Goal: Task Accomplishment & Management: Use online tool/utility

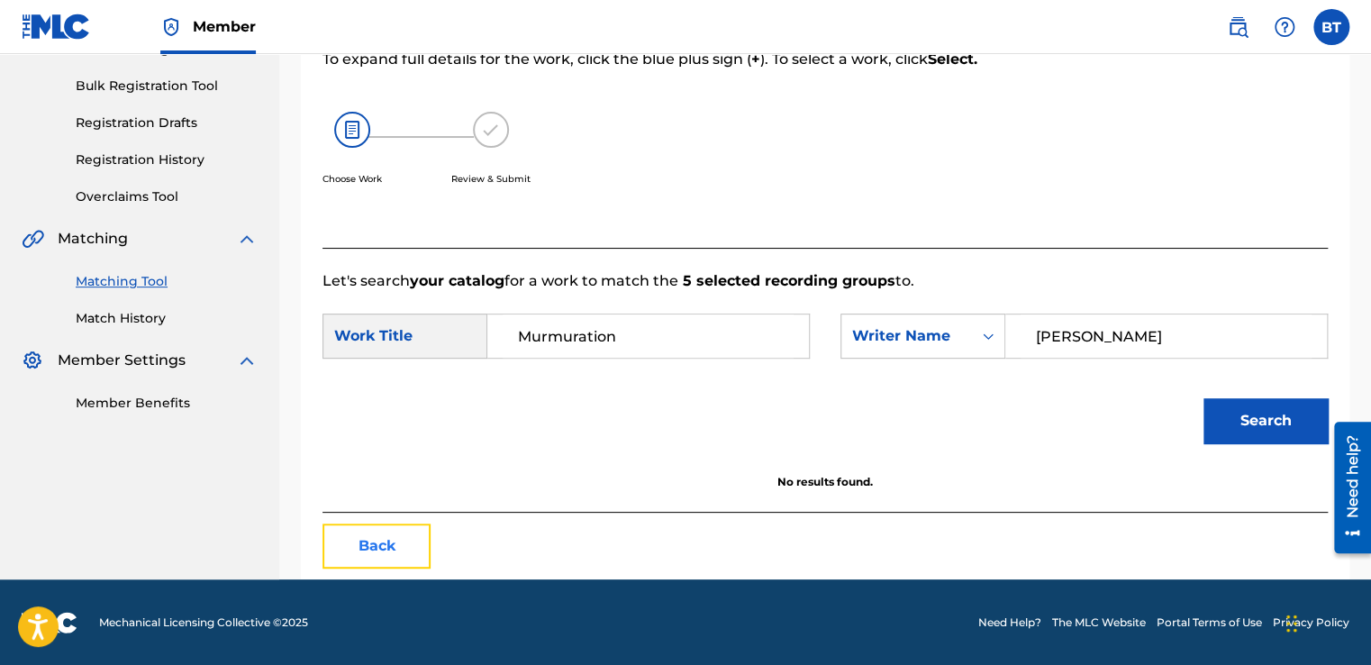
click at [411, 537] on button "Back" at bounding box center [376, 545] width 108 height 45
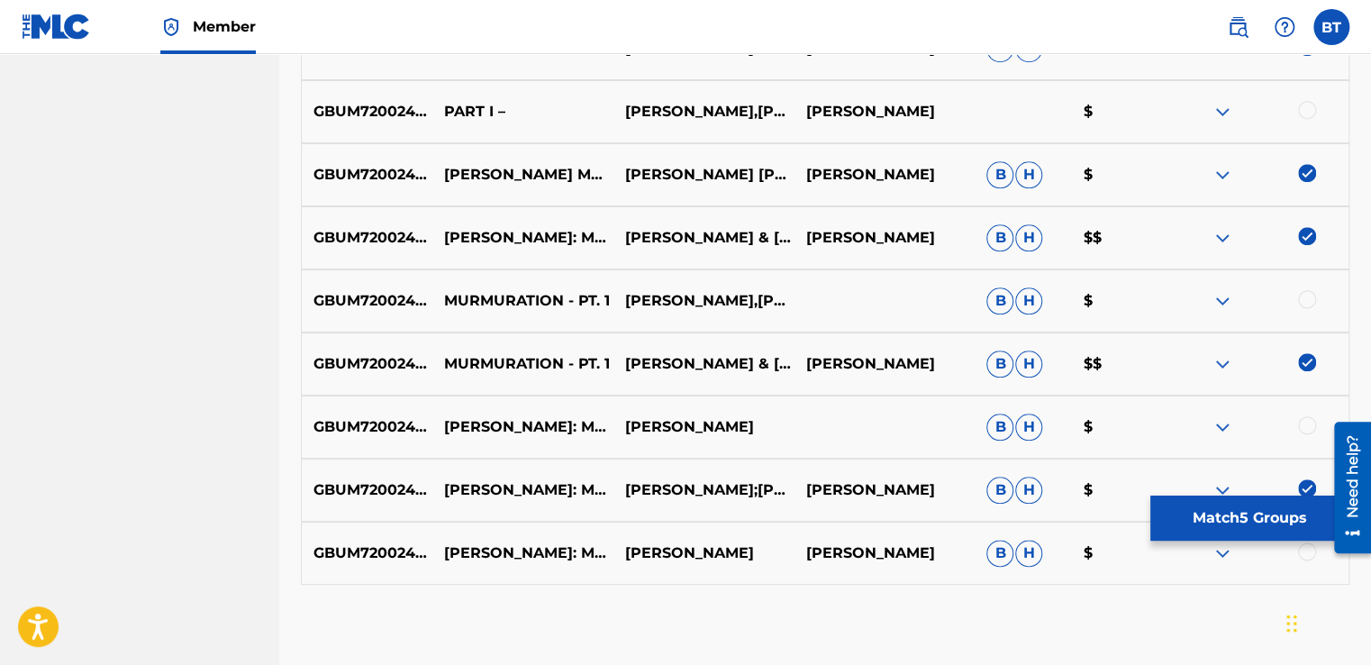
scroll to position [794, 0]
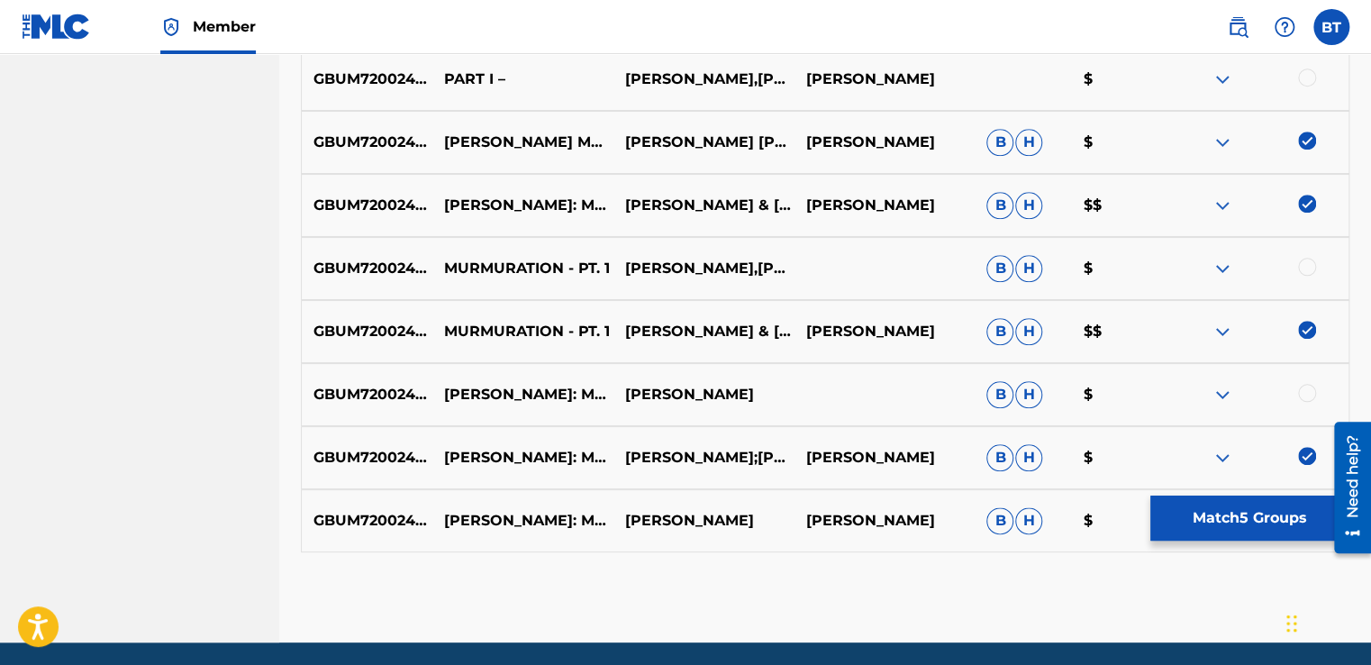
click at [1312, 455] on img at bounding box center [1307, 456] width 18 height 18
click at [1303, 327] on img at bounding box center [1307, 330] width 18 height 18
click at [1310, 192] on div "GBUM72002492 [PERSON_NAME]: MURMURATION - PT. 1 [PERSON_NAME] & [PERSON_NAME] &…" at bounding box center [825, 205] width 1049 height 63
click at [1301, 190] on div "GBUM72002492 [PERSON_NAME]: MURMURATION - PT. 1 [PERSON_NAME] & [PERSON_NAME] &…" at bounding box center [825, 205] width 1049 height 63
click at [1310, 139] on img at bounding box center [1307, 141] width 18 height 18
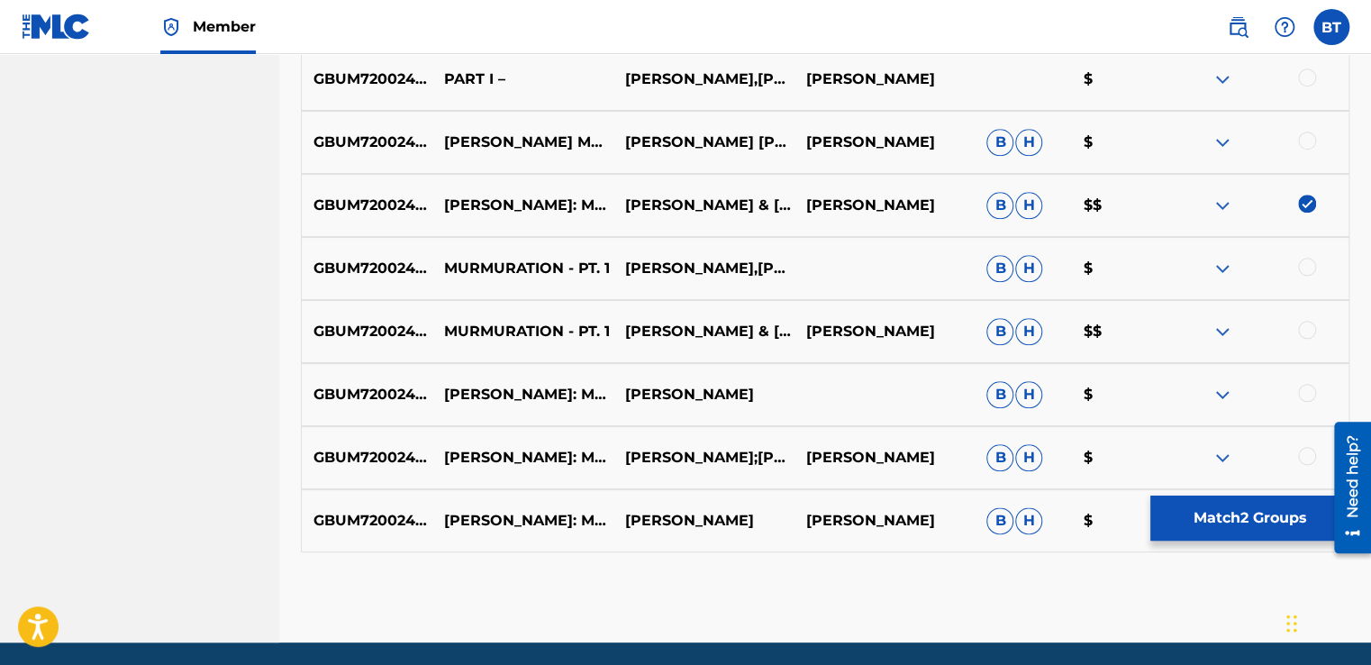
click at [1310, 201] on img at bounding box center [1307, 204] width 18 height 18
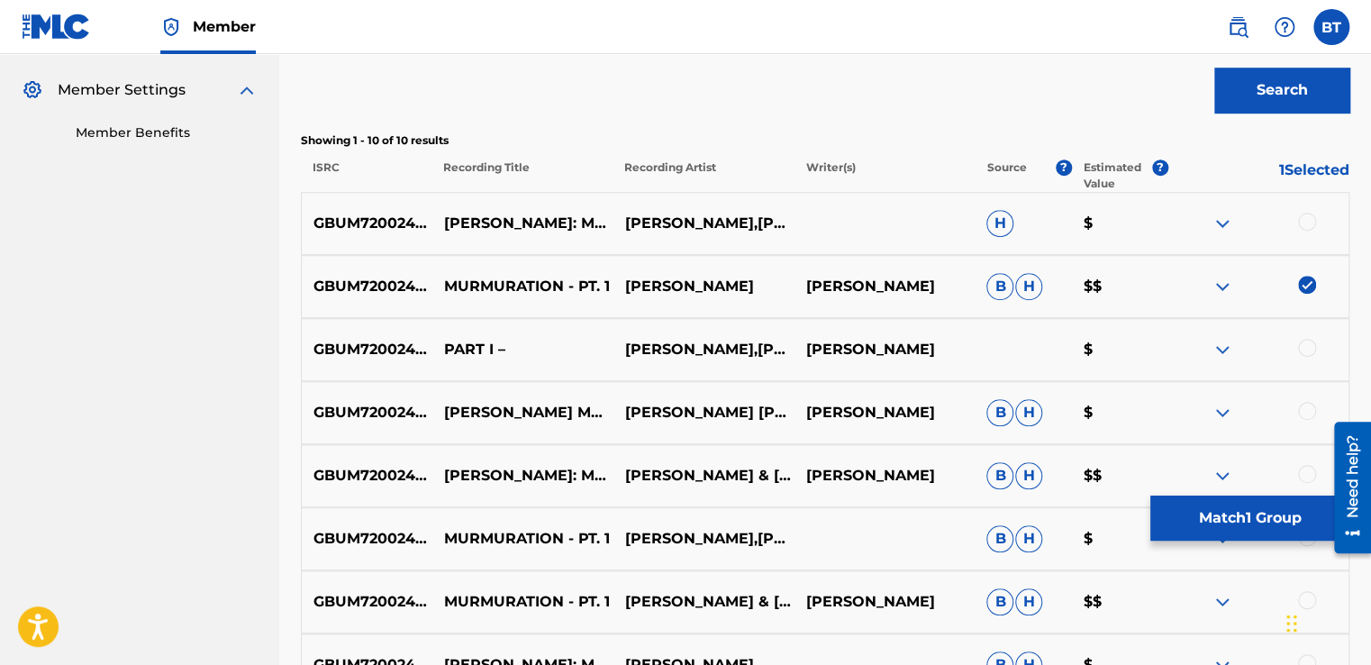
click at [1306, 279] on img at bounding box center [1307, 285] width 18 height 18
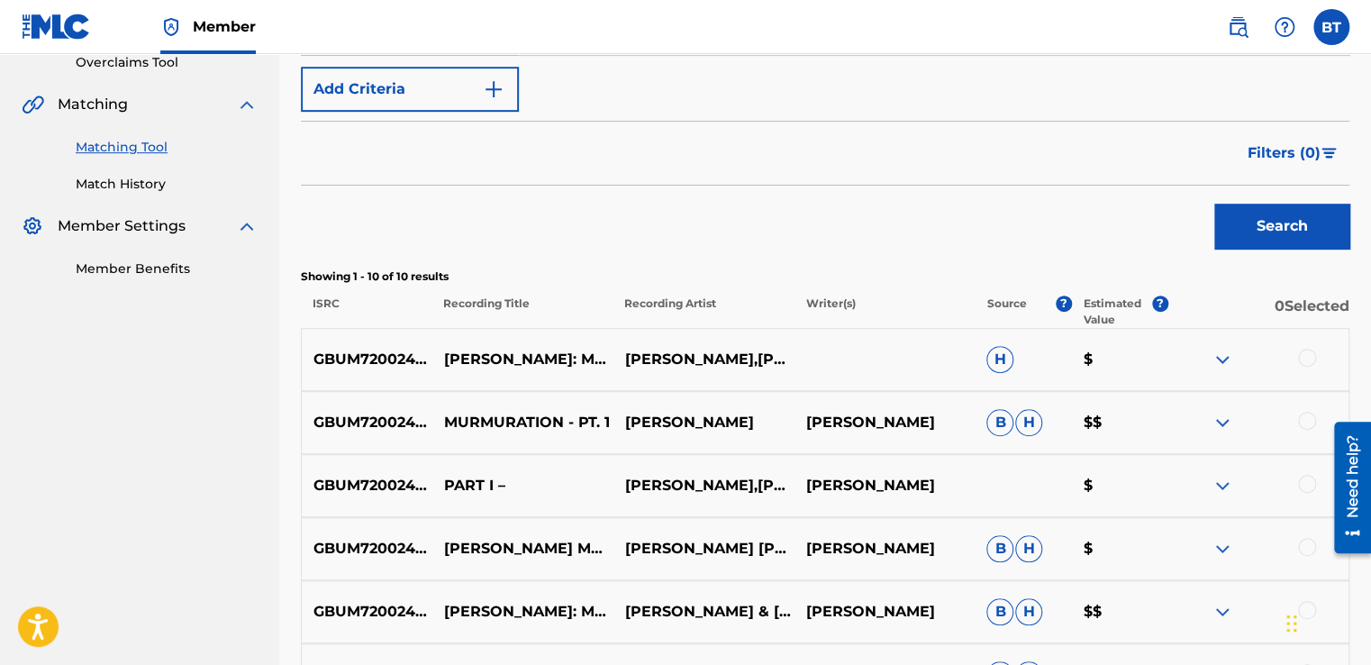
scroll to position [73, 0]
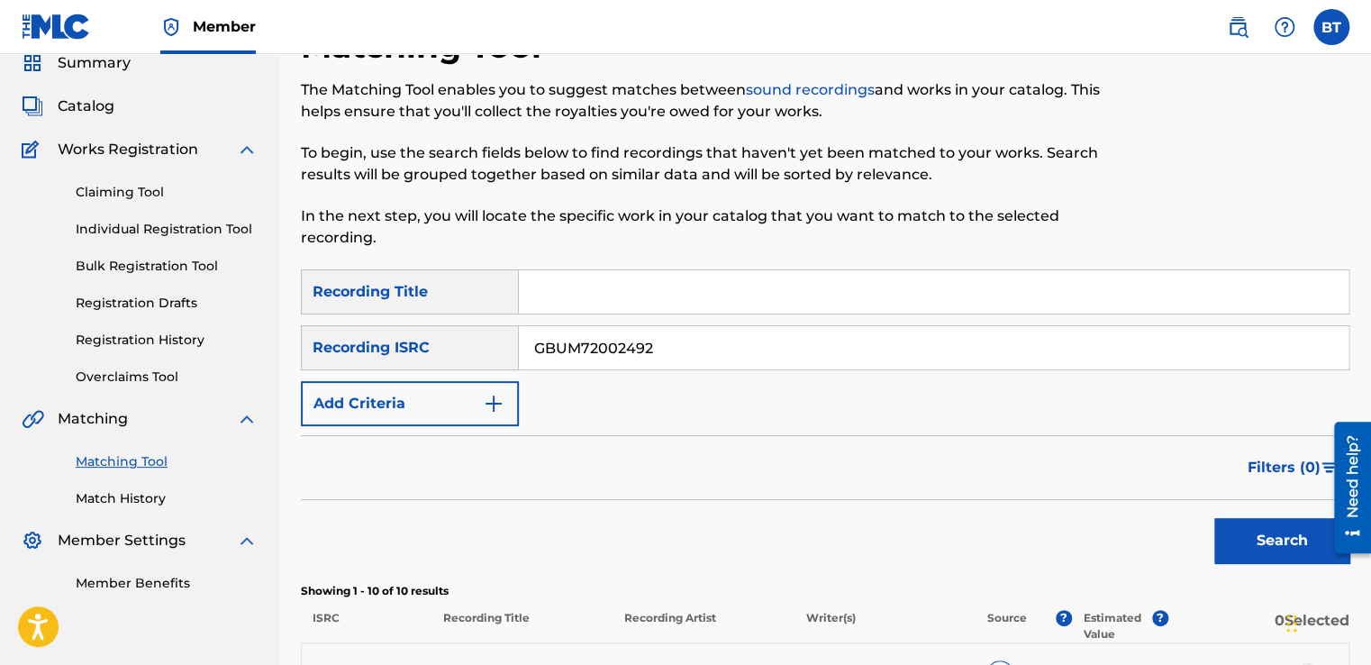
drag, startPoint x: 504, startPoint y: 323, endPoint x: 467, endPoint y: 321, distance: 37.9
click at [467, 321] on div "SearchWithCriteriad1608889-bba0-452e-9f38-4a5ff3c14dcc Recording Title SearchWi…" at bounding box center [825, 347] width 1049 height 157
paste input "USNRS1330721"
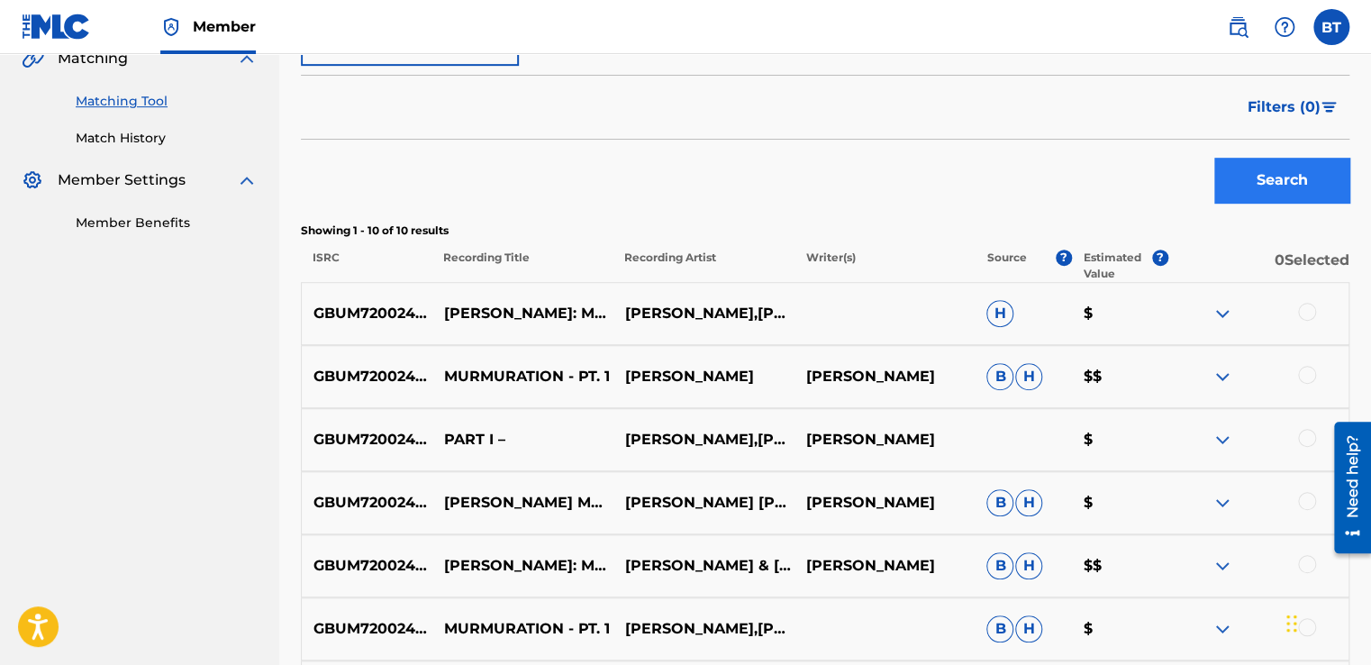
type input "USNRS1330721"
click at [1285, 186] on button "Search" at bounding box center [1281, 180] width 135 height 45
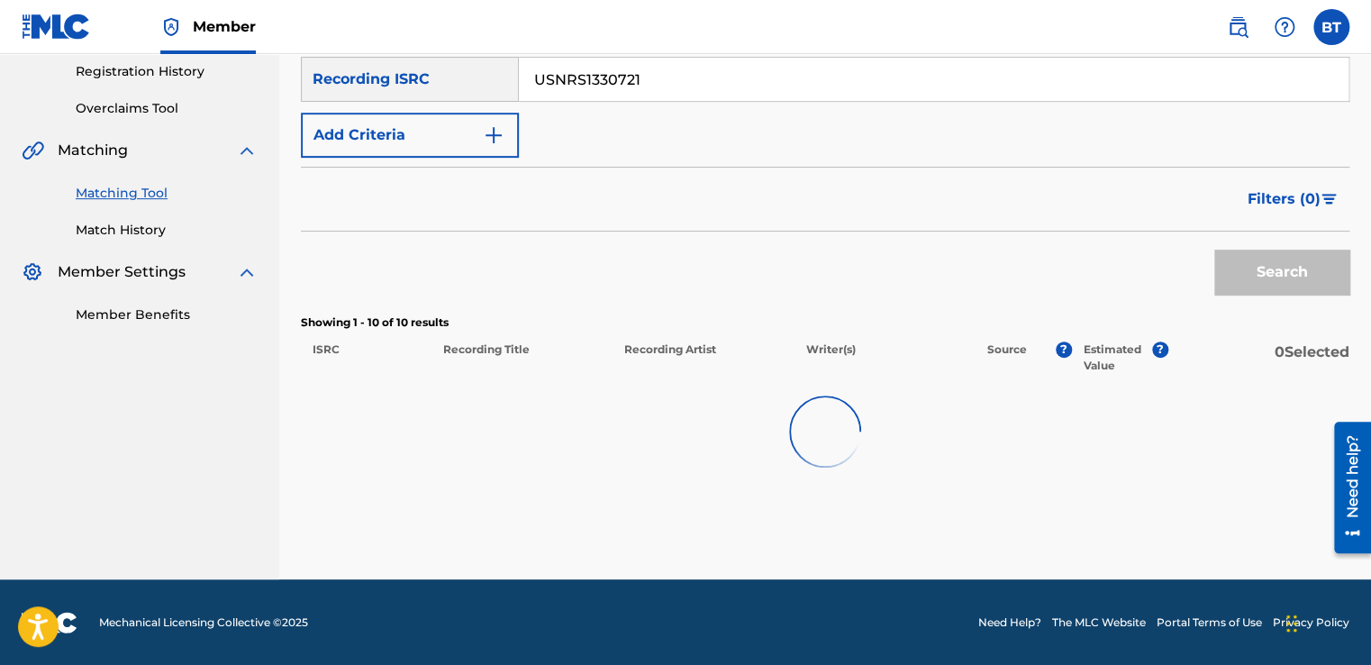
scroll to position [289, 0]
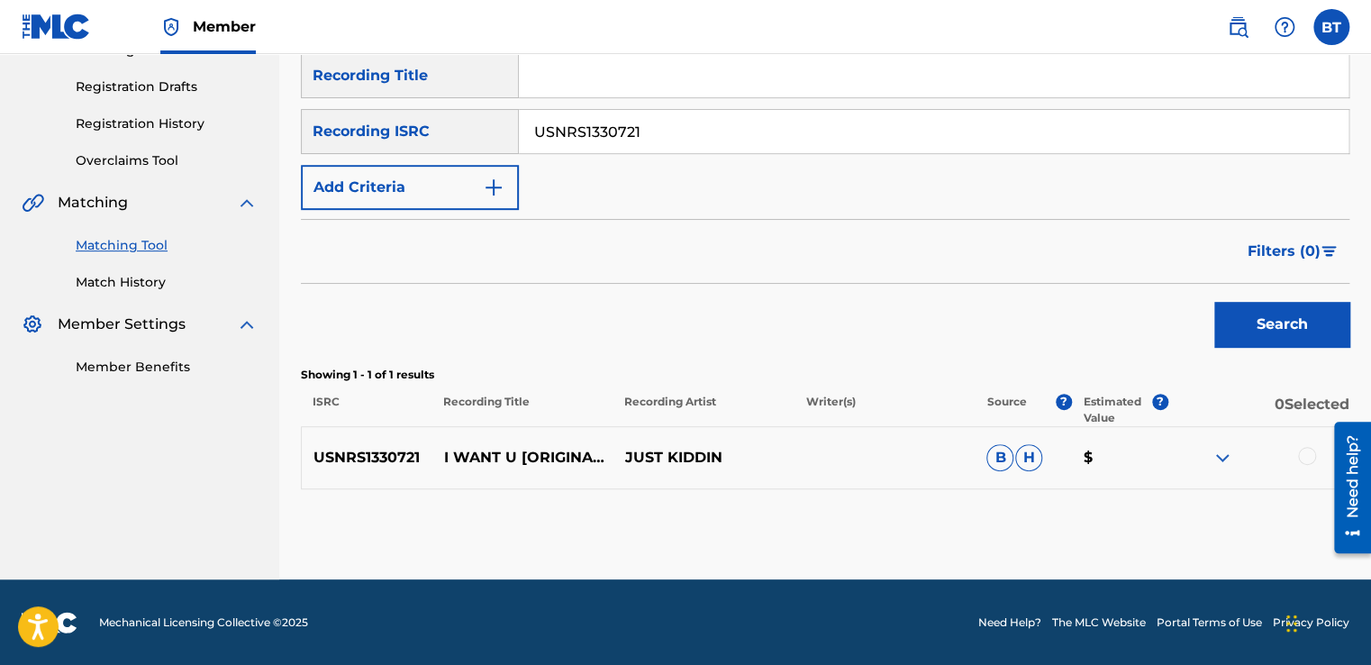
click at [1306, 459] on div at bounding box center [1307, 456] width 18 height 18
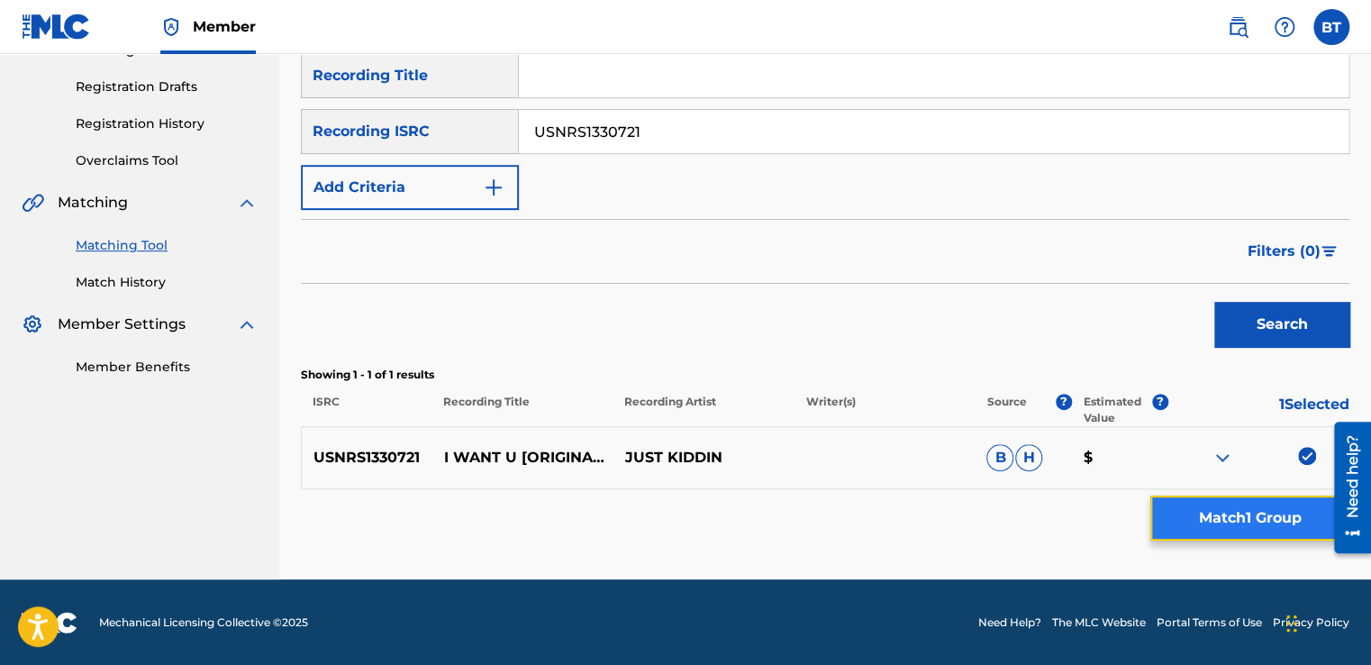
click at [1230, 513] on button "Match 1 Group" at bounding box center [1249, 517] width 199 height 45
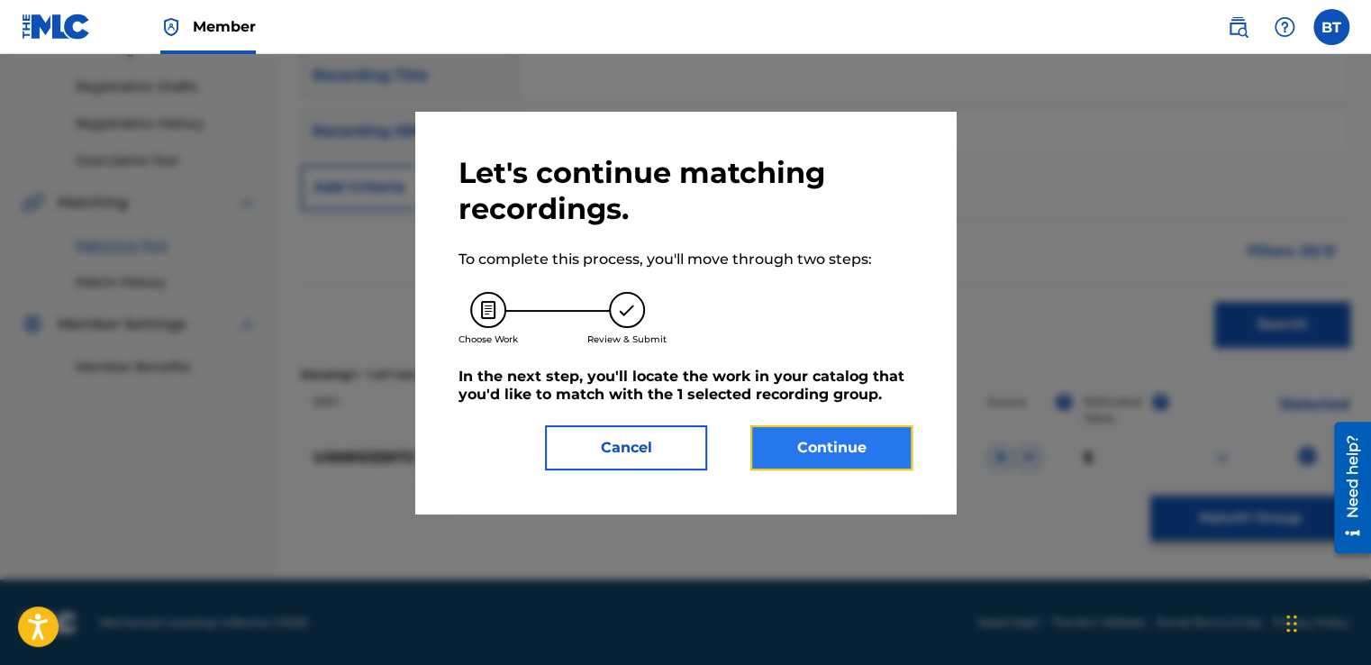
click at [815, 440] on button "Continue" at bounding box center [831, 447] width 162 height 45
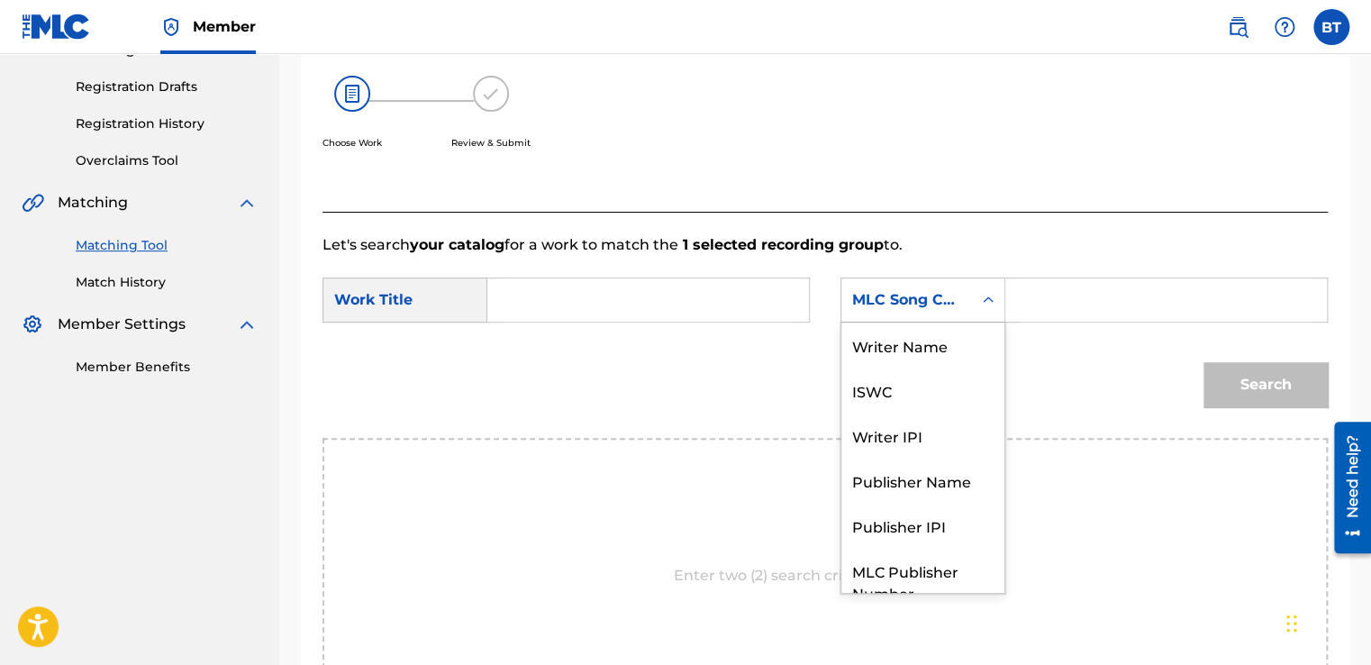
click at [940, 300] on div "MLC Song Code" at bounding box center [906, 300] width 109 height 22
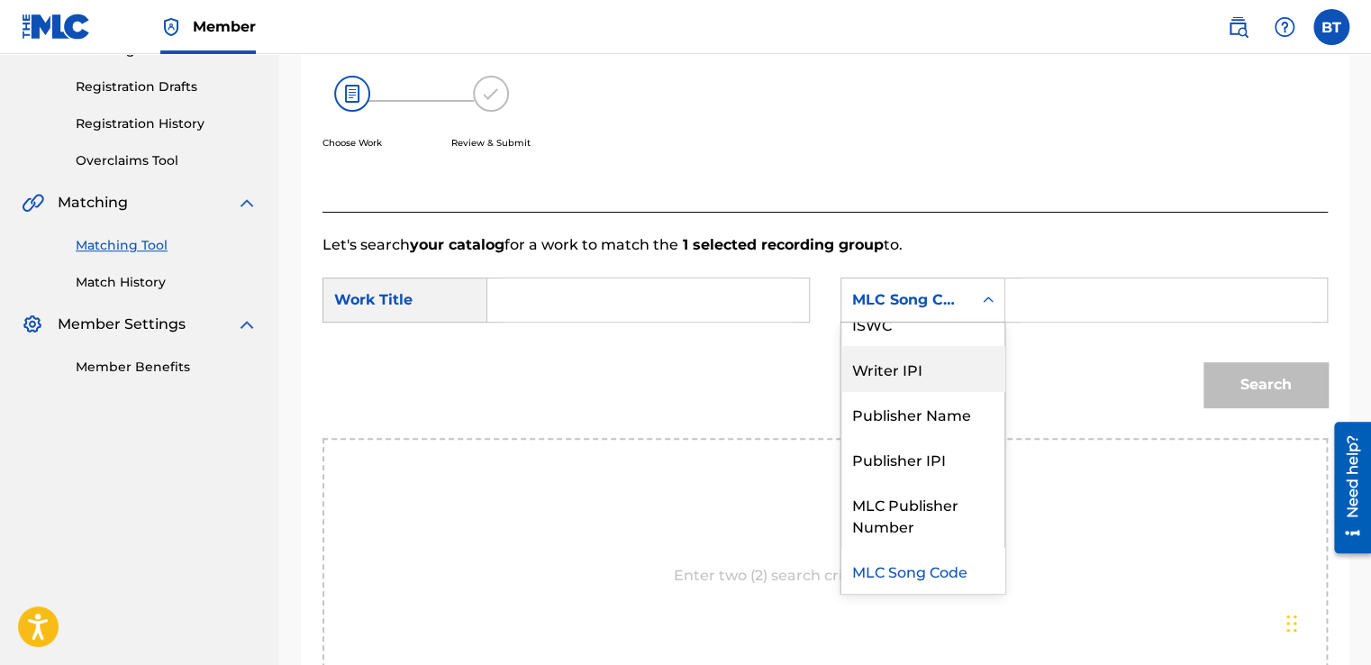
scroll to position [0, 0]
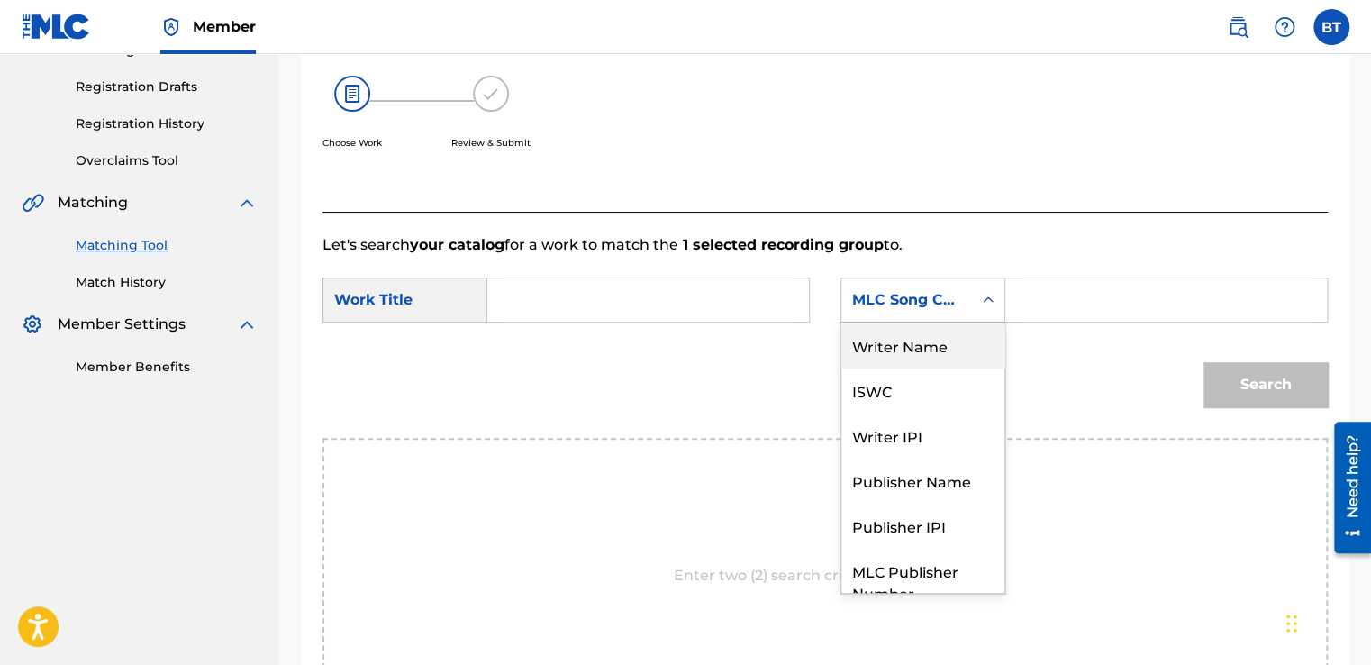
click at [913, 333] on div "Writer Name" at bounding box center [922, 344] width 163 height 45
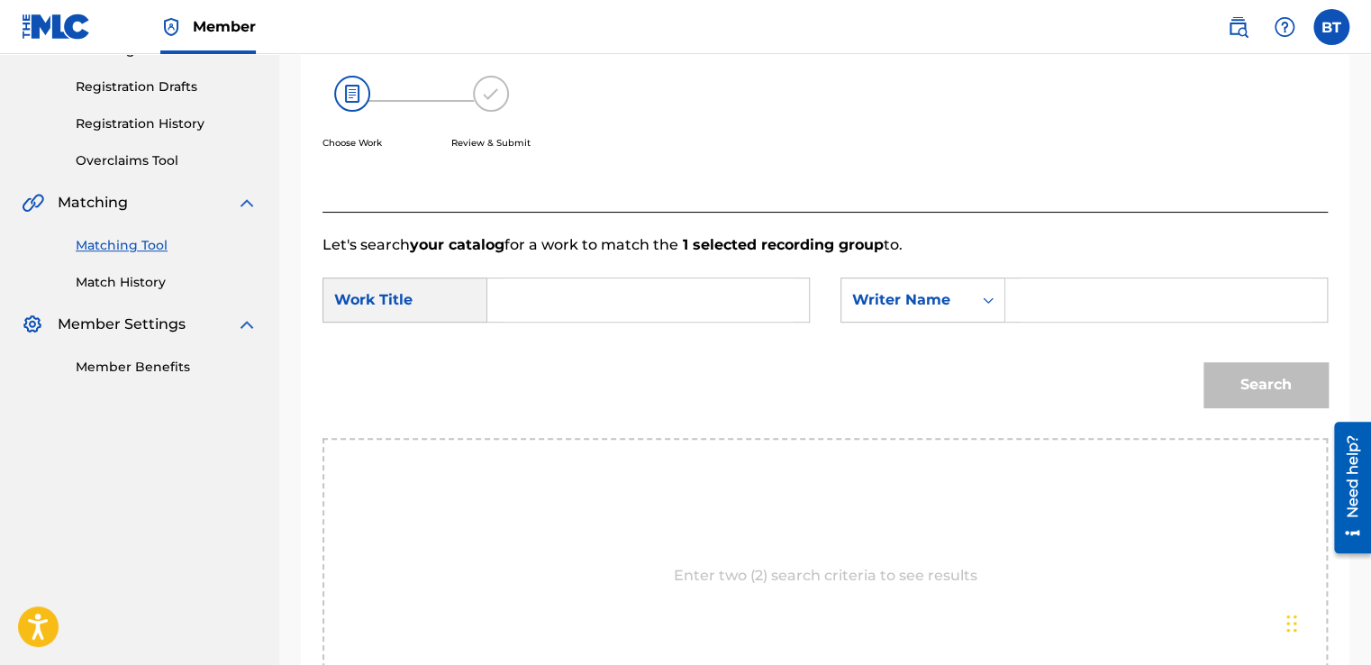
click at [1039, 306] on input "Search Form" at bounding box center [1166, 299] width 291 height 43
paste input "Just Kiddin"
type input "Just Kiddin"
click at [591, 300] on input "Search Form" at bounding box center [648, 299] width 291 height 43
click at [649, 309] on input "Search Form" at bounding box center [648, 299] width 291 height 43
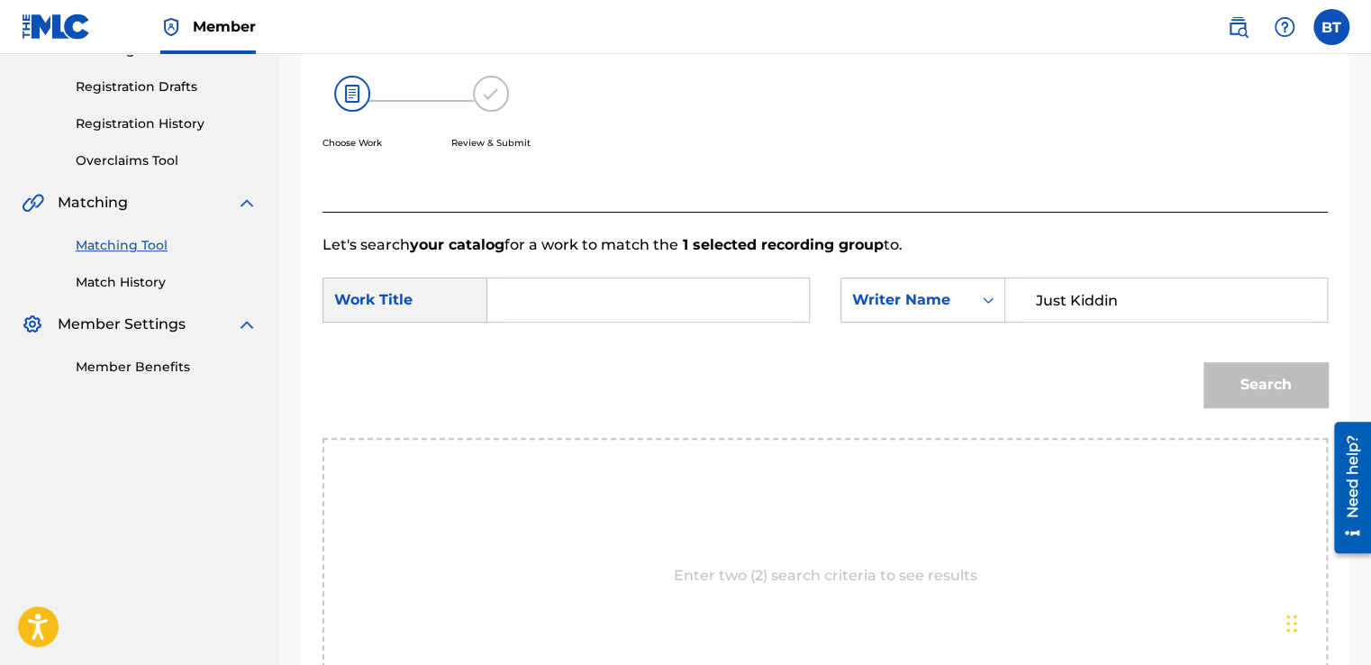
paste input "I Want U - Original Mix"
click at [1290, 374] on button "Search" at bounding box center [1265, 384] width 124 height 45
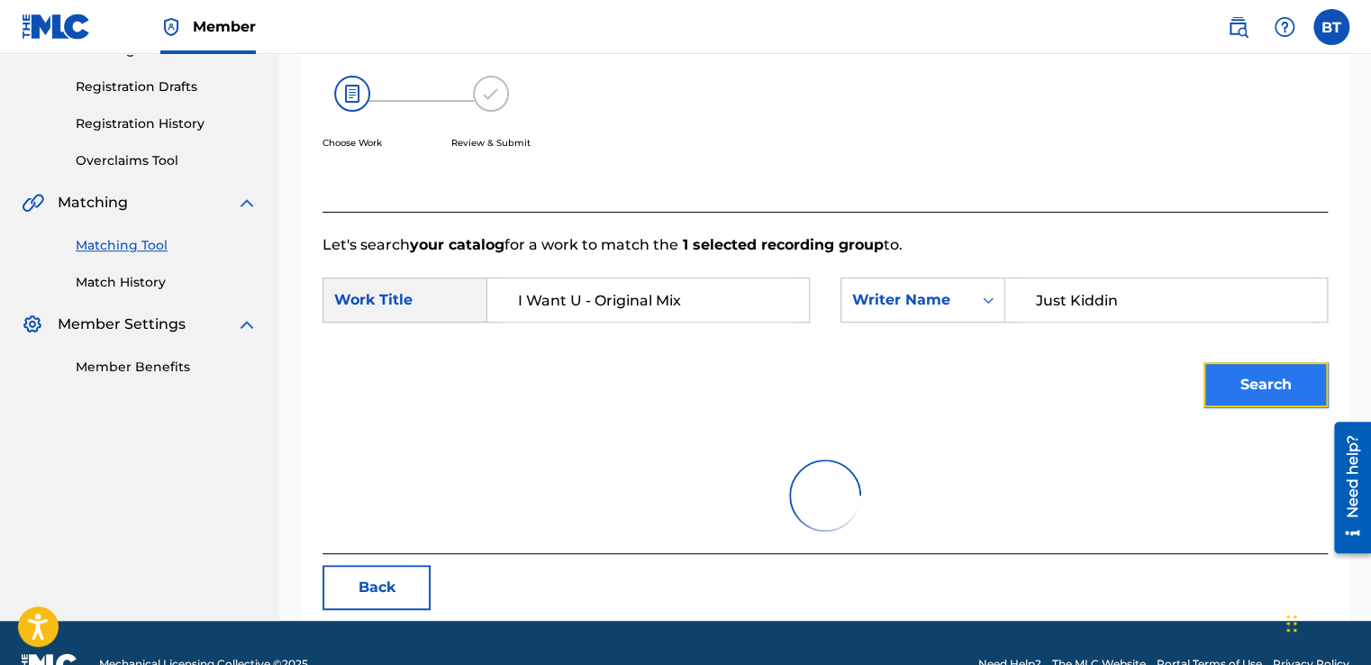
scroll to position [253, 0]
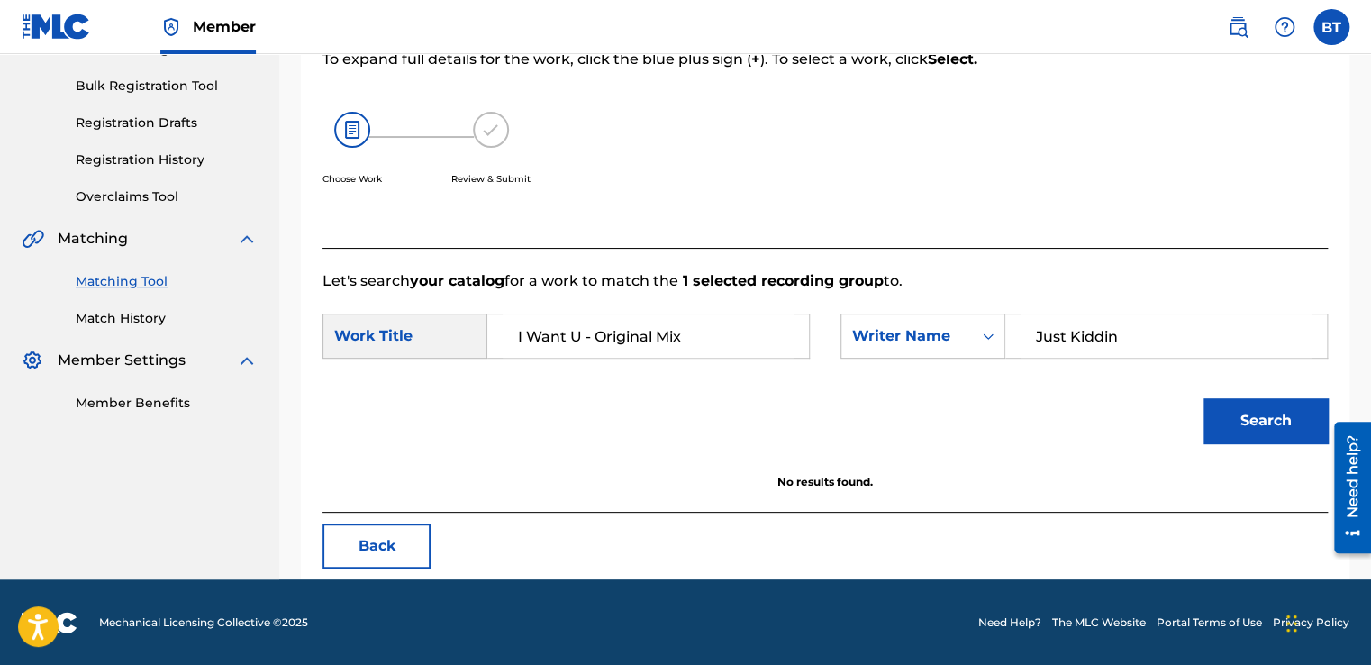
drag, startPoint x: 691, startPoint y: 339, endPoint x: 580, endPoint y: 344, distance: 110.9
click at [580, 344] on input "I Want U - Original Mix" at bounding box center [648, 335] width 291 height 43
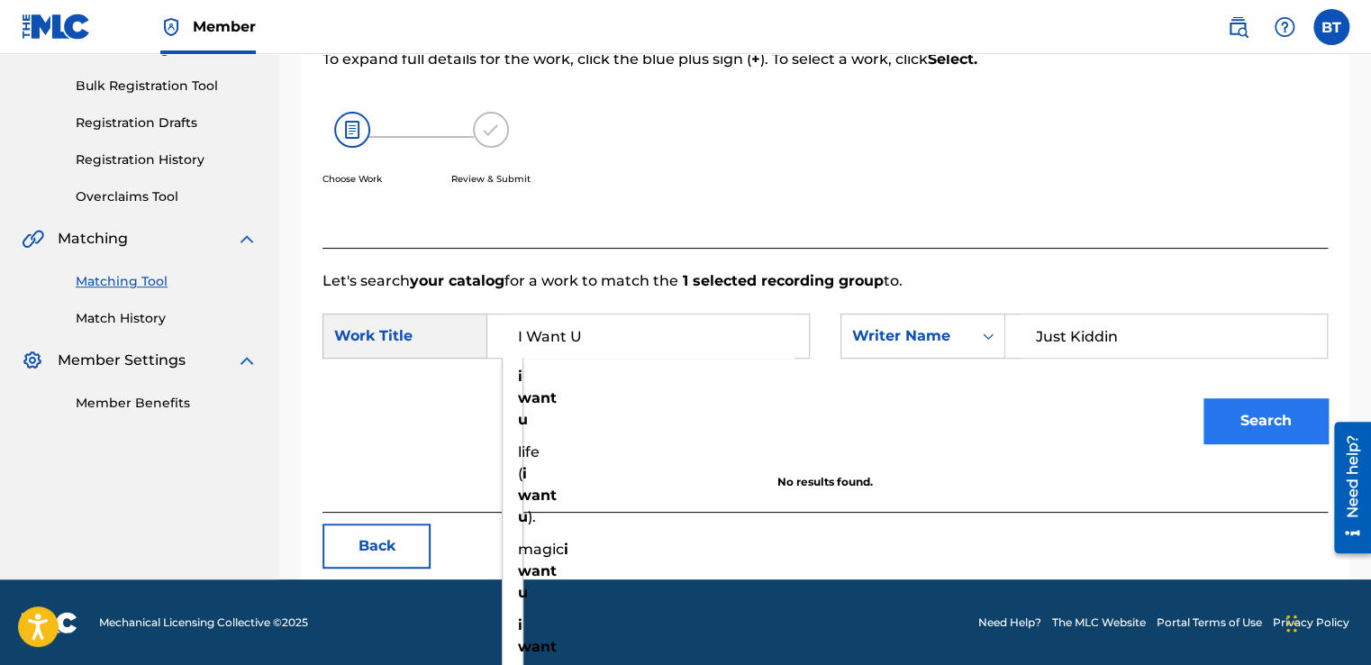
type input "I Want U"
click at [1264, 420] on button "Search" at bounding box center [1265, 420] width 124 height 45
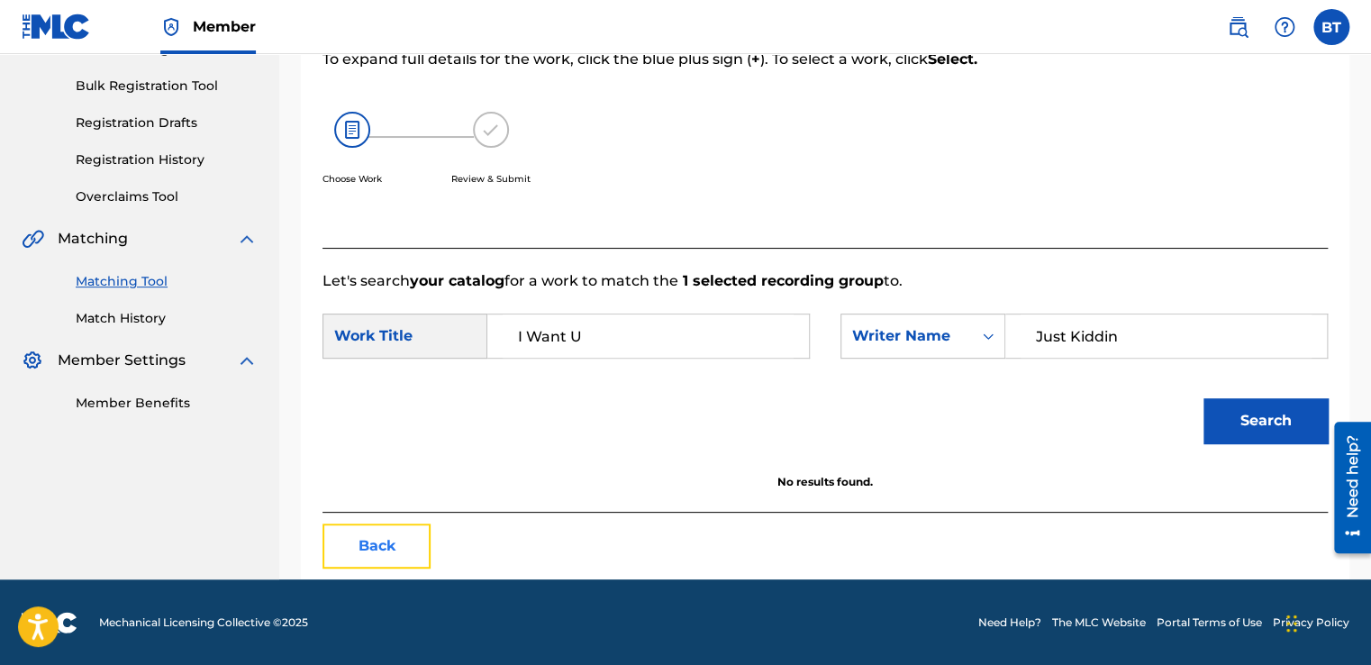
click at [359, 526] on button "Back" at bounding box center [376, 545] width 108 height 45
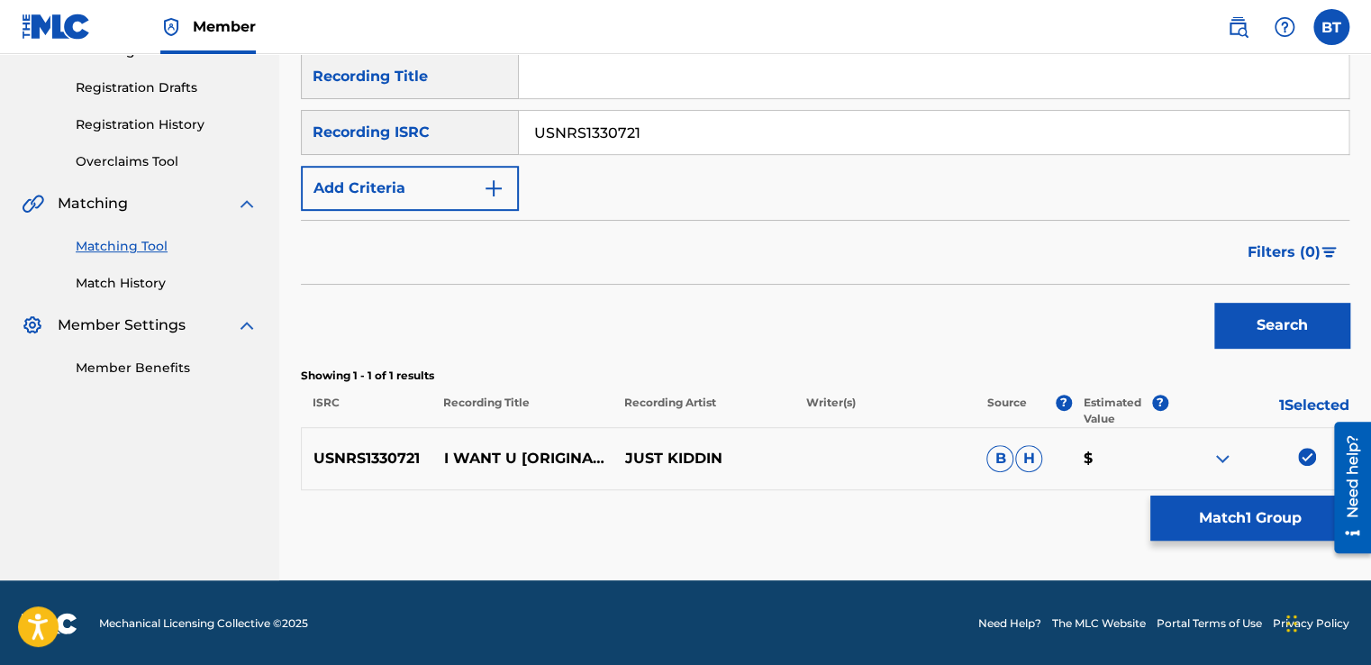
scroll to position [289, 0]
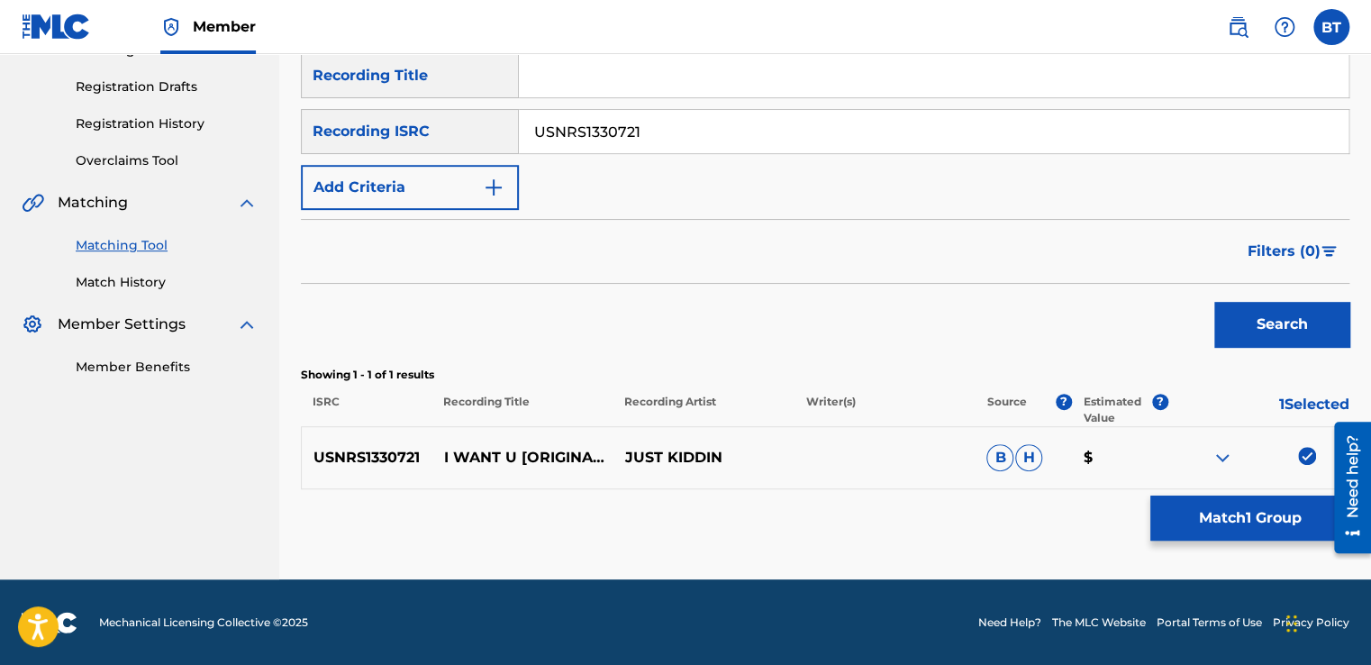
click at [1308, 457] on img at bounding box center [1307, 456] width 18 height 18
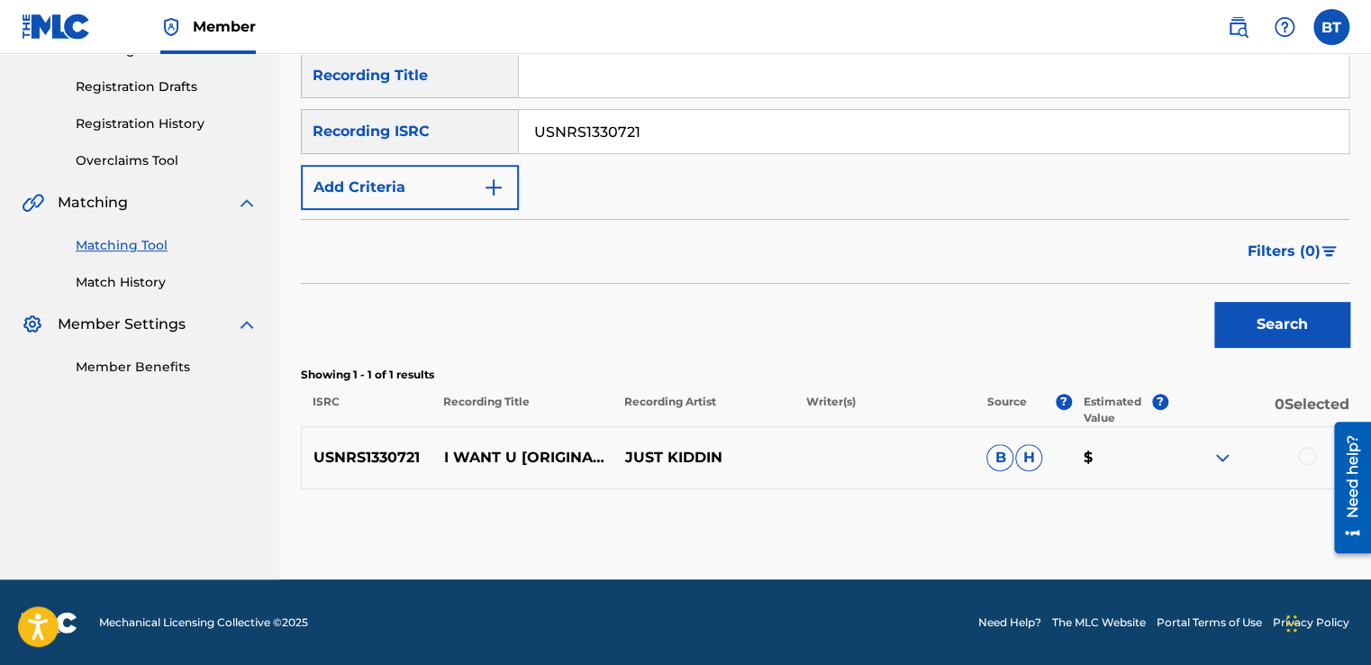
drag, startPoint x: 705, startPoint y: 128, endPoint x: 446, endPoint y: 131, distance: 259.4
click at [446, 131] on div "SearchWithCriteria0beeada8-94d6-4a4d-9d75-bc3ba10f36a4 Recording ISRC USNRS1330…" at bounding box center [825, 131] width 1049 height 45
paste input "ASN090318"
type input "USASN0903181"
click at [1272, 328] on button "Search" at bounding box center [1281, 324] width 135 height 45
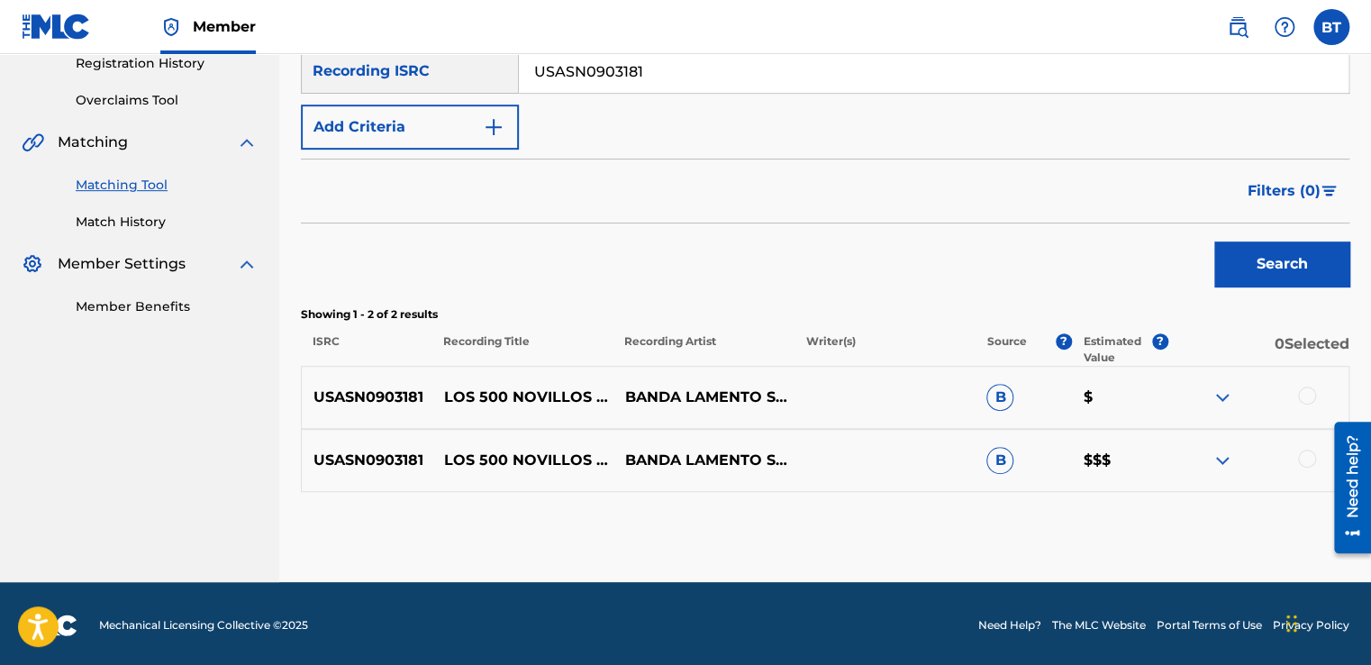
scroll to position [352, 0]
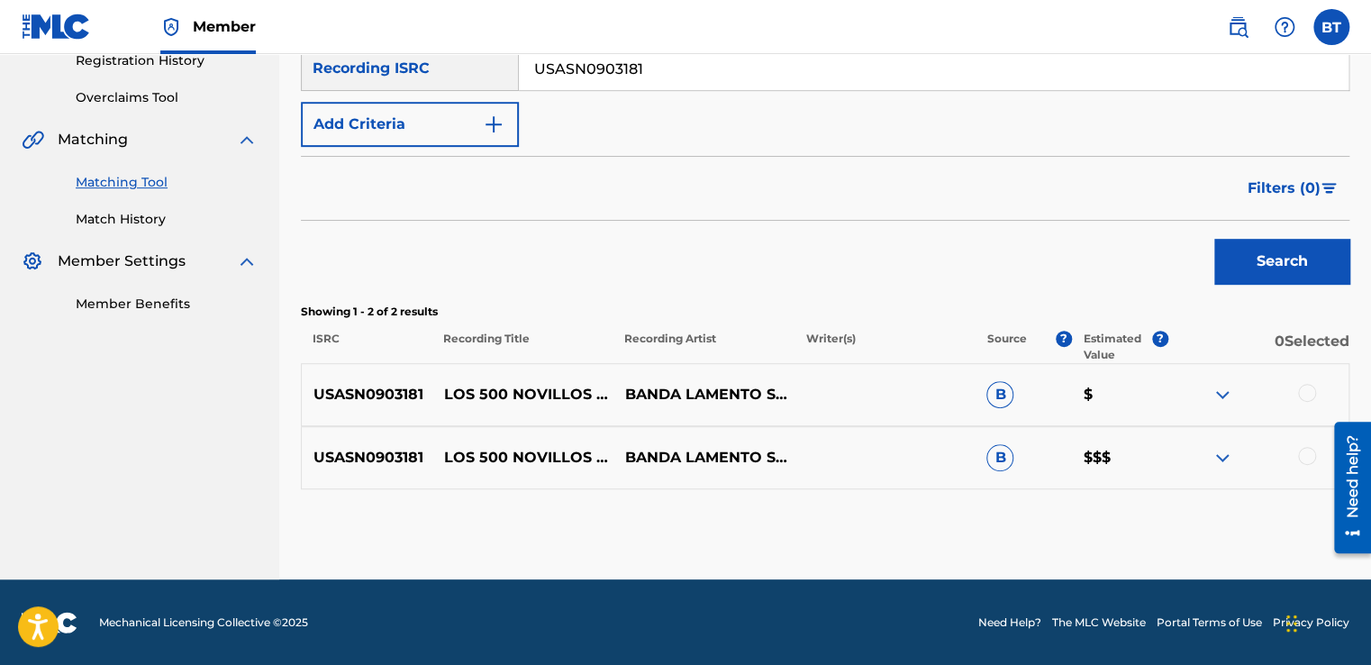
click at [1309, 386] on div at bounding box center [1307, 393] width 18 height 18
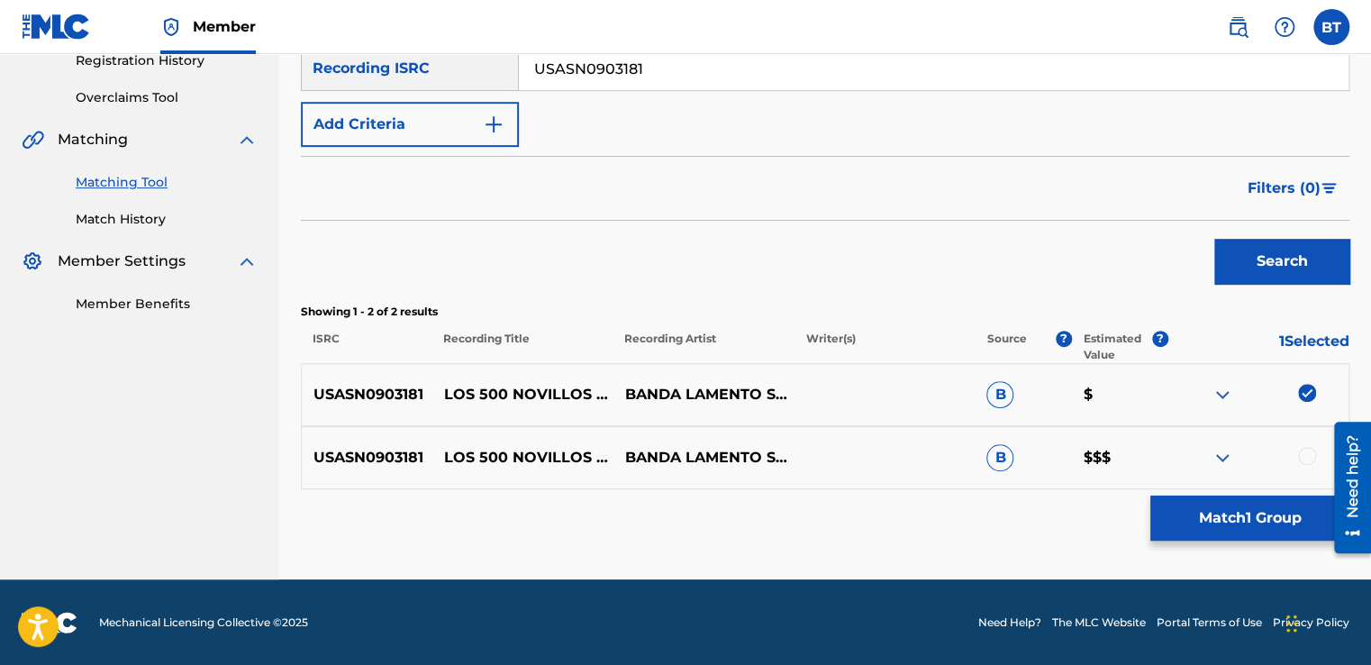
click at [1308, 450] on div at bounding box center [1307, 456] width 18 height 18
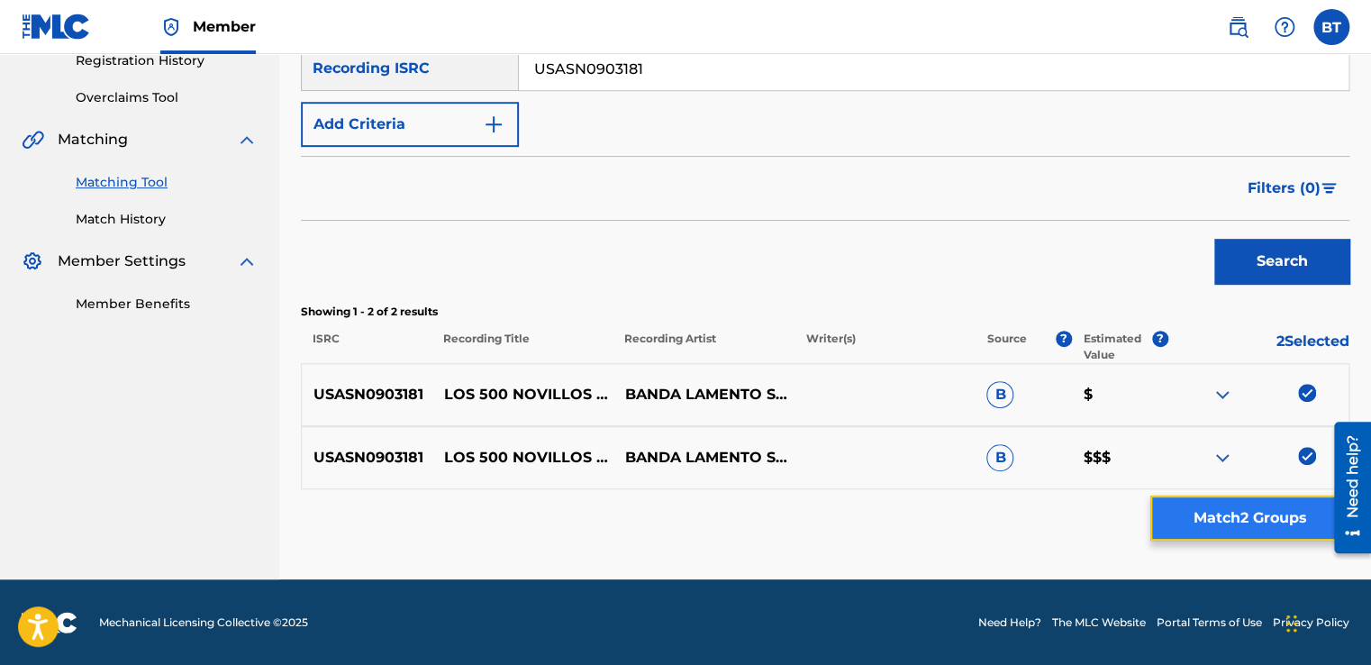
click at [1258, 522] on button "Match 2 Groups" at bounding box center [1249, 517] width 199 height 45
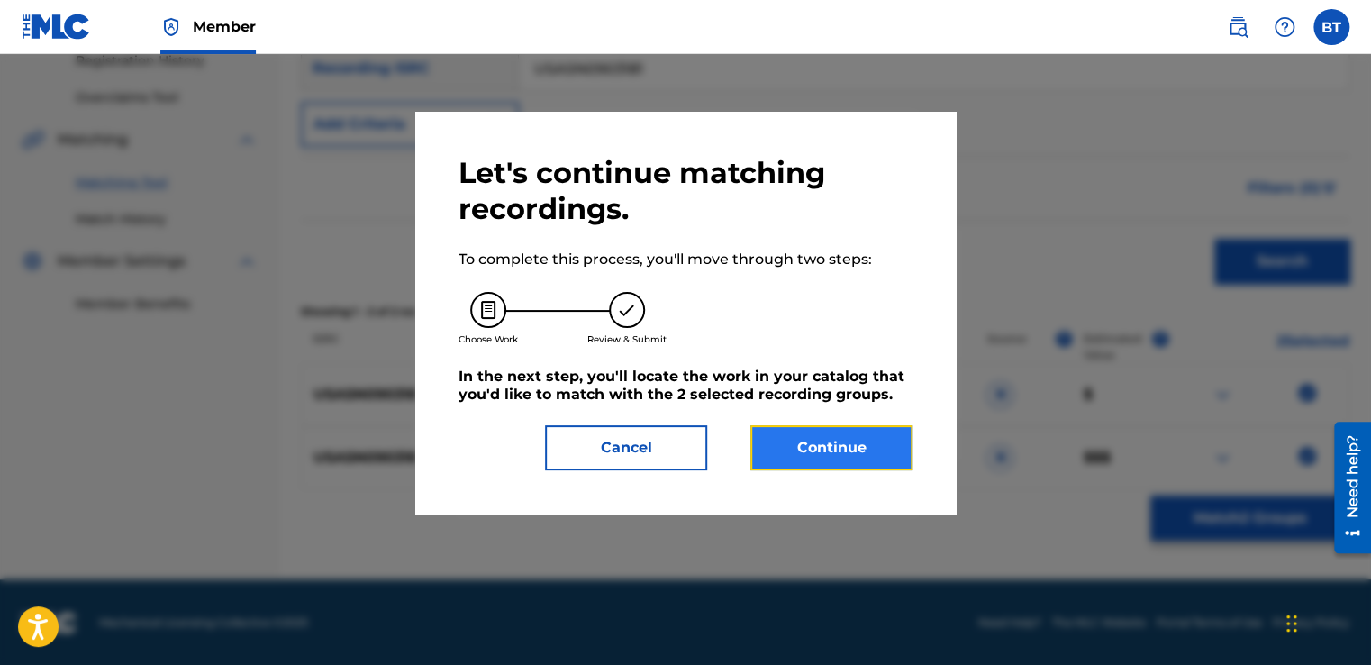
click at [836, 456] on button "Continue" at bounding box center [831, 447] width 162 height 45
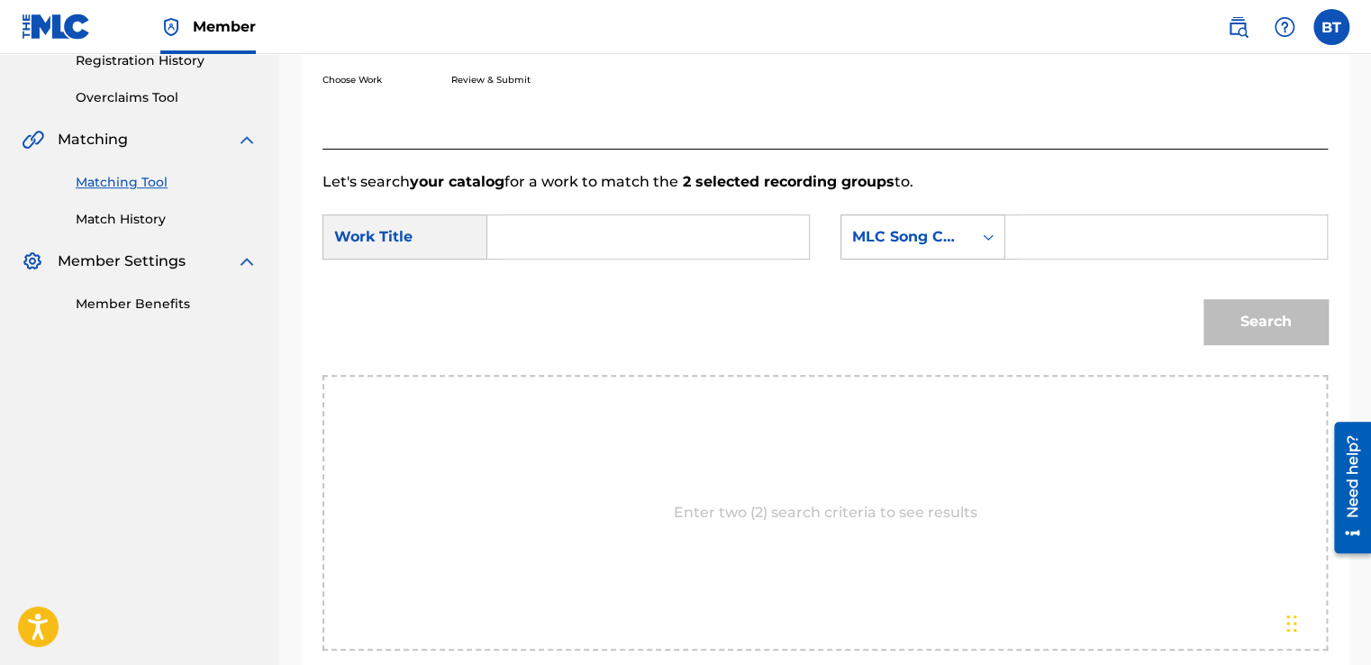
click at [949, 240] on div "MLC Song Code" at bounding box center [906, 237] width 109 height 22
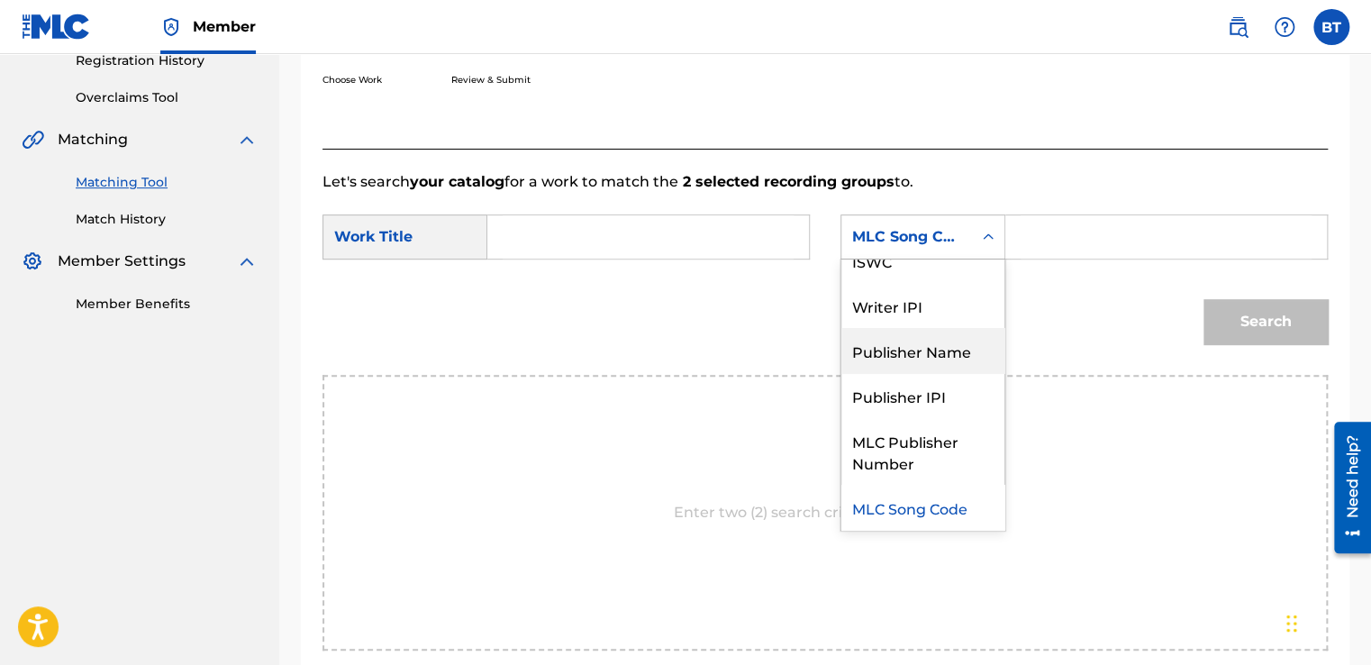
scroll to position [0, 0]
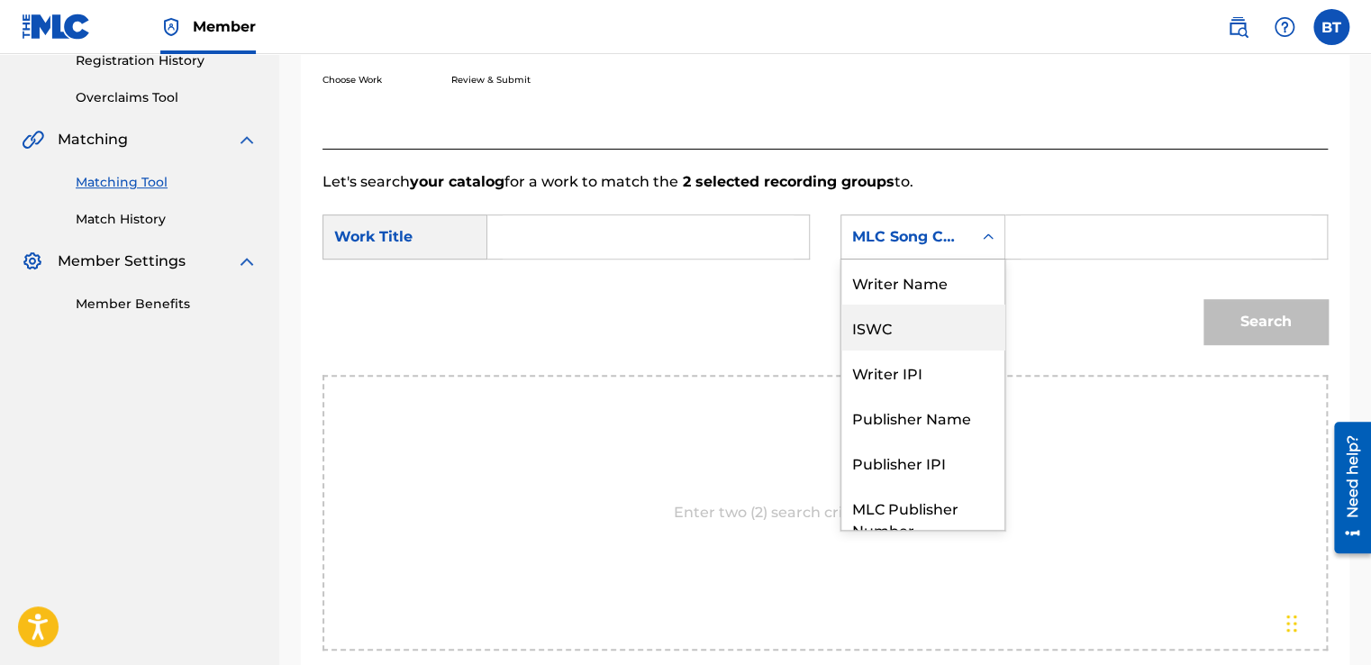
drag, startPoint x: 940, startPoint y: 287, endPoint x: 951, endPoint y: 280, distance: 13.8
click at [940, 287] on div "Writer Name" at bounding box center [922, 281] width 163 height 45
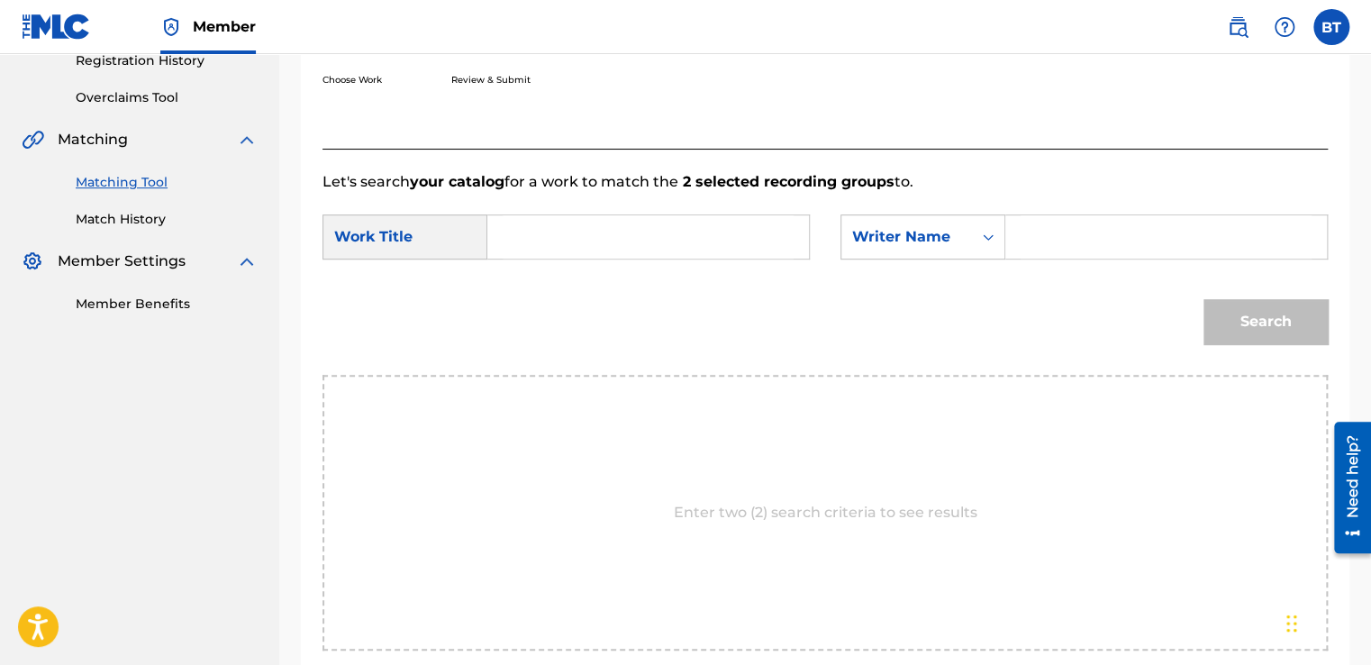
click at [1075, 229] on input "Search Form" at bounding box center [1166, 236] width 291 height 43
paste input "[PERSON_NAME]"
type input "[PERSON_NAME]"
click at [557, 235] on input "Search Form" at bounding box center [648, 236] width 291 height 43
paste input "Los 500 Novillos"
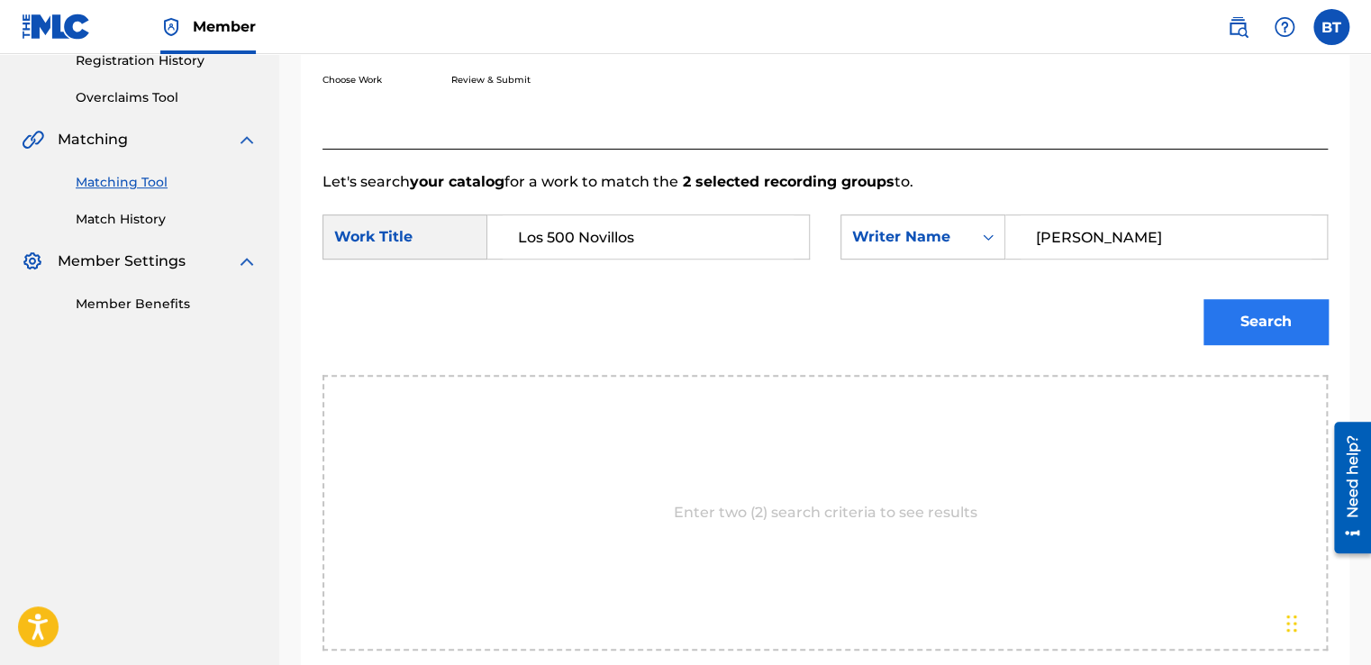
type input "Los 500 Novillos"
click at [1244, 304] on button "Search" at bounding box center [1265, 321] width 124 height 45
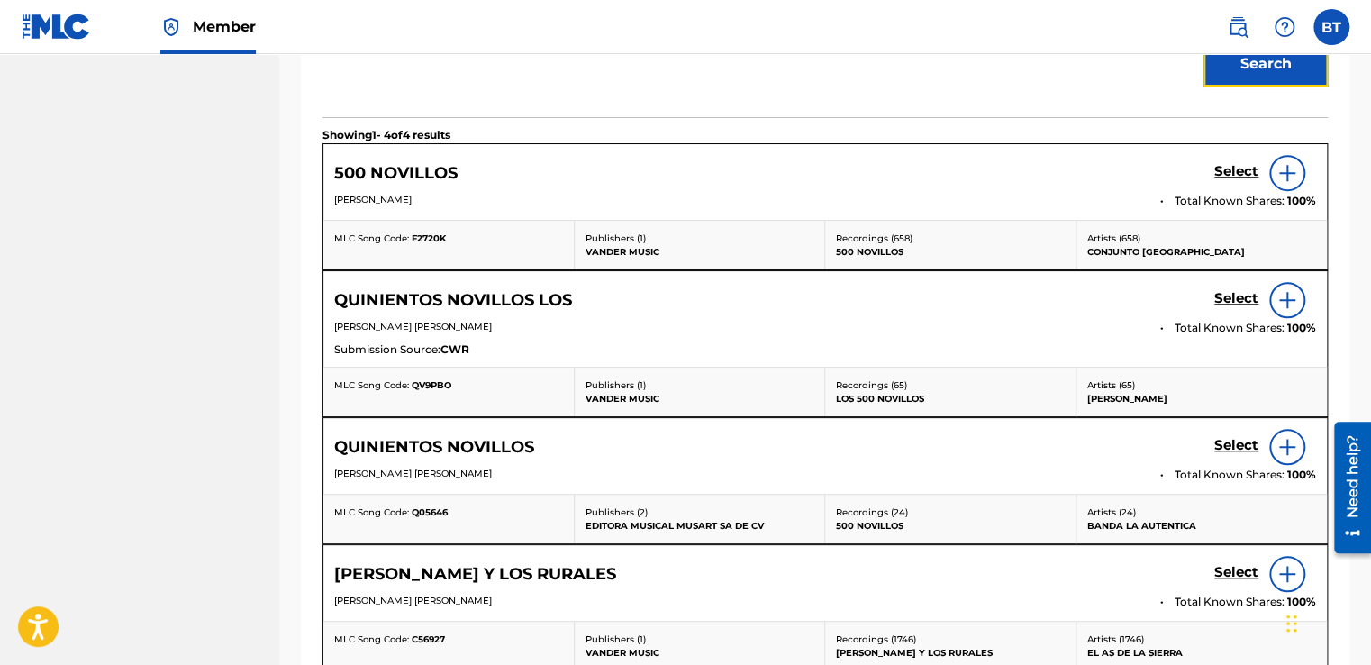
scroll to position [859, 0]
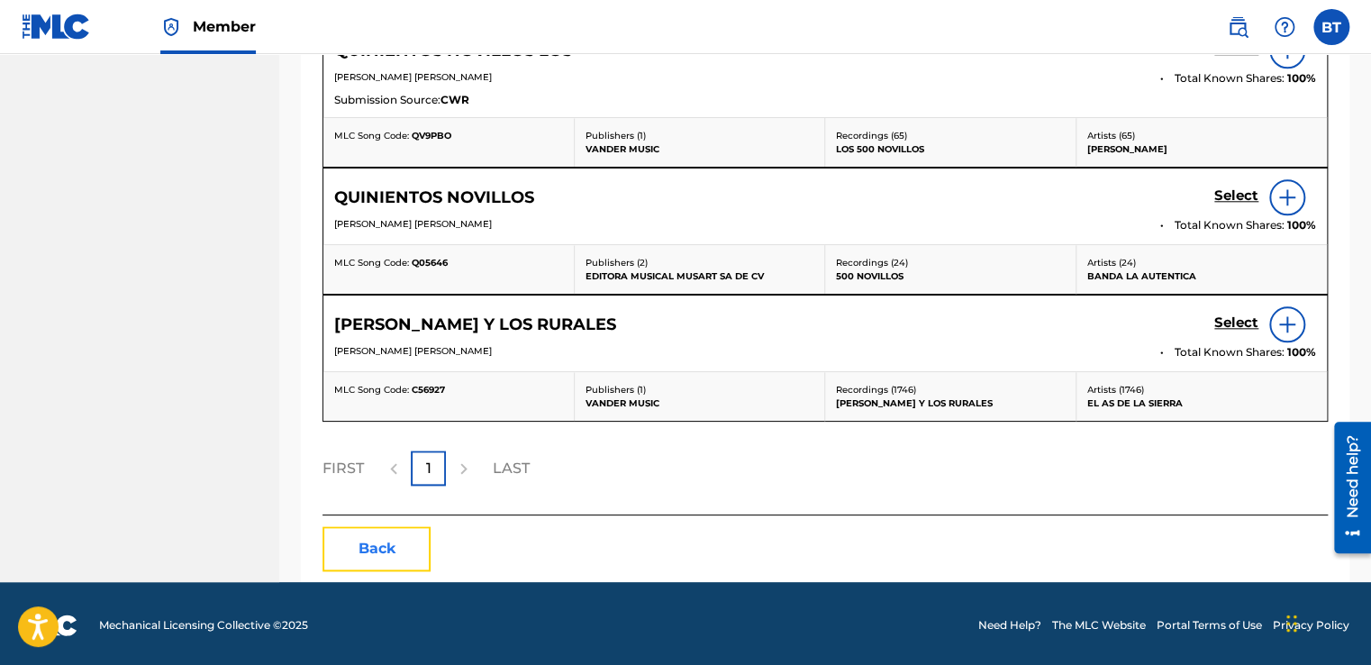
click at [360, 532] on button "Back" at bounding box center [376, 548] width 108 height 45
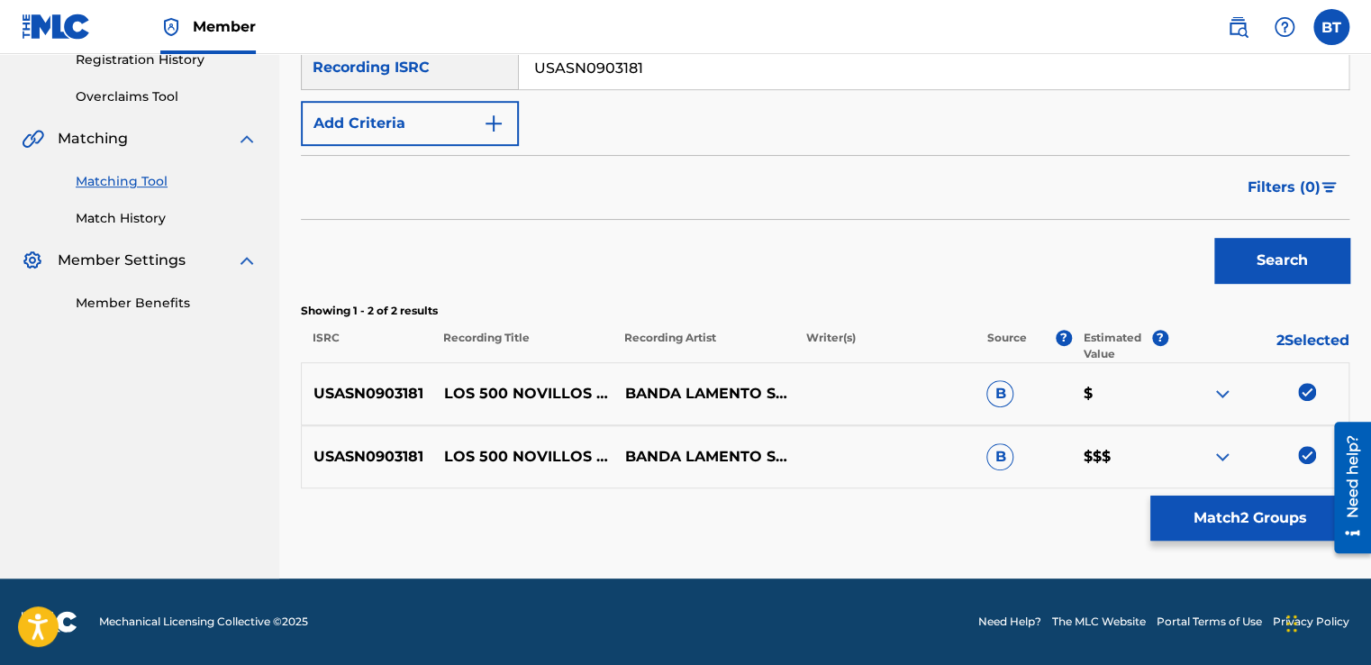
scroll to position [352, 0]
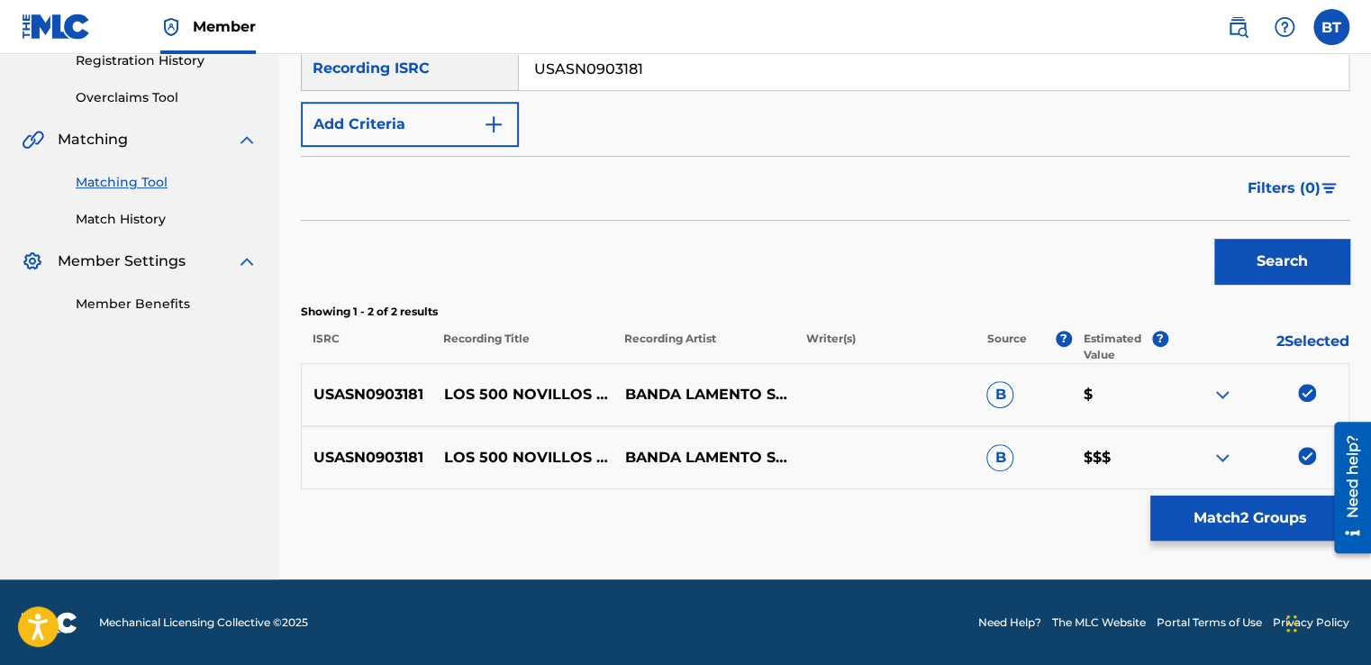
click at [1299, 386] on img at bounding box center [1307, 393] width 18 height 18
click at [1304, 452] on img at bounding box center [1307, 456] width 18 height 18
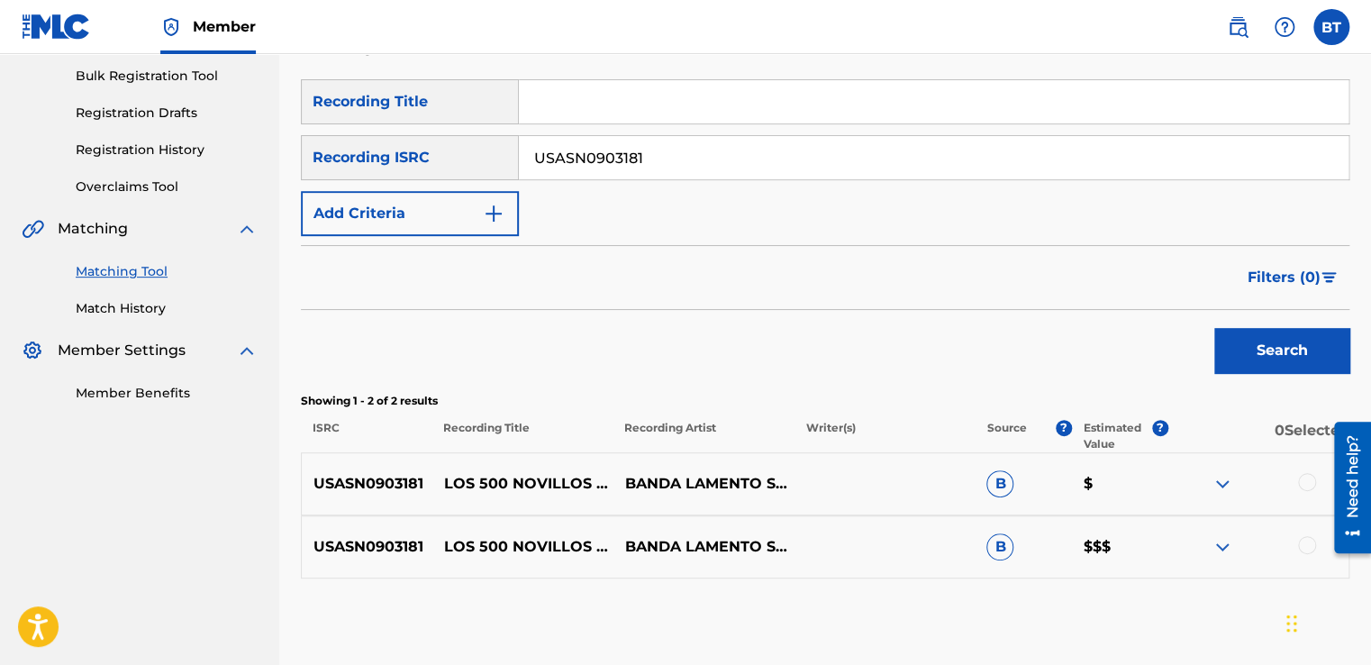
scroll to position [262, 0]
drag, startPoint x: 682, startPoint y: 168, endPoint x: 512, endPoint y: 175, distance: 170.4
click at [512, 175] on div "SearchWithCriteria0beeada8-94d6-4a4d-9d75-bc3ba10f36a4 Recording ISRC USASN0903…" at bounding box center [825, 158] width 1049 height 45
paste input "MXF360737766"
type input "MXF360737766"
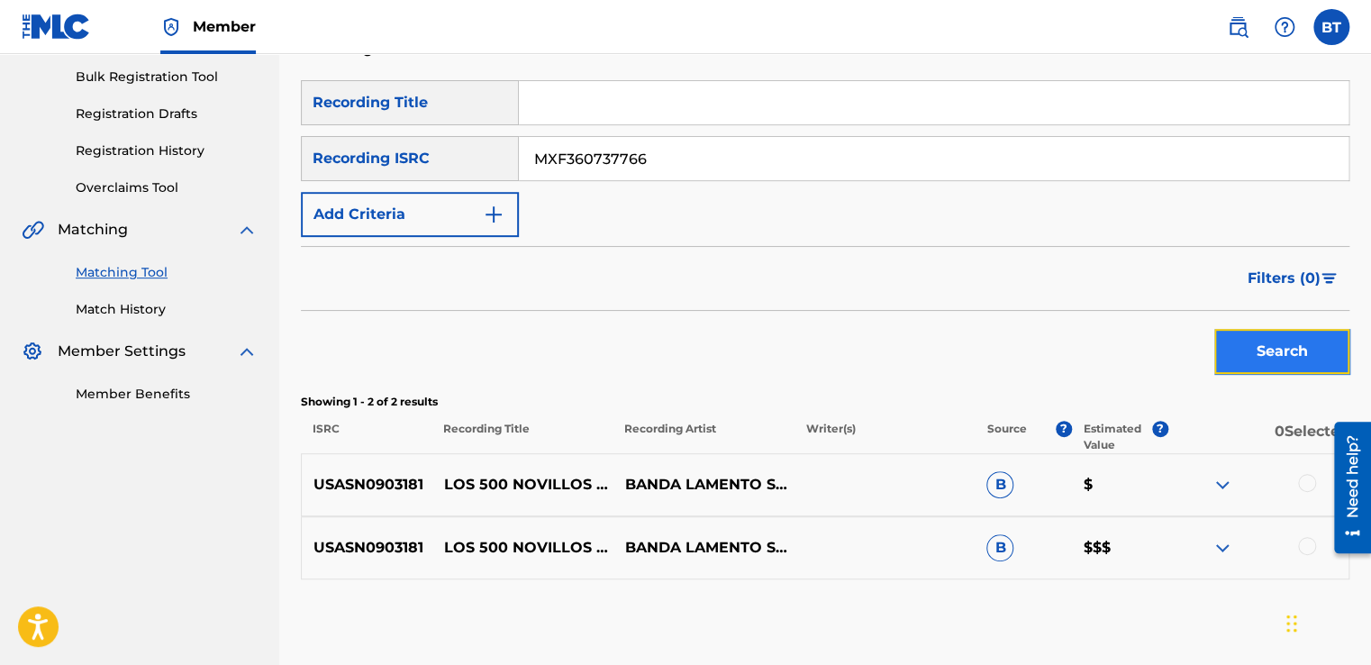
click at [1304, 333] on button "Search" at bounding box center [1281, 351] width 135 height 45
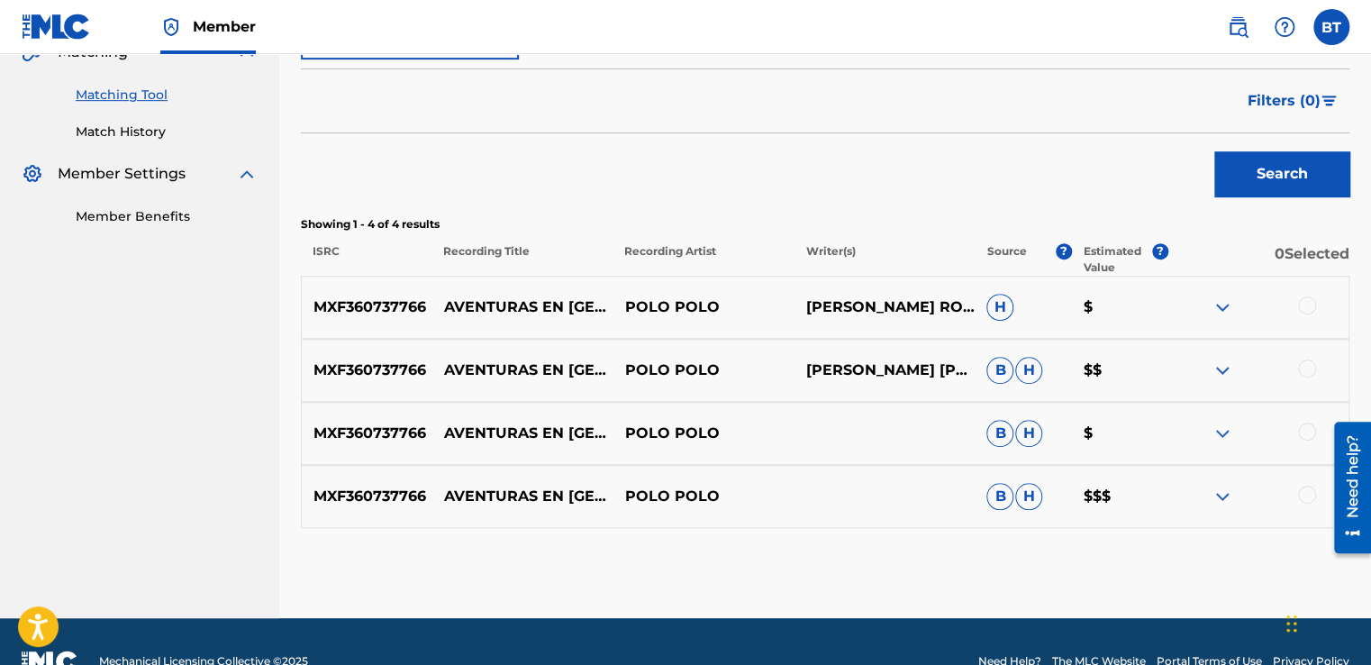
scroll to position [442, 0]
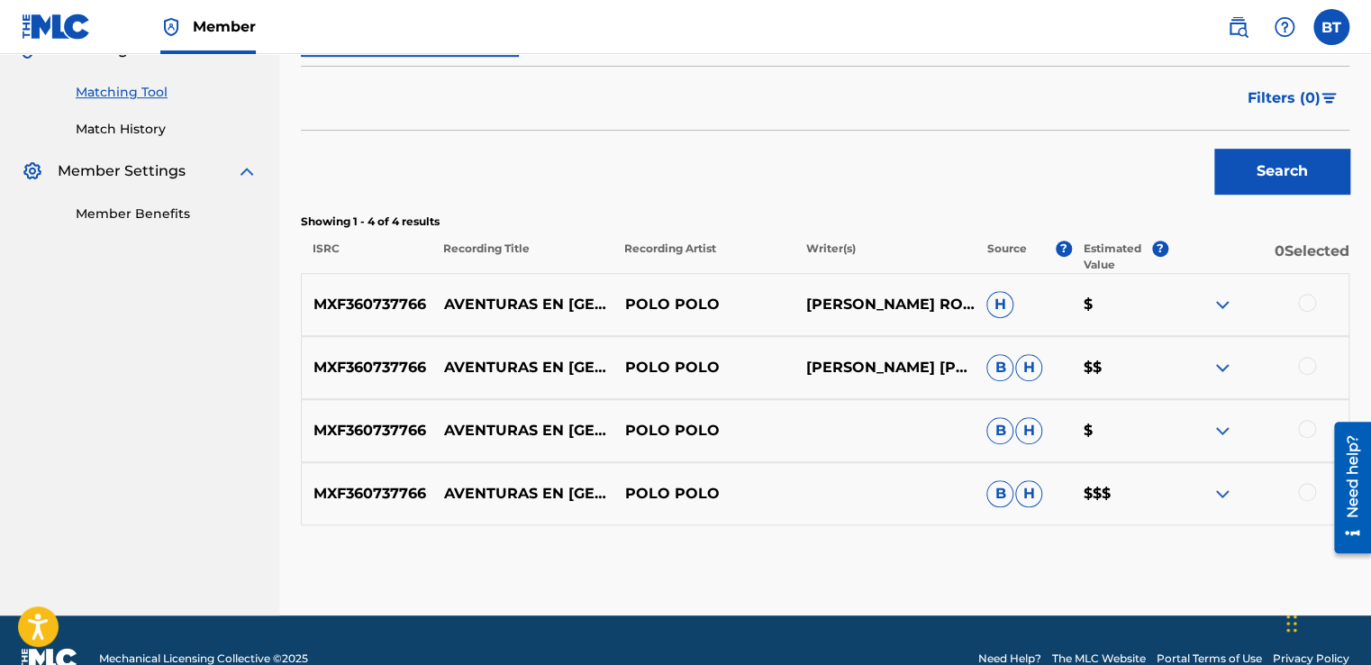
click at [1305, 304] on div at bounding box center [1307, 303] width 18 height 18
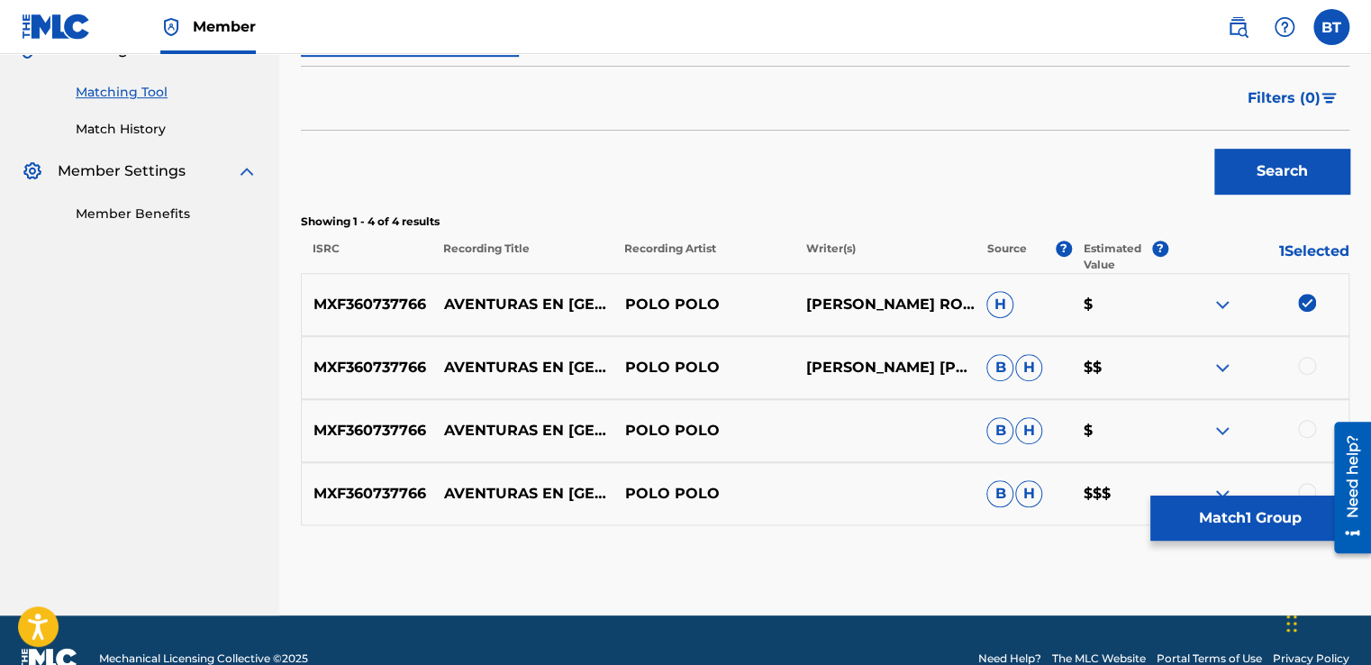
click at [1312, 366] on div at bounding box center [1307, 366] width 18 height 18
click at [1305, 430] on div at bounding box center [1307, 429] width 18 height 18
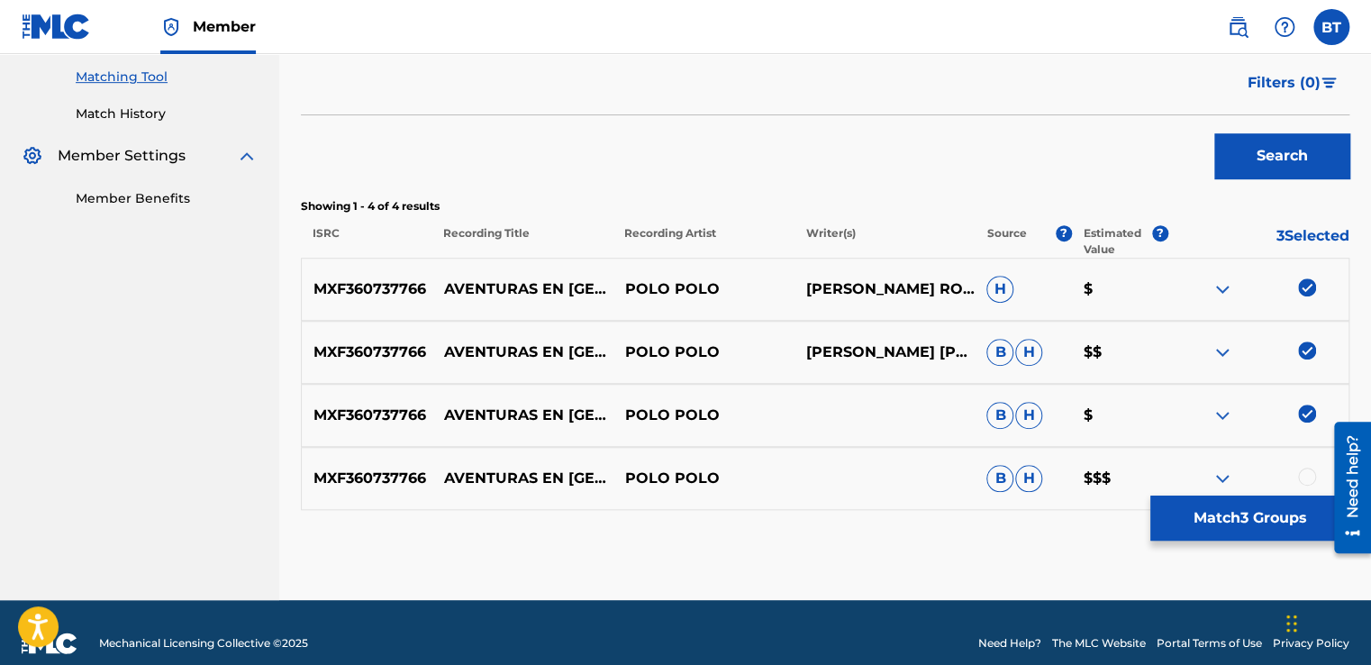
scroll to position [478, 0]
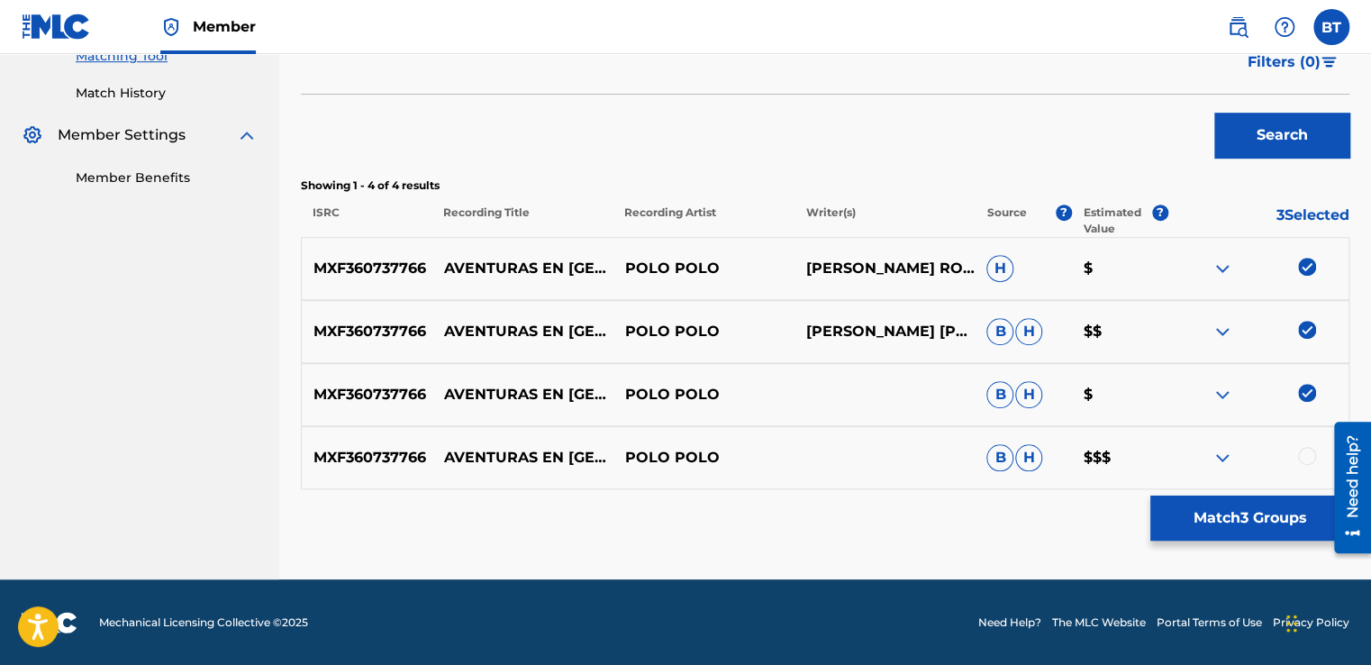
click at [1308, 453] on div at bounding box center [1307, 456] width 18 height 18
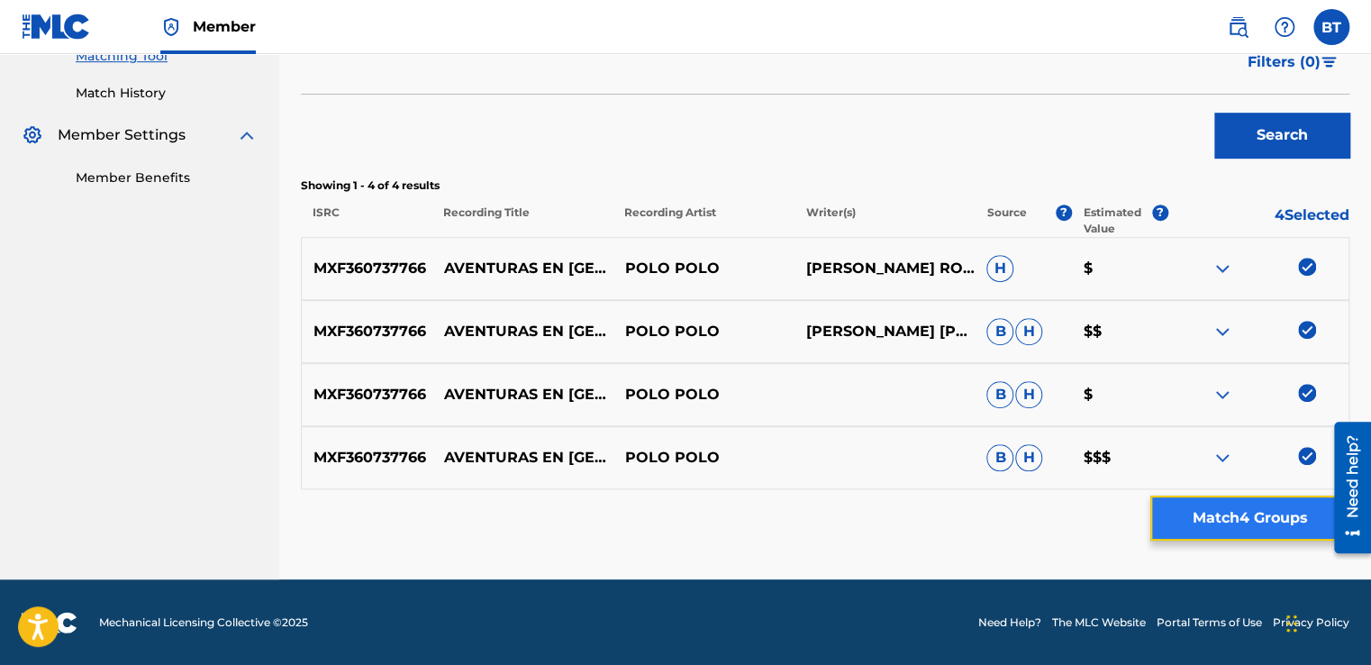
click at [1236, 518] on button "Match 4 Groups" at bounding box center [1249, 517] width 199 height 45
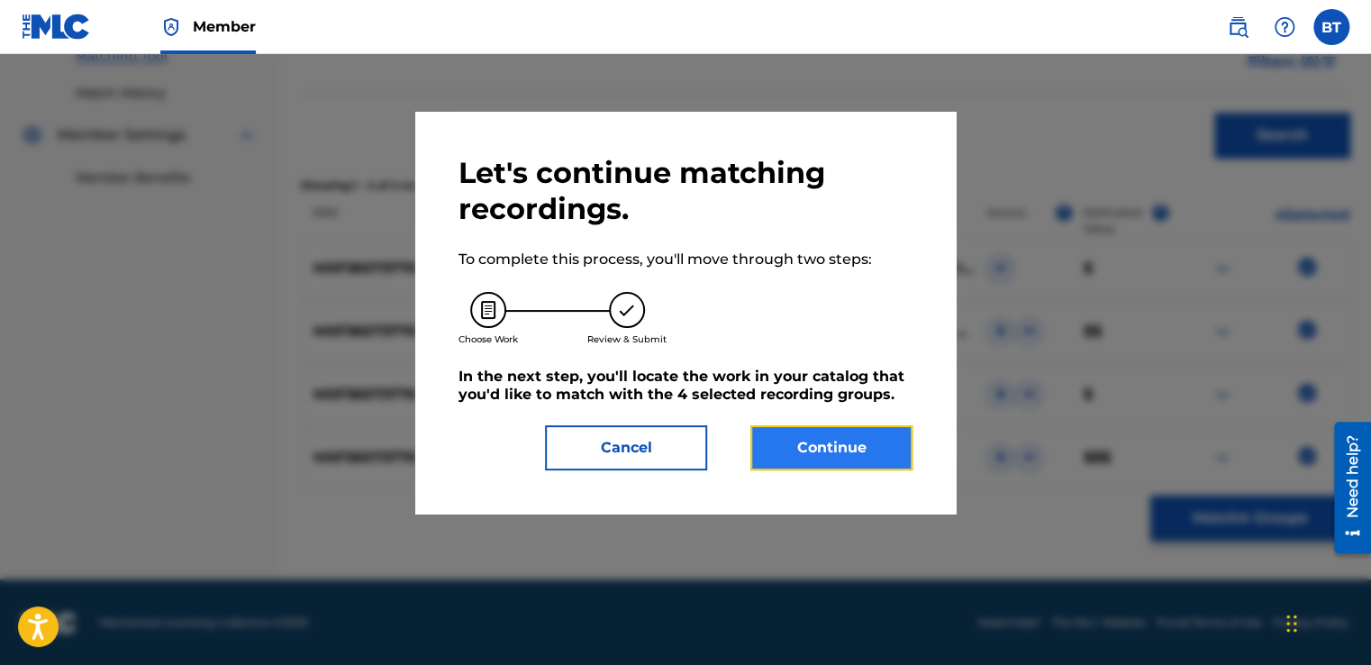
click at [868, 439] on button "Continue" at bounding box center [831, 447] width 162 height 45
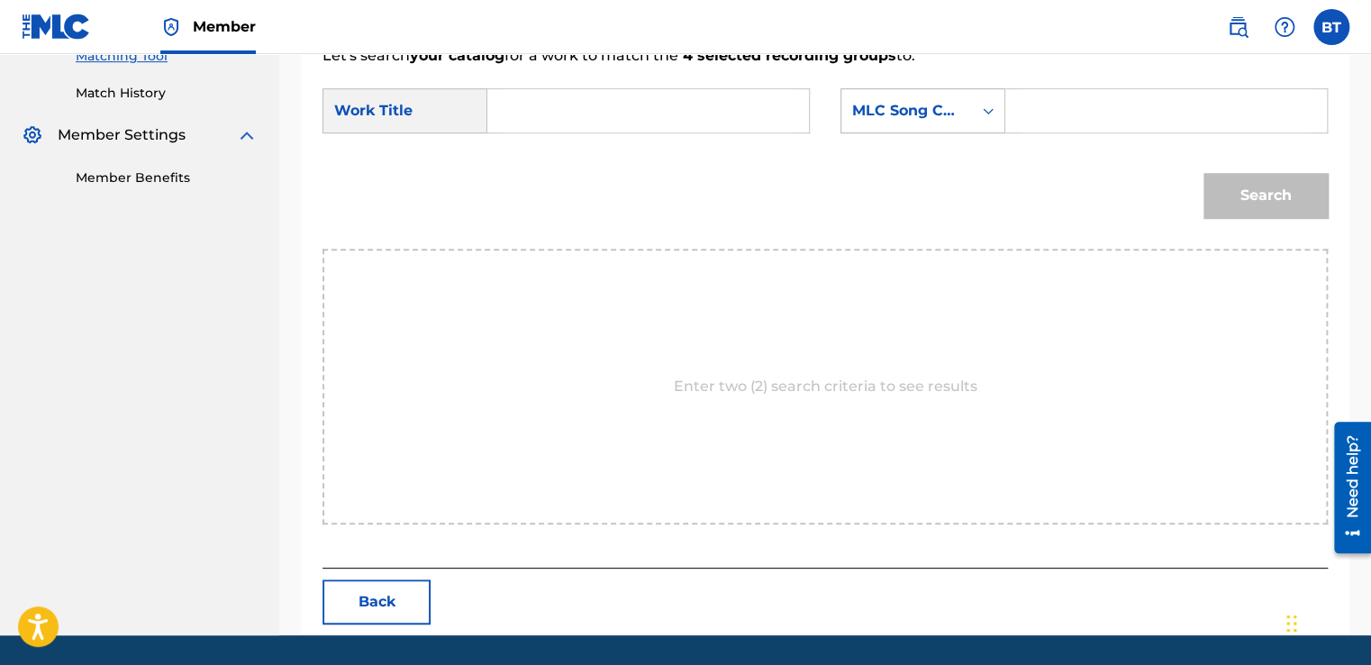
click at [972, 100] on div "Search Form" at bounding box center [988, 111] width 32 height 32
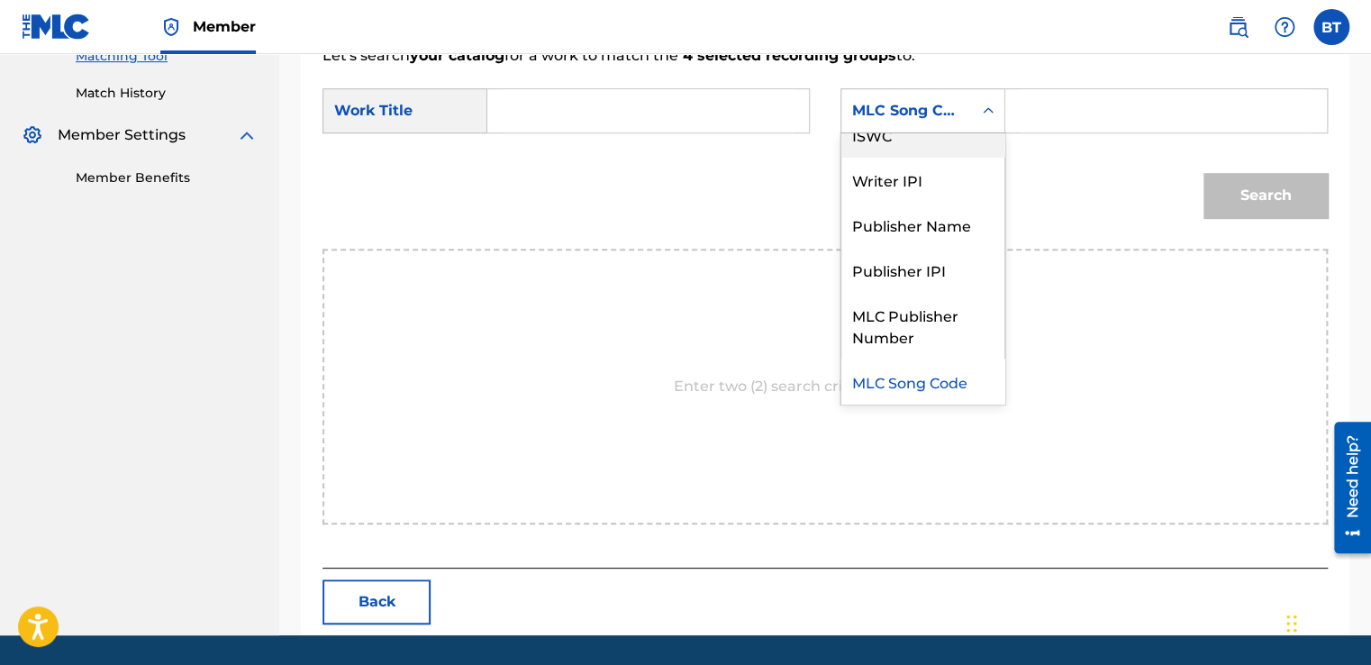
scroll to position [0, 0]
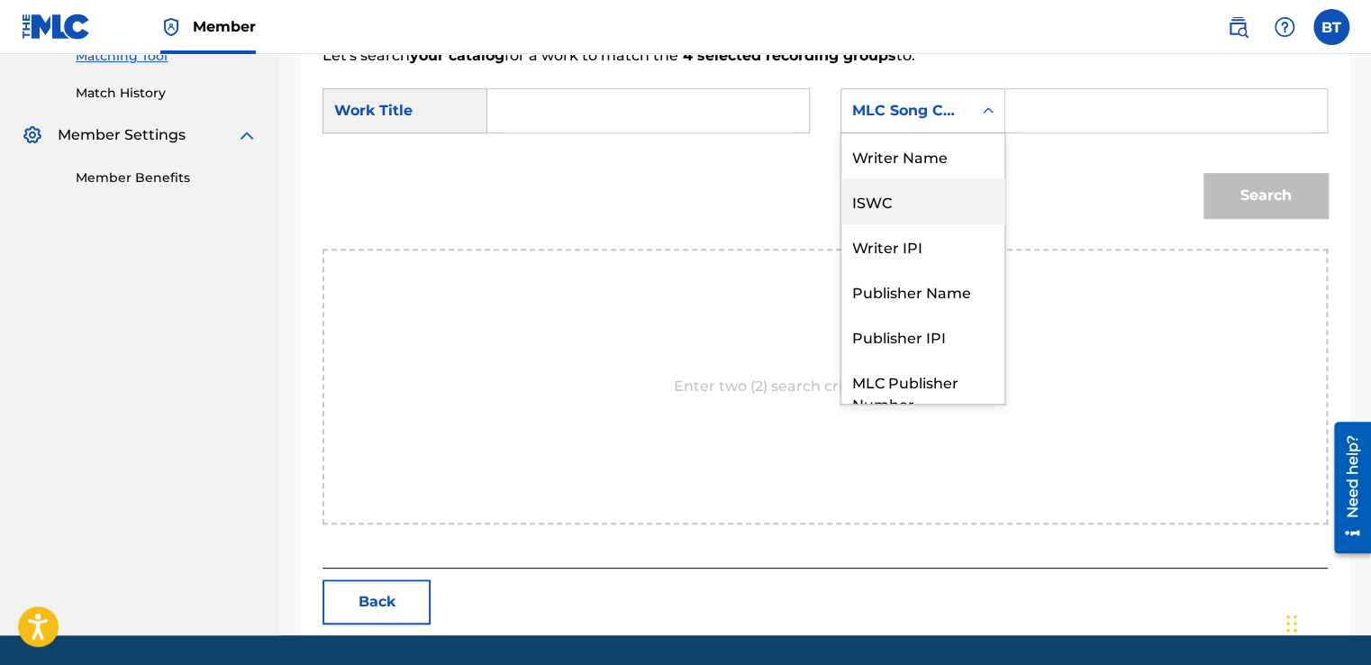
click at [945, 160] on div "Writer Name" at bounding box center [922, 155] width 163 height 45
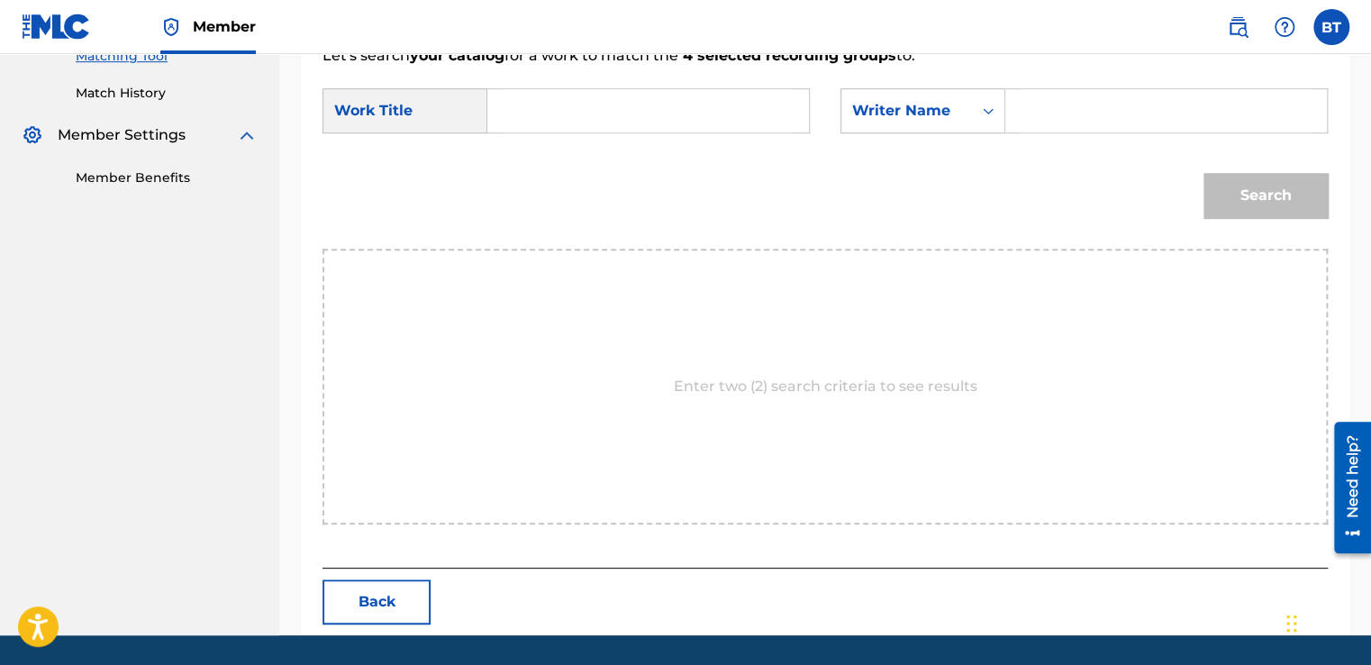
click at [1050, 111] on input "Search Form" at bounding box center [1166, 110] width 291 height 43
paste input "Aventuras En [GEOGRAPHIC_DATA]"
type input "Aventuras En [GEOGRAPHIC_DATA]"
click at [582, 124] on input "Search Form" at bounding box center [648, 110] width 291 height 43
paste input "[PERSON_NAME]"
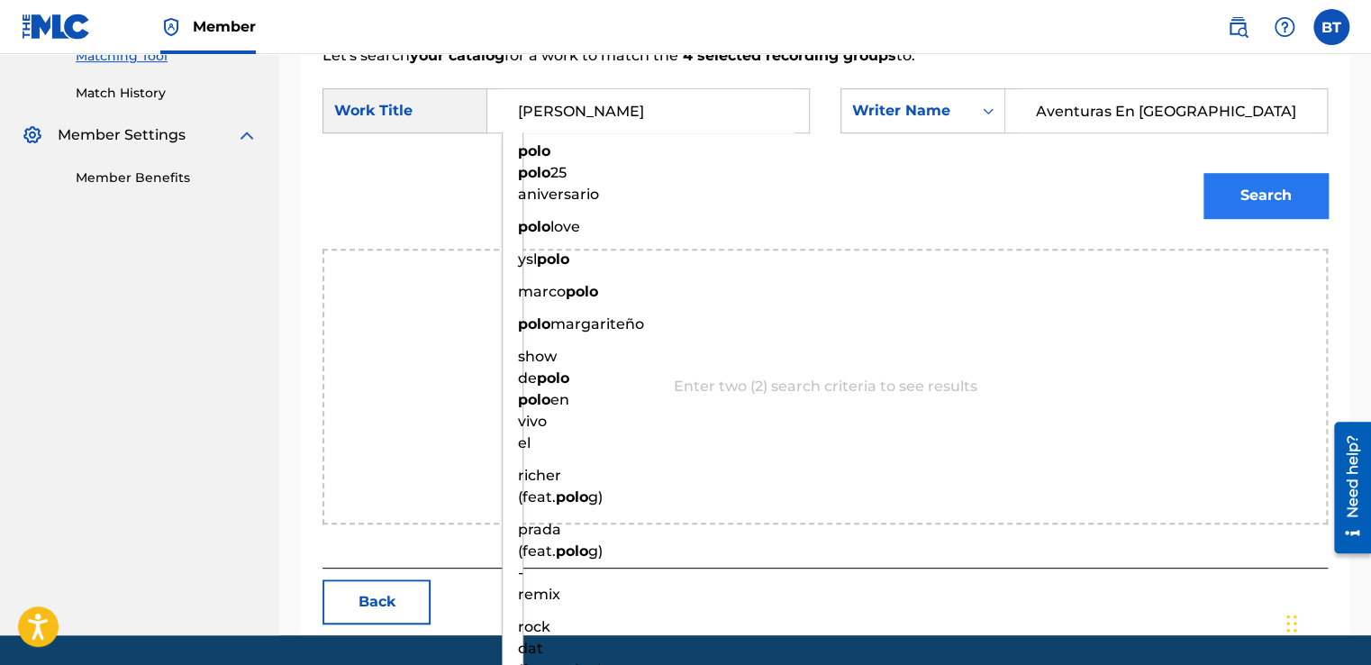
type input "[PERSON_NAME]"
click at [1293, 202] on button "Search" at bounding box center [1265, 195] width 124 height 45
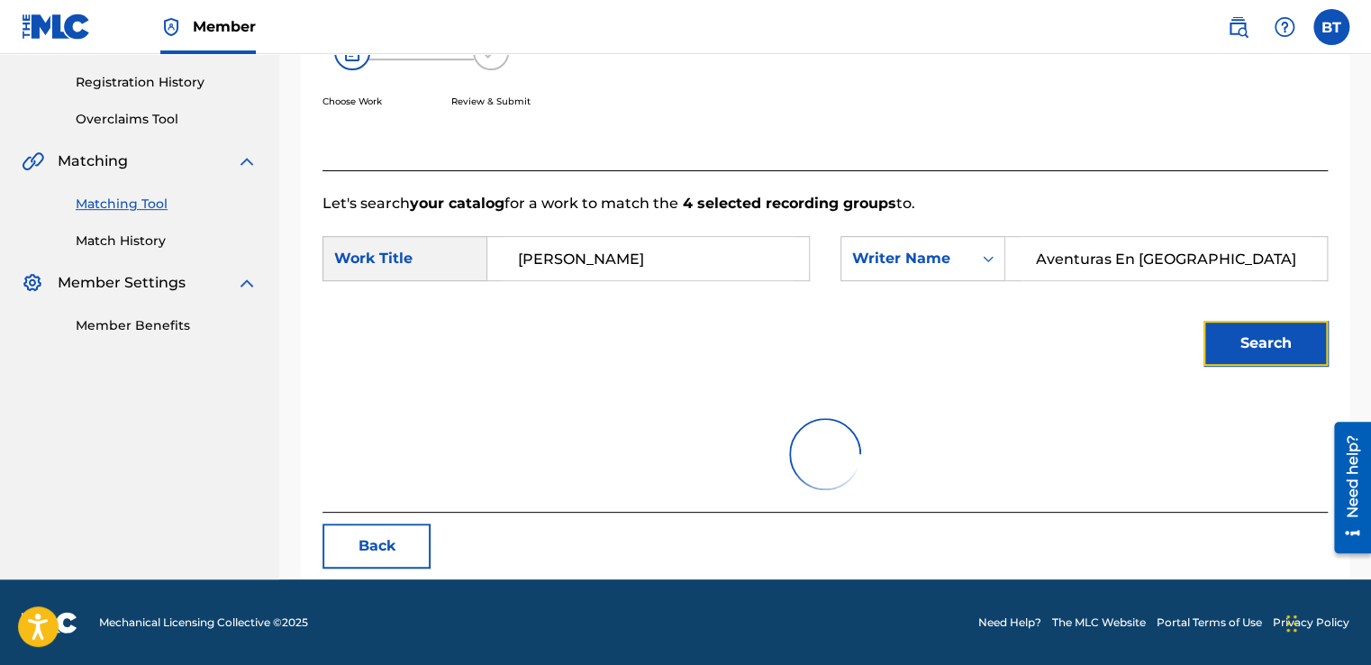
scroll to position [253, 0]
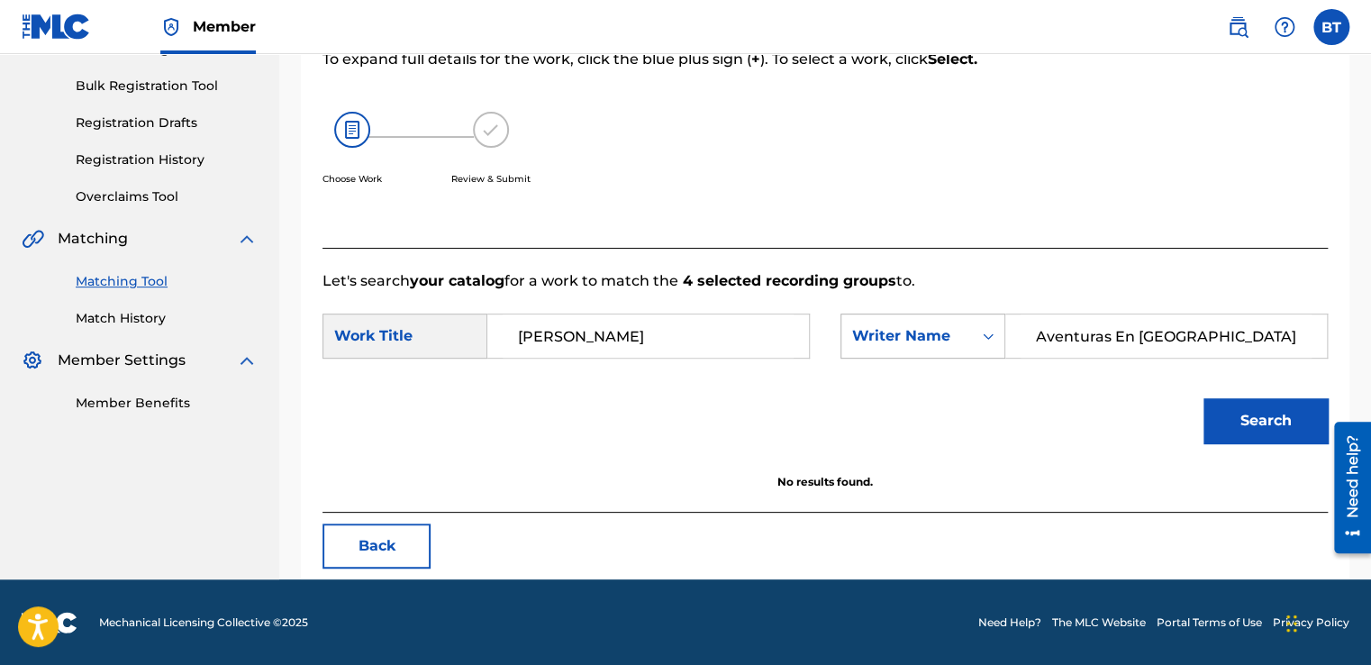
drag, startPoint x: 1203, startPoint y: 331, endPoint x: 987, endPoint y: 331, distance: 215.3
click at [987, 331] on div "SearchWithCriteriae1885728-d94c-439a-adb3-b15639a88f38 Writer Name Aventuras En…" at bounding box center [1083, 335] width 487 height 45
click at [930, 376] on form "SearchWithCriteria4c6232ff-0441-4728-aa9c-054a40ce3f51 Work Title [PERSON_NAME]…" at bounding box center [824, 383] width 1005 height 182
click at [390, 548] on button "Back" at bounding box center [376, 545] width 108 height 45
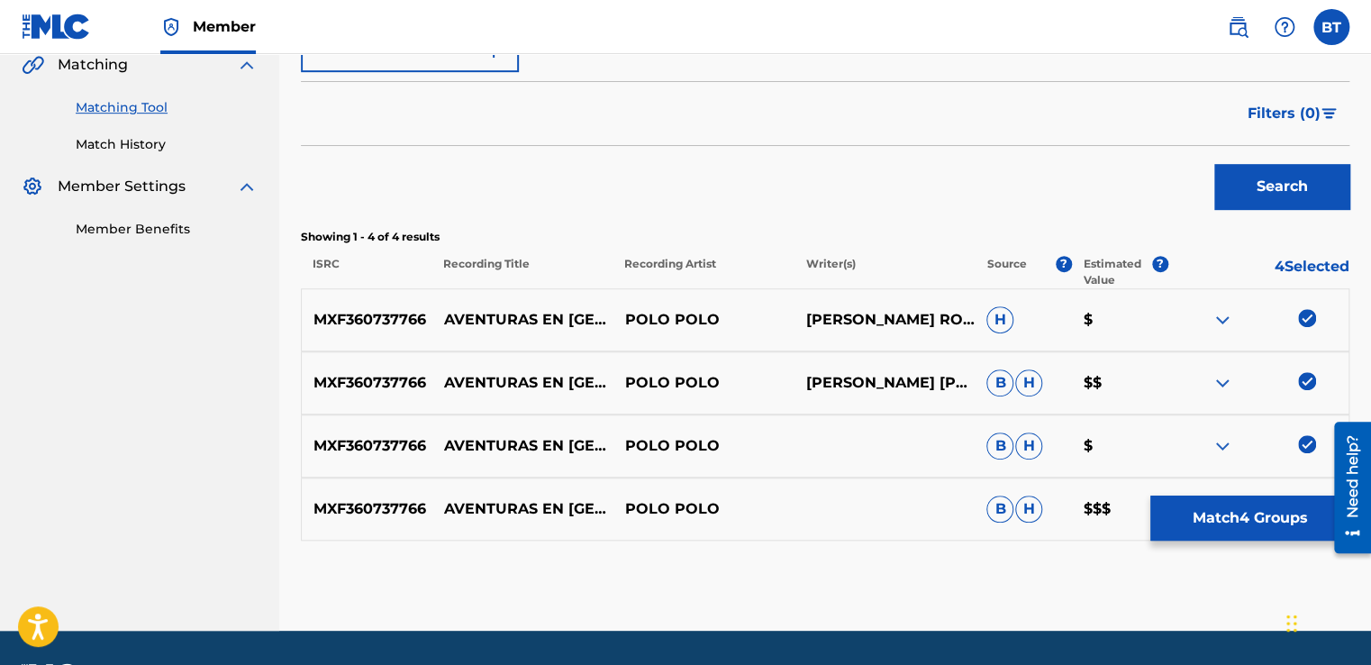
scroll to position [478, 0]
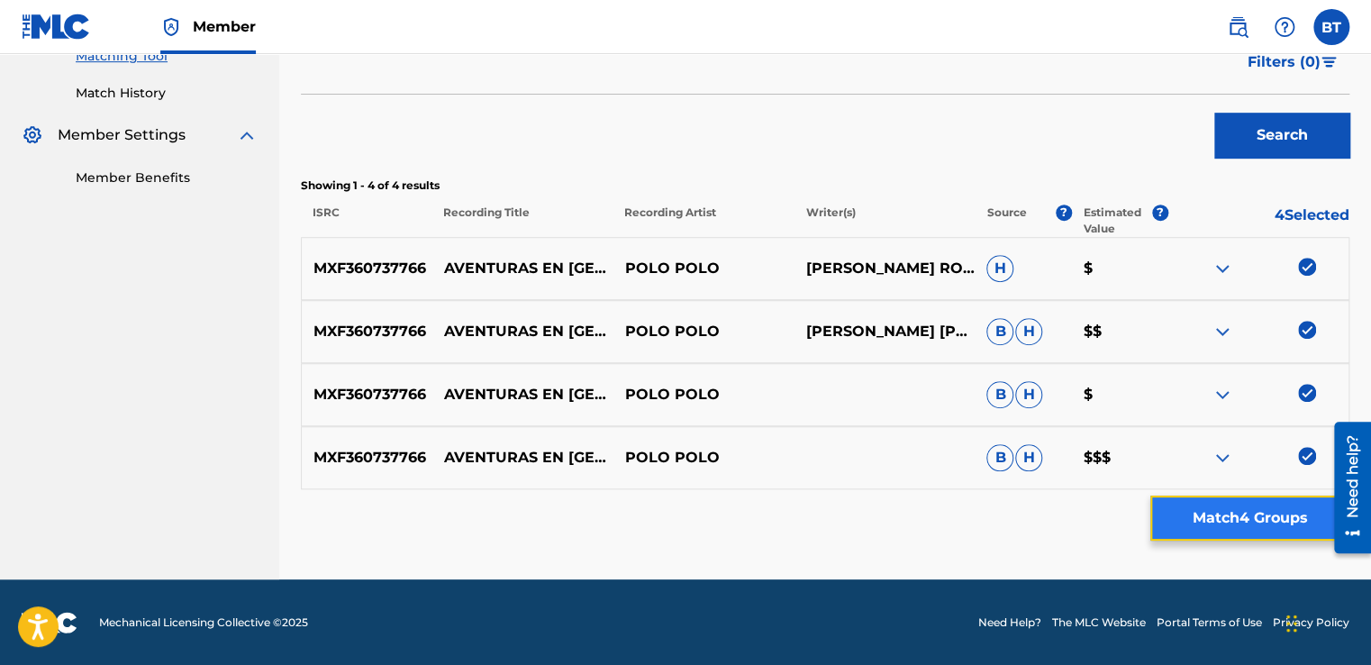
click at [1260, 533] on button "Match 4 Groups" at bounding box center [1249, 517] width 199 height 45
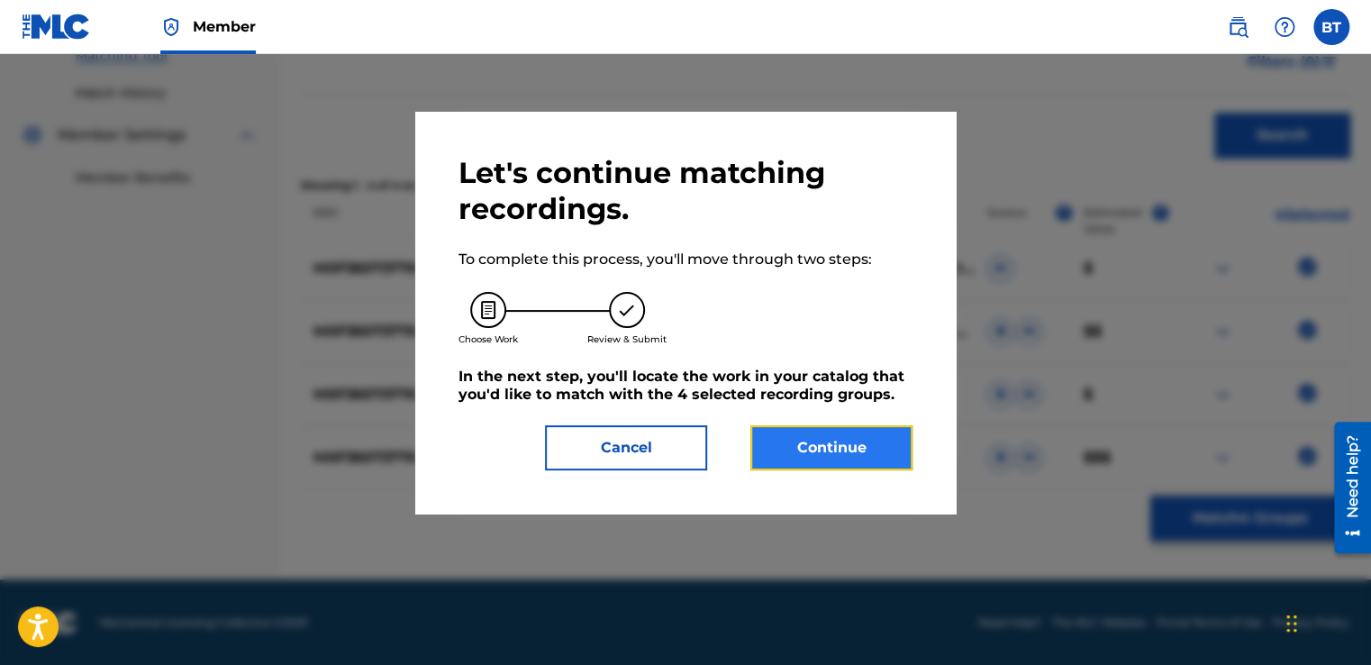
click at [778, 438] on button "Continue" at bounding box center [831, 447] width 162 height 45
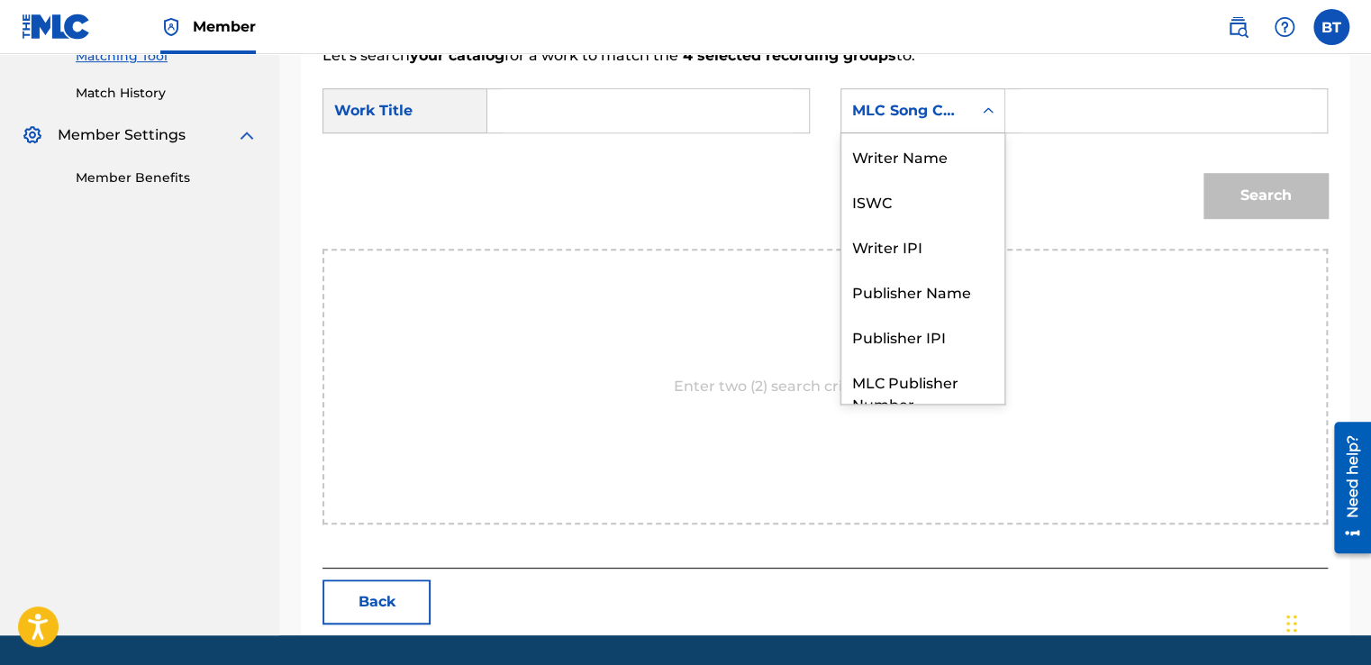
click at [961, 111] on div "MLC Song Code" at bounding box center [906, 111] width 131 height 34
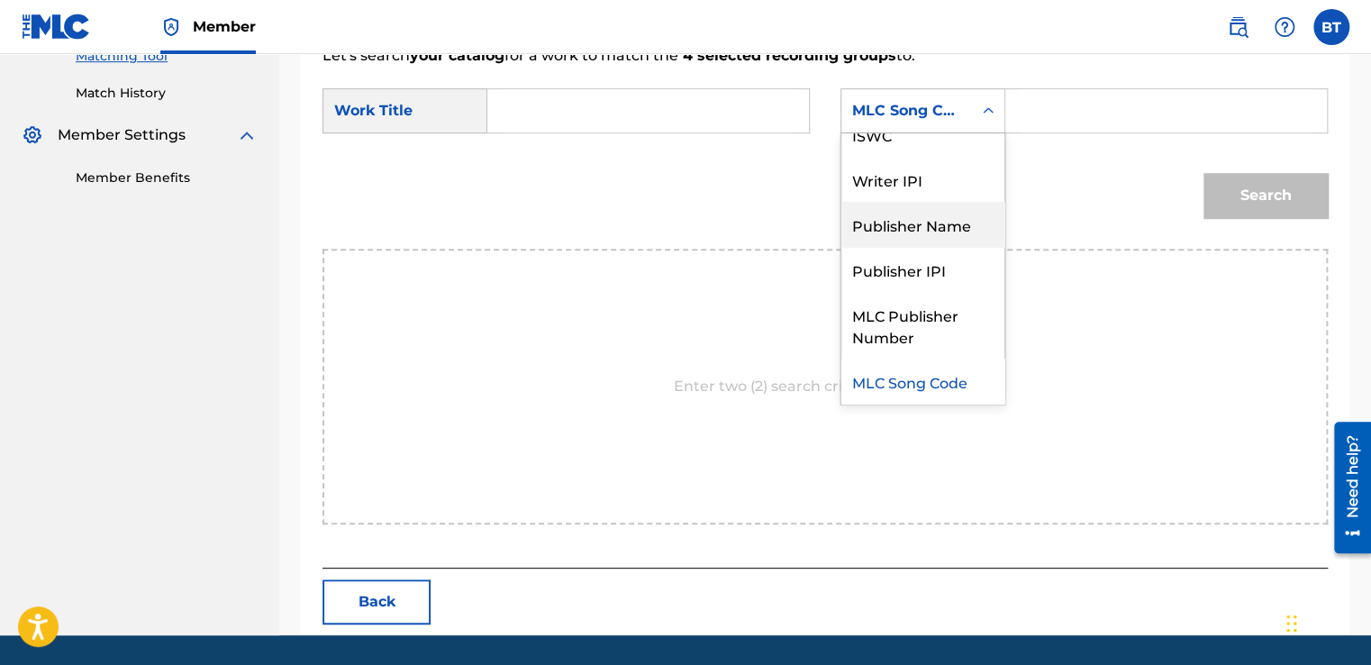
scroll to position [0, 0]
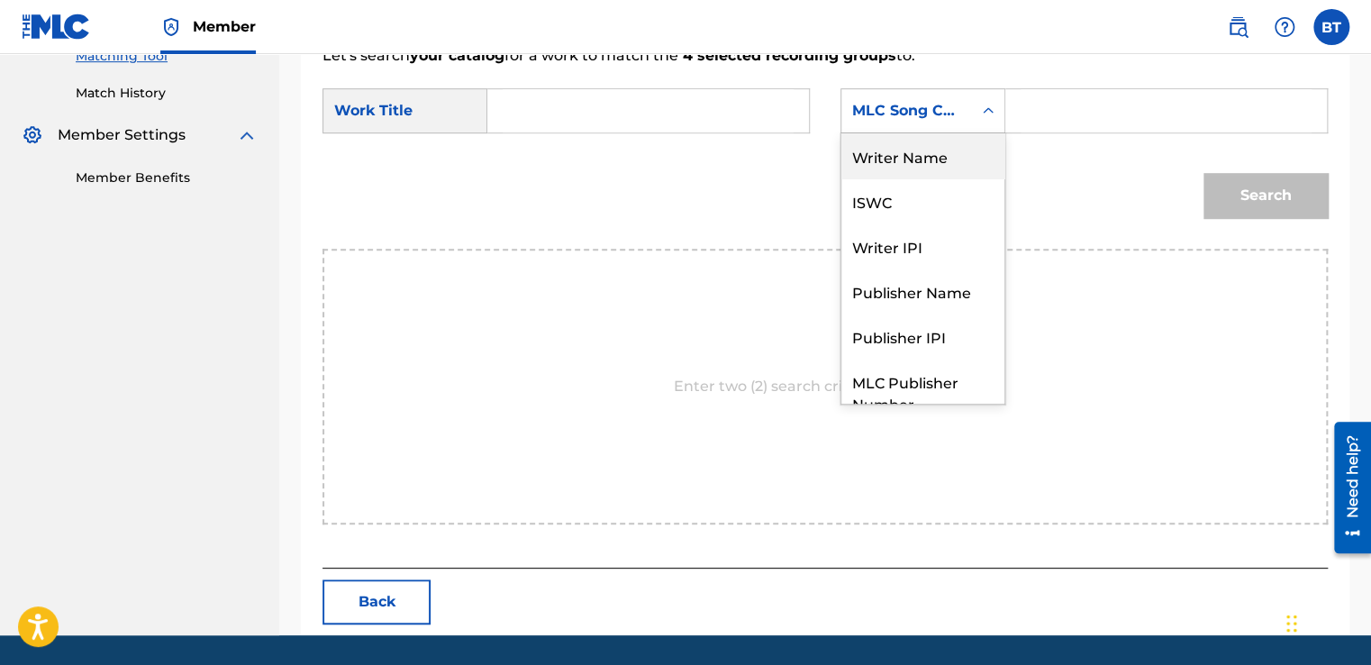
click at [940, 145] on div "Writer Name" at bounding box center [922, 155] width 163 height 45
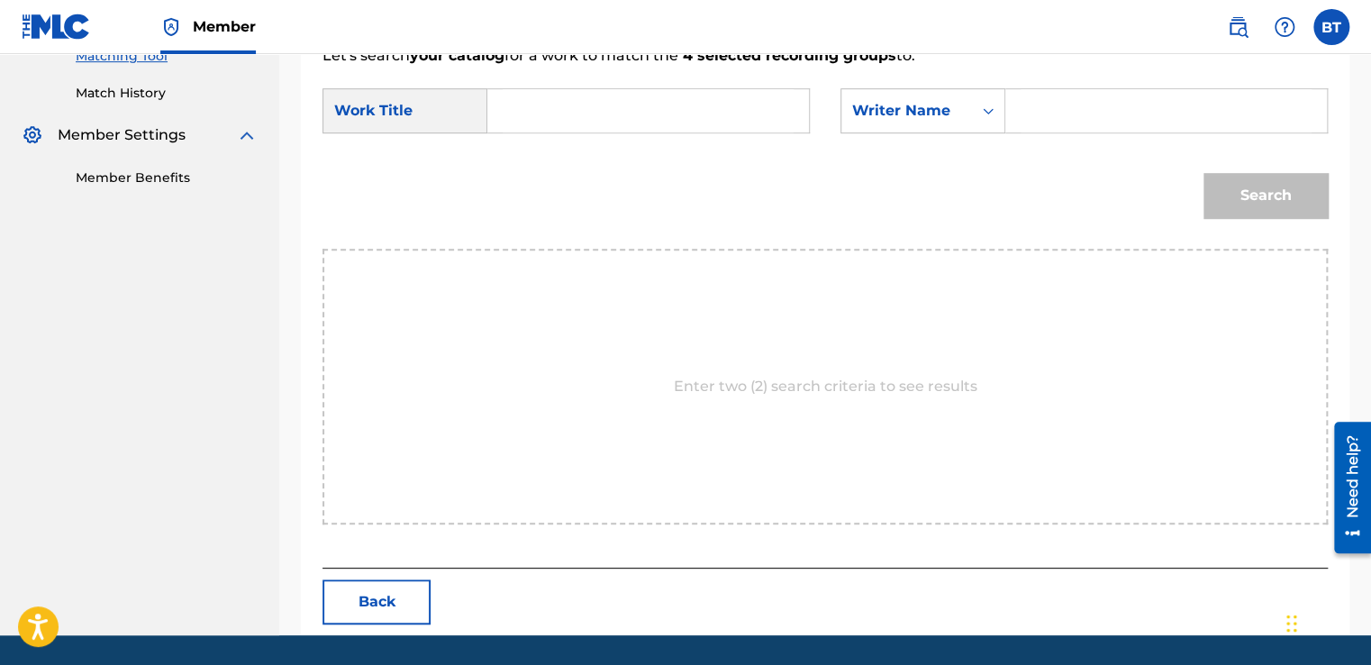
click at [1113, 99] on input "Search Form" at bounding box center [1166, 110] width 291 height 43
paste input "[PERSON_NAME]"
type input "[PERSON_NAME]"
click at [731, 106] on input "Search Form" at bounding box center [648, 110] width 291 height 43
click at [630, 116] on input "Search Form" at bounding box center [648, 110] width 291 height 43
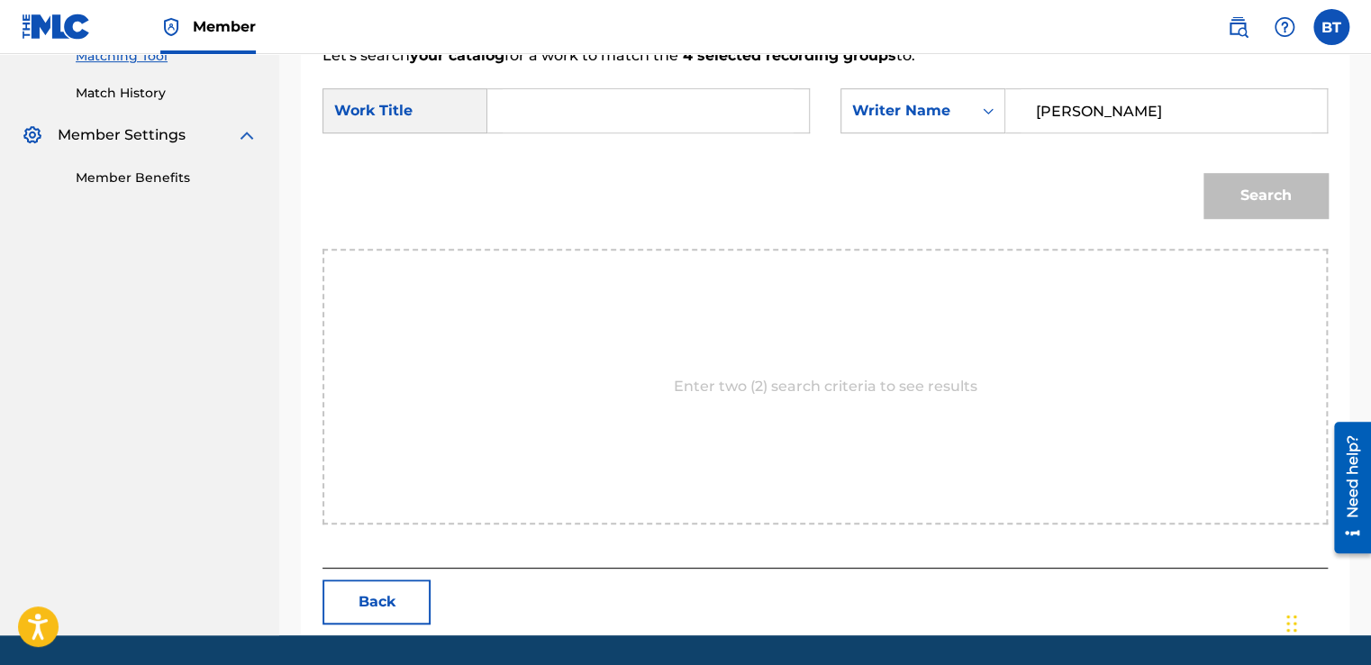
paste input "Aventuras En [GEOGRAPHIC_DATA]"
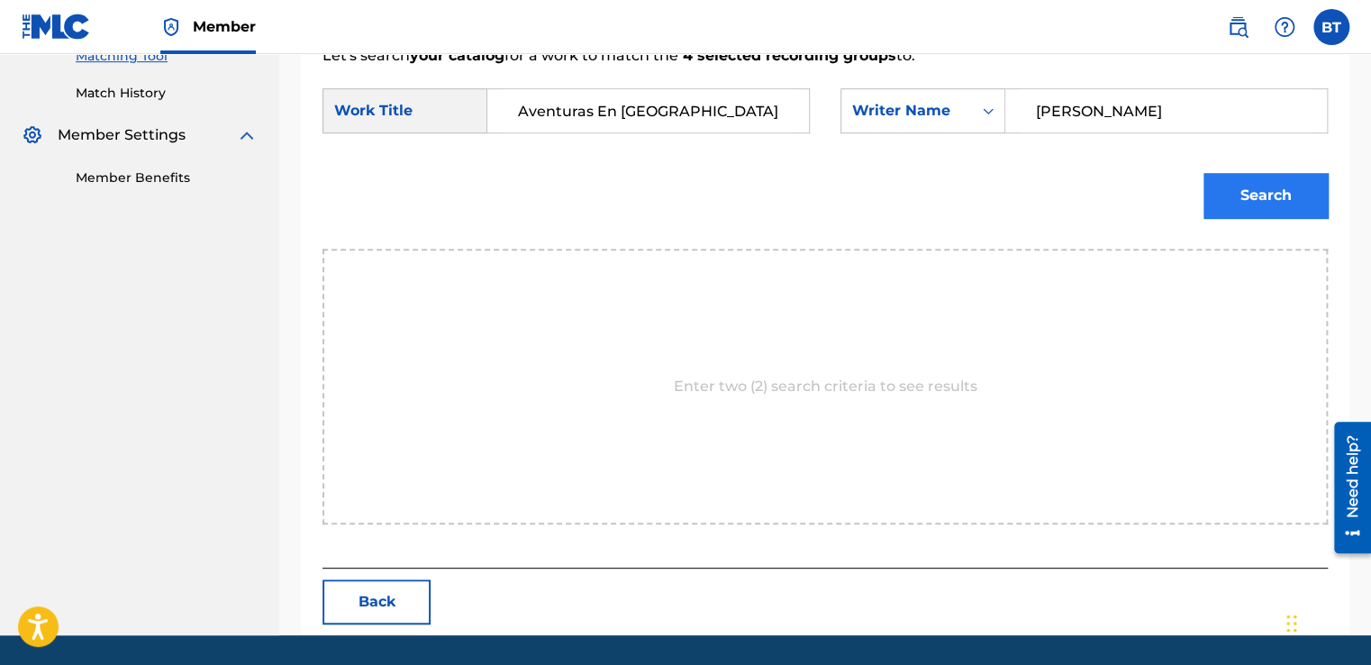
type input "Aventuras En [GEOGRAPHIC_DATA]"
click at [1267, 180] on button "Search" at bounding box center [1265, 195] width 124 height 45
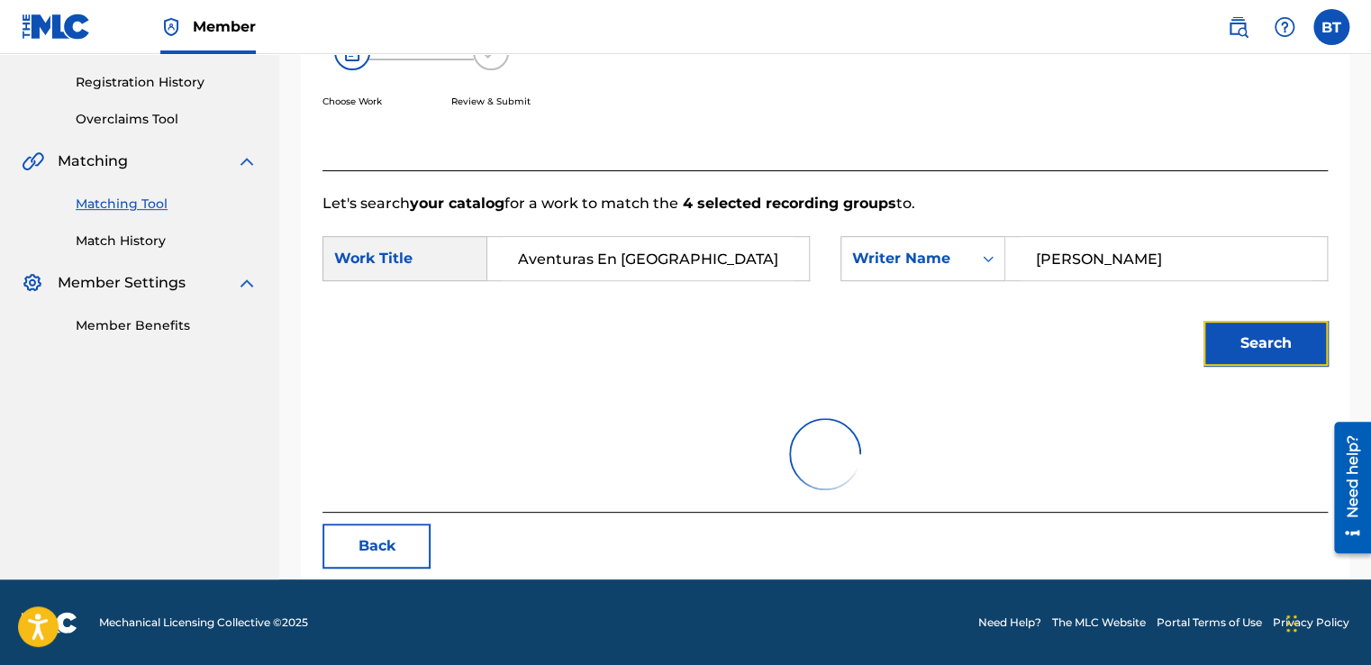
scroll to position [253, 0]
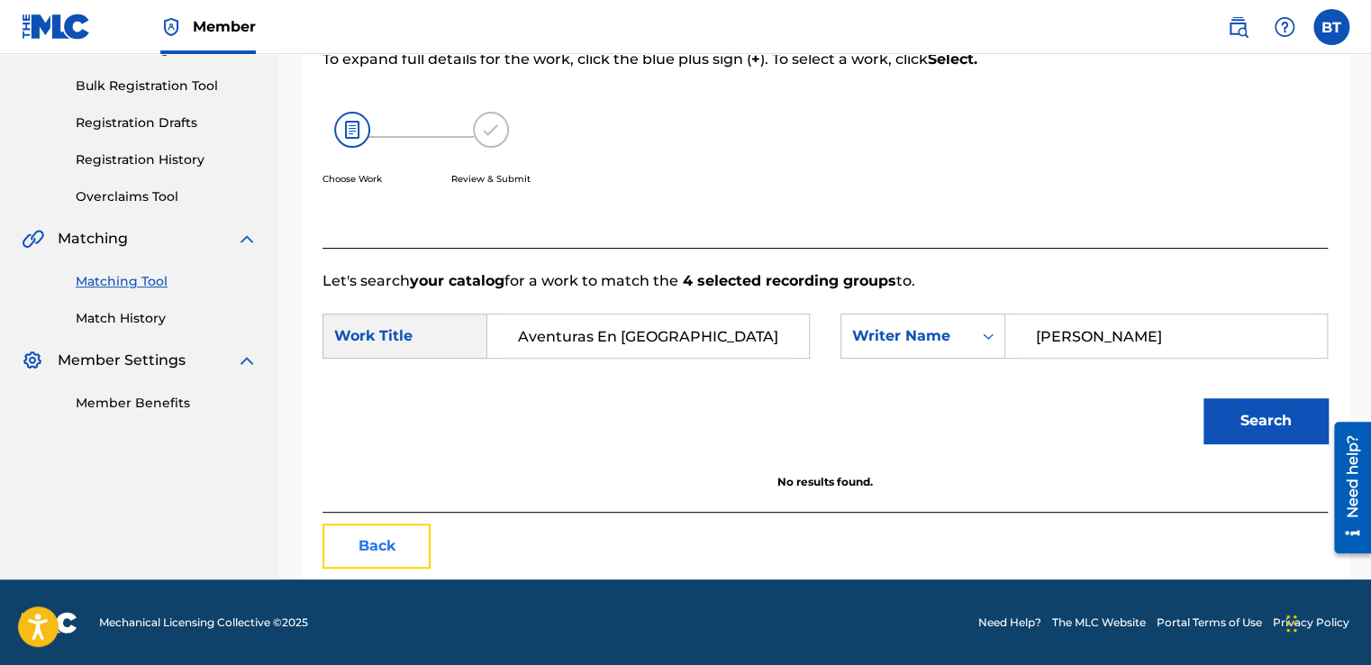
click at [362, 550] on button "Back" at bounding box center [376, 545] width 108 height 45
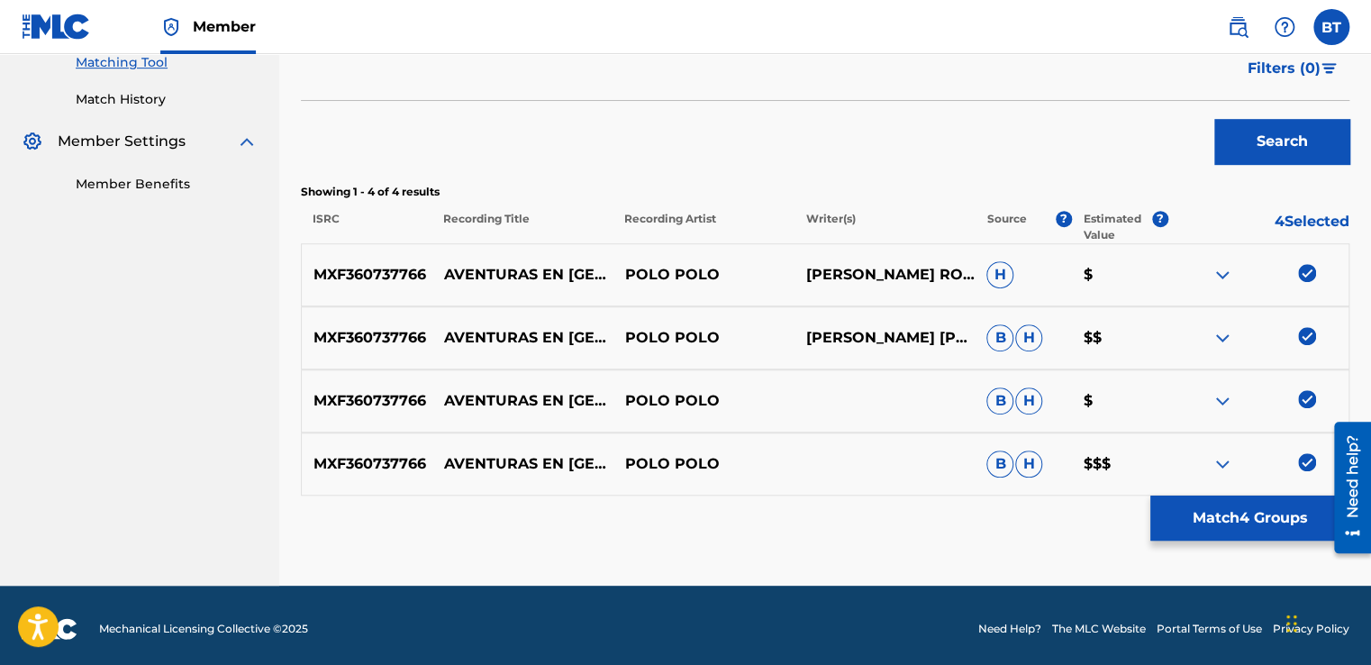
scroll to position [478, 0]
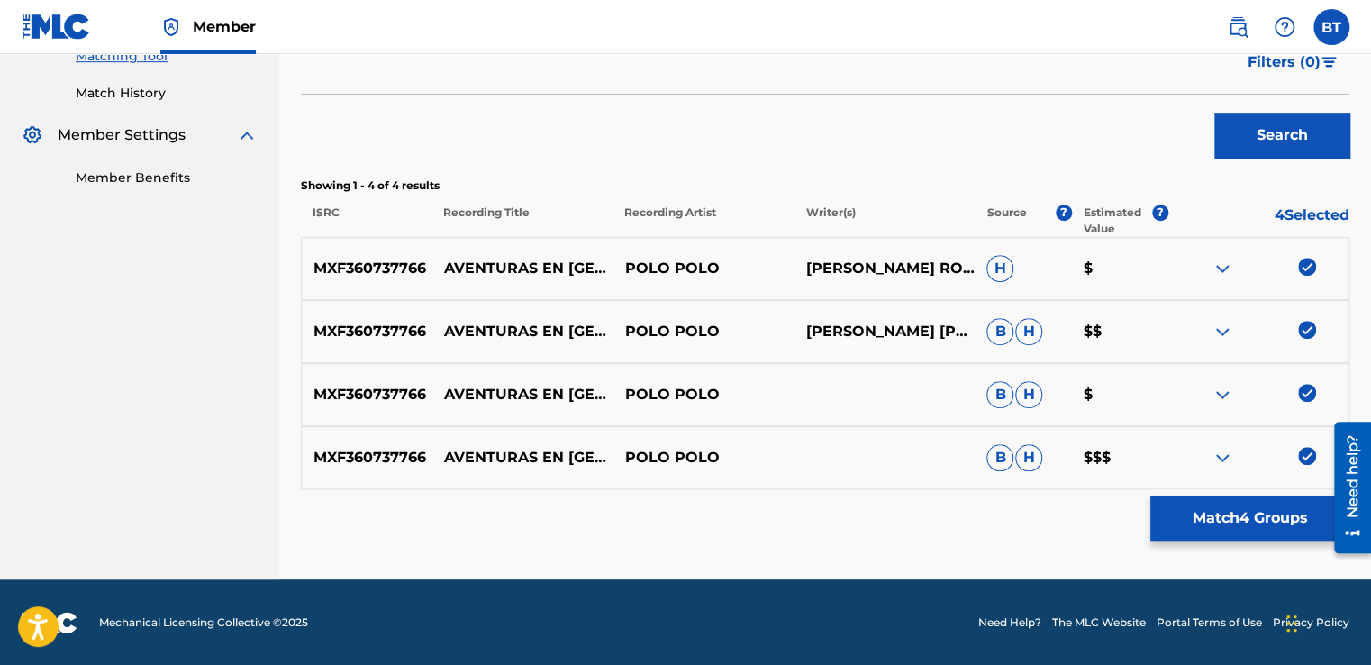
click at [1311, 268] on img at bounding box center [1307, 267] width 18 height 18
click at [1311, 330] on img at bounding box center [1307, 330] width 18 height 18
click at [1306, 398] on img at bounding box center [1307, 393] width 18 height 18
click at [1305, 449] on img at bounding box center [1307, 456] width 18 height 18
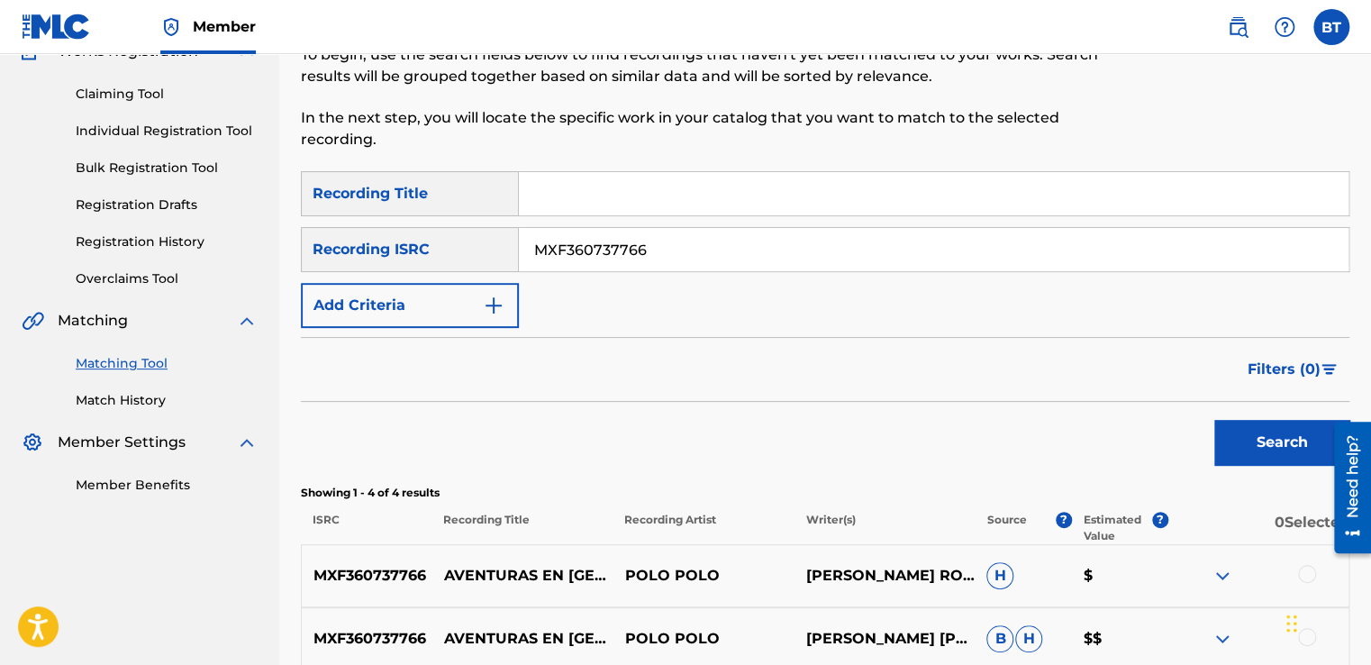
scroll to position [118, 0]
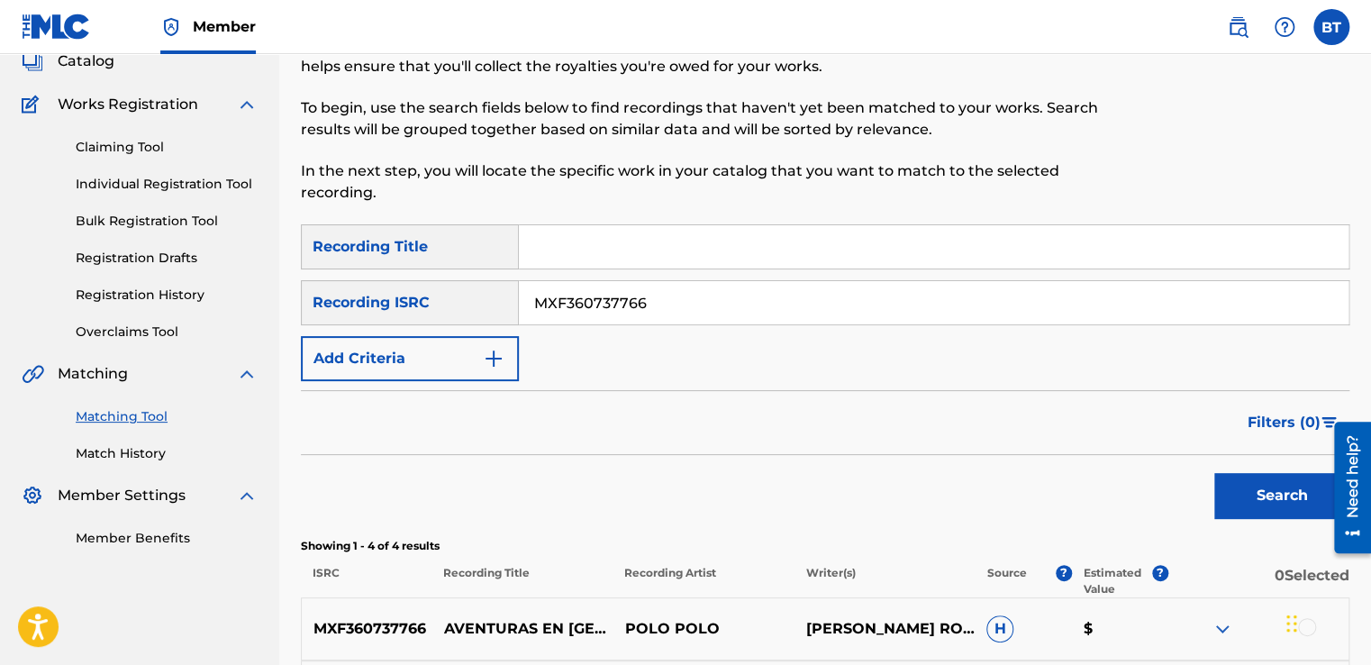
drag, startPoint x: 649, startPoint y: 313, endPoint x: 449, endPoint y: 316, distance: 200.9
click at [449, 316] on div "SearchWithCriteria0beeada8-94d6-4a4d-9d75-bc3ba10f36a4 Recording ISRC MXF360737…" at bounding box center [825, 302] width 1049 height 45
paste input "US785061033"
type input "US7850610336"
click at [1256, 482] on button "Search" at bounding box center [1281, 495] width 135 height 45
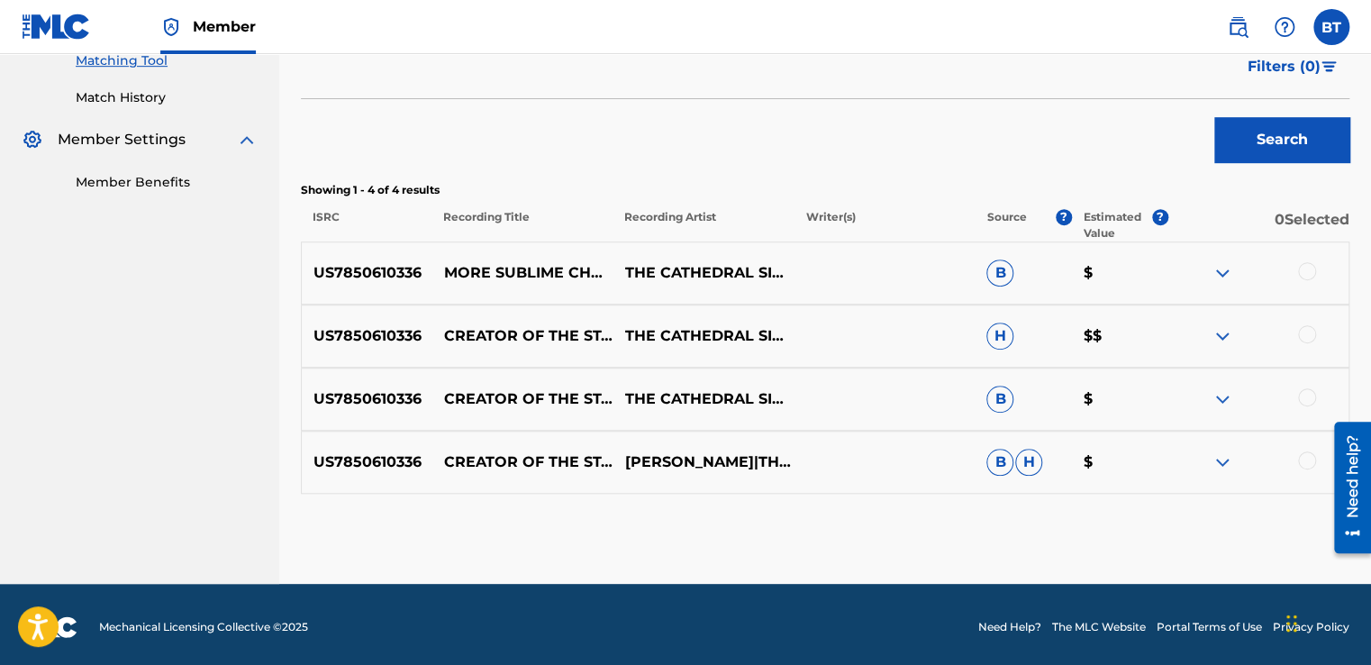
scroll to position [478, 0]
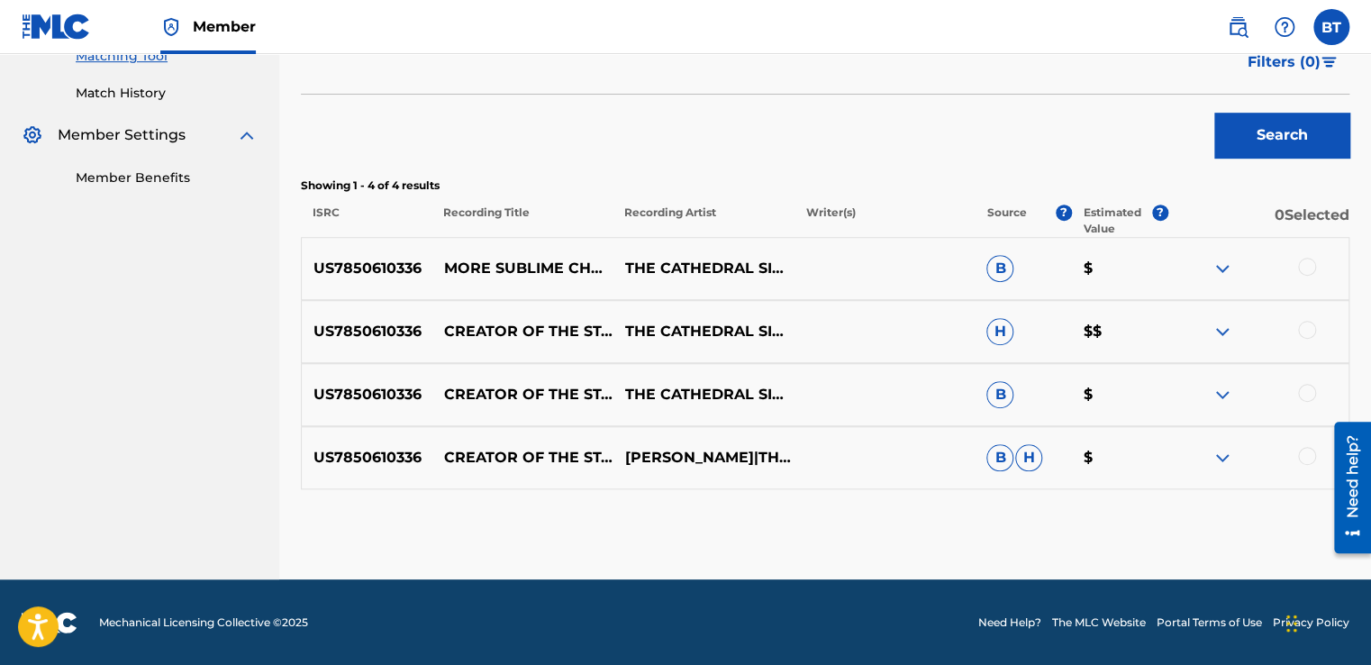
click at [1312, 268] on div at bounding box center [1307, 267] width 18 height 18
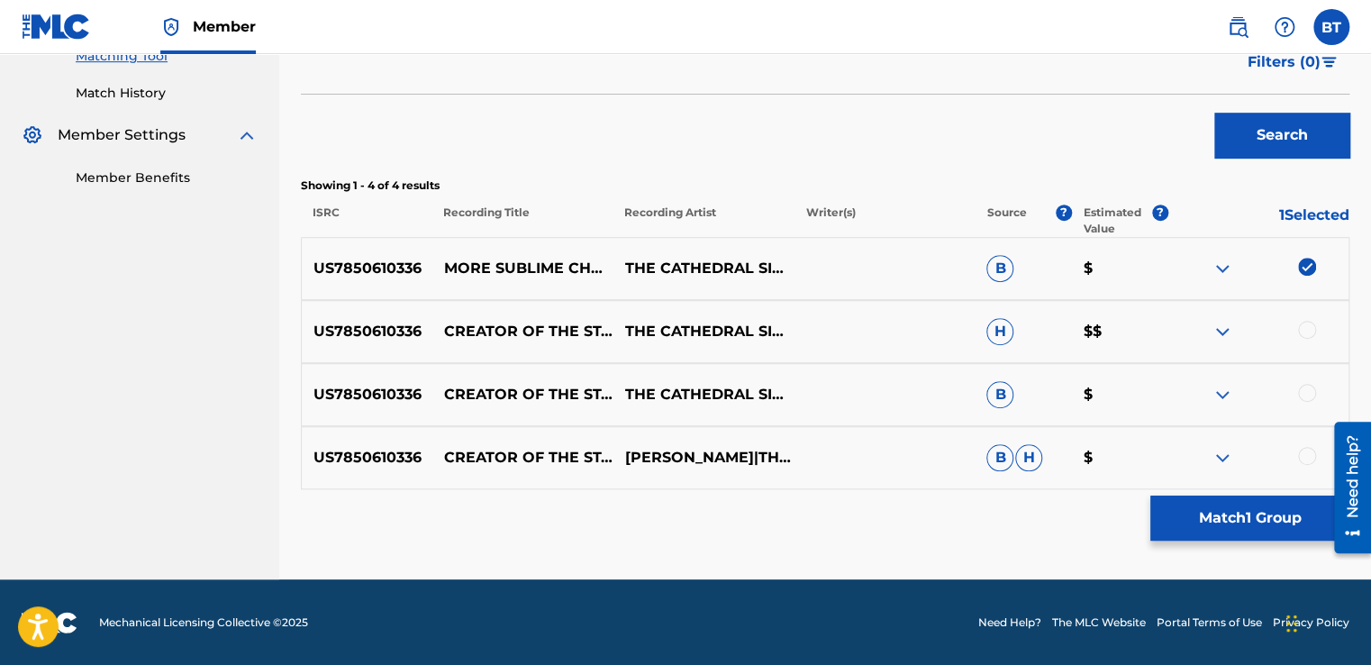
click at [1306, 331] on div at bounding box center [1307, 330] width 18 height 18
click at [1308, 402] on div at bounding box center [1257, 395] width 181 height 22
click at [1301, 395] on div at bounding box center [1307, 393] width 18 height 18
click at [1304, 455] on div at bounding box center [1307, 456] width 18 height 18
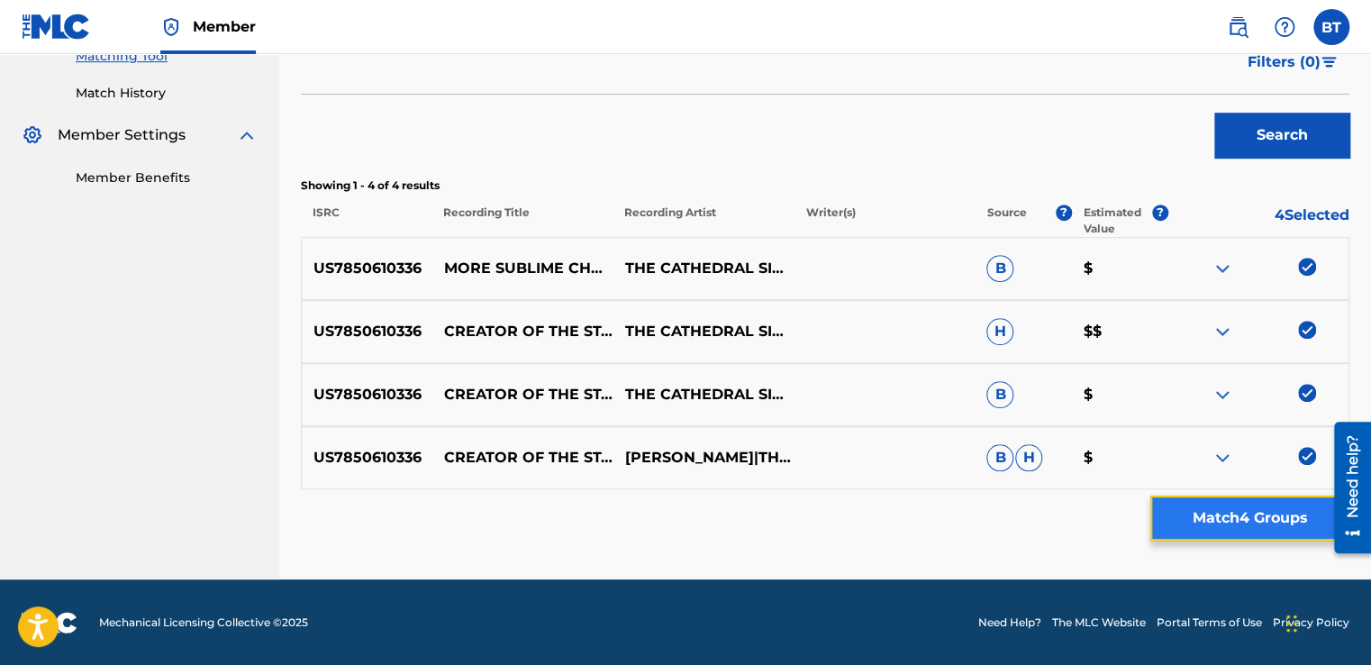
click at [1259, 527] on button "Match 4 Groups" at bounding box center [1249, 517] width 199 height 45
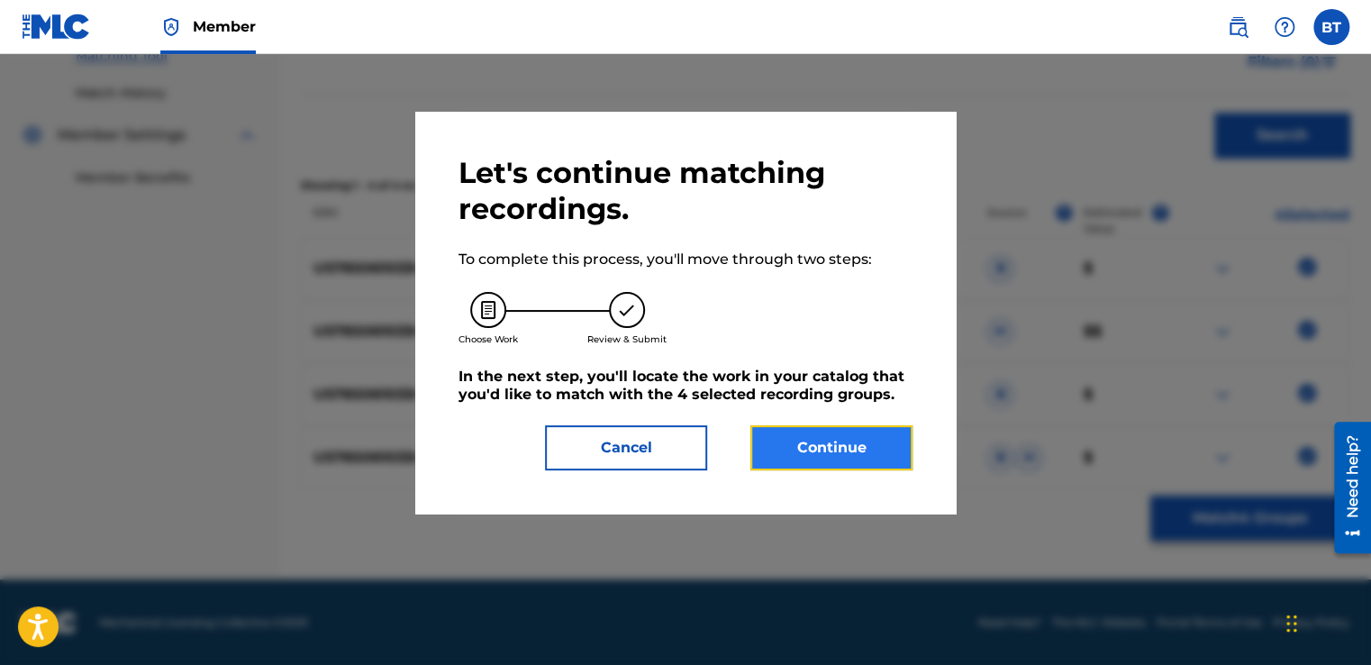
click at [821, 428] on button "Continue" at bounding box center [831, 447] width 162 height 45
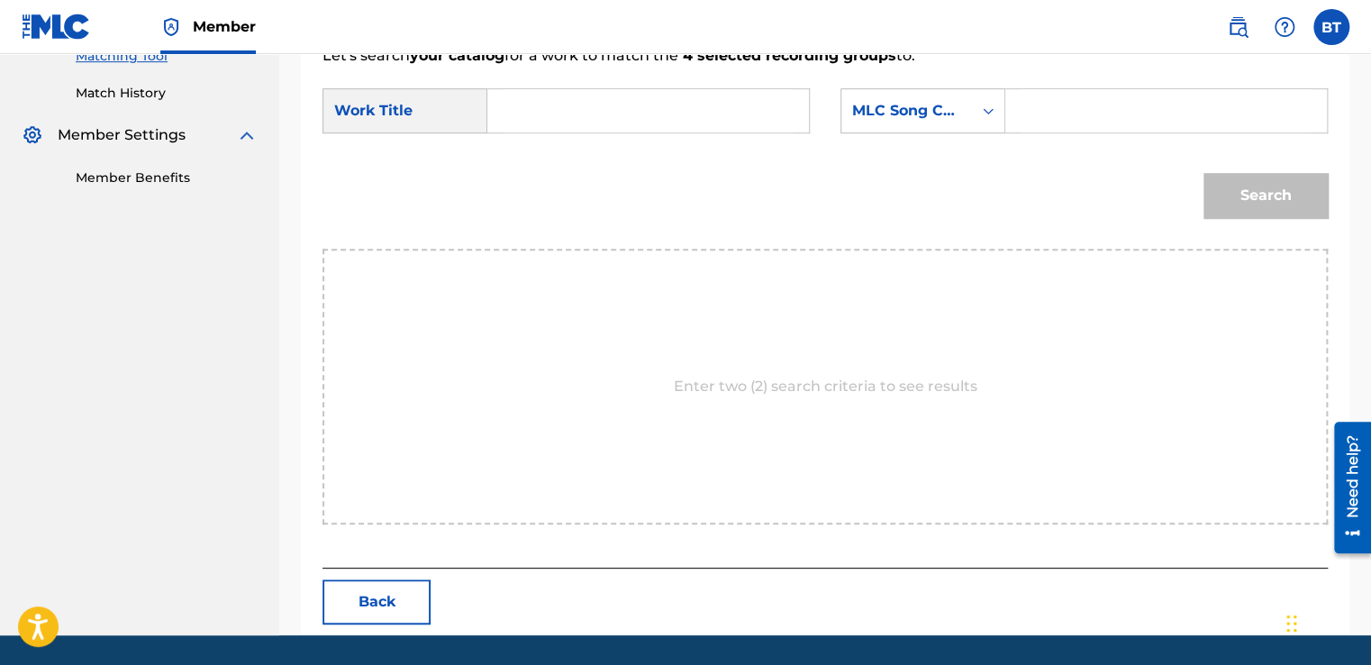
click at [615, 125] on input "Search Form" at bounding box center [648, 110] width 291 height 43
paste input "CREATOR OF THE STARS OF NIGHT (ADVENT CHANT)"
type input "CREATOR OF THE STARS OF NIGHT (ADVENT CHANT)"
click at [913, 175] on div "Search" at bounding box center [824, 202] width 1005 height 94
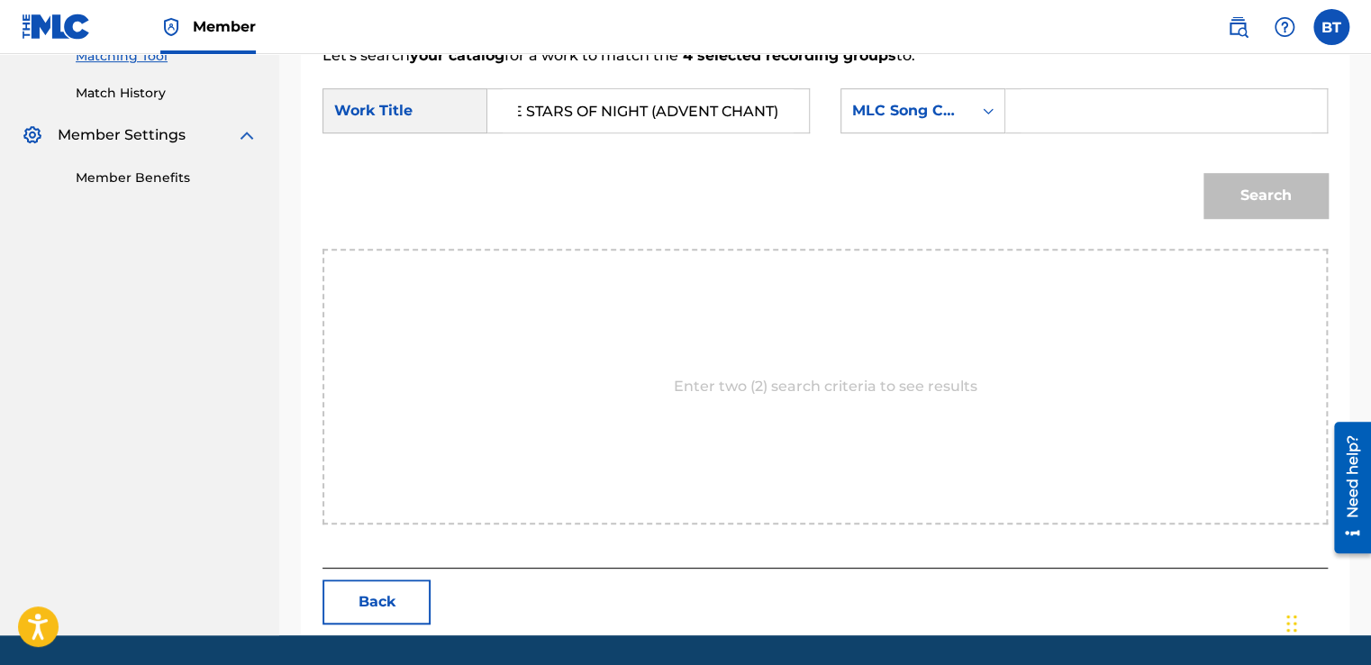
scroll to position [0, 0]
click at [967, 114] on div "MLC Song Code" at bounding box center [906, 111] width 131 height 34
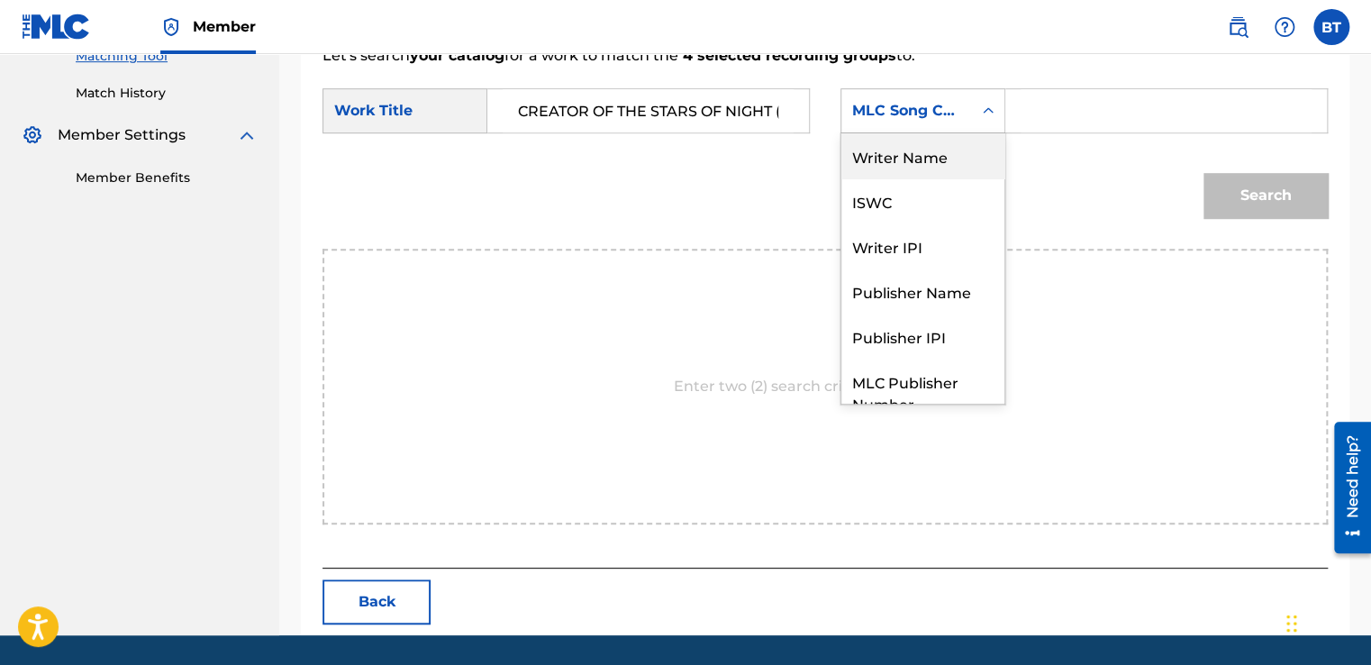
drag, startPoint x: 943, startPoint y: 164, endPoint x: 994, endPoint y: 150, distance: 52.2
click at [943, 163] on div "Writer Name" at bounding box center [922, 155] width 163 height 45
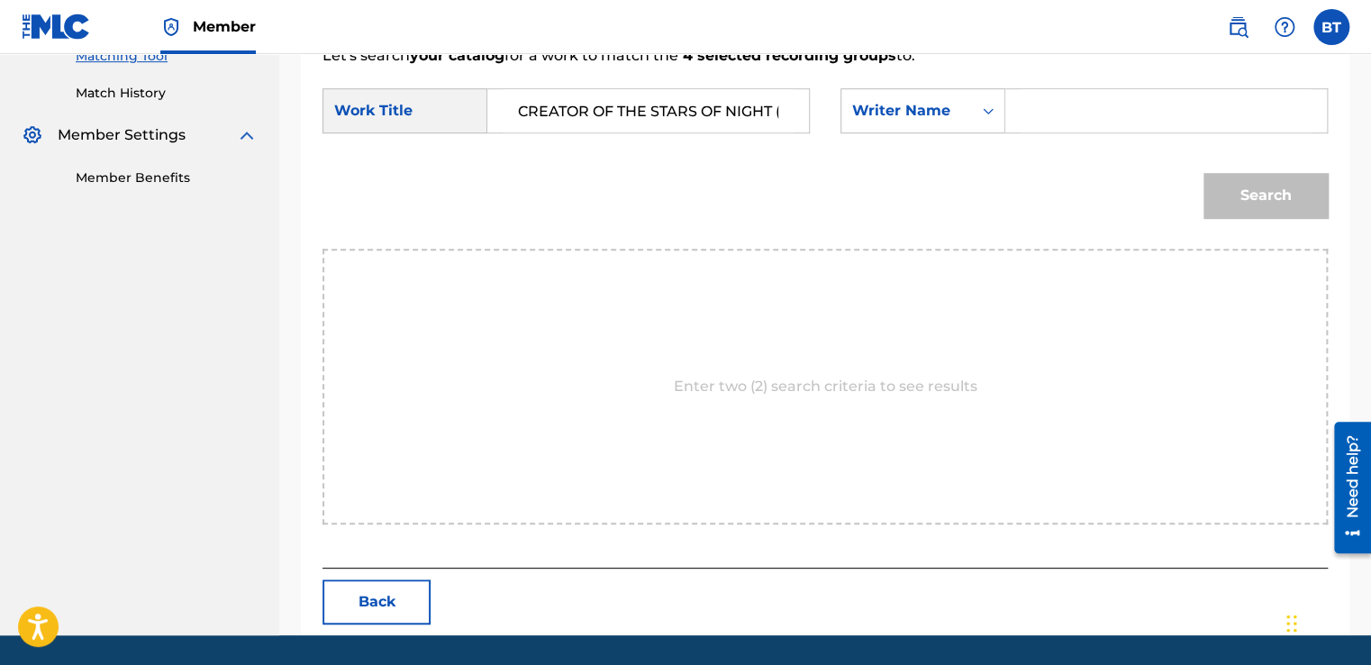
click at [1084, 125] on input "Search Form" at bounding box center [1166, 110] width 291 height 43
paste input "Anonymous"
type input "Anonymous"
click at [1250, 196] on button "Search" at bounding box center [1265, 195] width 124 height 45
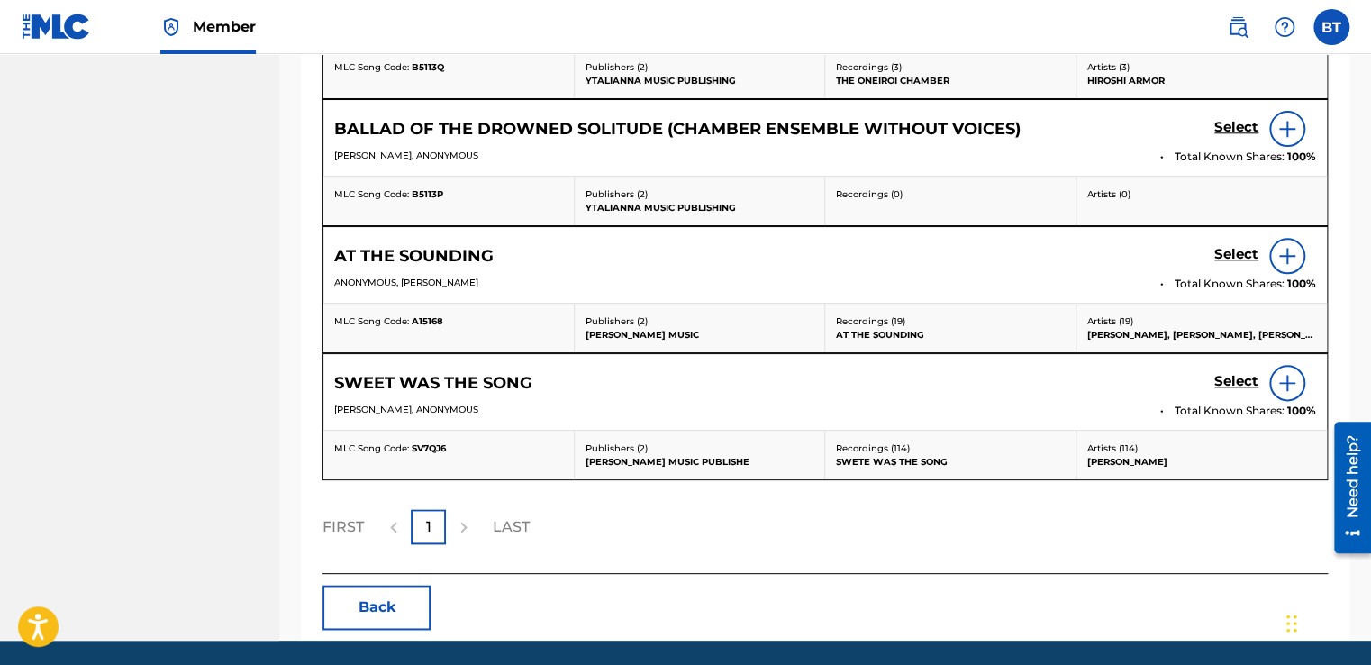
scroll to position [929, 0]
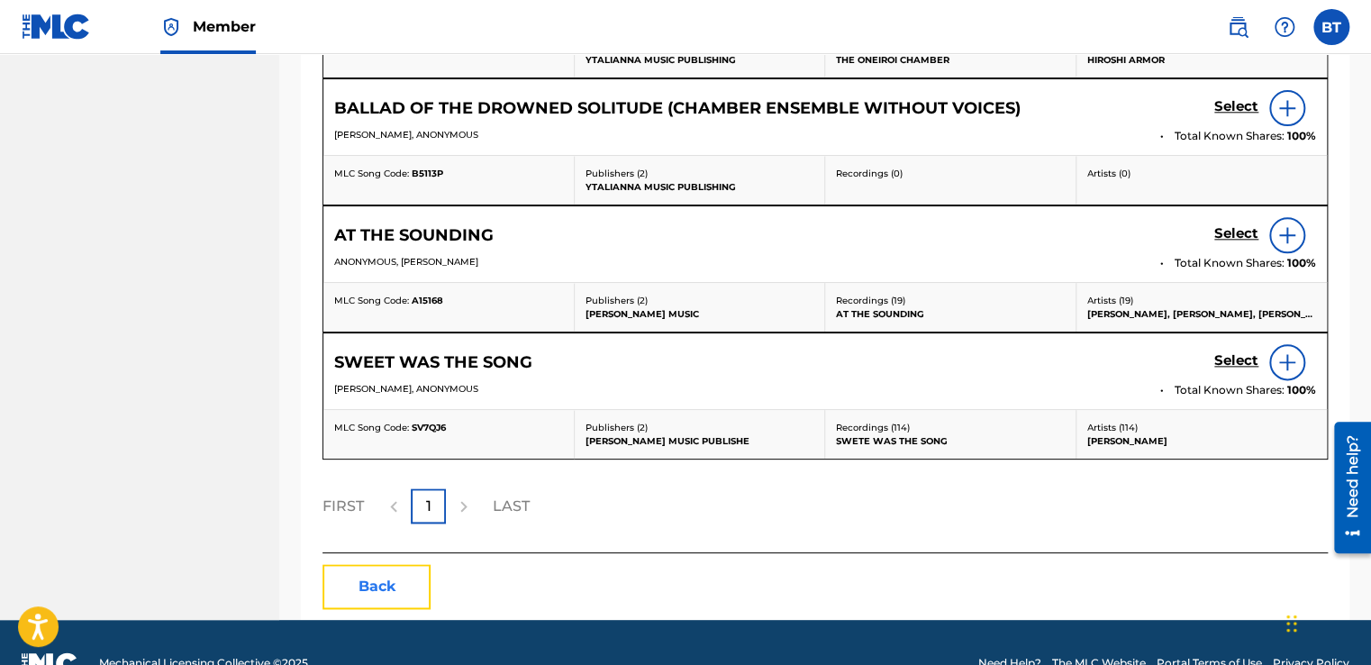
click at [404, 574] on button "Back" at bounding box center [376, 586] width 108 height 45
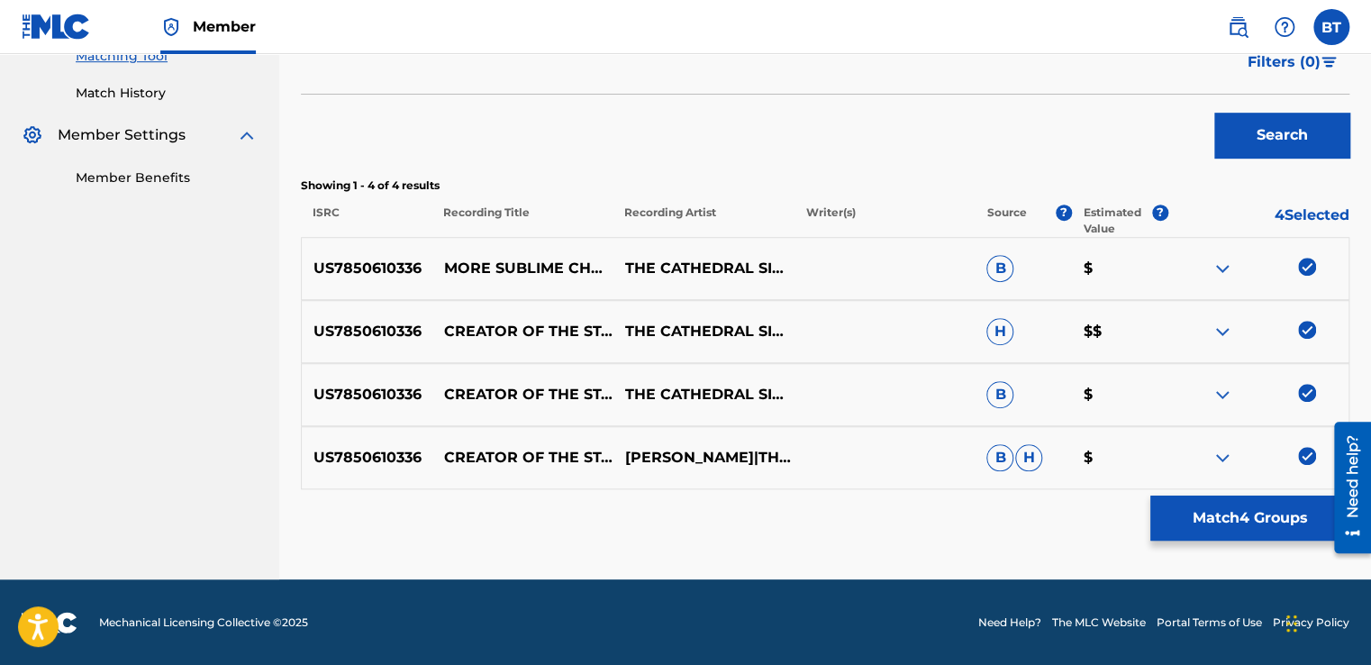
click at [1306, 266] on img at bounding box center [1307, 267] width 18 height 18
click at [1312, 332] on img at bounding box center [1307, 330] width 18 height 18
click at [1312, 389] on img at bounding box center [1307, 393] width 18 height 18
click at [1312, 451] on img at bounding box center [1307, 456] width 18 height 18
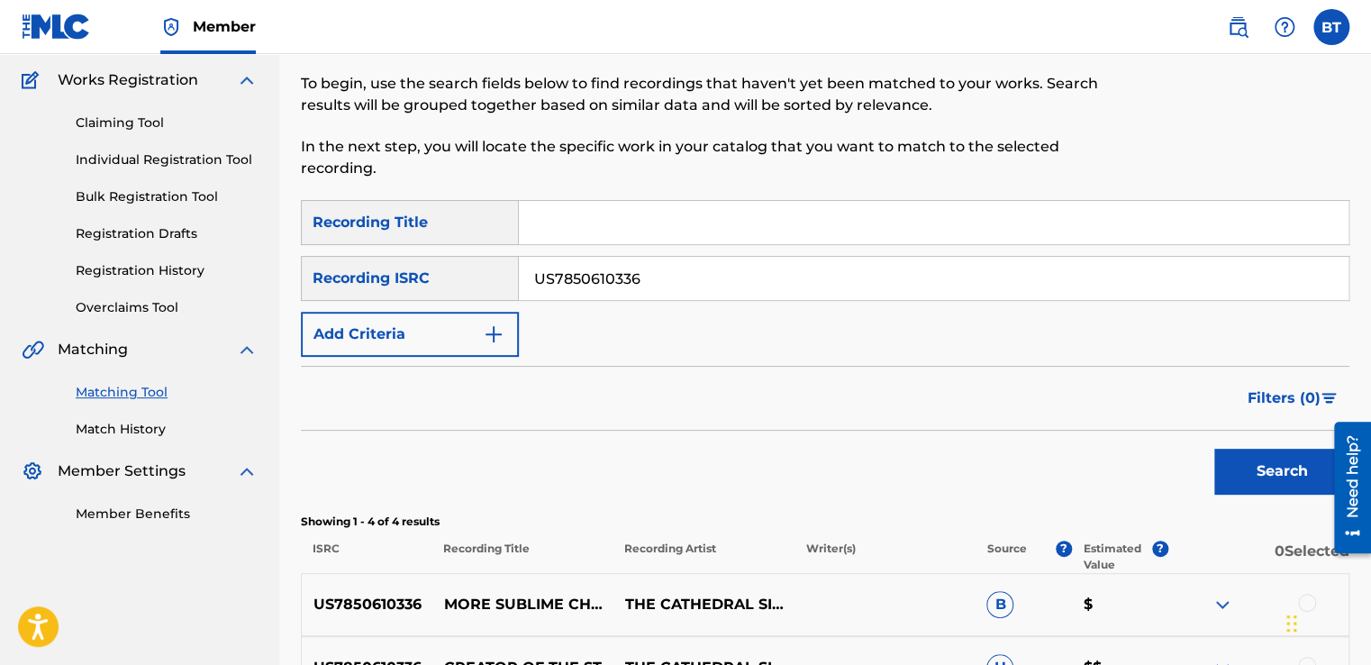
scroll to position [118, 0]
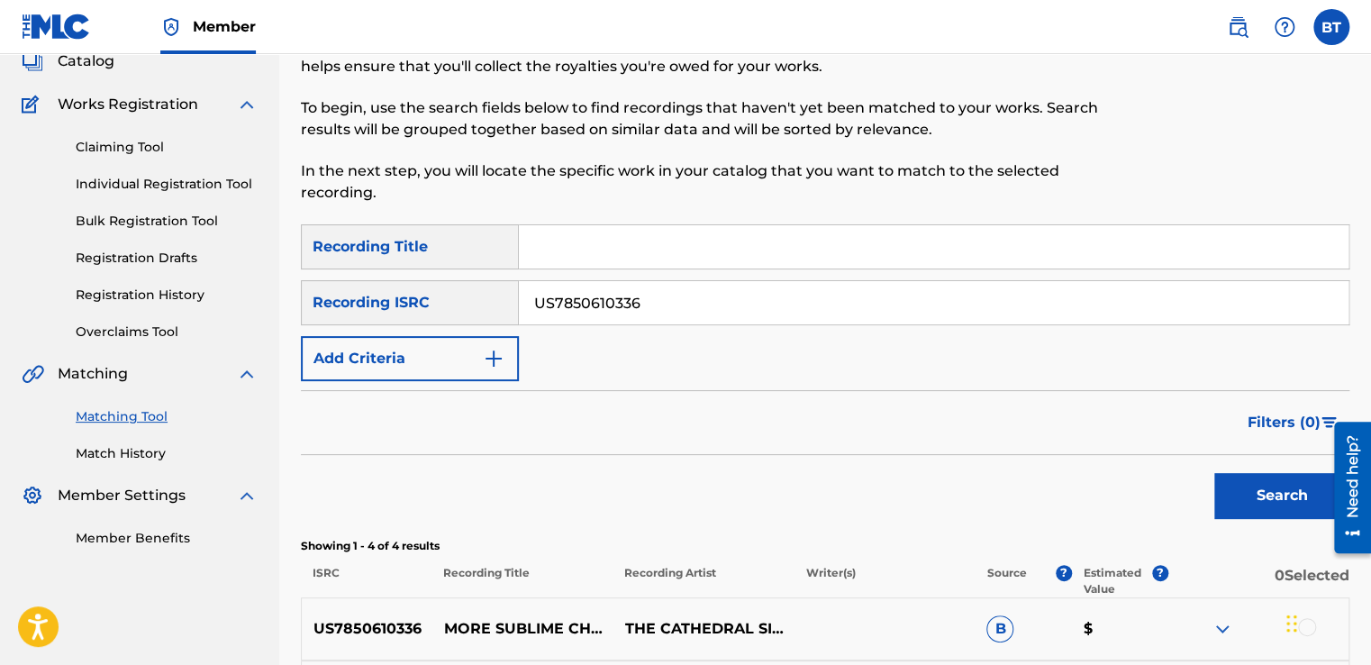
drag, startPoint x: 665, startPoint y: 310, endPoint x: 497, endPoint y: 307, distance: 167.6
click at [497, 307] on div "SearchWithCriteria0beeada8-94d6-4a4d-9d75-bc3ba10f36a4 Recording ISRC US7850610…" at bounding box center [825, 302] width 1049 height 45
paste input "FR10S1855853"
type input "FR10S1855853"
click at [1265, 499] on button "Search" at bounding box center [1281, 495] width 135 height 45
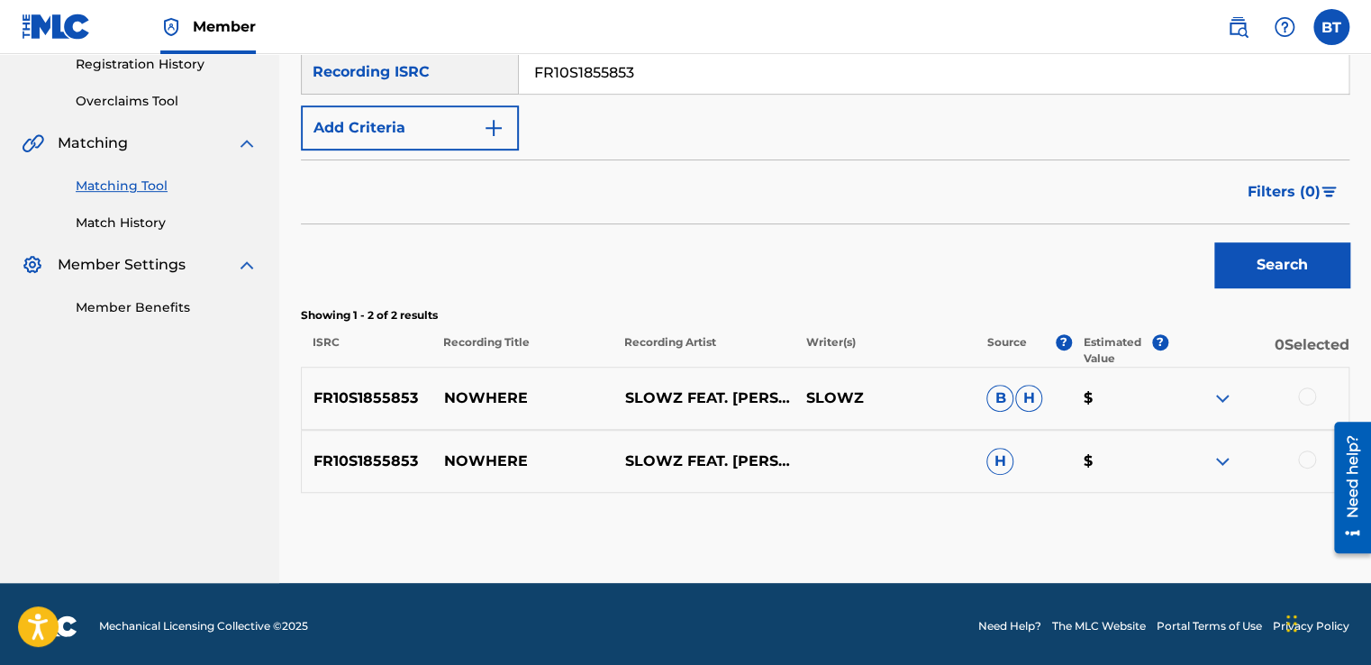
scroll to position [352, 0]
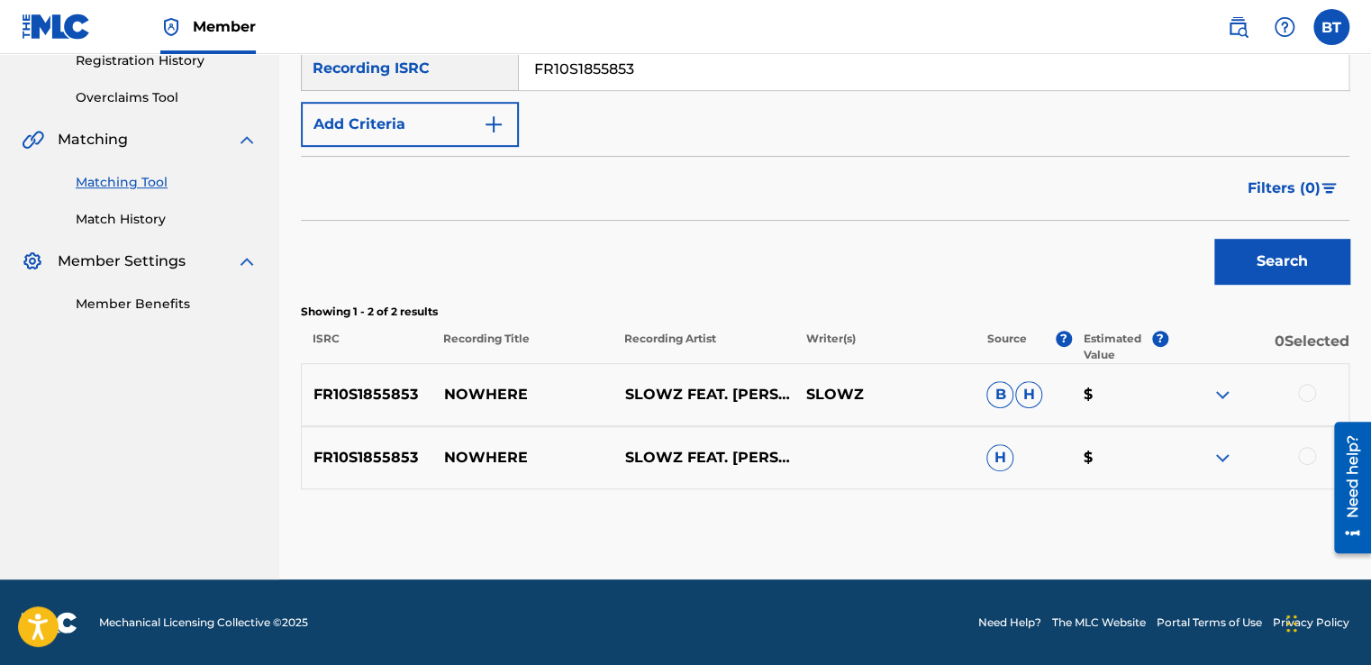
click at [1298, 394] on div at bounding box center [1307, 393] width 18 height 18
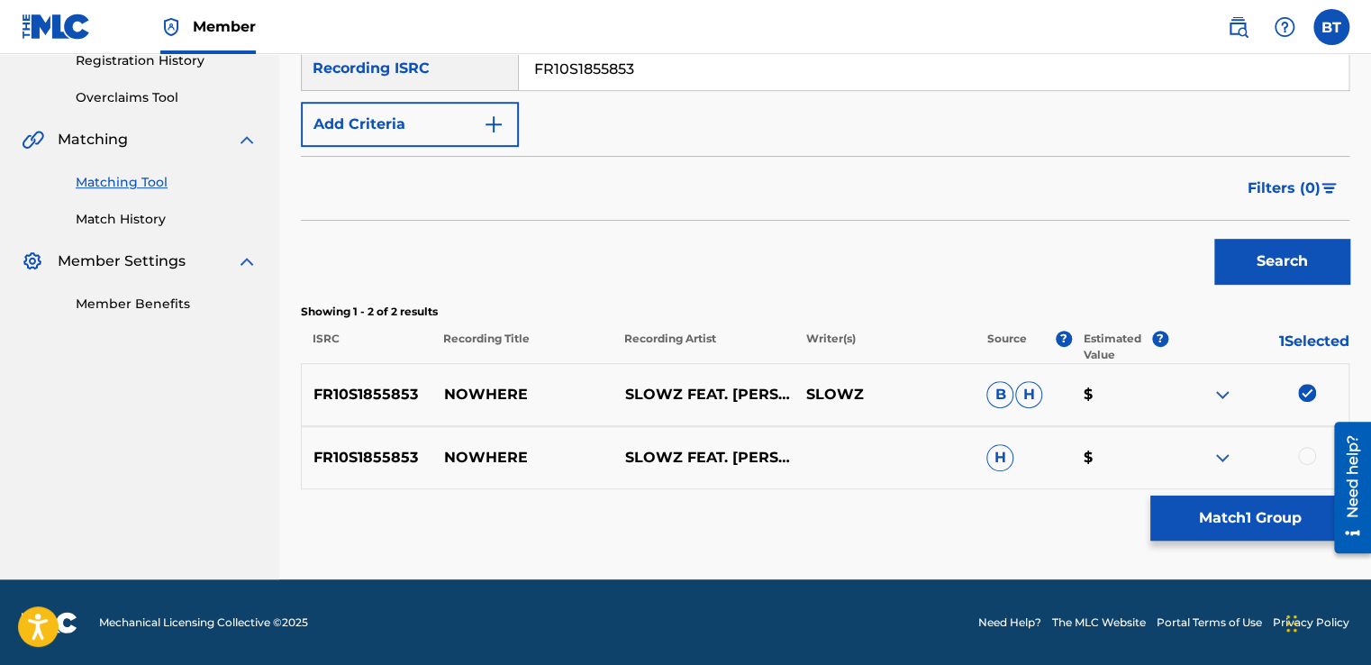
click at [1300, 453] on div at bounding box center [1307, 456] width 18 height 18
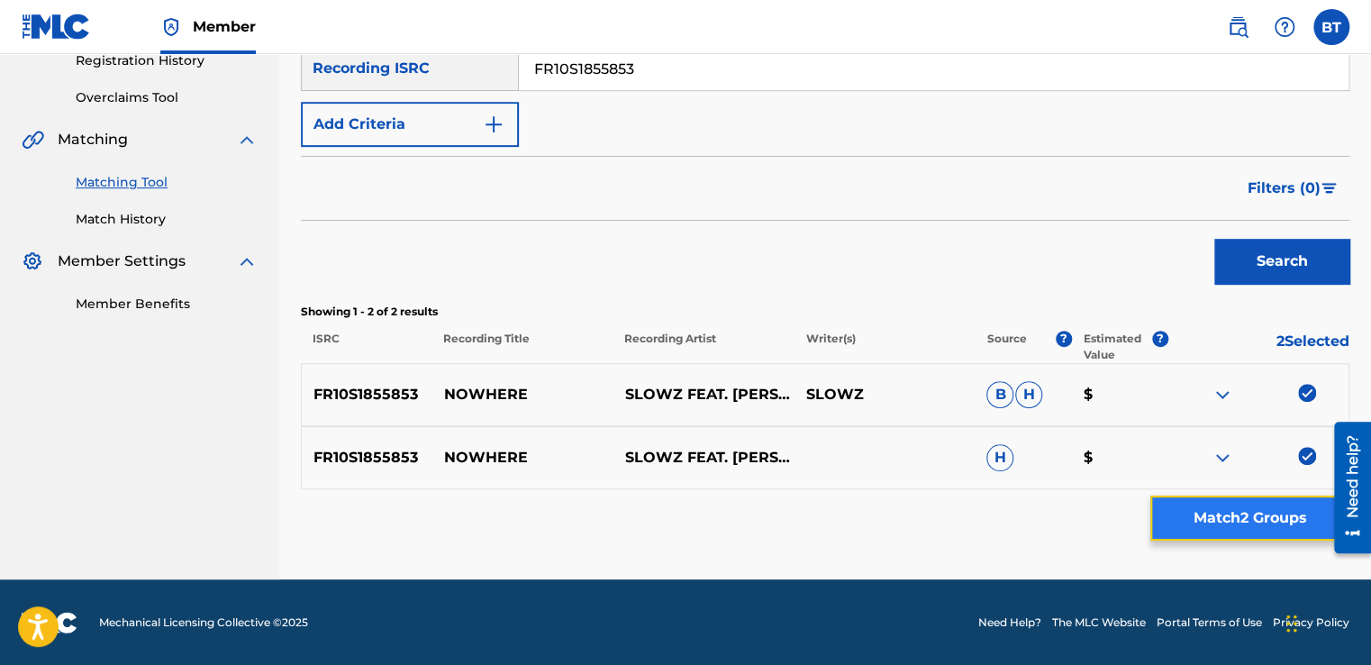
click at [1275, 521] on button "Match 2 Groups" at bounding box center [1249, 517] width 199 height 45
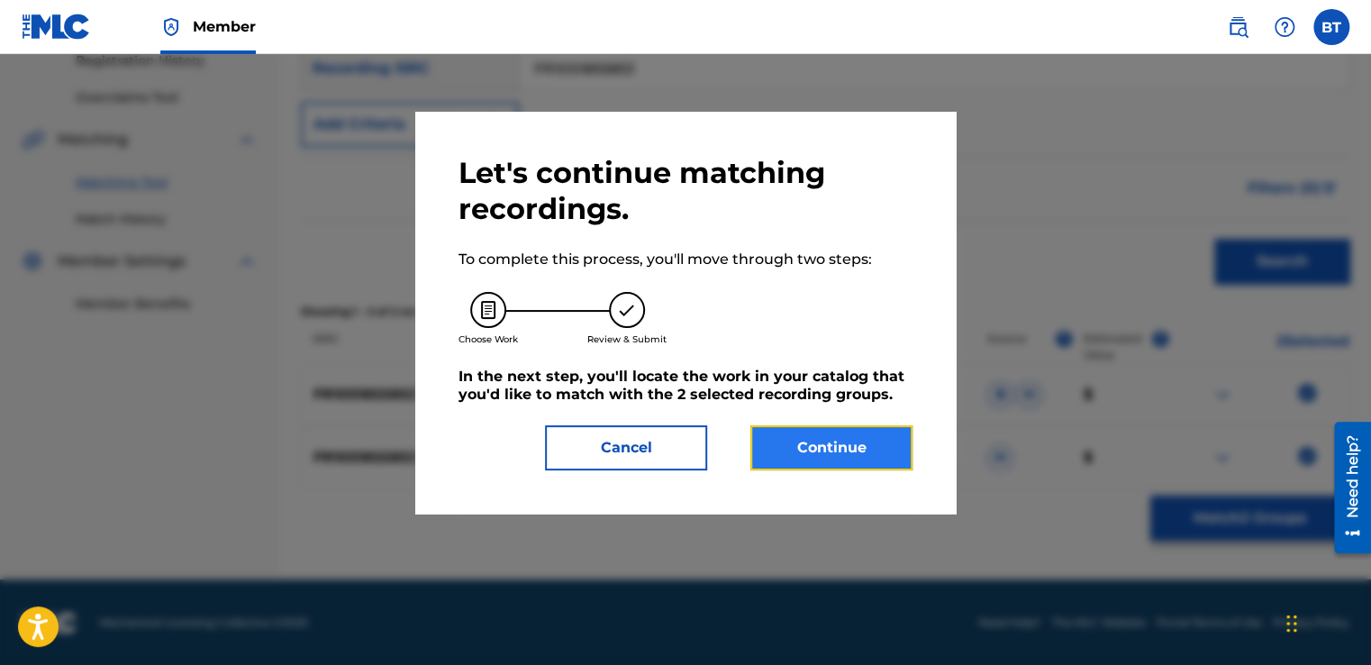
click at [862, 442] on button "Continue" at bounding box center [831, 447] width 162 height 45
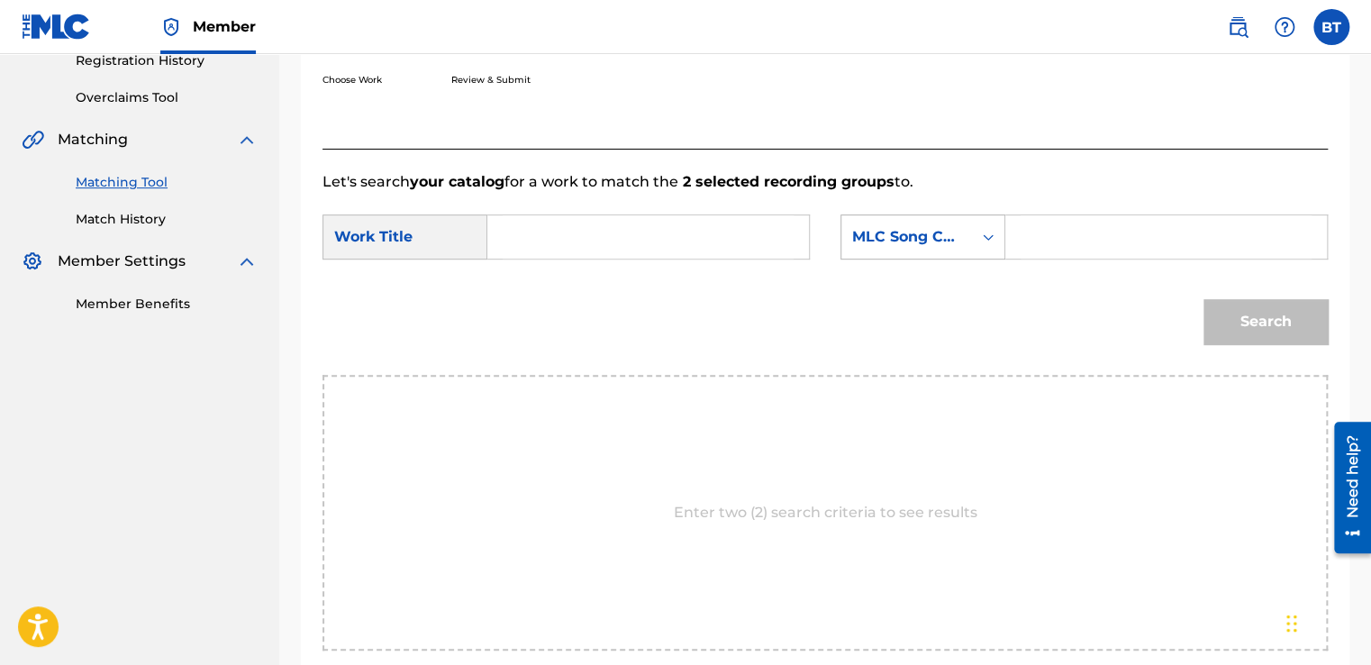
click at [962, 242] on div "MLC Song Code" at bounding box center [906, 237] width 131 height 34
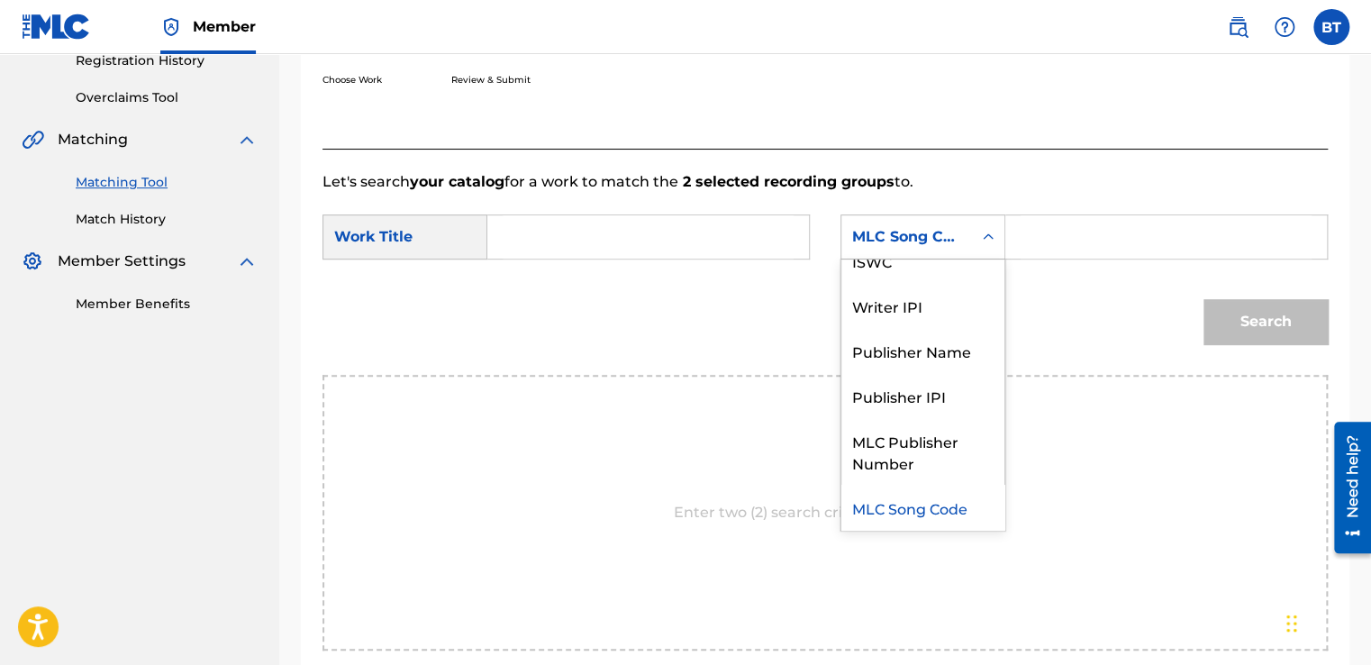
scroll to position [0, 0]
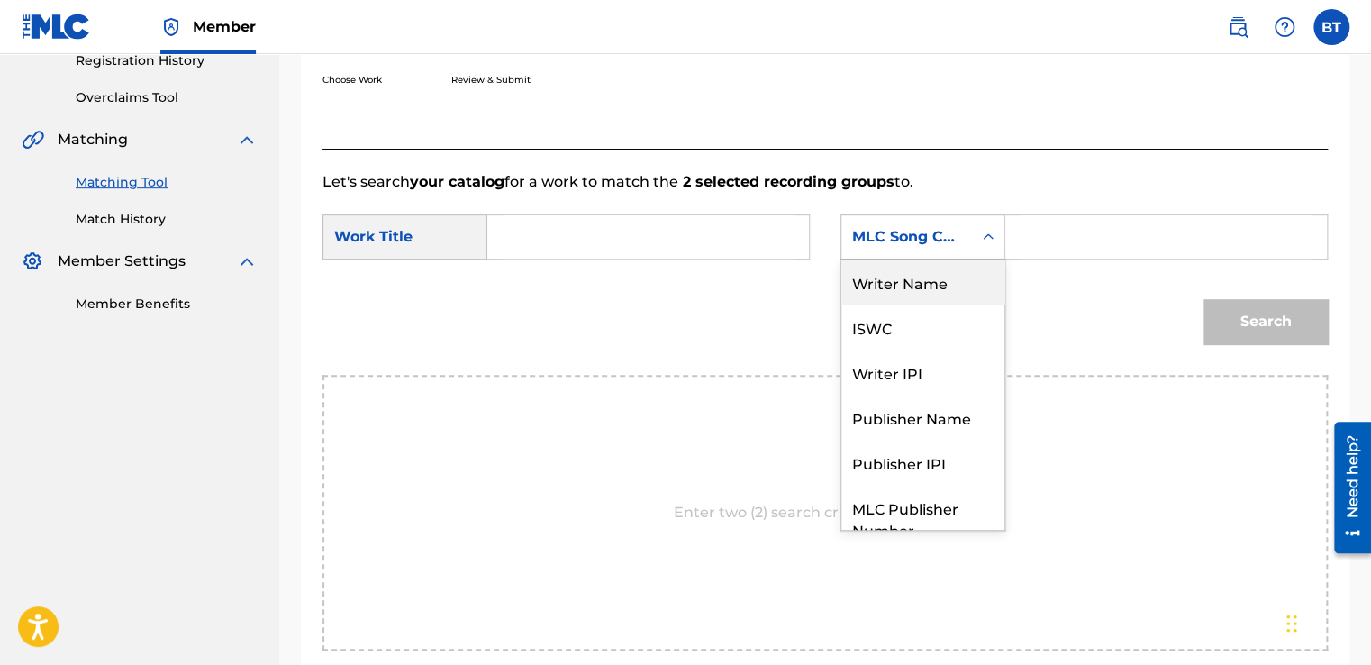
click at [943, 297] on div "Writer Name" at bounding box center [922, 281] width 163 height 45
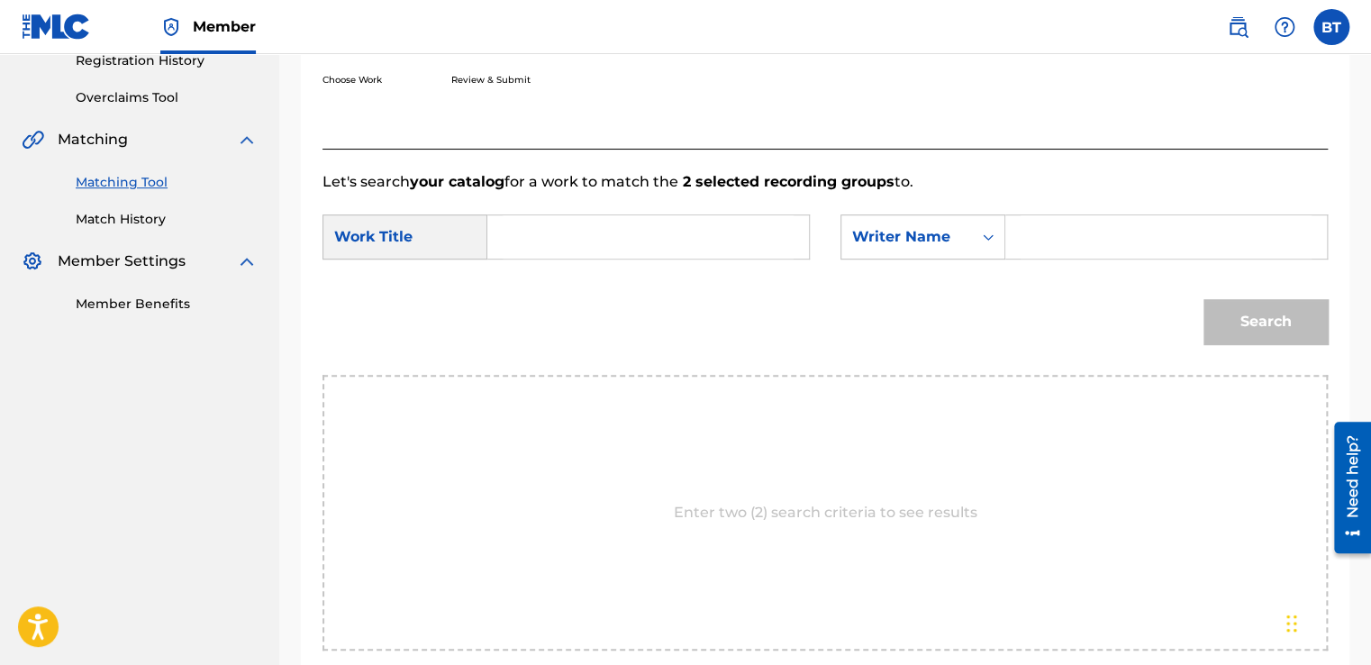
click at [1063, 236] on input "Search Form" at bounding box center [1166, 236] width 291 height 43
paste input "Slowz"
type input "Slowz"
click at [577, 232] on input "Search Form" at bounding box center [648, 236] width 291 height 43
paste input "Nowhere"
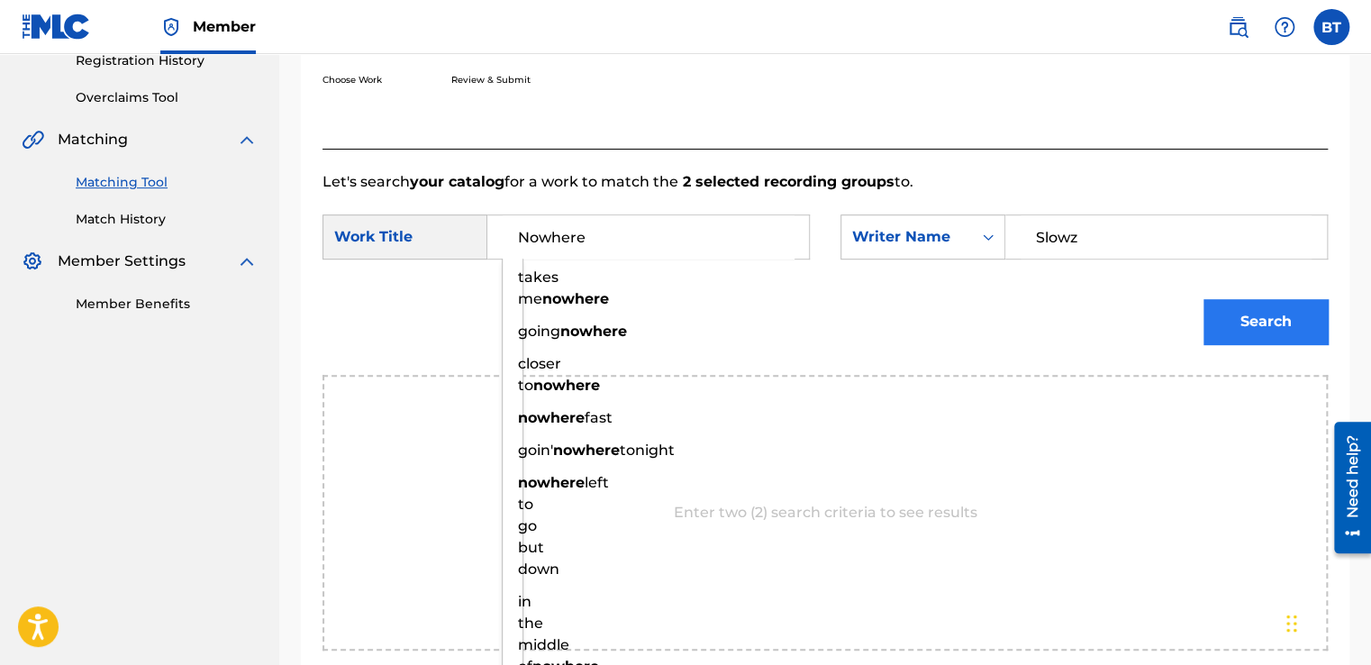
type input "Nowhere"
click at [1276, 320] on button "Search" at bounding box center [1265, 321] width 124 height 45
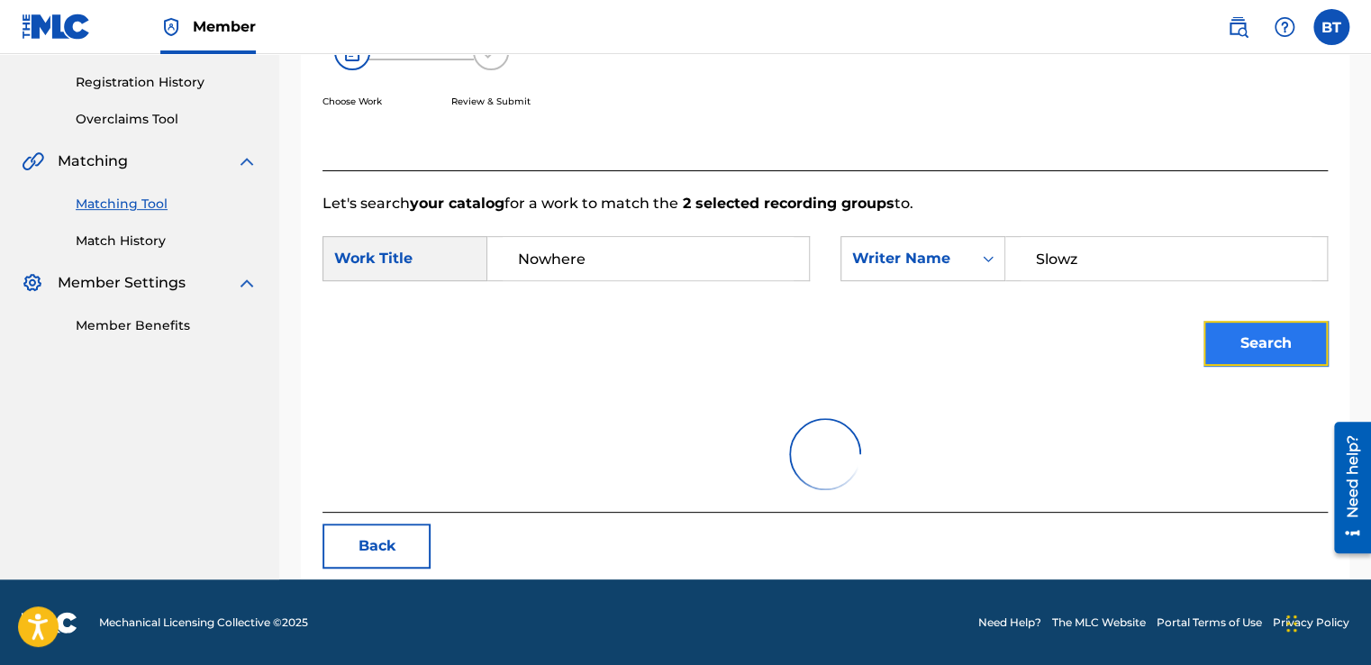
scroll to position [253, 0]
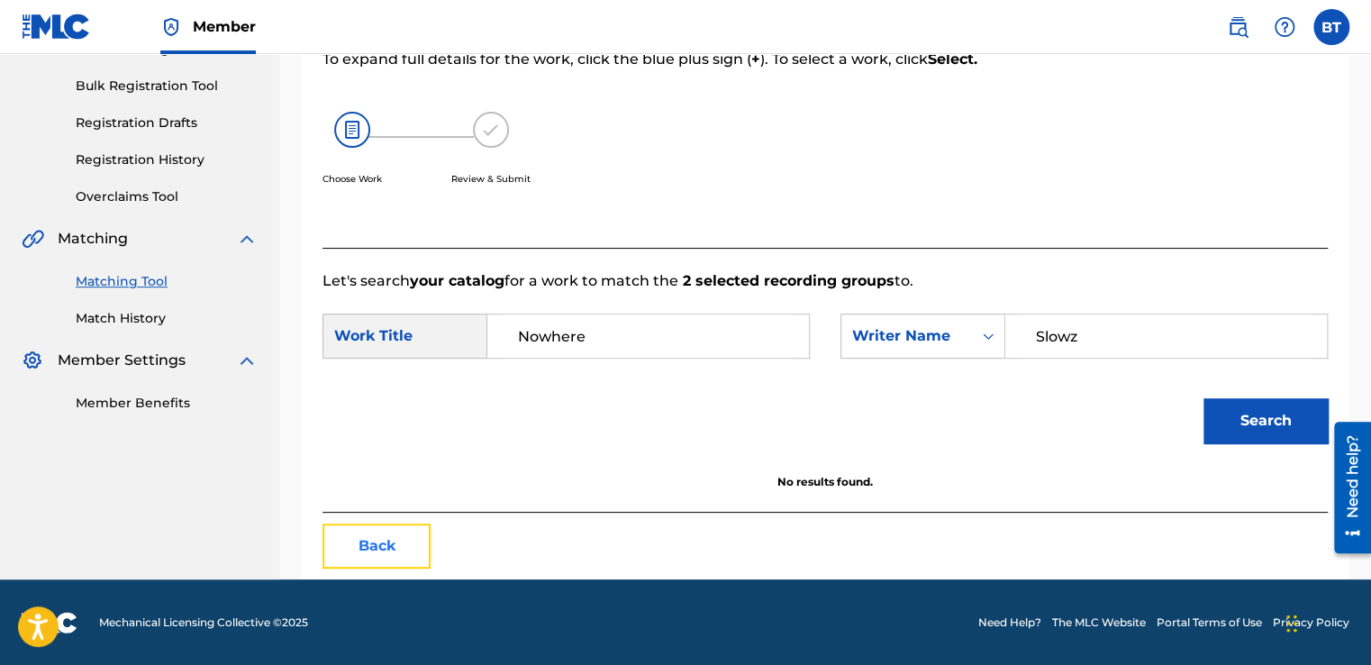
click at [401, 547] on button "Back" at bounding box center [376, 545] width 108 height 45
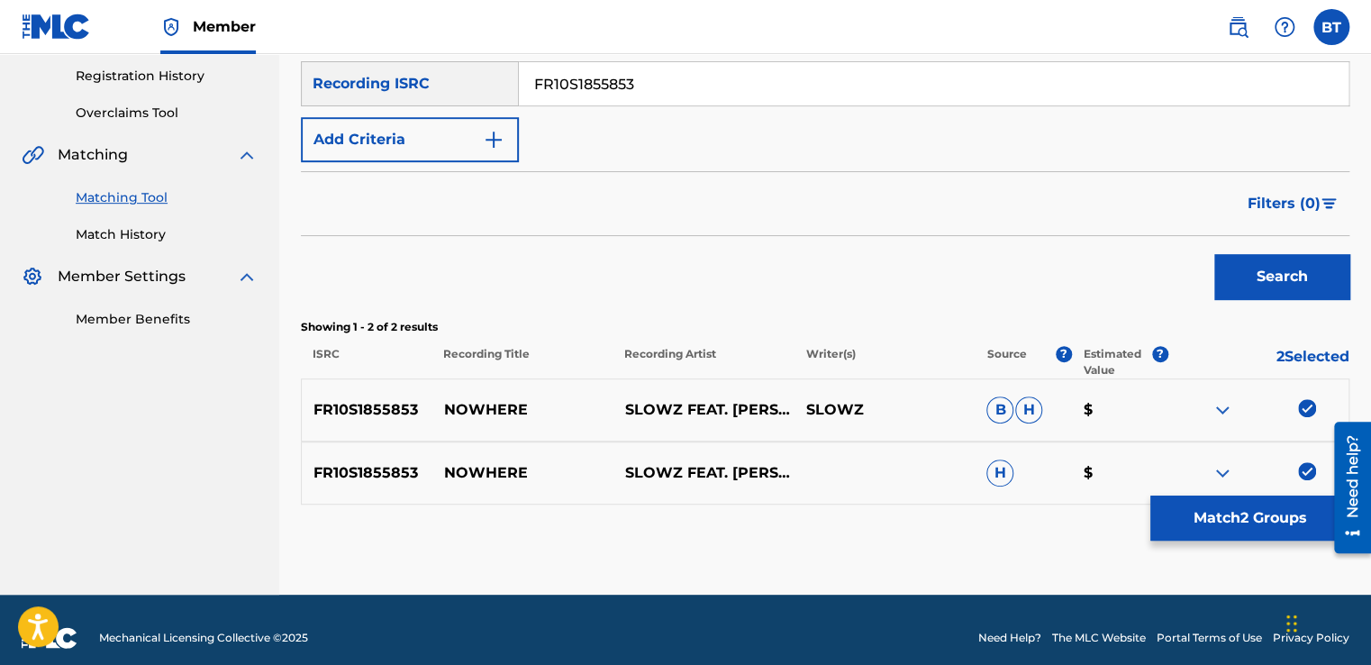
scroll to position [352, 0]
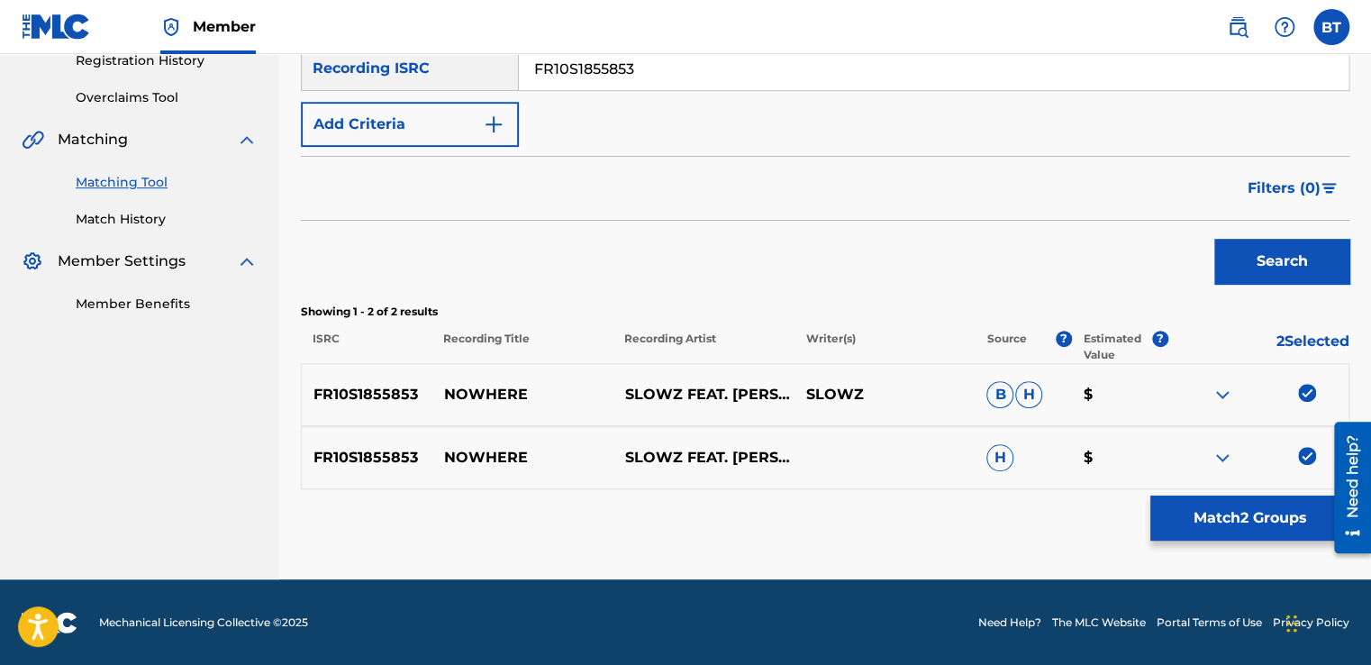
click at [1308, 394] on img at bounding box center [1307, 393] width 18 height 18
click at [1305, 463] on img at bounding box center [1307, 456] width 18 height 18
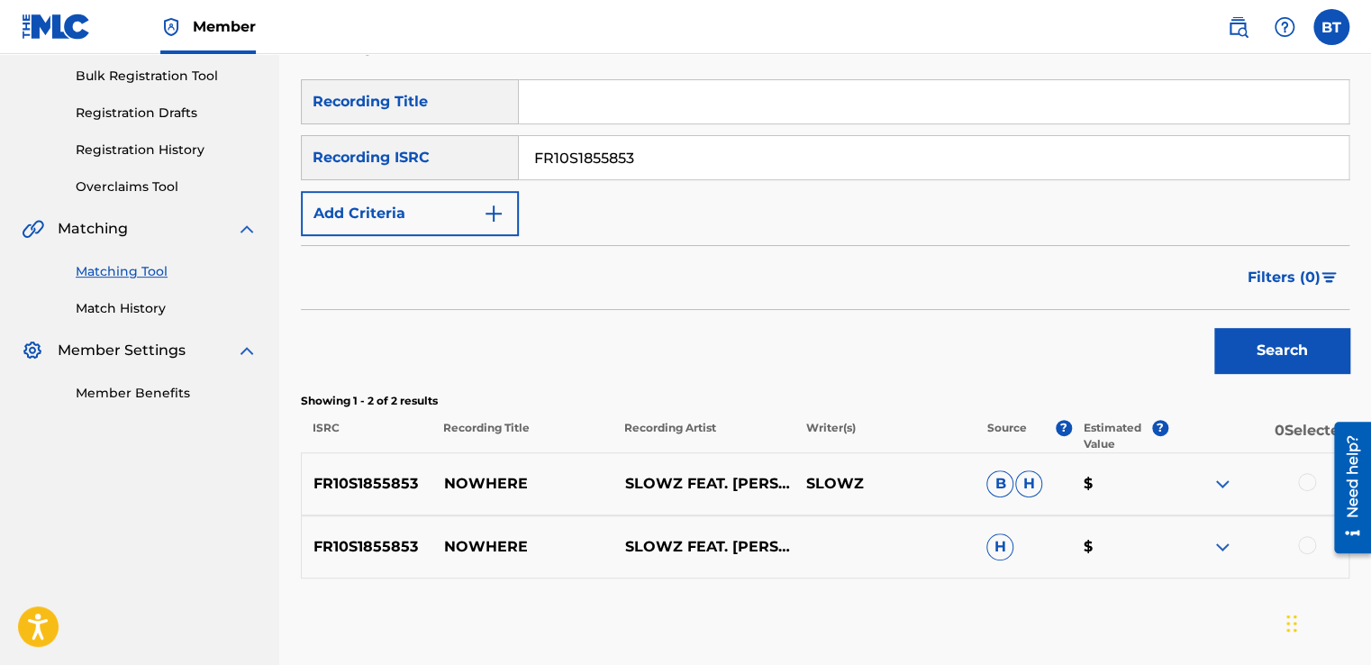
scroll to position [262, 0]
drag, startPoint x: 673, startPoint y: 160, endPoint x: 527, endPoint y: 159, distance: 145.9
click at [527, 159] on input "FR10S1855853" at bounding box center [934, 158] width 830 height 43
paste input "DEF057803391"
type input "DEF057803391"
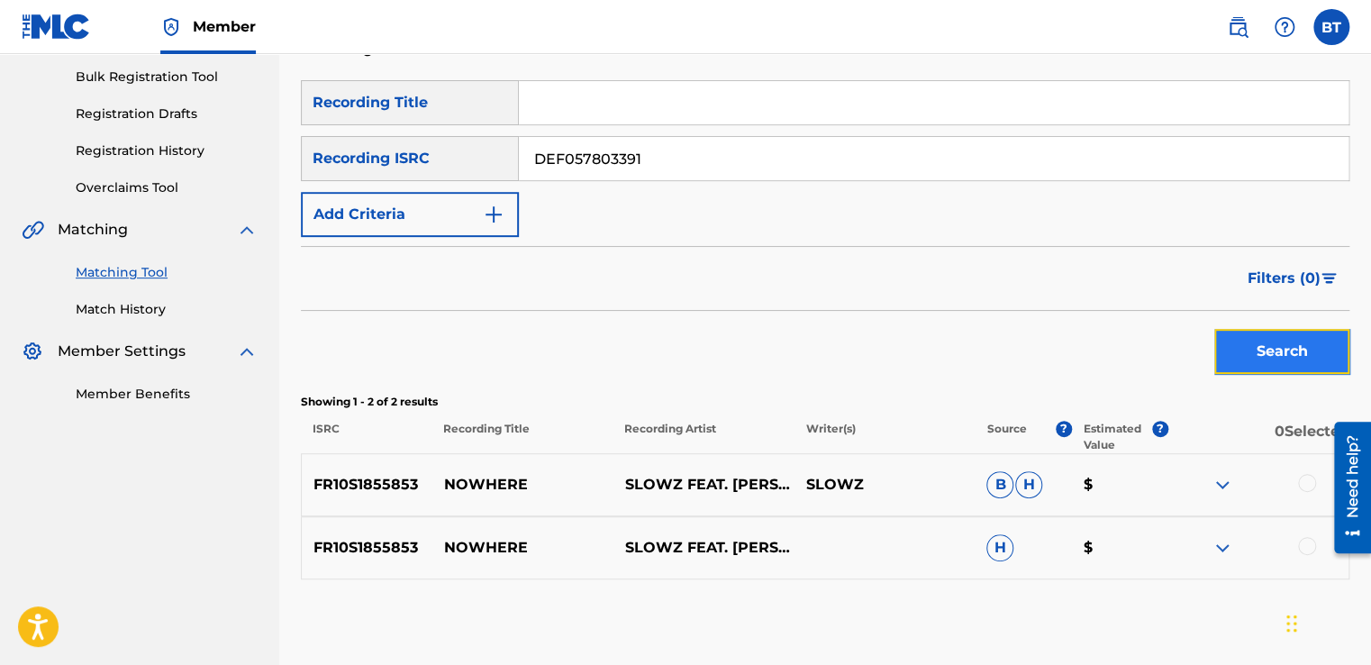
click at [1290, 336] on button "Search" at bounding box center [1281, 351] width 135 height 45
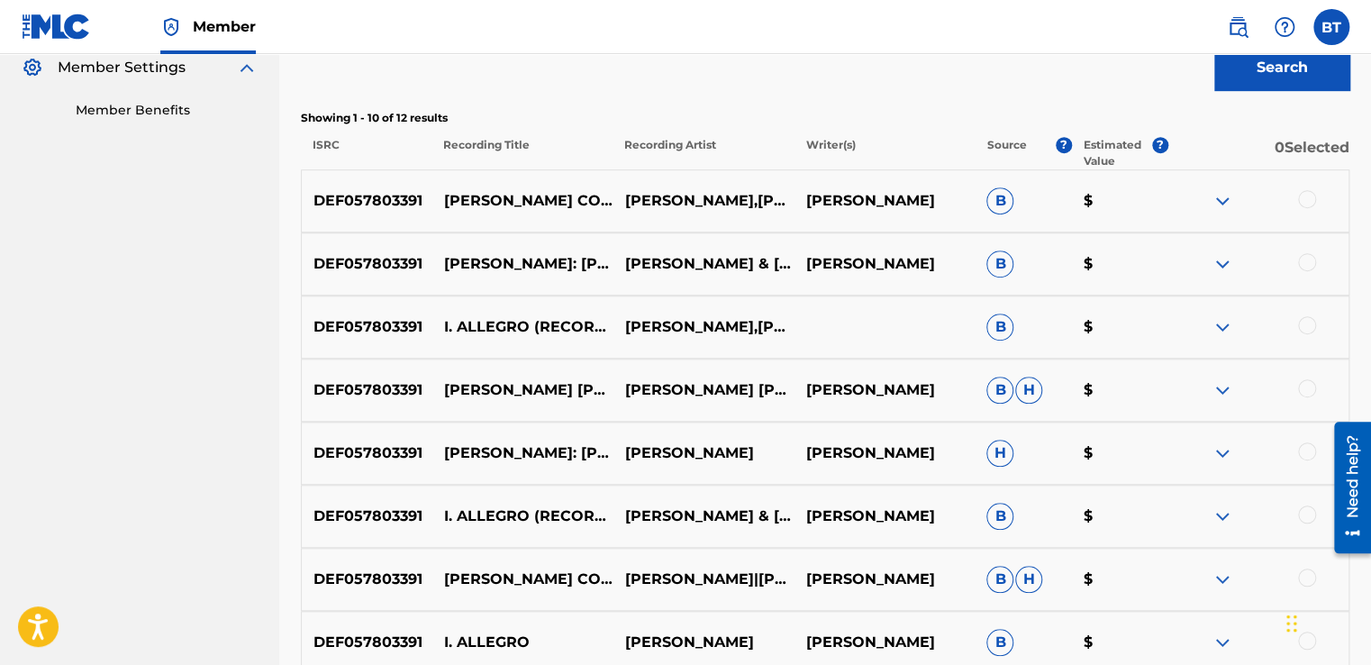
scroll to position [532, 0]
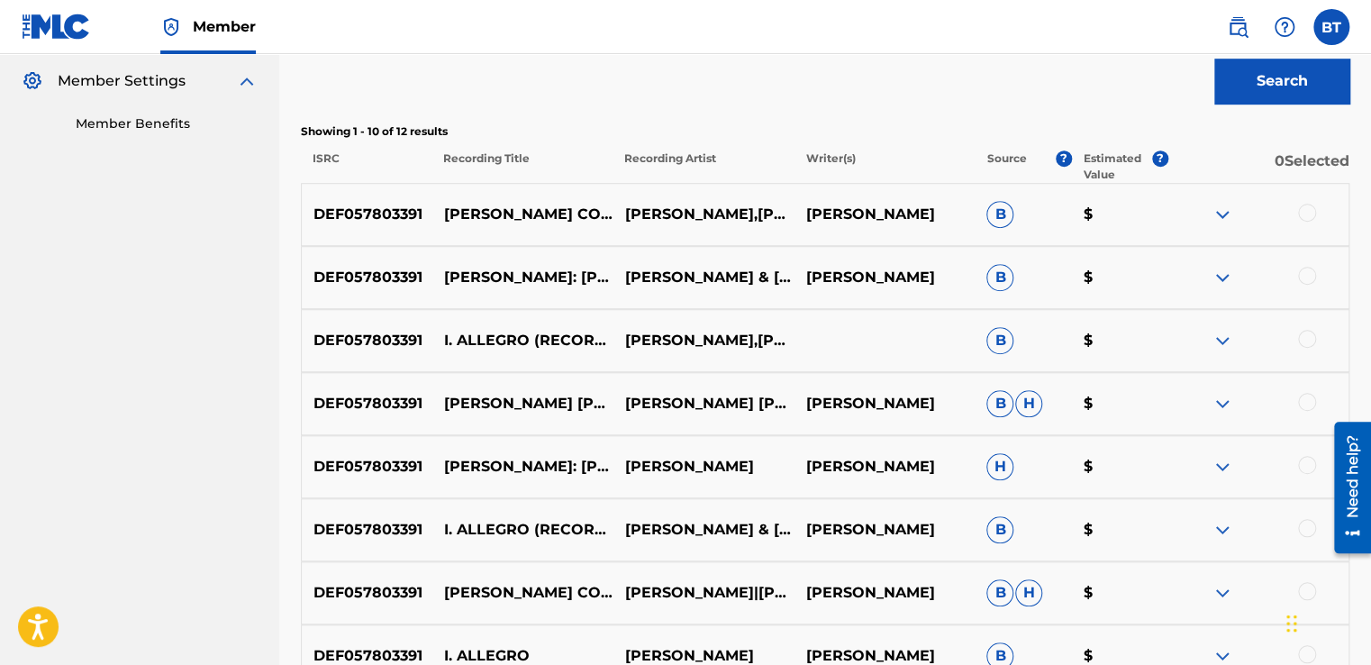
click at [1308, 220] on div at bounding box center [1307, 213] width 18 height 18
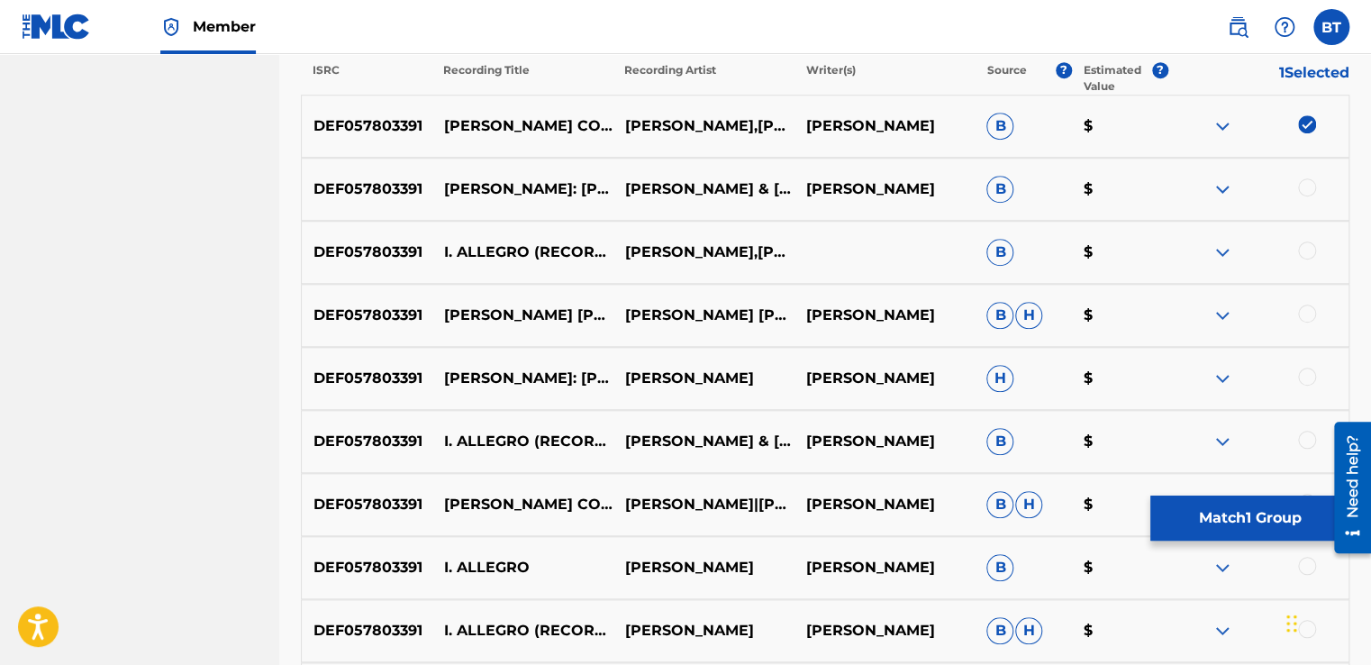
scroll to position [622, 0]
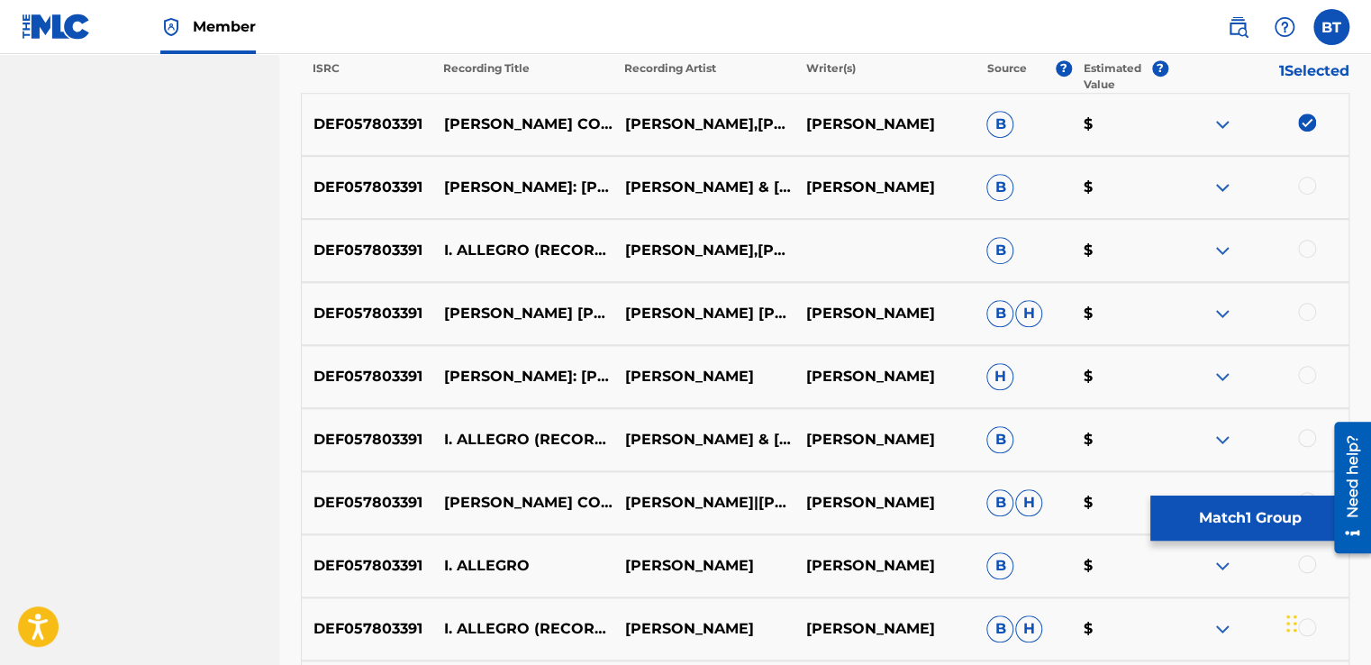
click at [1305, 187] on div at bounding box center [1307, 186] width 18 height 18
click at [1303, 249] on div at bounding box center [1307, 249] width 18 height 18
click at [1312, 312] on div at bounding box center [1307, 312] width 18 height 18
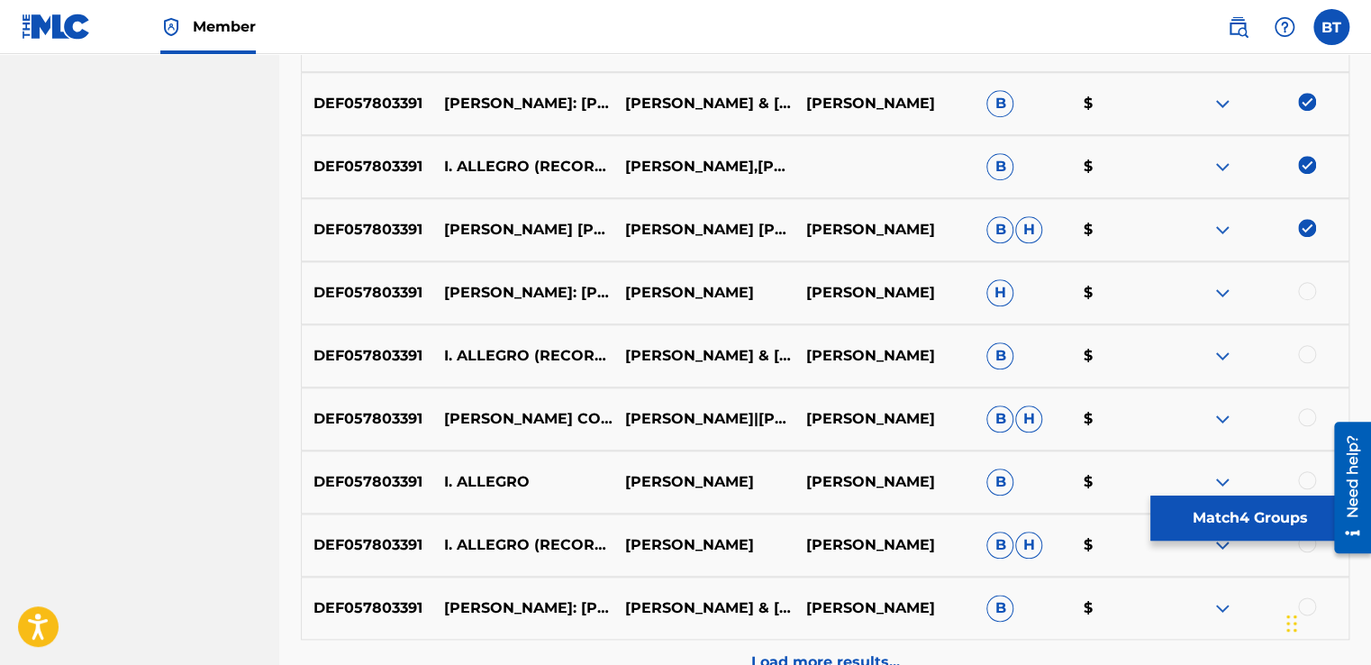
scroll to position [713, 0]
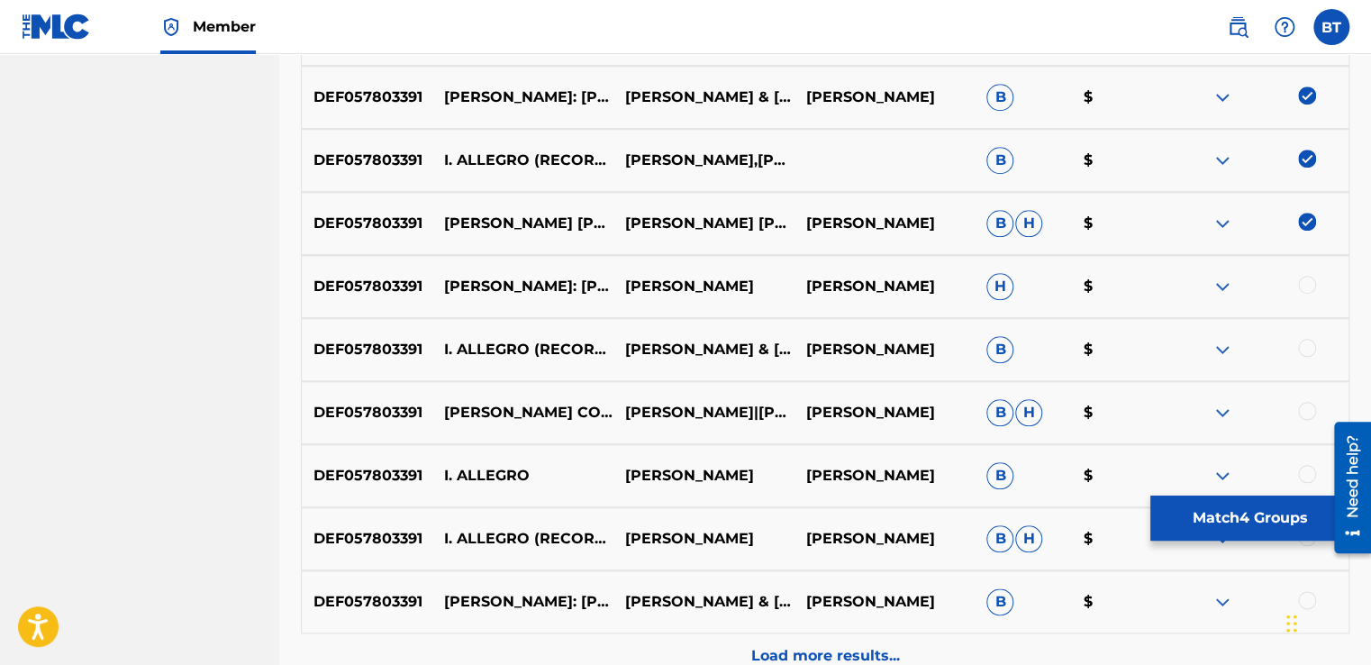
click at [1308, 285] on div at bounding box center [1307, 285] width 18 height 18
click at [1308, 344] on div at bounding box center [1307, 348] width 18 height 18
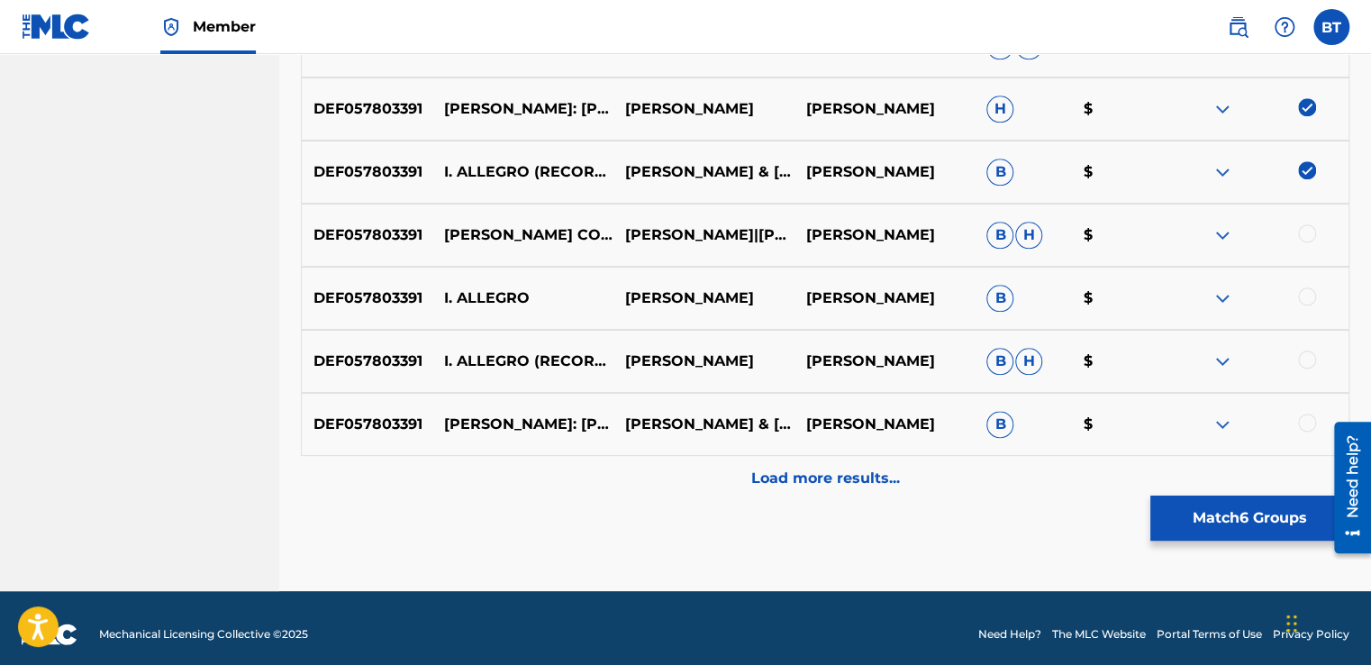
scroll to position [893, 0]
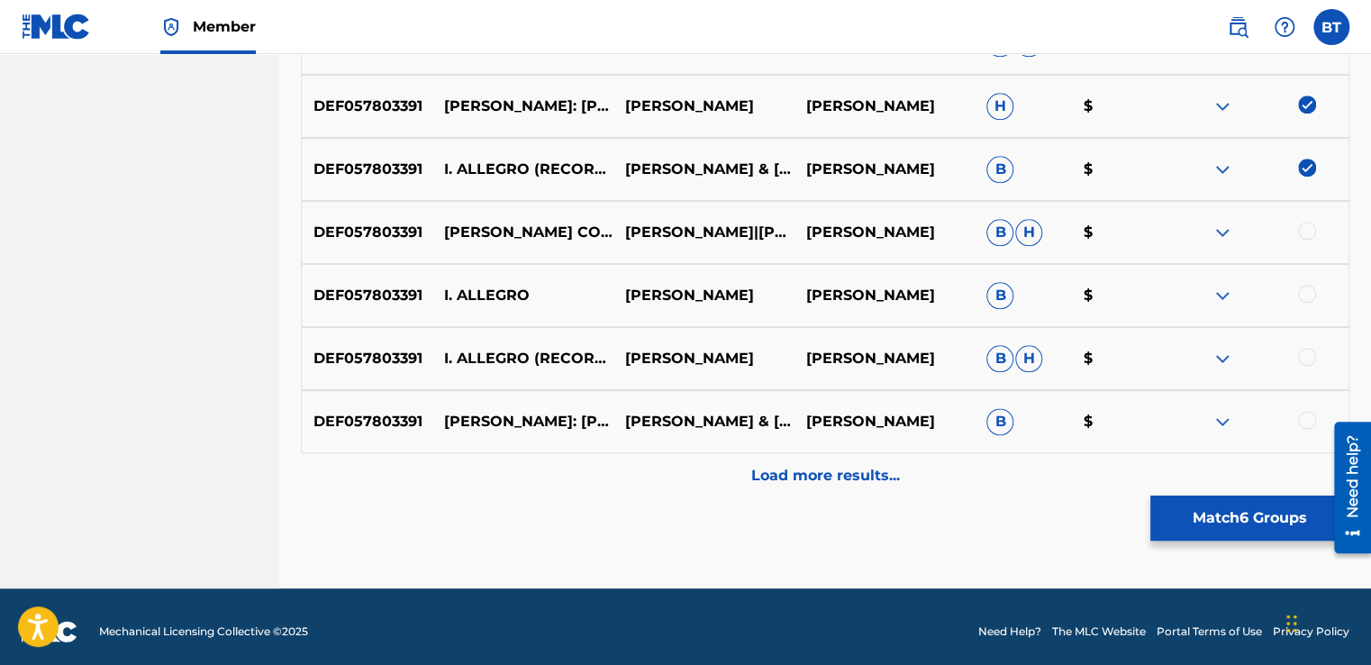
drag, startPoint x: 1303, startPoint y: 236, endPoint x: 1297, endPoint y: 259, distance: 24.0
click at [1302, 235] on div at bounding box center [1307, 231] width 18 height 18
click at [1306, 294] on div at bounding box center [1307, 294] width 18 height 18
click at [1307, 354] on div at bounding box center [1307, 357] width 18 height 18
click at [1308, 417] on div at bounding box center [1307, 420] width 18 height 18
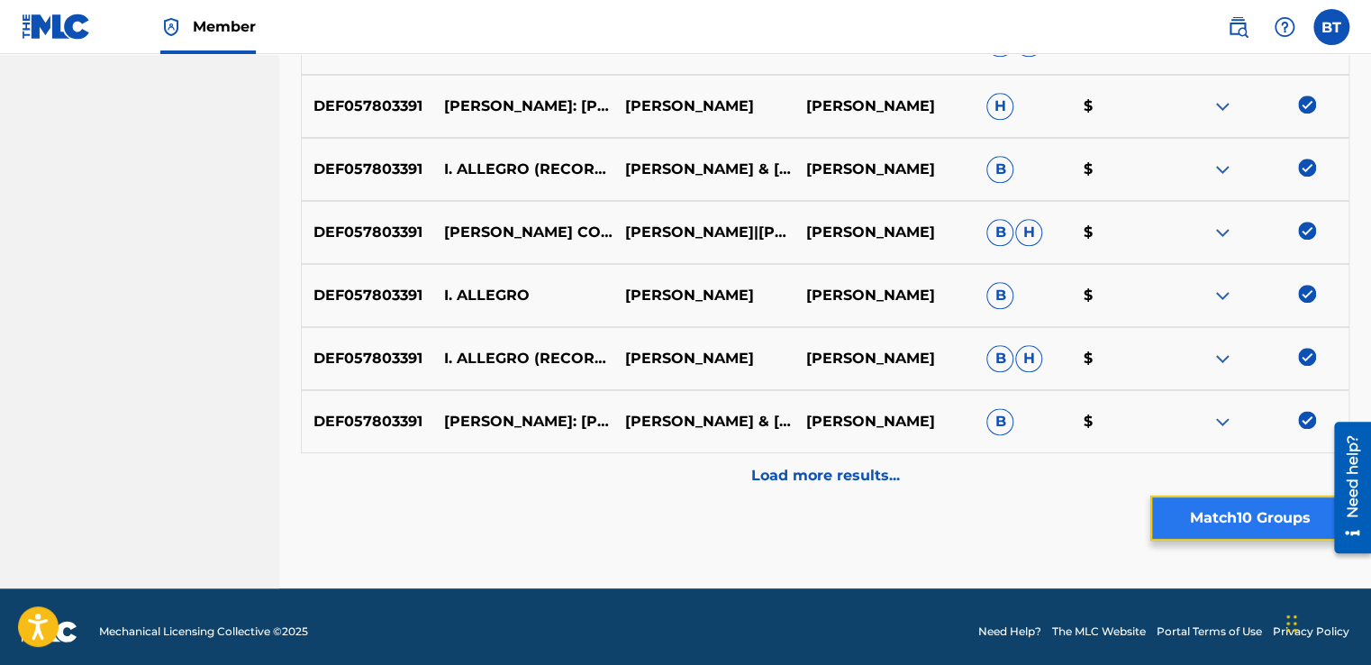
click at [1221, 531] on button "Match 10 Groups" at bounding box center [1249, 517] width 199 height 45
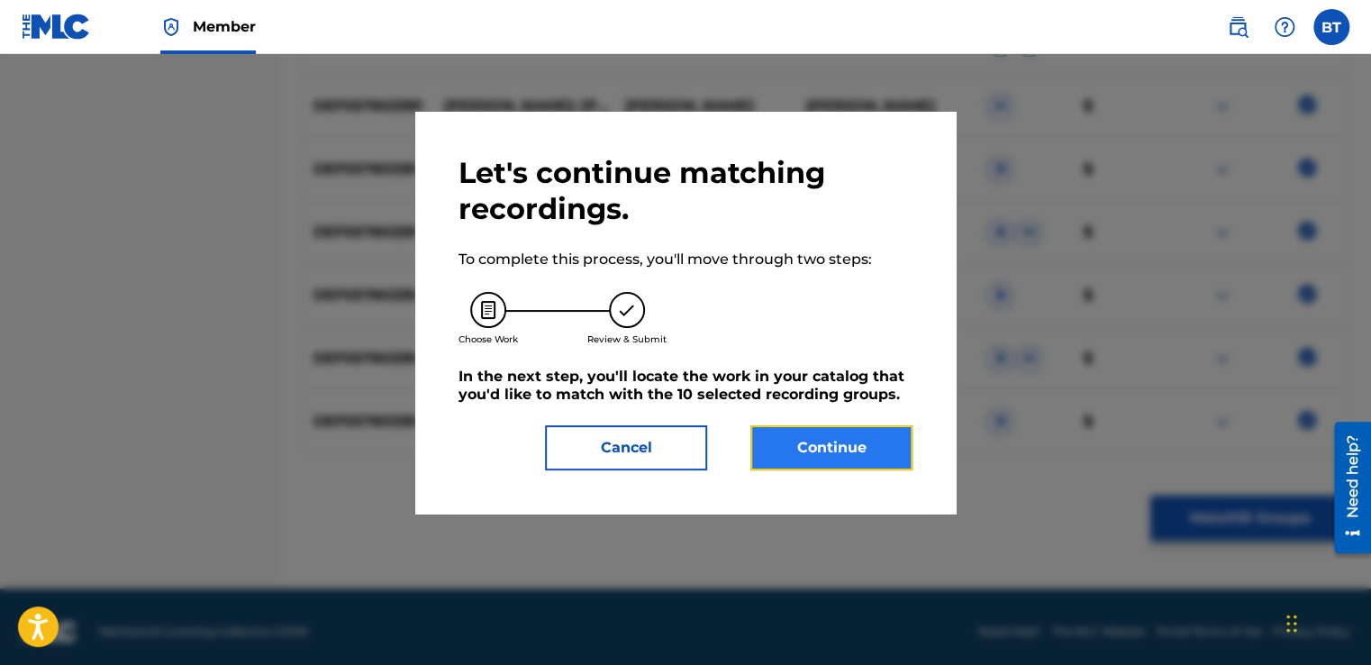
click at [829, 446] on button "Continue" at bounding box center [831, 447] width 162 height 45
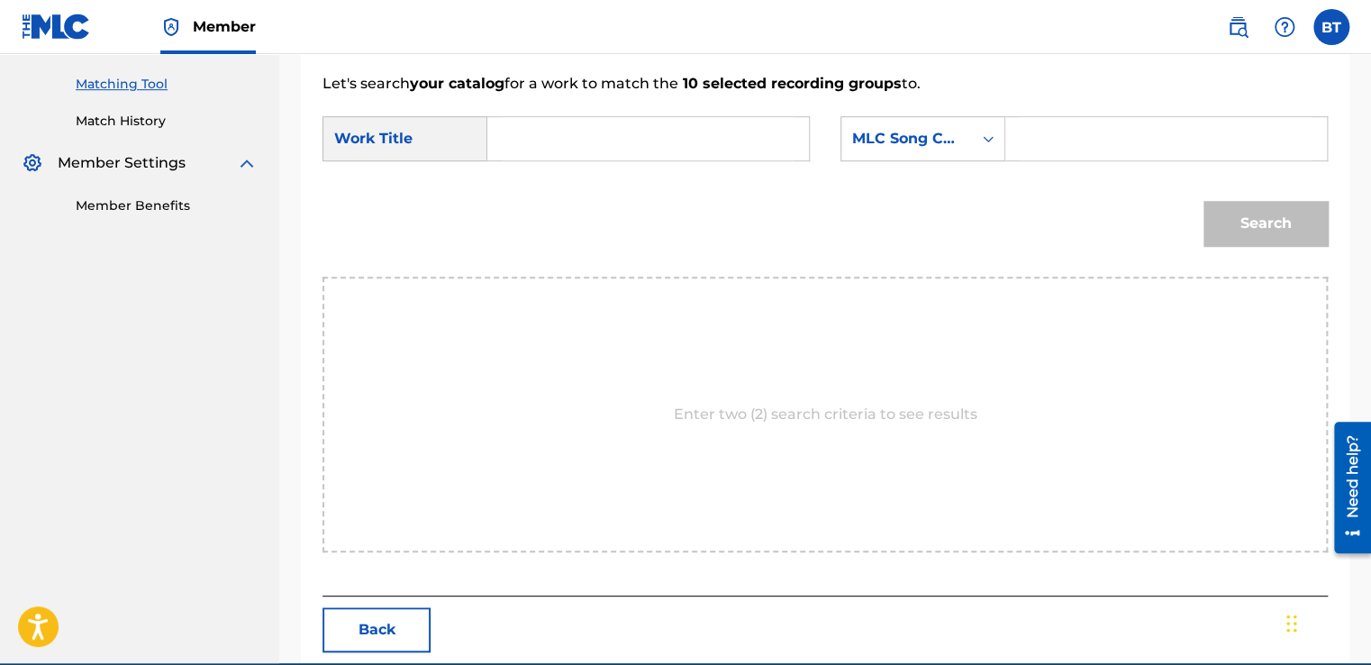
scroll to position [444, 0]
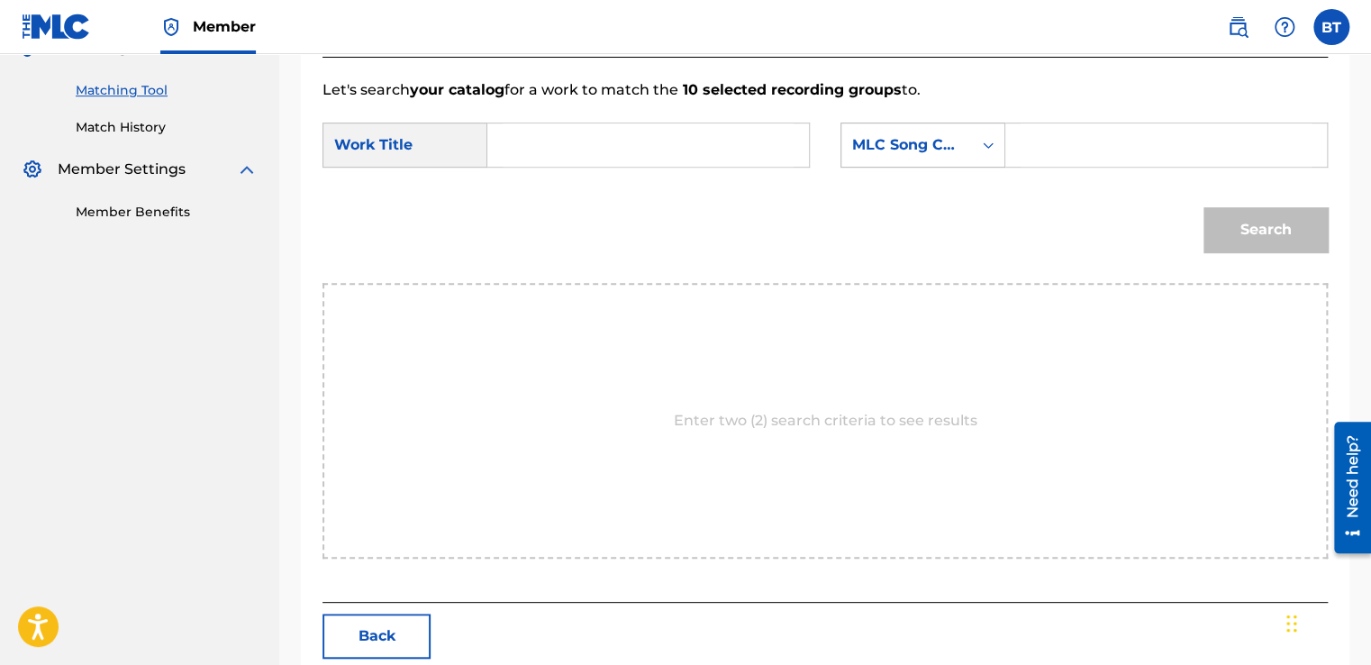
click at [976, 138] on div "Search Form" at bounding box center [988, 145] width 32 height 32
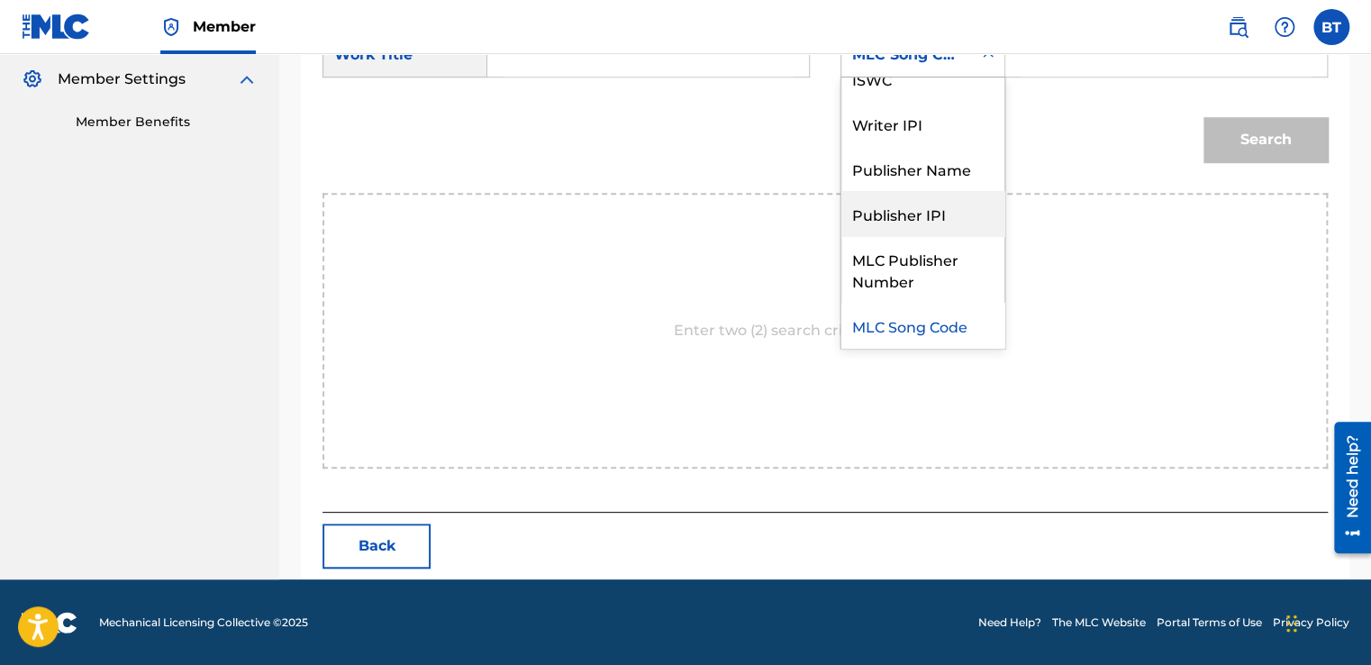
scroll to position [0, 0]
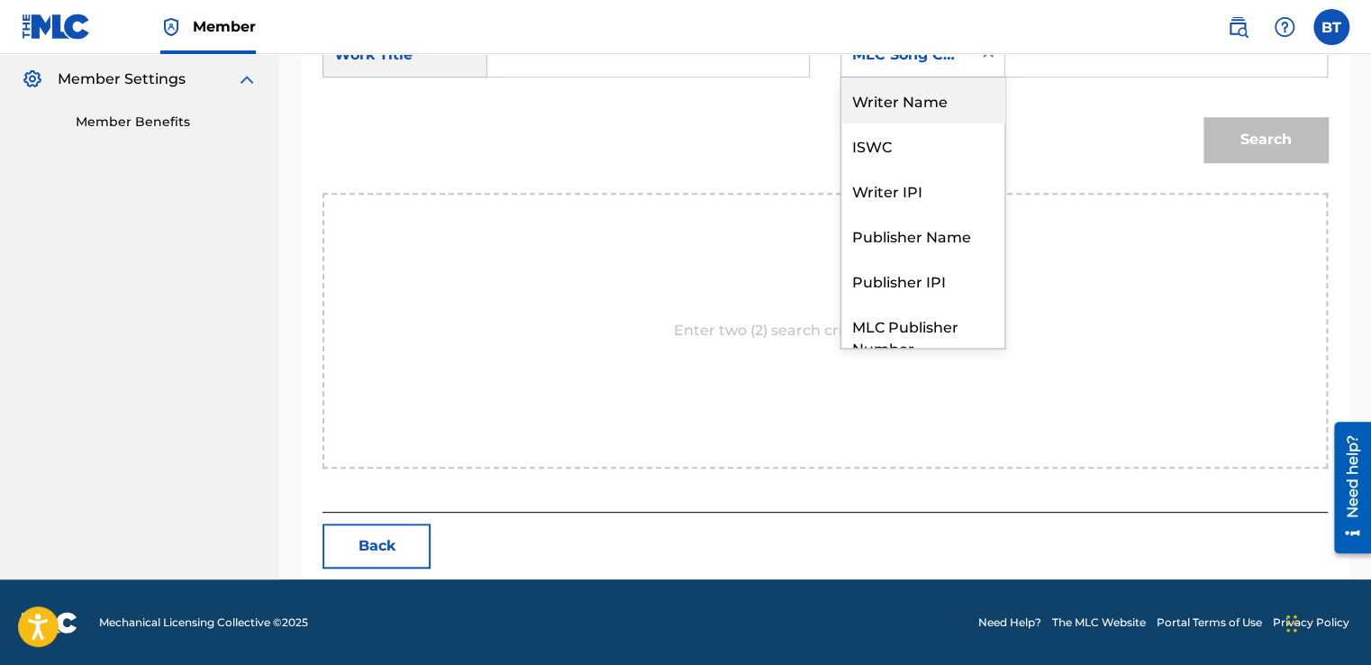
click at [948, 99] on div "Writer Name" at bounding box center [922, 99] width 163 height 45
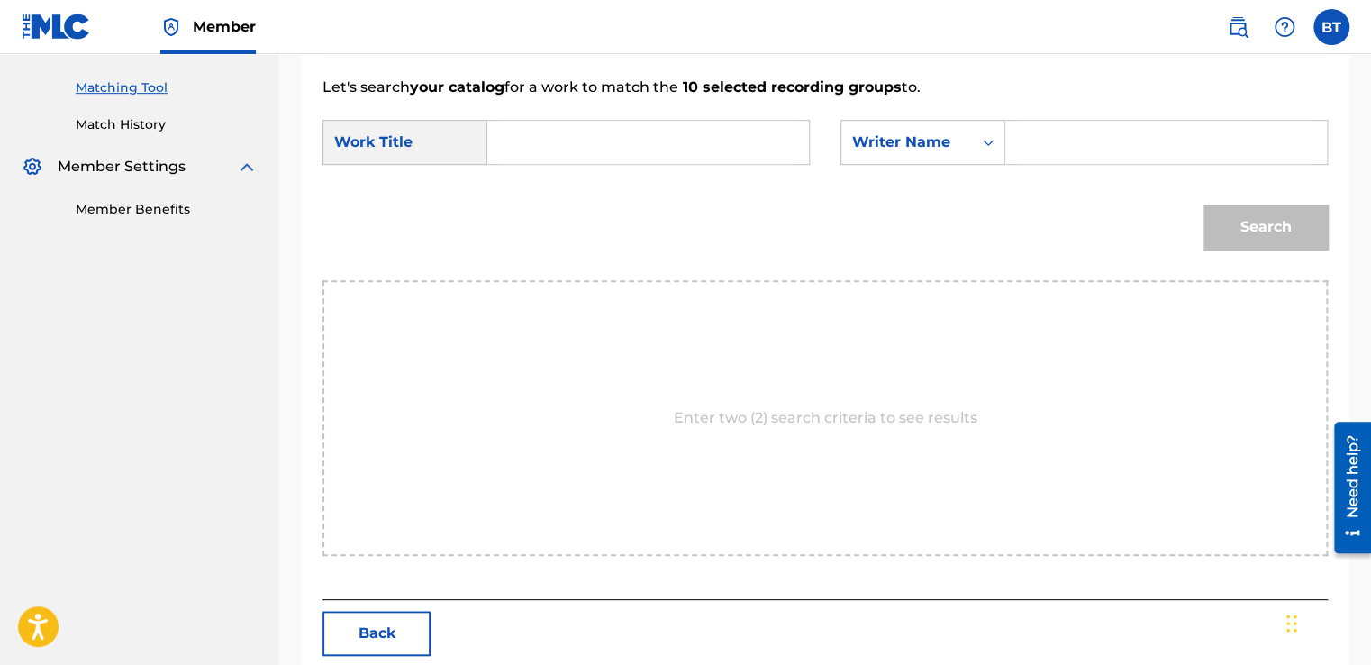
scroll to position [444, 0]
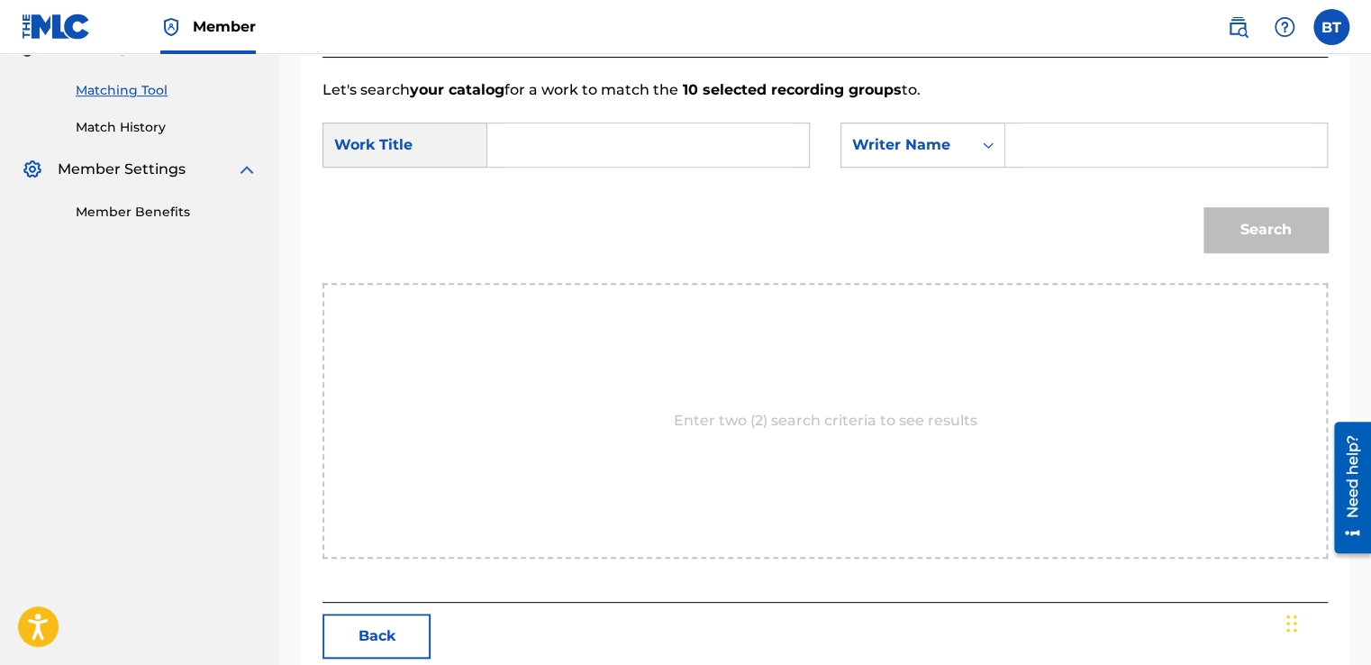
click at [1057, 156] on input "Search Form" at bounding box center [1166, 144] width 291 height 43
paste input "[PERSON_NAME]"
type input "[PERSON_NAME]"
click at [589, 140] on input "Search Form" at bounding box center [648, 144] width 291 height 43
click at [544, 147] on input "Search Form" at bounding box center [648, 144] width 291 height 43
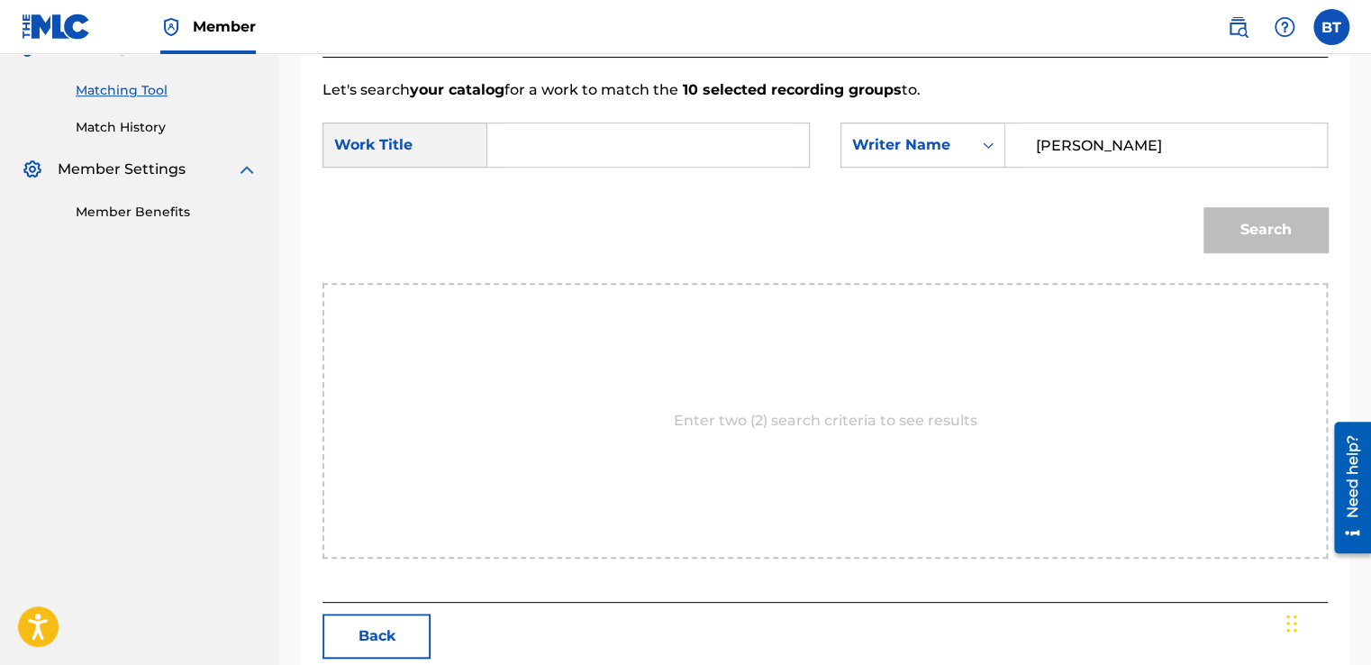
paste input "[PERSON_NAME] Concerto No. 4 in G Major, BWV 1049: I. Allegro"
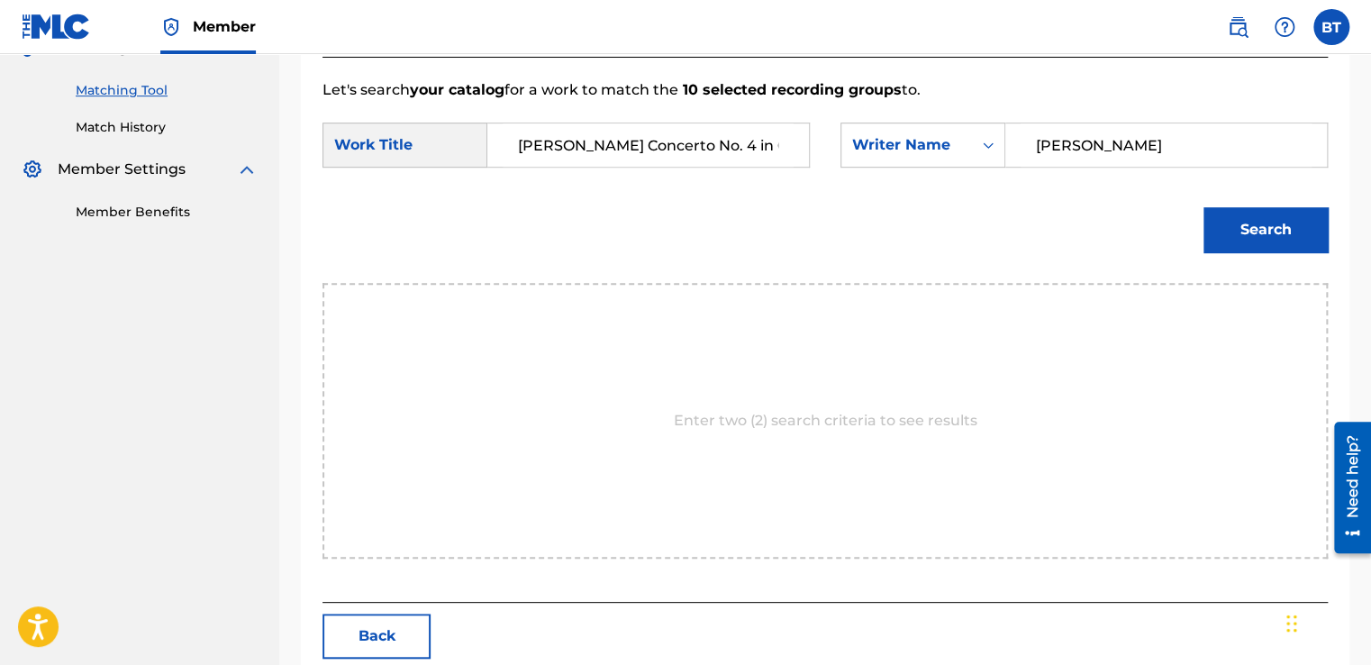
scroll to position [0, 179]
type input "[PERSON_NAME] Concerto No. 4 in G Major, BWV 1049: I. Allegro"
click at [1277, 229] on button "Search" at bounding box center [1265, 229] width 124 height 45
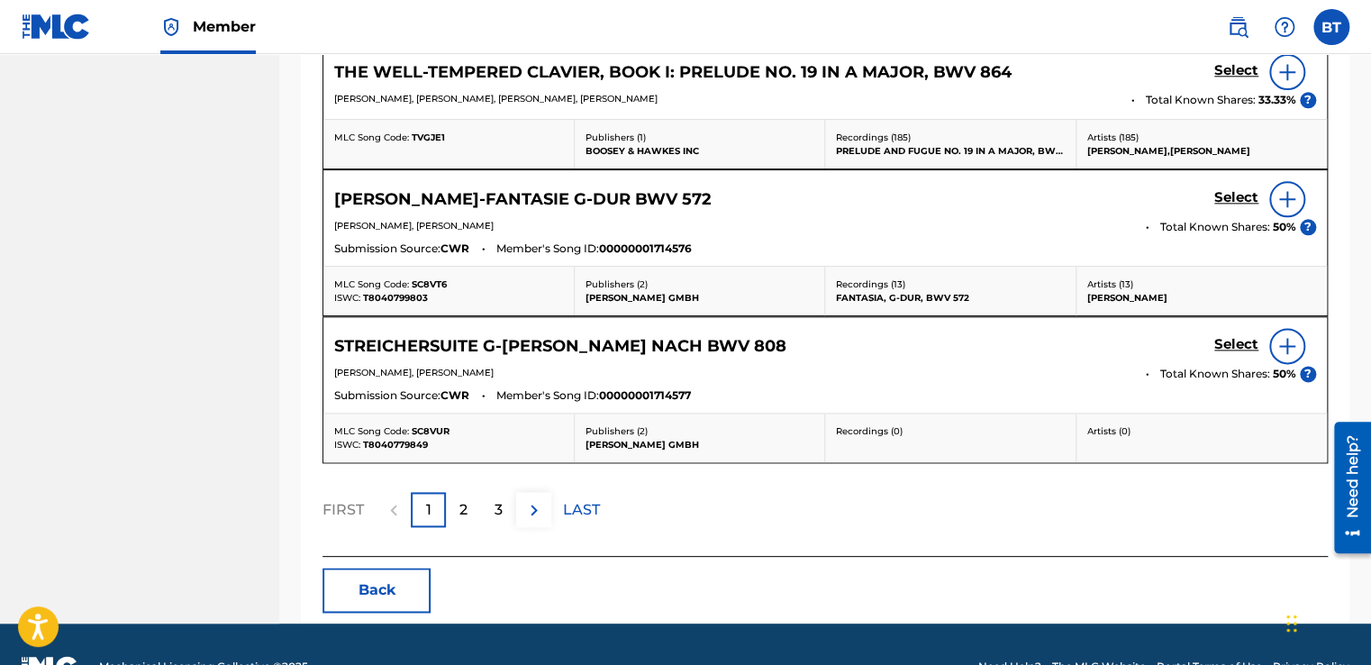
scroll to position [1026, 0]
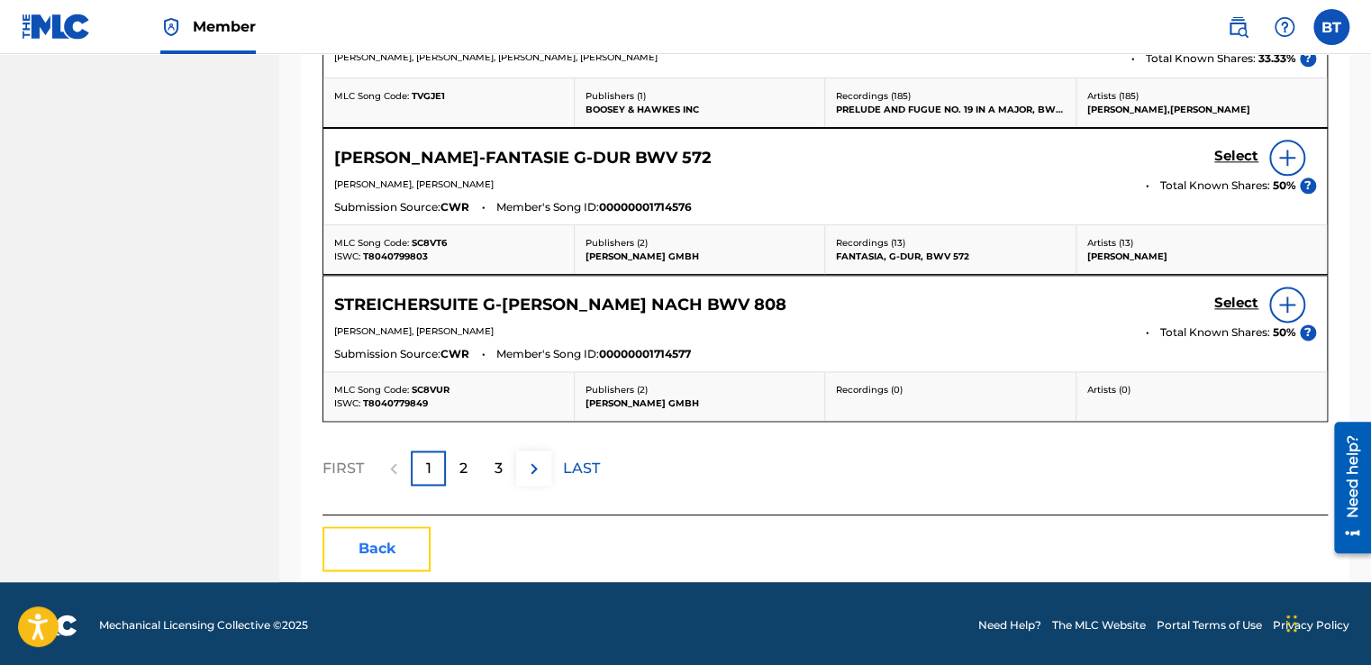
click at [385, 546] on button "Back" at bounding box center [376, 548] width 108 height 45
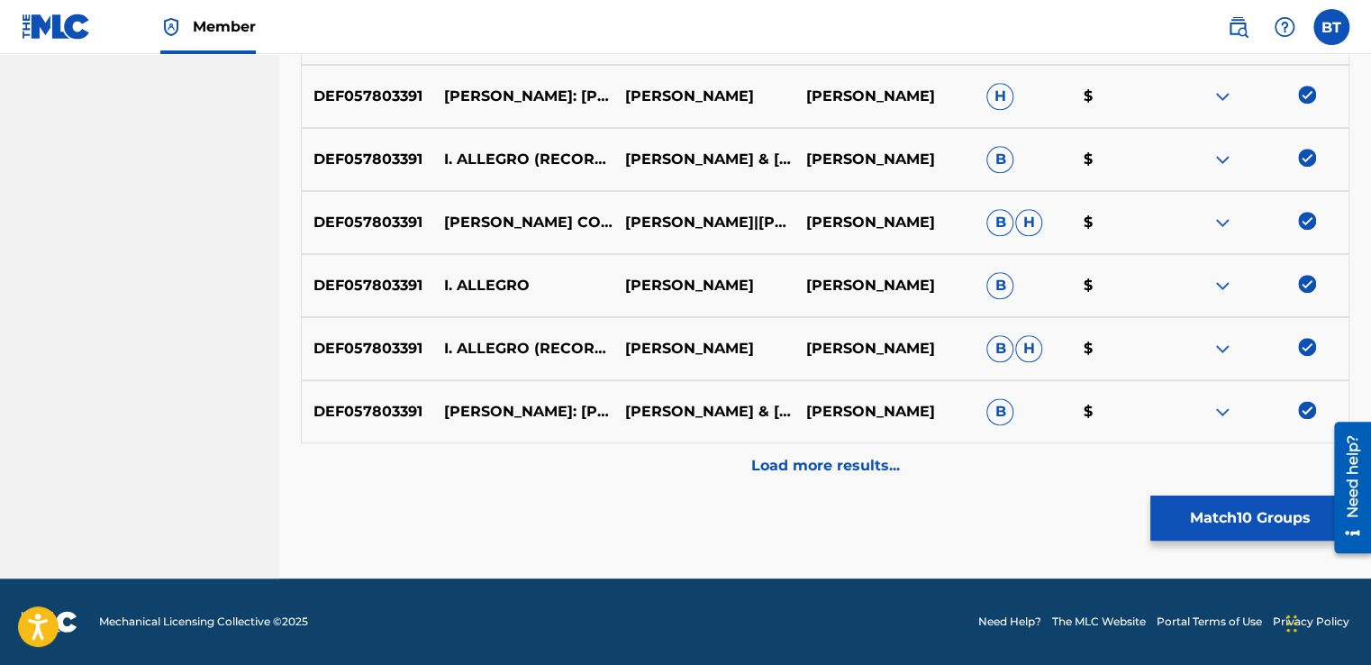
scroll to position [902, 0]
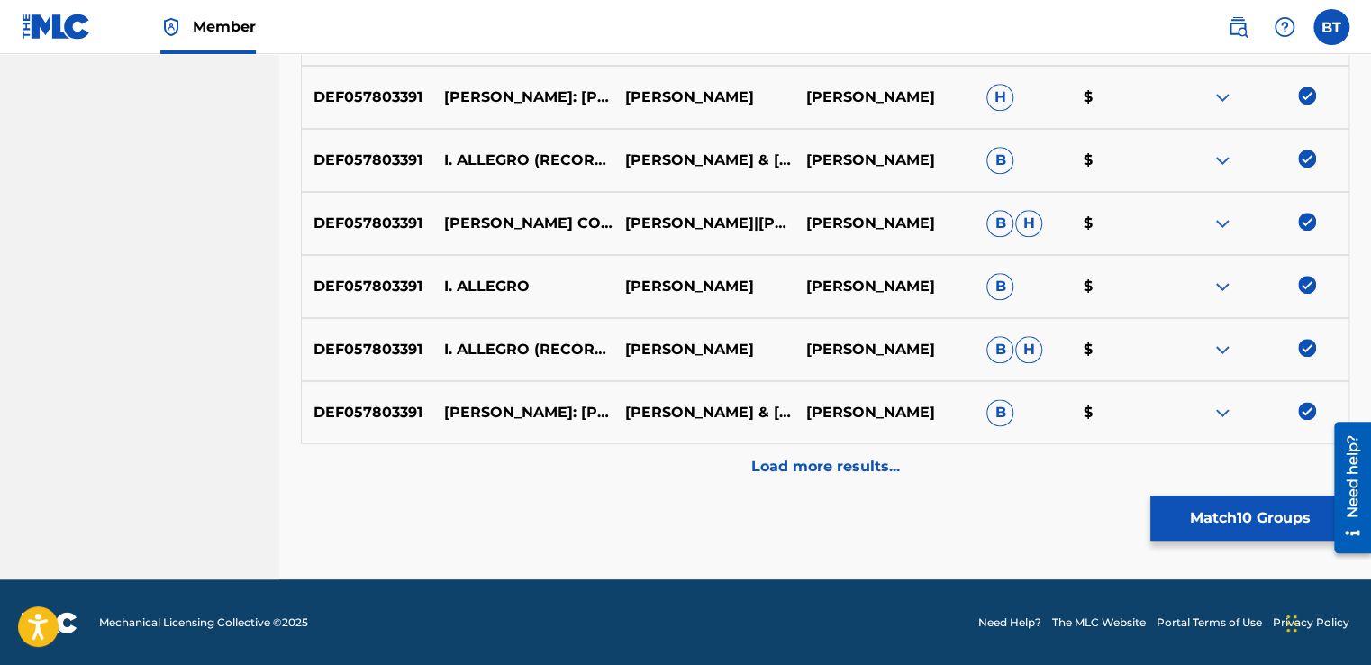
click at [1304, 405] on img at bounding box center [1307, 411] width 18 height 18
click at [1307, 348] on img at bounding box center [1307, 348] width 18 height 18
click at [1307, 280] on img at bounding box center [1307, 285] width 18 height 18
click at [1307, 219] on img at bounding box center [1307, 222] width 18 height 18
click at [1307, 96] on img at bounding box center [1307, 95] width 18 height 18
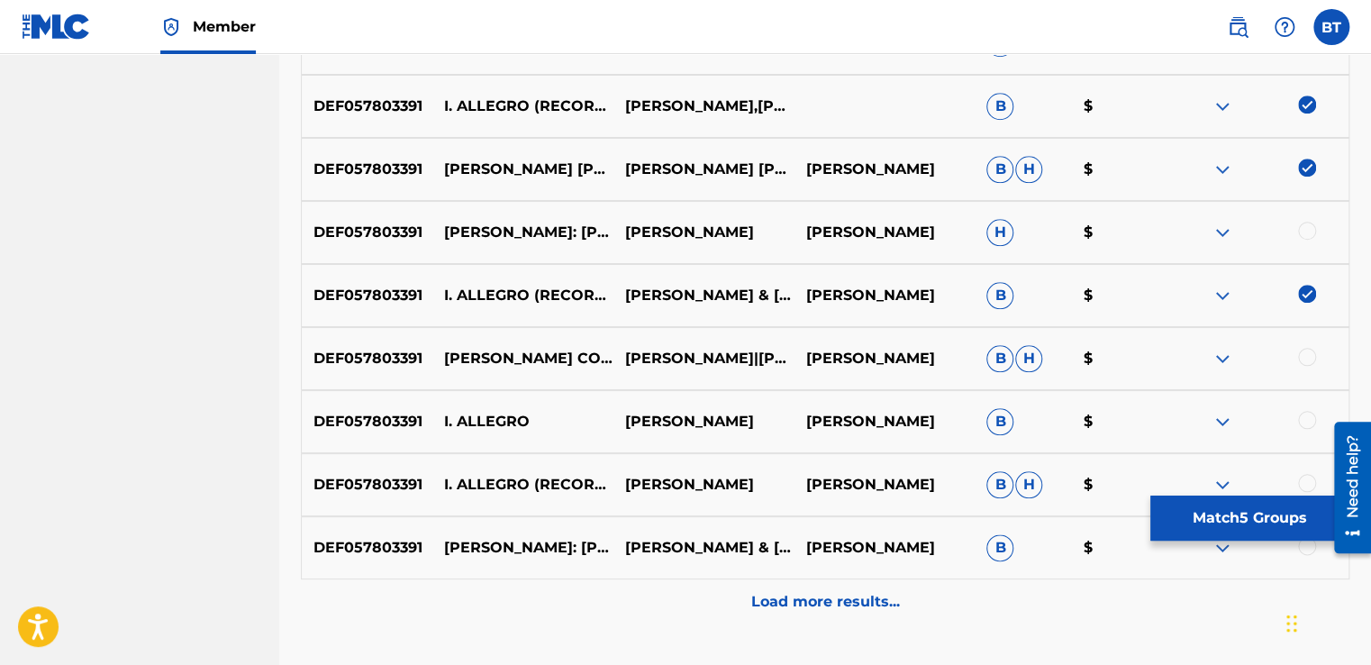
scroll to position [722, 0]
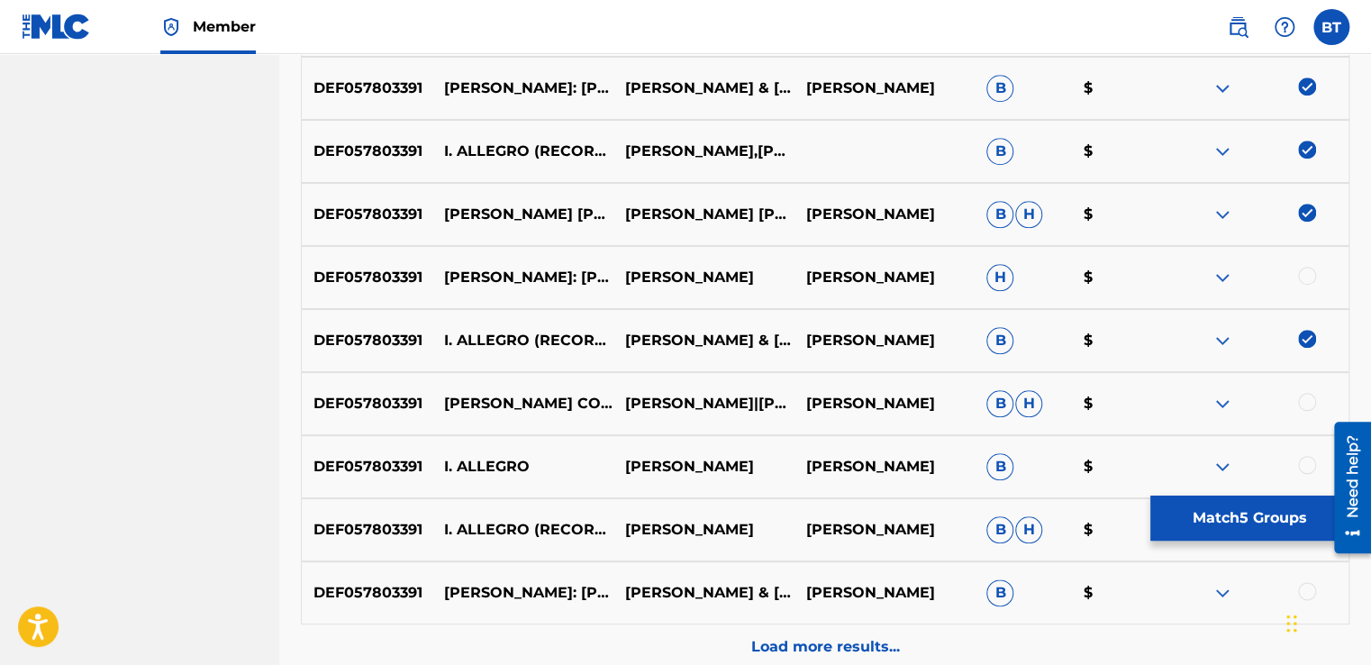
click at [1307, 341] on img at bounding box center [1307, 339] width 18 height 18
click at [1303, 148] on img at bounding box center [1307, 150] width 18 height 18
click at [1308, 82] on img at bounding box center [1307, 86] width 18 height 18
click at [1303, 207] on img at bounding box center [1307, 213] width 18 height 18
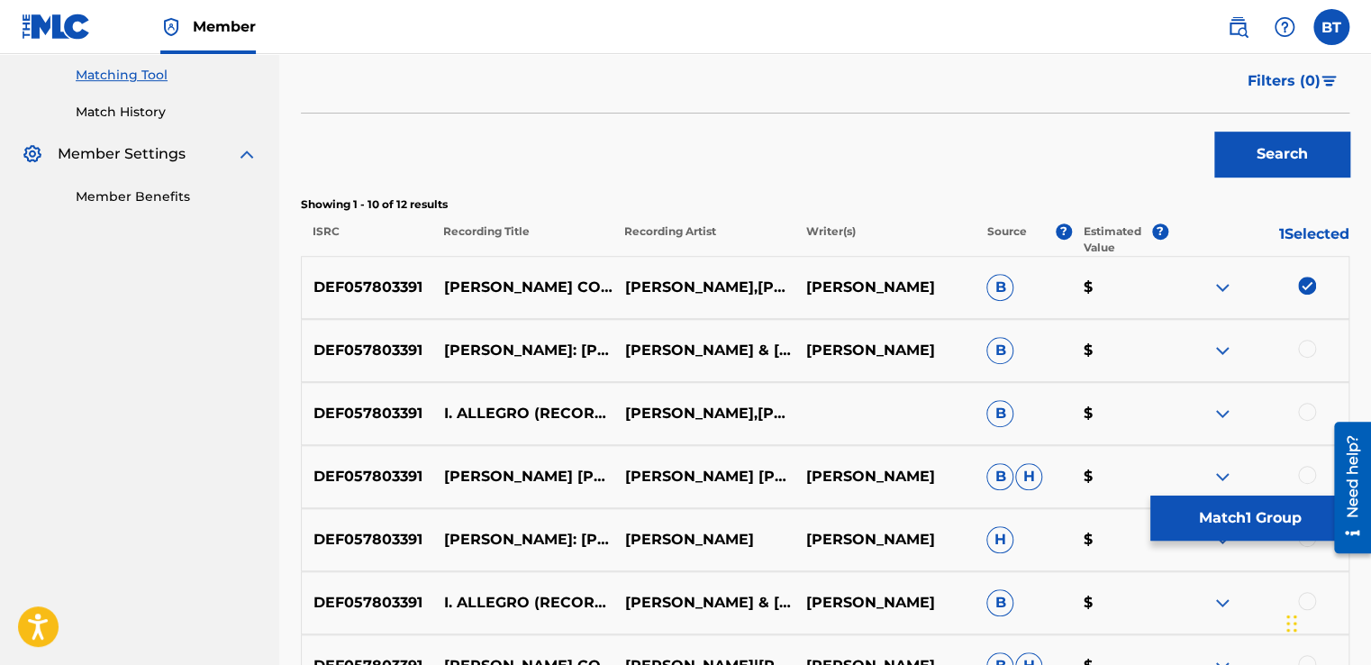
scroll to position [451, 0]
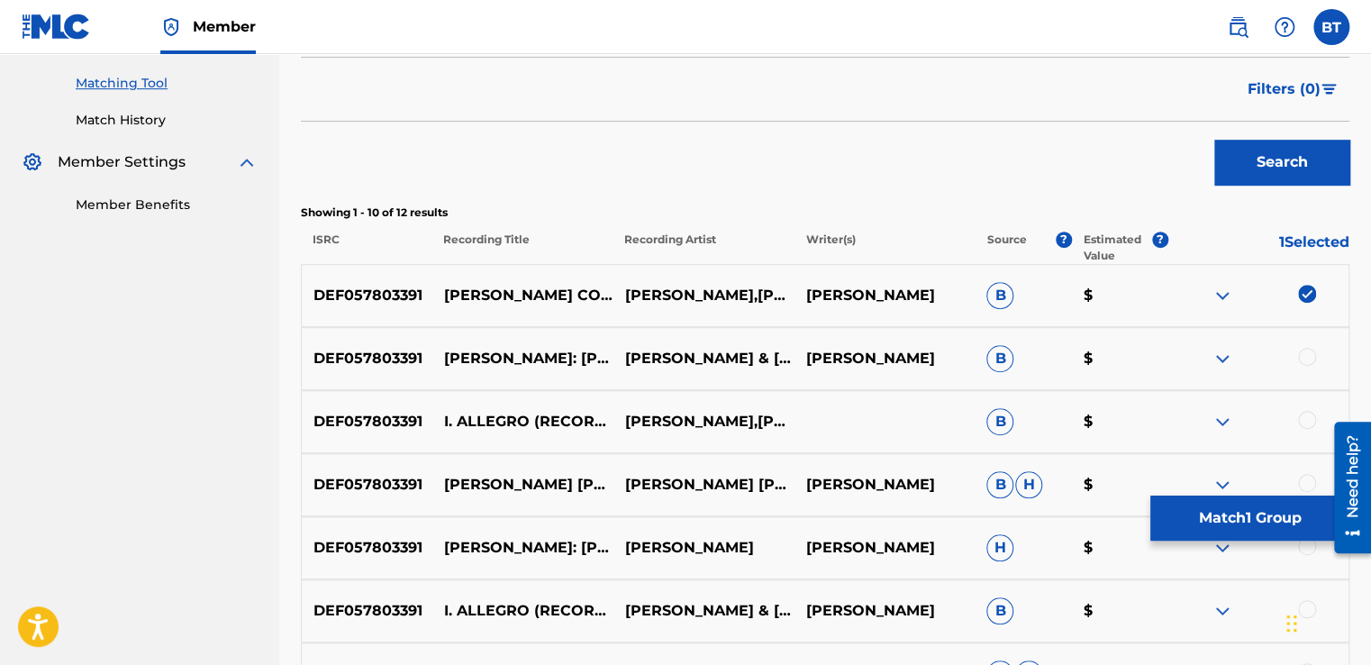
click at [1311, 296] on img at bounding box center [1307, 294] width 18 height 18
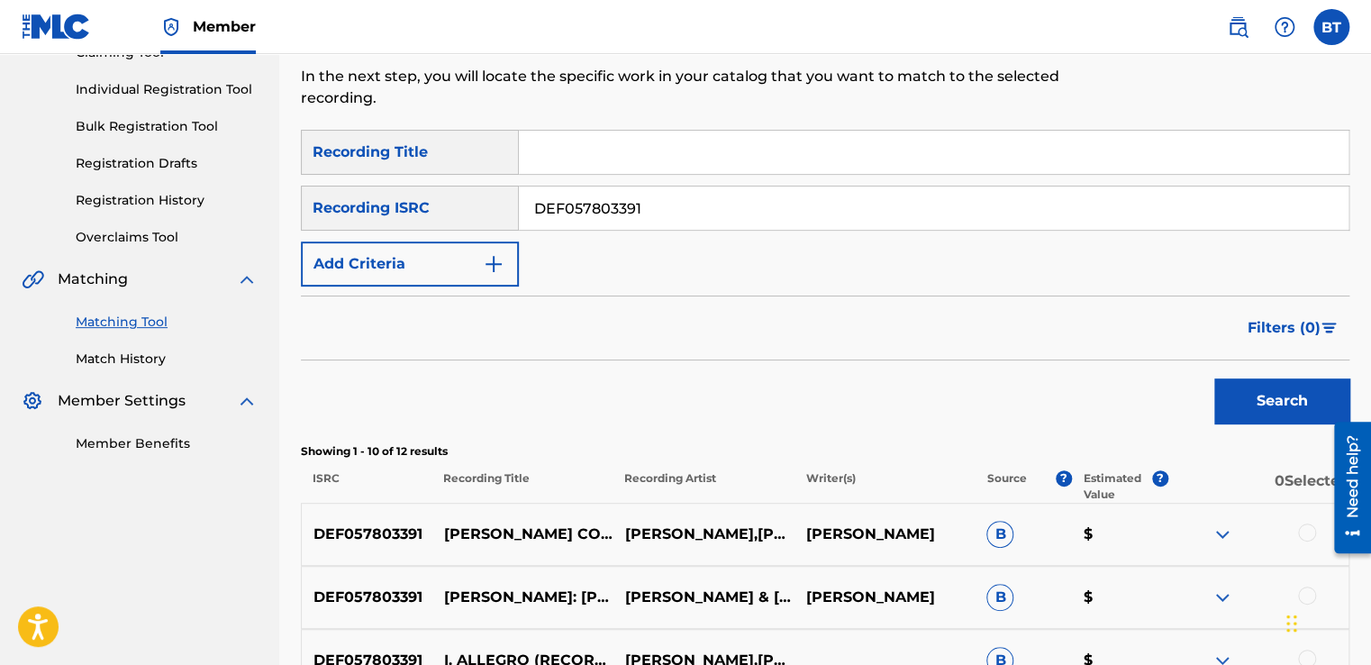
scroll to position [181, 0]
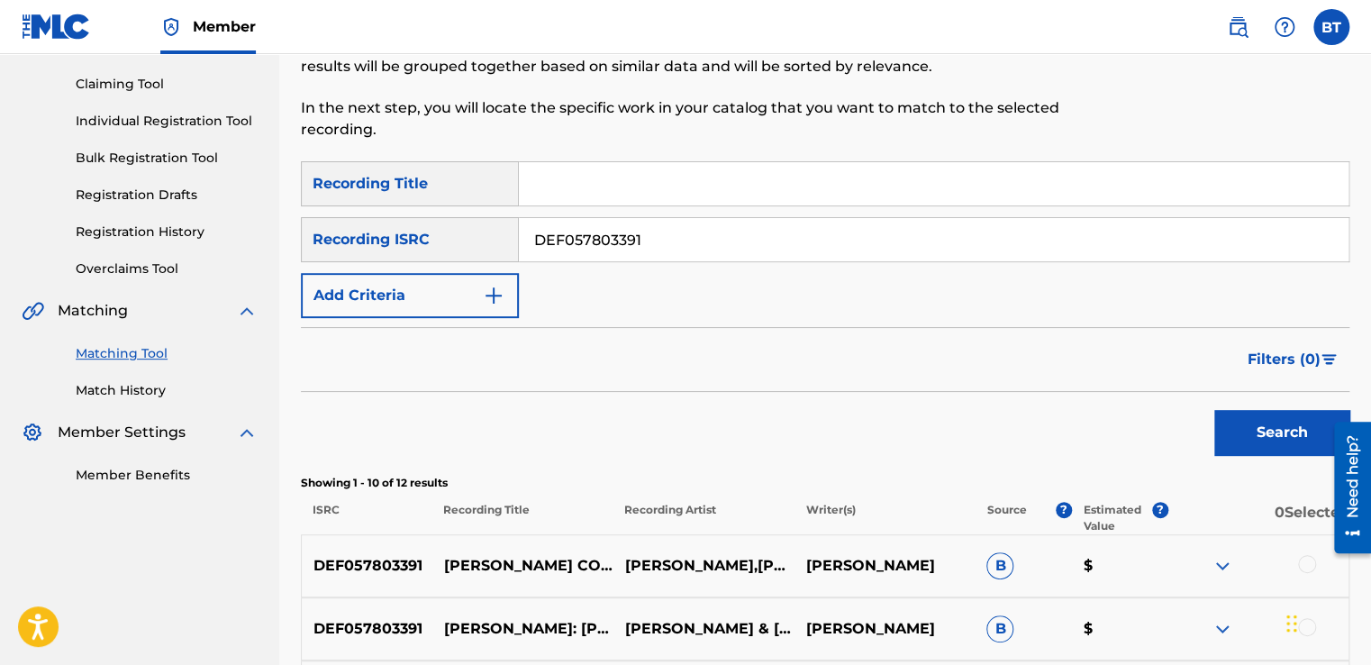
drag, startPoint x: 665, startPoint y: 232, endPoint x: 528, endPoint y: 236, distance: 137.0
click at [528, 236] on input "DEF057803391" at bounding box center [934, 239] width 830 height 43
paste input "GBF071440304"
type input "GBF071440304"
click at [1262, 421] on button "Search" at bounding box center [1281, 432] width 135 height 45
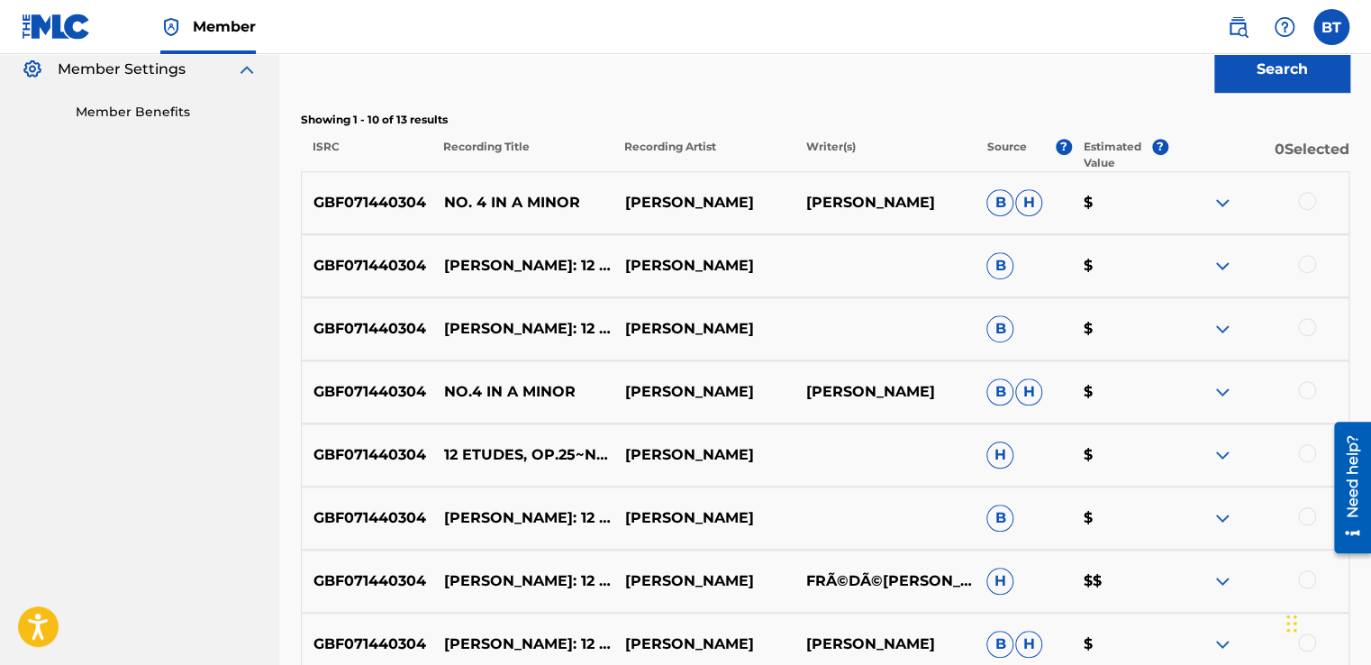
scroll to position [541, 0]
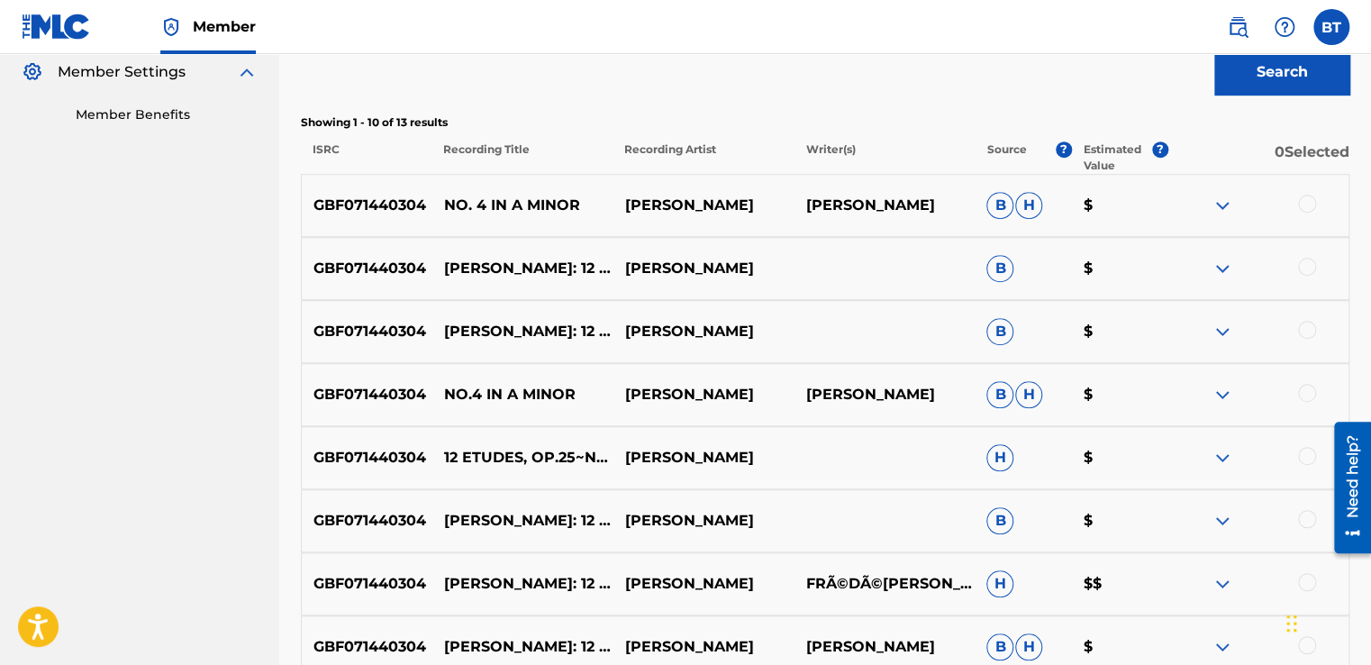
click at [1308, 208] on div at bounding box center [1307, 204] width 18 height 18
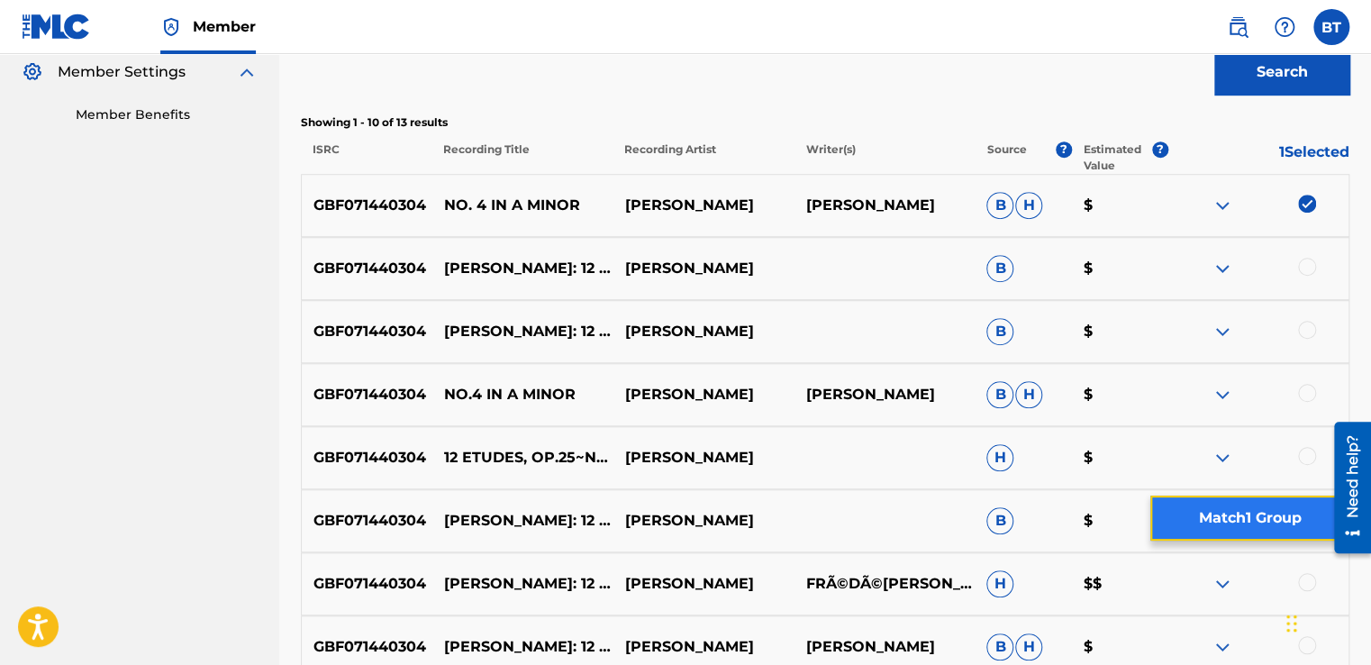
click at [1261, 519] on button "Match 1 Group" at bounding box center [1249, 517] width 199 height 45
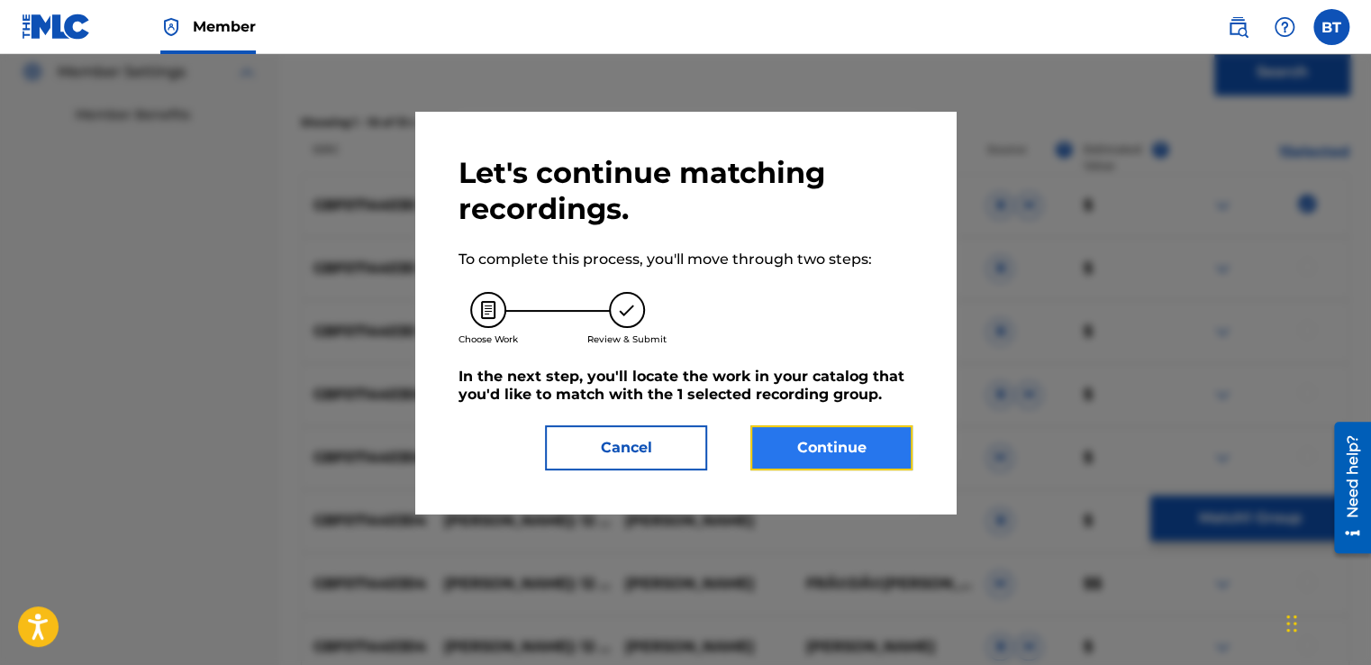
click at [858, 459] on button "Continue" at bounding box center [831, 447] width 162 height 45
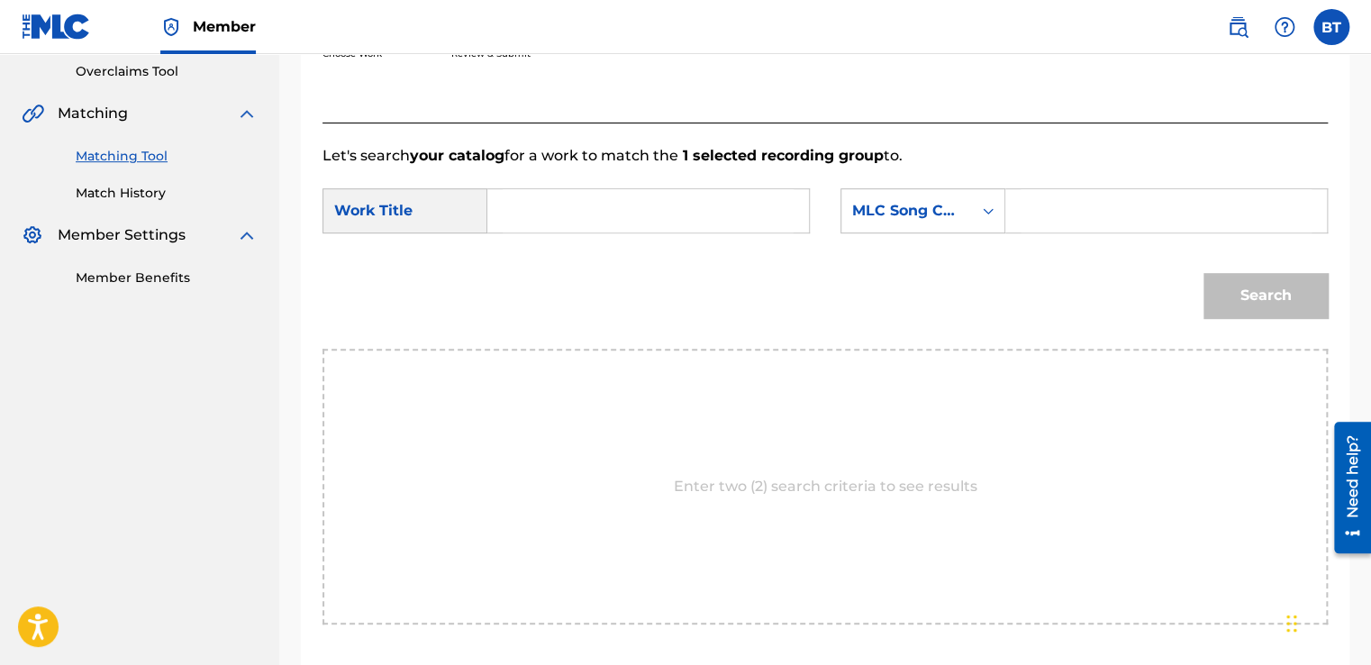
scroll to position [354, 0]
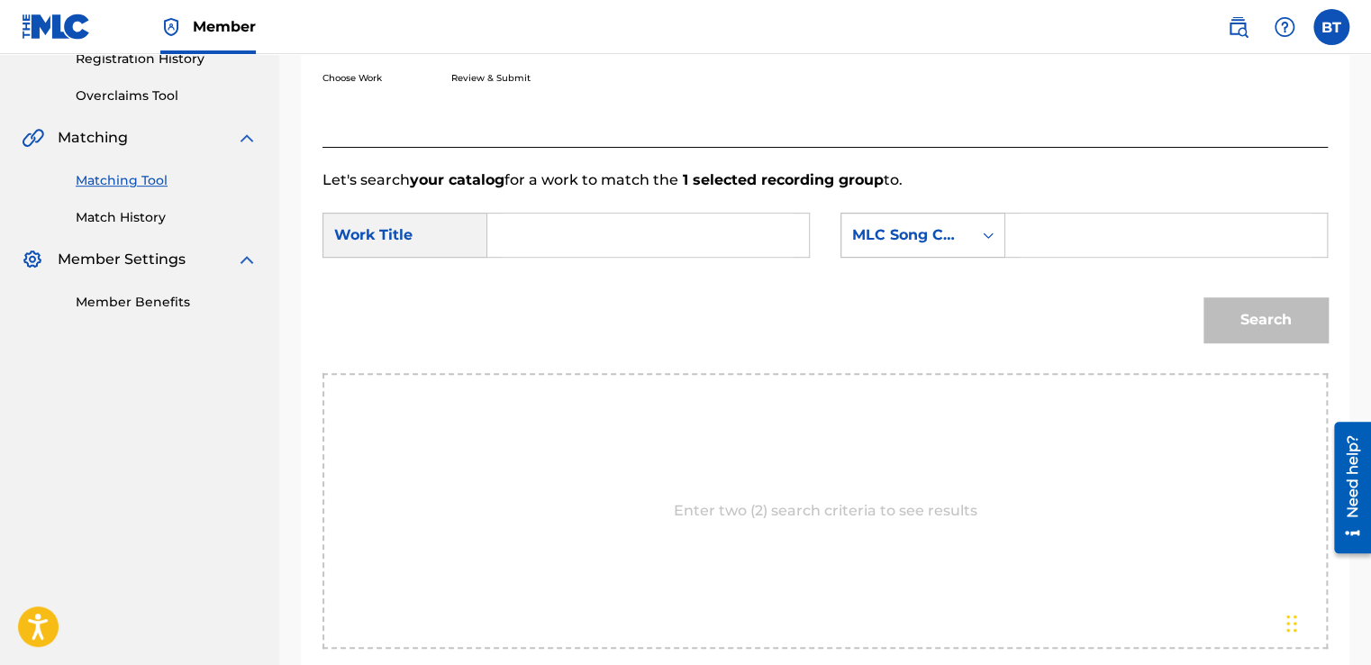
click at [966, 228] on div "MLC Song Code" at bounding box center [906, 235] width 131 height 34
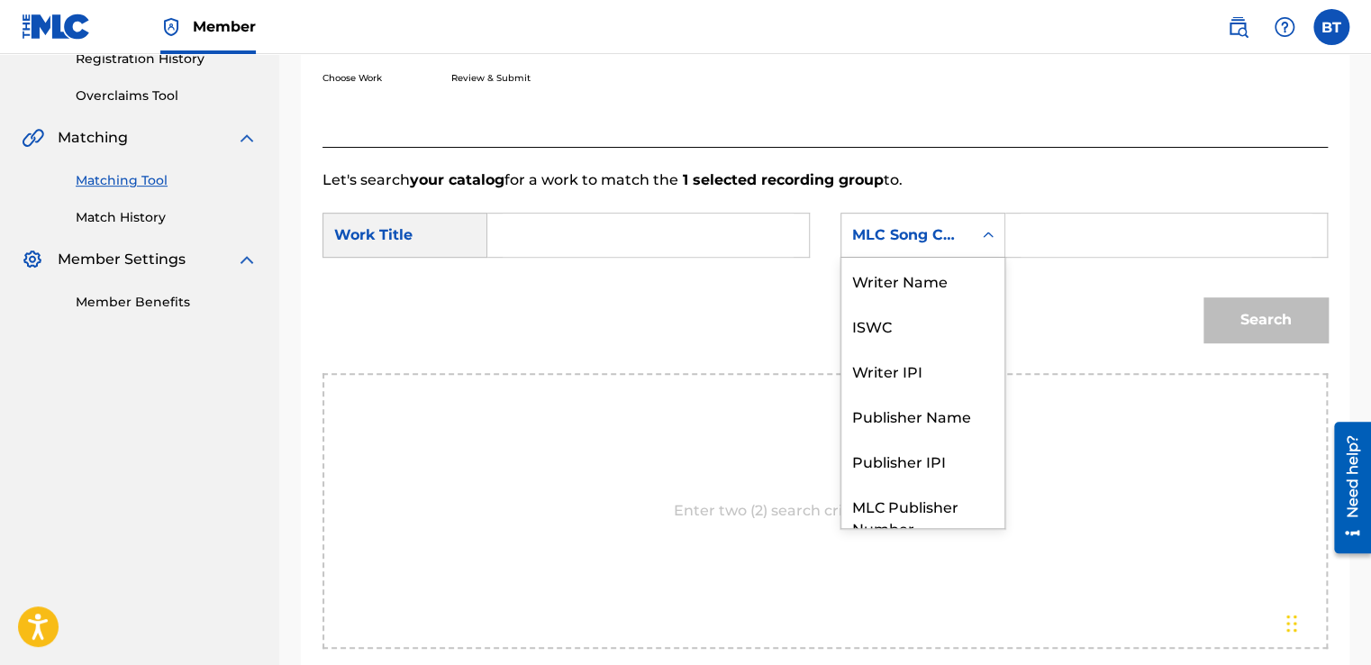
scroll to position [0, 0]
click at [950, 276] on div "Writer Name" at bounding box center [922, 280] width 163 height 45
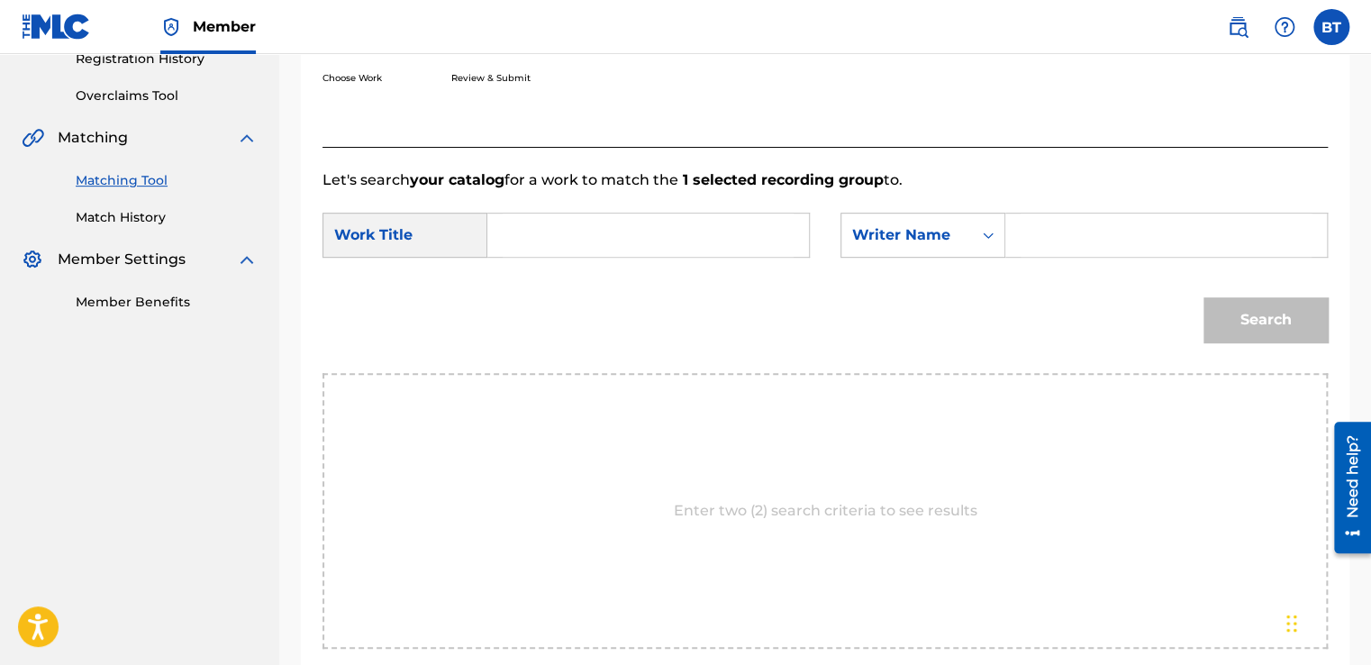
click at [1067, 236] on input "Search Form" at bounding box center [1166, 234] width 291 height 43
paste input "[PERSON_NAME]"
type input "[PERSON_NAME]"
click at [681, 243] on input "Search Form" at bounding box center [648, 234] width 291 height 43
paste input "12 Etudes, Op. 25: No. 4 In A Minor"
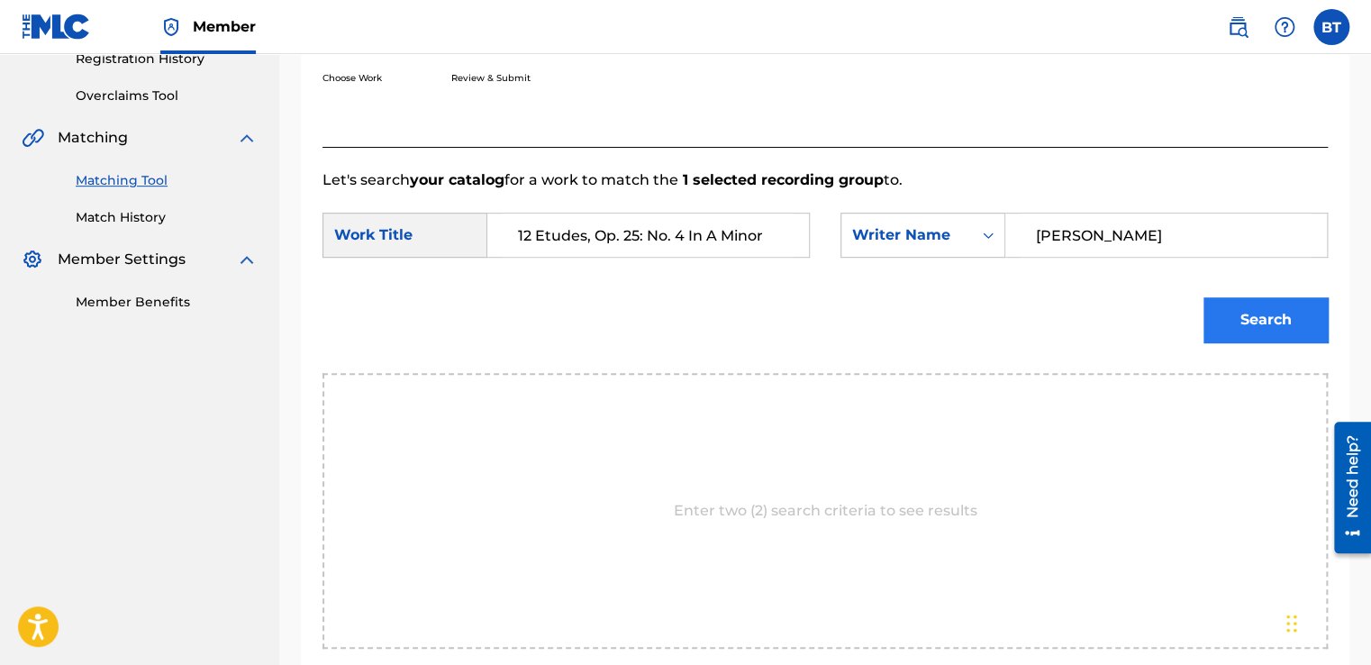
type input "12 Etudes, Op. 25: No. 4 In A Minor"
click at [1229, 304] on button "Search" at bounding box center [1265, 319] width 124 height 45
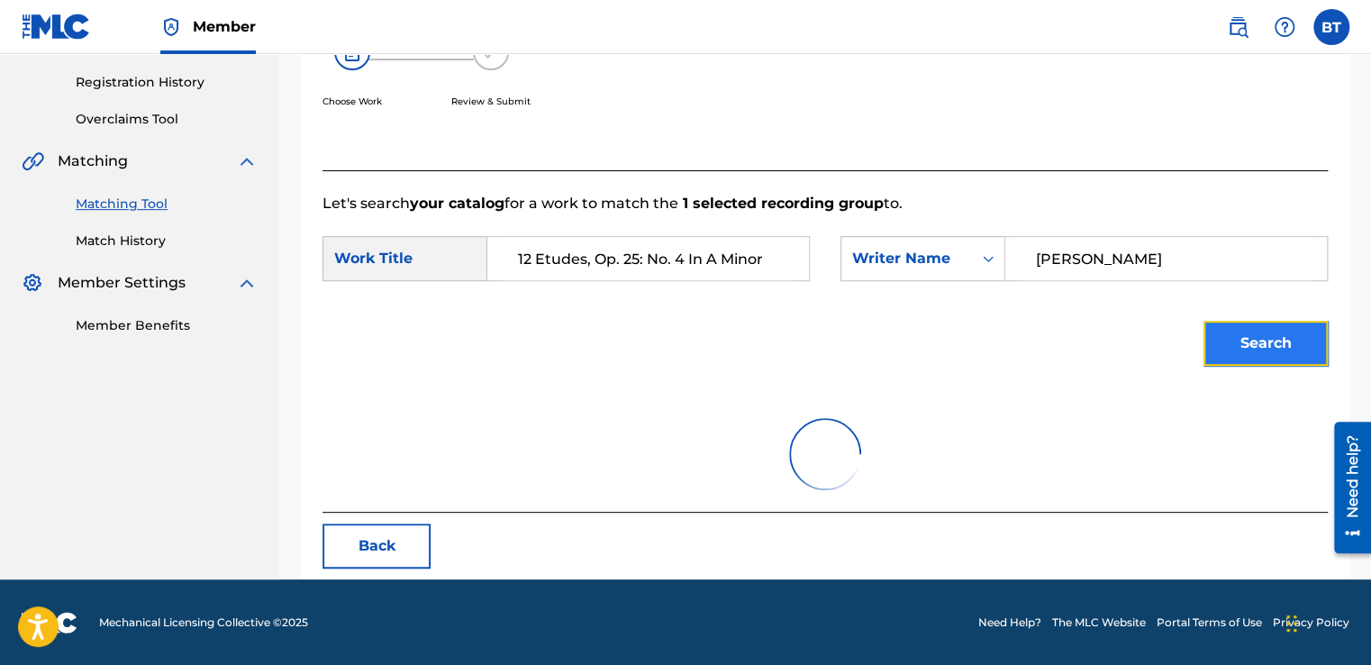
scroll to position [354, 0]
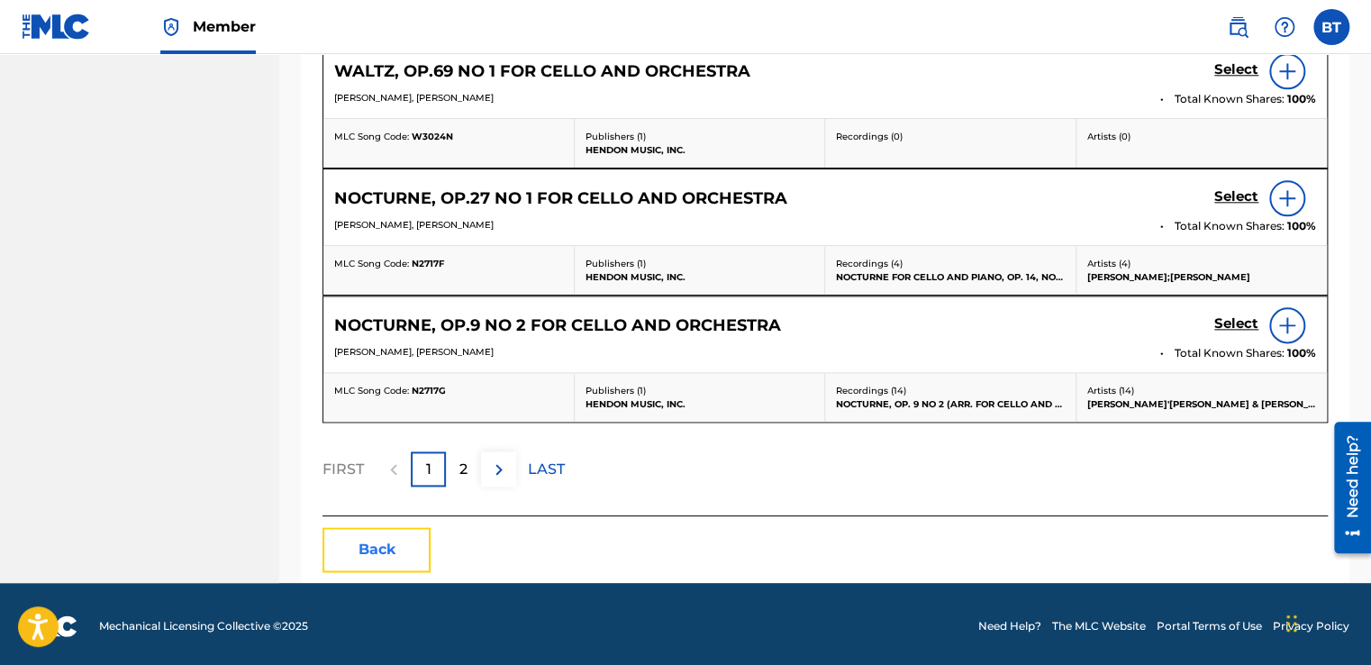
click at [406, 537] on button "Back" at bounding box center [376, 549] width 108 height 45
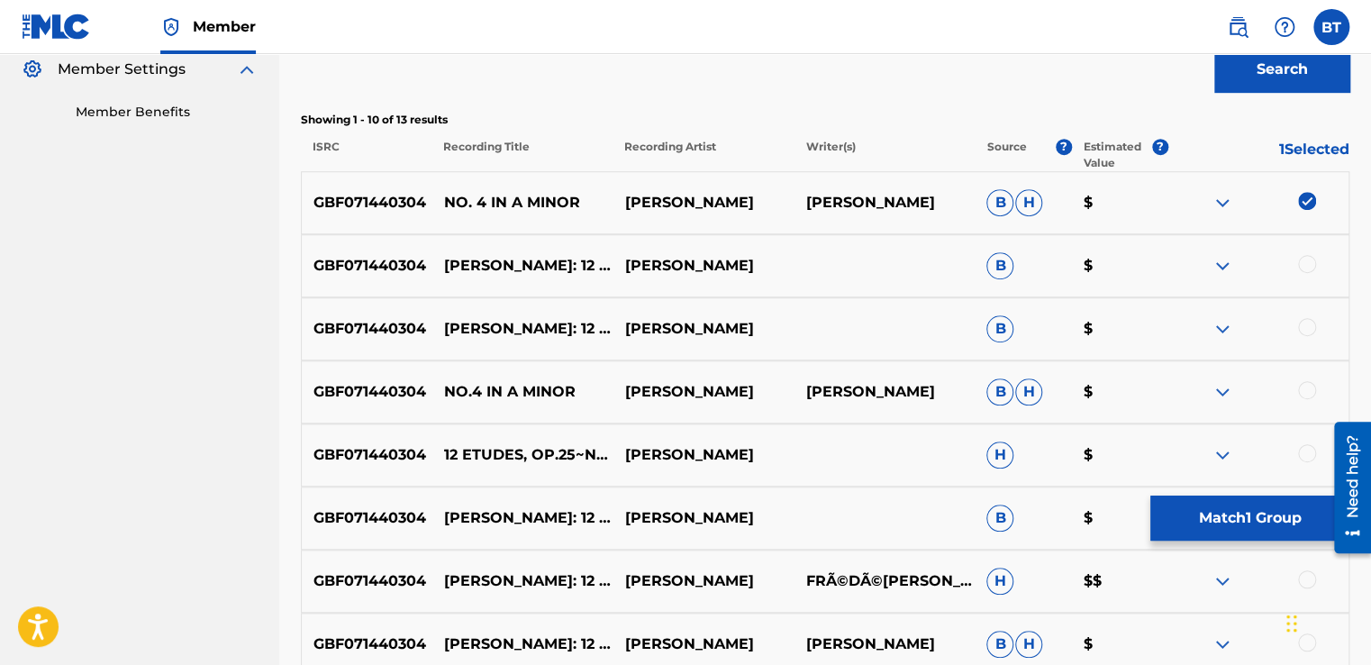
scroll to position [541, 0]
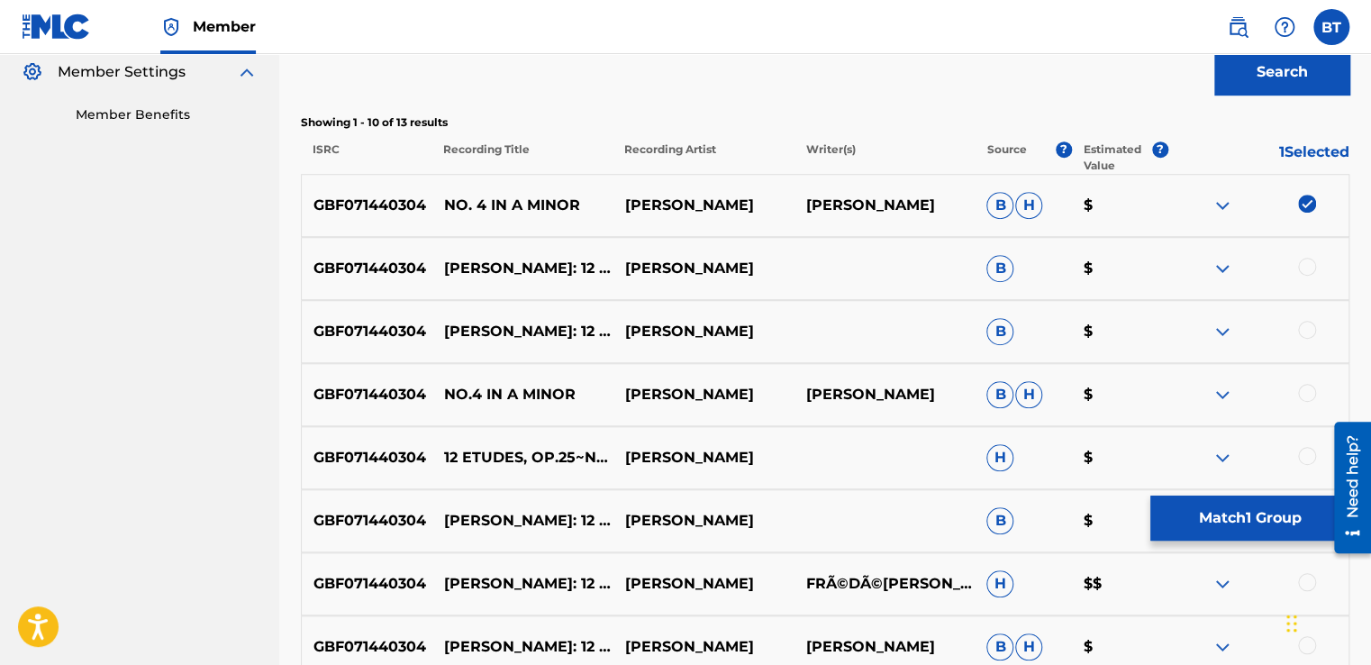
click at [1313, 204] on img at bounding box center [1307, 204] width 18 height 18
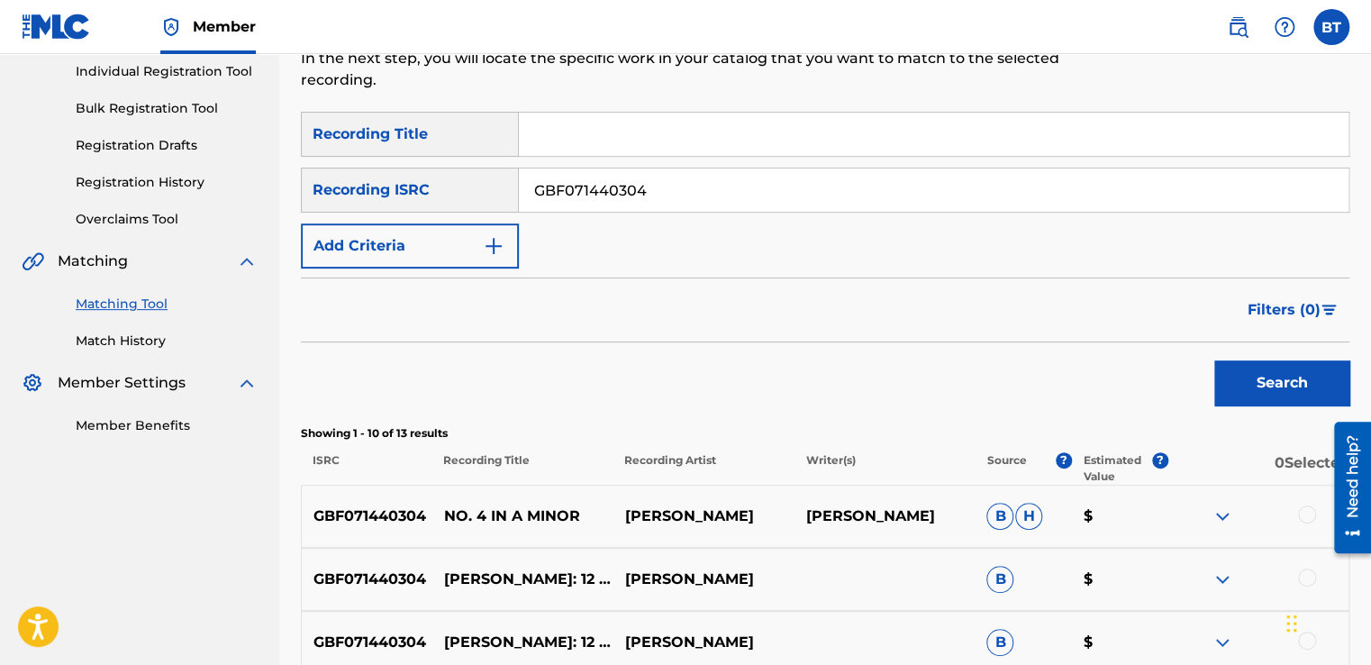
scroll to position [181, 0]
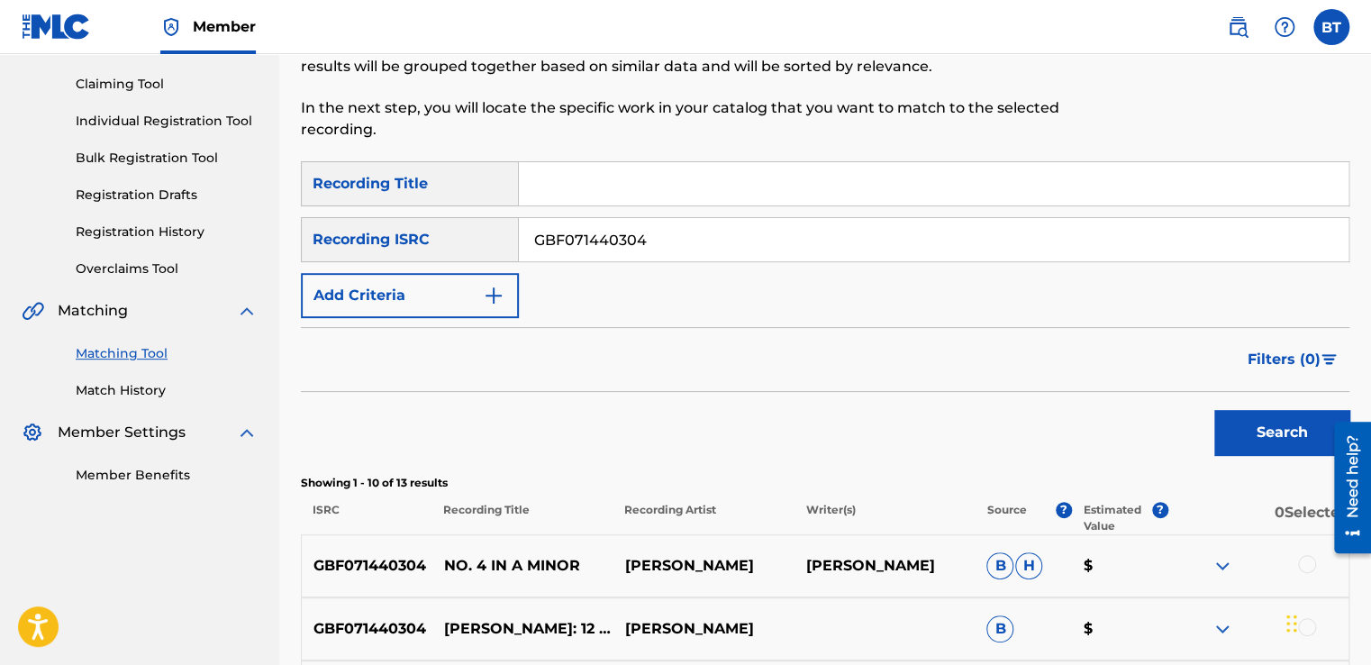
drag, startPoint x: 663, startPoint y: 241, endPoint x: 533, endPoint y: 236, distance: 129.8
click at [533, 236] on input "GBF071440304" at bounding box center [934, 239] width 830 height 43
paste input "QM24S2007370"
type input "QM24S2007370"
click at [1236, 404] on div "Search" at bounding box center [1277, 428] width 144 height 72
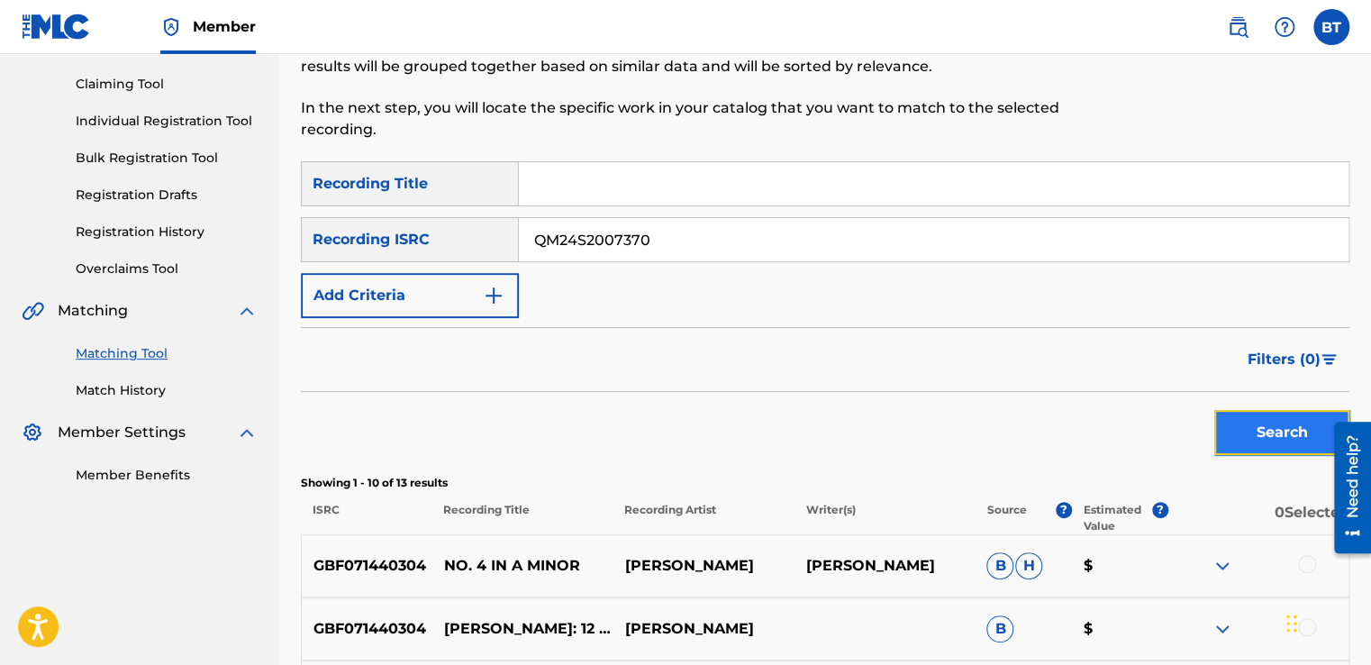
click at [1247, 420] on button "Search" at bounding box center [1281, 432] width 135 height 45
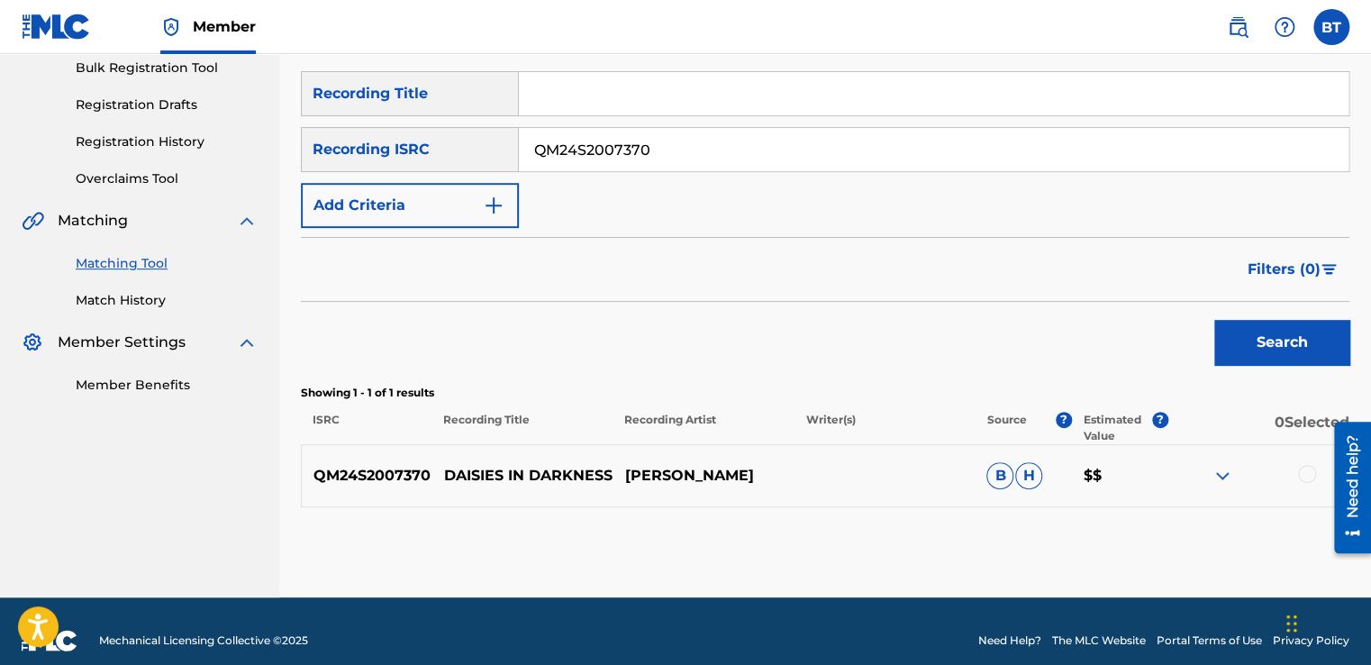
scroll to position [289, 0]
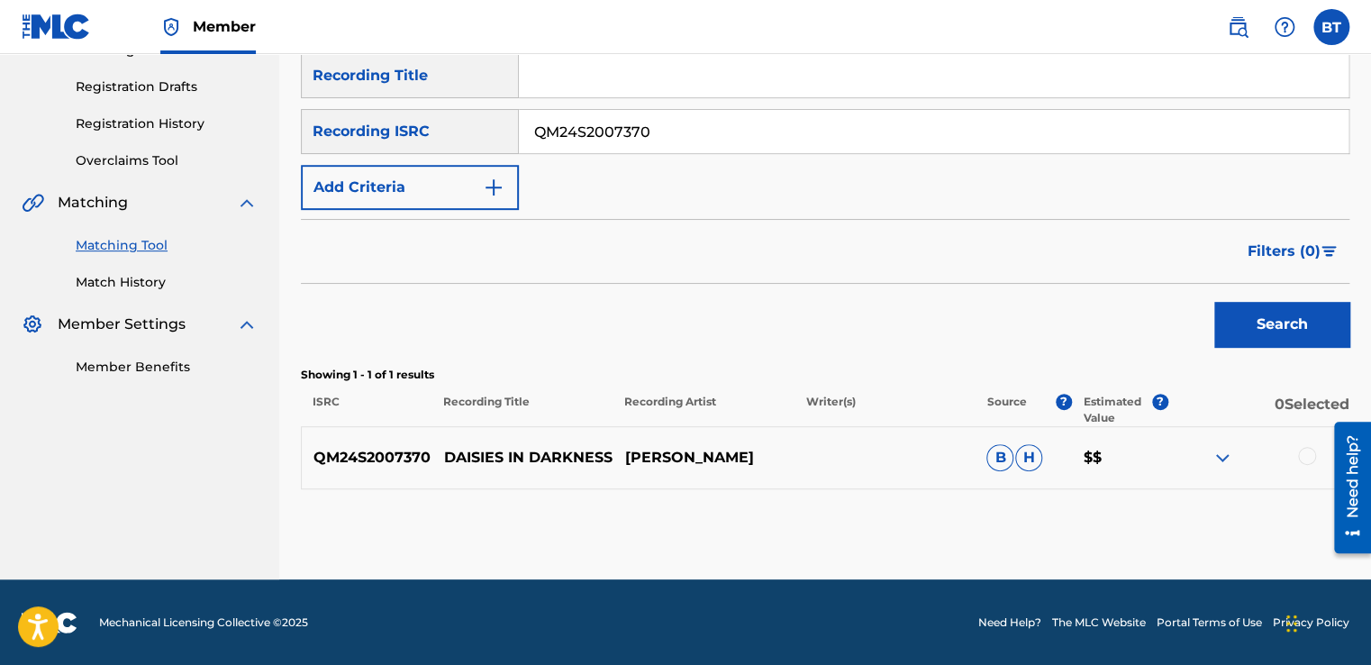
click at [1309, 457] on div at bounding box center [1307, 456] width 18 height 18
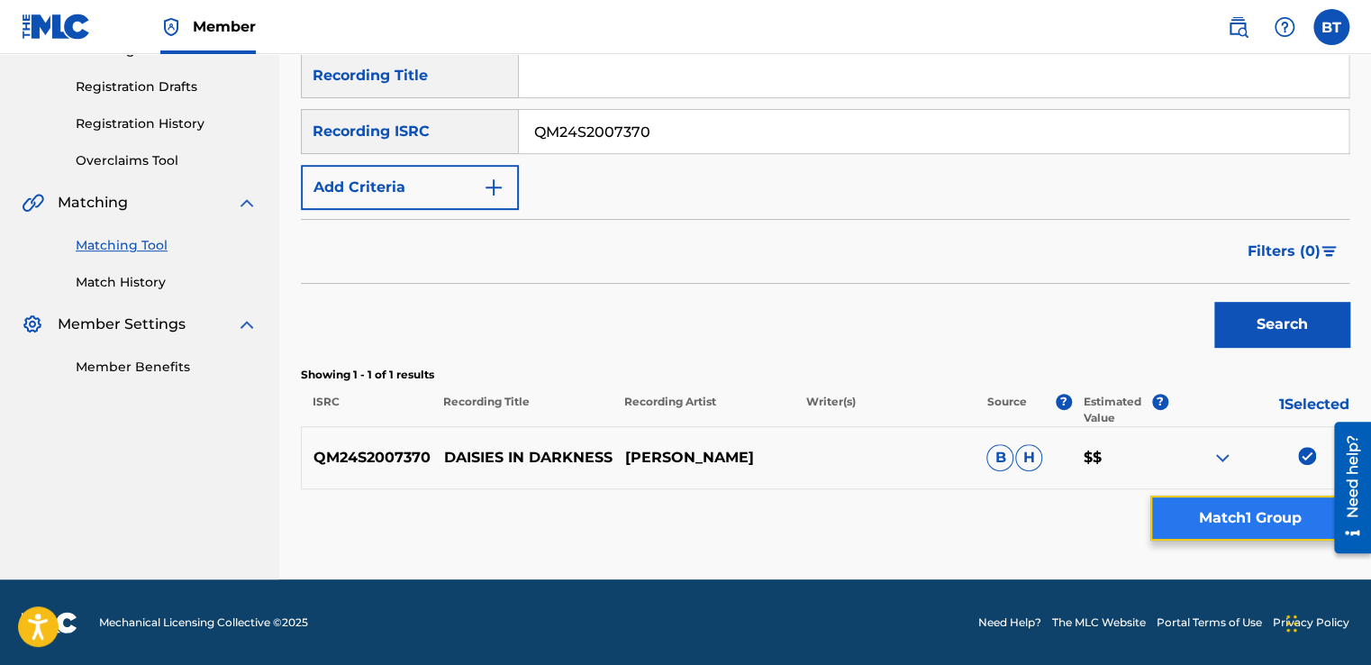
click at [1268, 521] on button "Match 1 Group" at bounding box center [1249, 517] width 199 height 45
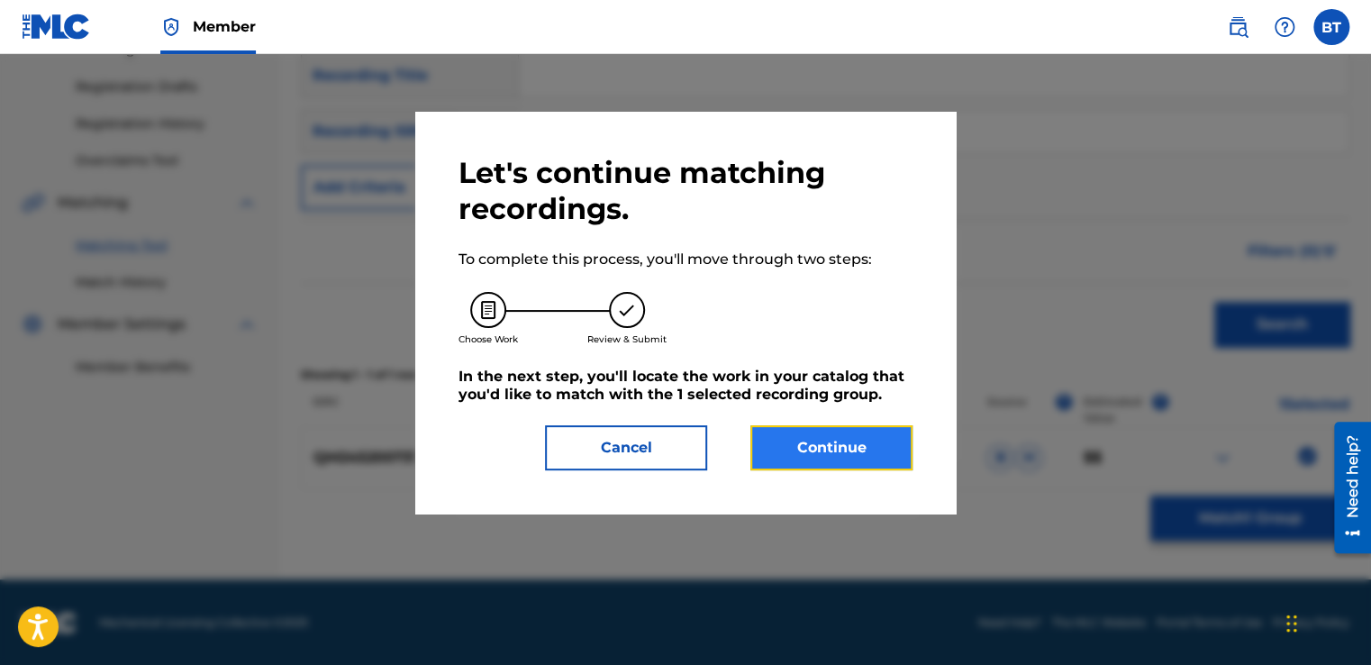
click at [904, 436] on button "Continue" at bounding box center [831, 447] width 162 height 45
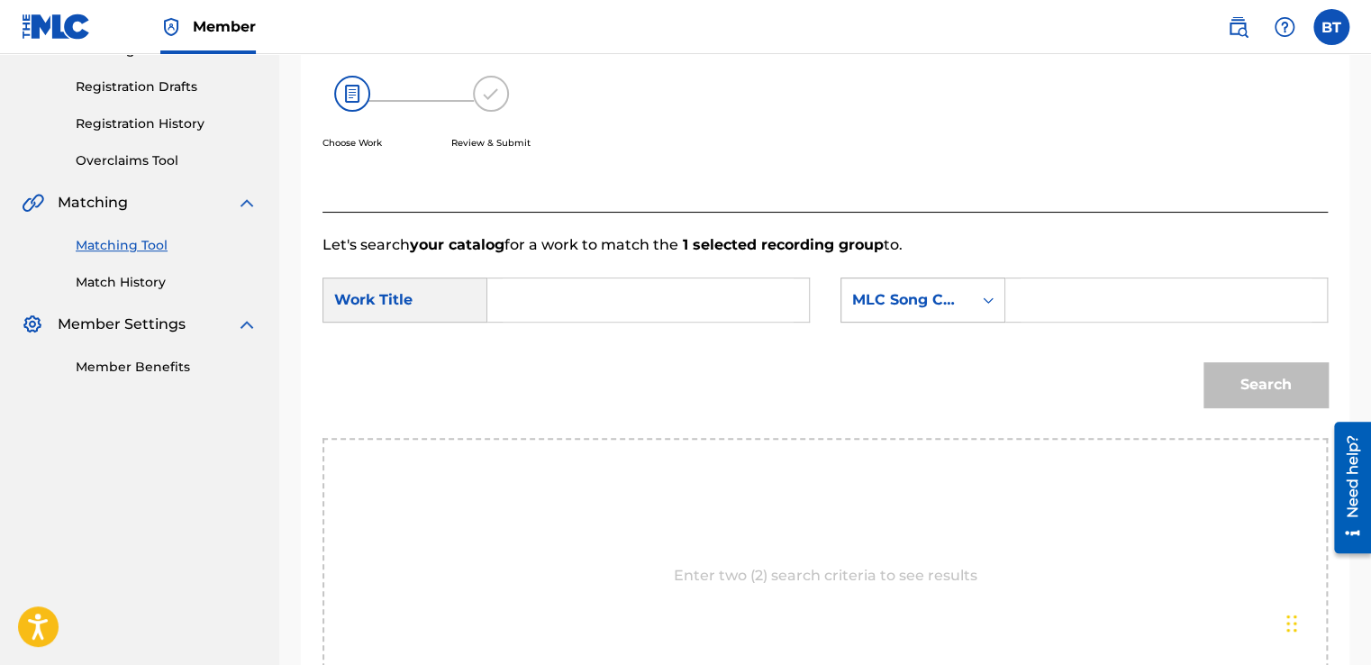
click at [955, 315] on div "MLC Song Code" at bounding box center [906, 300] width 131 height 34
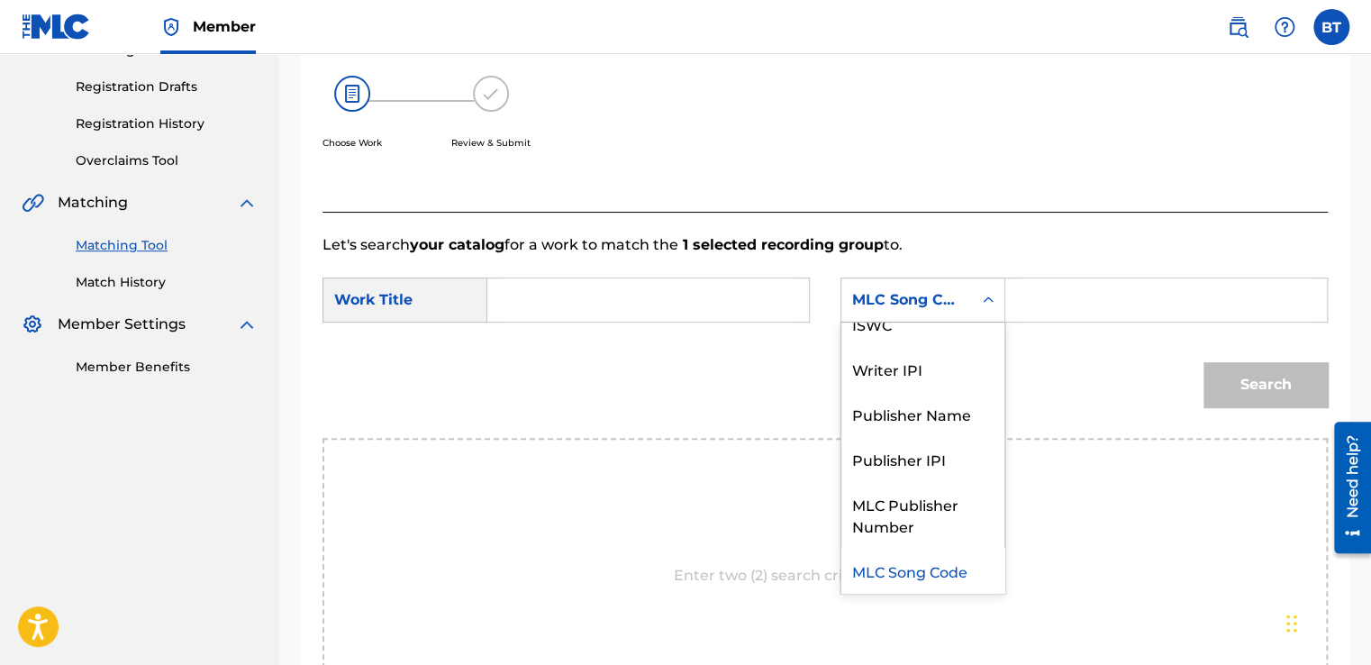
scroll to position [0, 0]
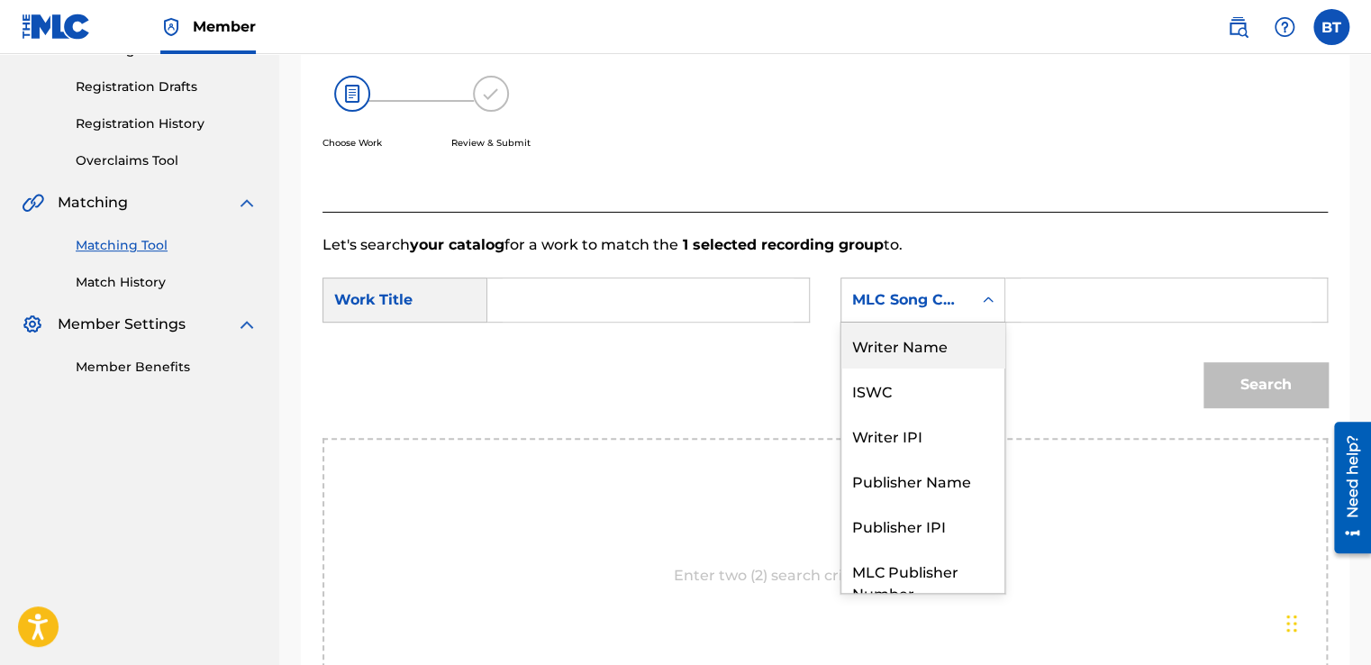
click at [971, 338] on div "Writer Name" at bounding box center [922, 344] width 163 height 45
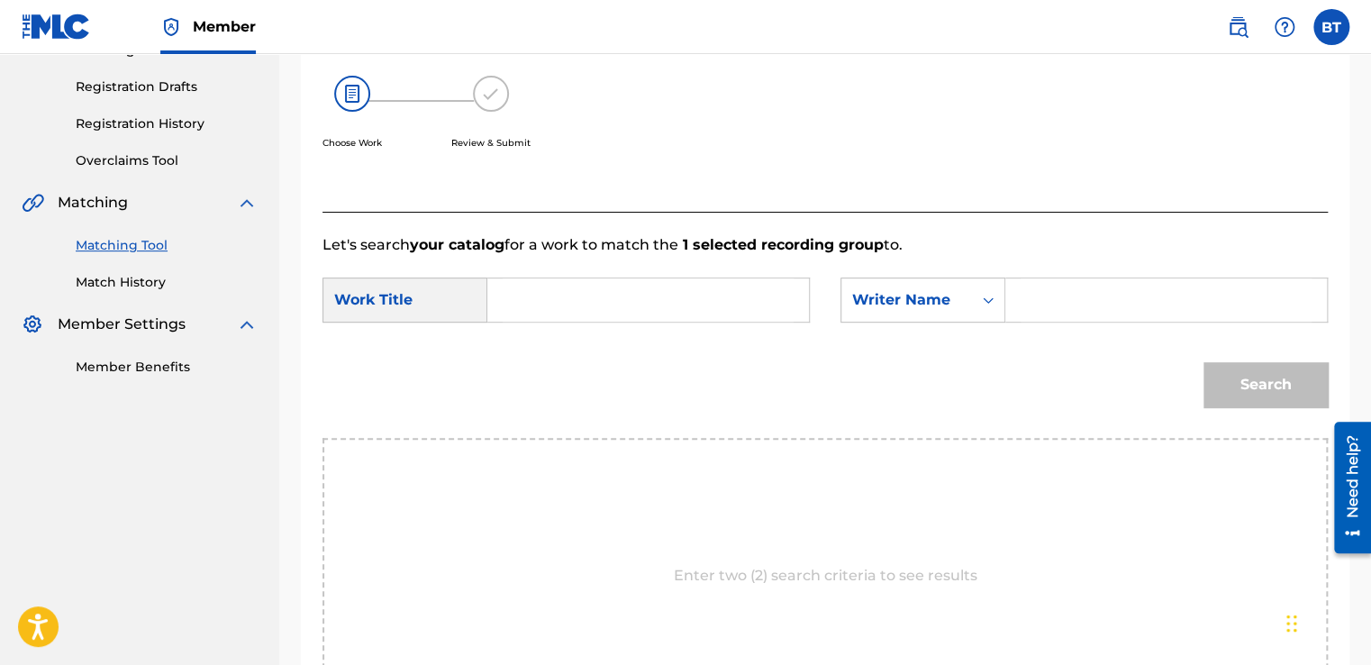
click at [1084, 305] on input "Search Form" at bounding box center [1166, 299] width 291 height 43
paste input "[PERSON_NAME]"
type input "[PERSON_NAME]"
click at [907, 351] on div "Search" at bounding box center [824, 391] width 1005 height 94
click at [585, 287] on input "Search Form" at bounding box center [648, 299] width 291 height 43
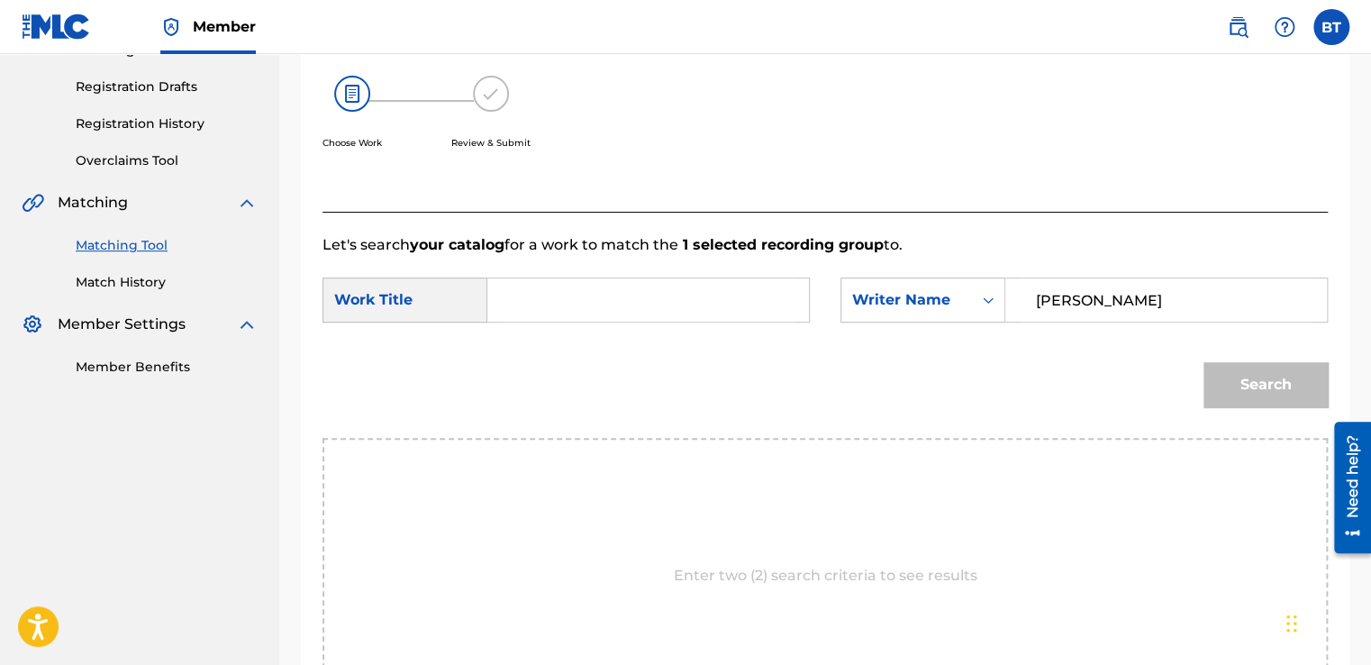
click at [569, 304] on input "Search Form" at bounding box center [648, 299] width 291 height 43
paste input "DAISIES IN DARKNESS"
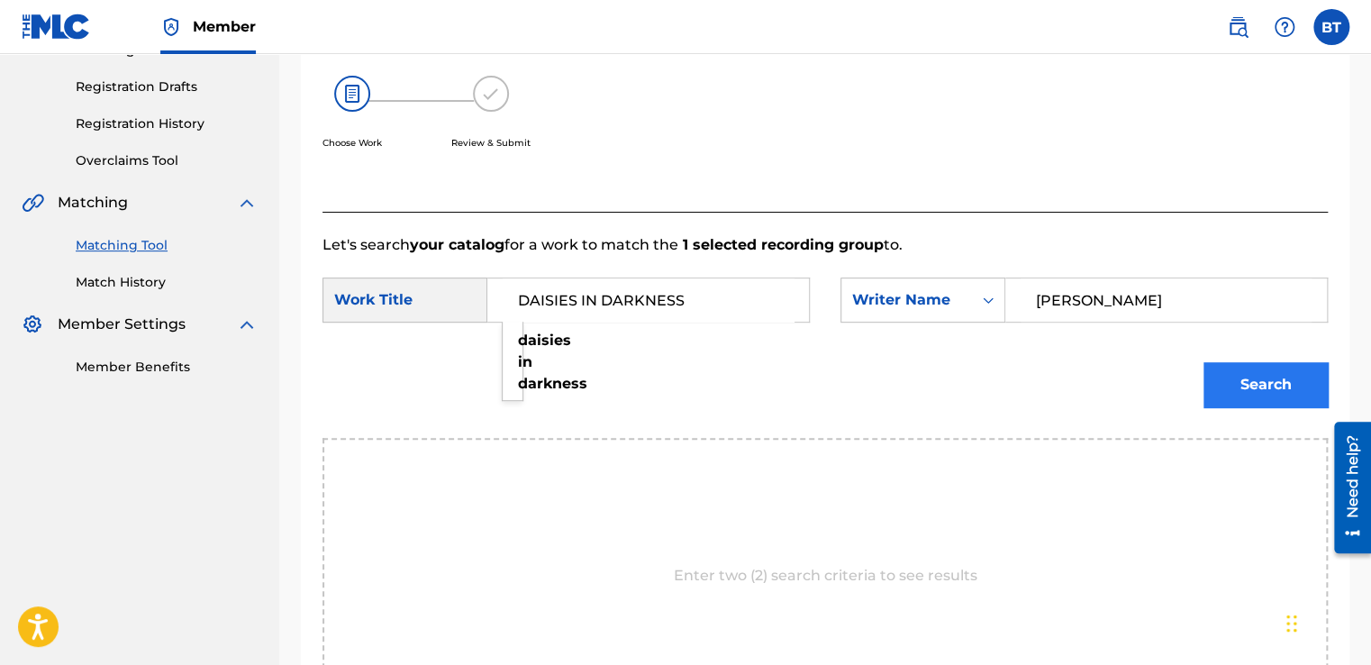
type input "DAISIES IN DARKNESS"
click at [1233, 386] on button "Search" at bounding box center [1265, 384] width 124 height 45
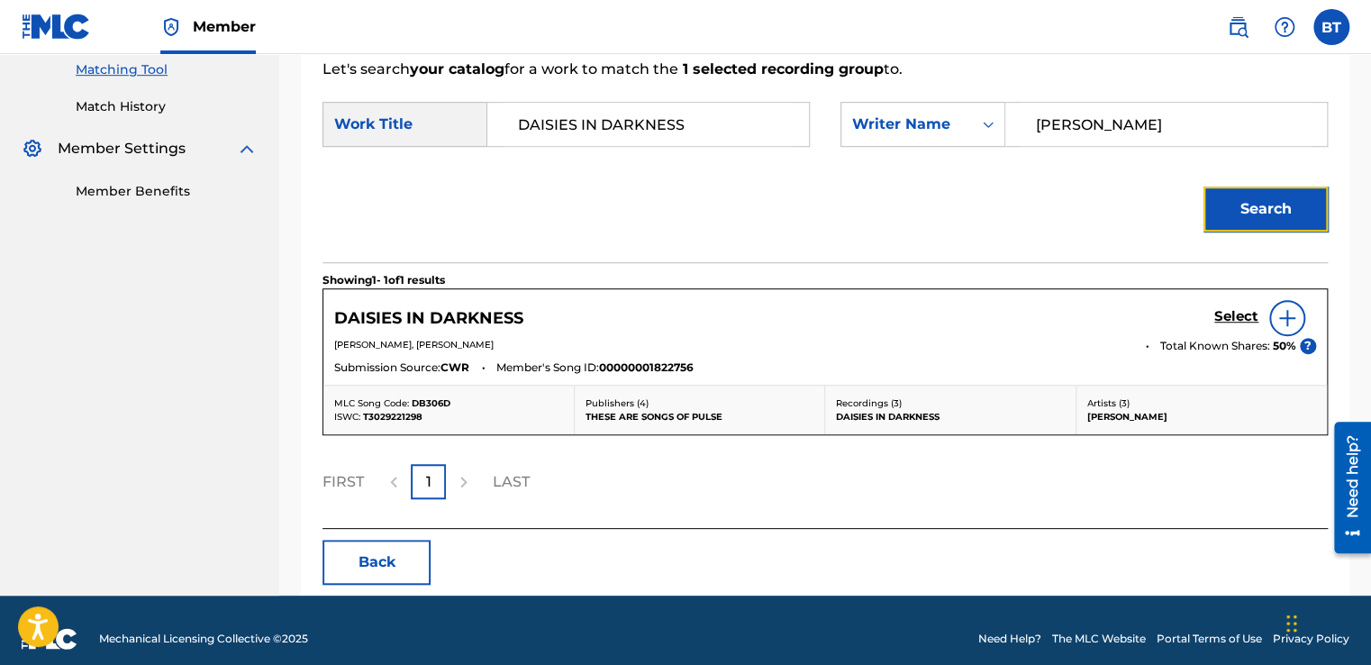
scroll to position [480, 0]
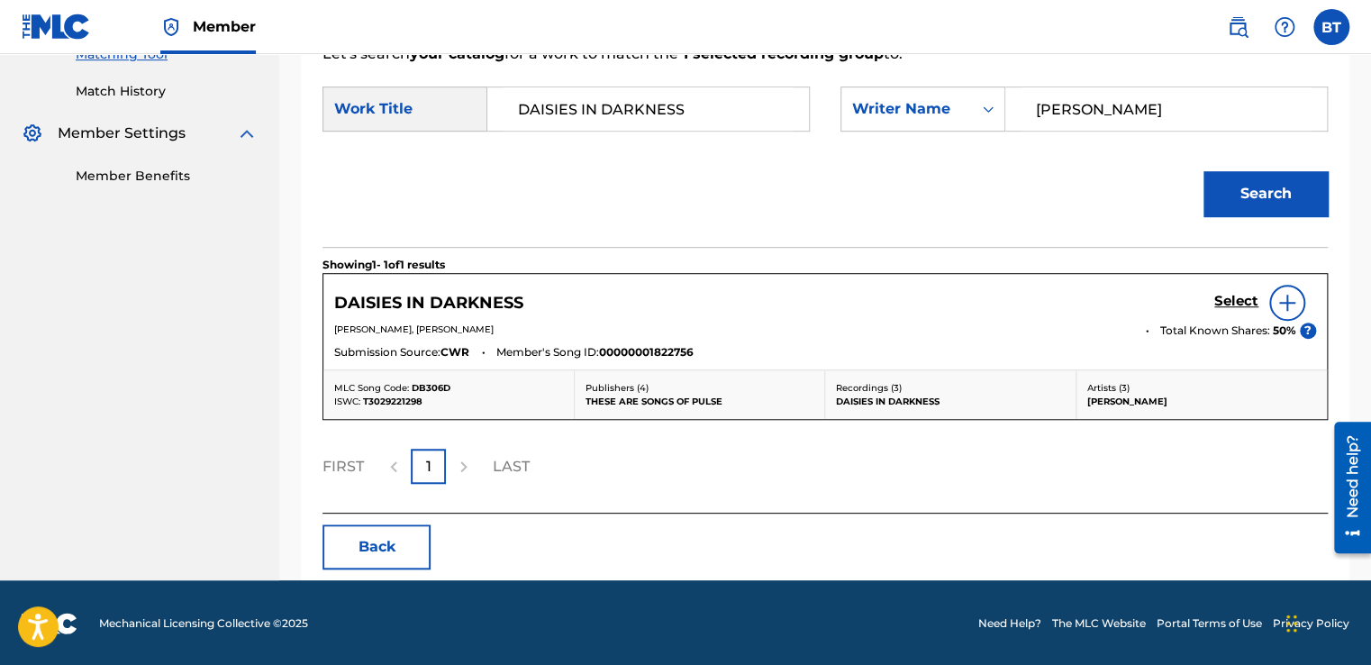
click at [1280, 294] on img at bounding box center [1287, 303] width 22 height 22
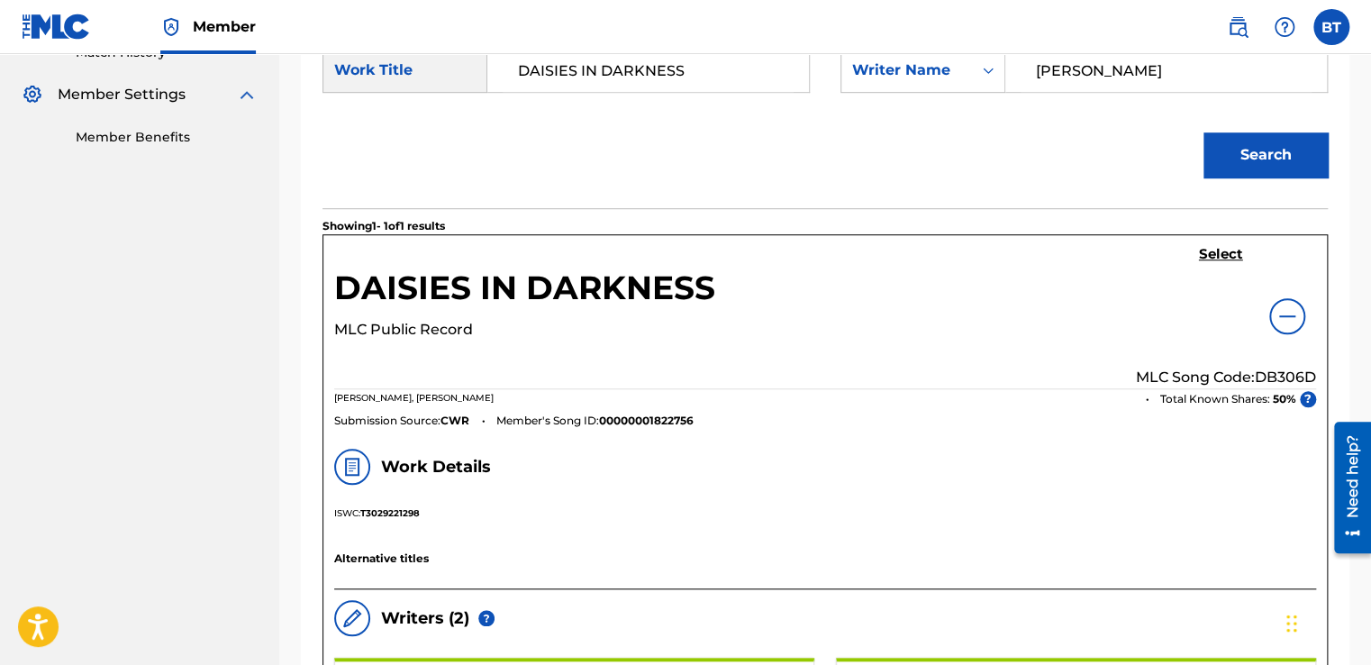
scroll to position [491, 0]
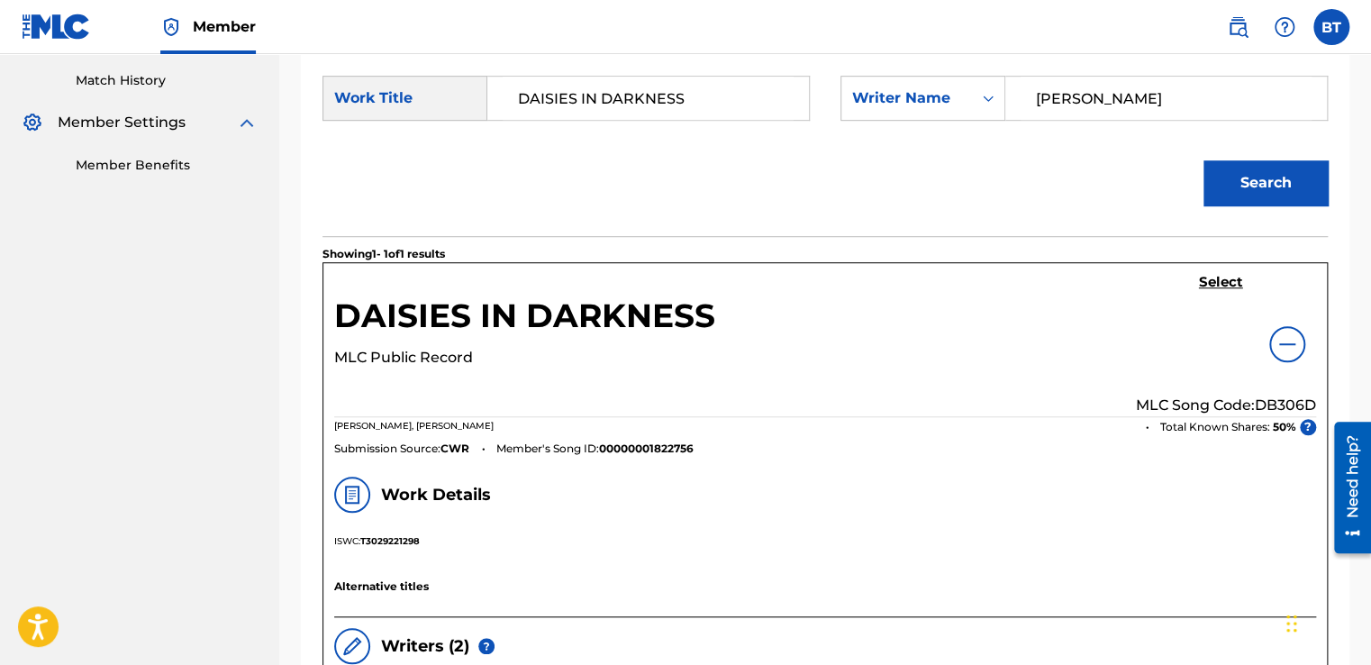
click at [1288, 348] on img at bounding box center [1287, 344] width 22 height 22
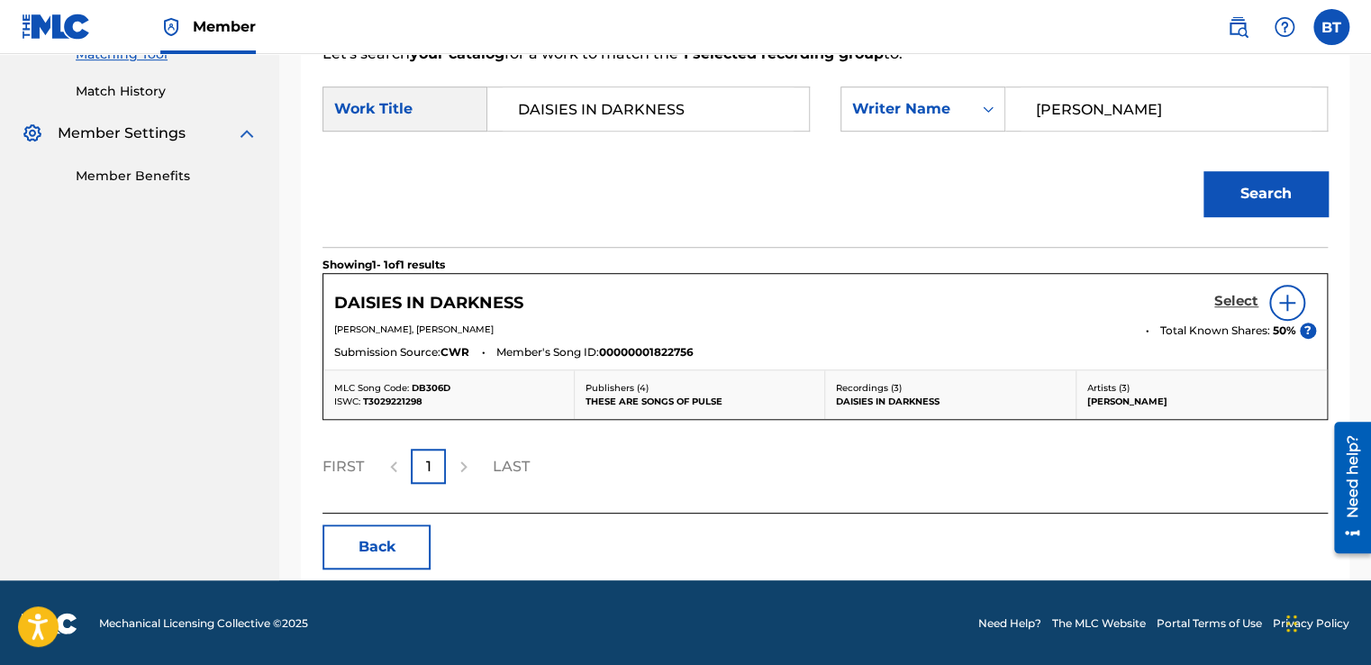
click at [1231, 294] on h5 "Select" at bounding box center [1236, 301] width 44 height 17
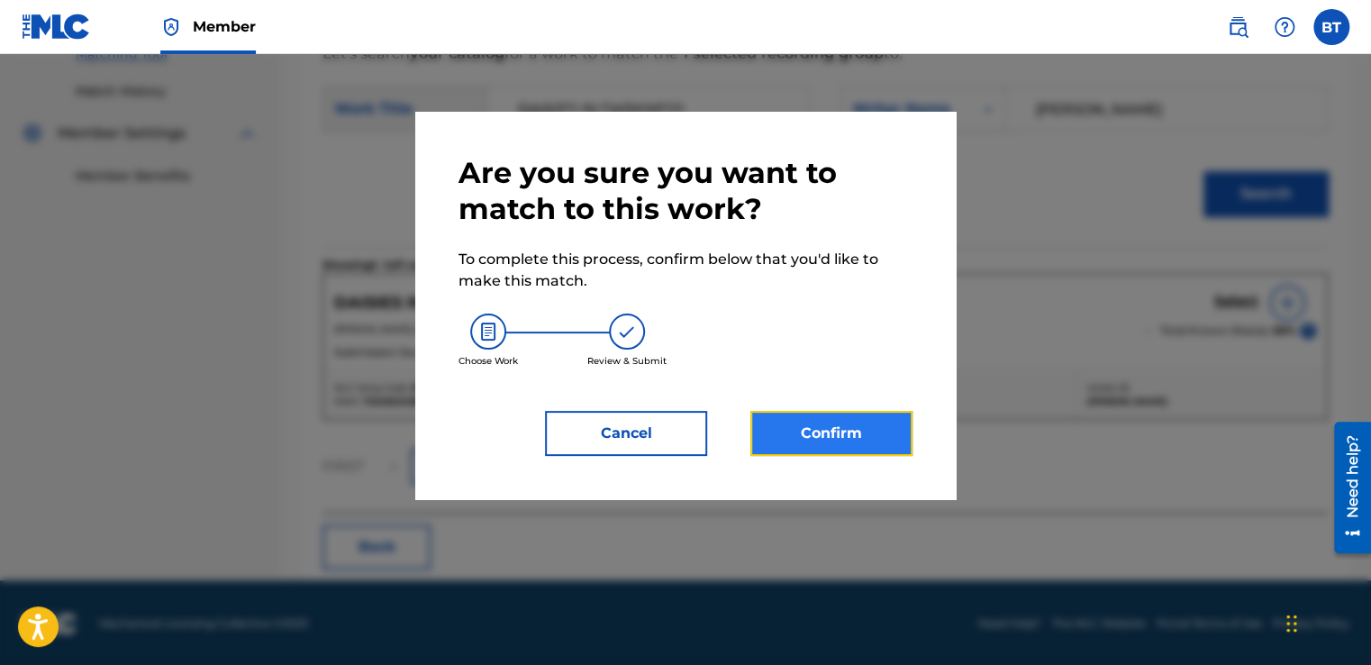
click at [865, 444] on button "Confirm" at bounding box center [831, 433] width 162 height 45
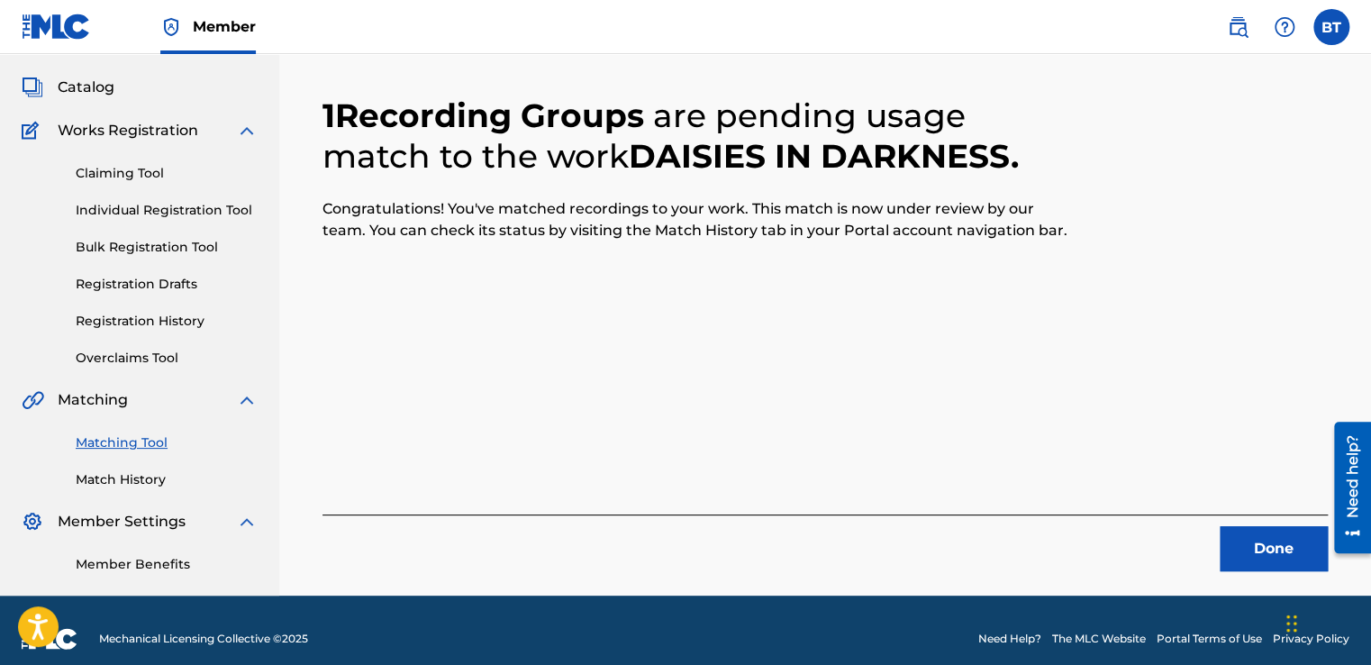
scroll to position [108, 0]
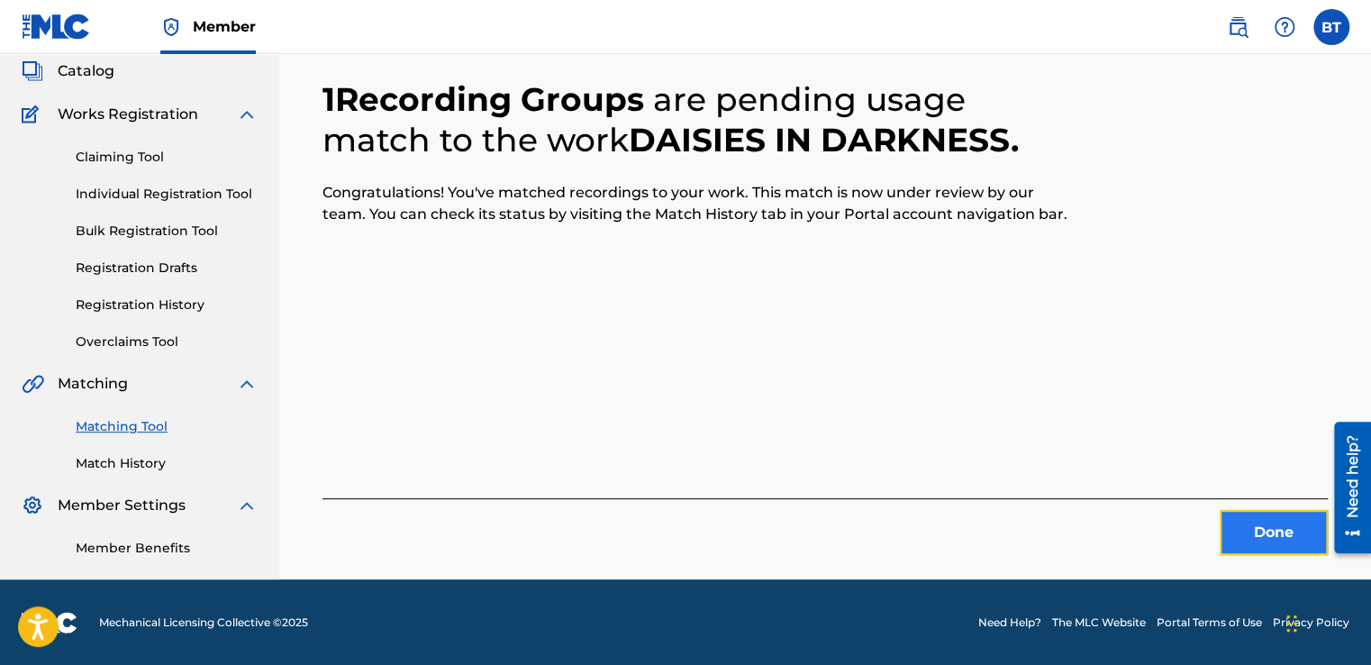
click at [1293, 528] on button "Done" at bounding box center [1274, 532] width 108 height 45
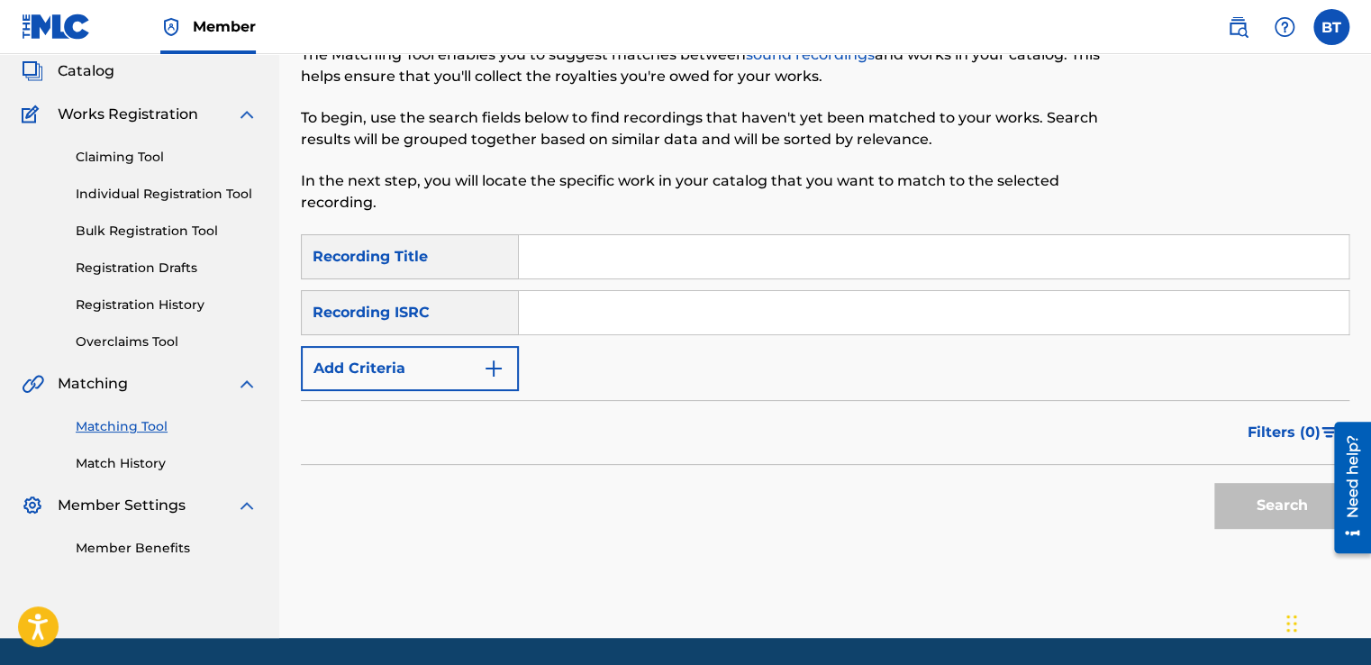
click at [622, 305] on input "Search Form" at bounding box center [934, 312] width 830 height 43
paste input "HKC630200246"
type input "HKC630200246"
click at [1265, 510] on button "Search" at bounding box center [1281, 505] width 135 height 45
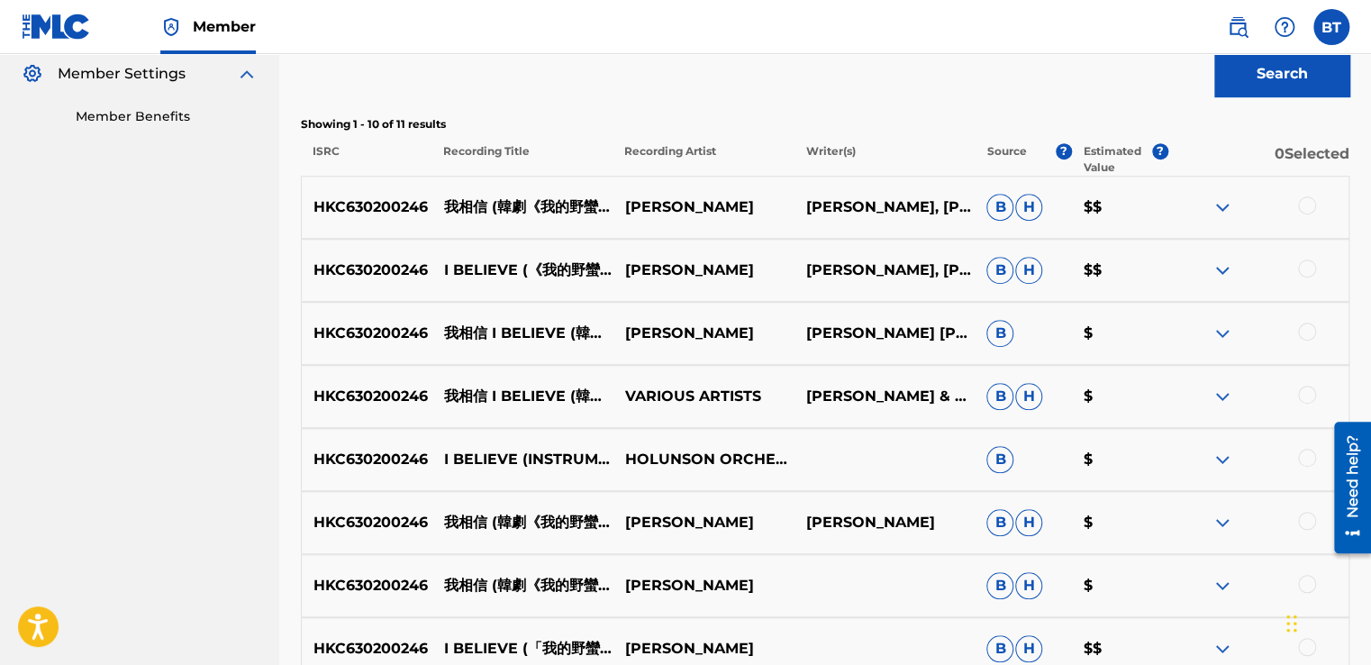
scroll to position [541, 0]
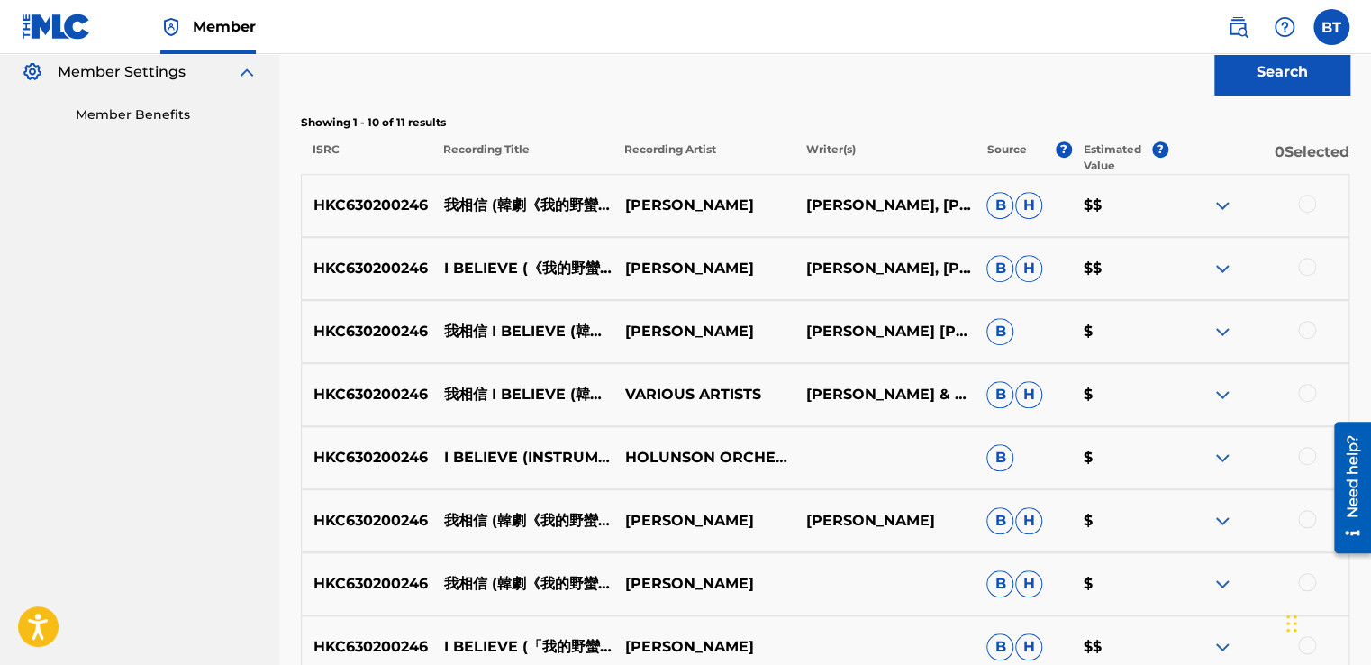
click at [1305, 203] on div at bounding box center [1307, 204] width 18 height 18
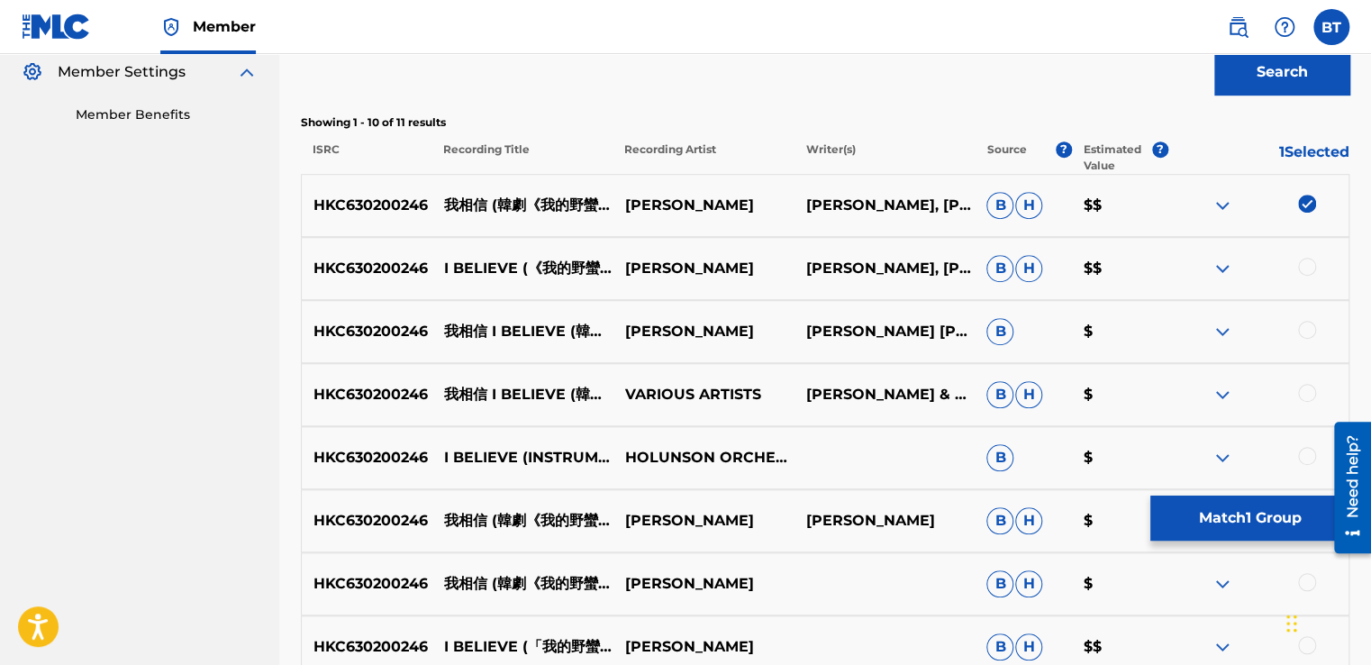
click at [1308, 269] on div at bounding box center [1307, 267] width 18 height 18
click at [1307, 329] on div at bounding box center [1307, 330] width 18 height 18
click at [1304, 392] on div at bounding box center [1307, 393] width 18 height 18
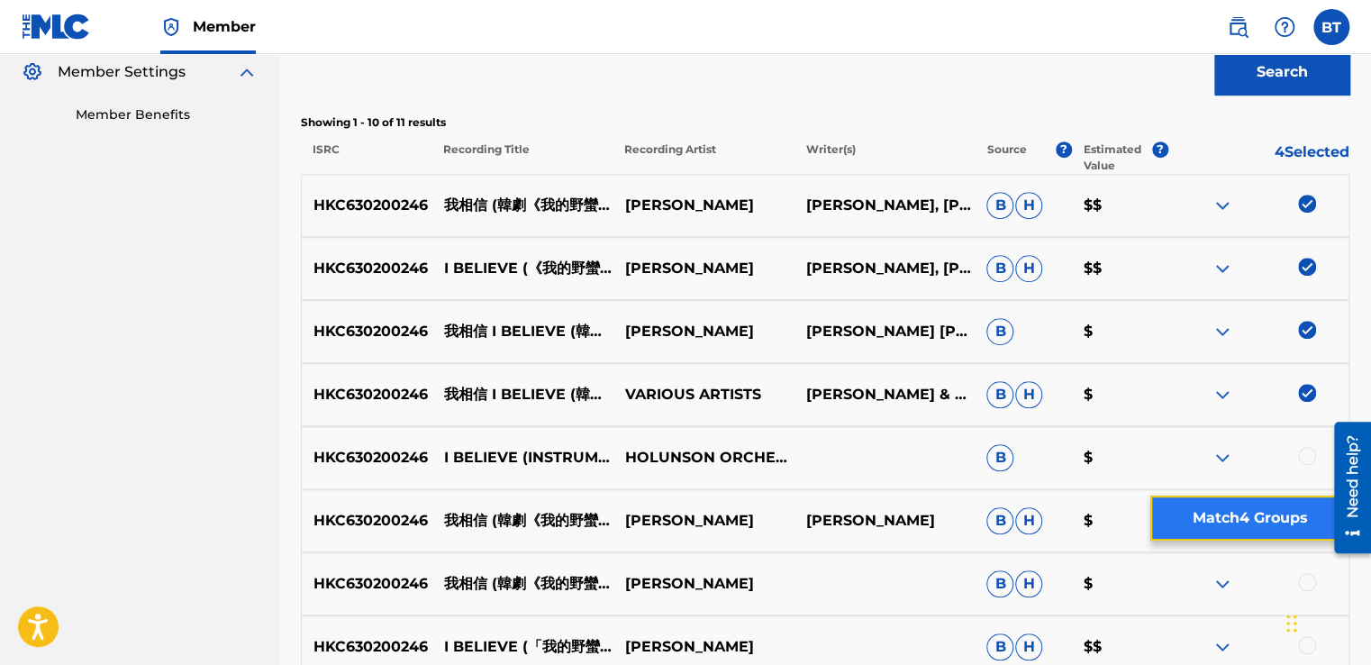
click at [1238, 513] on button "Match 4 Groups" at bounding box center [1249, 517] width 199 height 45
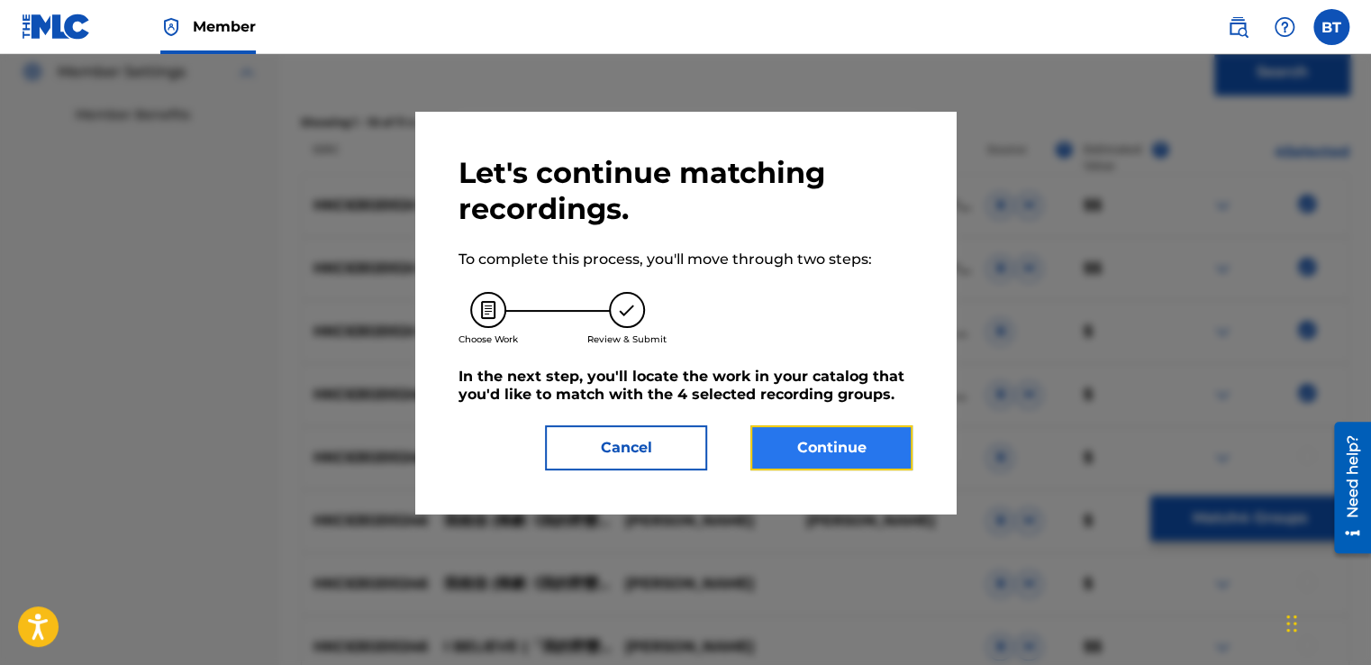
click at [863, 440] on button "Continue" at bounding box center [831, 447] width 162 height 45
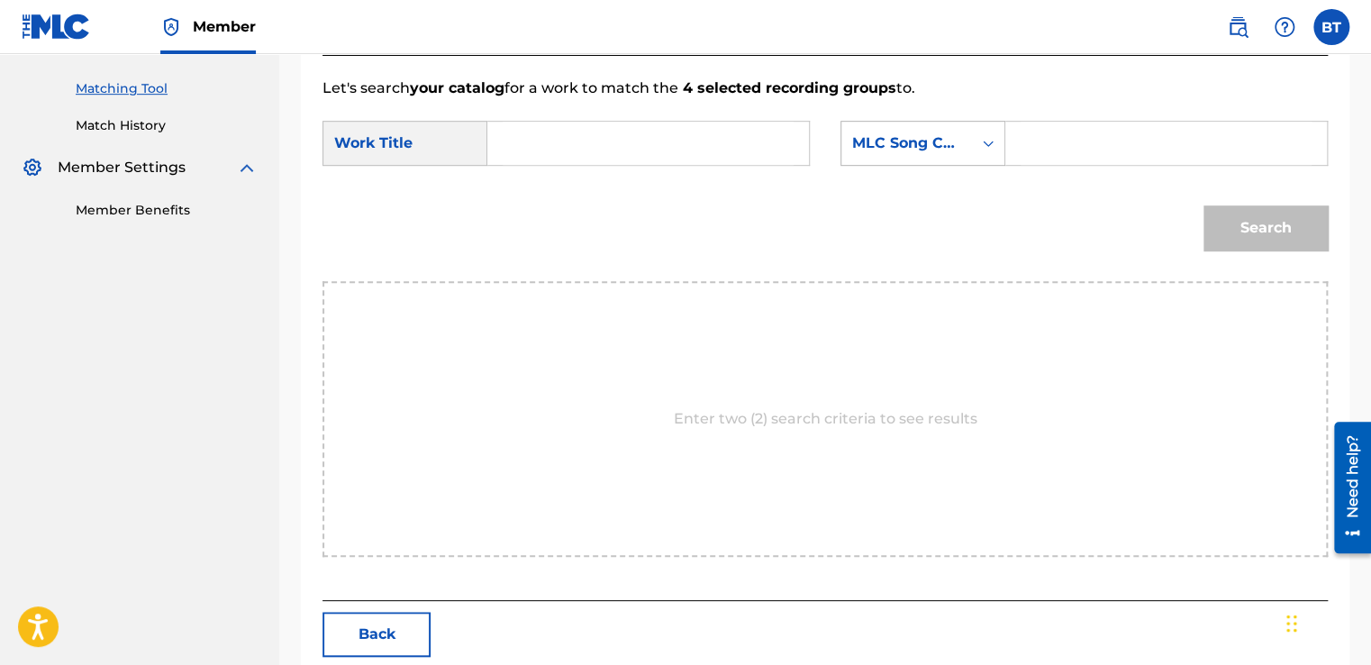
scroll to position [444, 0]
click at [958, 139] on div "MLC Song Code" at bounding box center [906, 145] width 109 height 22
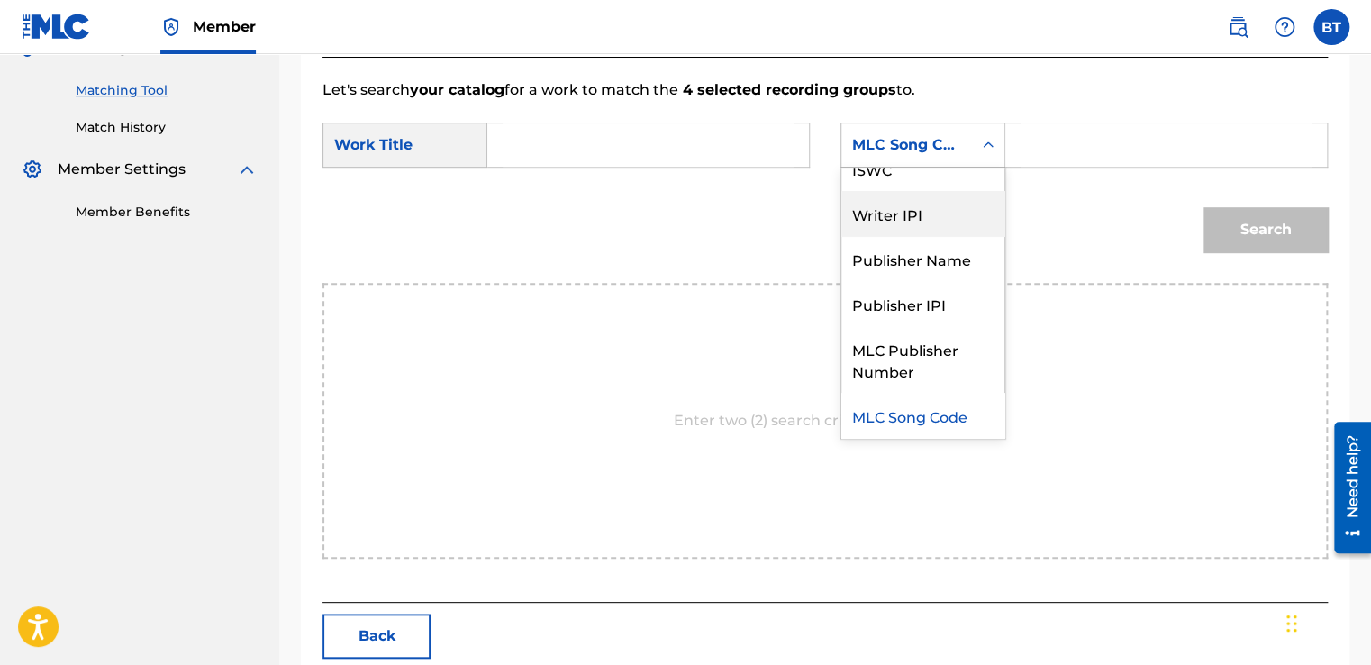
scroll to position [0, 0]
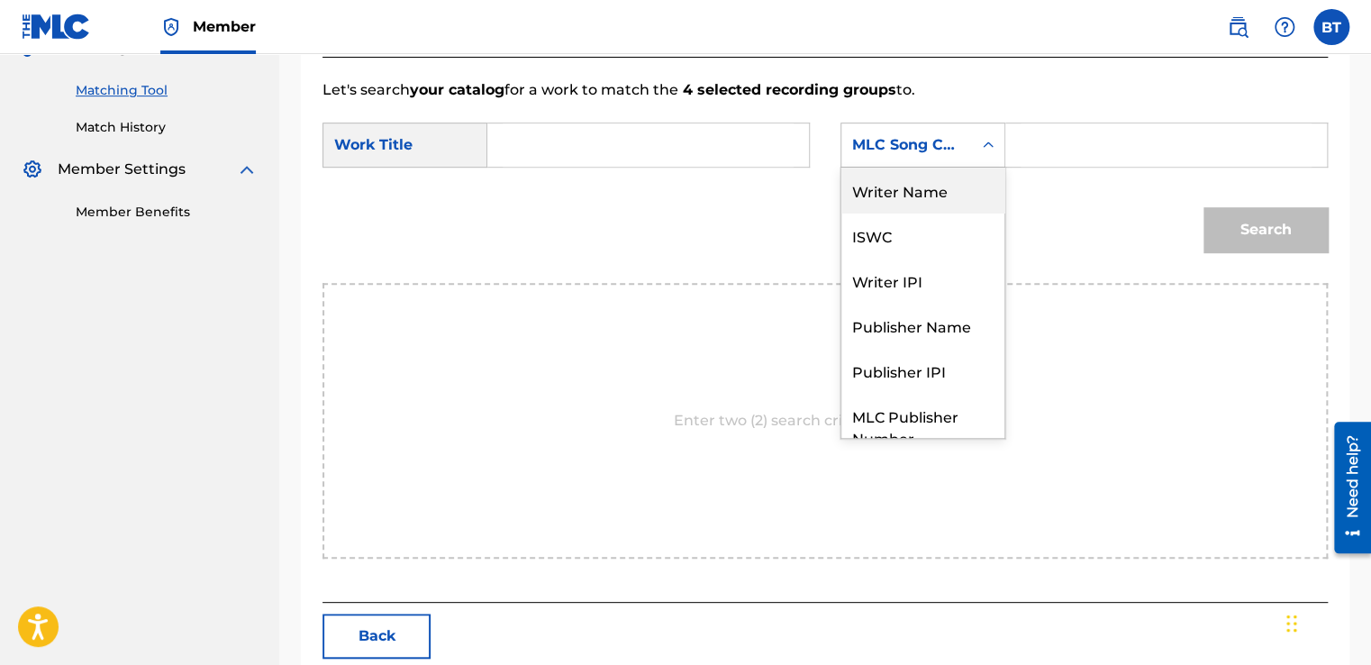
click at [927, 193] on div "Writer Name" at bounding box center [922, 190] width 163 height 45
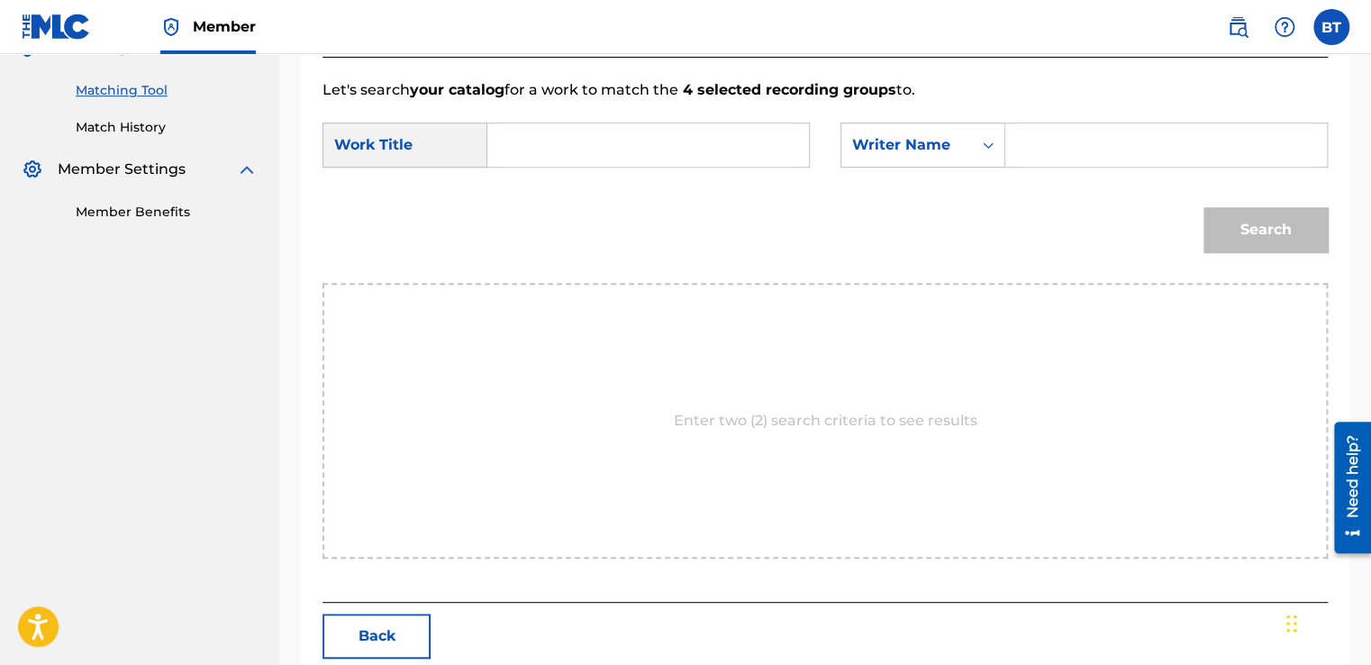
click at [1057, 151] on input "Search Form" at bounding box center [1166, 144] width 291 height 43
paste input "[PERSON_NAME] / [PERSON_NAME]"
type input "[PERSON_NAME] / [PERSON_NAME]"
click at [868, 206] on div "Search" at bounding box center [824, 236] width 1005 height 94
click at [740, 159] on input "Search Form" at bounding box center [648, 144] width 291 height 43
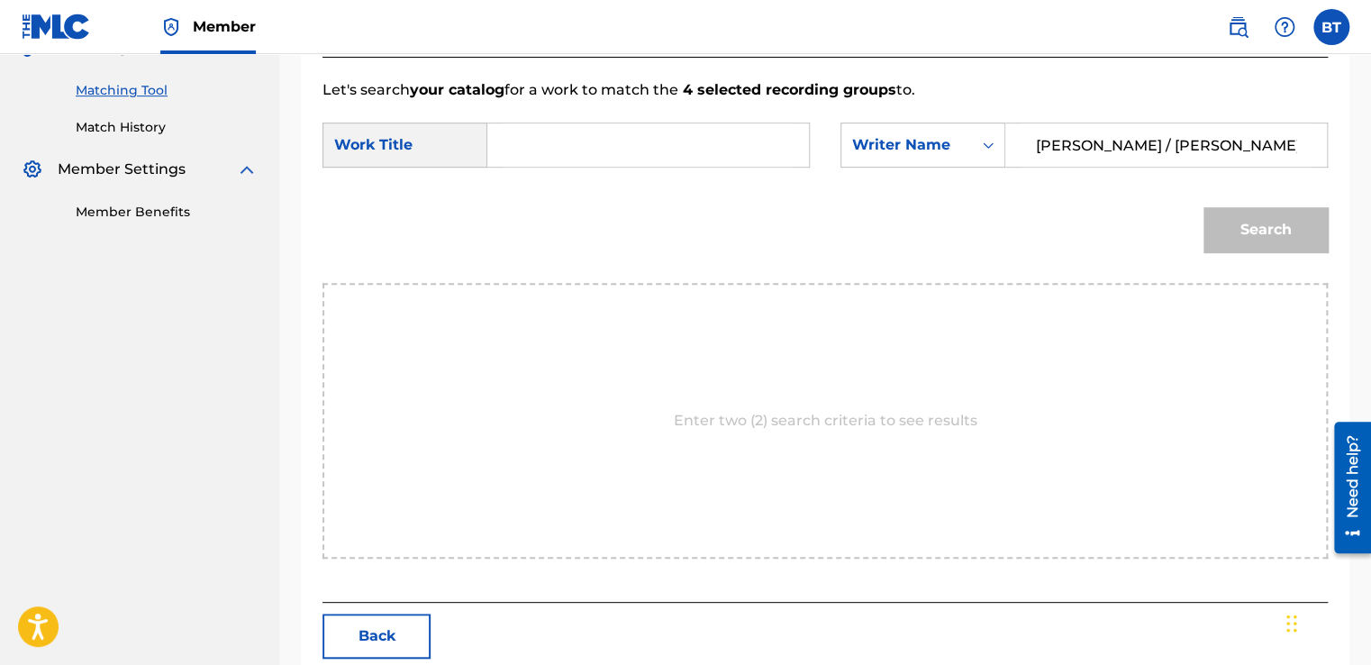
click at [548, 148] on input "Search Form" at bounding box center [648, 144] width 291 height 43
paste input "I believe"
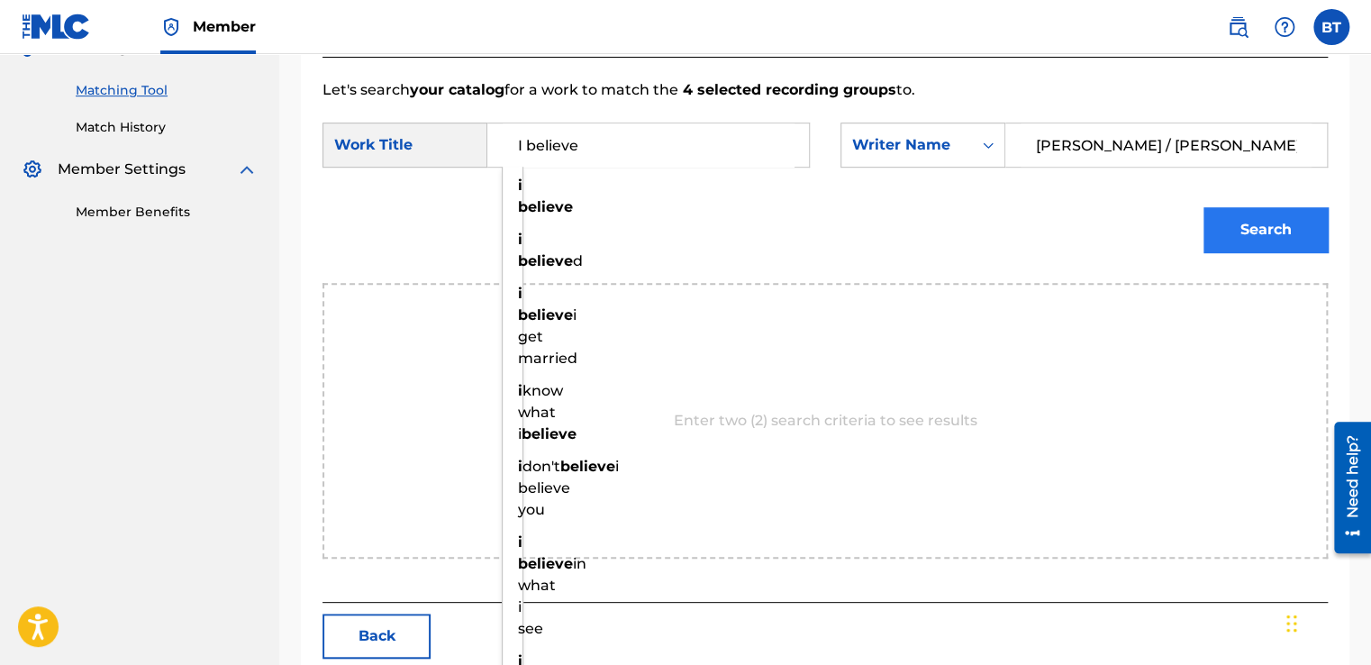
type input "I believe"
click at [1251, 232] on button "Search" at bounding box center [1265, 229] width 124 height 45
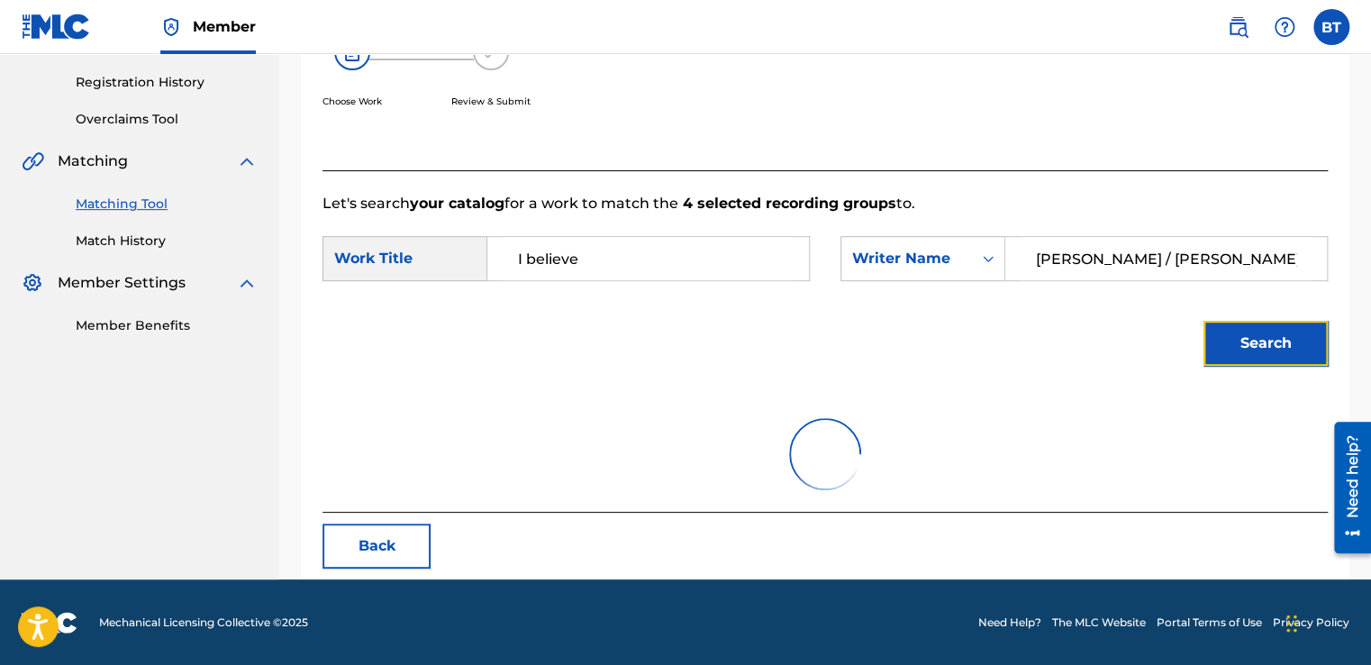
scroll to position [253, 0]
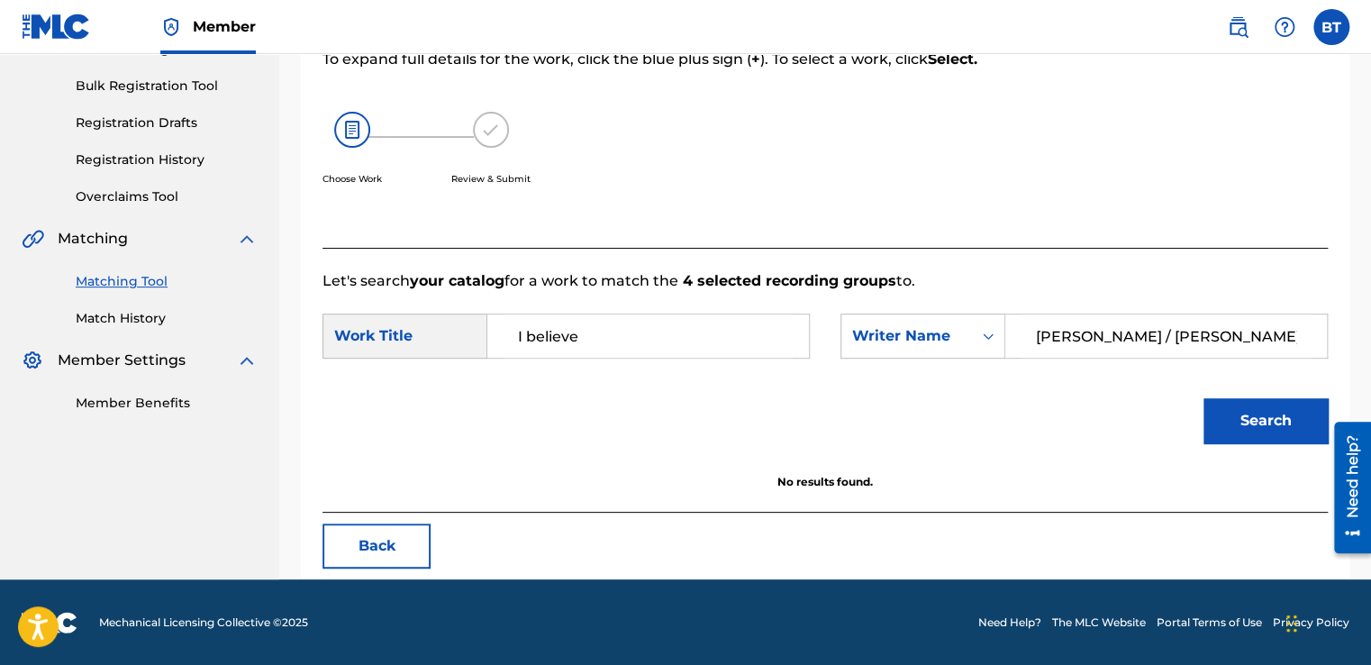
click at [1178, 331] on input "[PERSON_NAME] / [PERSON_NAME]" at bounding box center [1166, 335] width 291 height 43
click at [1220, 412] on button "Search" at bounding box center [1265, 420] width 124 height 45
drag, startPoint x: 1265, startPoint y: 337, endPoint x: 1165, endPoint y: 350, distance: 100.9
click at [1165, 350] on input "[PERSON_NAME] Seok Sin [PERSON_NAME] Hun" at bounding box center [1166, 335] width 291 height 43
type input "[PERSON_NAME]"
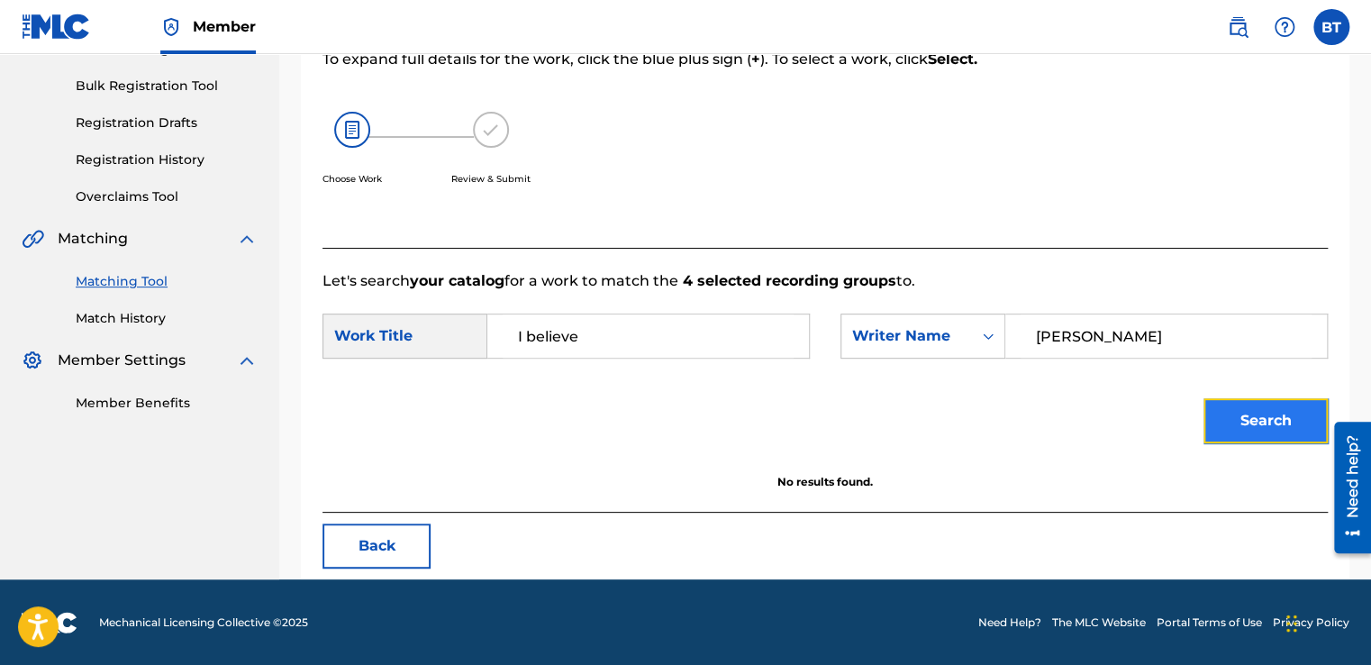
click at [1215, 409] on button "Search" at bounding box center [1265, 420] width 124 height 45
click at [403, 518] on div "Match Usage - Select Work In this step, you will locate the work you'd like to …" at bounding box center [825, 235] width 1049 height 688
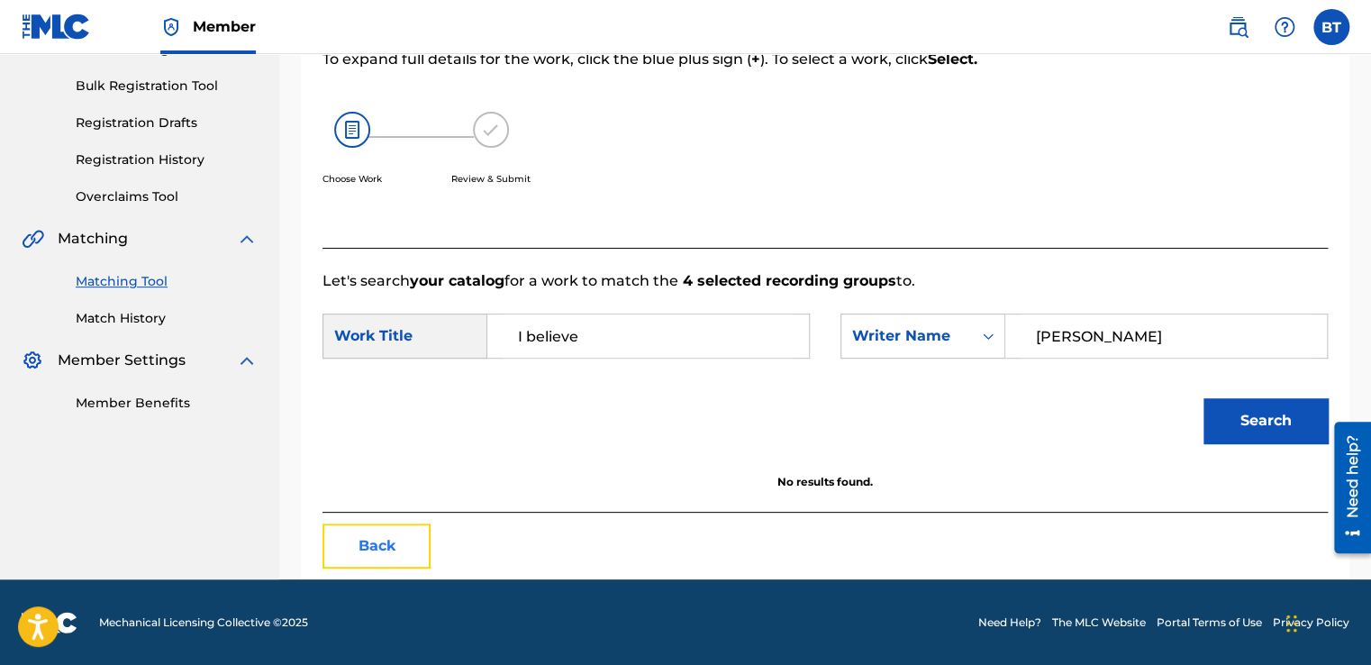
click at [391, 543] on button "Back" at bounding box center [376, 545] width 108 height 45
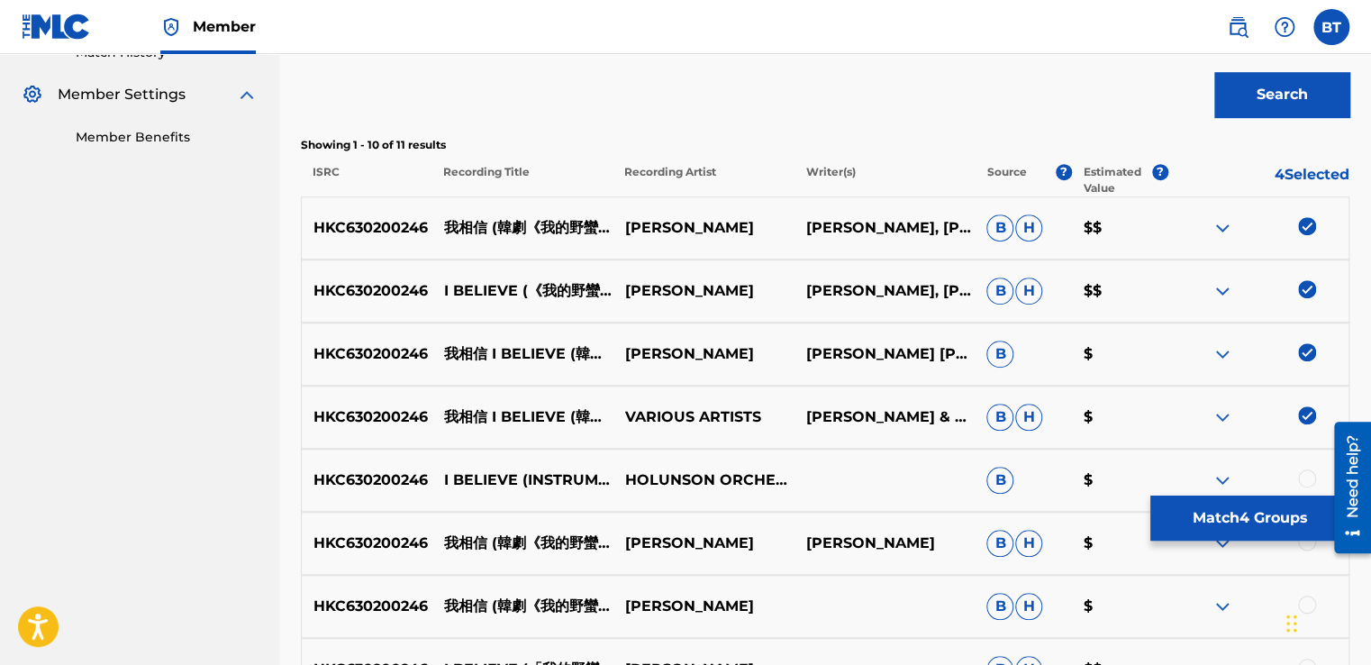
scroll to position [523, 0]
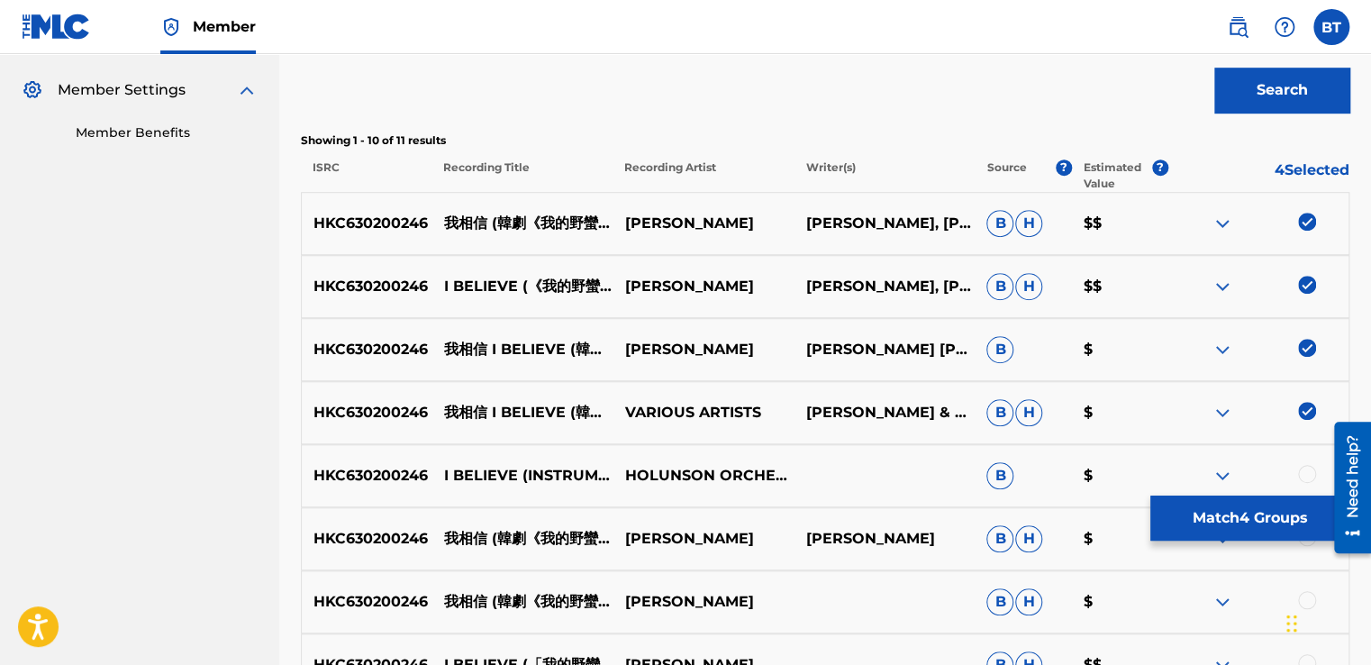
click at [1304, 216] on img at bounding box center [1307, 222] width 18 height 18
click at [1308, 281] on img at bounding box center [1307, 285] width 18 height 18
click at [1312, 347] on img at bounding box center [1307, 348] width 18 height 18
click at [1308, 414] on img at bounding box center [1307, 411] width 18 height 18
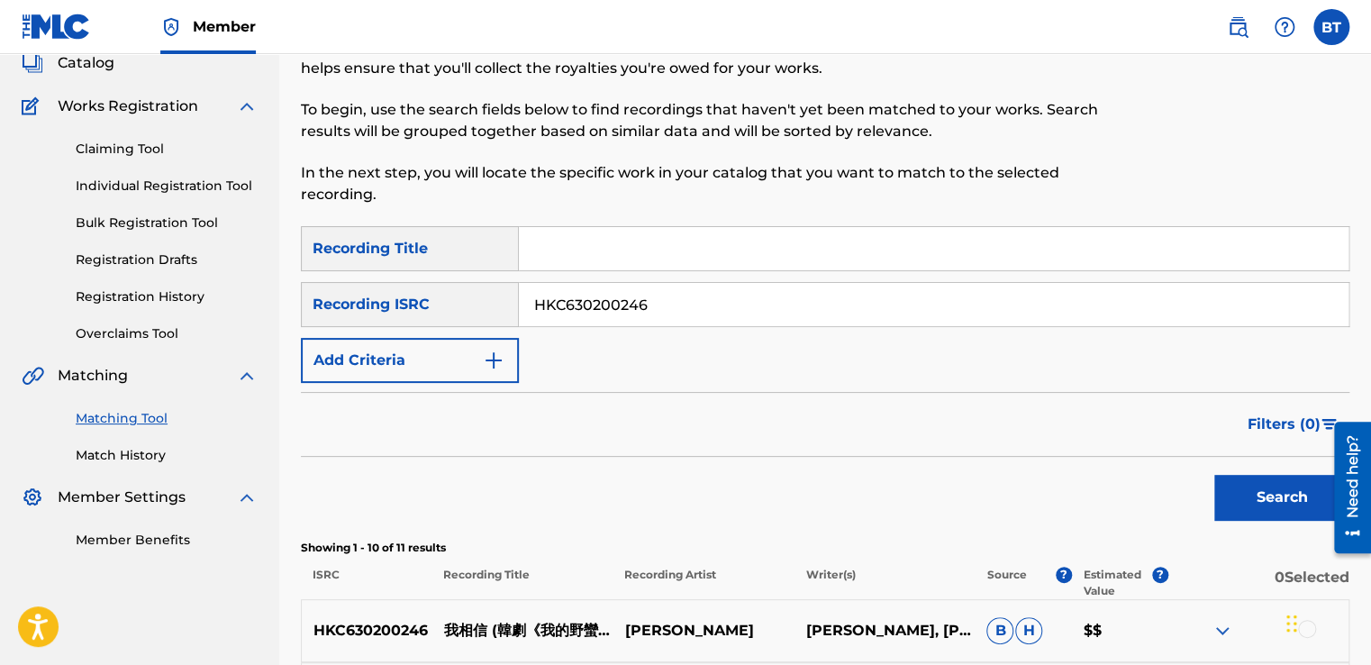
scroll to position [73, 0]
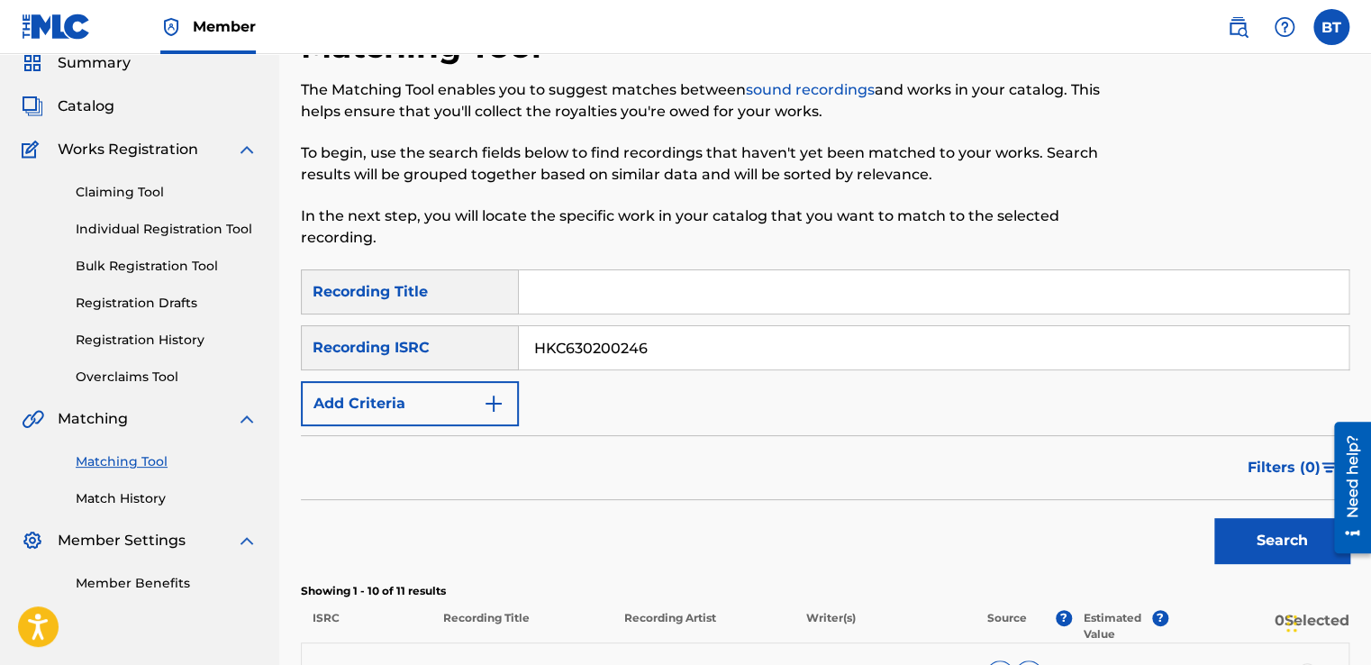
drag, startPoint x: 677, startPoint y: 341, endPoint x: 520, endPoint y: 340, distance: 157.7
click at [520, 340] on input "HKC630200246" at bounding box center [934, 347] width 830 height 43
paste input "USA560582165"
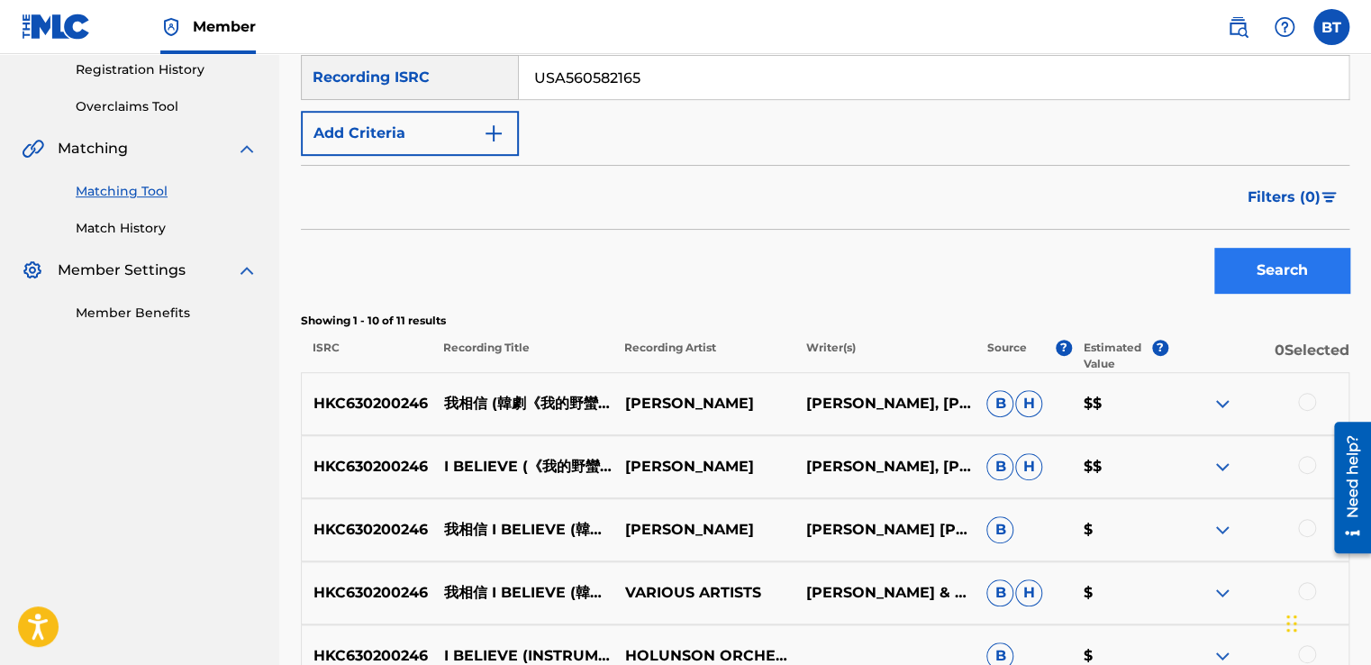
type input "USA560582165"
click at [1260, 270] on button "Search" at bounding box center [1281, 270] width 135 height 45
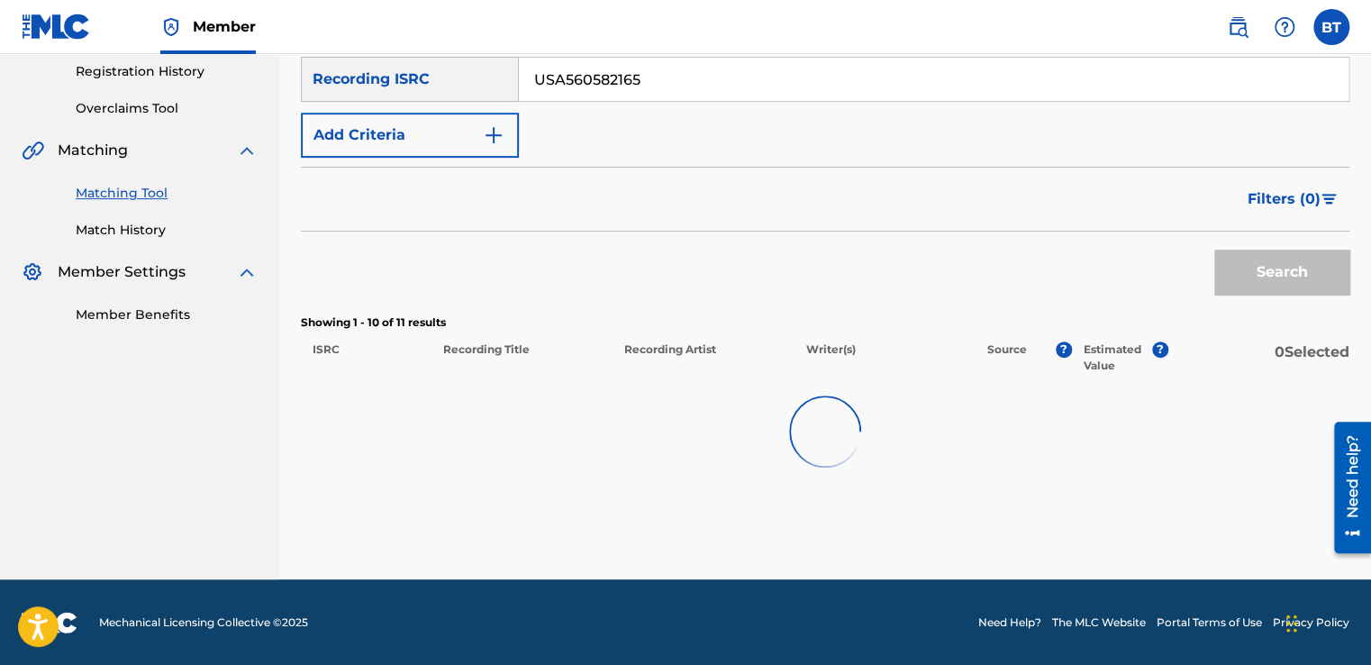
scroll to position [343, 0]
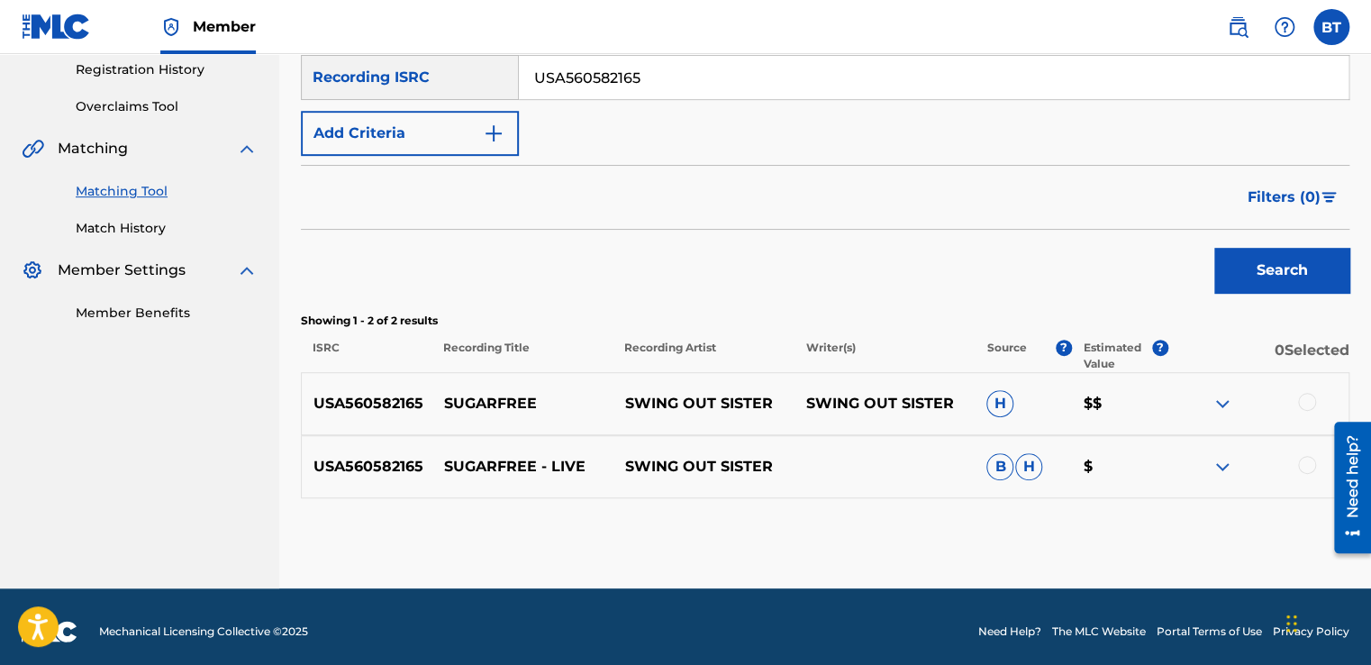
click at [1312, 398] on div at bounding box center [1307, 402] width 18 height 18
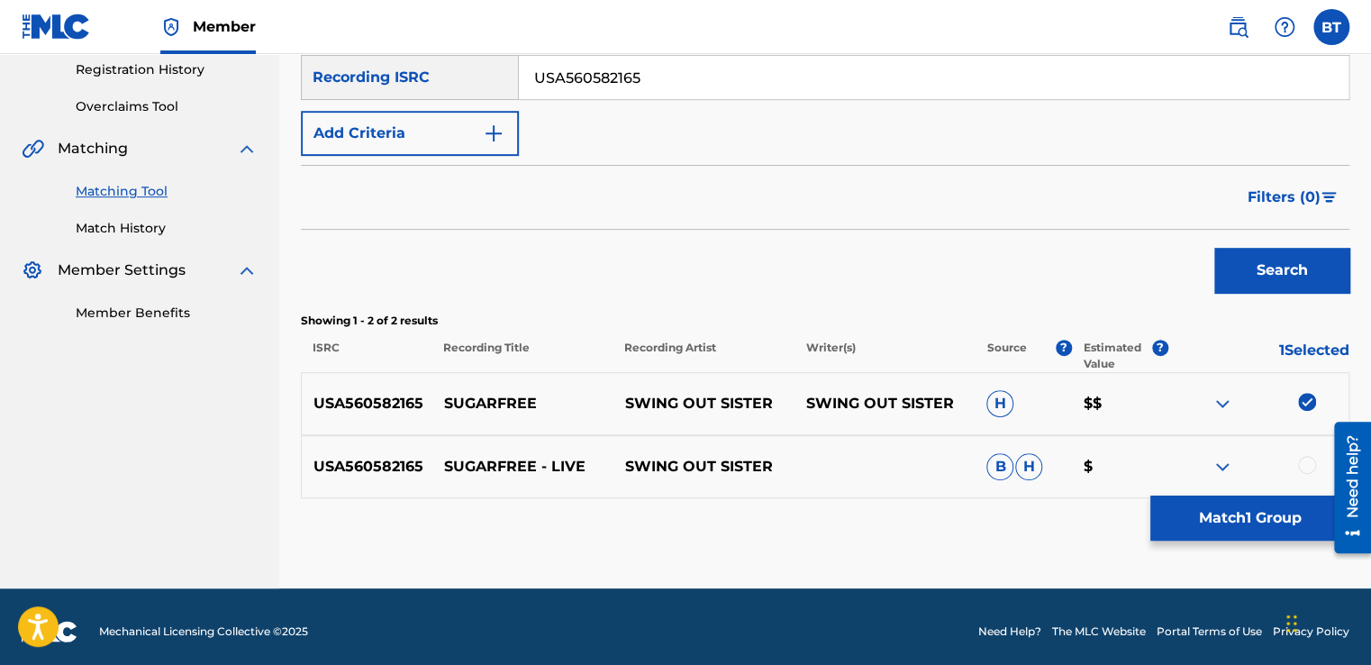
click at [1308, 459] on div at bounding box center [1307, 465] width 18 height 18
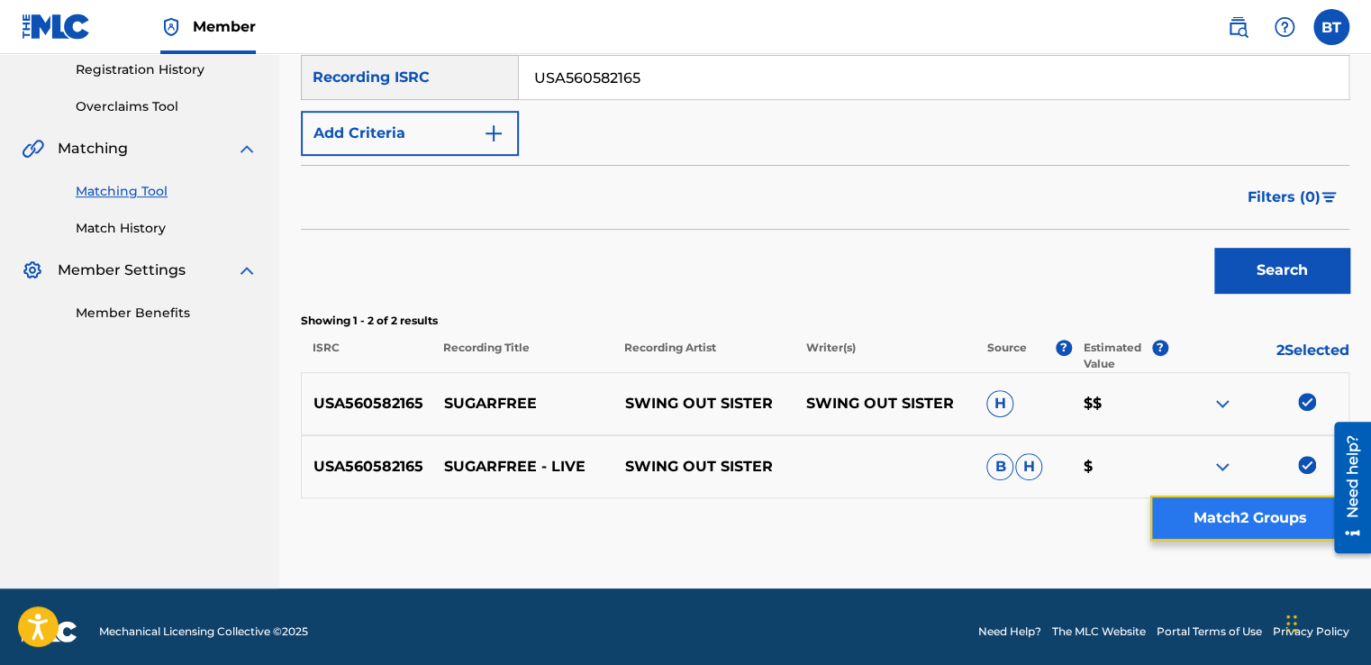
click at [1290, 495] on button "Match 2 Groups" at bounding box center [1249, 517] width 199 height 45
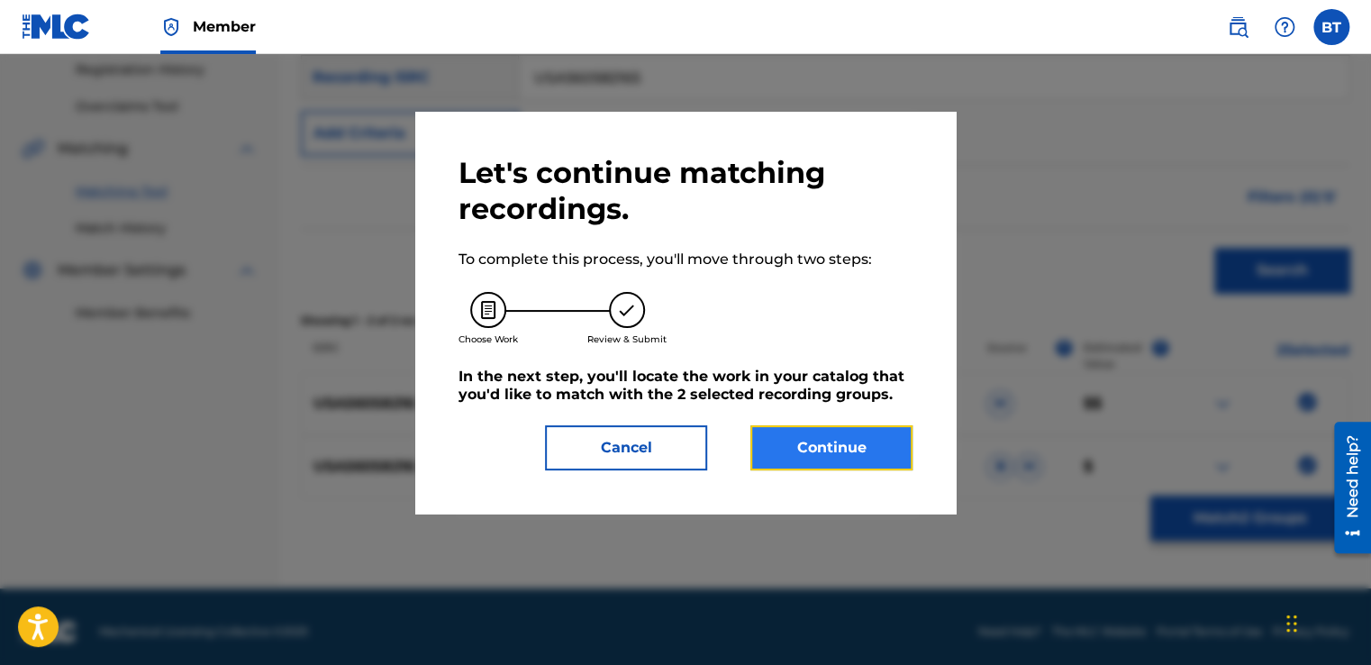
click at [894, 434] on button "Continue" at bounding box center [831, 447] width 162 height 45
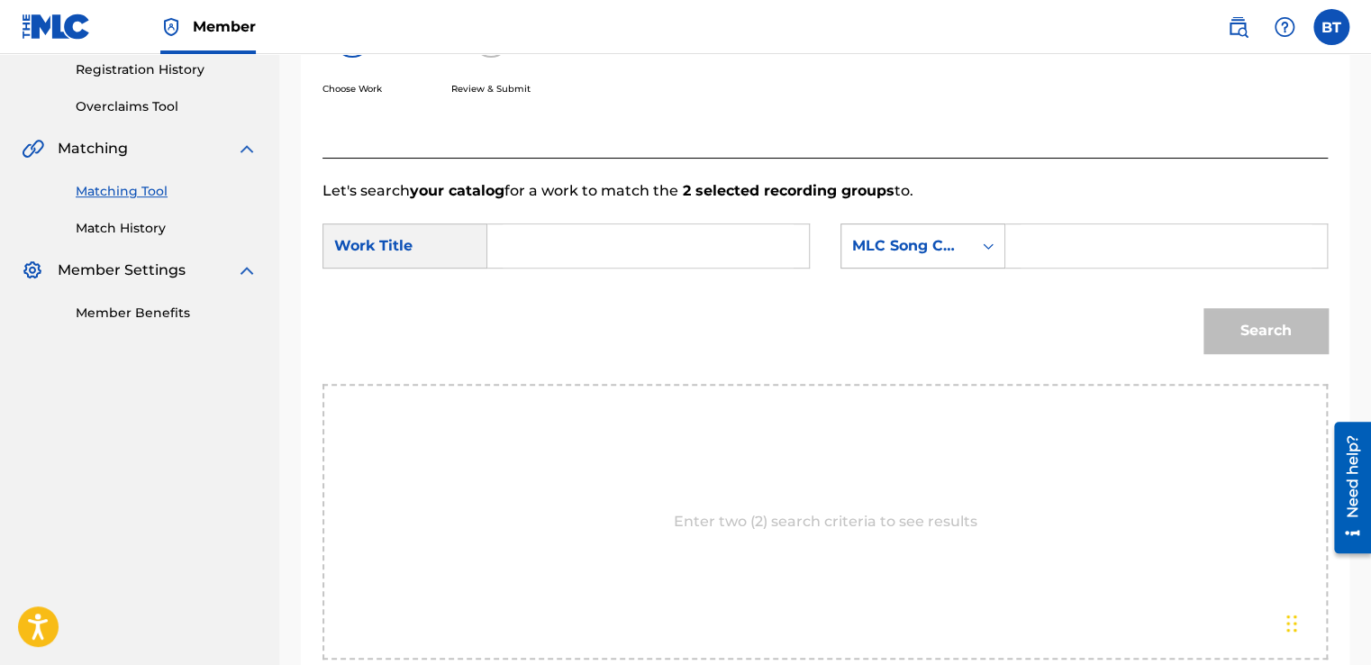
click at [963, 245] on div "MLC Song Code" at bounding box center [906, 246] width 131 height 34
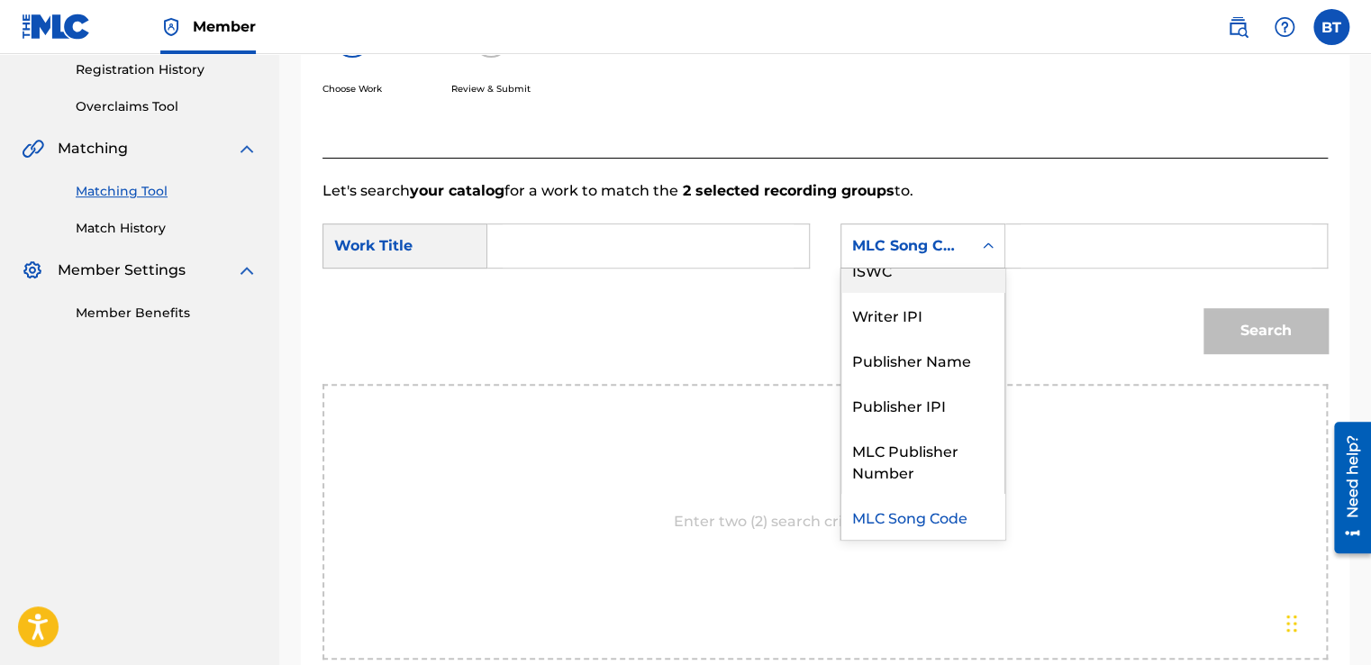
scroll to position [0, 0]
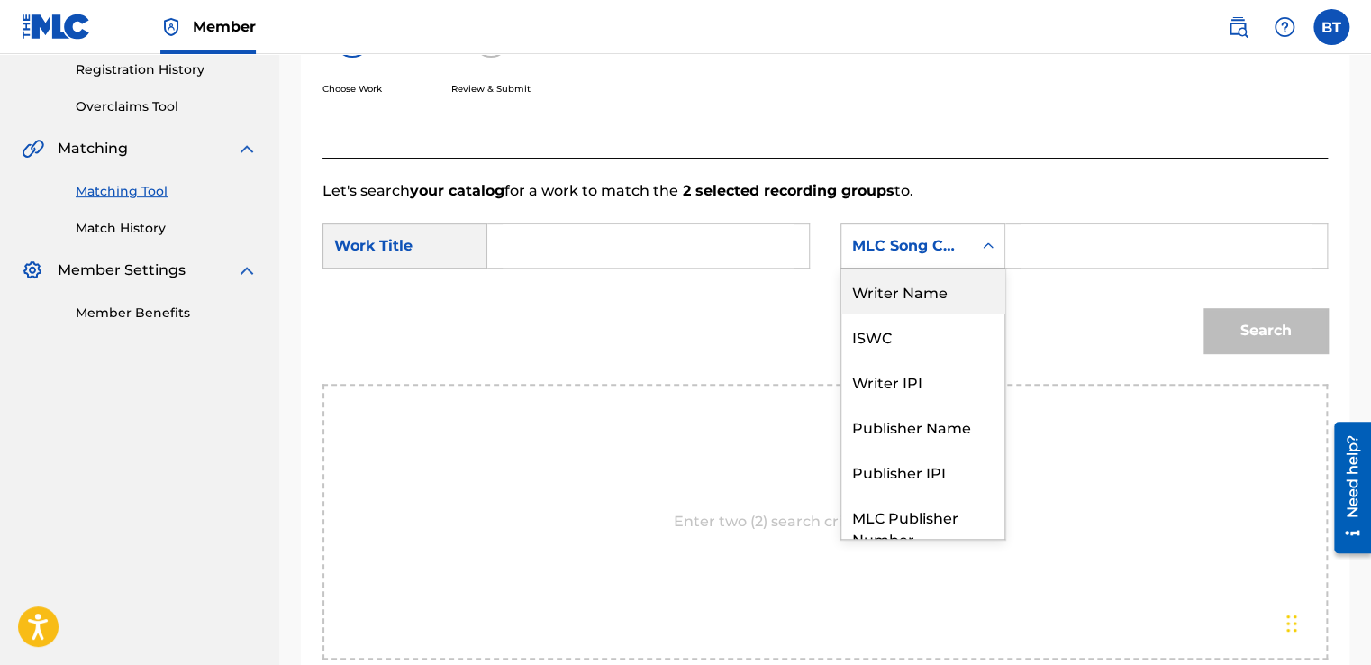
click at [940, 296] on div "Writer Name" at bounding box center [922, 290] width 163 height 45
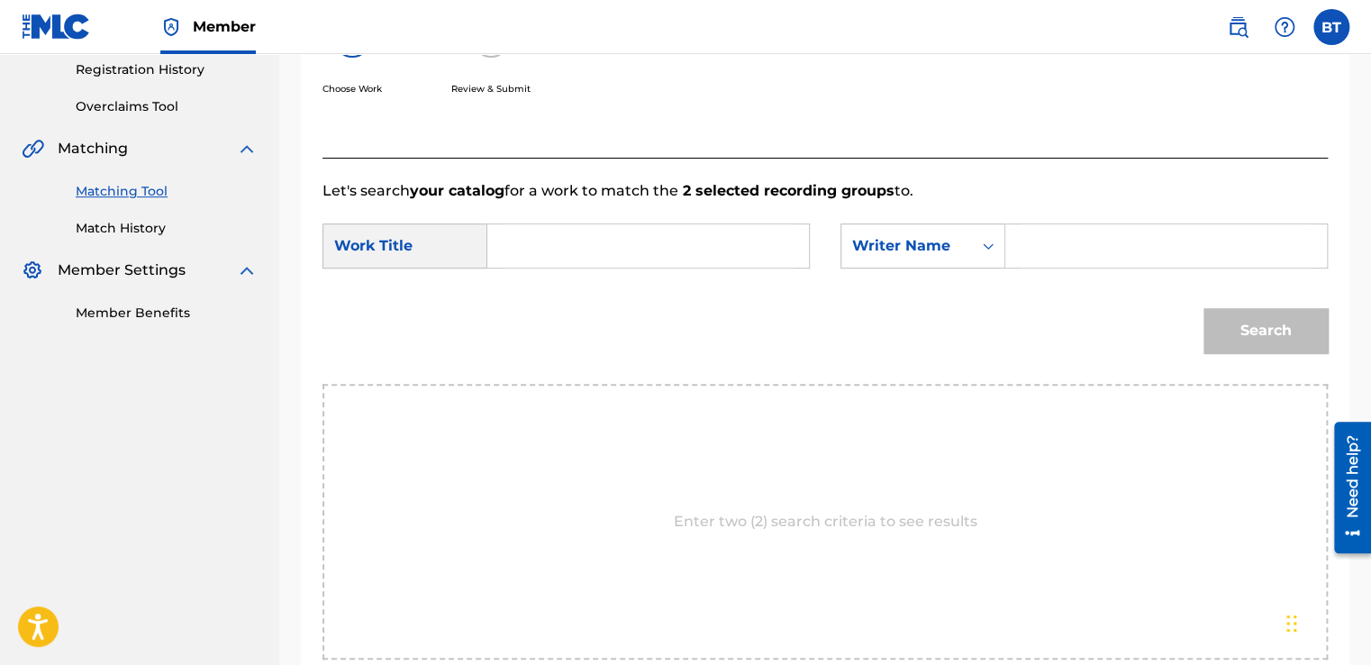
click at [1053, 258] on input "Search Form" at bounding box center [1166, 245] width 291 height 43
type input "s"
type input "Swing Out Sister"
click at [741, 240] on input "Search Form" at bounding box center [648, 245] width 291 height 43
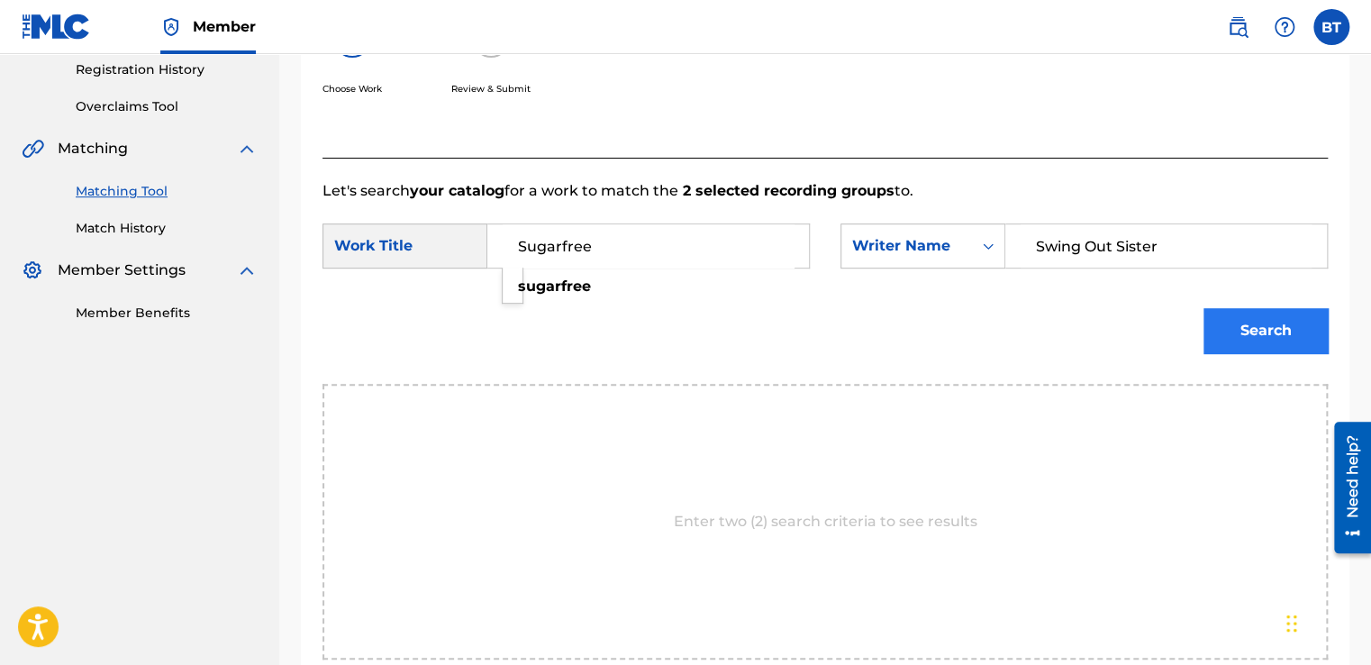
type input "Sugarfree"
click at [1286, 322] on button "Search" at bounding box center [1265, 330] width 124 height 45
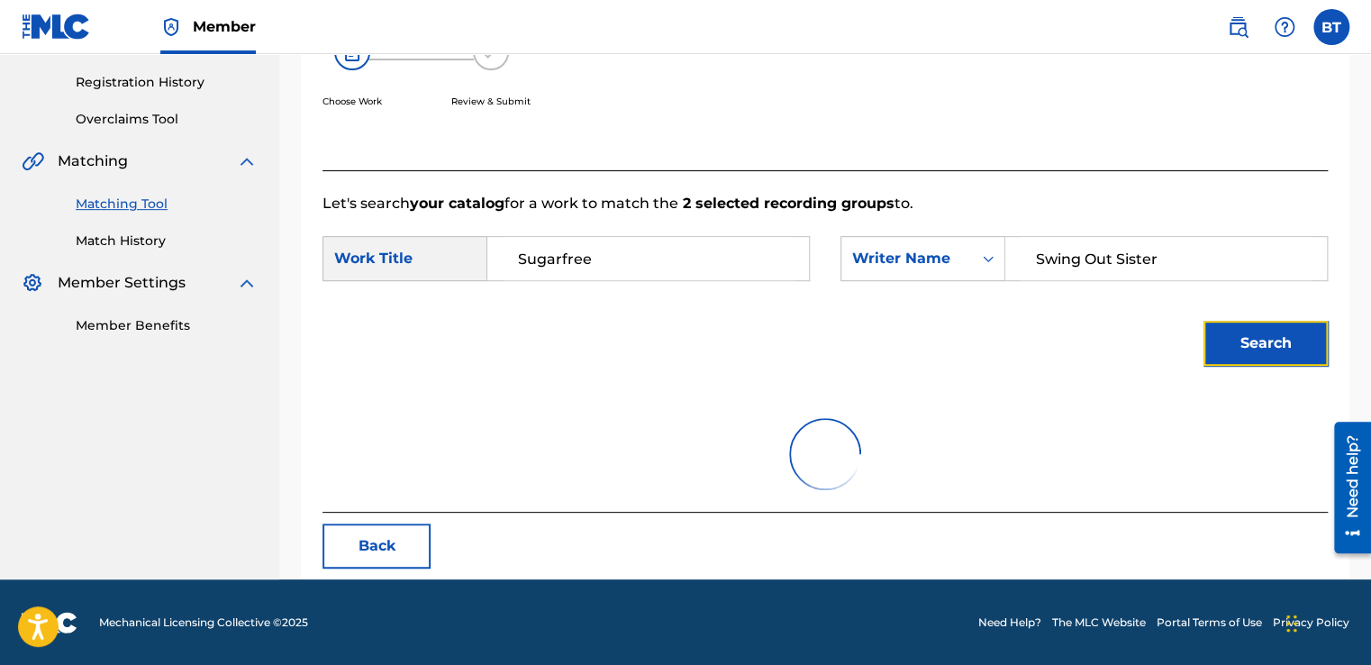
scroll to position [253, 0]
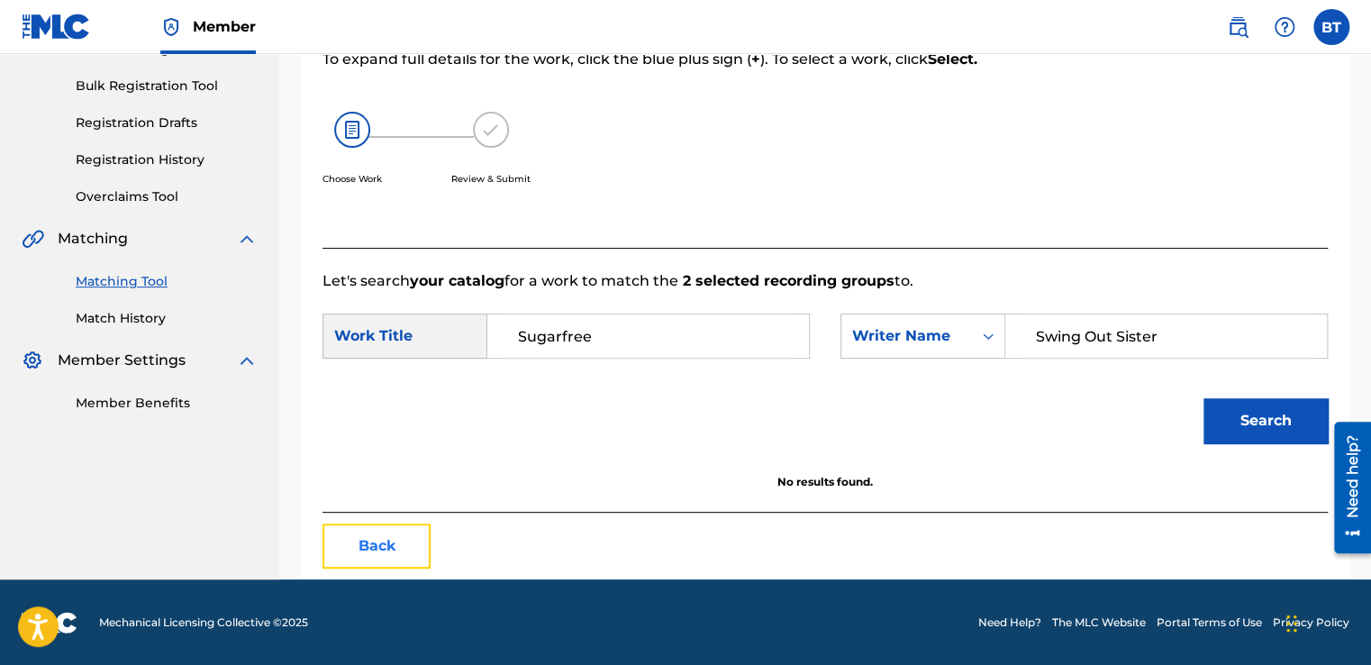
click at [398, 556] on button "Back" at bounding box center [376, 545] width 108 height 45
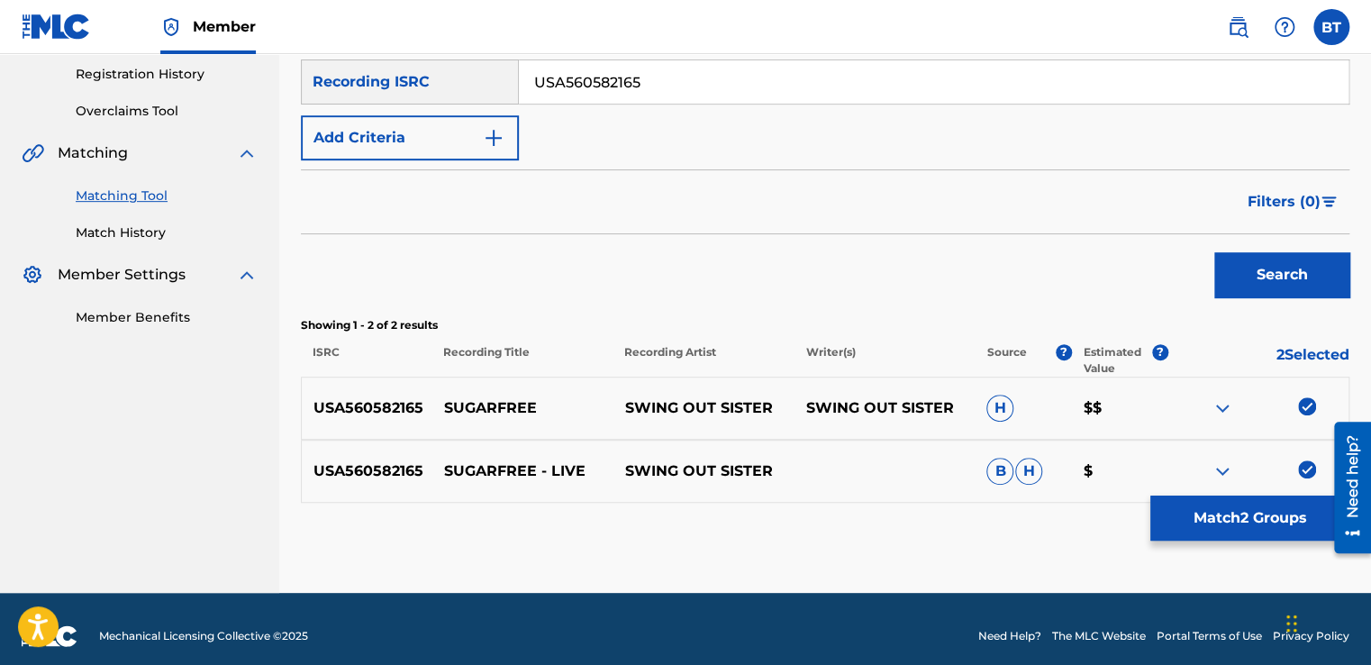
scroll to position [352, 0]
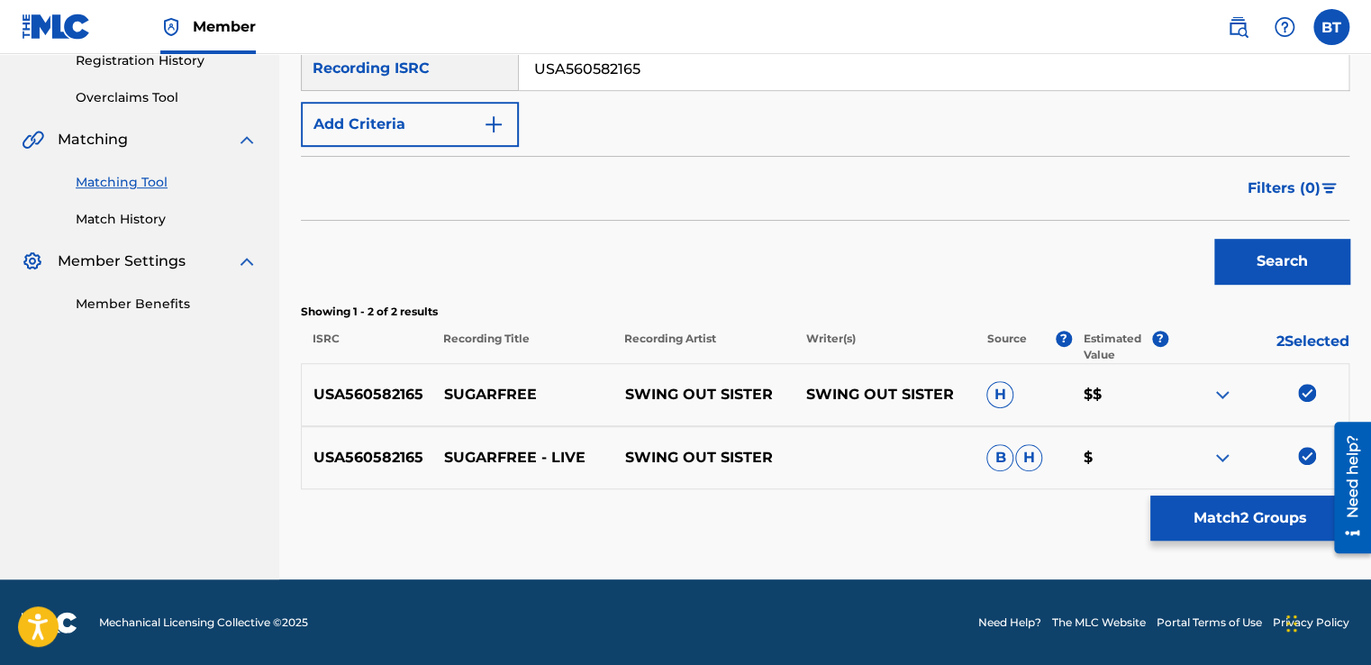
click at [1304, 395] on img at bounding box center [1307, 393] width 18 height 18
click at [1303, 456] on img at bounding box center [1307, 456] width 18 height 18
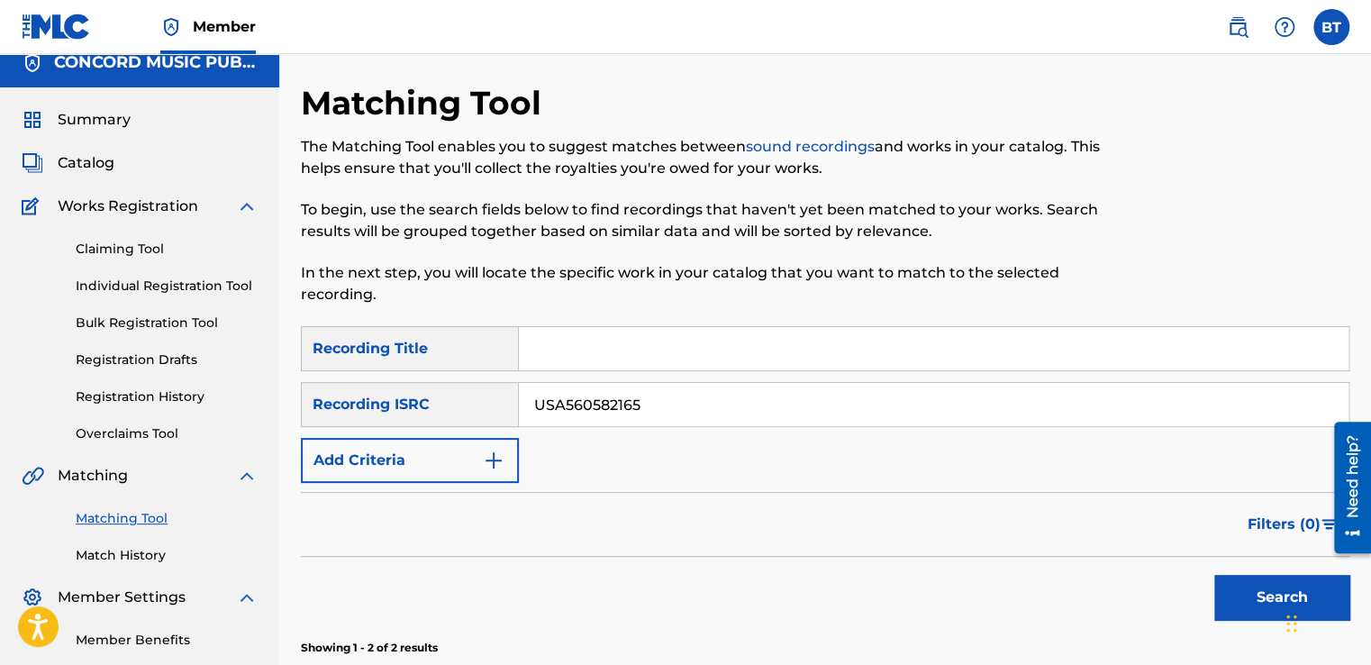
scroll to position [0, 0]
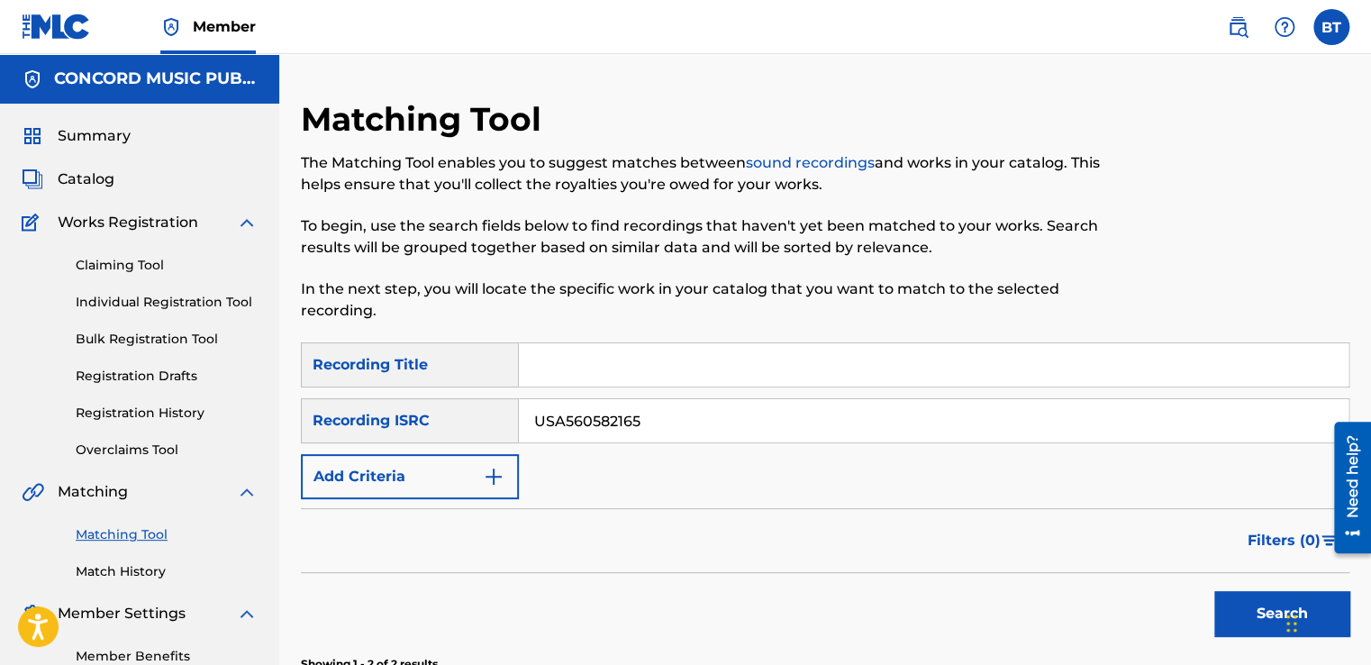
drag, startPoint x: 674, startPoint y: 416, endPoint x: 490, endPoint y: 431, distance: 184.4
click at [490, 431] on div "SearchWithCriteria0beeada8-94d6-4a4d-9d75-bc3ba10f36a4 Recording ISRC USA560582…" at bounding box center [825, 420] width 1049 height 45
paste input "GBPS81527522"
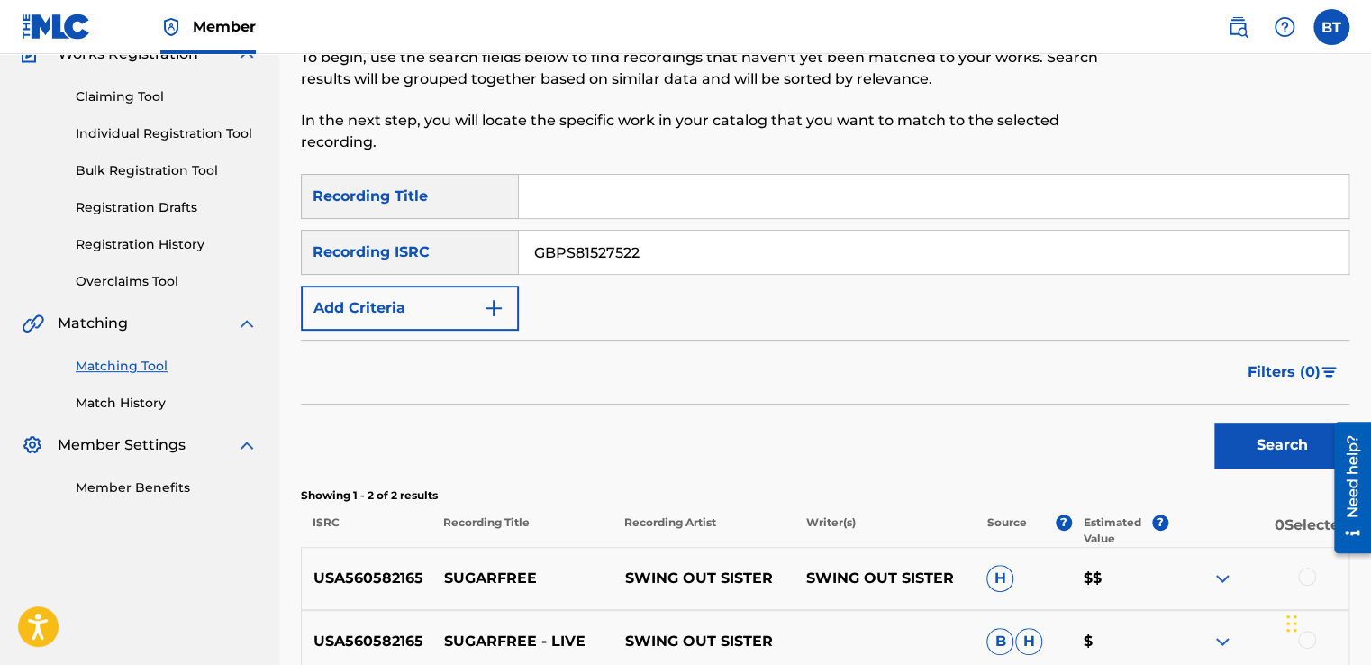
scroll to position [180, 0]
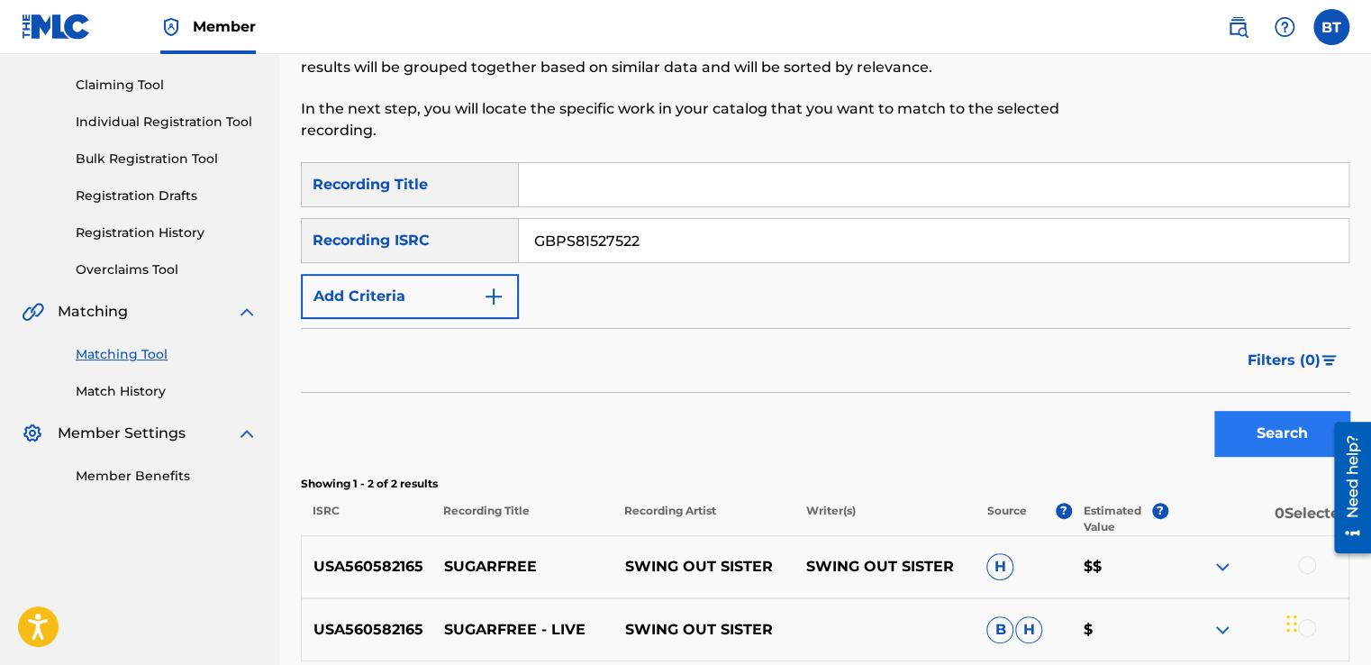
type input "GBPS81527522"
click at [1248, 437] on button "Search" at bounding box center [1281, 433] width 135 height 45
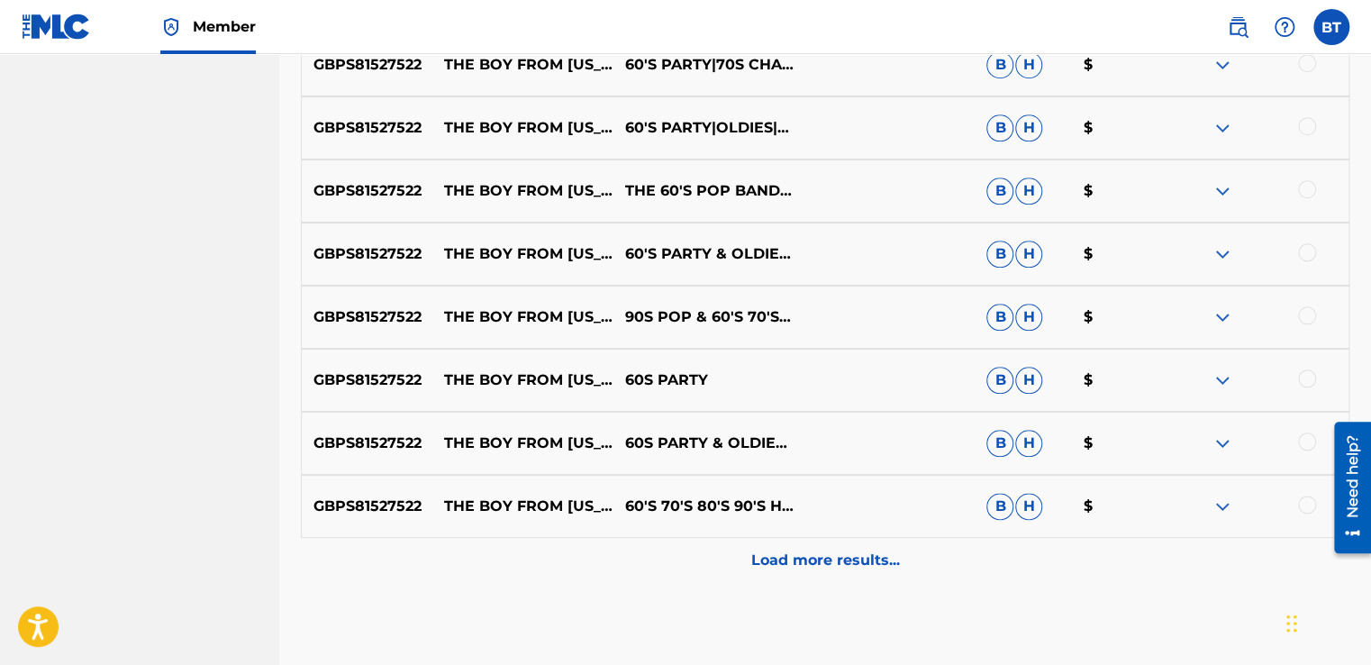
scroll to position [812, 0]
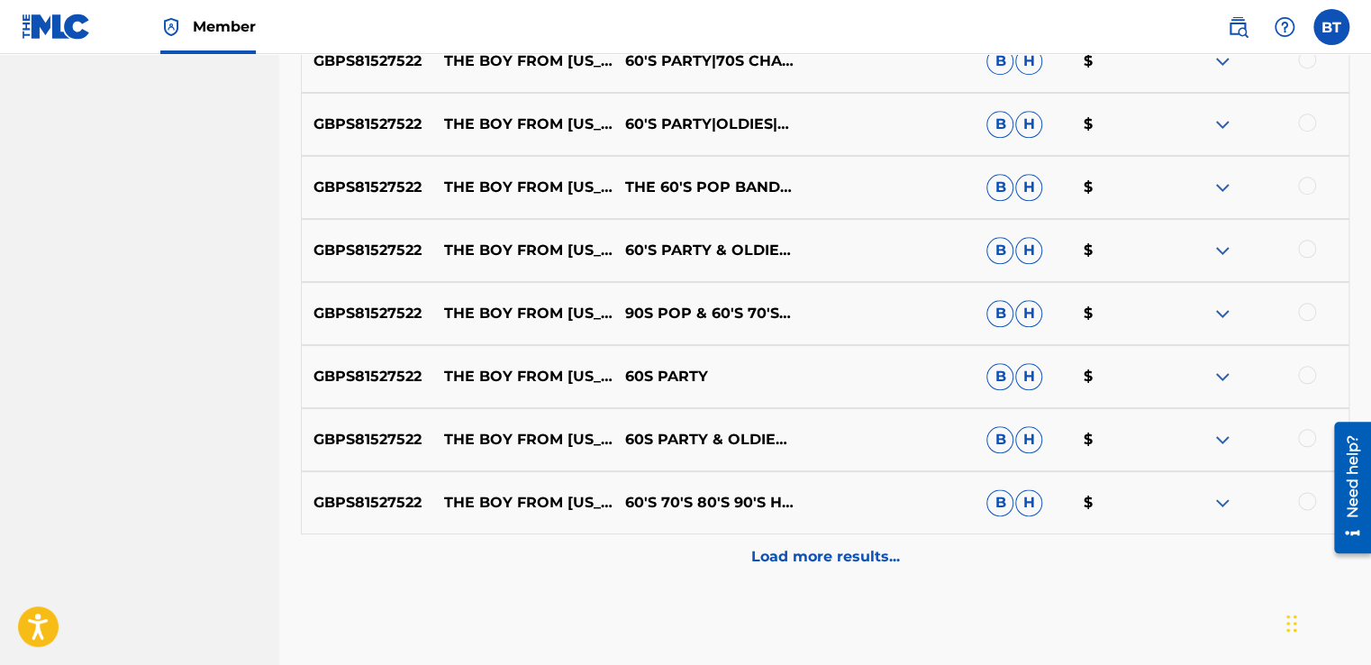
click at [1311, 370] on div at bounding box center [1307, 375] width 18 height 18
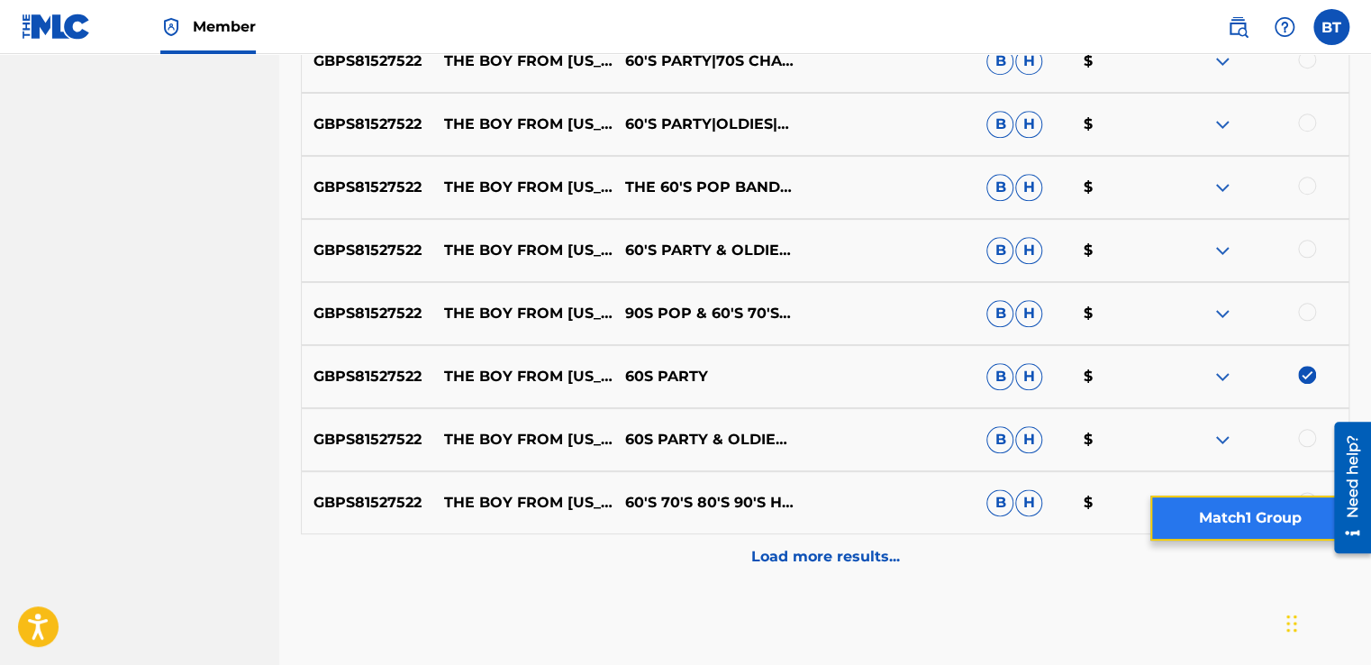
click at [1247, 532] on button "Match 1 Group" at bounding box center [1249, 517] width 199 height 45
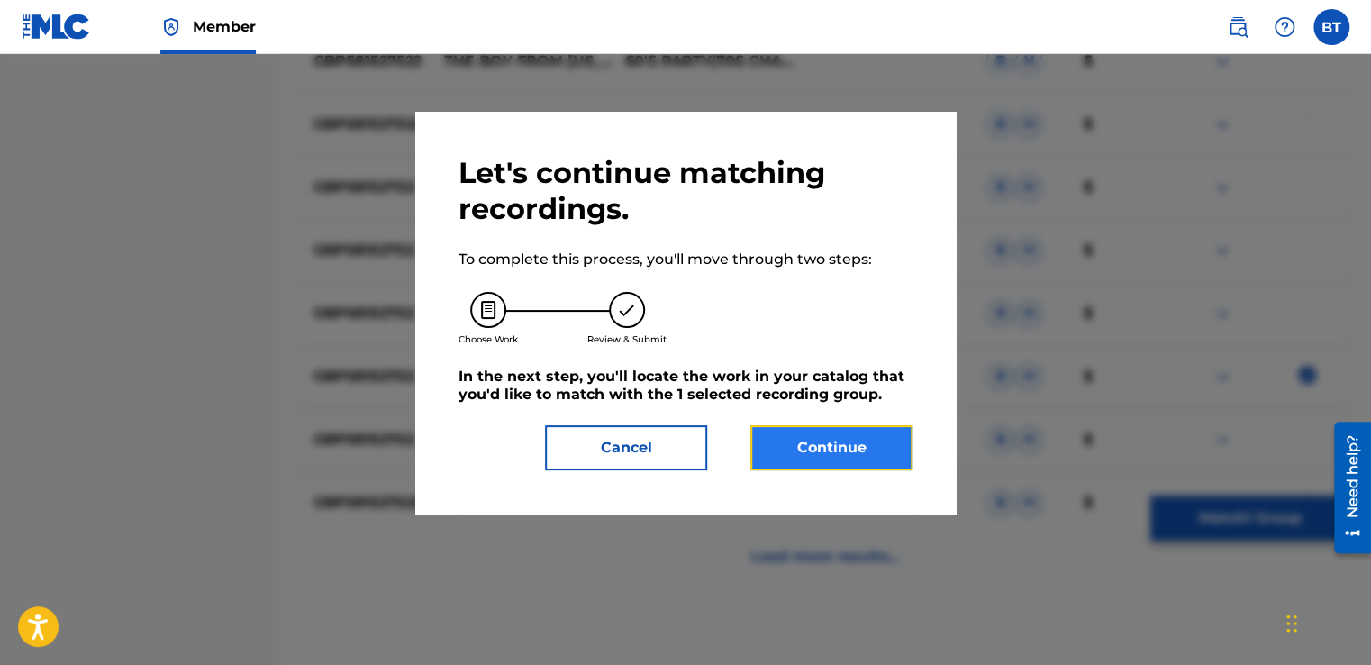
click at [858, 460] on button "Continue" at bounding box center [831, 447] width 162 height 45
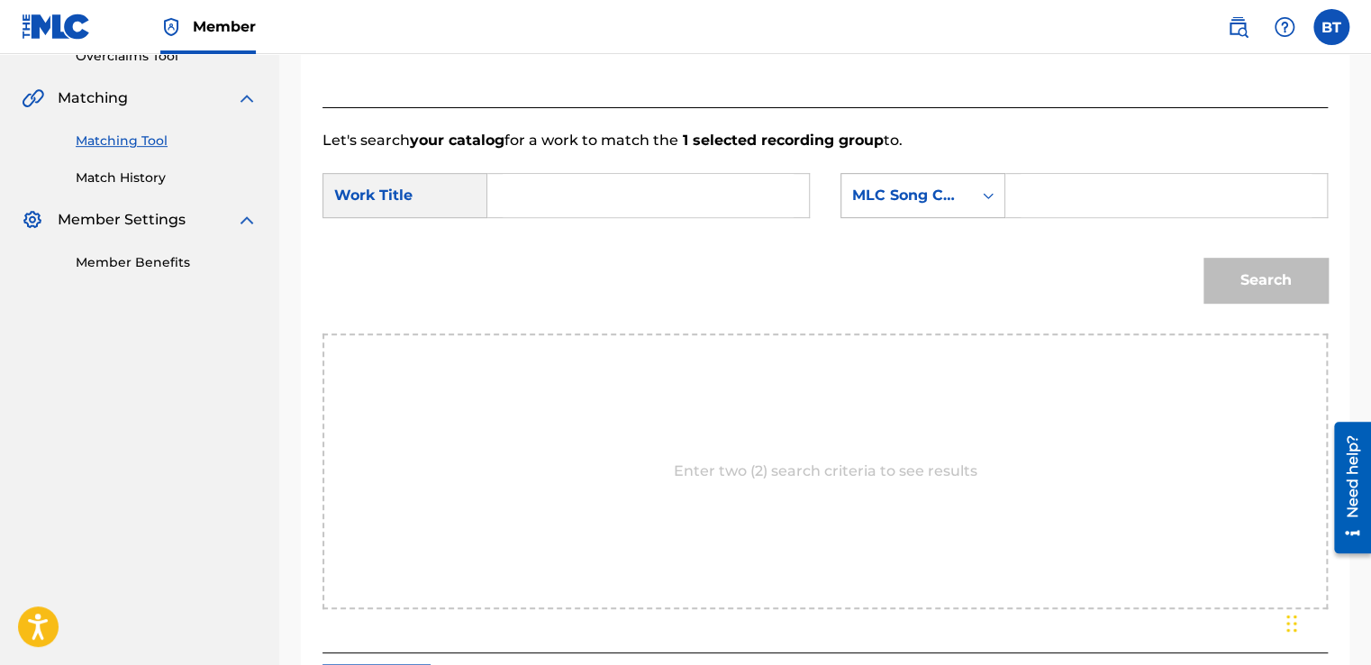
scroll to position [354, 0]
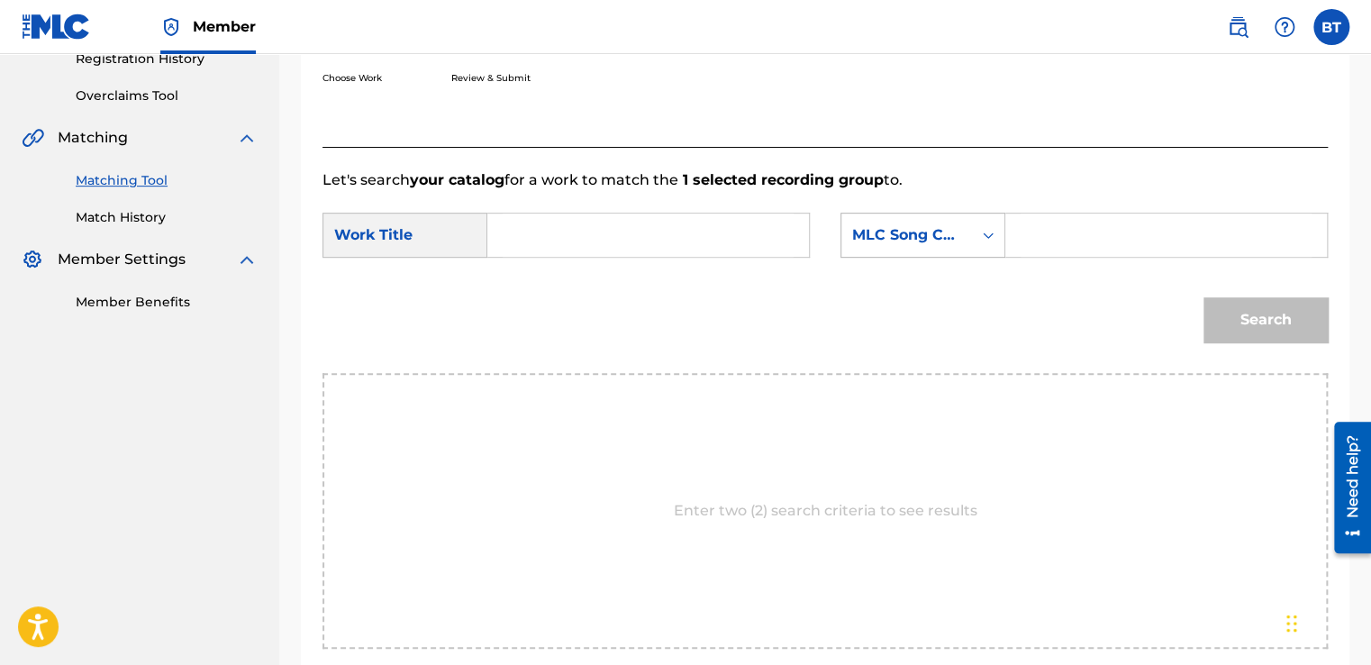
click at [931, 244] on div "MLC Song Code" at bounding box center [906, 235] width 109 height 22
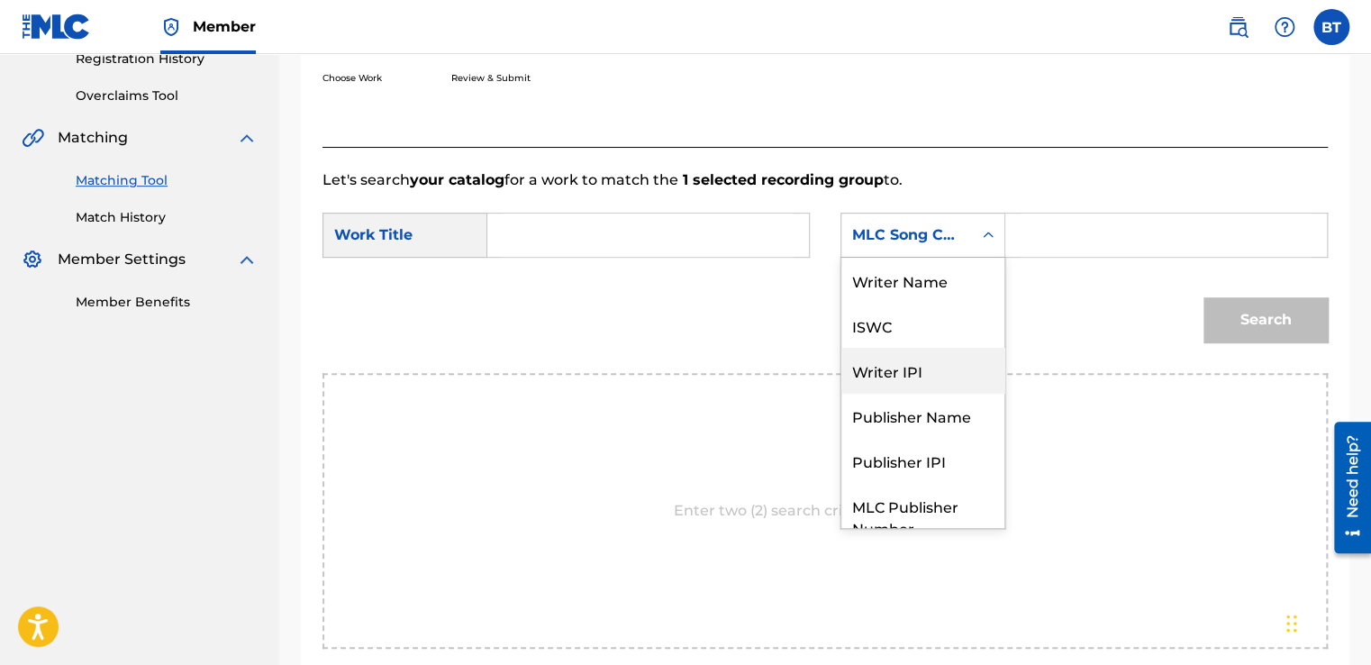
scroll to position [0, 0]
drag, startPoint x: 926, startPoint y: 286, endPoint x: 991, endPoint y: 260, distance: 69.9
click at [926, 286] on div "Writer Name" at bounding box center [922, 280] width 163 height 45
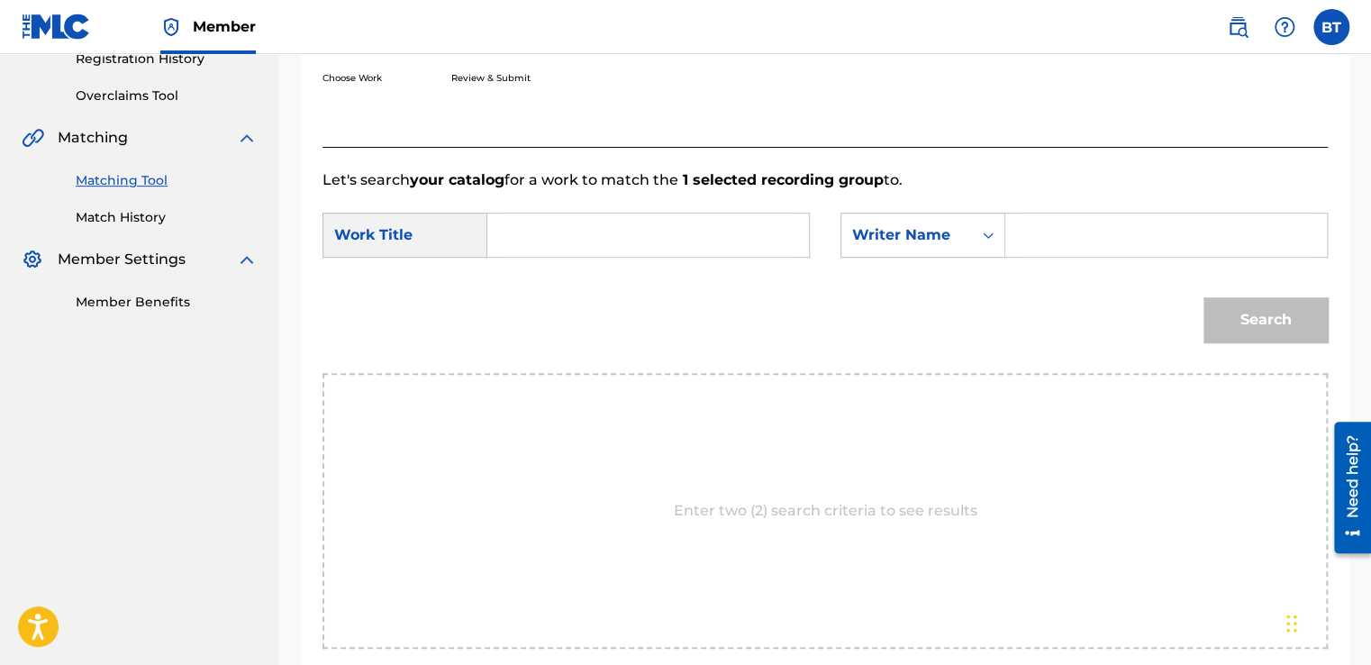
click at [1066, 232] on input "Search Form" at bounding box center [1166, 234] width 291 height 43
type input "60's songs"
click at [649, 232] on input "Search Form" at bounding box center [648, 234] width 291 height 43
click at [585, 238] on input "Search Form" at bounding box center [648, 234] width 291 height 43
paste input "The Boy from [US_STATE][GEOGRAPHIC_DATA]"
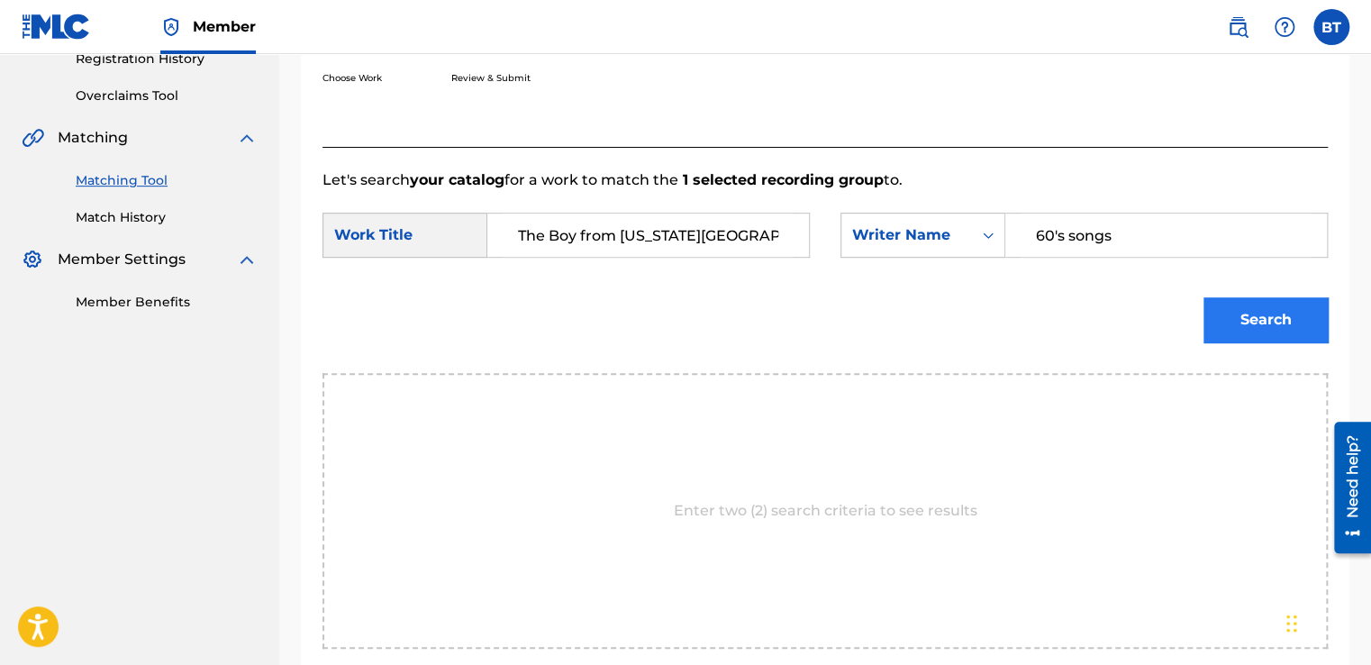
type input "The Boy from [US_STATE][GEOGRAPHIC_DATA]"
click at [1267, 315] on button "Search" at bounding box center [1265, 319] width 124 height 45
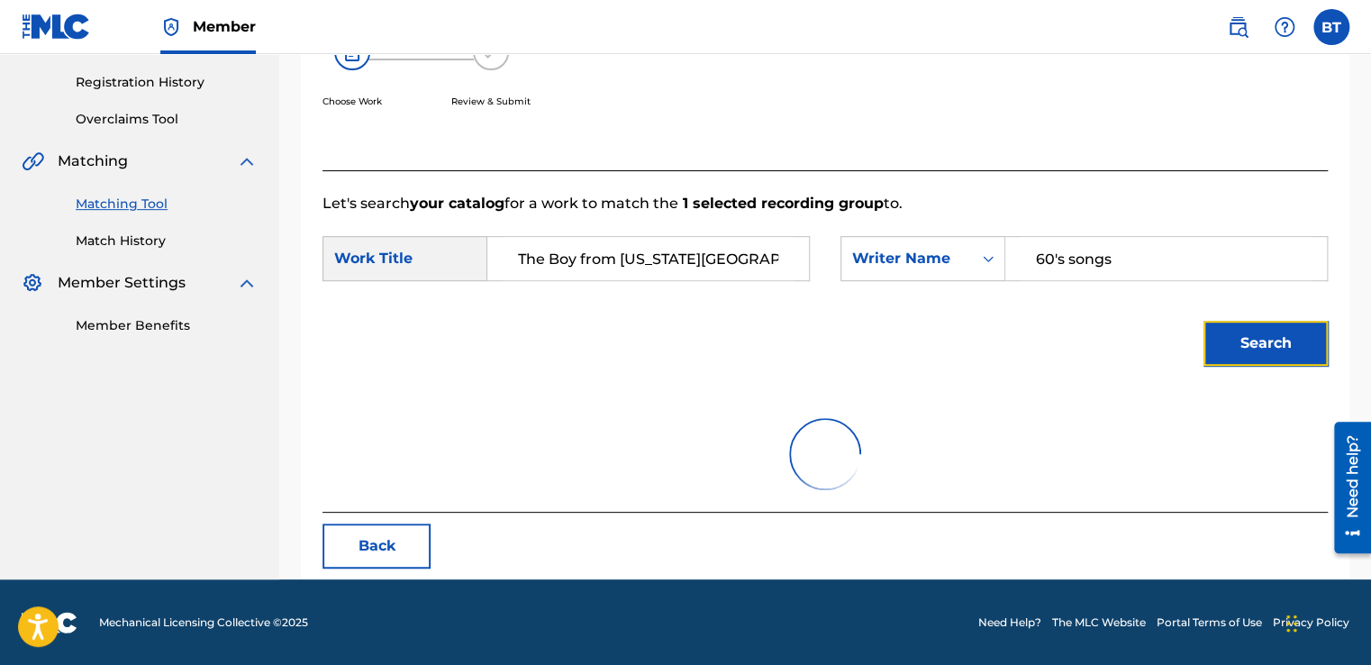
scroll to position [253, 0]
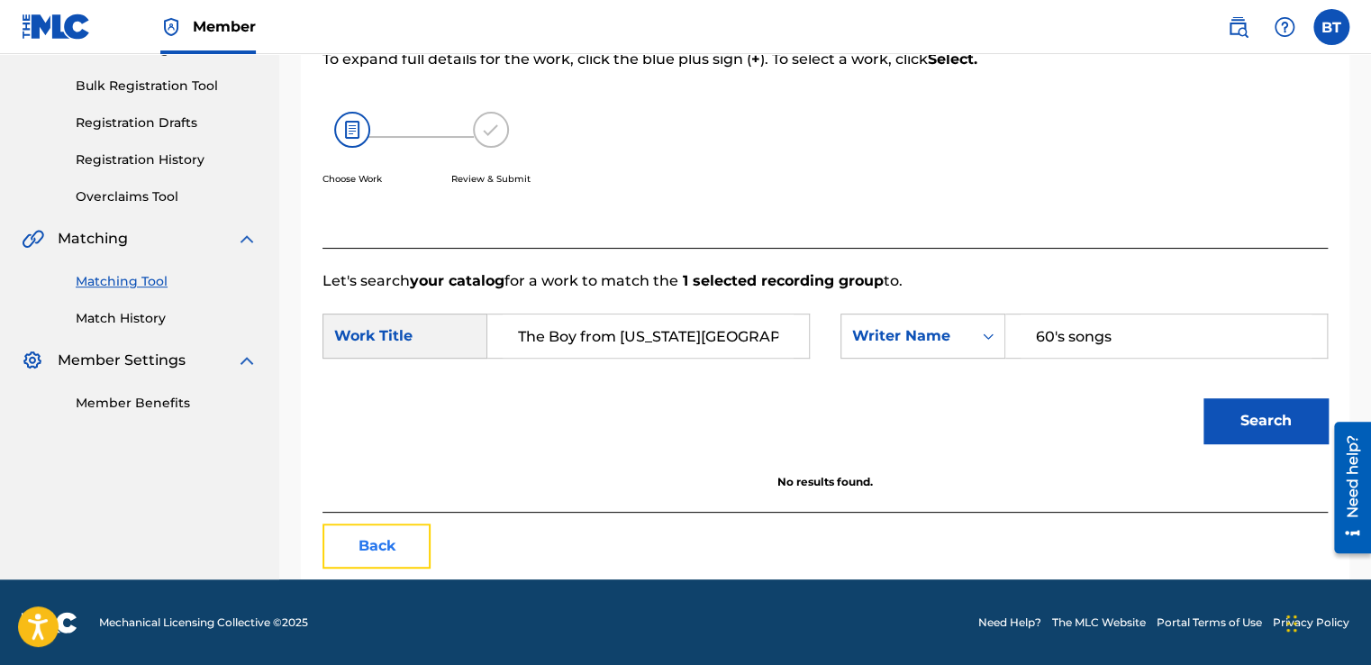
click at [344, 553] on button "Back" at bounding box center [376, 545] width 108 height 45
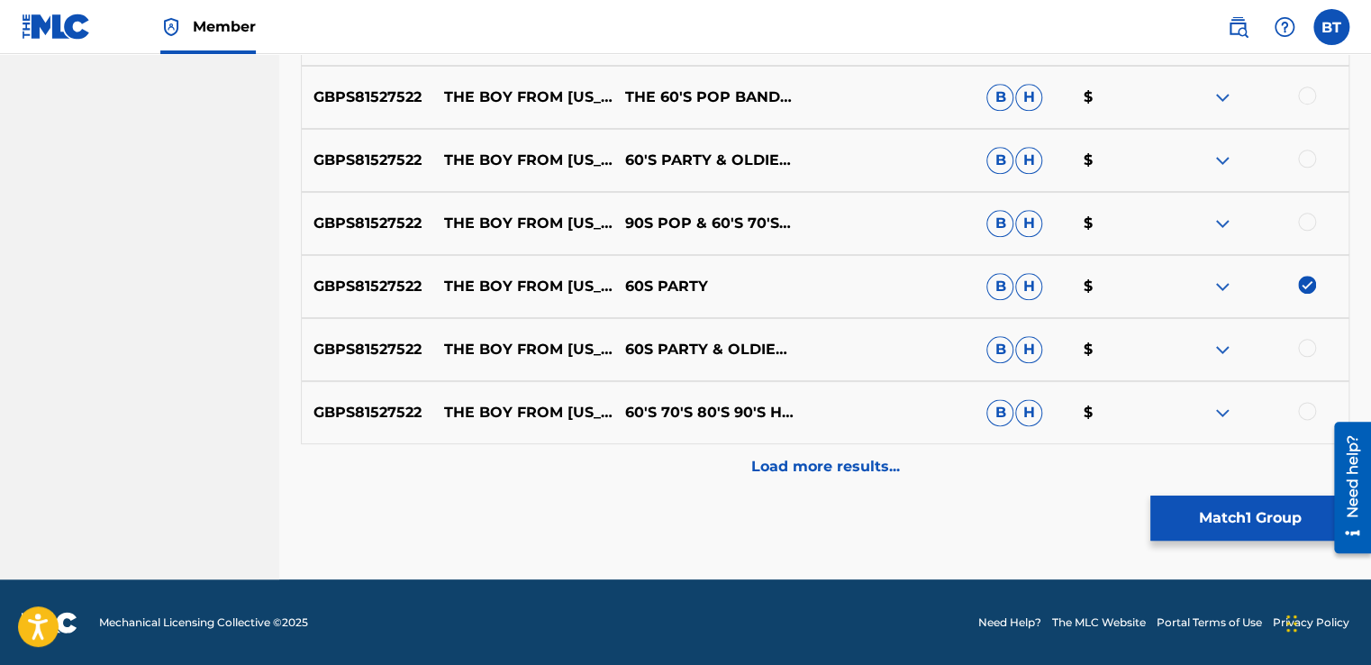
click at [1313, 281] on img at bounding box center [1307, 285] width 18 height 18
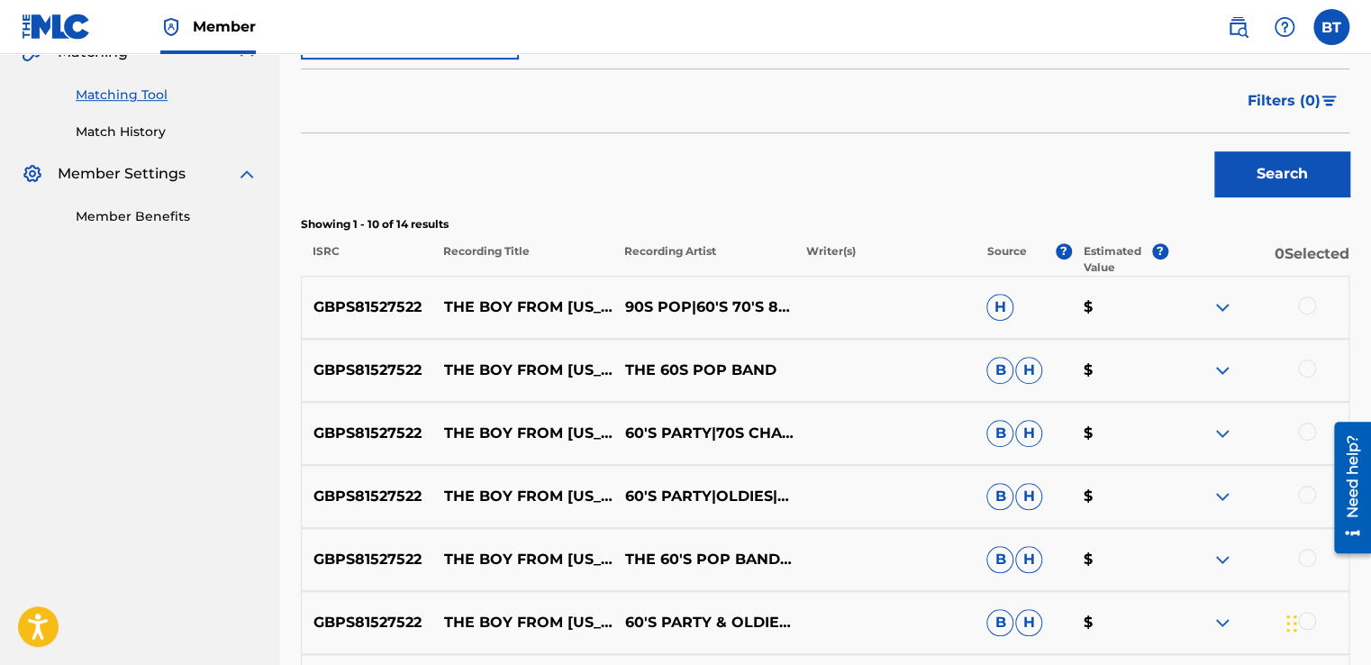
scroll to position [91, 0]
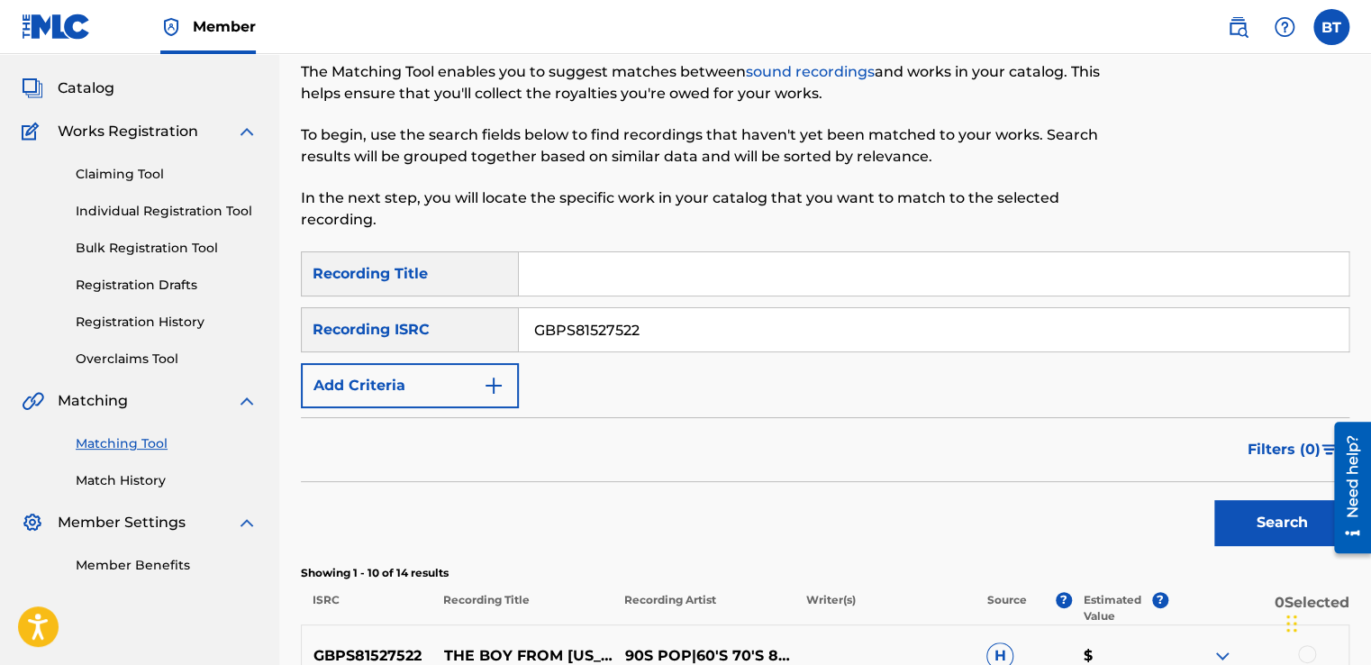
drag, startPoint x: 693, startPoint y: 332, endPoint x: 517, endPoint y: 321, distance: 176.0
click at [517, 321] on div "SearchWithCriteria0beeada8-94d6-4a4d-9d75-bc3ba10f36a4 Recording ISRC GBPS81527…" at bounding box center [825, 329] width 1049 height 45
paste input "USSM19603904"
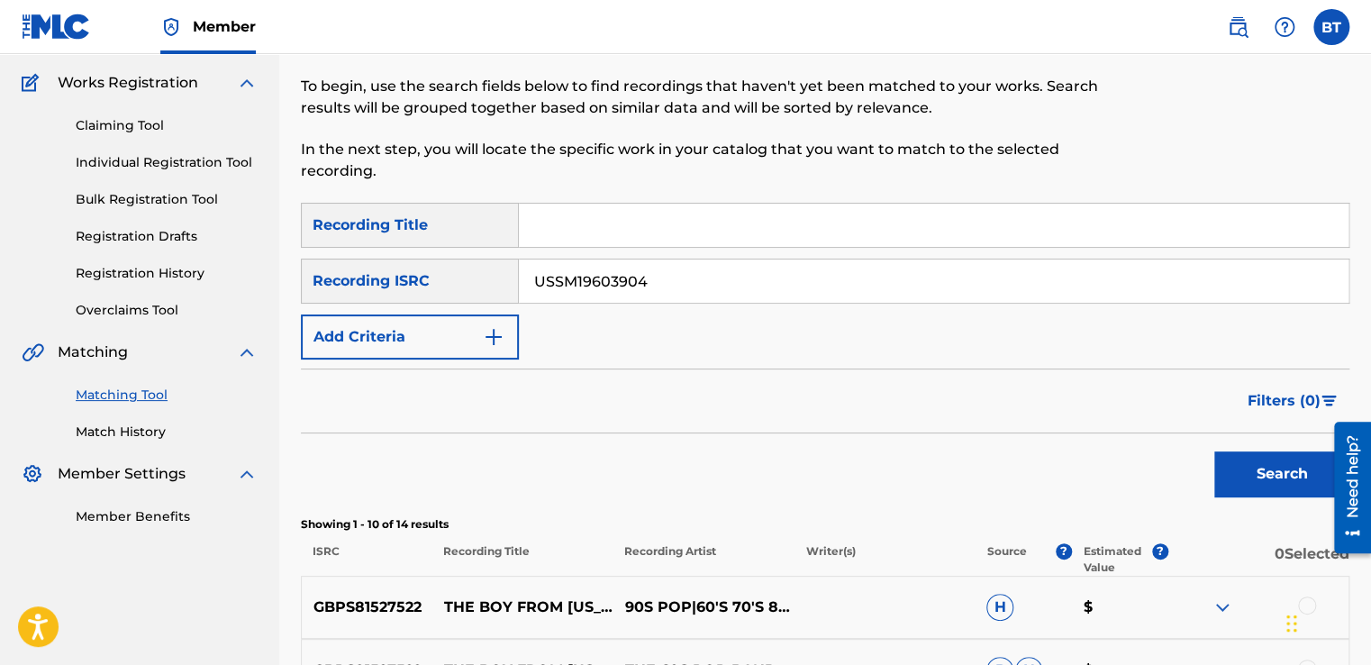
scroll to position [181, 0]
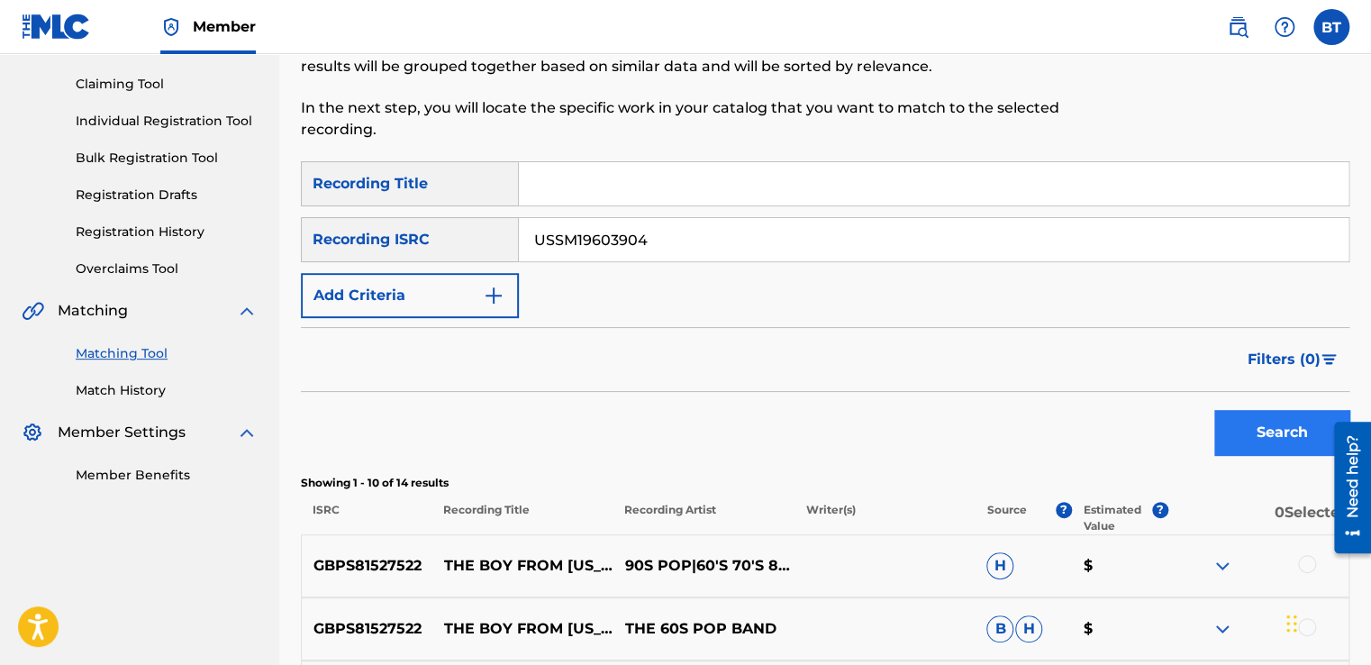
type input "USSM19603904"
click at [1272, 422] on button "Search" at bounding box center [1281, 432] width 135 height 45
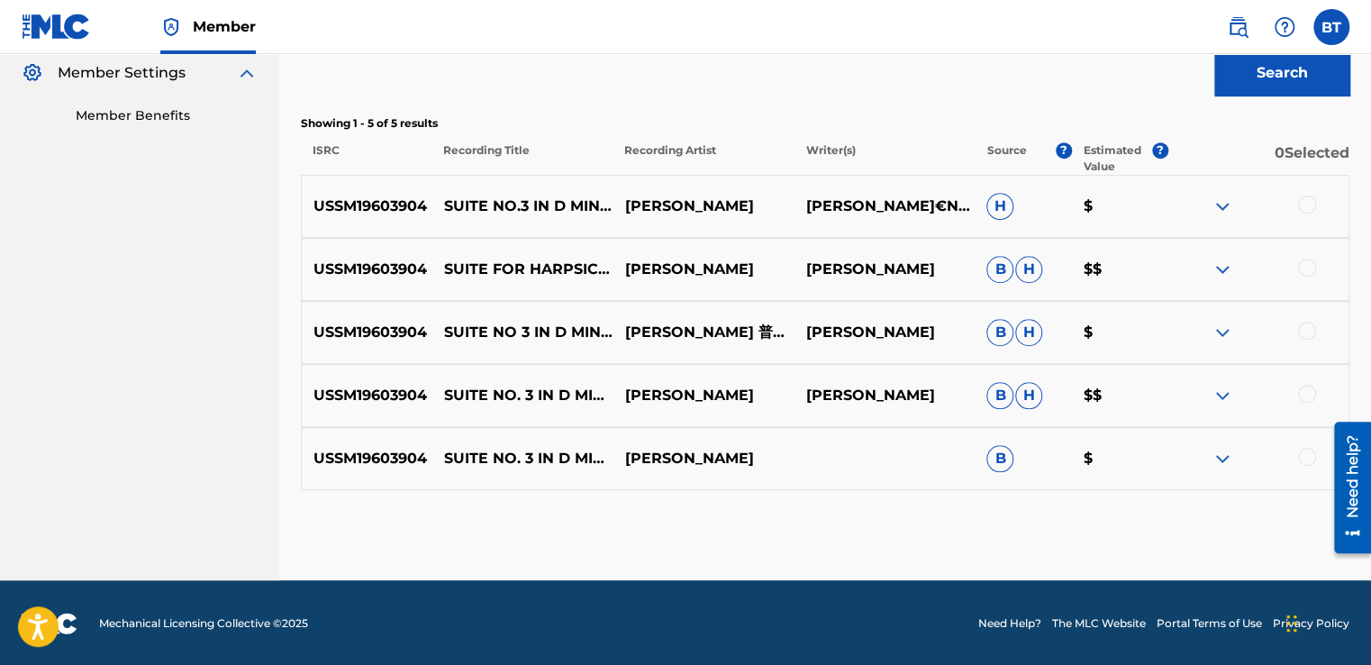
scroll to position [541, 0]
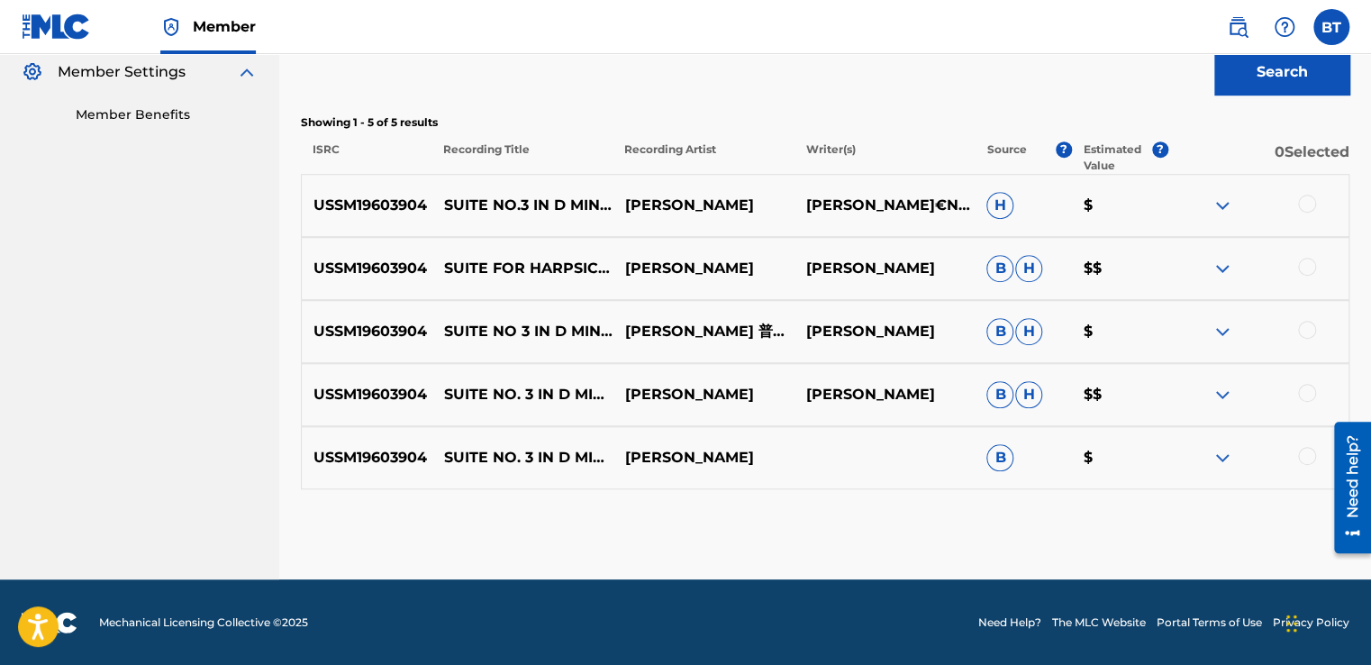
click at [1306, 209] on div at bounding box center [1307, 204] width 18 height 18
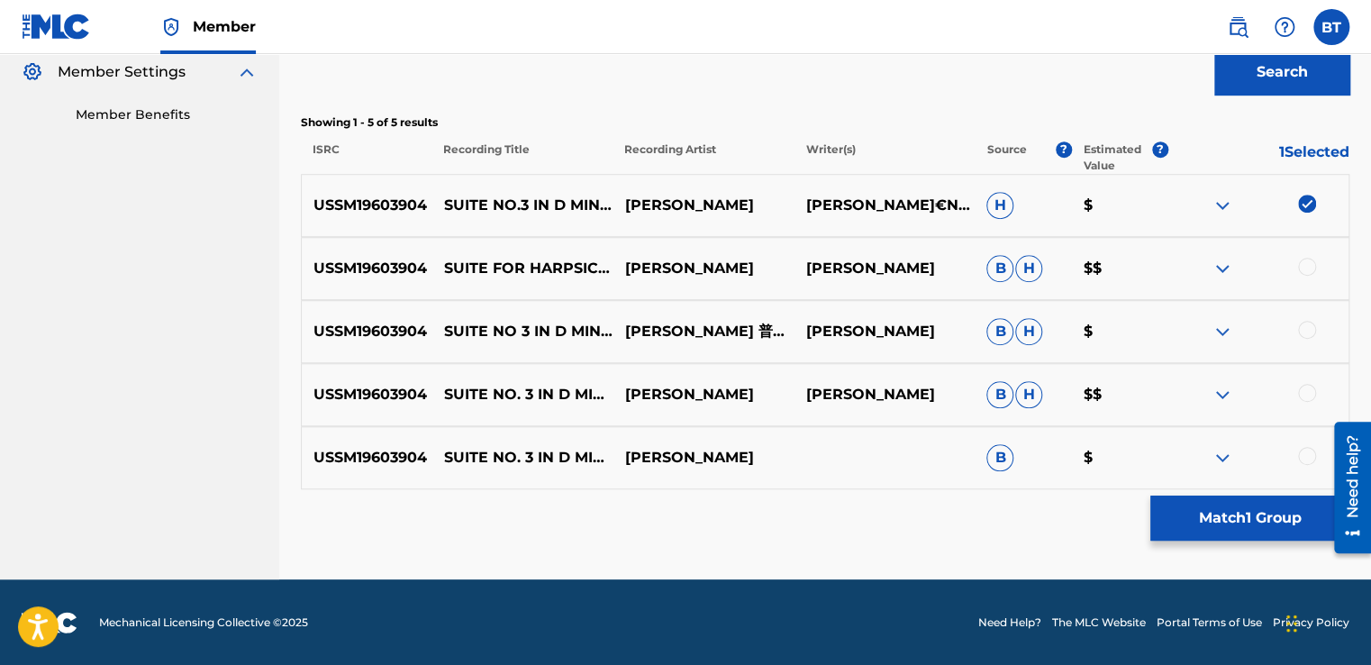
click at [1308, 261] on div at bounding box center [1307, 267] width 18 height 18
click at [1308, 341] on div at bounding box center [1257, 332] width 181 height 22
click at [1308, 332] on div at bounding box center [1307, 330] width 18 height 18
click at [1313, 387] on div at bounding box center [1307, 393] width 18 height 18
click at [1307, 459] on div at bounding box center [1307, 456] width 18 height 18
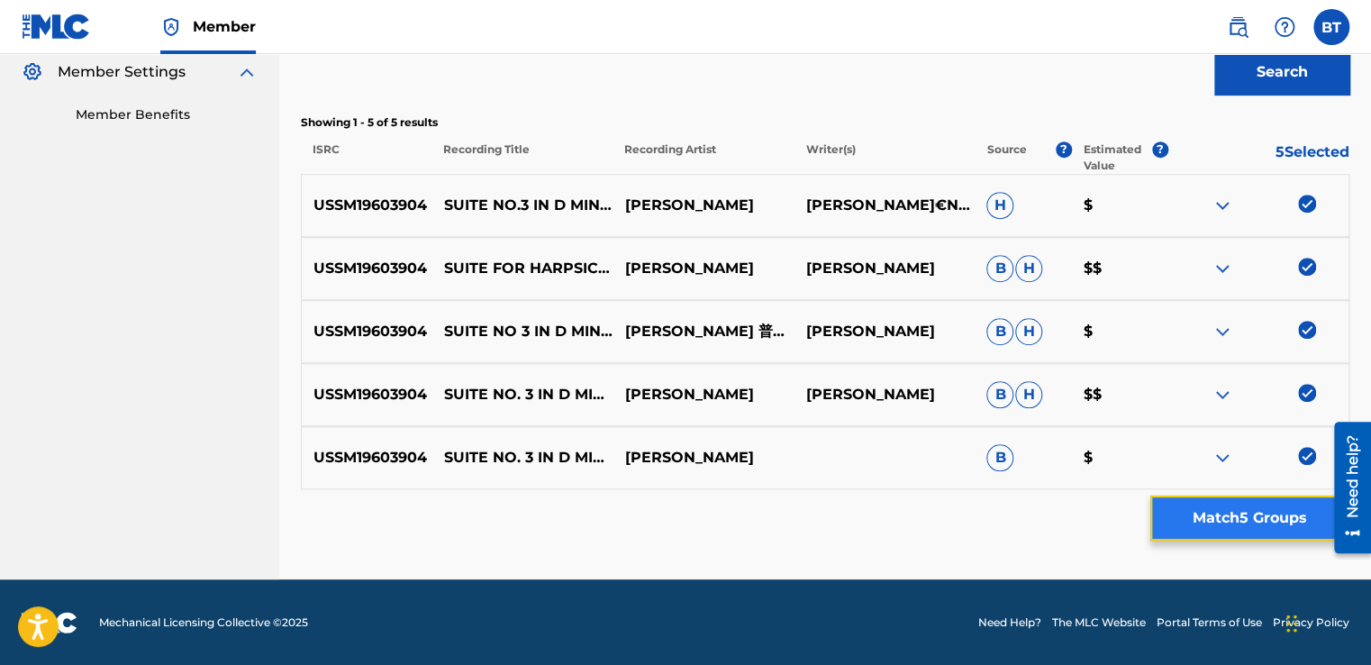
click at [1199, 537] on button "Match 5 Groups" at bounding box center [1249, 517] width 199 height 45
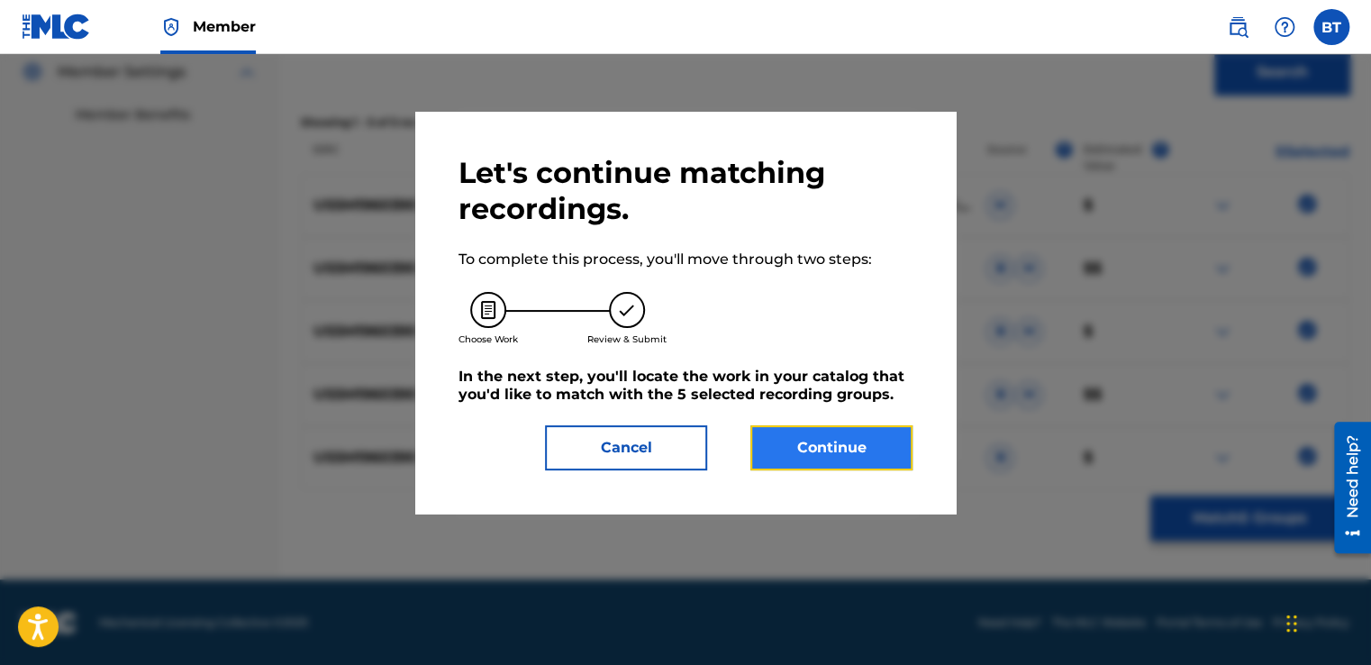
click at [857, 451] on button "Continue" at bounding box center [831, 447] width 162 height 45
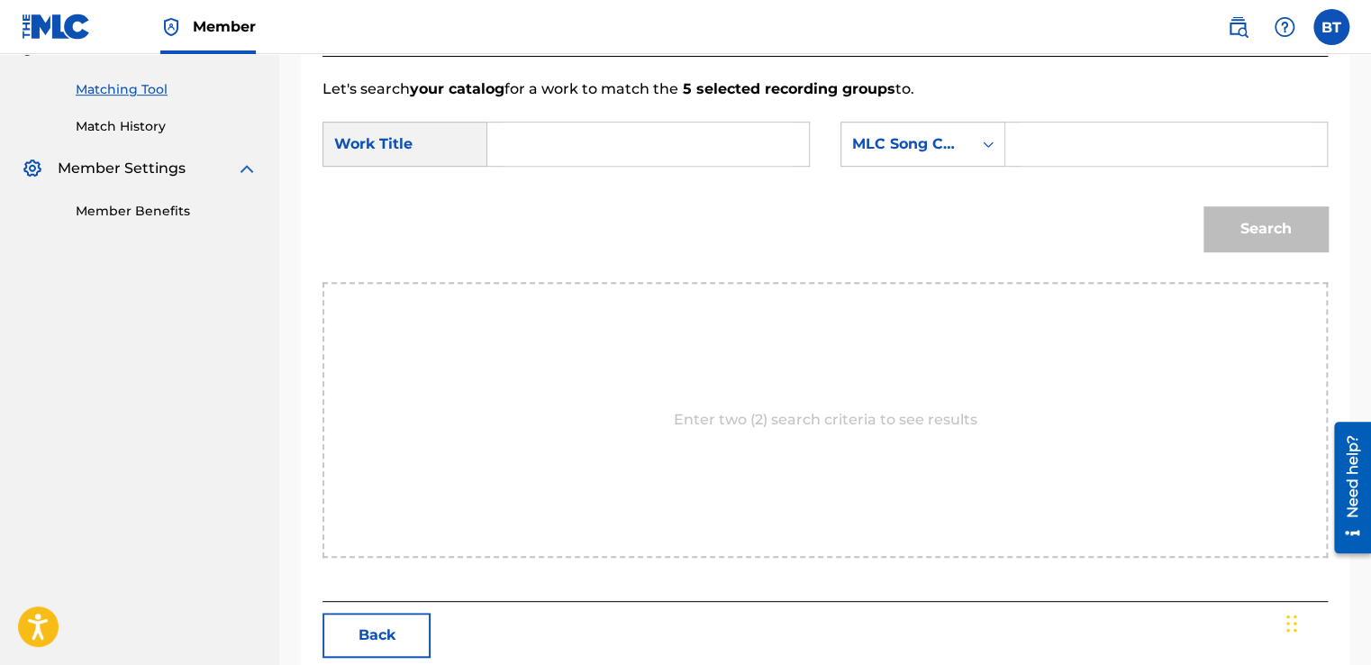
scroll to position [444, 0]
click at [926, 167] on div "SearchWithCriteria4c6232ff-0441-4728-aa9c-054a40ce3f51 Work Title SearchWithCri…" at bounding box center [824, 151] width 1005 height 56
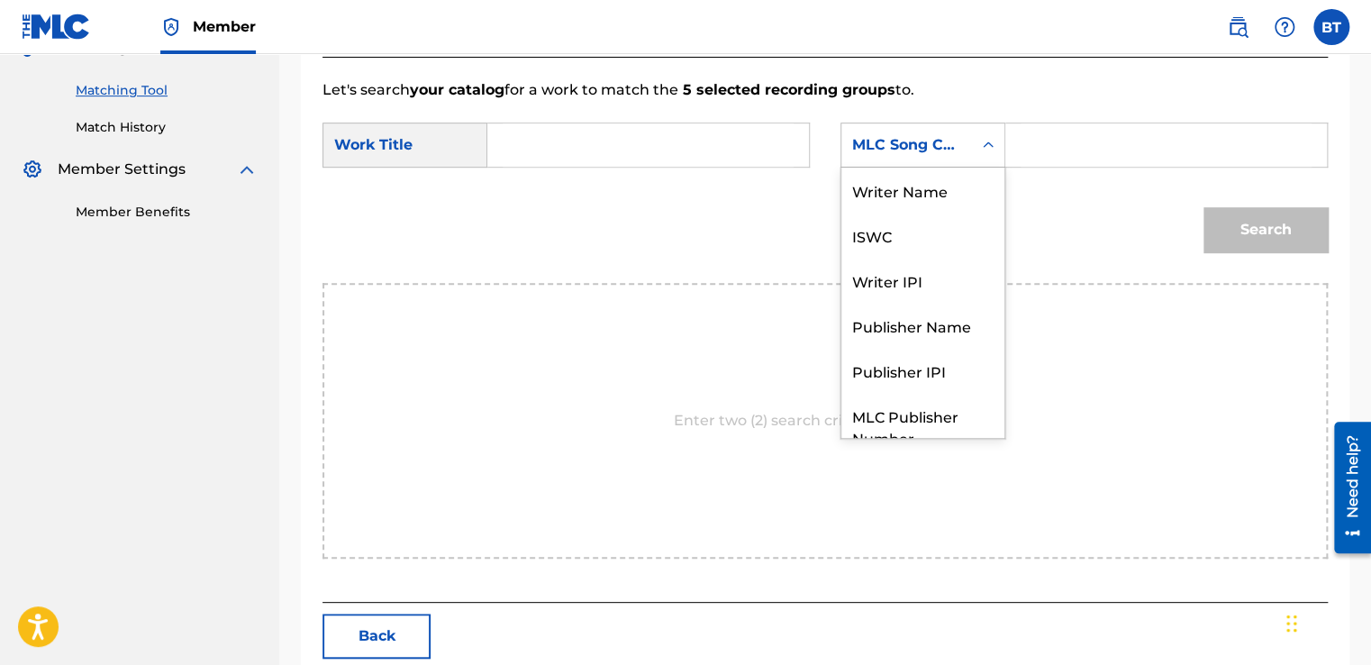
click at [933, 153] on div "MLC Song Code" at bounding box center [906, 145] width 109 height 22
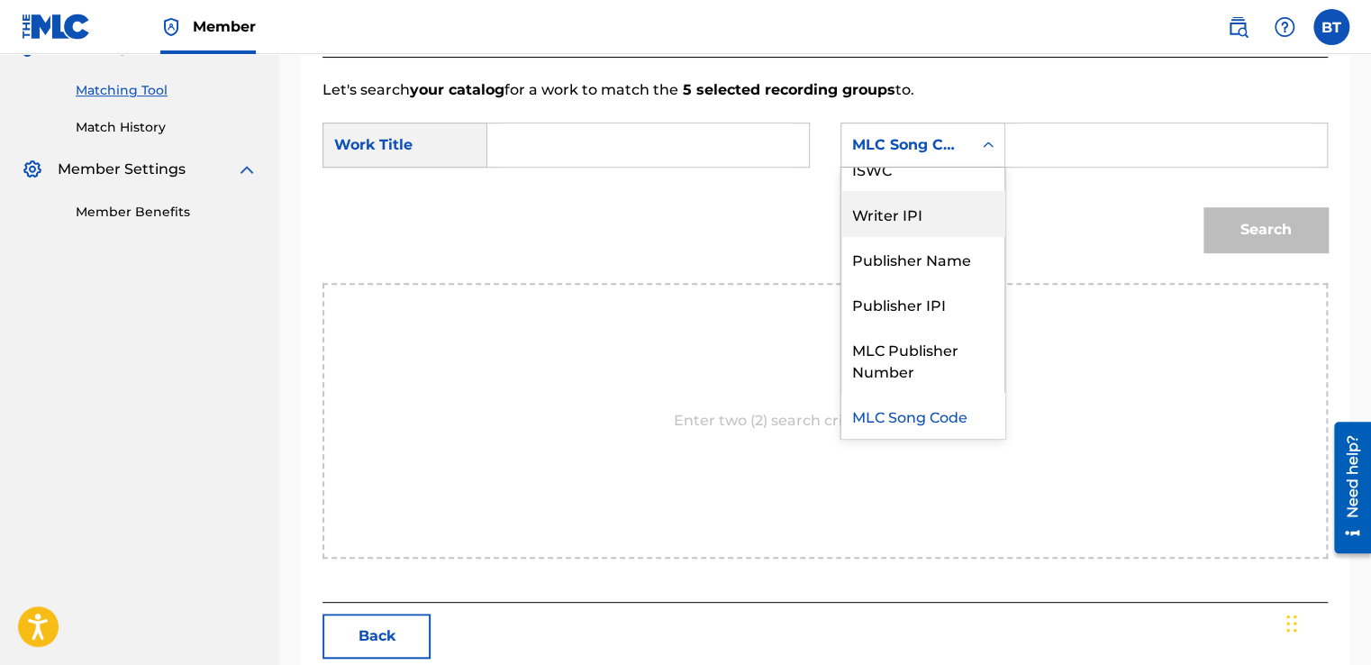
scroll to position [0, 0]
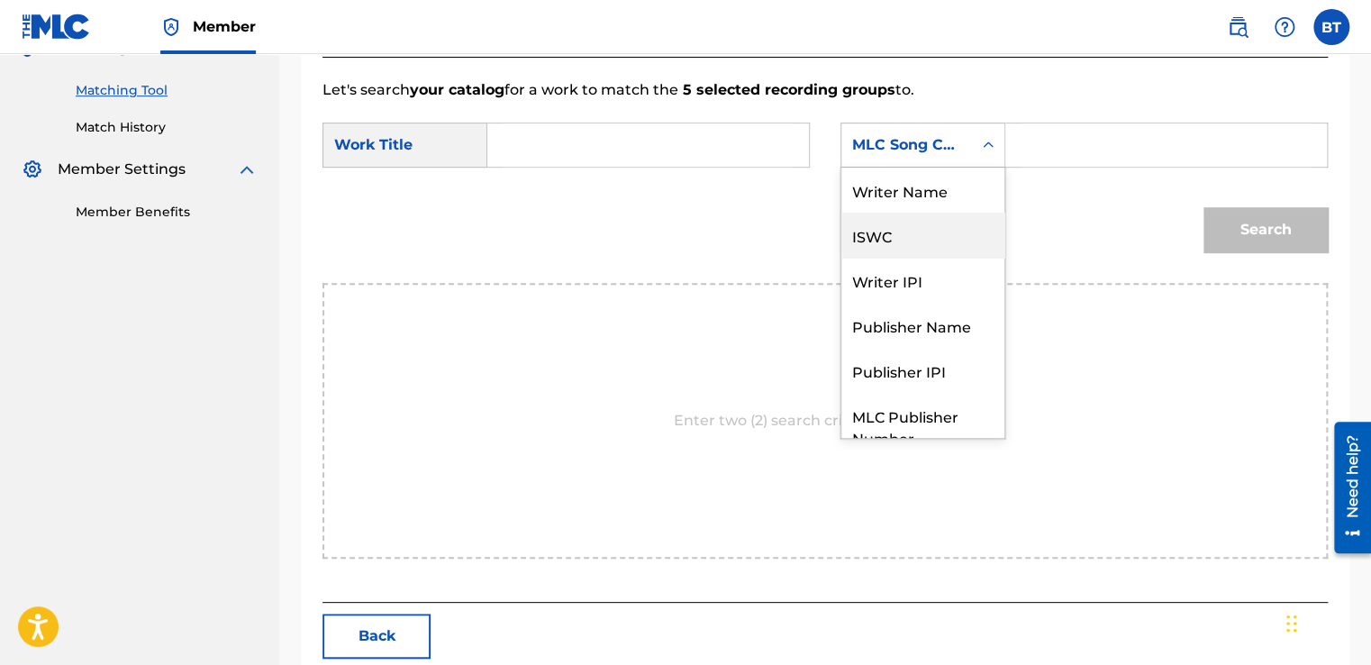
click at [926, 202] on div "Writer Name" at bounding box center [922, 190] width 163 height 45
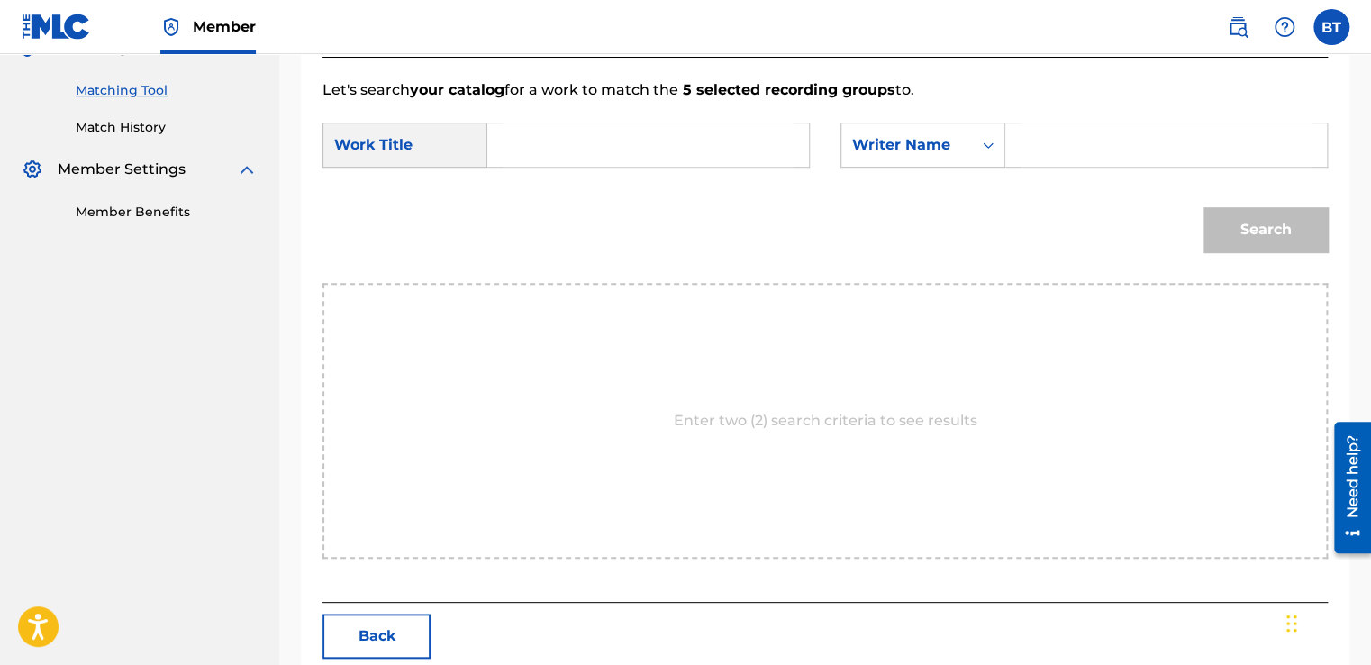
click at [1065, 147] on input "Search Form" at bounding box center [1166, 144] width 291 height 43
paste input "[PERSON_NAME]"
type input "[PERSON_NAME]"
click at [546, 139] on input "Search Form" at bounding box center [648, 144] width 291 height 43
paste input "Suite No. 3 in D Minor, HWV 428: II. Allegro"
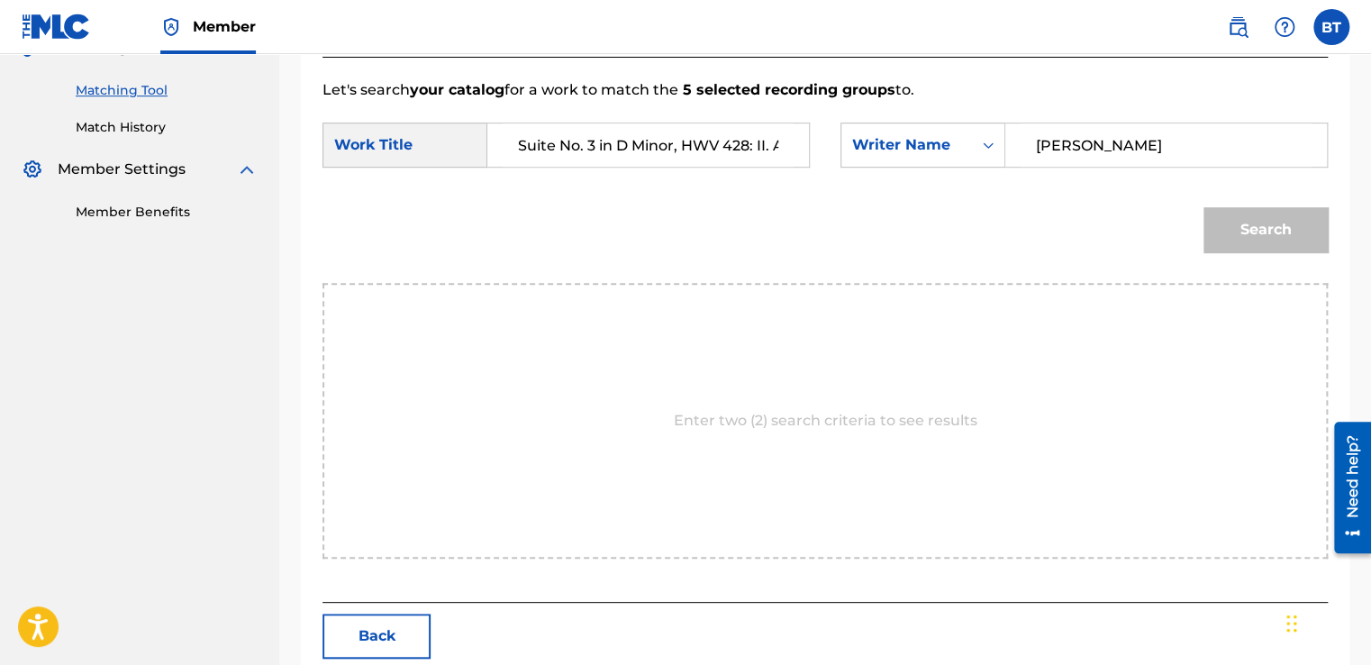
scroll to position [0, 47]
type input "Suite No. 3 in D Minor, HWV 428: II. Allegro"
click at [1250, 216] on button "Search" at bounding box center [1265, 229] width 124 height 45
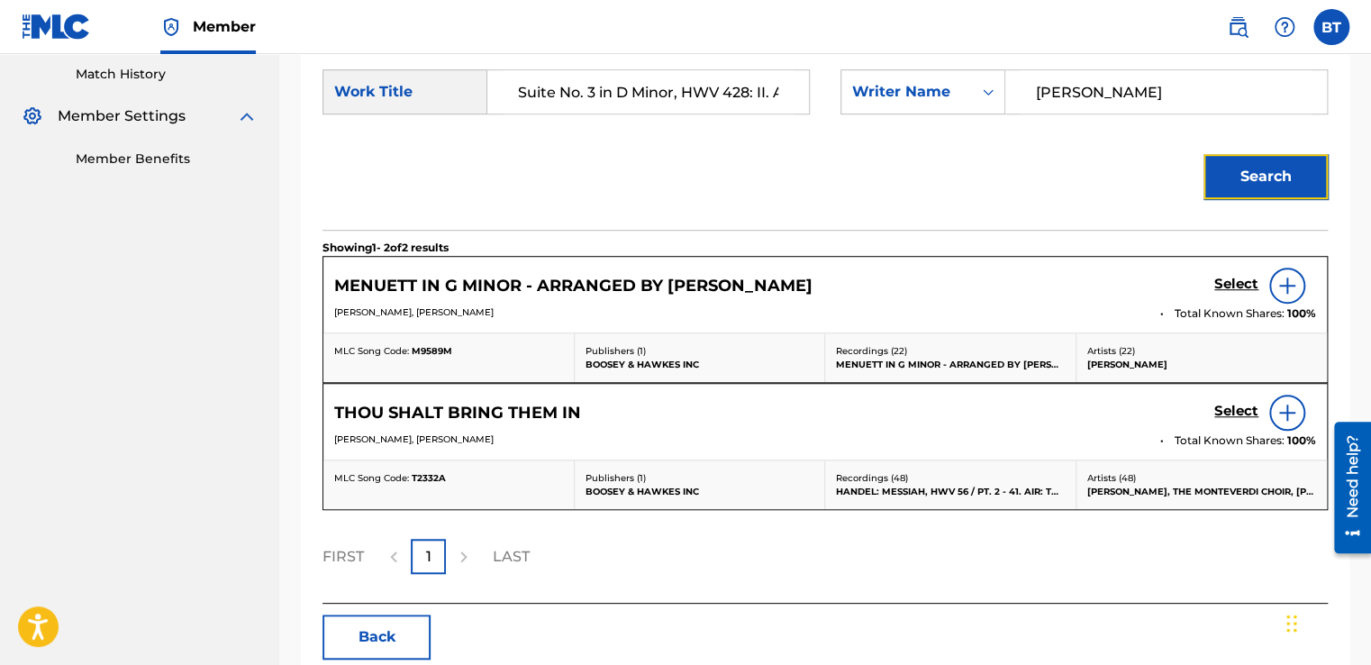
scroll to position [497, 0]
click at [397, 618] on button "Back" at bounding box center [376, 636] width 108 height 45
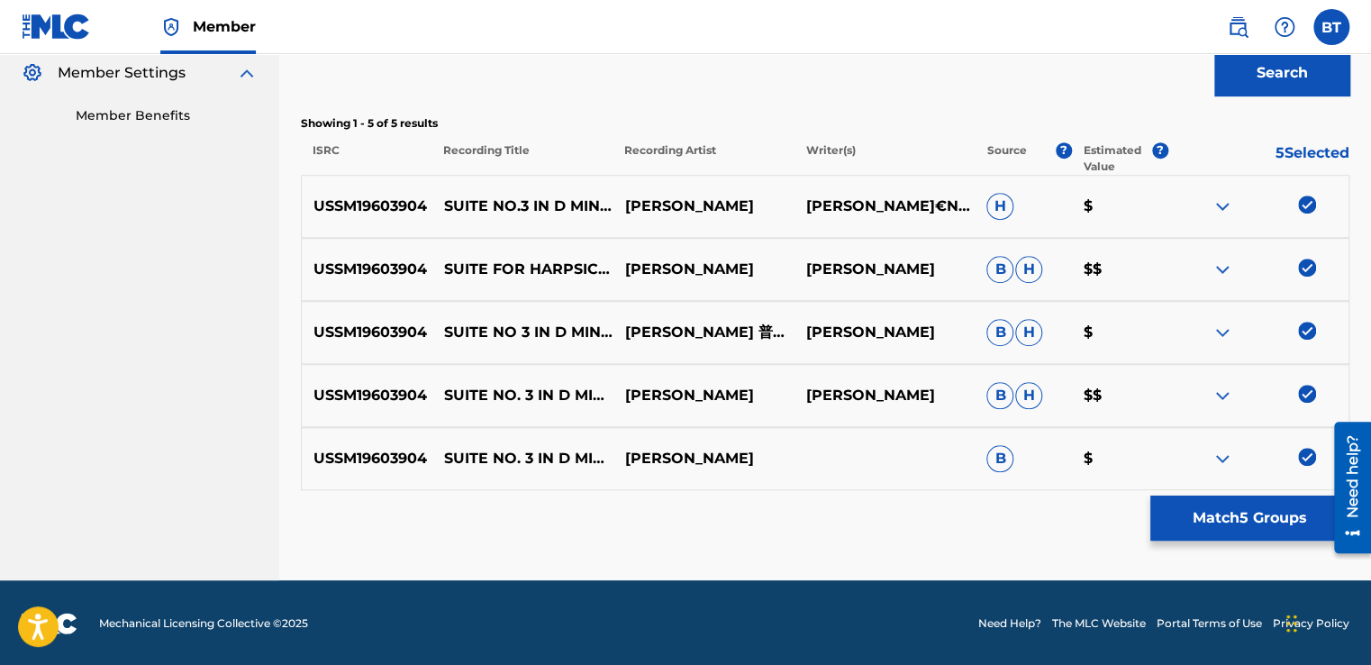
scroll to position [541, 0]
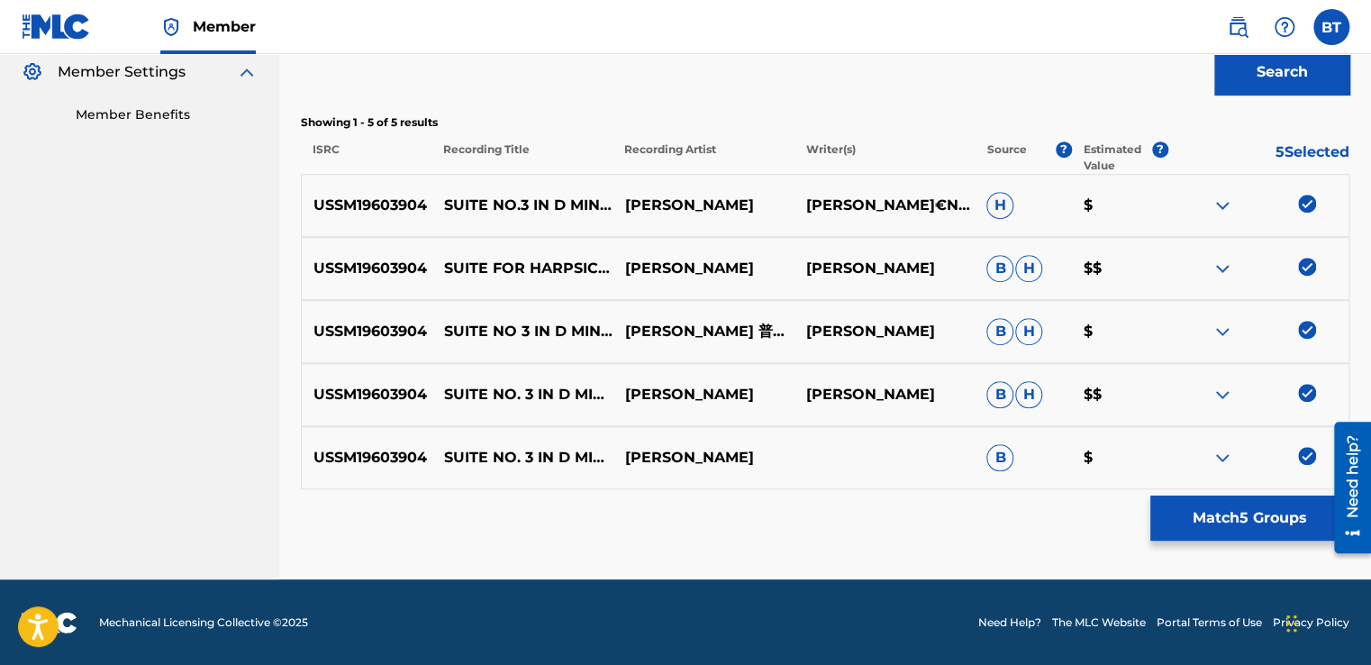
click at [1311, 204] on img at bounding box center [1307, 204] width 18 height 18
click at [1308, 266] on img at bounding box center [1307, 267] width 18 height 18
click at [1312, 330] on img at bounding box center [1307, 330] width 18 height 18
click at [1303, 394] on img at bounding box center [1307, 393] width 18 height 18
click at [1304, 458] on img at bounding box center [1307, 456] width 18 height 18
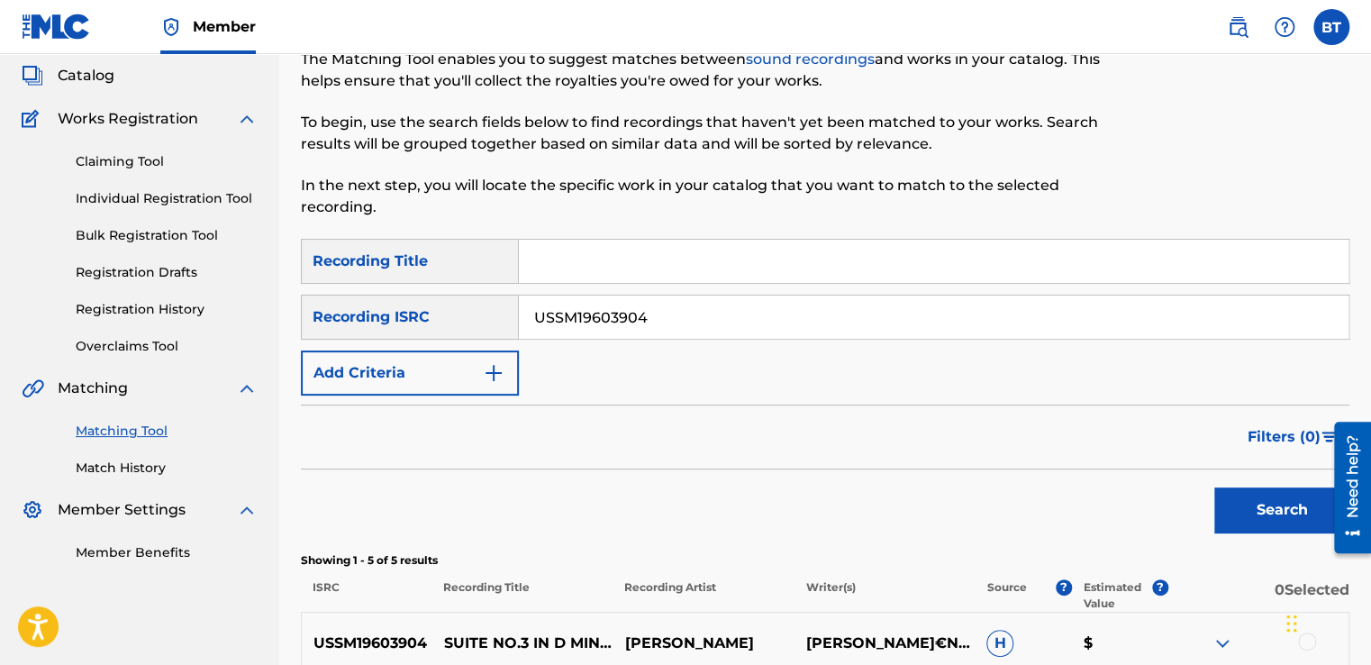
scroll to position [91, 0]
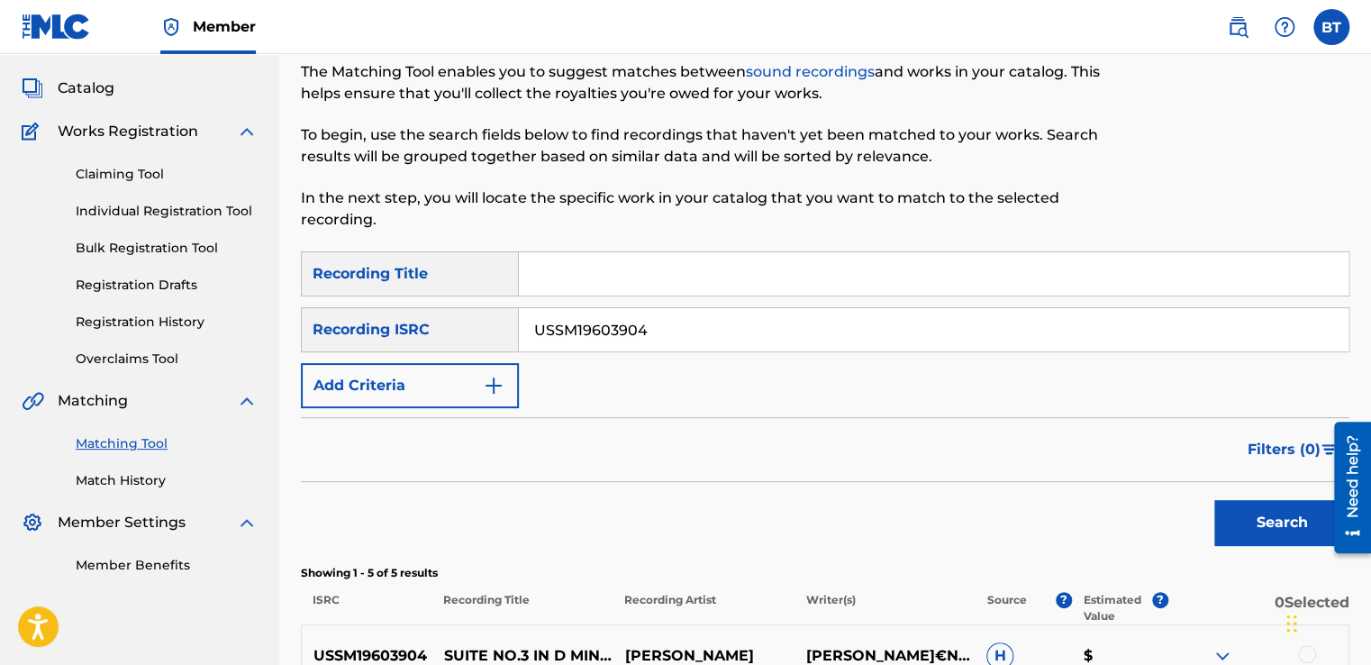
drag, startPoint x: 667, startPoint y: 330, endPoint x: 511, endPoint y: 330, distance: 155.8
click at [511, 330] on div "SearchWithCriteria0beeada8-94d6-4a4d-9d75-bc3ba10f36a4 Recording ISRC USSM19603…" at bounding box center [825, 329] width 1049 height 45
paste input "ESA011916708"
type input "ESA011916708"
click at [1287, 518] on button "Search" at bounding box center [1281, 522] width 135 height 45
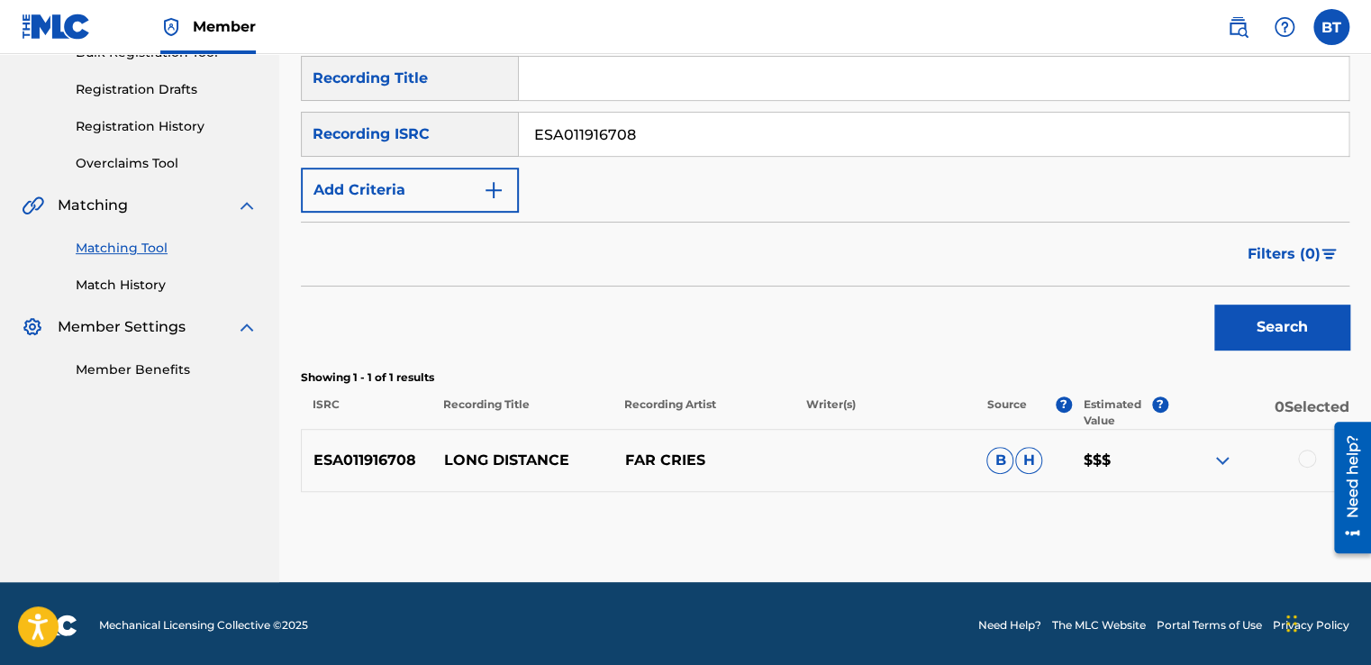
scroll to position [289, 0]
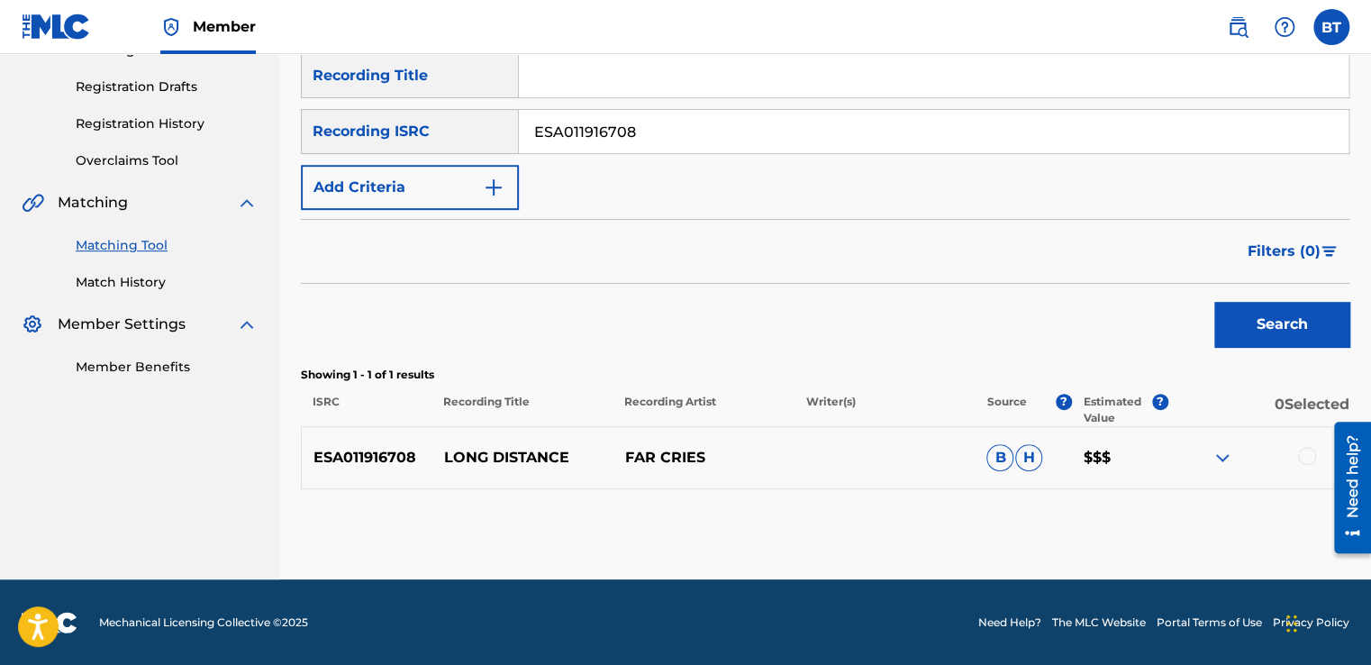
click at [1304, 458] on div at bounding box center [1307, 456] width 18 height 18
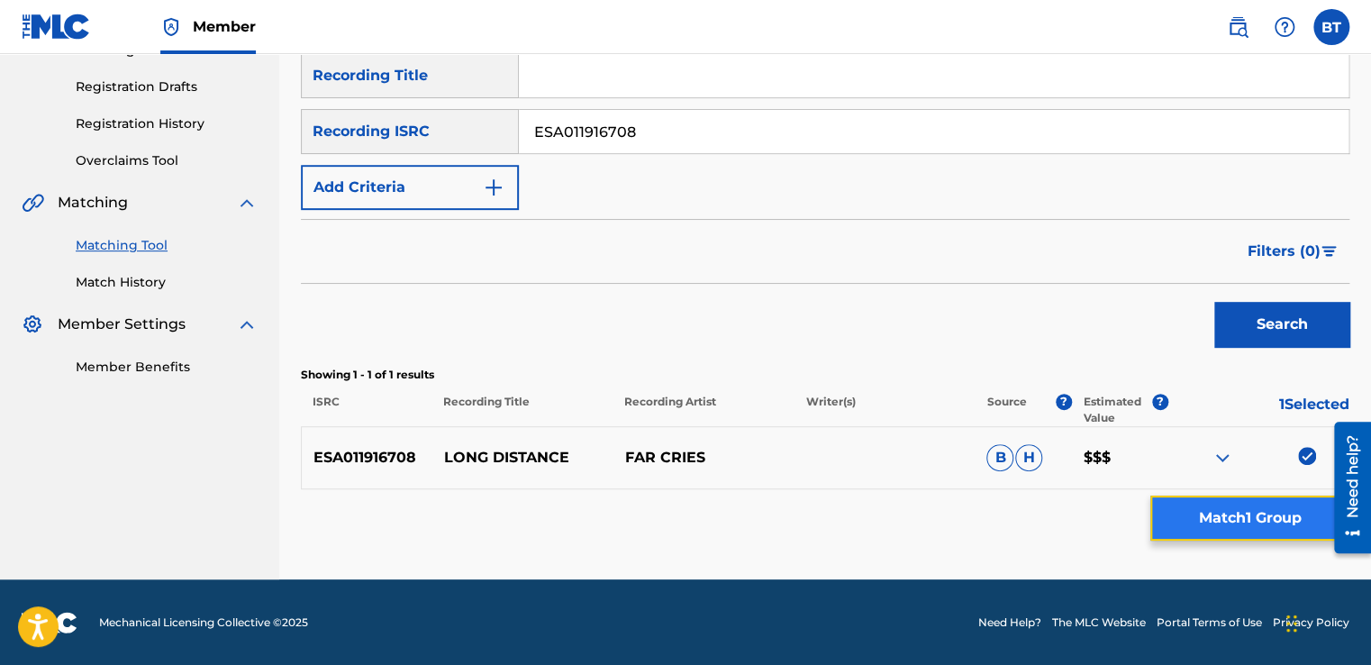
click at [1276, 516] on button "Match 1 Group" at bounding box center [1249, 517] width 199 height 45
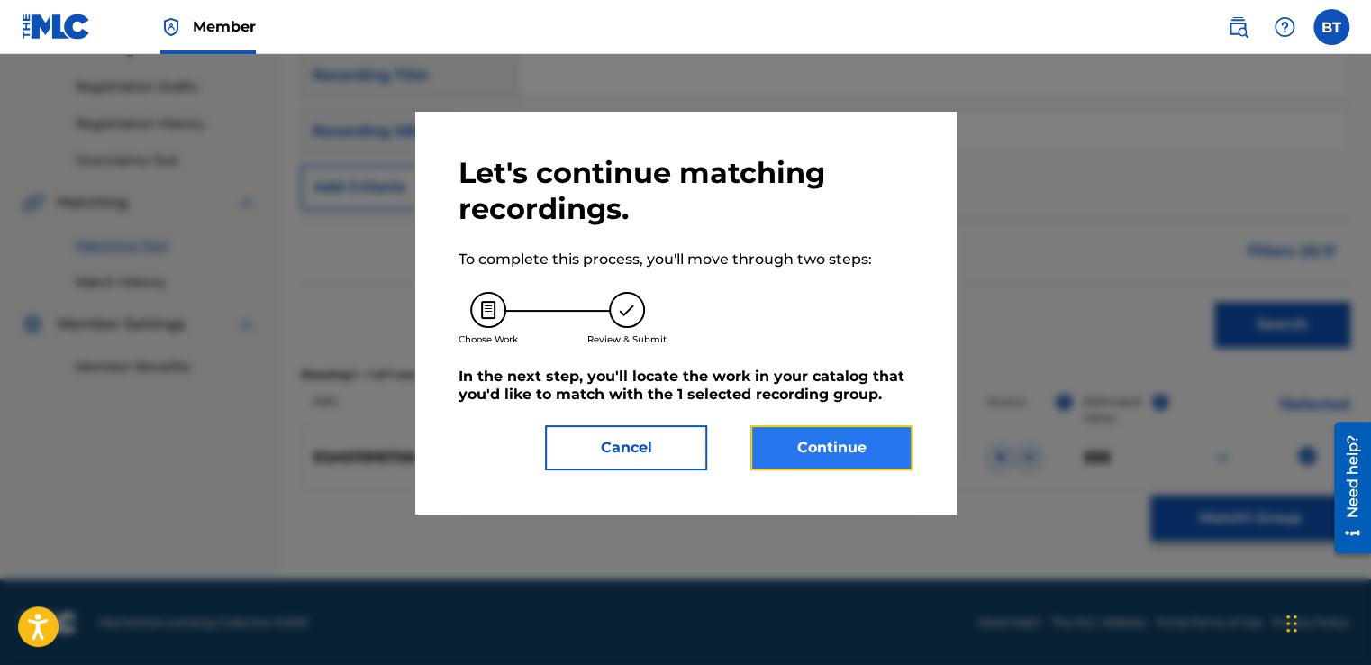
click at [807, 457] on button "Continue" at bounding box center [831, 447] width 162 height 45
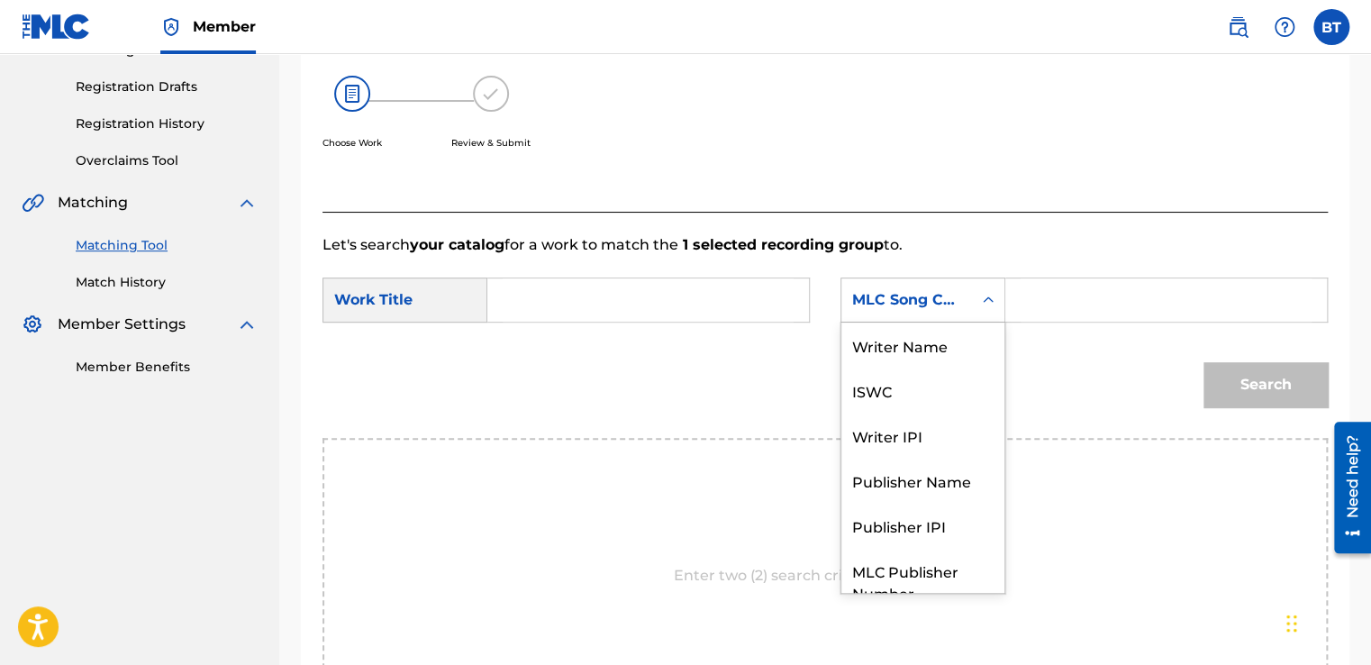
click at [958, 299] on div "MLC Song Code" at bounding box center [906, 300] width 109 height 22
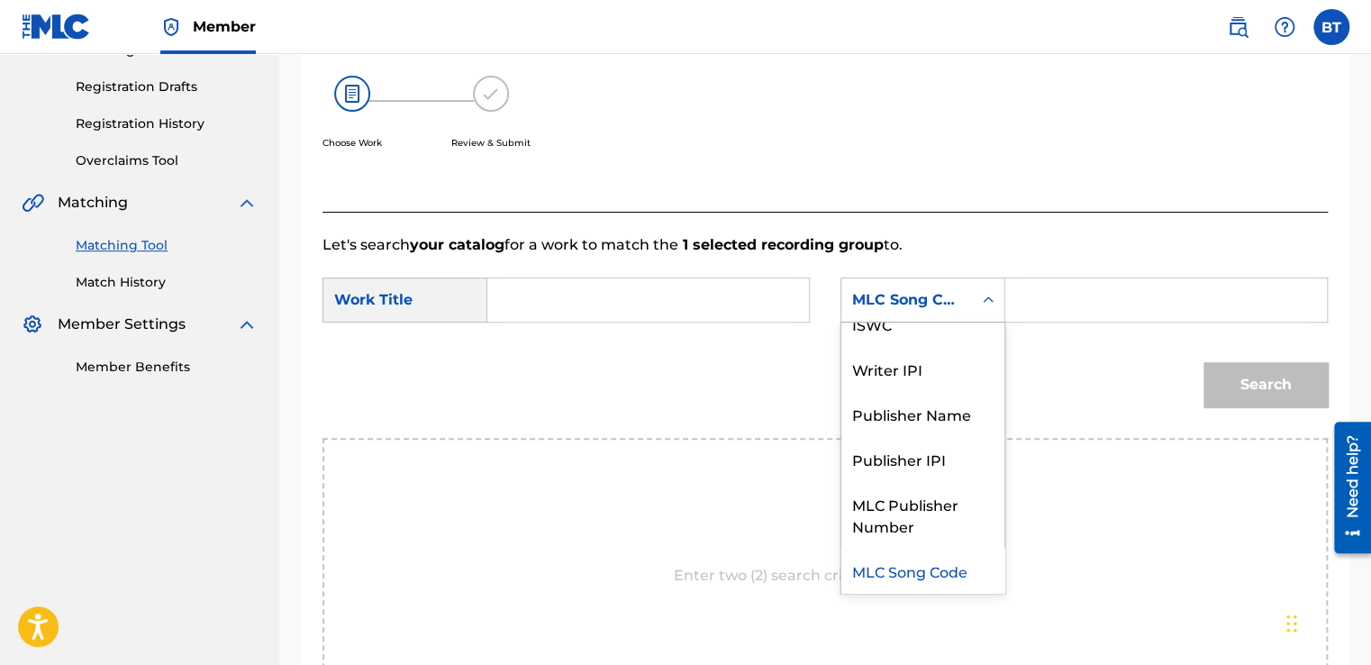
scroll to position [0, 0]
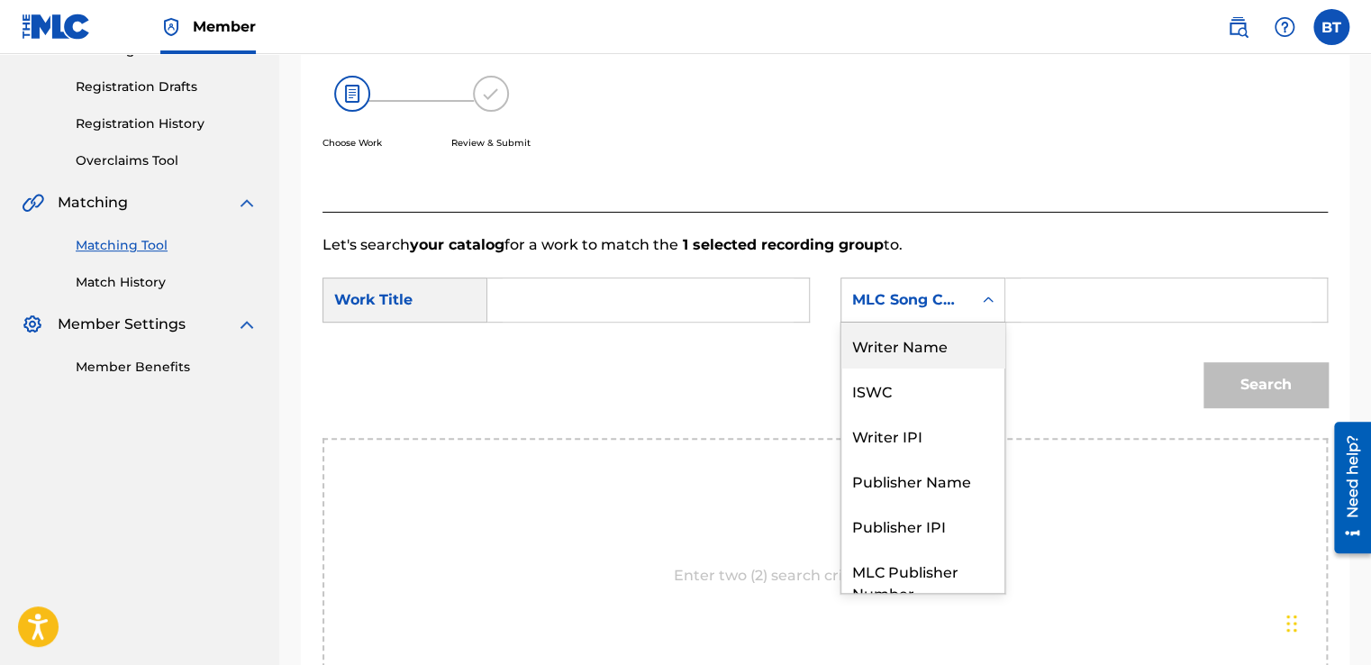
drag, startPoint x: 904, startPoint y: 352, endPoint x: 937, endPoint y: 337, distance: 35.9
click at [904, 351] on div "Writer Name" at bounding box center [922, 344] width 163 height 45
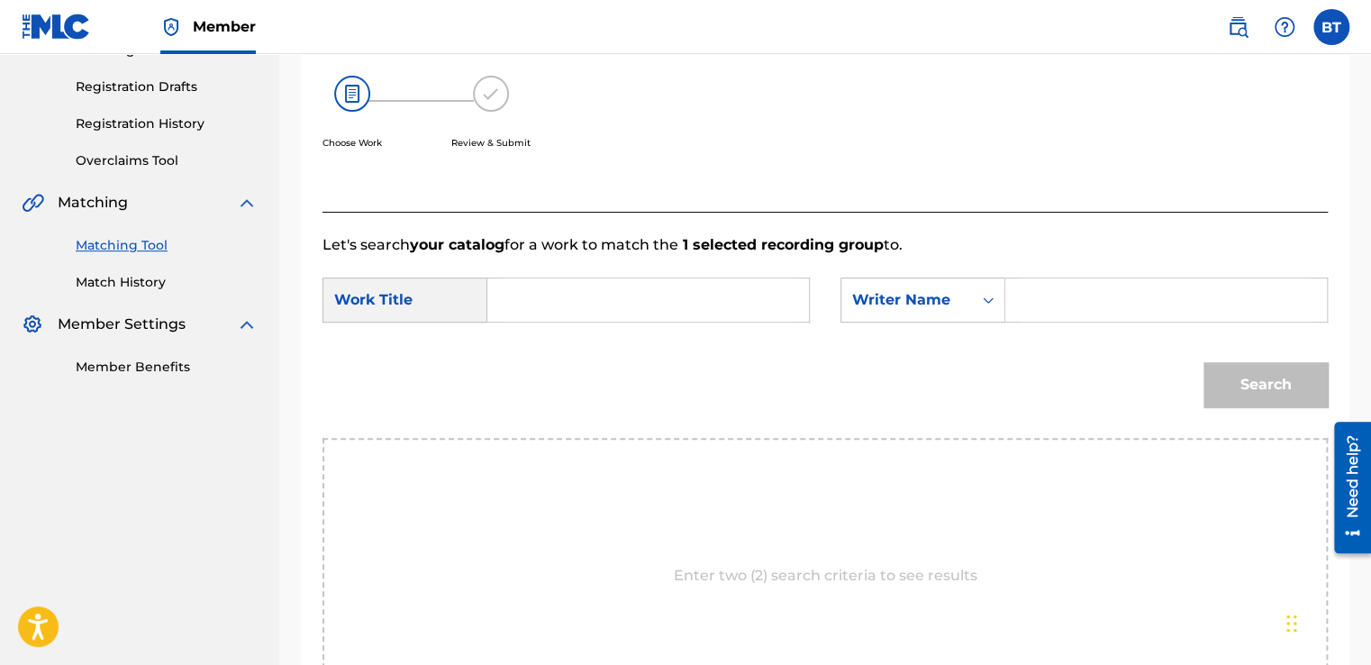
click at [1022, 297] on input "Search Form" at bounding box center [1166, 299] width 291 height 43
type input "far cries"
click at [750, 308] on input "Search Form" at bounding box center [648, 299] width 291 height 43
click at [709, 340] on form "SearchWithCriteria4c6232ff-0441-4728-aa9c-054a40ce3f51 Work Title long dist Sea…" at bounding box center [824, 347] width 1005 height 182
click at [616, 311] on input "long dist" at bounding box center [648, 299] width 291 height 43
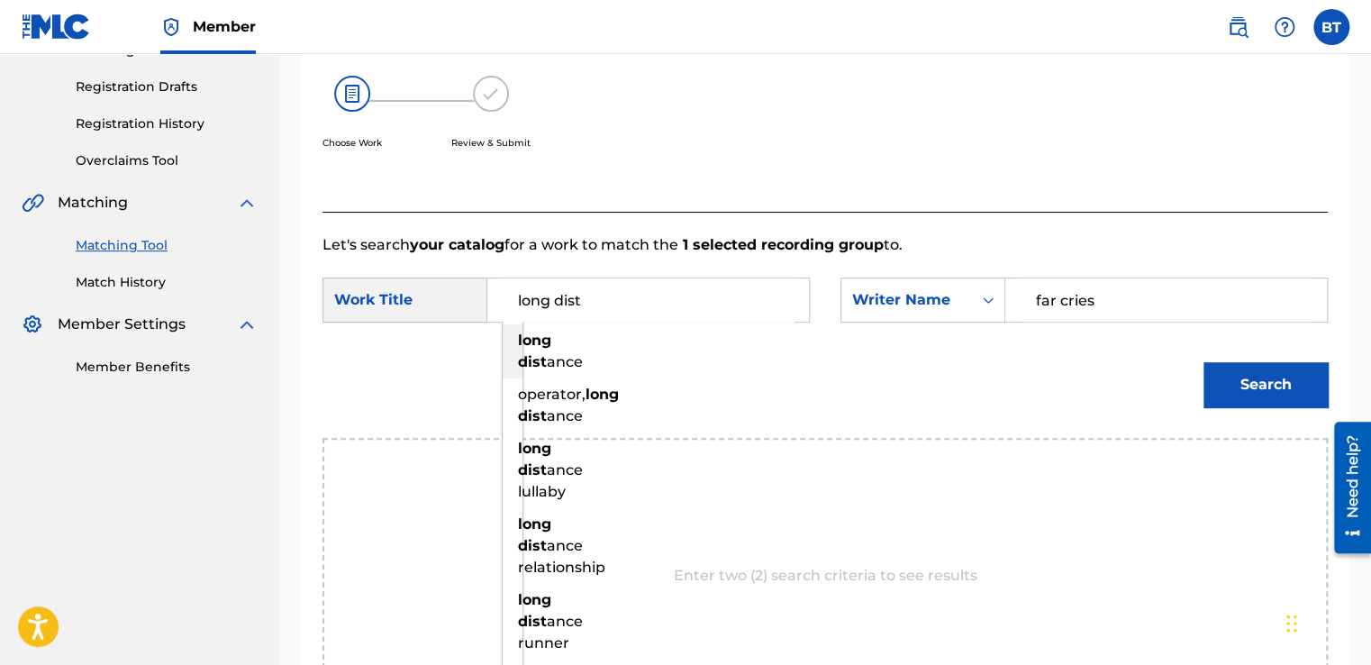
click at [540, 356] on strong "dist" at bounding box center [532, 361] width 29 height 17
type input "long distance"
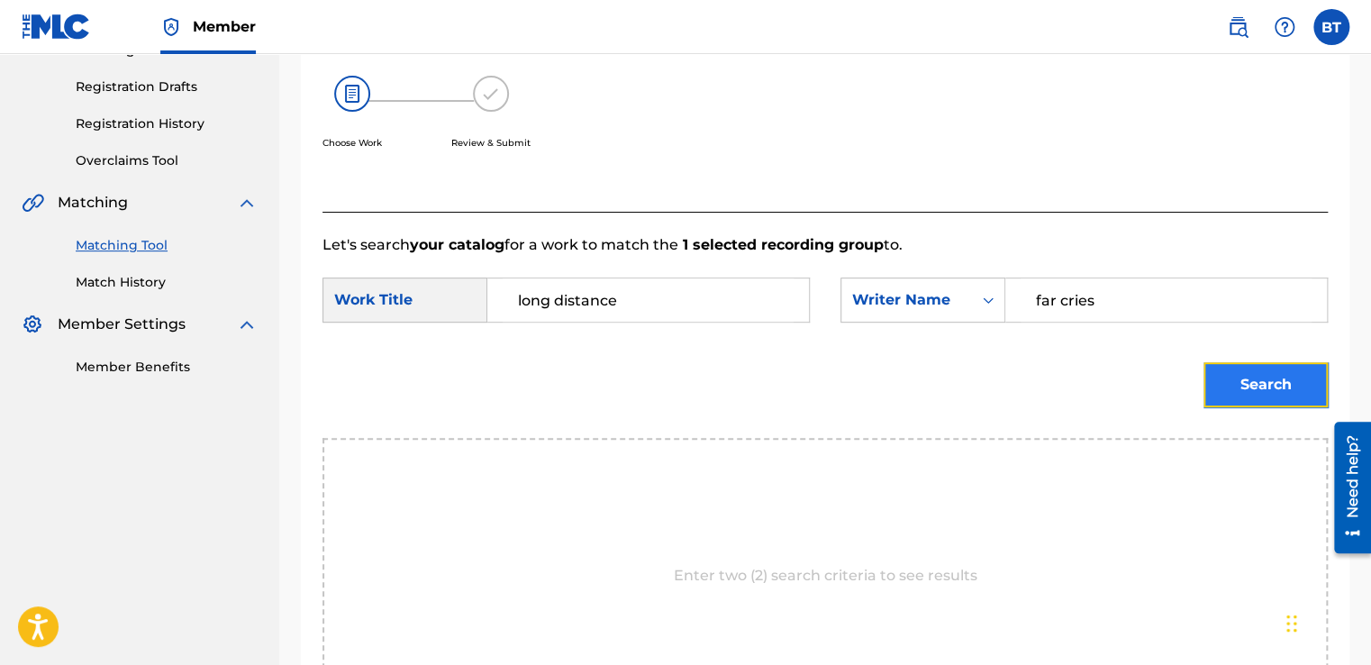
click at [1252, 380] on button "Search" at bounding box center [1265, 384] width 124 height 45
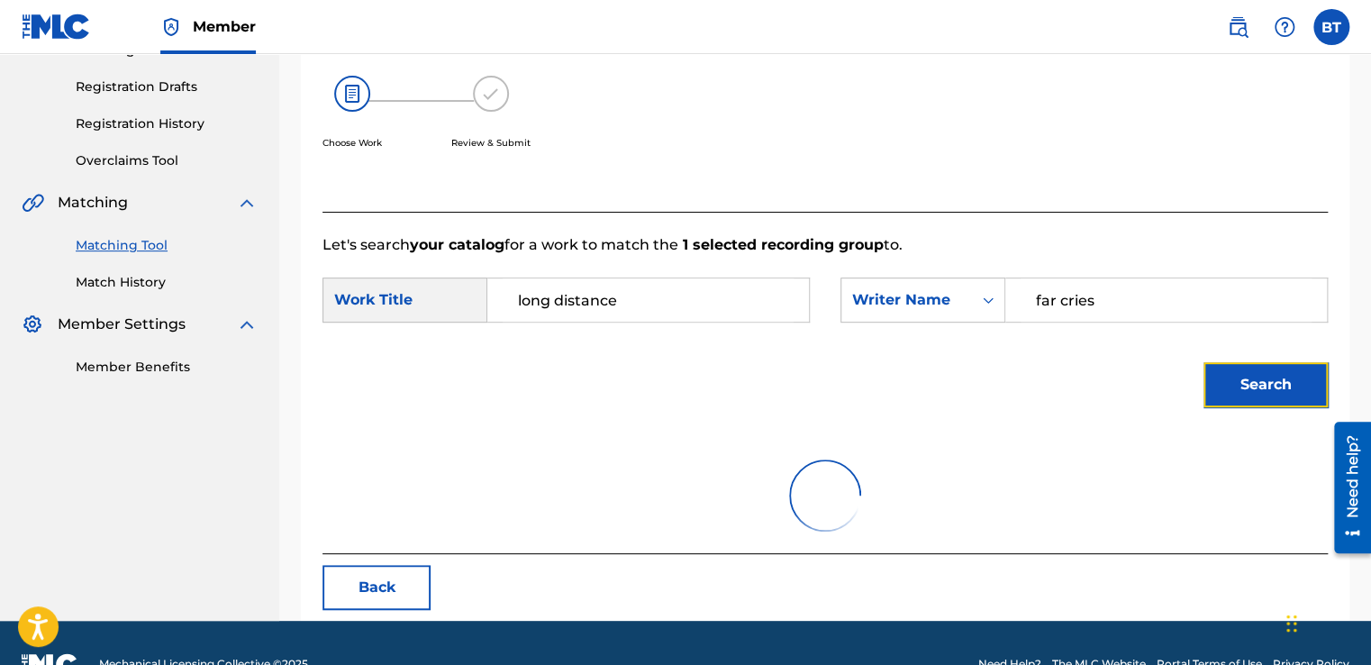
scroll to position [253, 0]
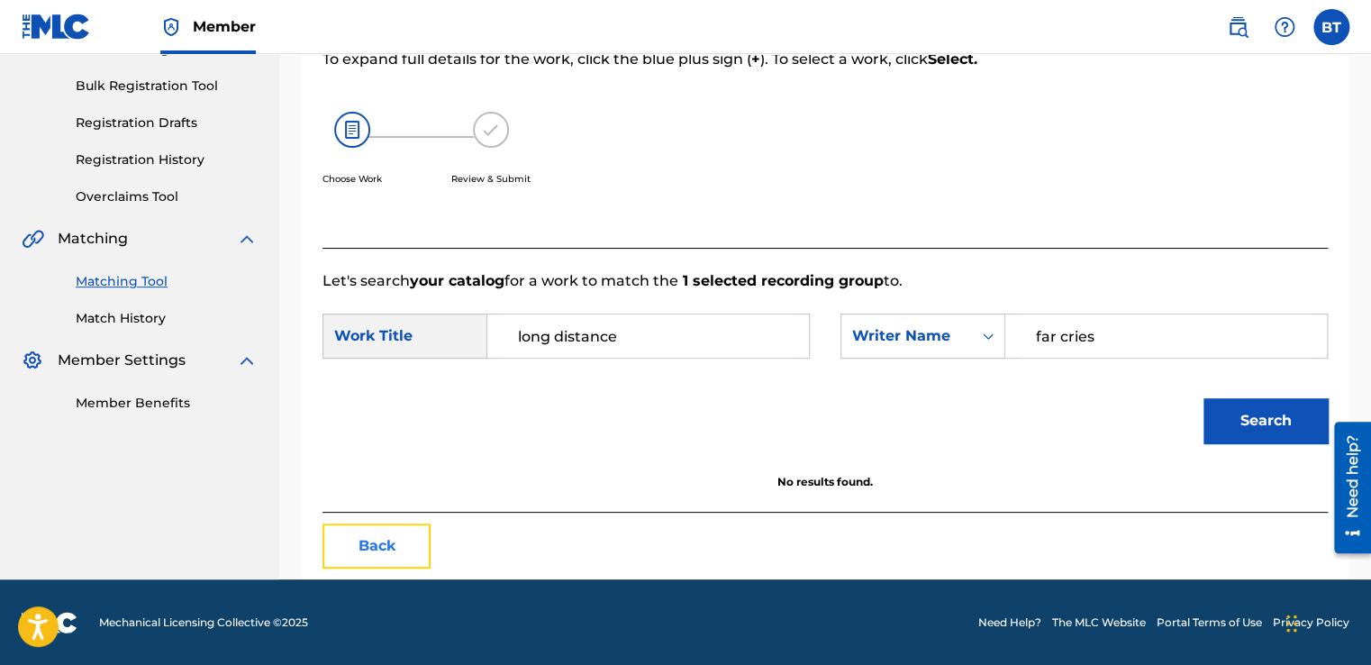
click at [387, 561] on button "Back" at bounding box center [376, 545] width 108 height 45
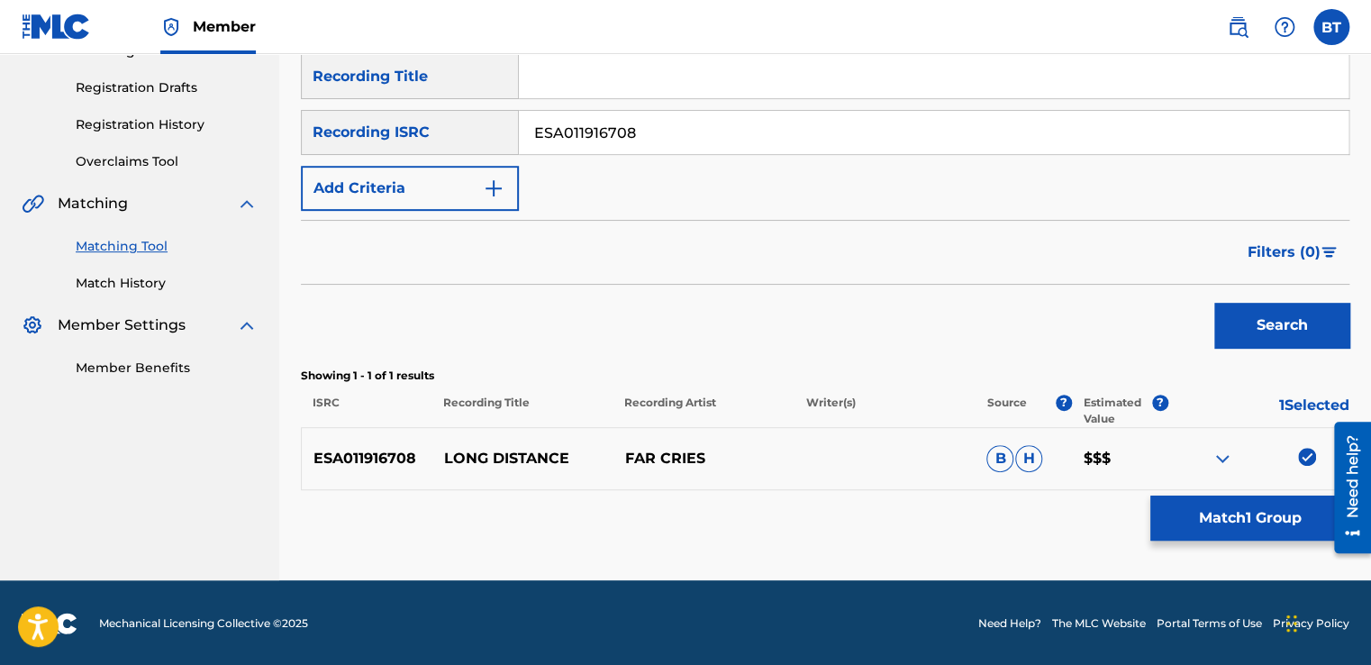
scroll to position [289, 0]
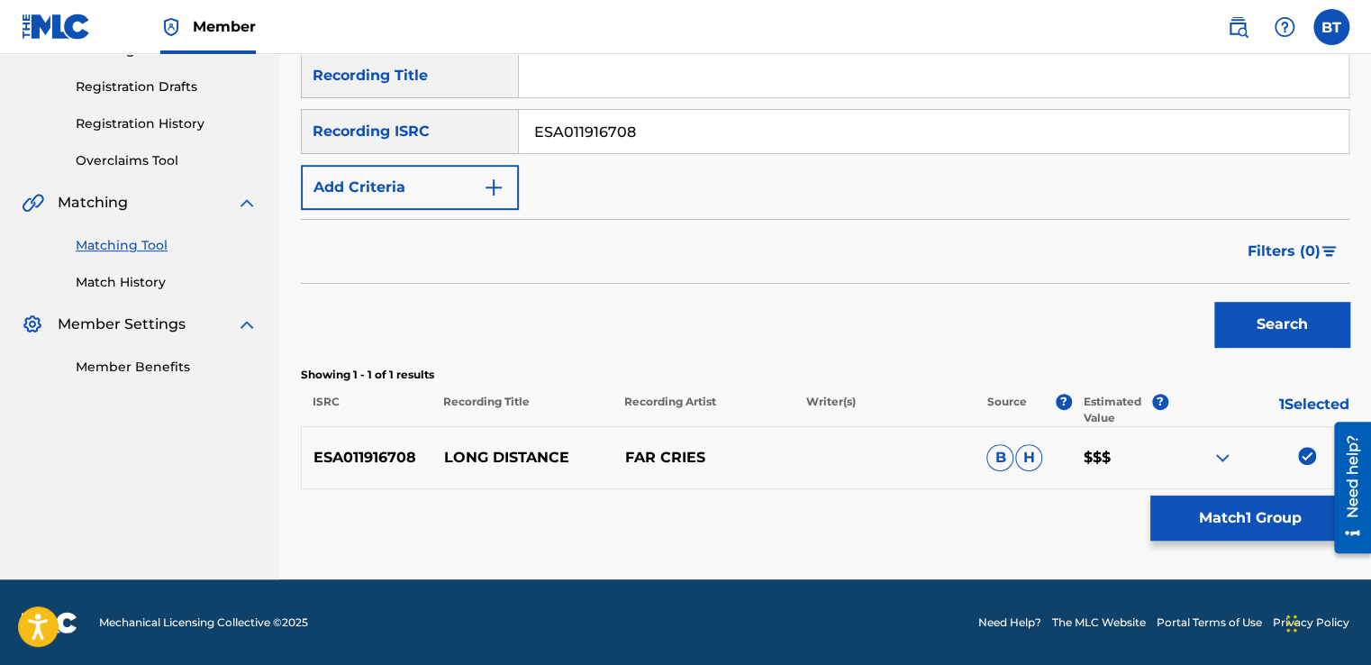
click at [1309, 452] on img at bounding box center [1307, 456] width 18 height 18
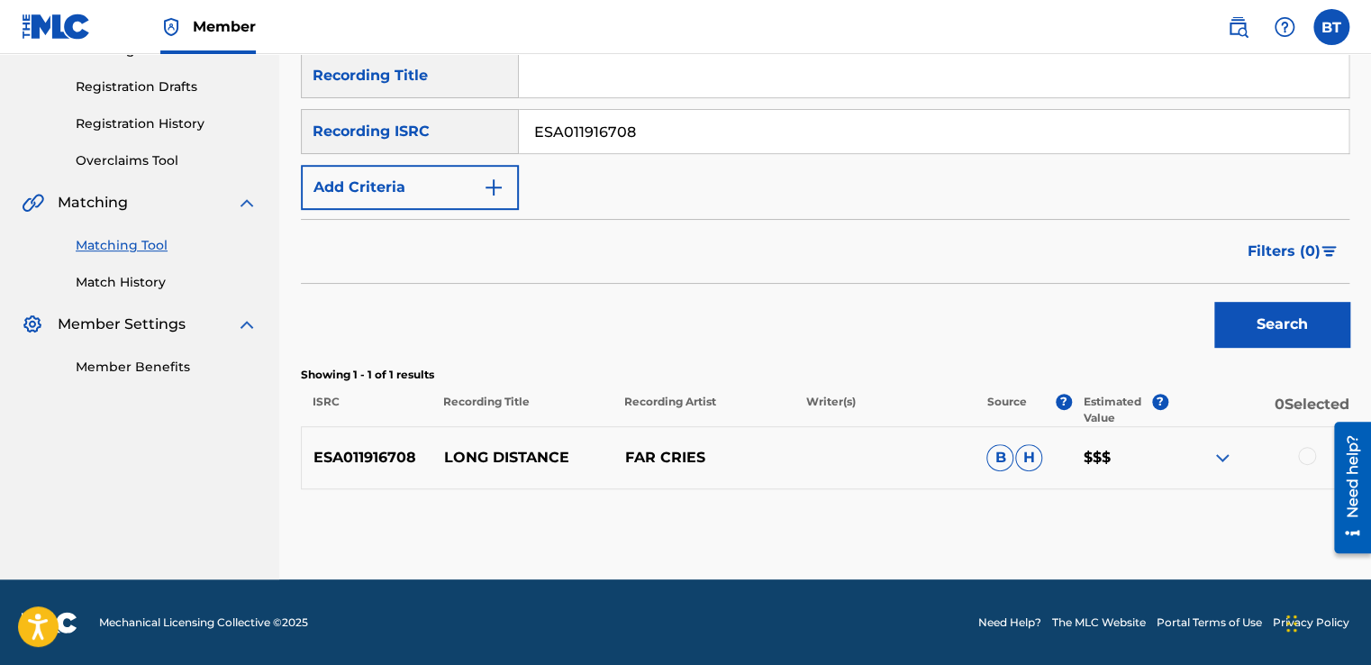
drag, startPoint x: 593, startPoint y: 131, endPoint x: 519, endPoint y: 128, distance: 73.9
click at [519, 128] on input "ESA011916708" at bounding box center [934, 131] width 830 height 43
paste input "FR1A91703712"
type input "FR1A91703712"
click at [1261, 311] on button "Search" at bounding box center [1281, 324] width 135 height 45
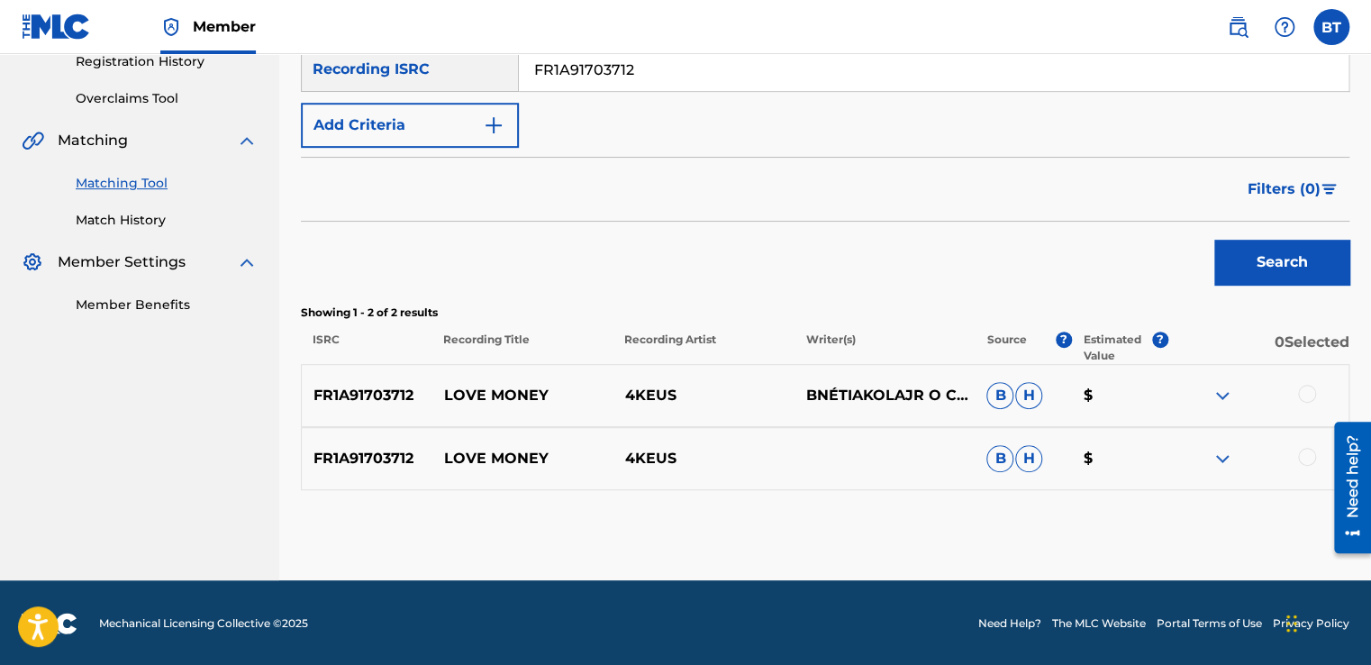
scroll to position [352, 0]
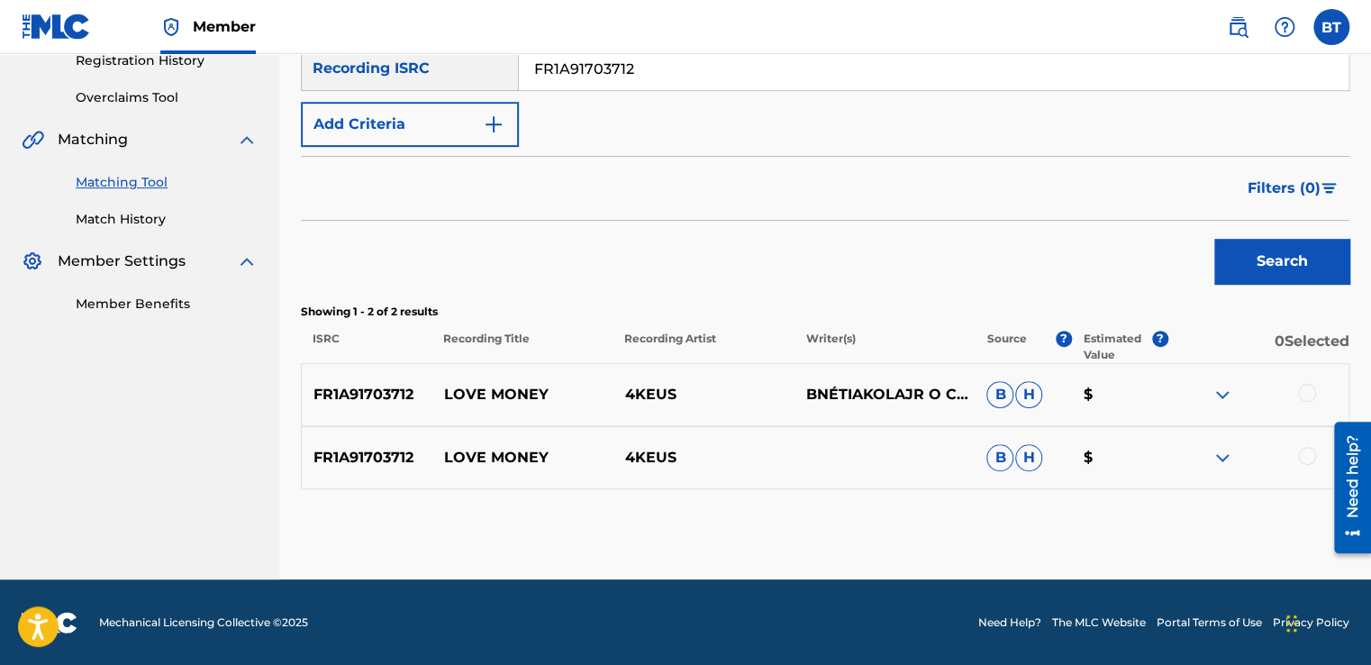
click at [1307, 391] on div at bounding box center [1307, 393] width 18 height 18
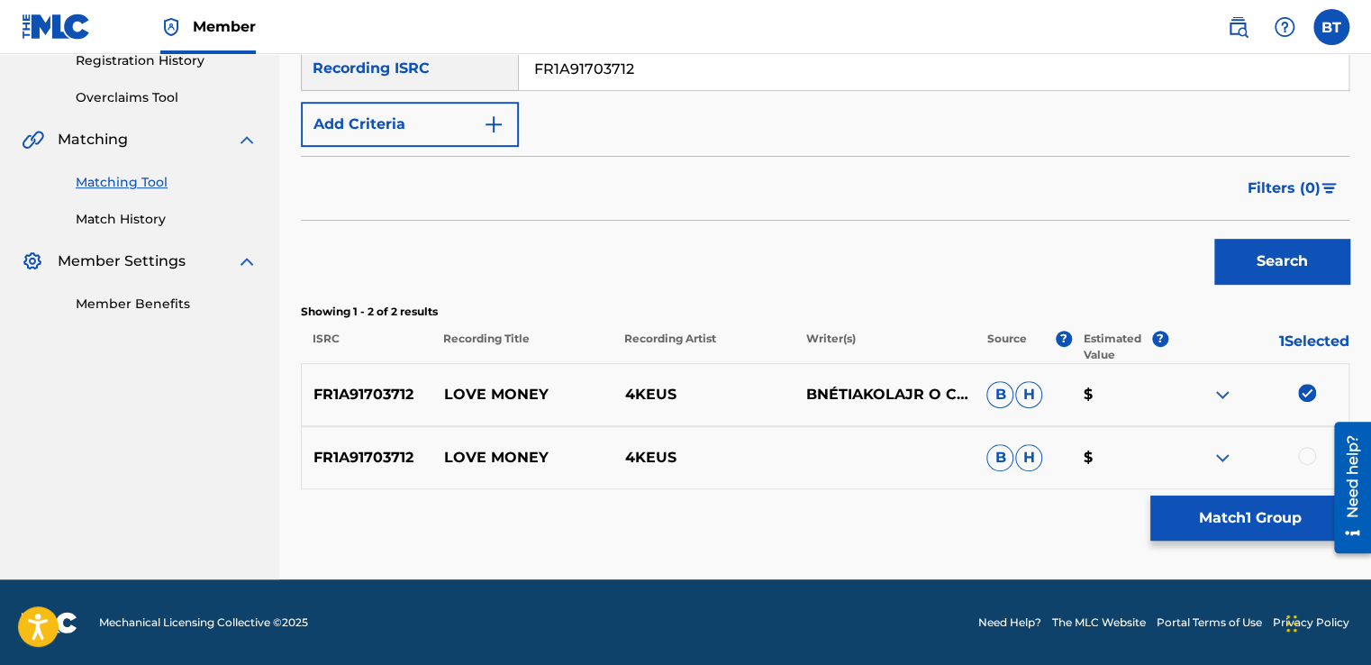
click at [1306, 452] on div at bounding box center [1307, 456] width 18 height 18
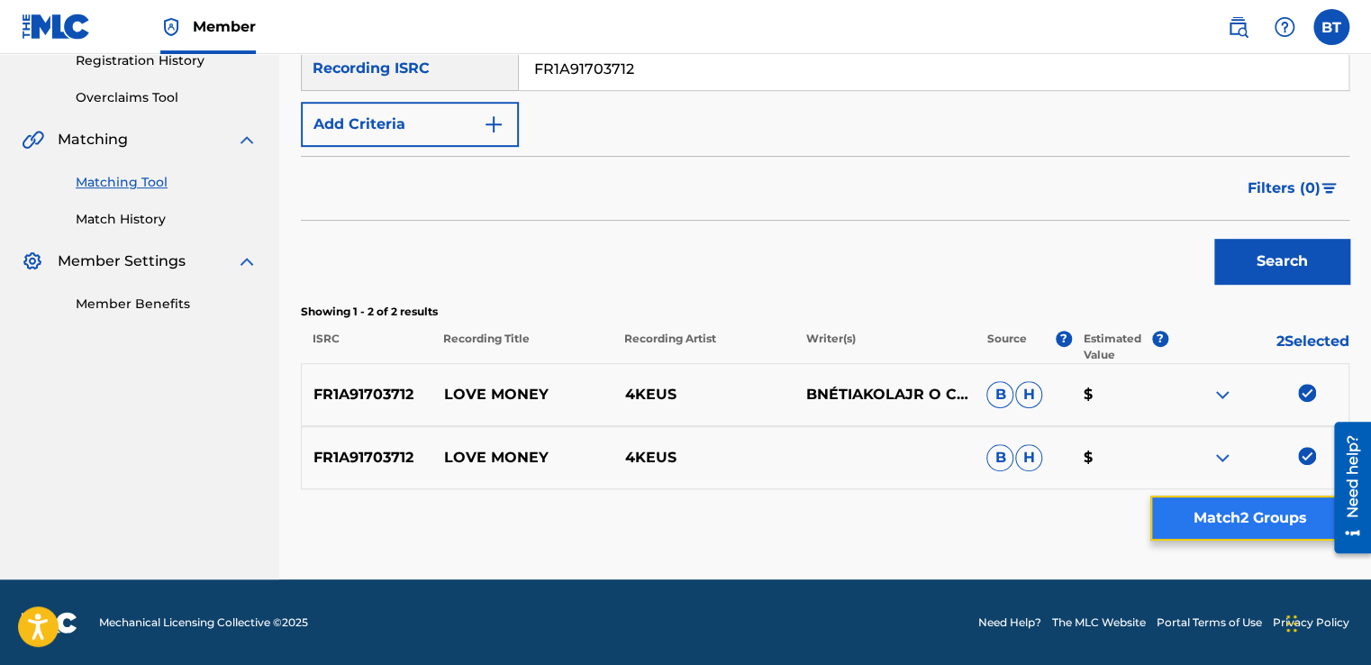
click at [1282, 530] on button "Match 2 Groups" at bounding box center [1249, 517] width 199 height 45
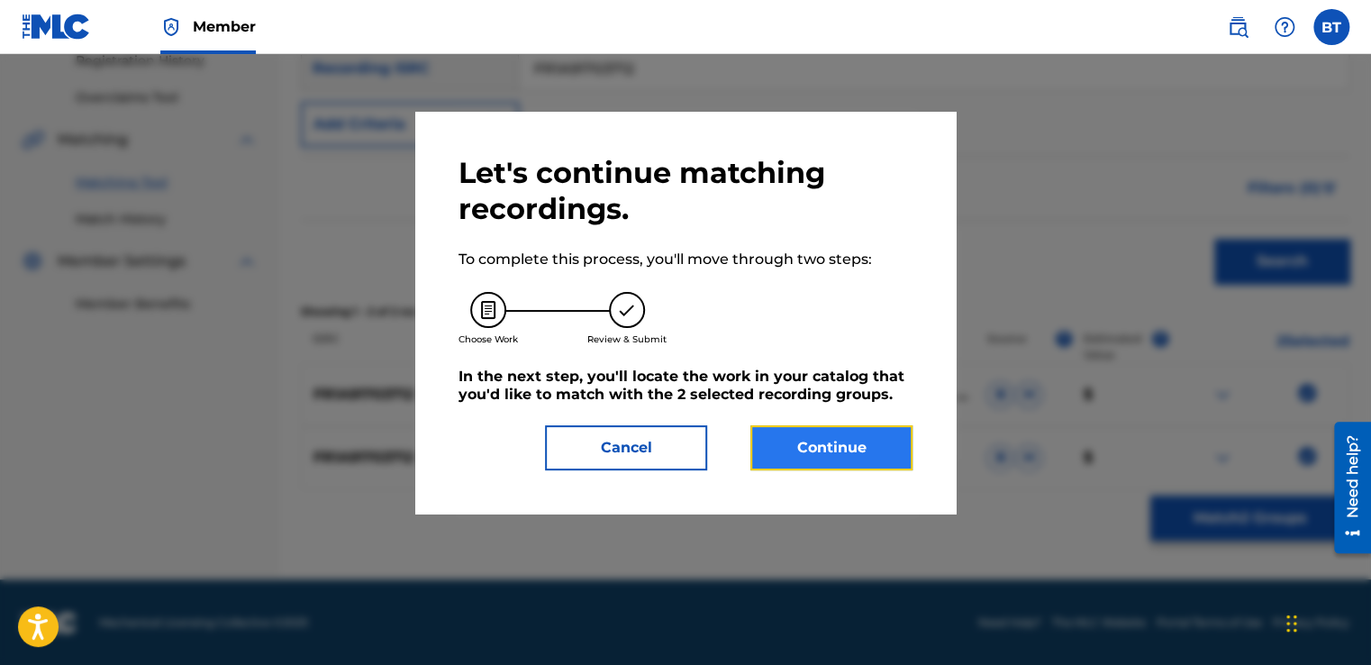
click at [854, 431] on button "Continue" at bounding box center [831, 447] width 162 height 45
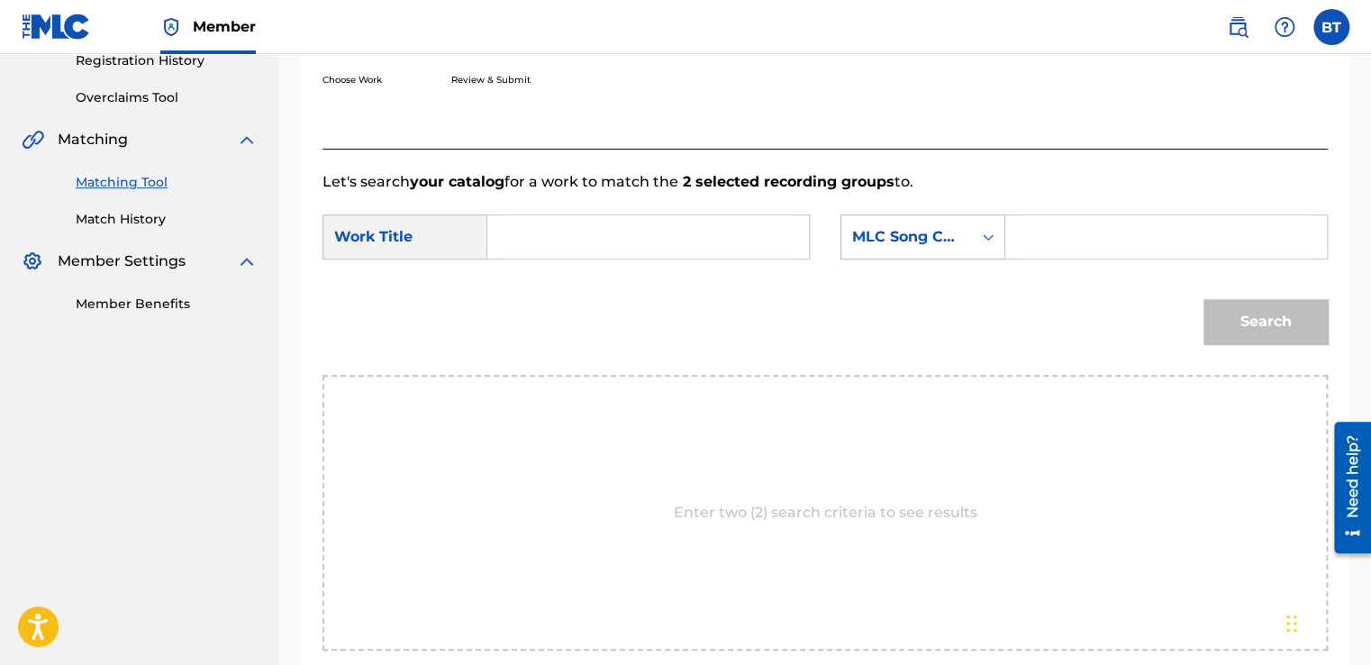
click at [965, 225] on div "MLC Song Code" at bounding box center [906, 237] width 131 height 34
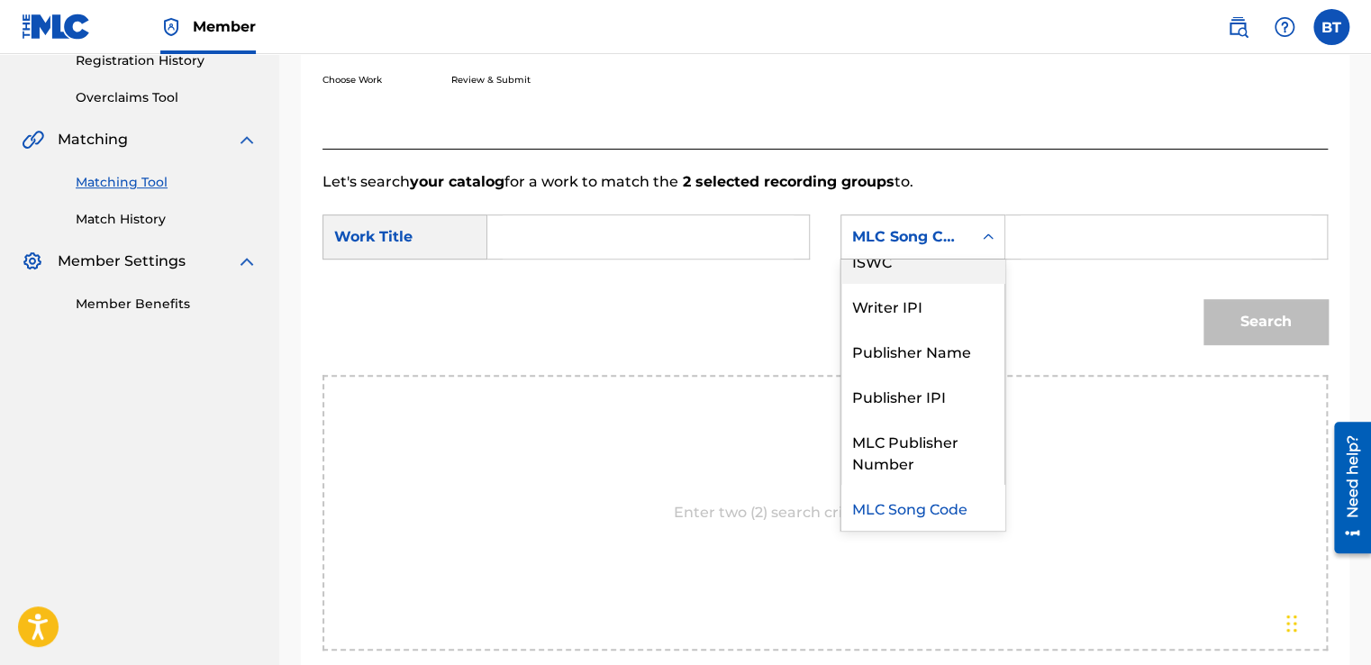
scroll to position [0, 0]
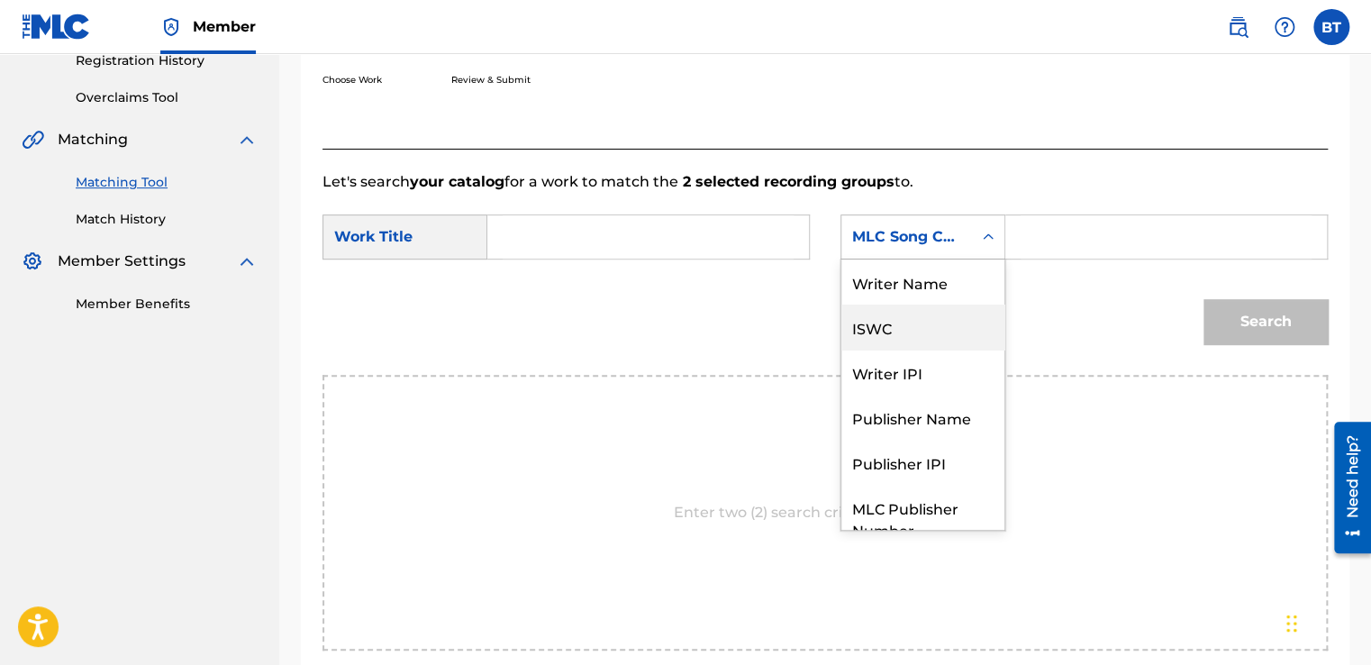
click at [948, 285] on div "Writer Name" at bounding box center [922, 281] width 163 height 45
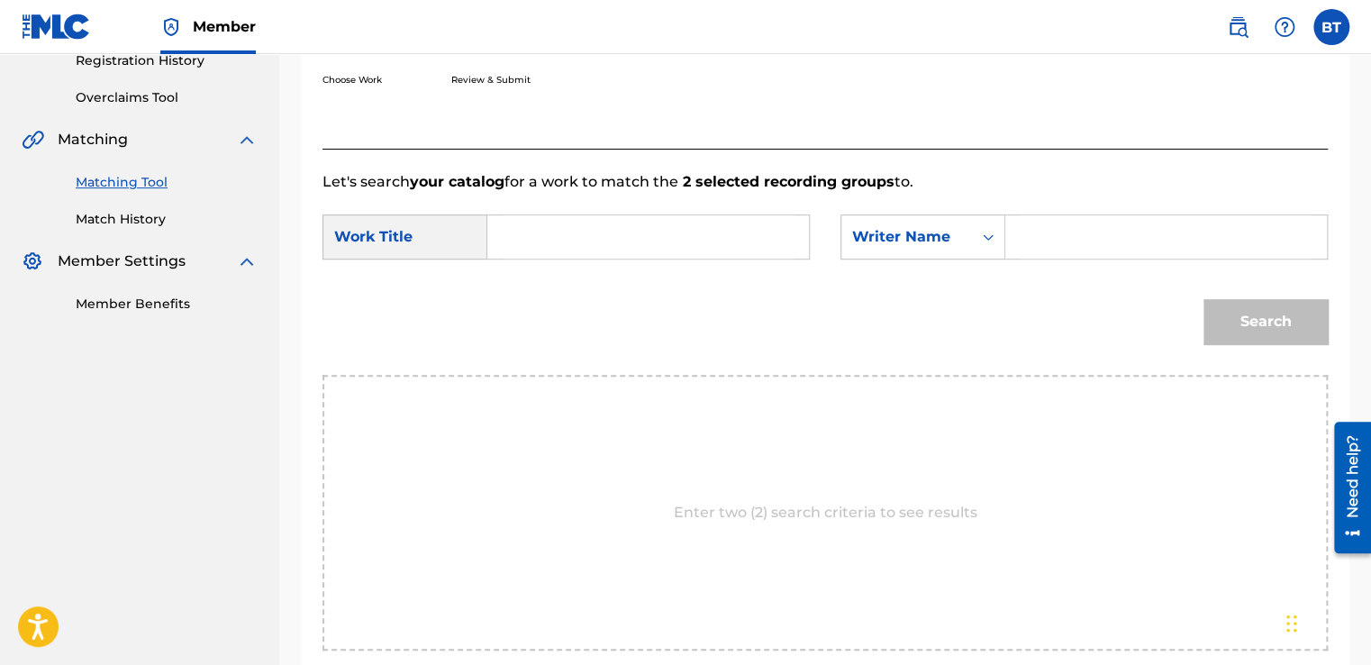
click at [1086, 239] on input "Search Form" at bounding box center [1166, 236] width 291 height 43
paste input "AlprodBnéDjeffiJr O CromTiakola"
type input "AlprodBnéDjeffiJr O CromTiakola"
click at [591, 225] on input "Search Form" at bounding box center [648, 236] width 291 height 43
paste input "Love Money"
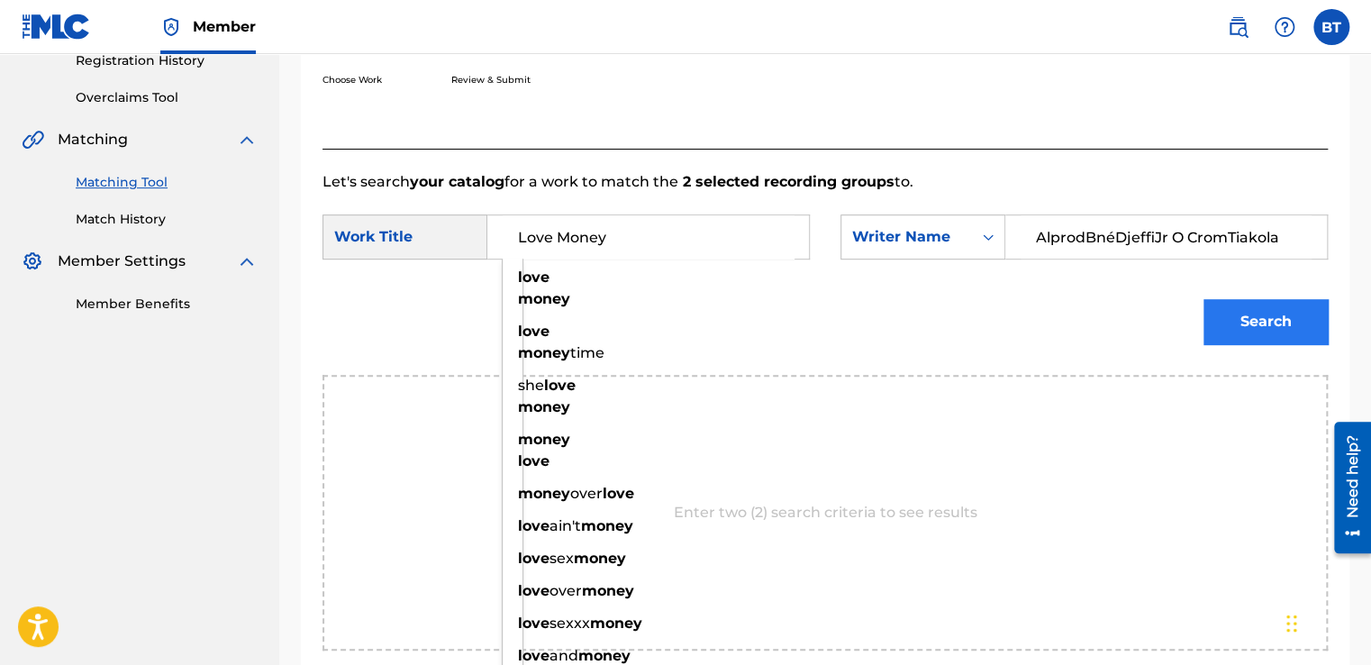
type input "Love Money"
click at [1212, 324] on button "Search" at bounding box center [1265, 321] width 124 height 45
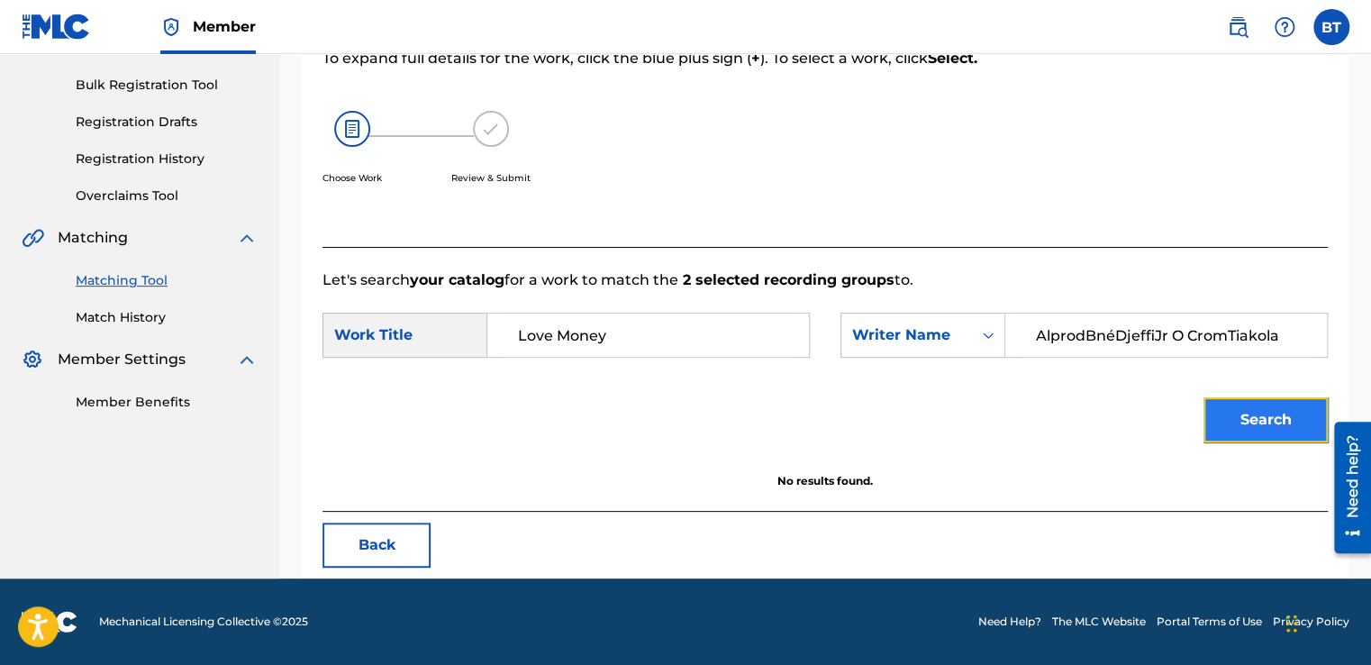
scroll to position [253, 0]
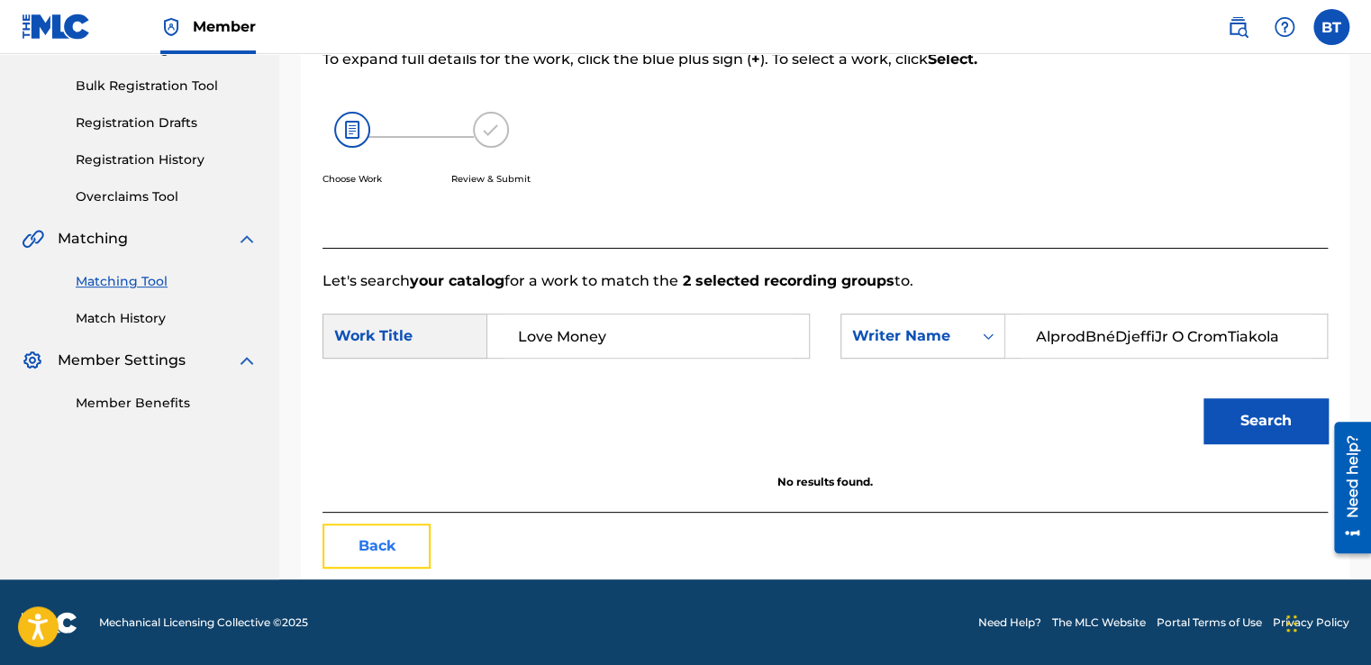
click at [414, 555] on button "Back" at bounding box center [376, 545] width 108 height 45
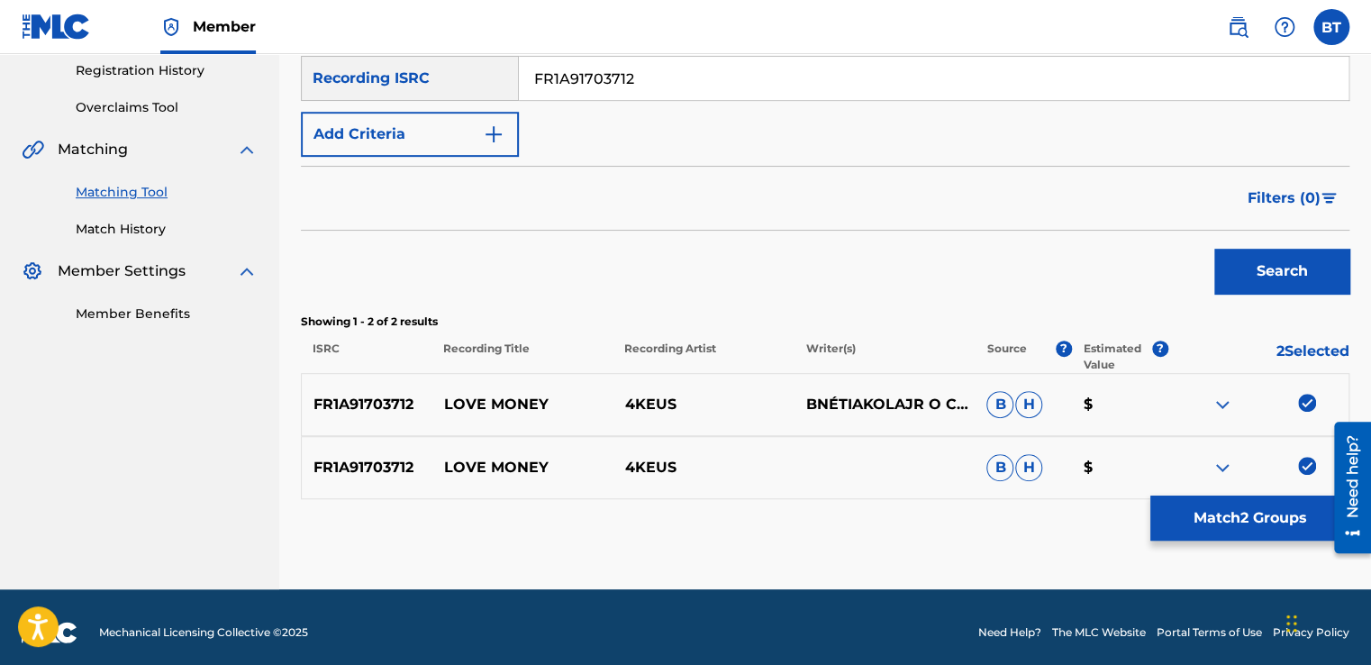
scroll to position [352, 0]
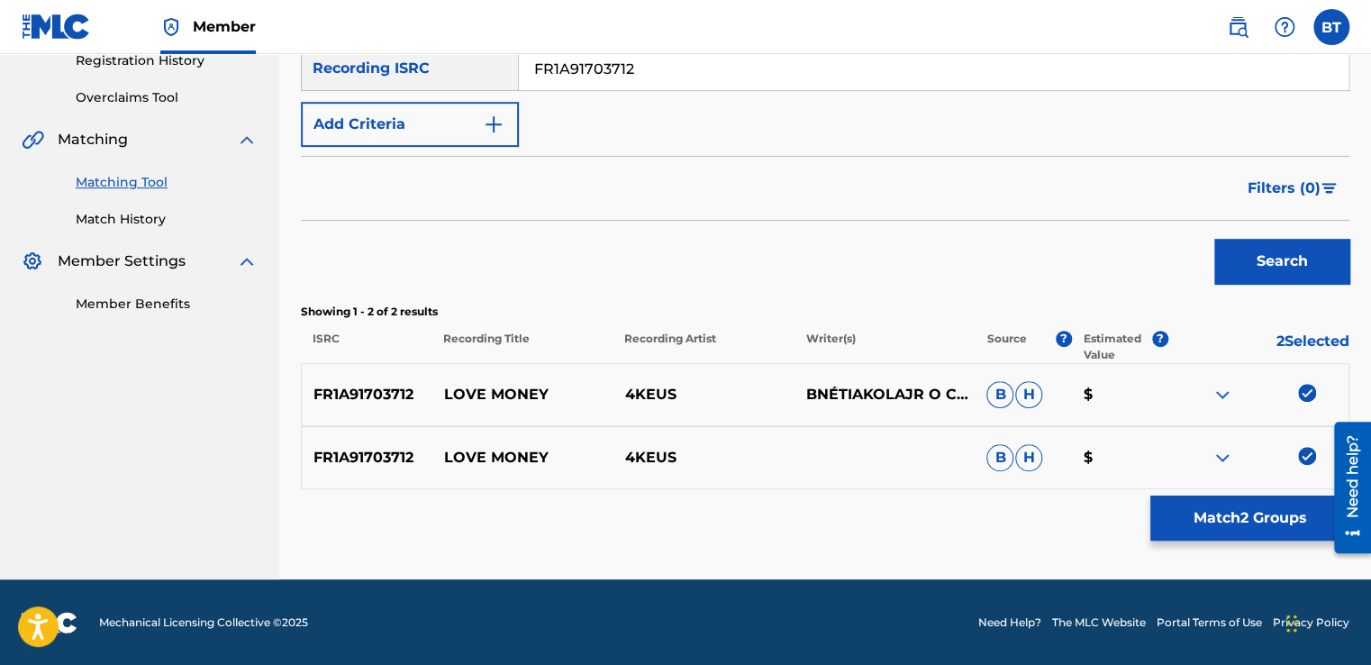
click at [1312, 392] on img at bounding box center [1307, 393] width 18 height 18
click at [1301, 459] on img at bounding box center [1307, 456] width 18 height 18
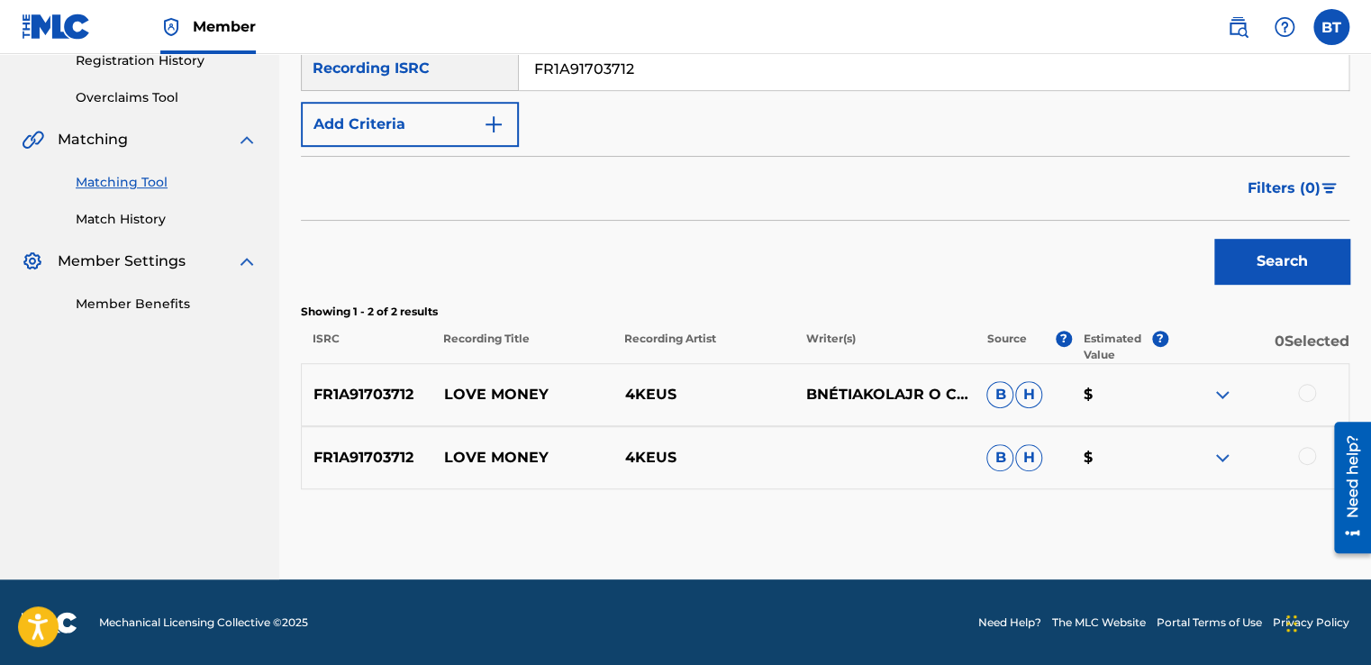
drag, startPoint x: 676, startPoint y: 71, endPoint x: 543, endPoint y: 74, distance: 132.4
click at [543, 74] on input "FR1A91703712" at bounding box center [934, 68] width 830 height 43
click at [700, 62] on input "FR1A91703712" at bounding box center [934, 68] width 830 height 43
drag, startPoint x: 615, startPoint y: 71, endPoint x: 486, endPoint y: 68, distance: 128.8
click at [476, 72] on div "SearchWithCriteria0beeada8-94d6-4a4d-9d75-bc3ba10f36a4 Recording ISRC FR1A91703…" at bounding box center [825, 68] width 1049 height 45
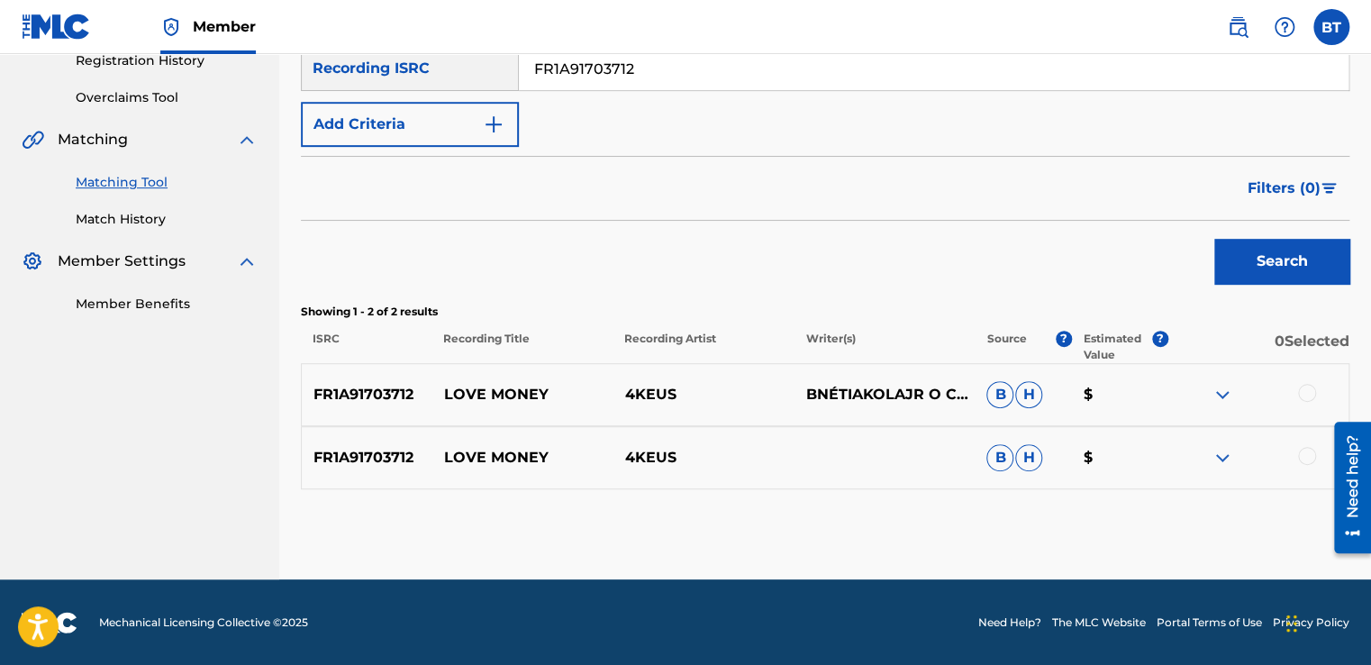
paste input "NLC731800026"
type input "NLC731800026"
click at [1236, 249] on button "Search" at bounding box center [1281, 261] width 135 height 45
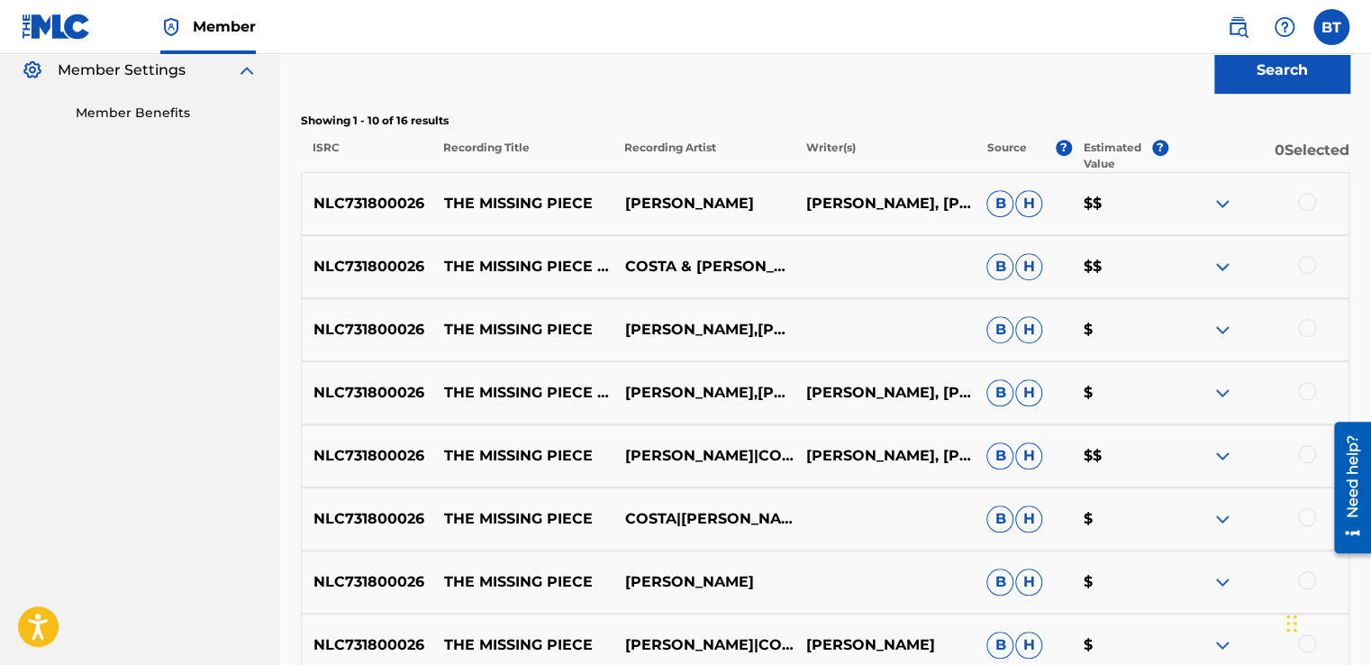
scroll to position [541, 0]
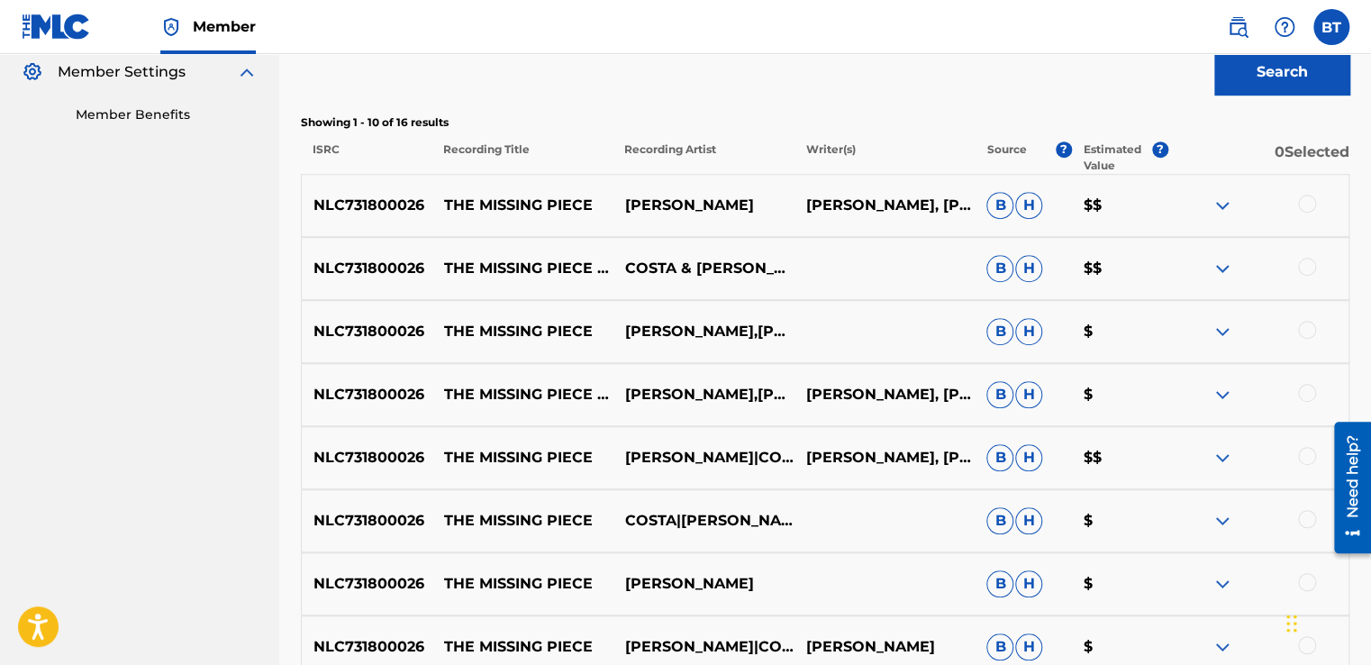
click at [1307, 207] on div at bounding box center [1307, 204] width 18 height 18
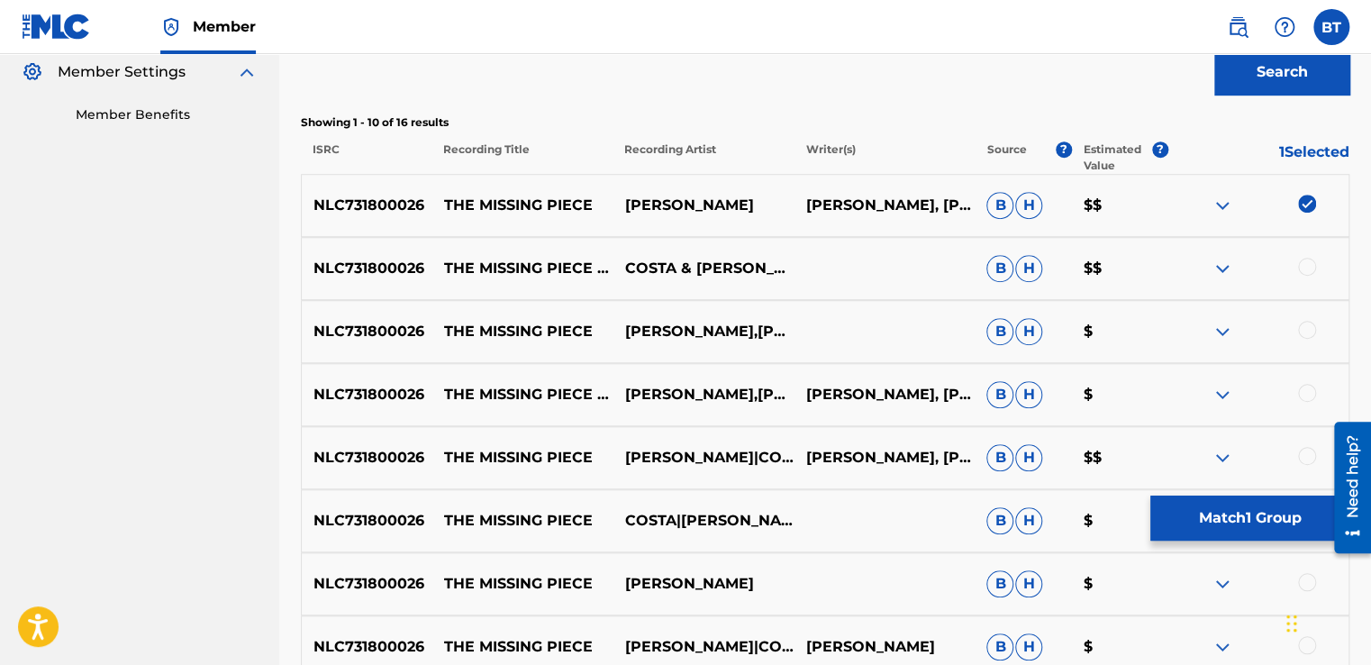
click at [1304, 389] on div at bounding box center [1307, 393] width 18 height 18
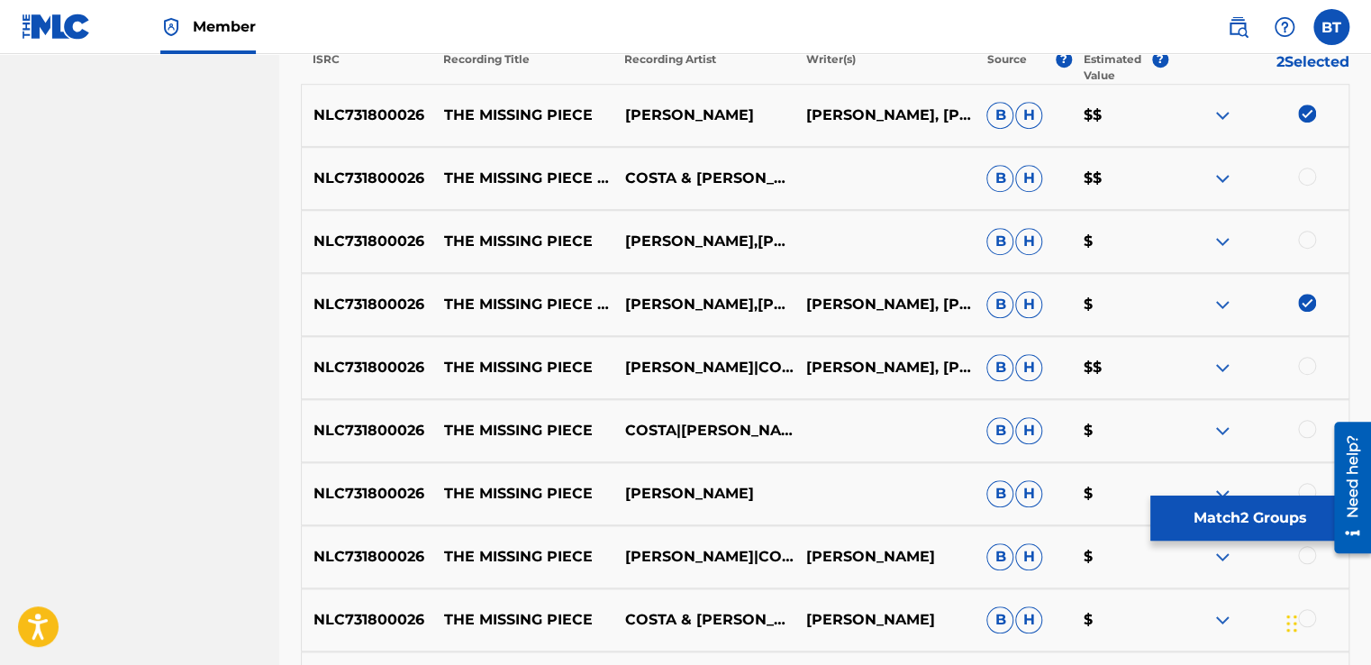
click at [1308, 372] on div at bounding box center [1307, 366] width 18 height 18
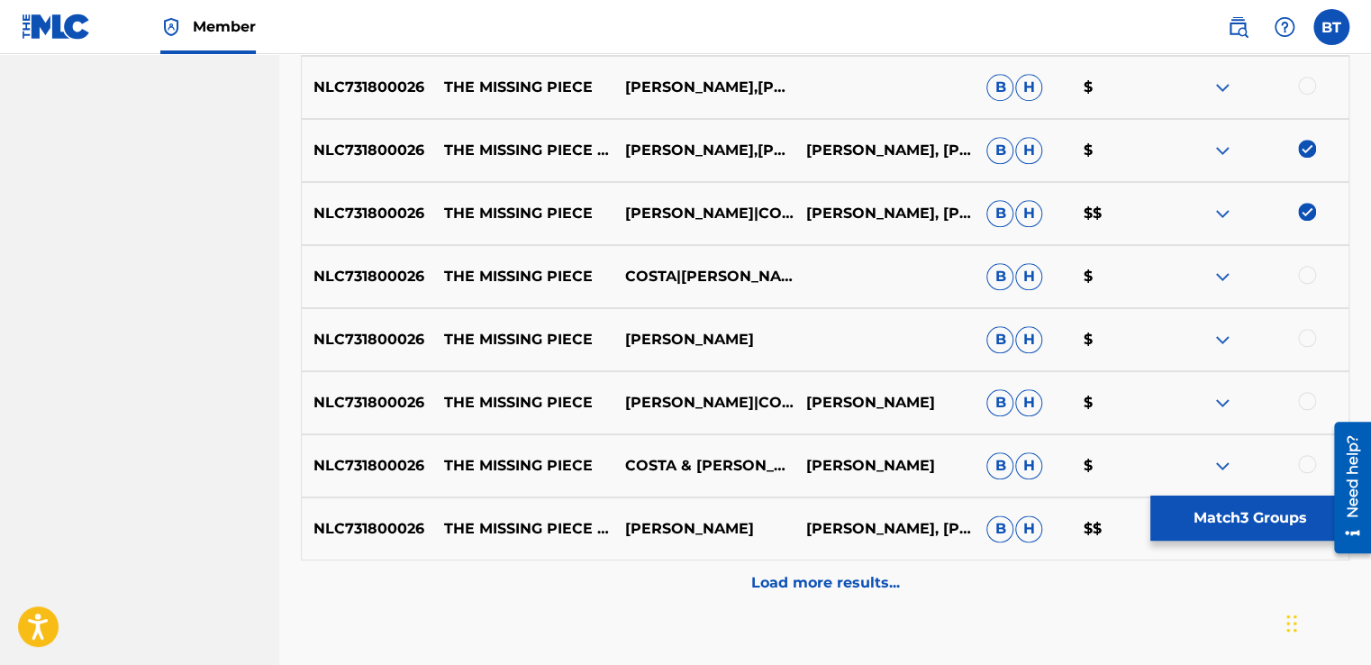
scroll to position [812, 0]
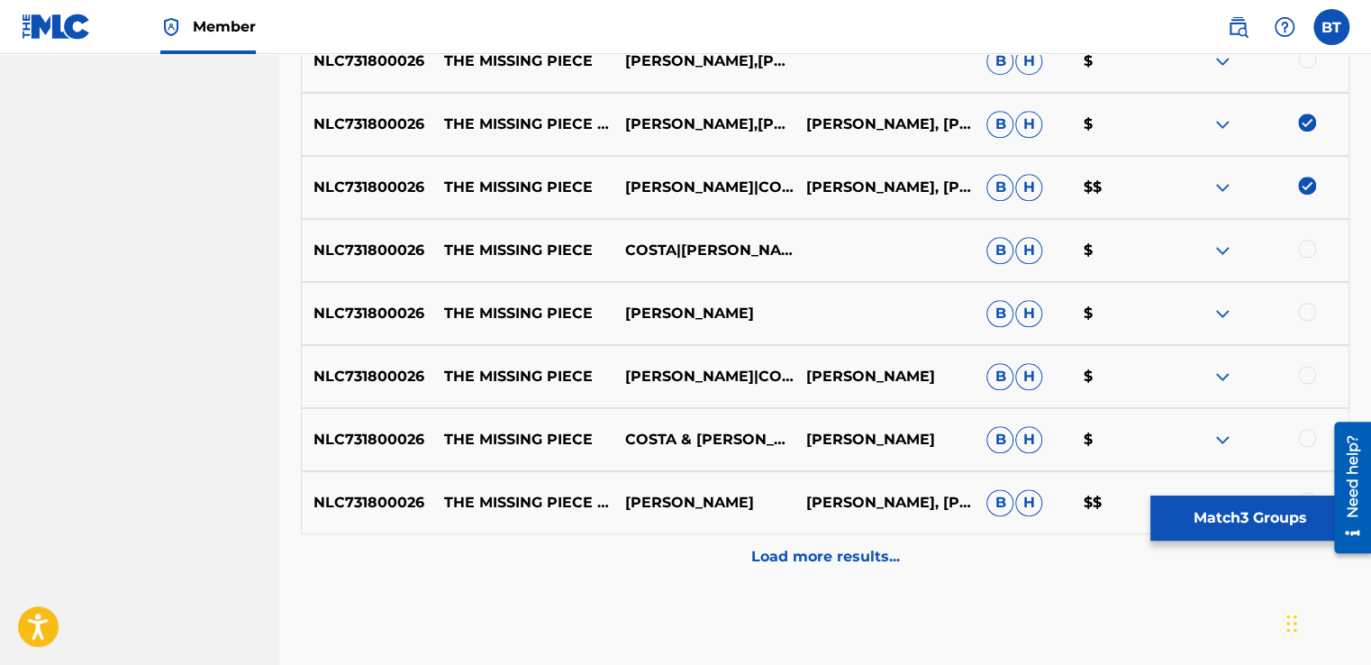
click at [1308, 372] on div at bounding box center [1307, 375] width 18 height 18
click at [1303, 431] on div at bounding box center [1307, 438] width 18 height 18
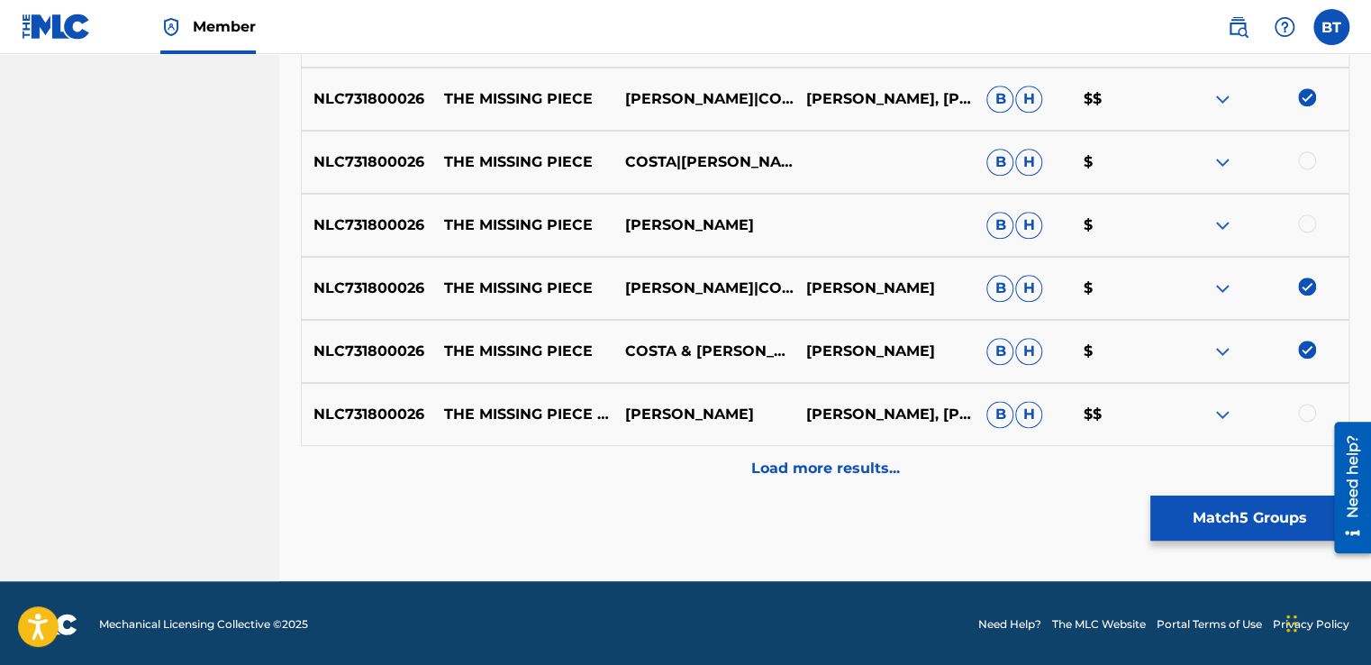
scroll to position [902, 0]
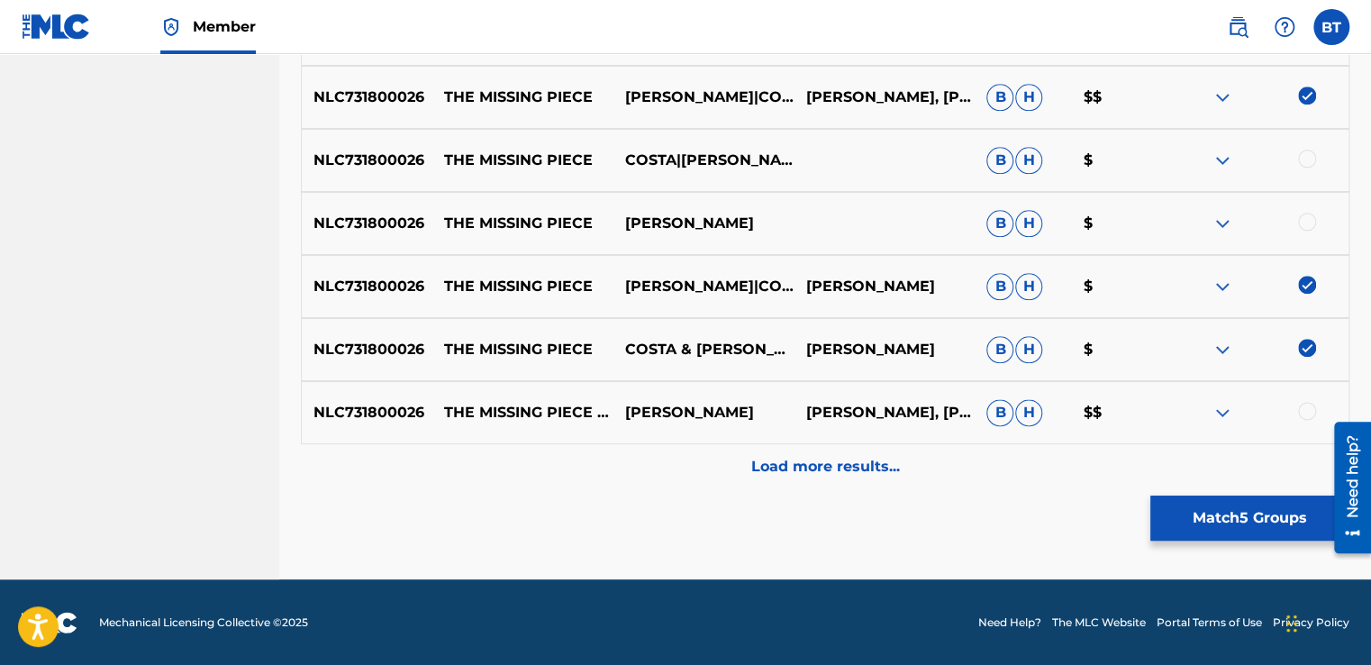
click at [1308, 409] on div at bounding box center [1307, 411] width 18 height 18
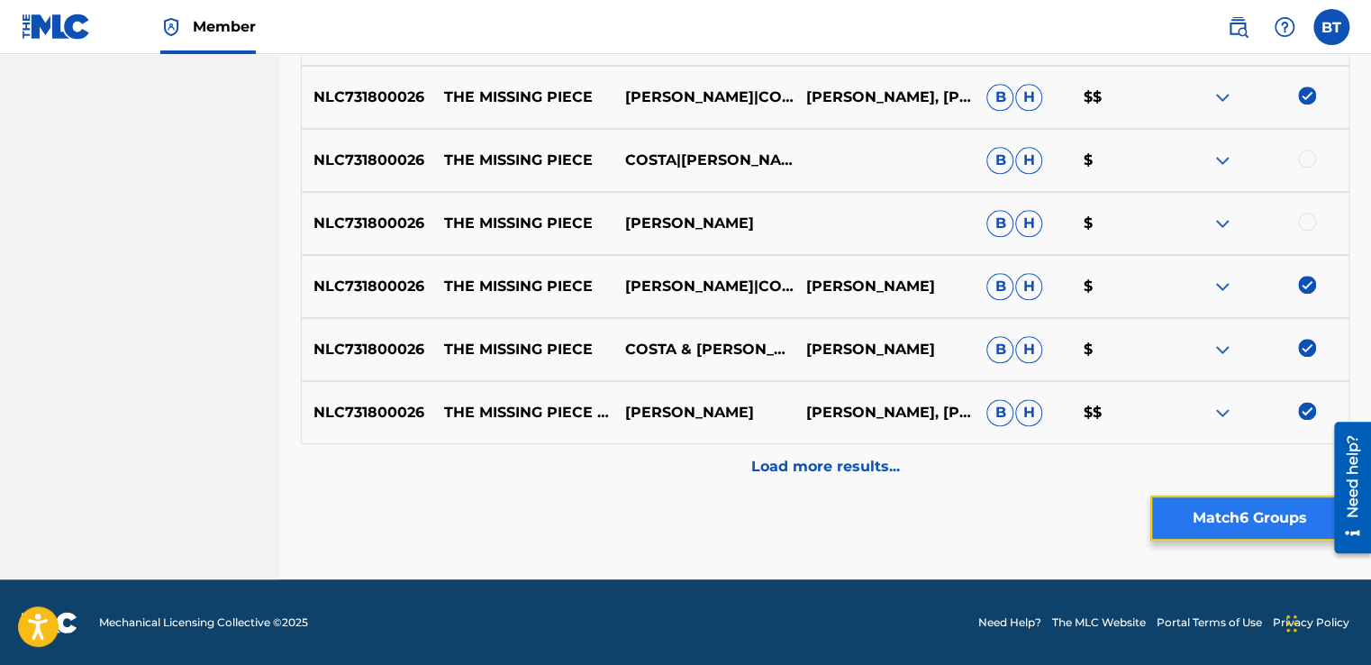
click at [1258, 510] on button "Match 6 Groups" at bounding box center [1249, 517] width 199 height 45
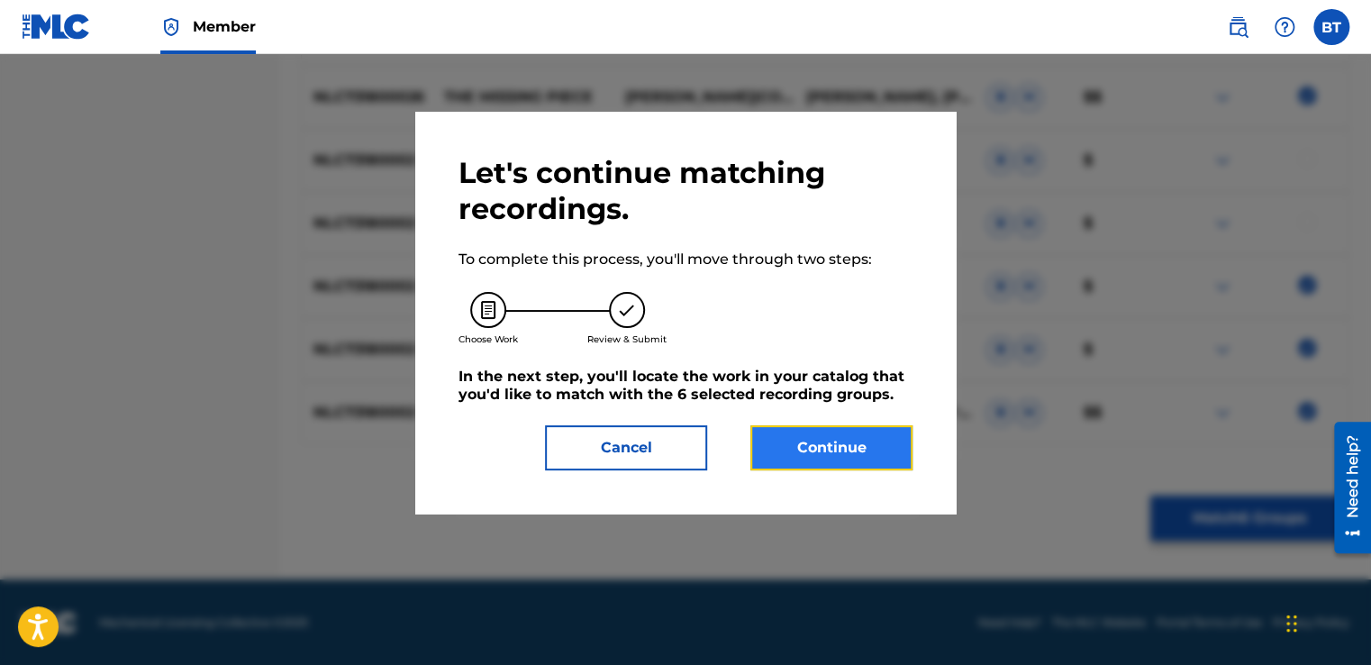
click at [862, 427] on button "Continue" at bounding box center [831, 447] width 162 height 45
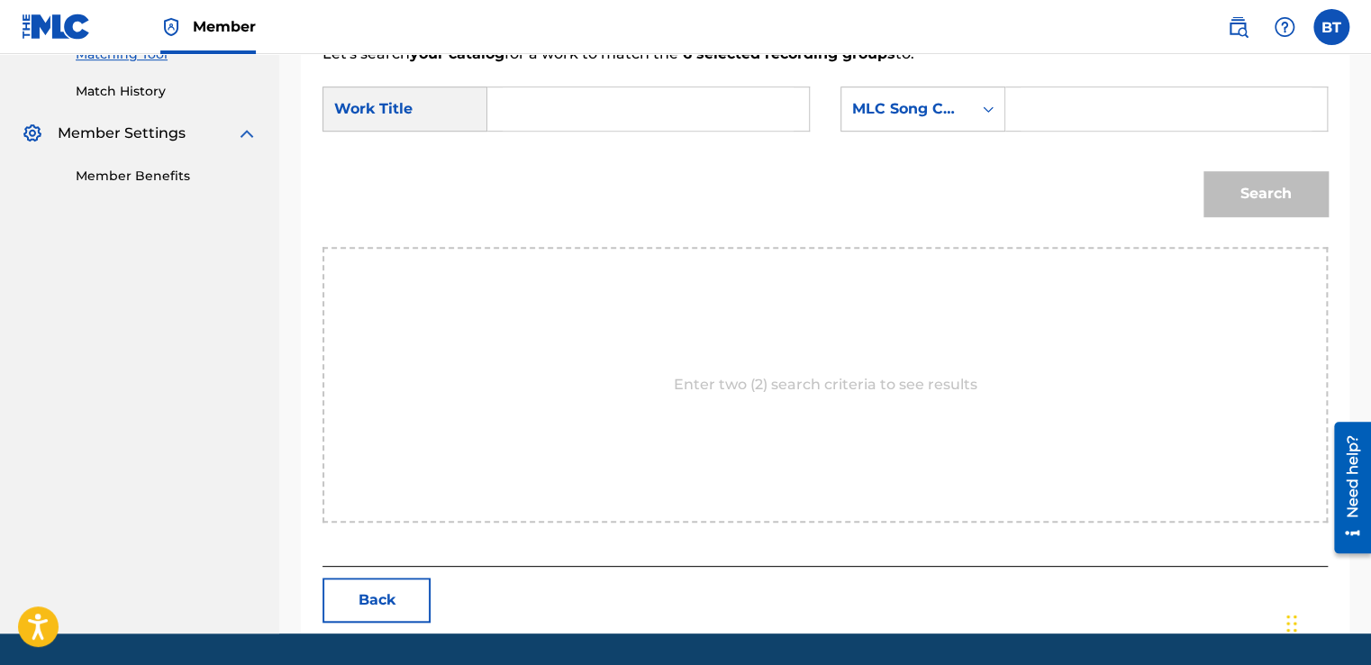
scroll to position [264, 0]
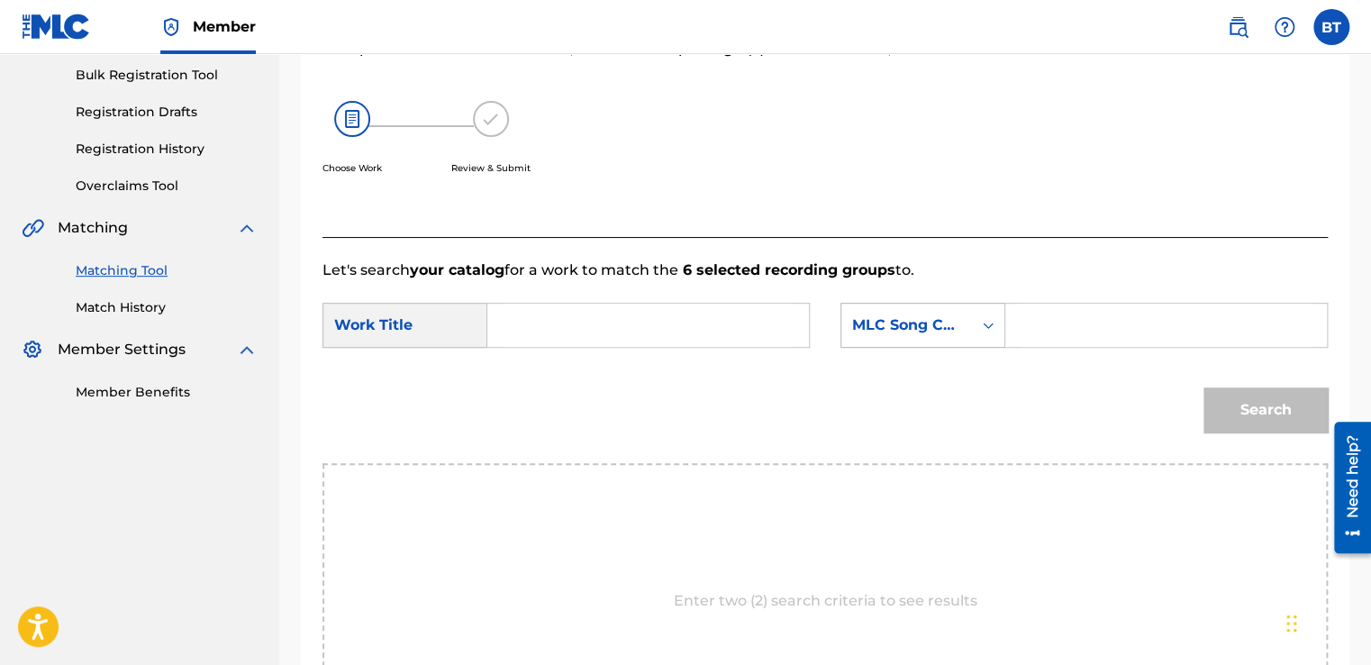
click at [940, 309] on div "MLC Song Code" at bounding box center [906, 325] width 131 height 34
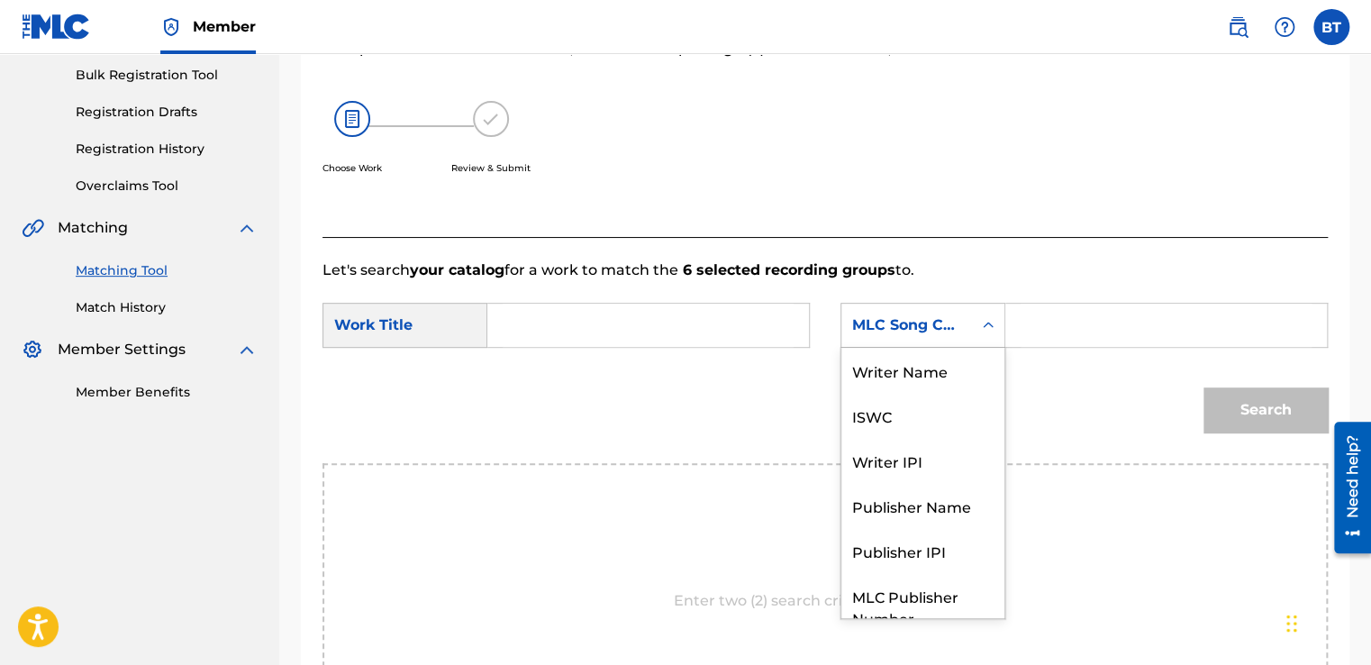
scroll to position [0, 0]
click at [934, 356] on div "Writer Name" at bounding box center [922, 370] width 163 height 45
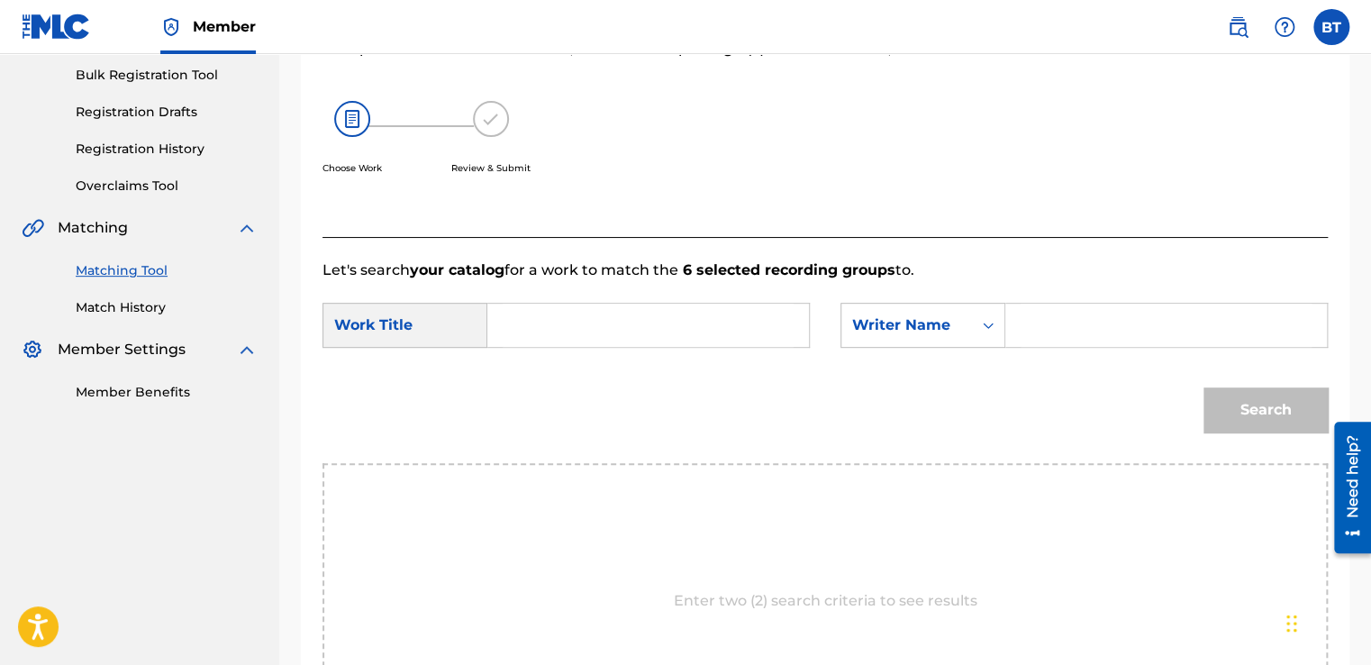
click at [1043, 311] on input "Search Form" at bounding box center [1166, 325] width 291 height 43
click at [1073, 318] on input "Search Form" at bounding box center [1166, 325] width 291 height 43
paste input "[PERSON_NAME]"
click at [1196, 322] on input "[PERSON_NAME]" at bounding box center [1166, 325] width 291 height 43
type input "[PERSON_NAME] [PERSON_NAME]"
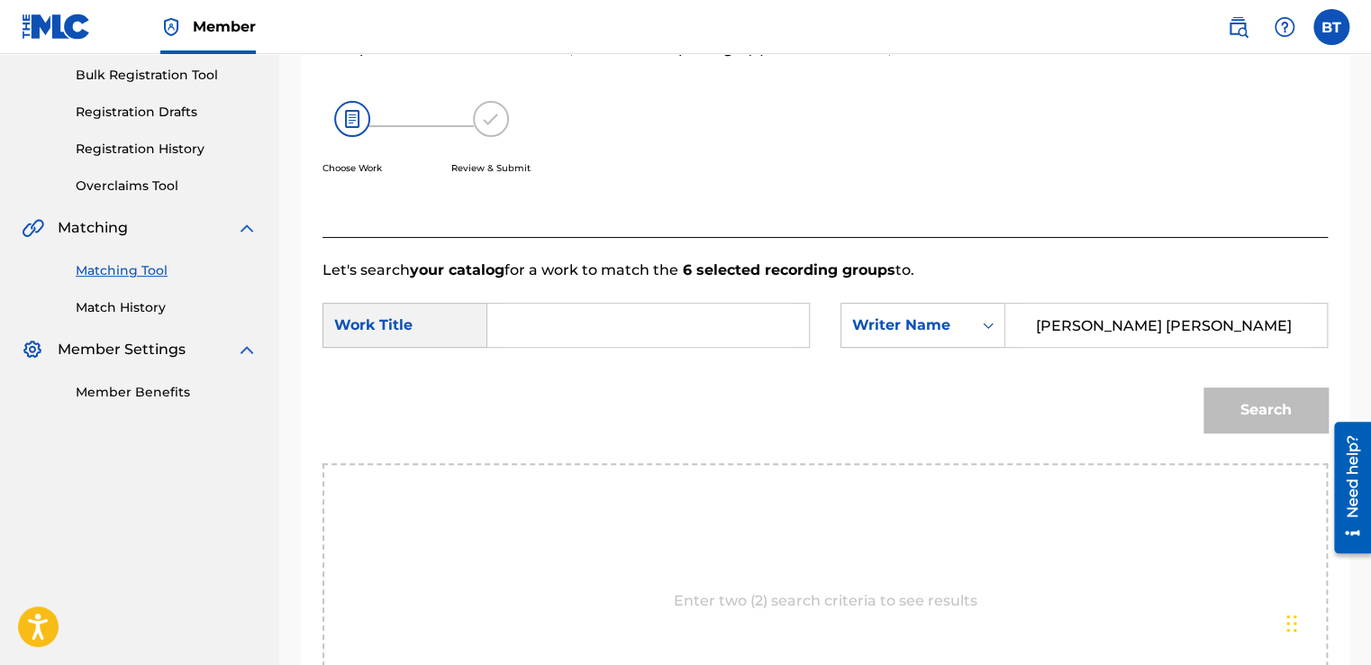
click at [677, 337] on input "Search Form" at bounding box center [648, 325] width 291 height 43
click at [555, 332] on input "Search Form" at bounding box center [648, 325] width 291 height 43
paste input "The Missing Piece"
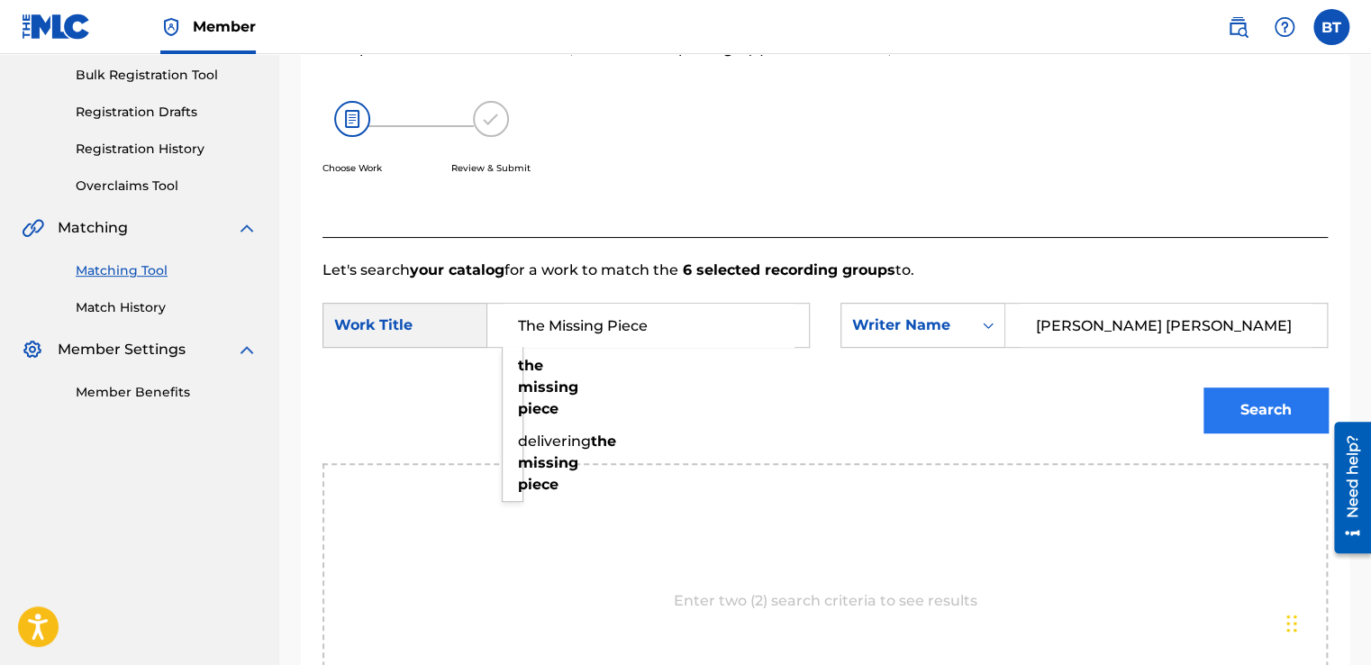
type input "The Missing Piece"
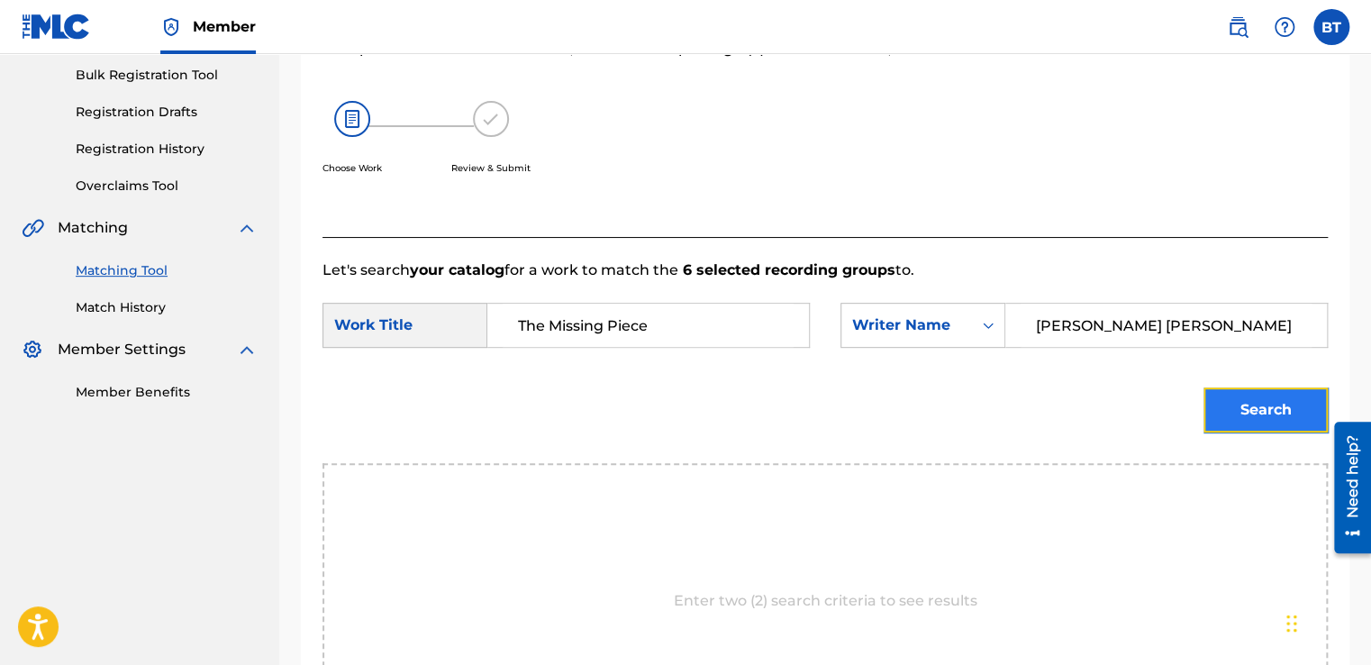
click at [1282, 427] on button "Search" at bounding box center [1265, 409] width 124 height 45
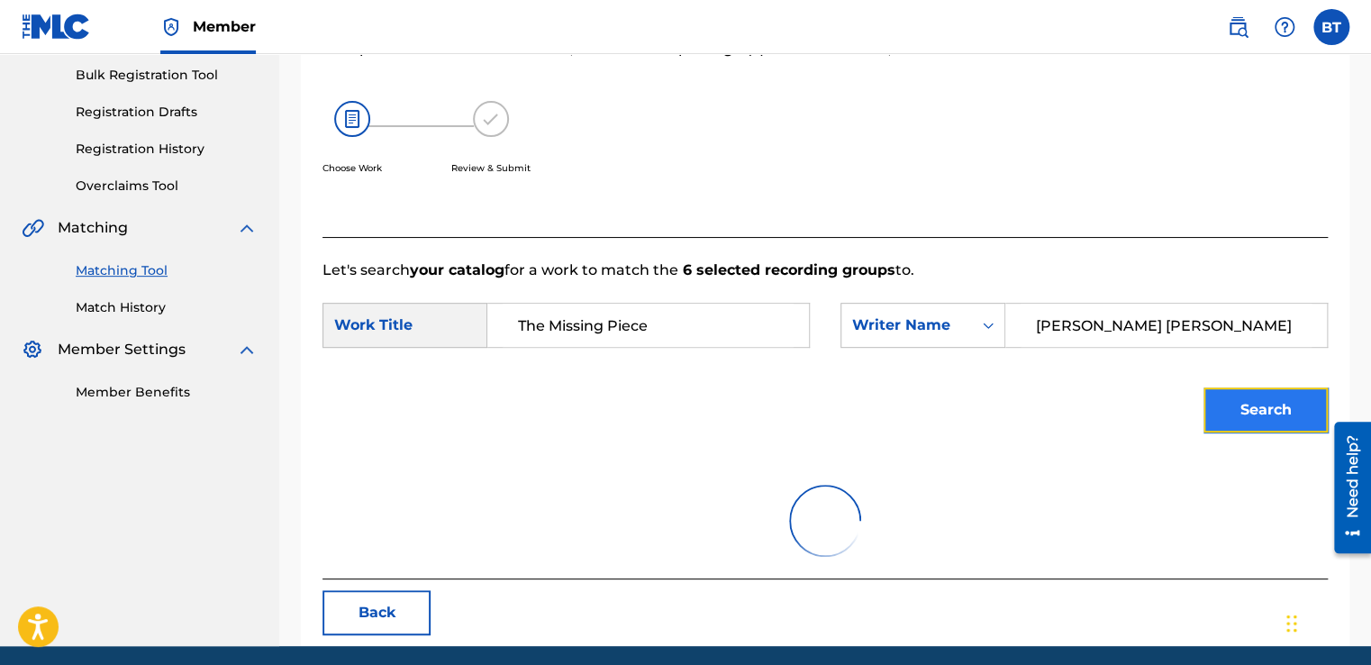
scroll to position [253, 0]
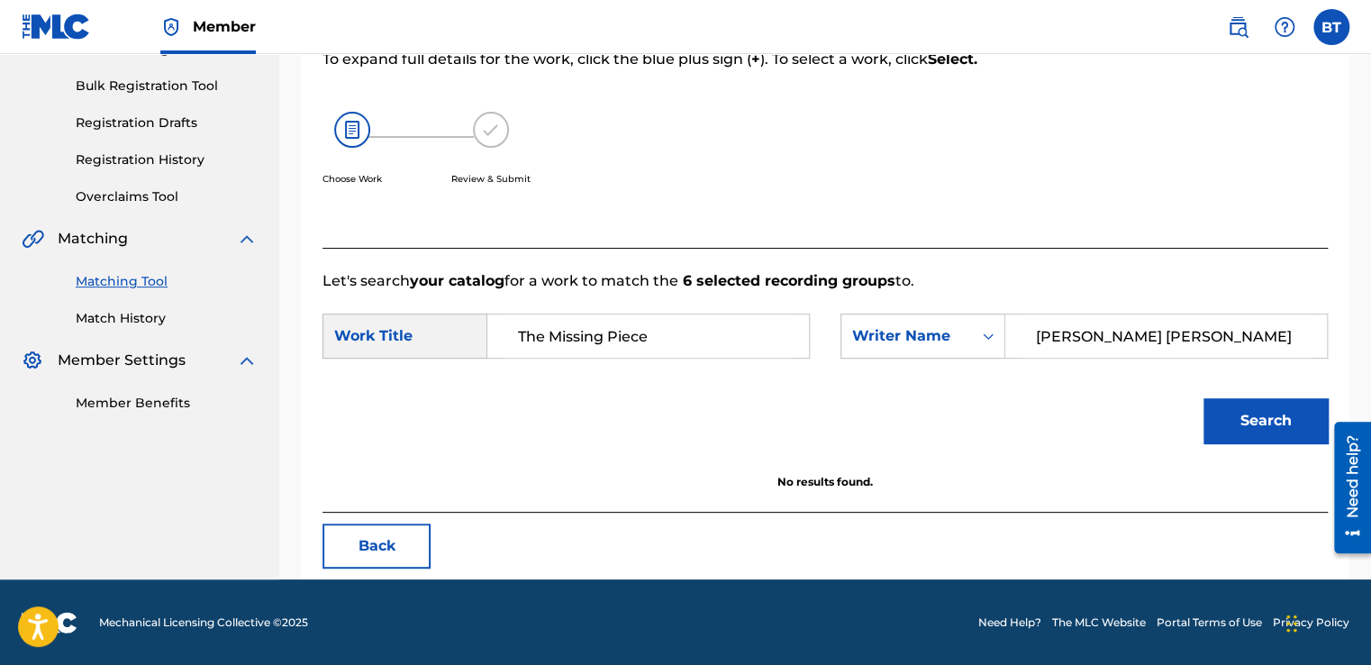
drag, startPoint x: 1275, startPoint y: 337, endPoint x: 1194, endPoint y: 356, distance: 82.4
click at [1194, 356] on input "[PERSON_NAME] [PERSON_NAME]" at bounding box center [1166, 335] width 291 height 43
type input "[PERSON_NAME]"
click at [1225, 408] on button "Search" at bounding box center [1265, 420] width 124 height 45
click at [394, 553] on button "Back" at bounding box center [376, 545] width 108 height 45
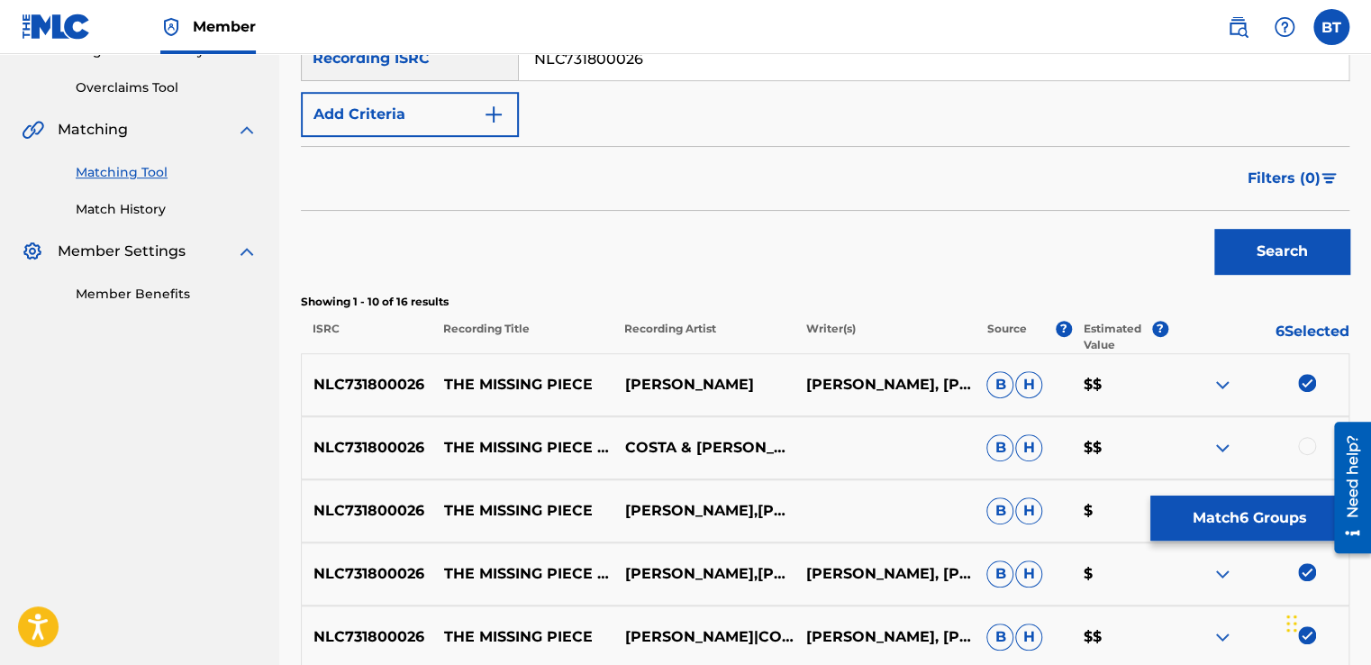
scroll to position [613, 0]
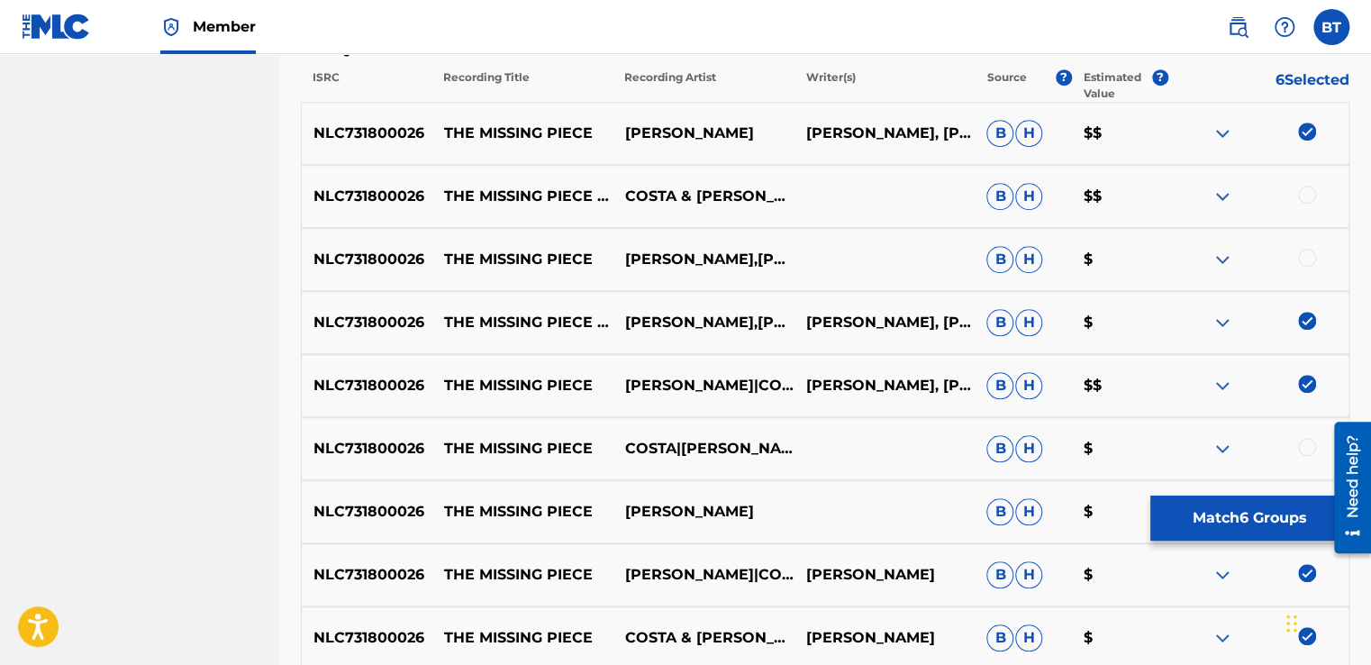
click at [1304, 141] on div at bounding box center [1257, 134] width 181 height 22
click at [1307, 136] on img at bounding box center [1307, 132] width 18 height 18
click at [1307, 319] on img at bounding box center [1307, 321] width 18 height 18
click at [1308, 390] on img at bounding box center [1307, 384] width 18 height 18
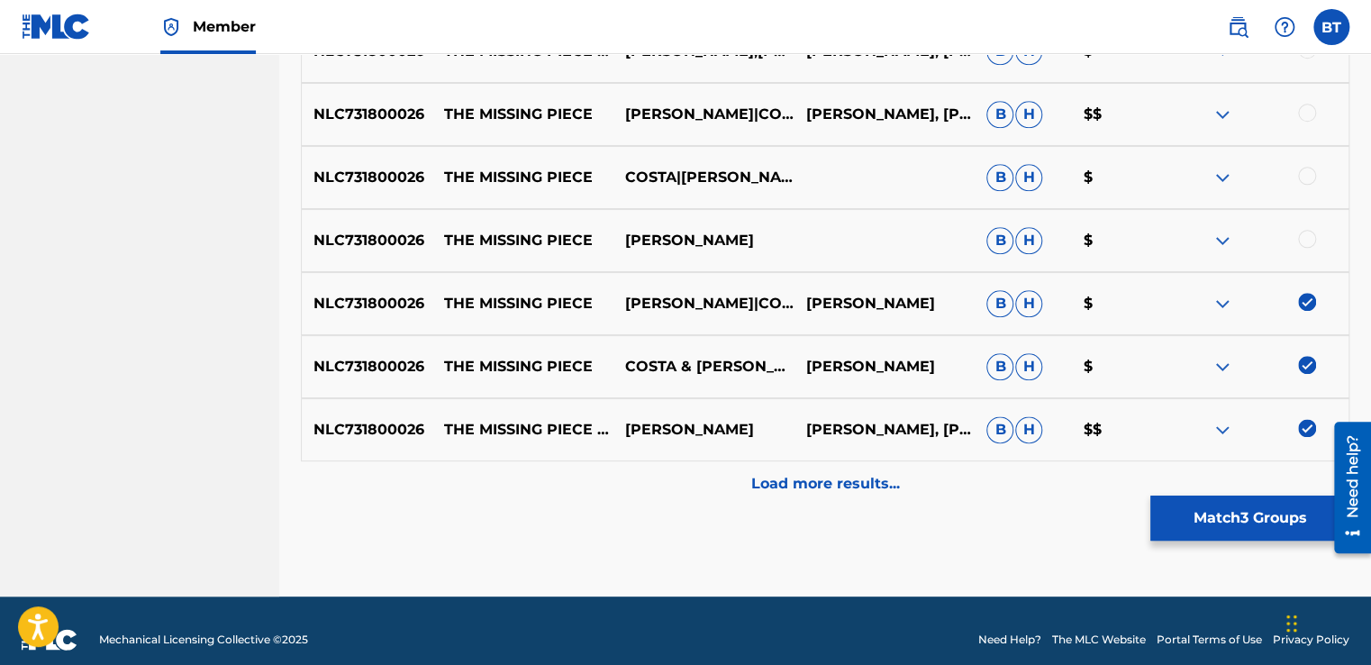
scroll to position [902, 0]
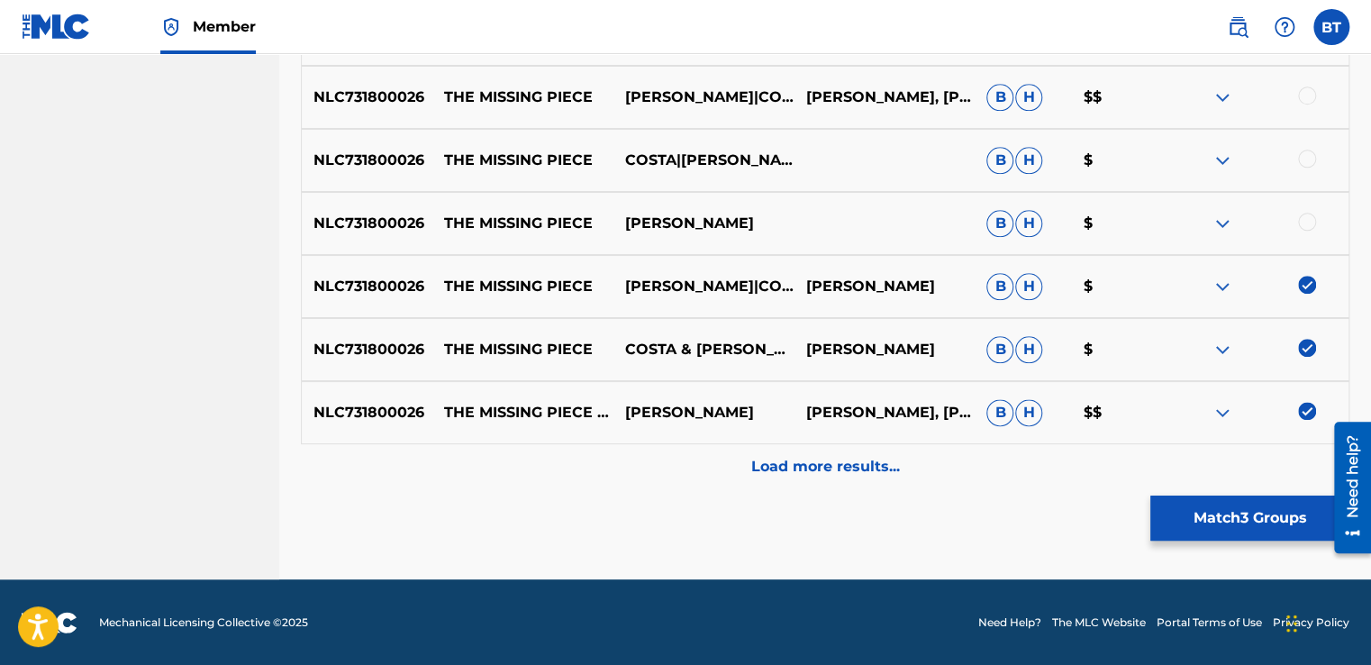
click at [1306, 282] on img at bounding box center [1307, 285] width 18 height 18
click at [1303, 355] on img at bounding box center [1307, 348] width 18 height 18
click at [1303, 404] on img at bounding box center [1307, 411] width 18 height 18
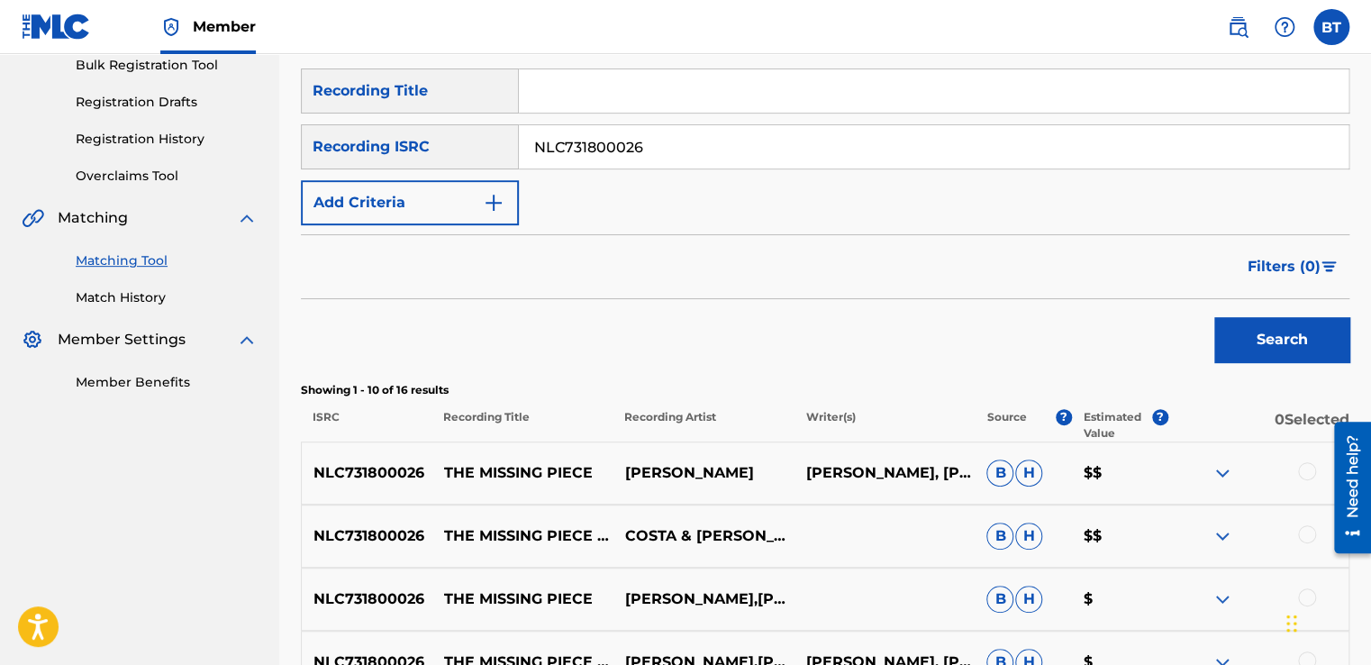
scroll to position [271, 0]
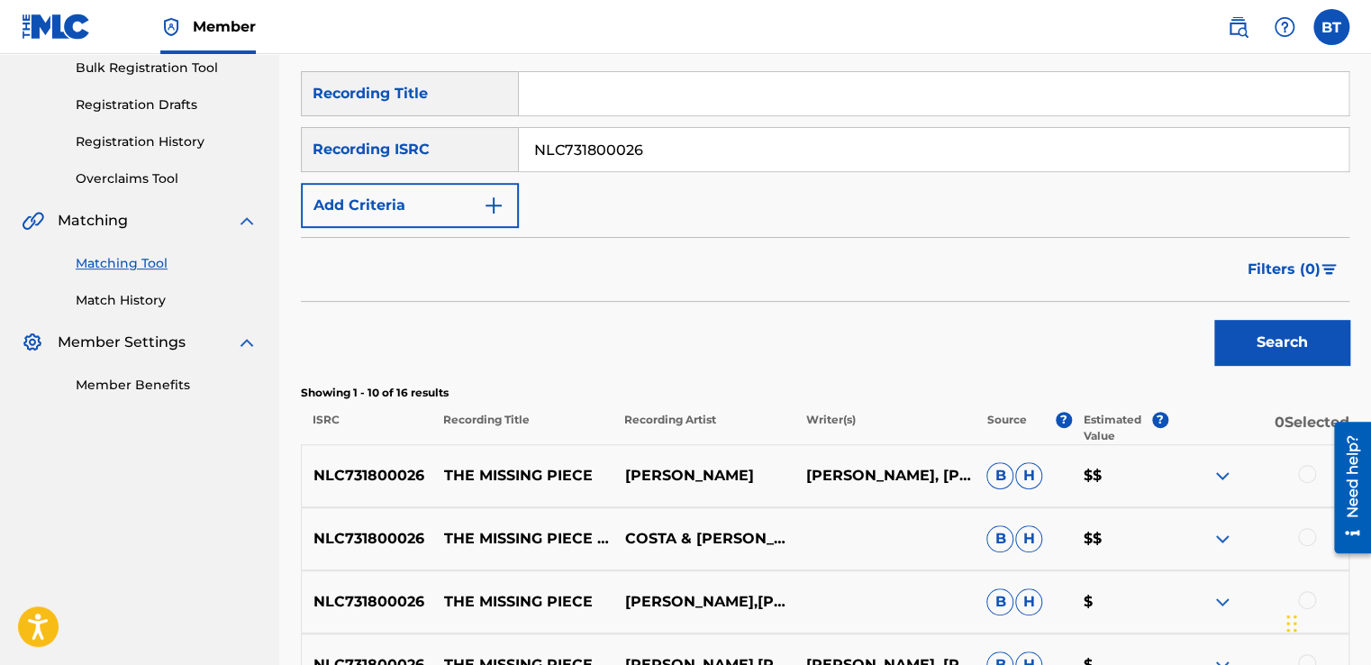
drag, startPoint x: 642, startPoint y: 160, endPoint x: 477, endPoint y: 158, distance: 165.8
click at [477, 158] on div "SearchWithCriteria0beeada8-94d6-4a4d-9d75-bc3ba10f36a4 Recording ISRC NLC731800…" at bounding box center [825, 149] width 1049 height 45
paste input "AUDCB1702909"
type input "AUDCB1702909"
click at [1250, 340] on button "Search" at bounding box center [1281, 342] width 135 height 45
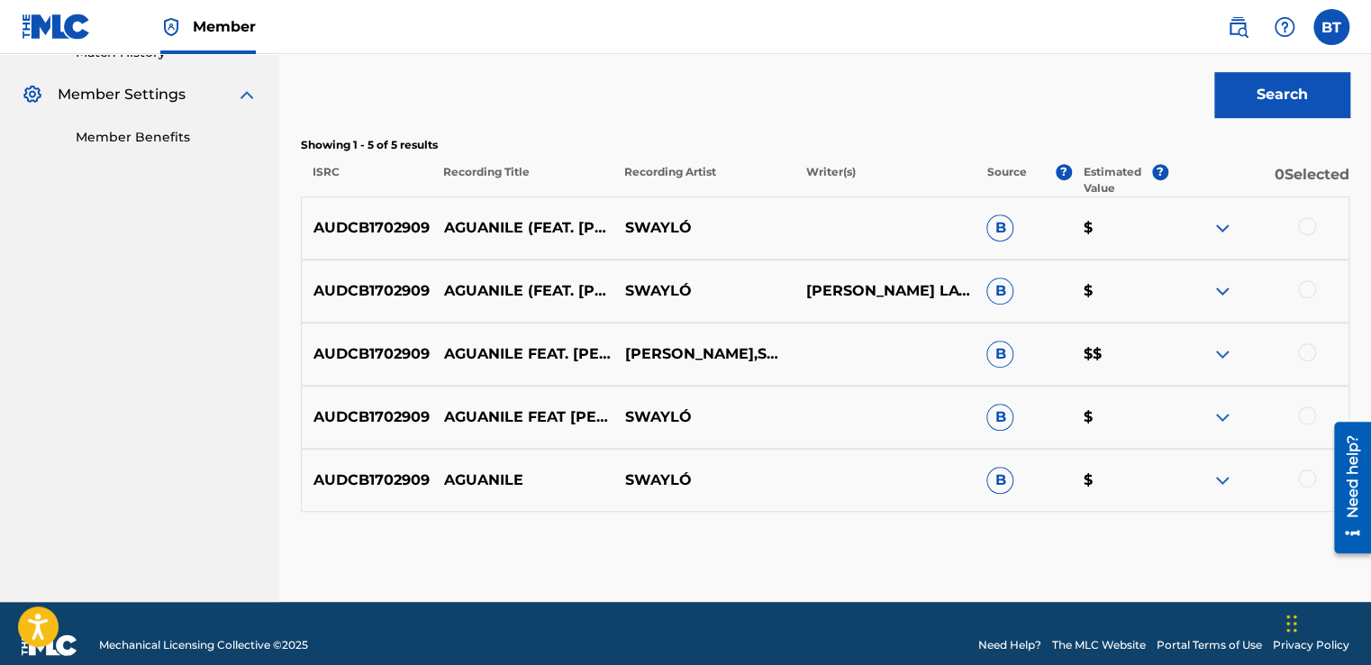
scroll to position [541, 0]
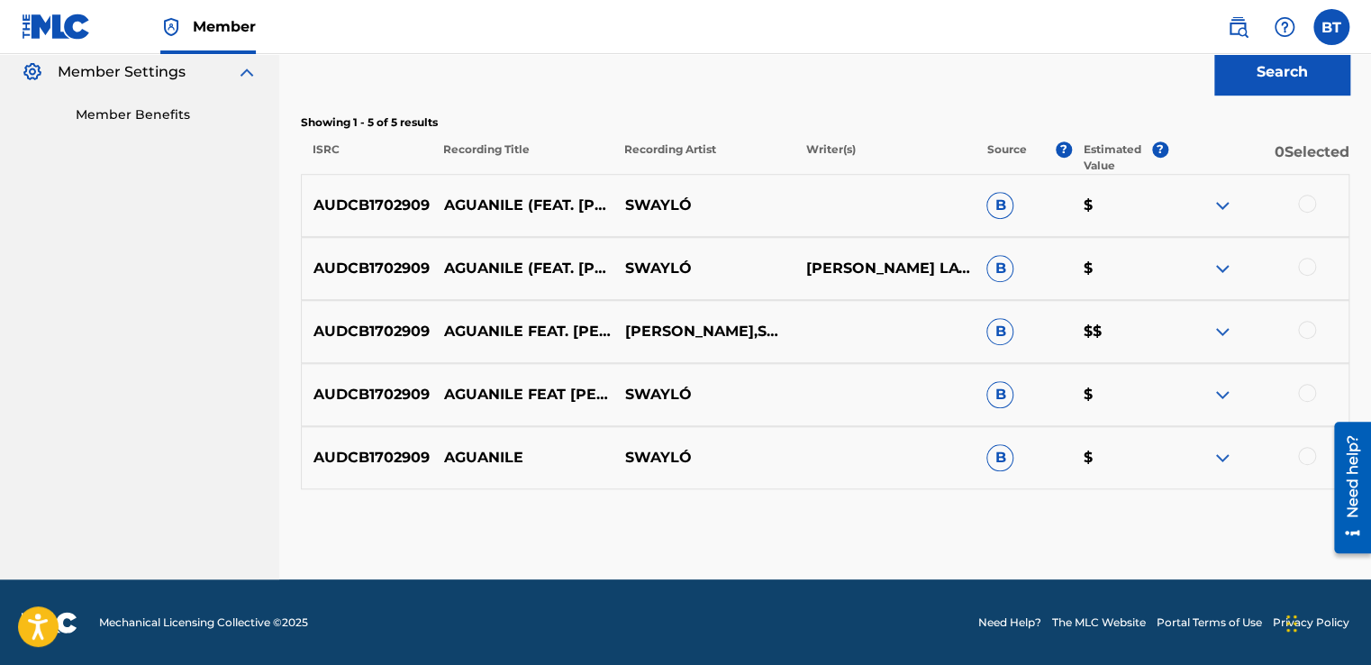
click at [1312, 200] on div at bounding box center [1307, 204] width 18 height 18
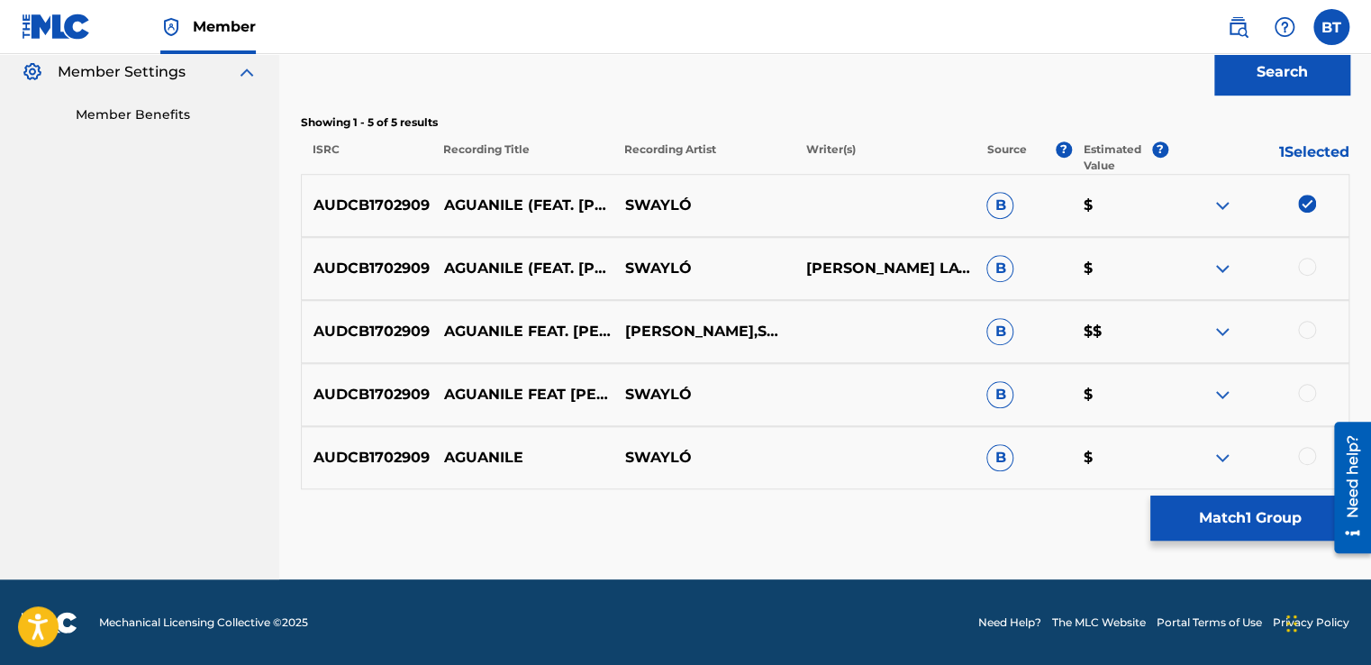
click at [1306, 261] on div at bounding box center [1307, 267] width 18 height 18
click at [1312, 329] on div at bounding box center [1307, 330] width 18 height 18
click at [1309, 398] on div at bounding box center [1307, 393] width 18 height 18
click at [1307, 458] on div at bounding box center [1307, 456] width 18 height 18
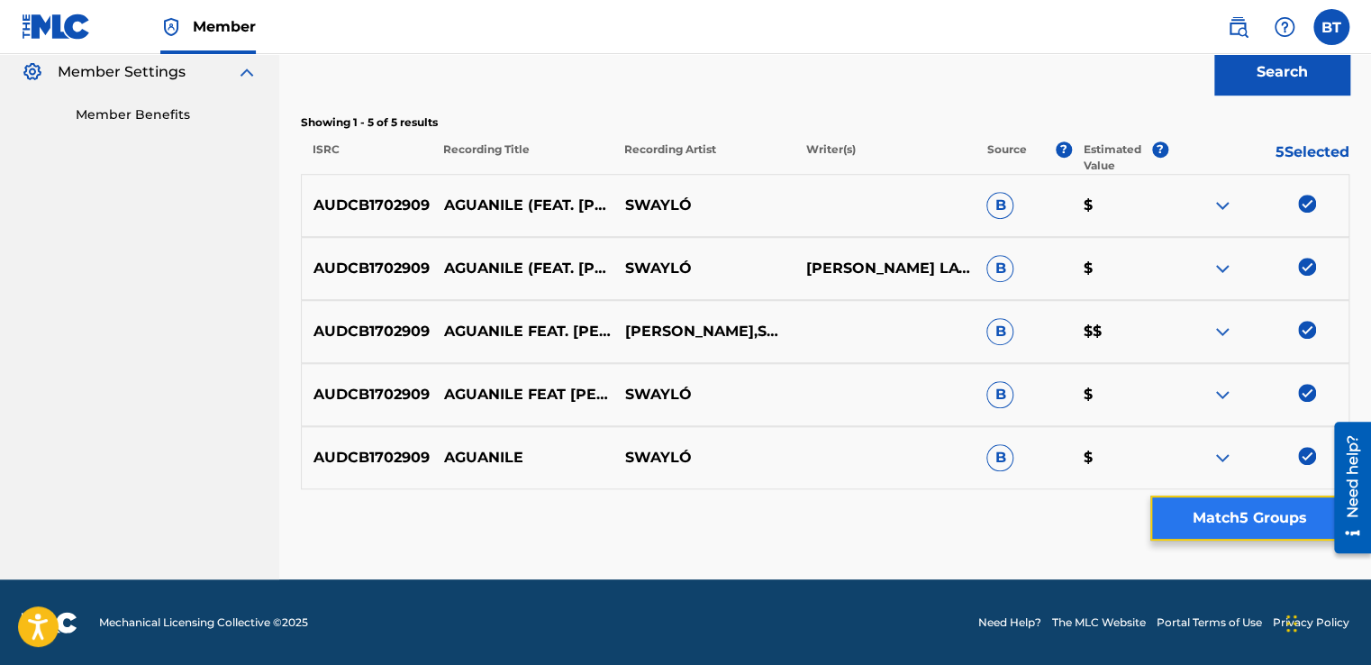
click at [1268, 518] on button "Match 5 Groups" at bounding box center [1249, 517] width 199 height 45
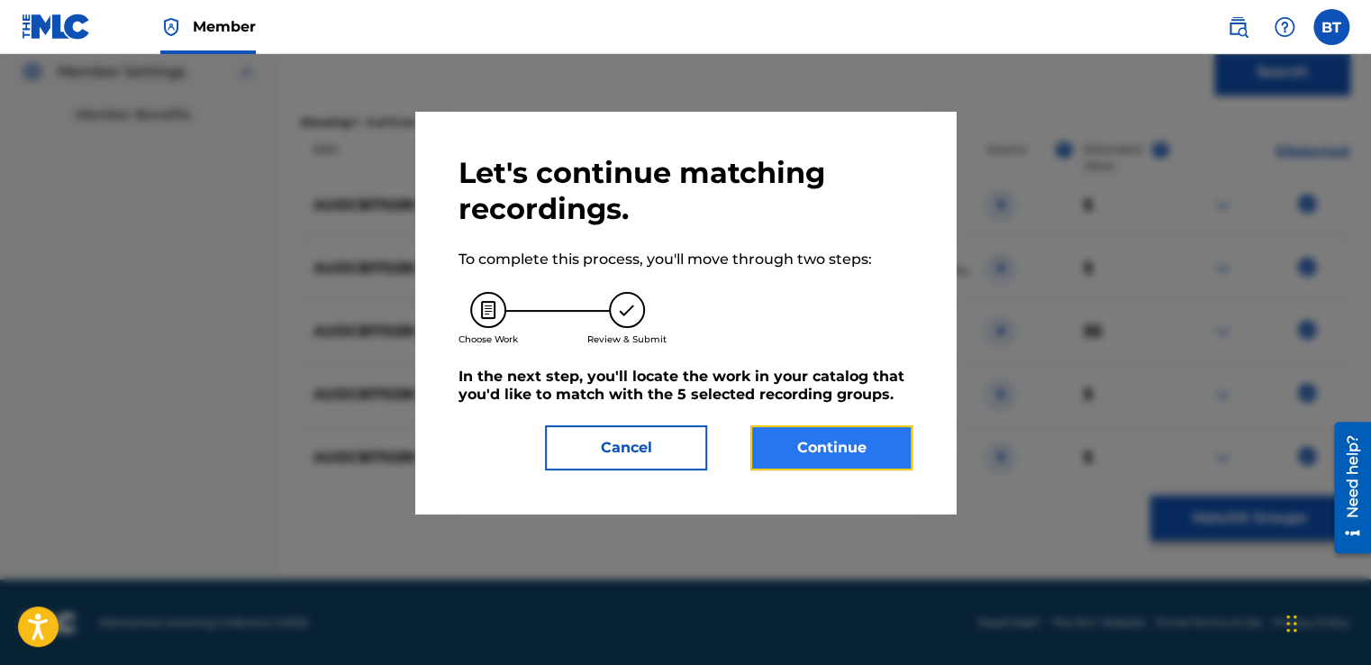
click at [852, 454] on button "Continue" at bounding box center [831, 447] width 162 height 45
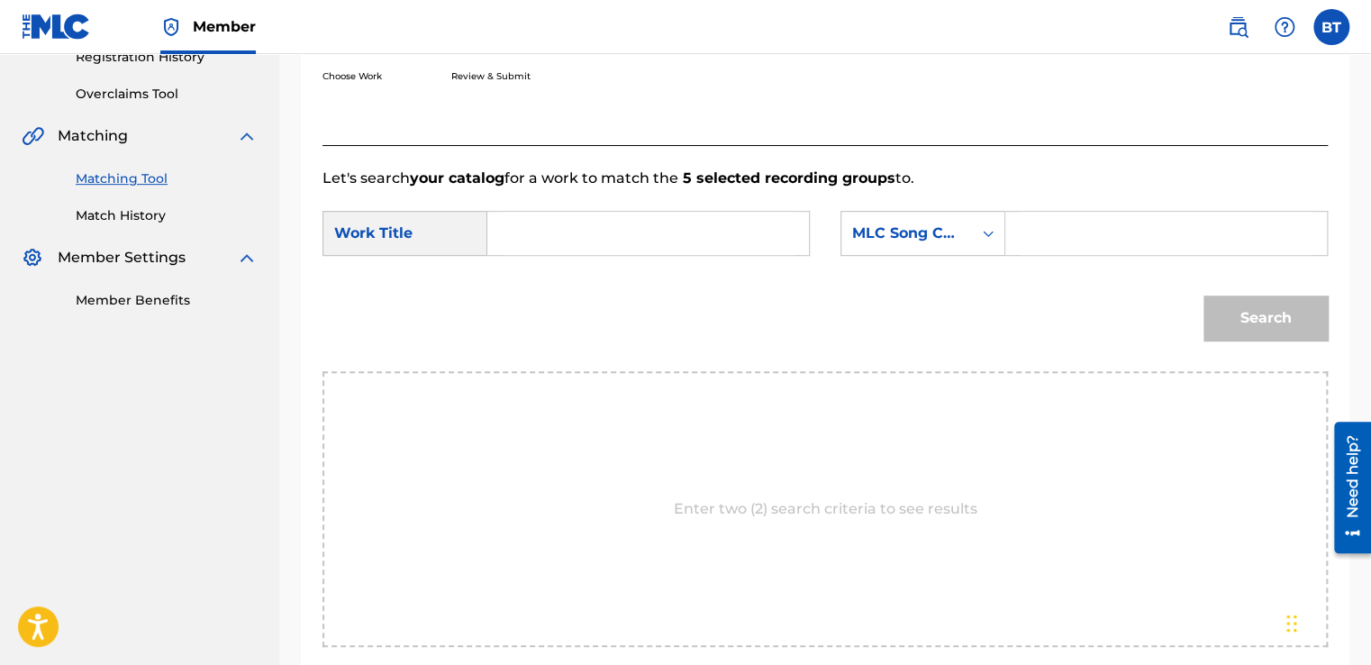
scroll to position [354, 0]
click at [962, 234] on div "MLC Song Code" at bounding box center [906, 235] width 131 height 34
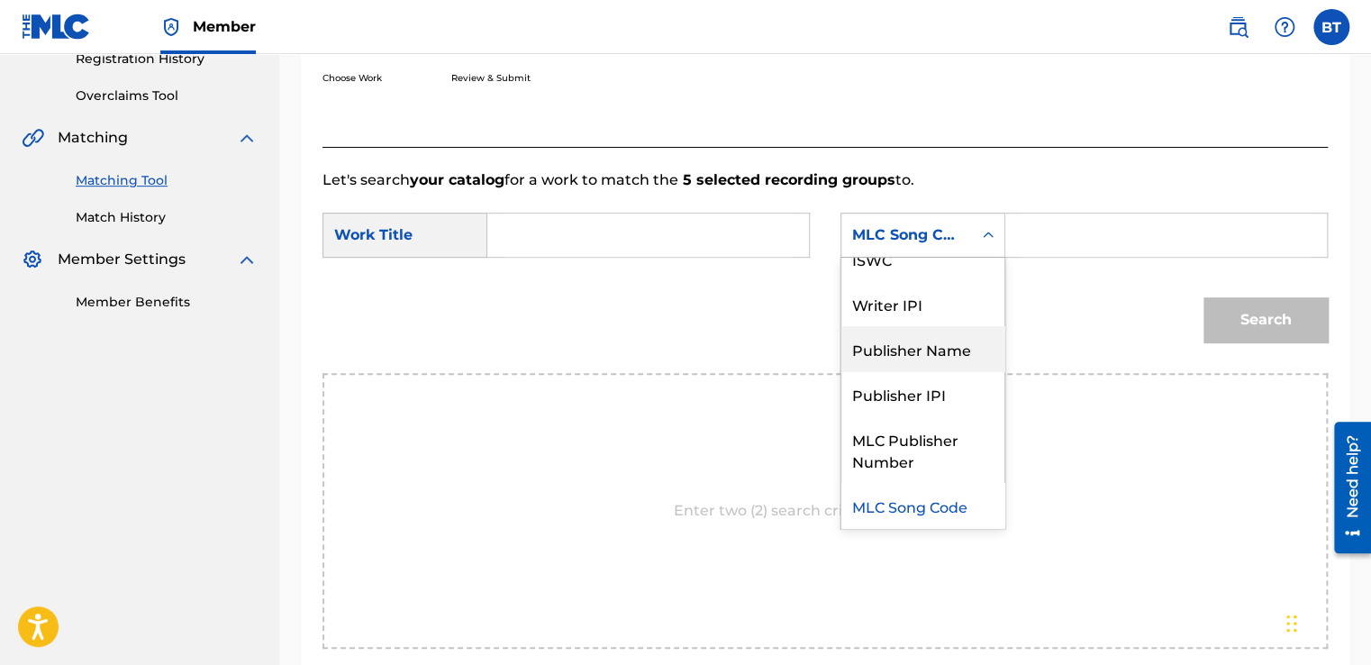
scroll to position [0, 0]
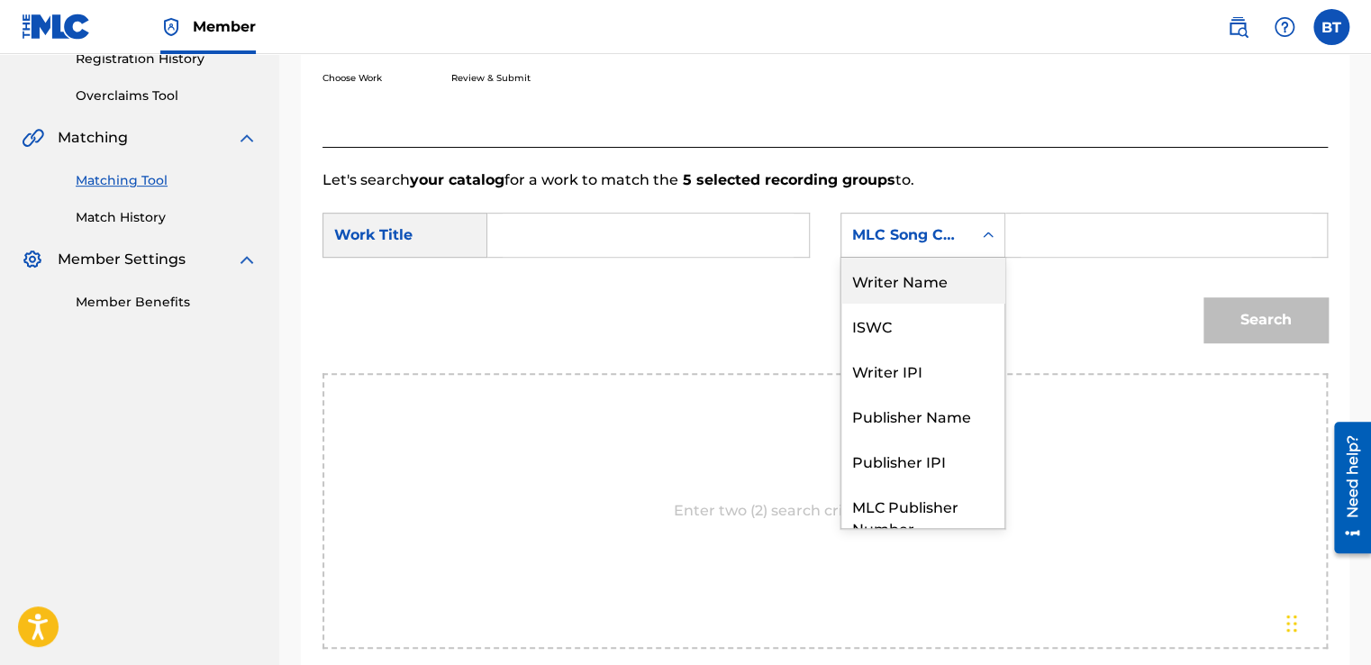
drag, startPoint x: 934, startPoint y: 297, endPoint x: 955, endPoint y: 283, distance: 25.2
click at [934, 295] on div "Writer Name" at bounding box center [922, 280] width 163 height 45
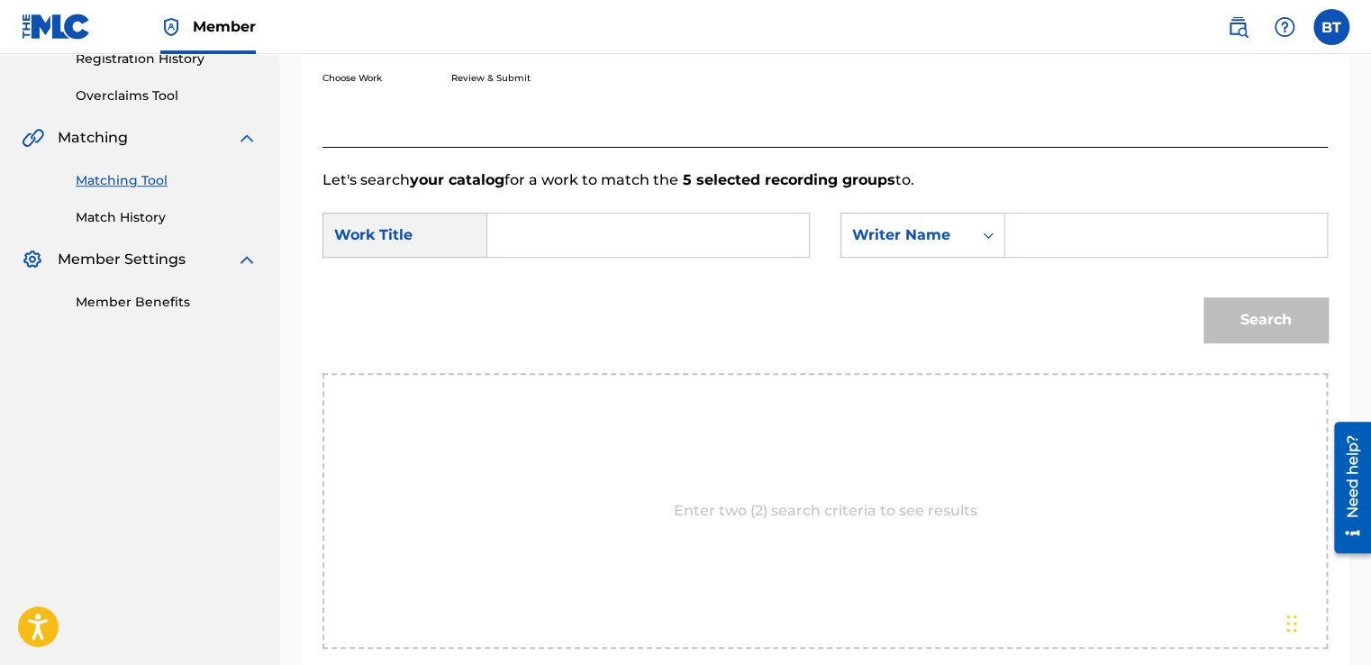
click at [1068, 232] on input "Search Form" at bounding box center [1166, 234] width 291 height 43
paste input "[PERSON_NAME] LavoeWillie [PERSON_NAME]"
type input "[PERSON_NAME] LavoeWillie [PERSON_NAME]"
click at [694, 236] on input "Search Form" at bounding box center [648, 234] width 291 height 43
click at [613, 225] on input "Search Form" at bounding box center [648, 234] width 291 height 43
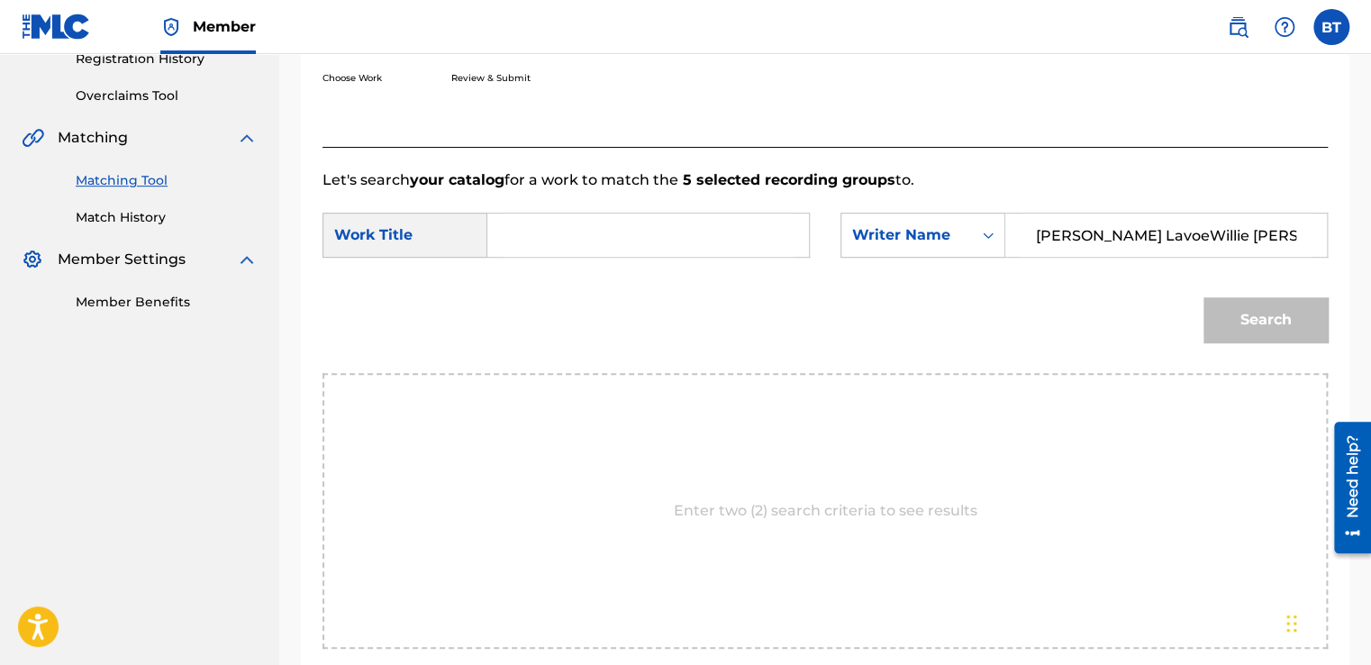
paste input "Aguanile"
type input "Aguanile"
click at [1298, 307] on button "Search" at bounding box center [1265, 319] width 124 height 45
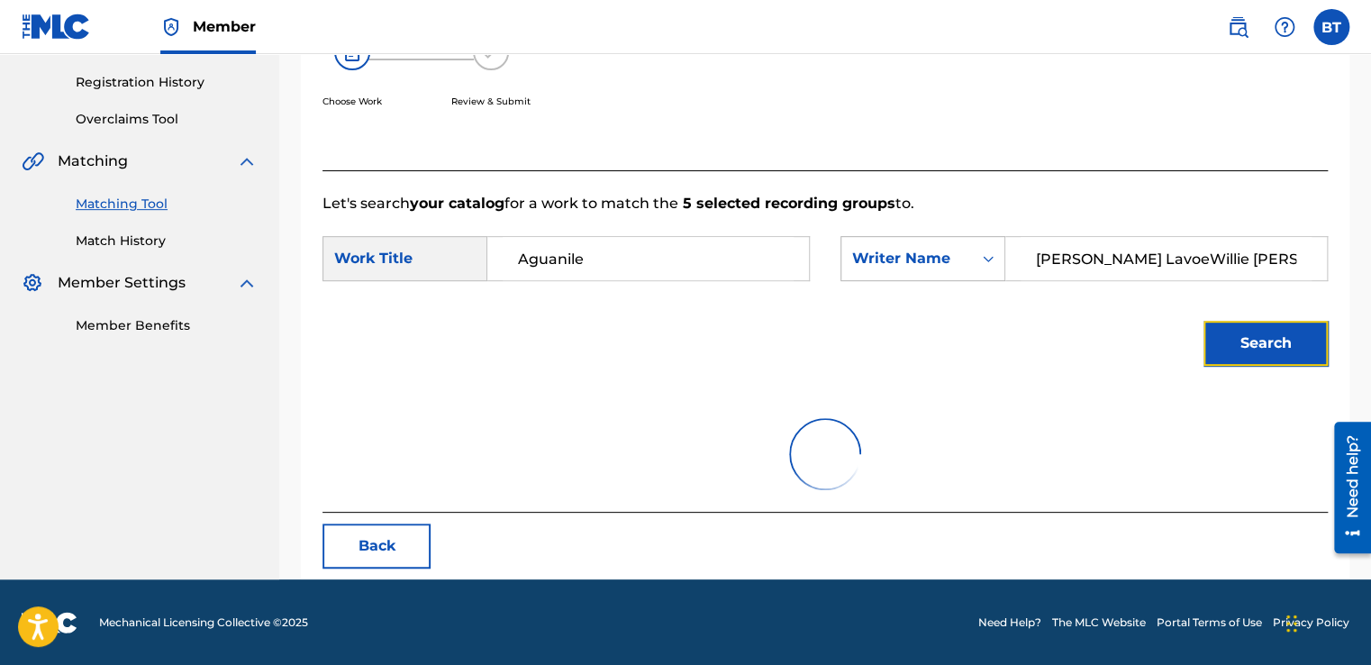
scroll to position [253, 0]
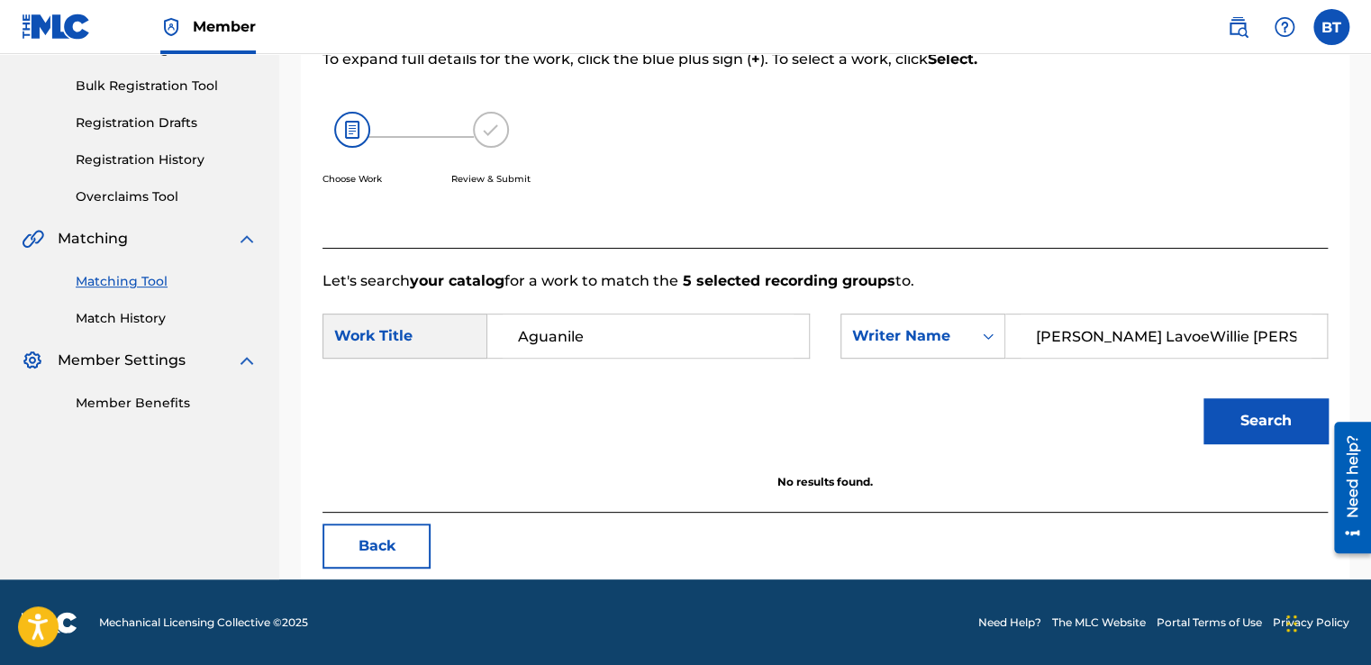
click at [1133, 331] on input "[PERSON_NAME] LavoeWillie [PERSON_NAME]" at bounding box center [1166, 335] width 291 height 43
type input "[PERSON_NAME] [PERSON_NAME]"
click at [1272, 415] on button "Search" at bounding box center [1265, 420] width 124 height 45
click at [404, 551] on button "Back" at bounding box center [376, 545] width 108 height 45
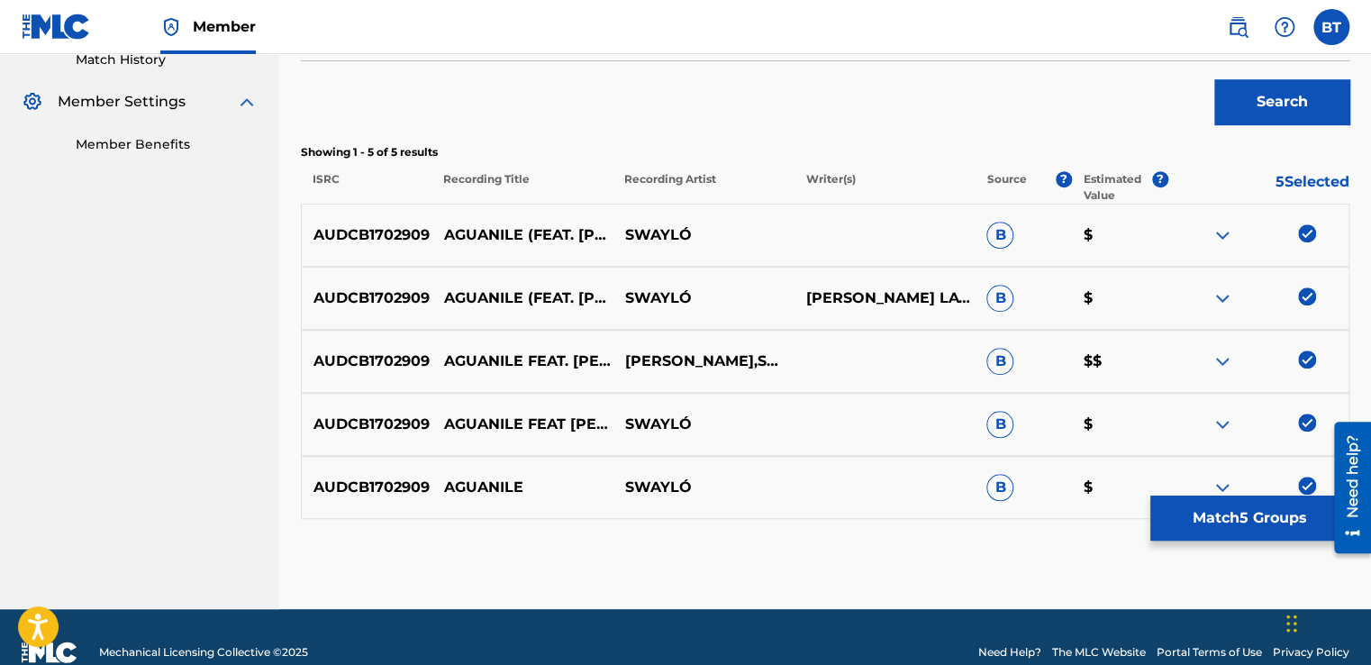
scroll to position [541, 0]
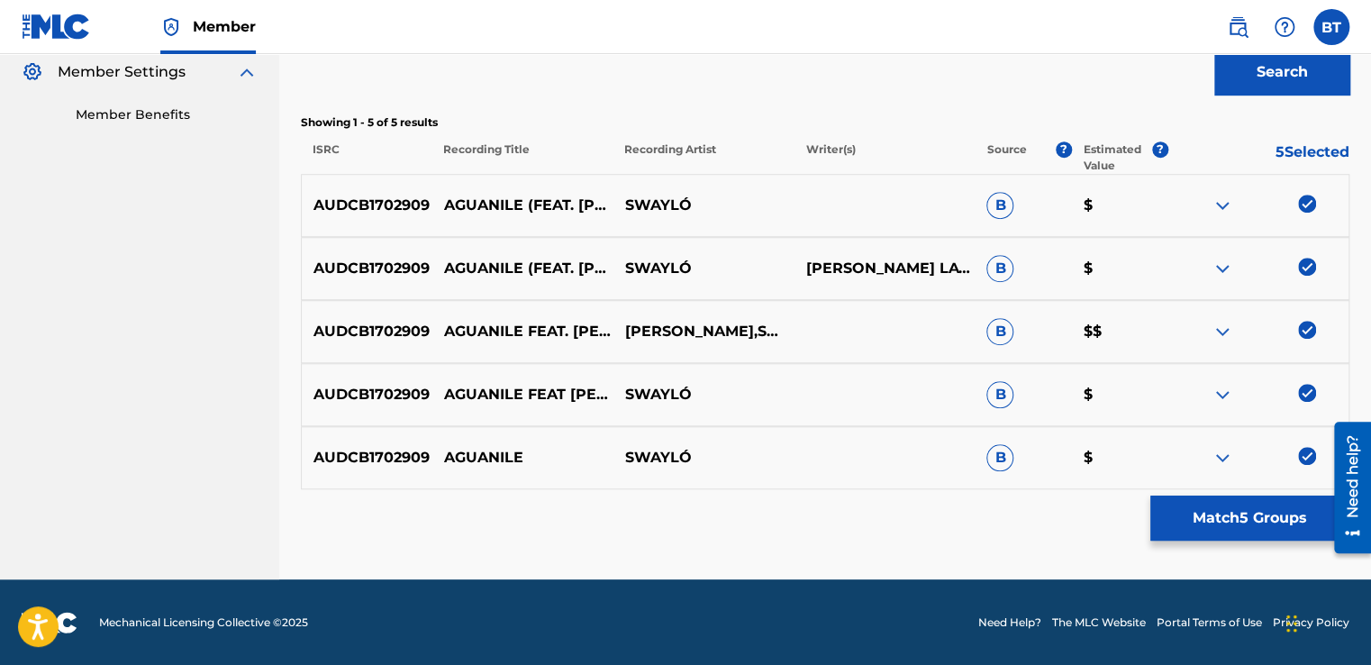
click at [1313, 200] on img at bounding box center [1307, 204] width 18 height 18
click at [1311, 268] on img at bounding box center [1307, 267] width 18 height 18
click at [1312, 328] on img at bounding box center [1307, 330] width 18 height 18
click at [1306, 395] on img at bounding box center [1307, 393] width 18 height 18
click at [1306, 458] on img at bounding box center [1307, 456] width 18 height 18
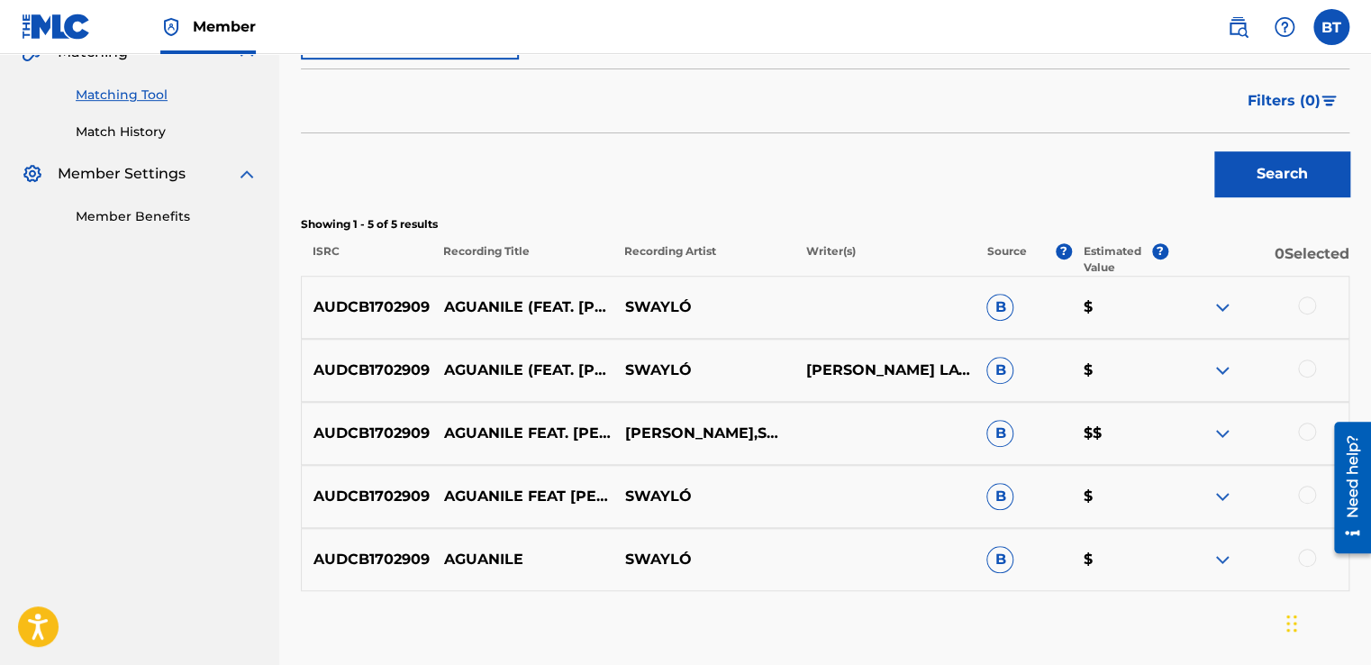
scroll to position [91, 0]
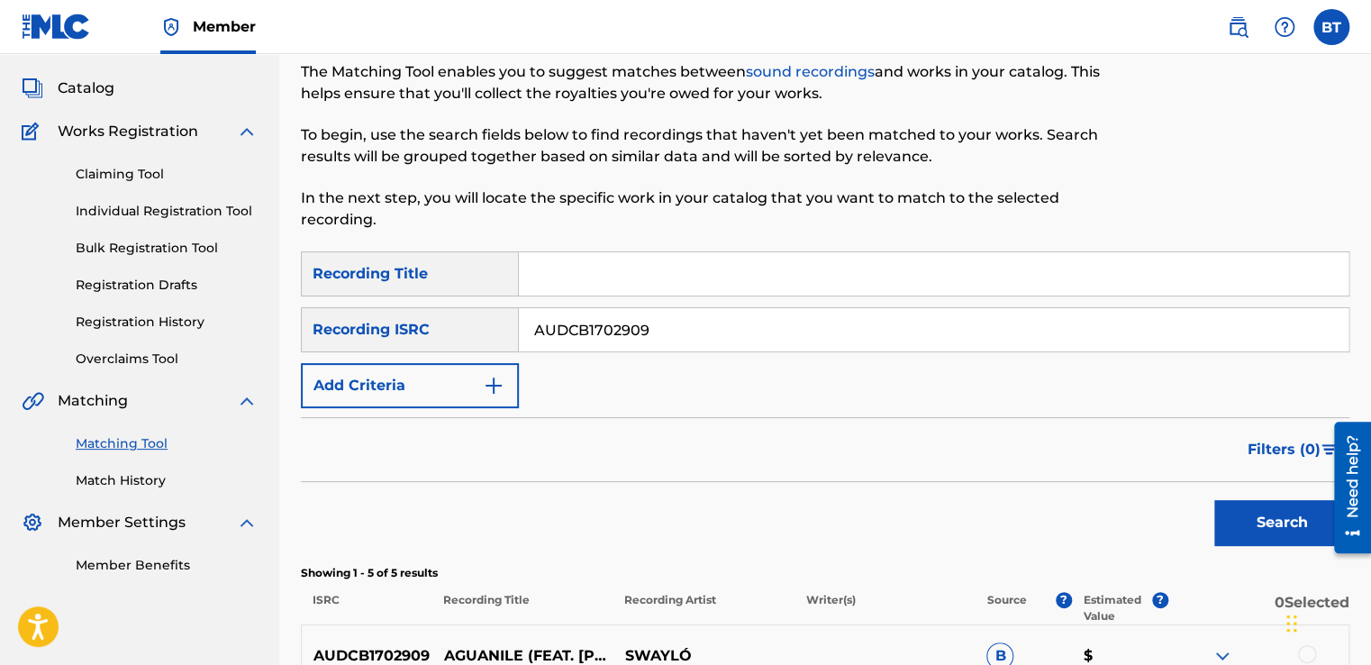
drag, startPoint x: 686, startPoint y: 325, endPoint x: 527, endPoint y: 330, distance: 159.5
click at [527, 330] on input "AUDCB1702909" at bounding box center [934, 329] width 830 height 43
paste input "QZES5195561"
type input "QZES51955619"
click at [1278, 526] on button "Search" at bounding box center [1281, 522] width 135 height 45
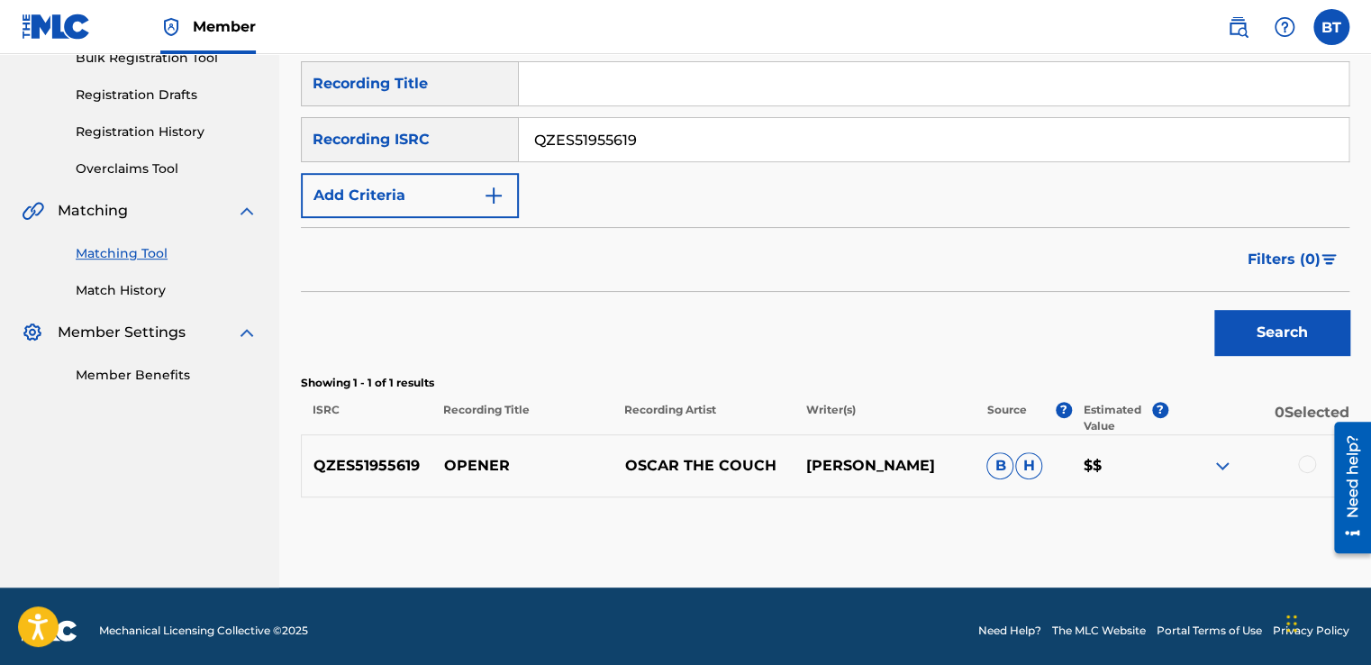
scroll to position [289, 0]
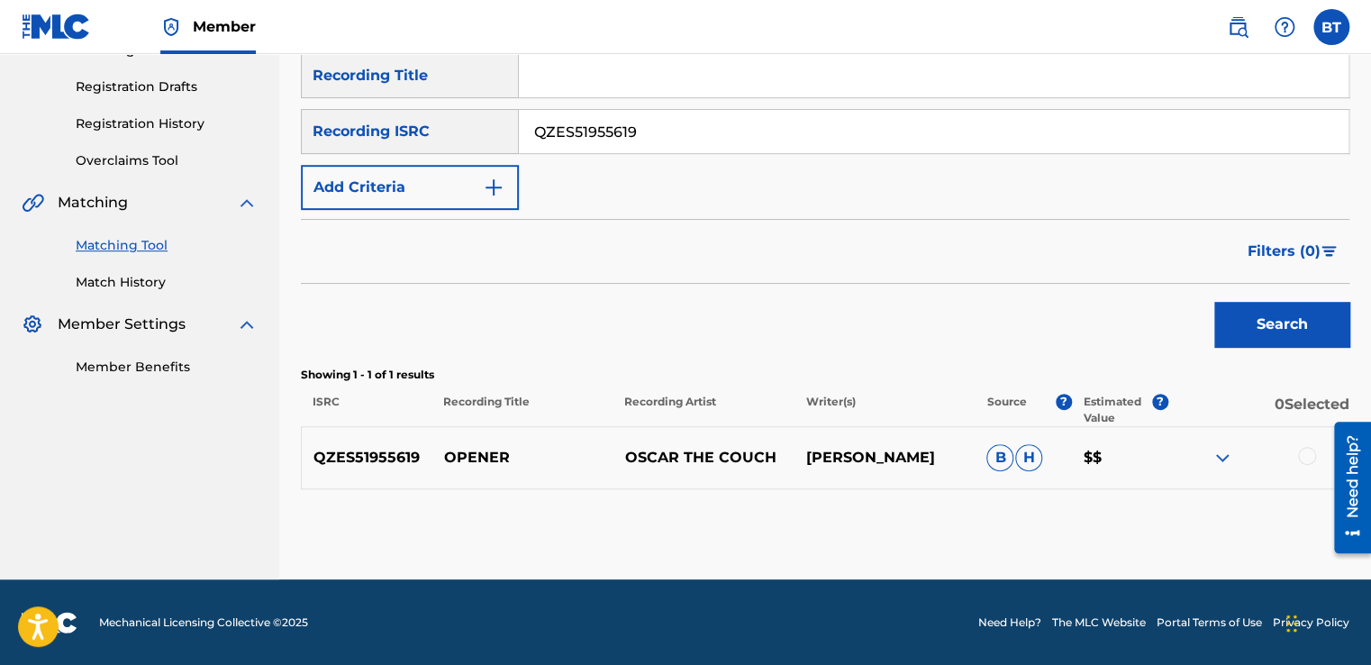
click at [1301, 456] on div at bounding box center [1307, 456] width 18 height 18
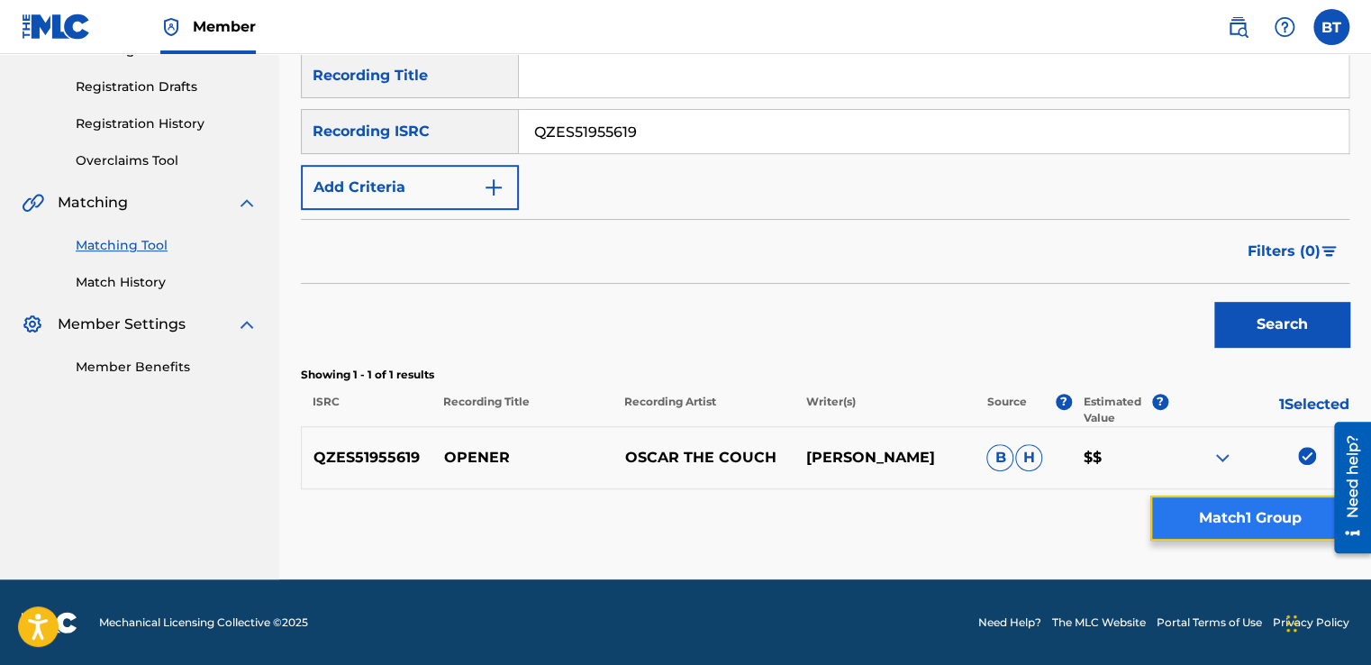
click at [1212, 513] on button "Match 1 Group" at bounding box center [1249, 517] width 199 height 45
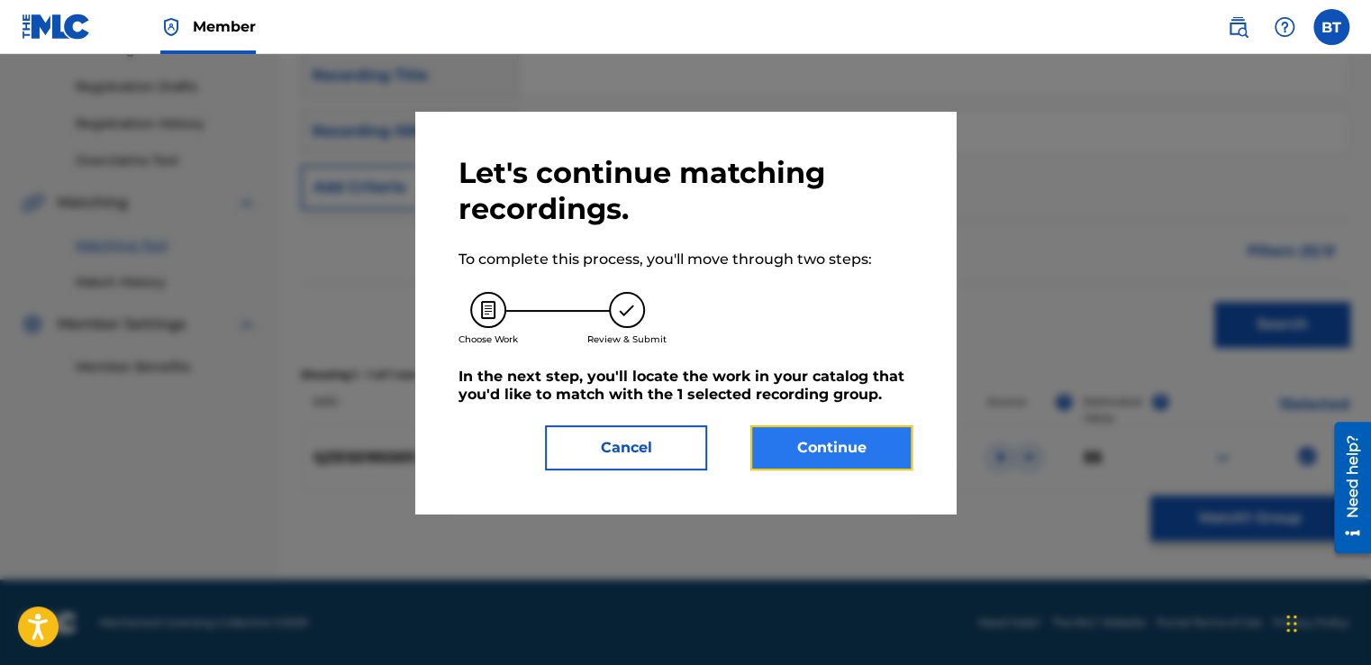
click at [893, 451] on button "Continue" at bounding box center [831, 447] width 162 height 45
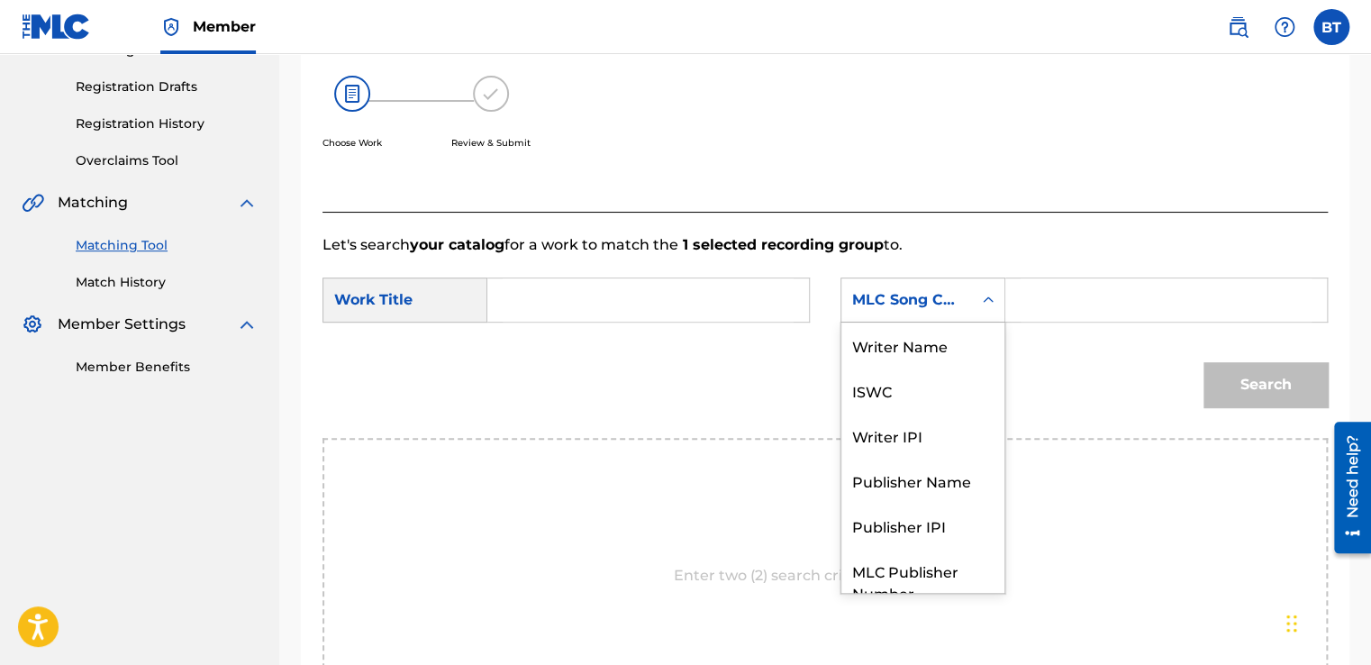
click at [993, 284] on div "Search Form" at bounding box center [988, 300] width 32 height 32
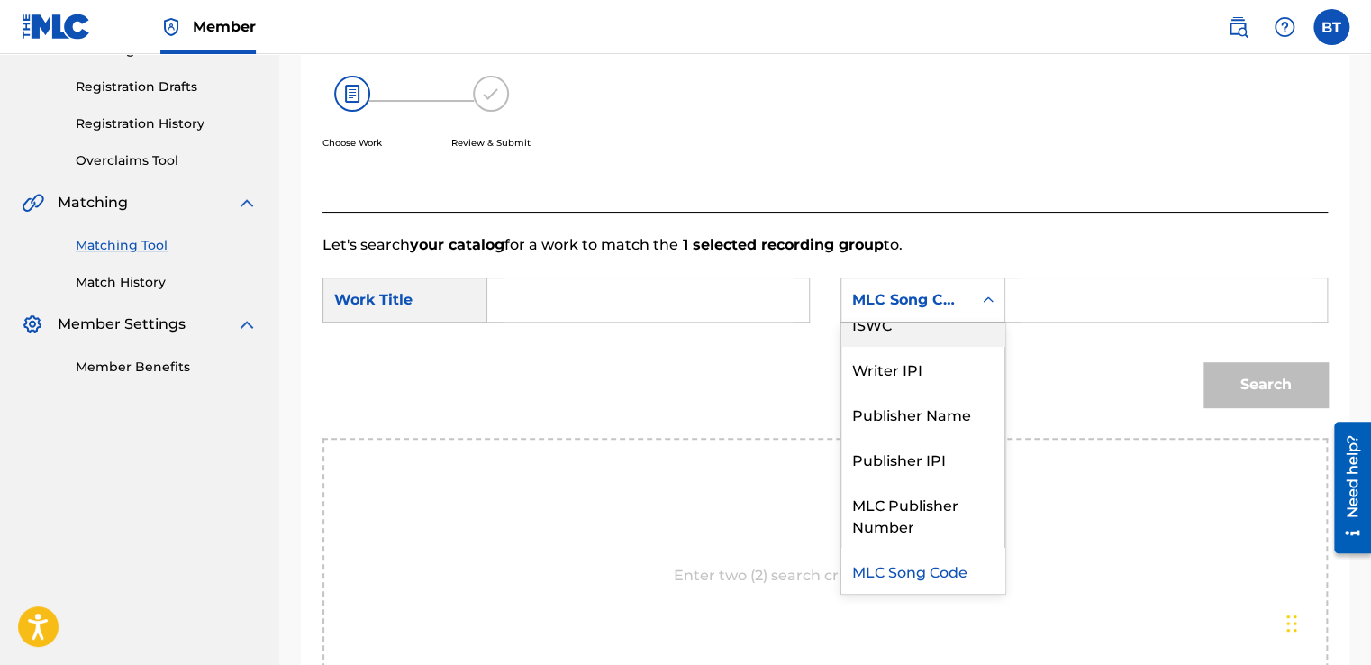
scroll to position [0, 0]
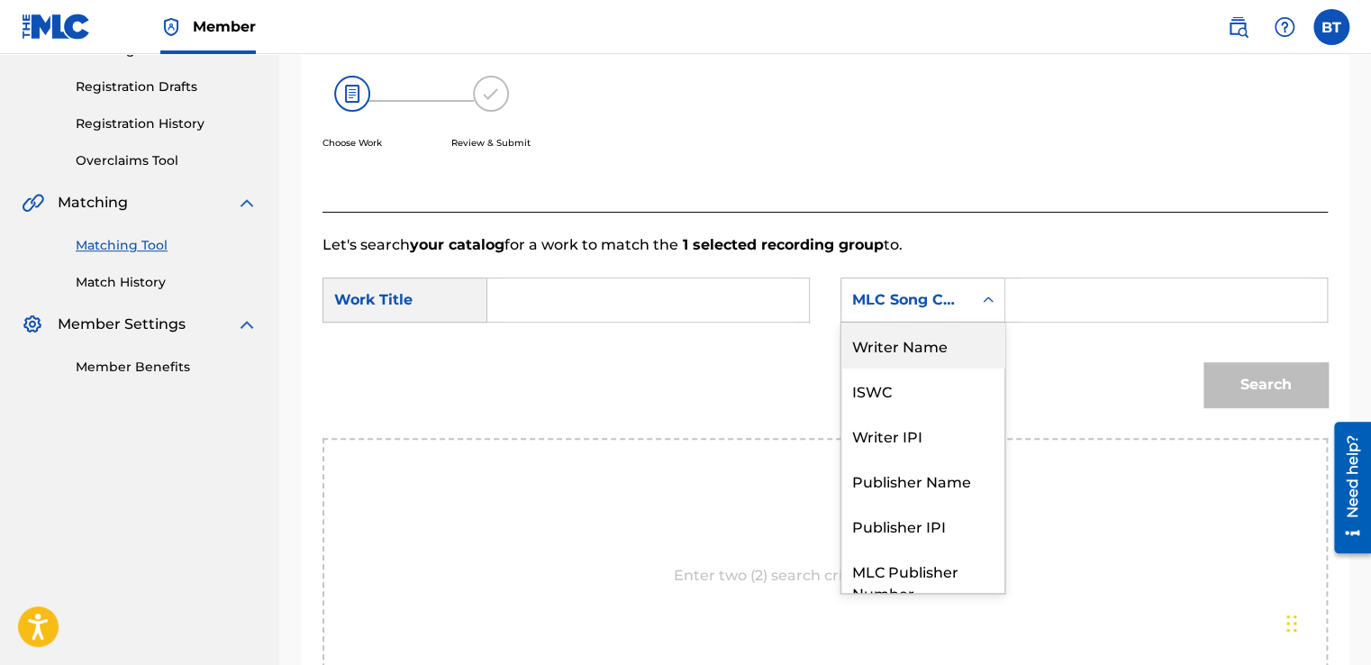
click at [951, 355] on div "Writer Name" at bounding box center [922, 344] width 163 height 45
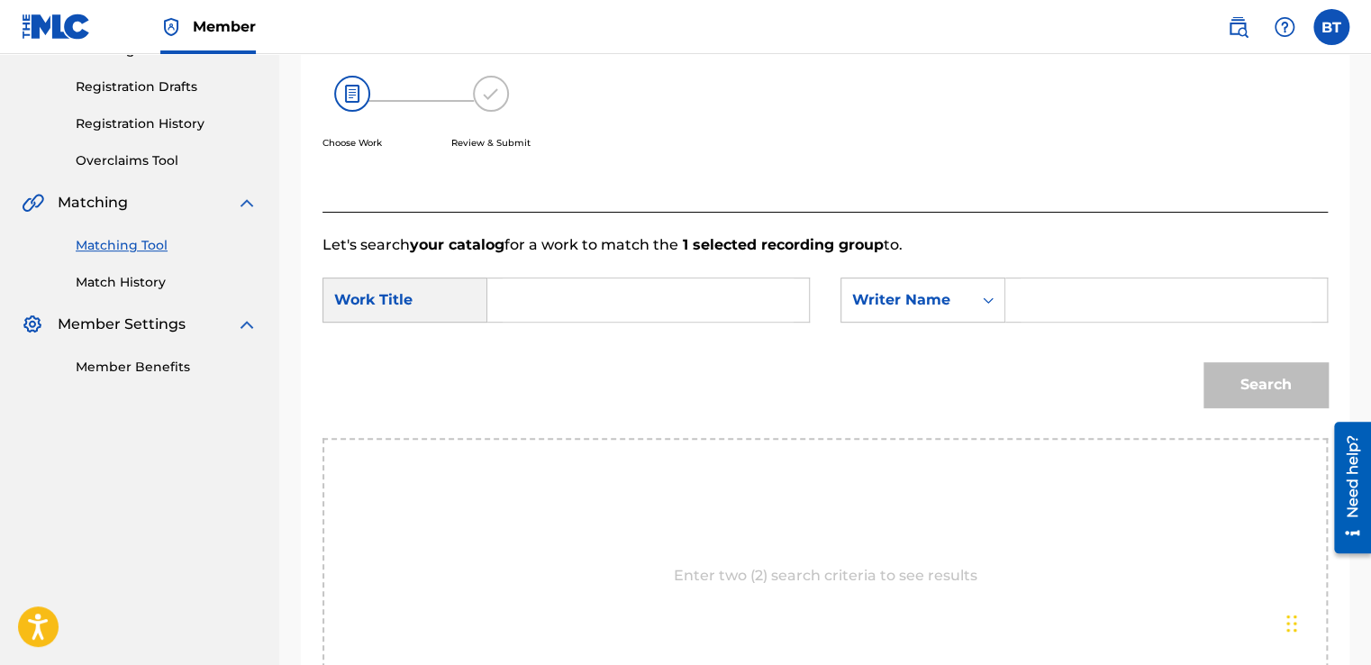
click at [1096, 314] on input "Search Form" at bounding box center [1166, 299] width 291 height 43
paste input "[PERSON_NAME]"
type input "[PERSON_NAME]"
click at [659, 295] on input "Search Form" at bounding box center [648, 299] width 291 height 43
click at [561, 298] on input "Search Form" at bounding box center [648, 299] width 291 height 43
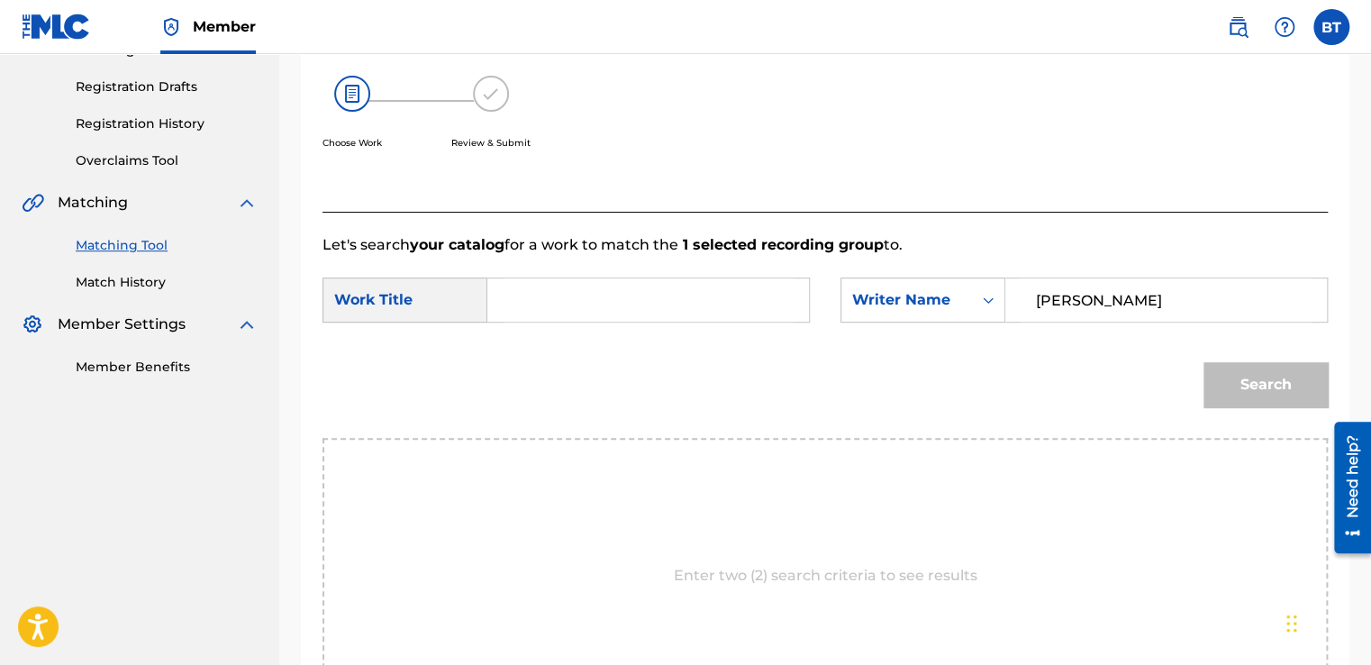
paste input "Opener"
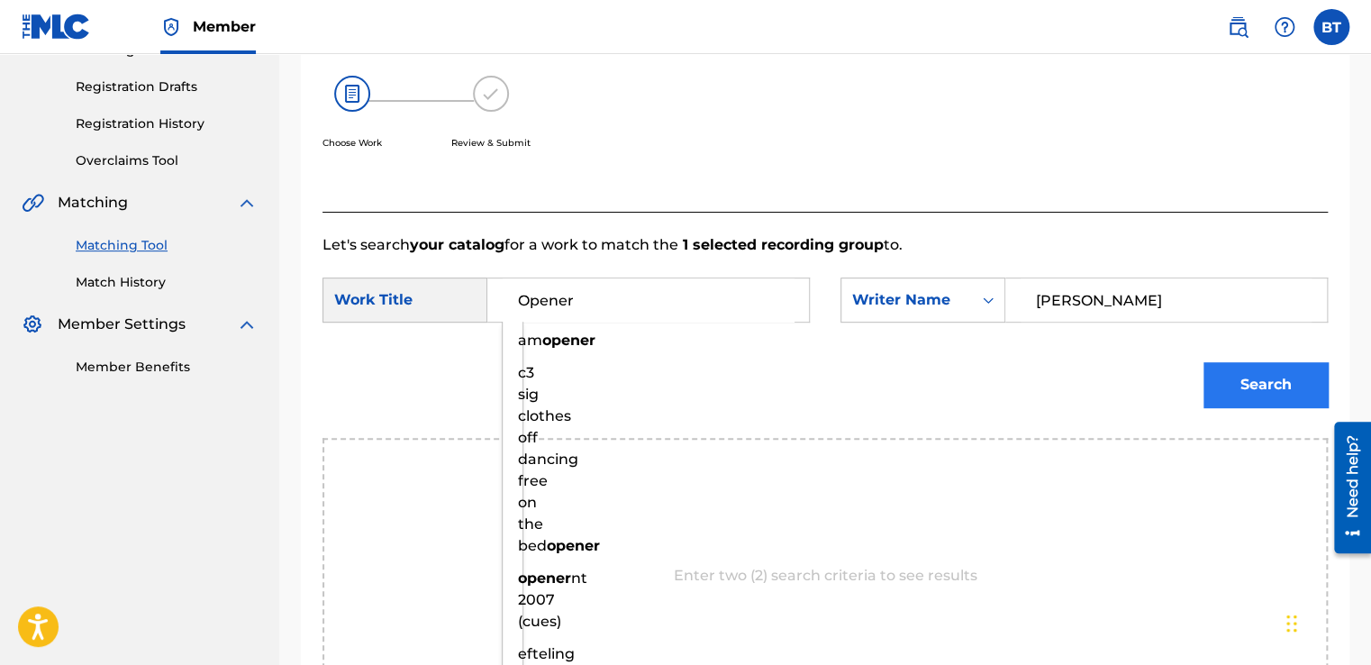
type input "Opener"
click at [1261, 368] on button "Search" at bounding box center [1265, 384] width 124 height 45
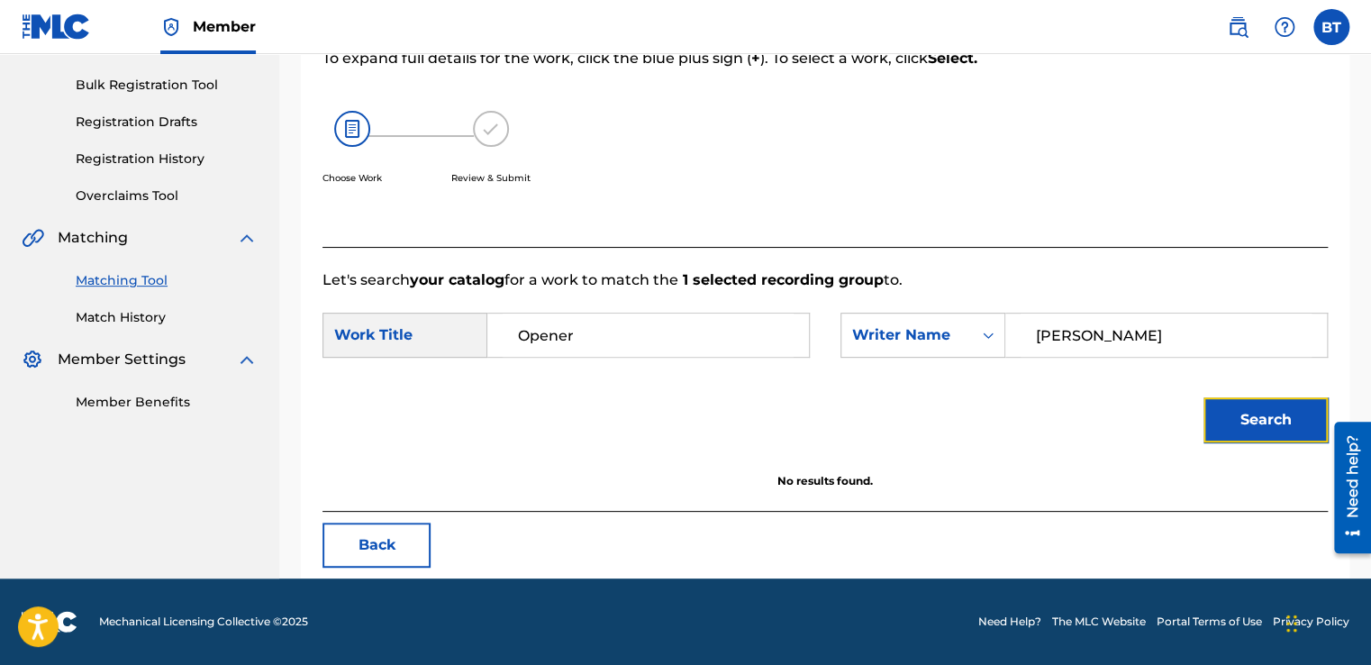
scroll to position [253, 0]
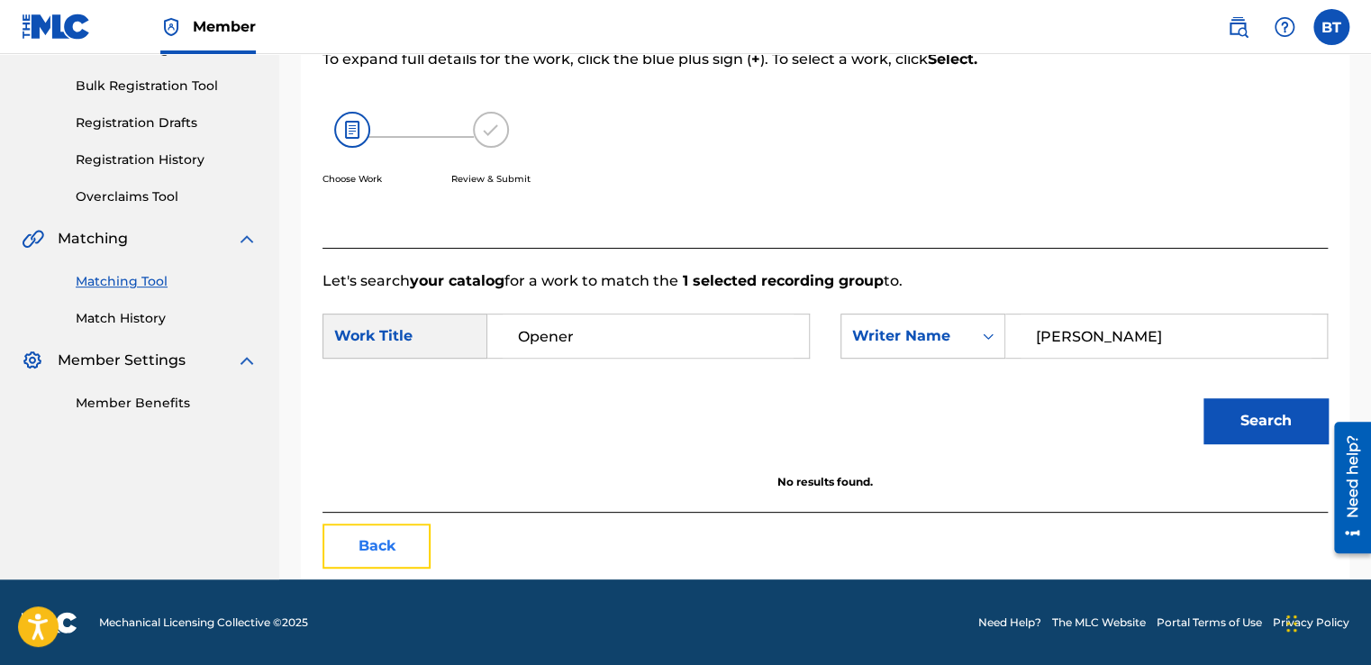
click at [382, 552] on button "Back" at bounding box center [376, 545] width 108 height 45
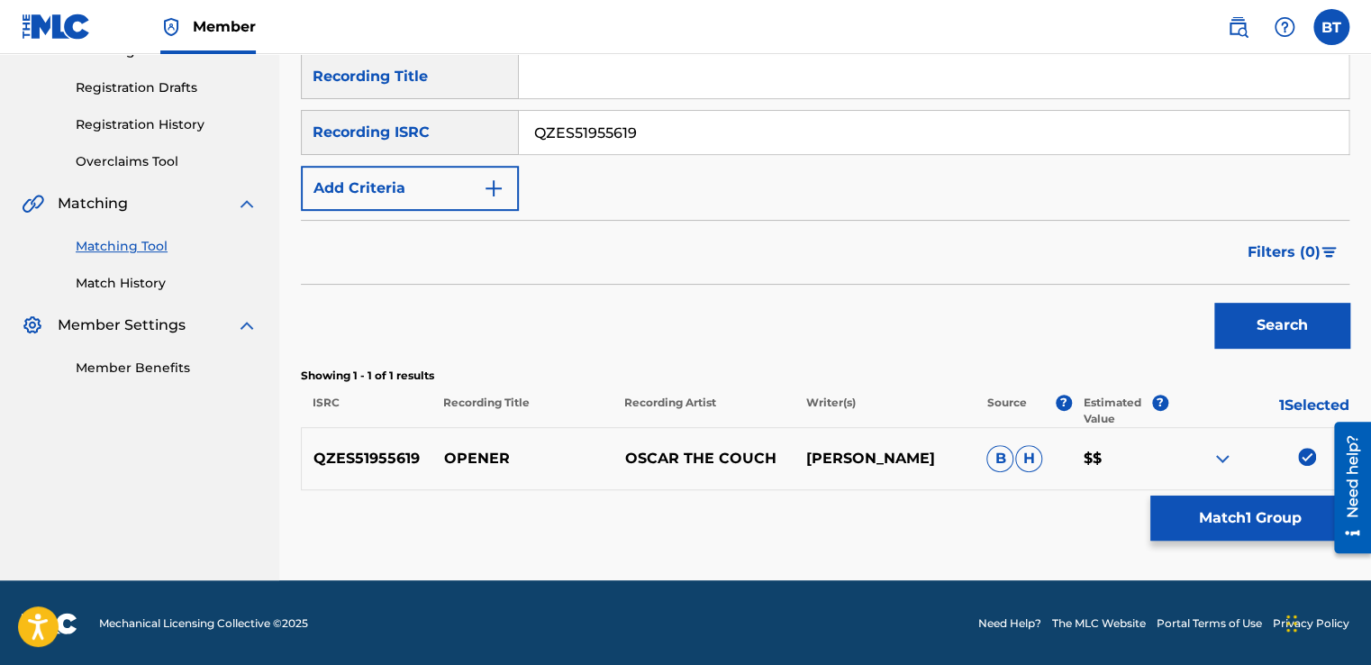
scroll to position [289, 0]
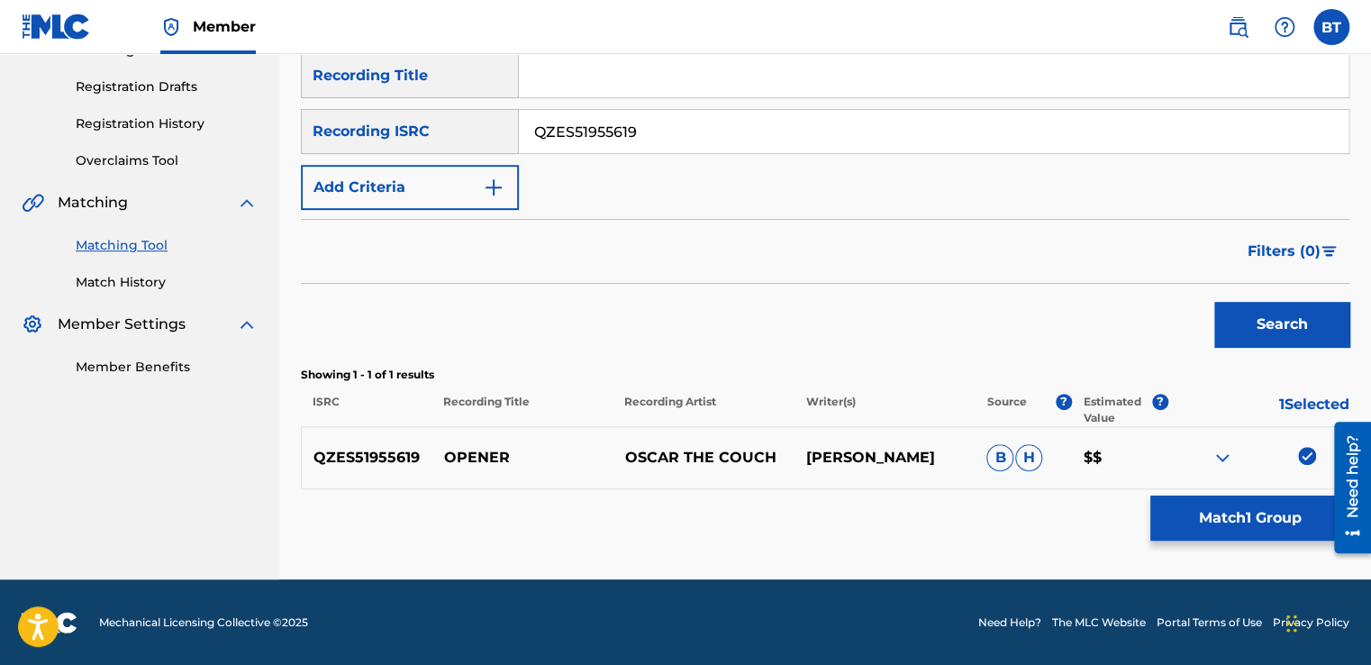
click at [1307, 450] on img at bounding box center [1307, 456] width 18 height 18
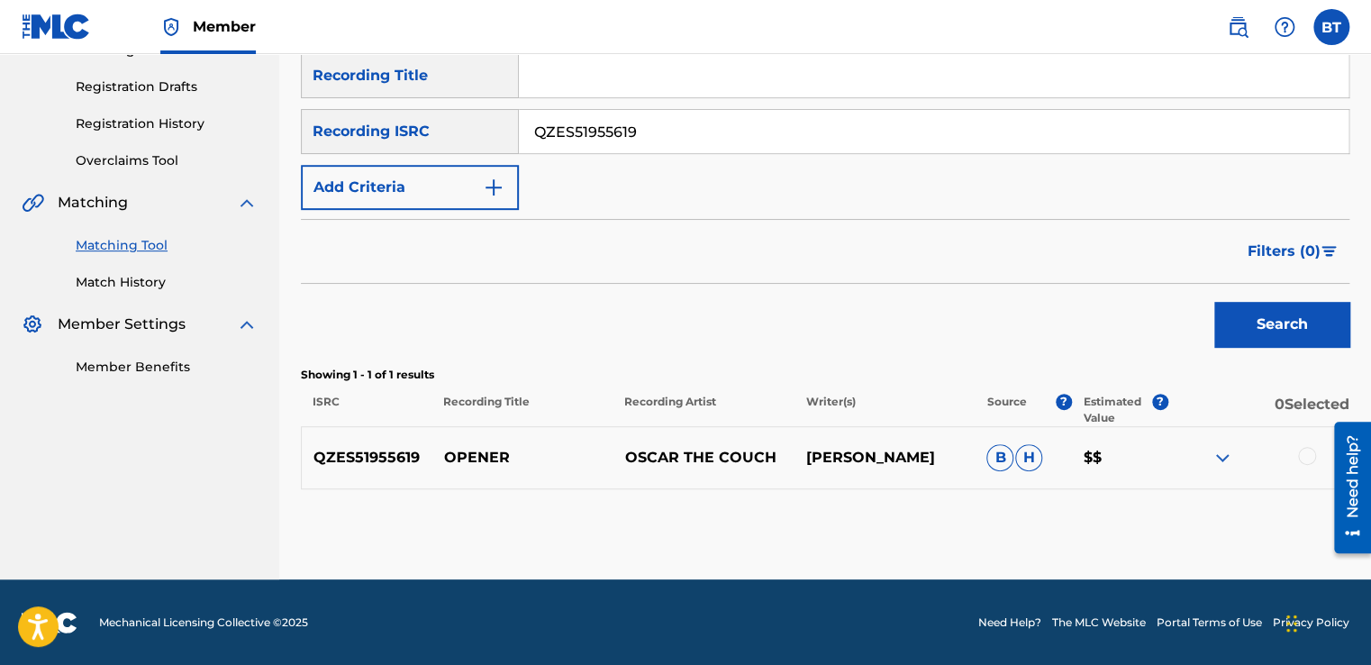
drag, startPoint x: 672, startPoint y: 135, endPoint x: 531, endPoint y: 130, distance: 141.5
click at [531, 130] on input "QZES51955619" at bounding box center [934, 131] width 830 height 43
paste input "MFME2476048"
type input "QMFME2476048"
click at [1276, 308] on button "Search" at bounding box center [1281, 324] width 135 height 45
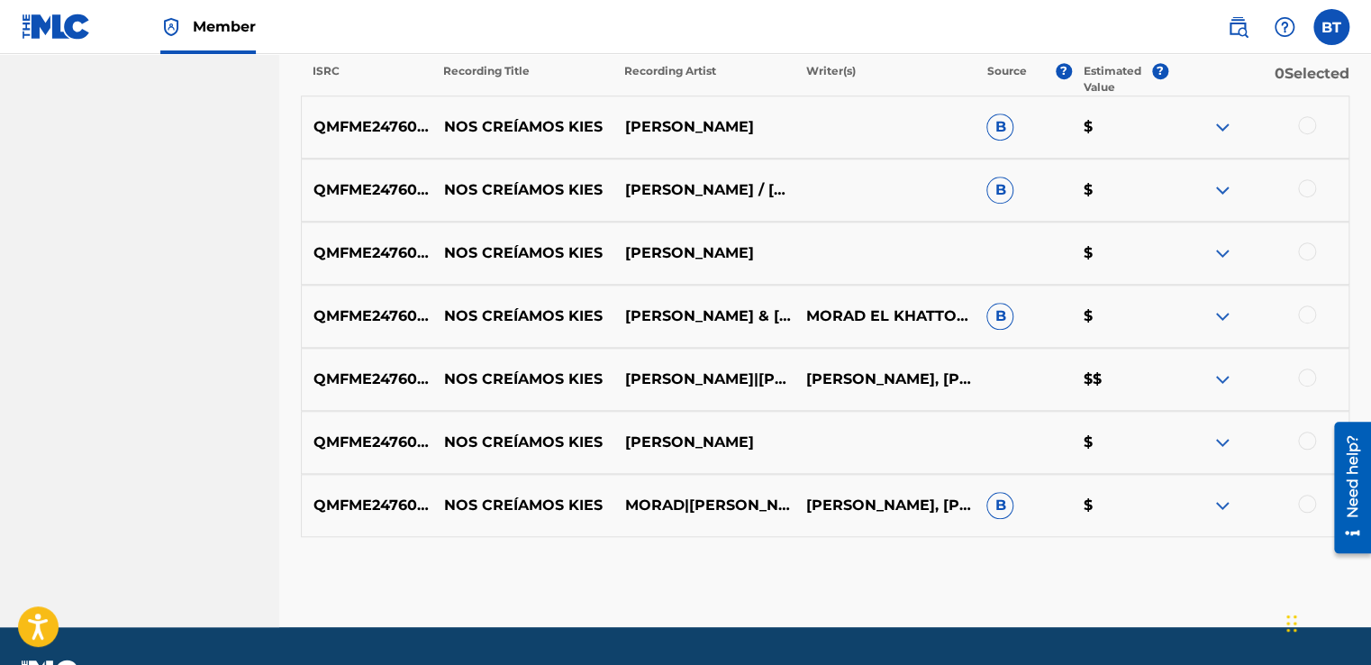
scroll to position [577, 0]
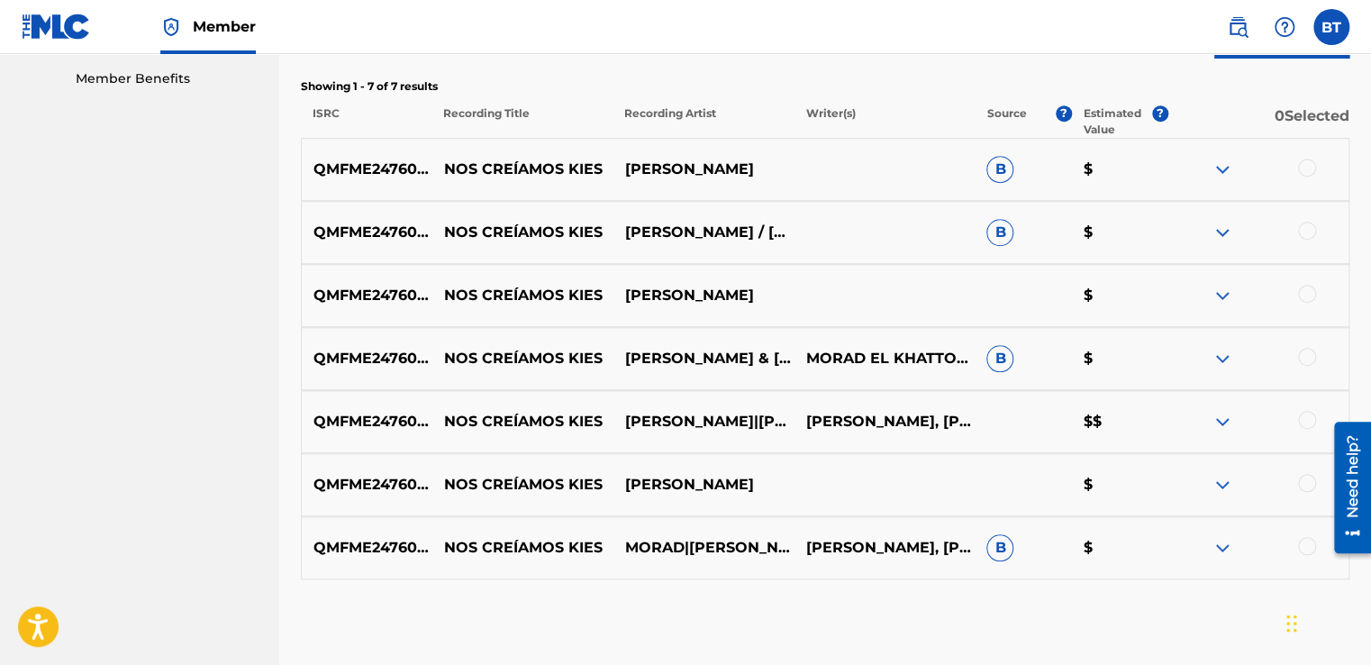
click at [1311, 168] on div at bounding box center [1307, 168] width 18 height 18
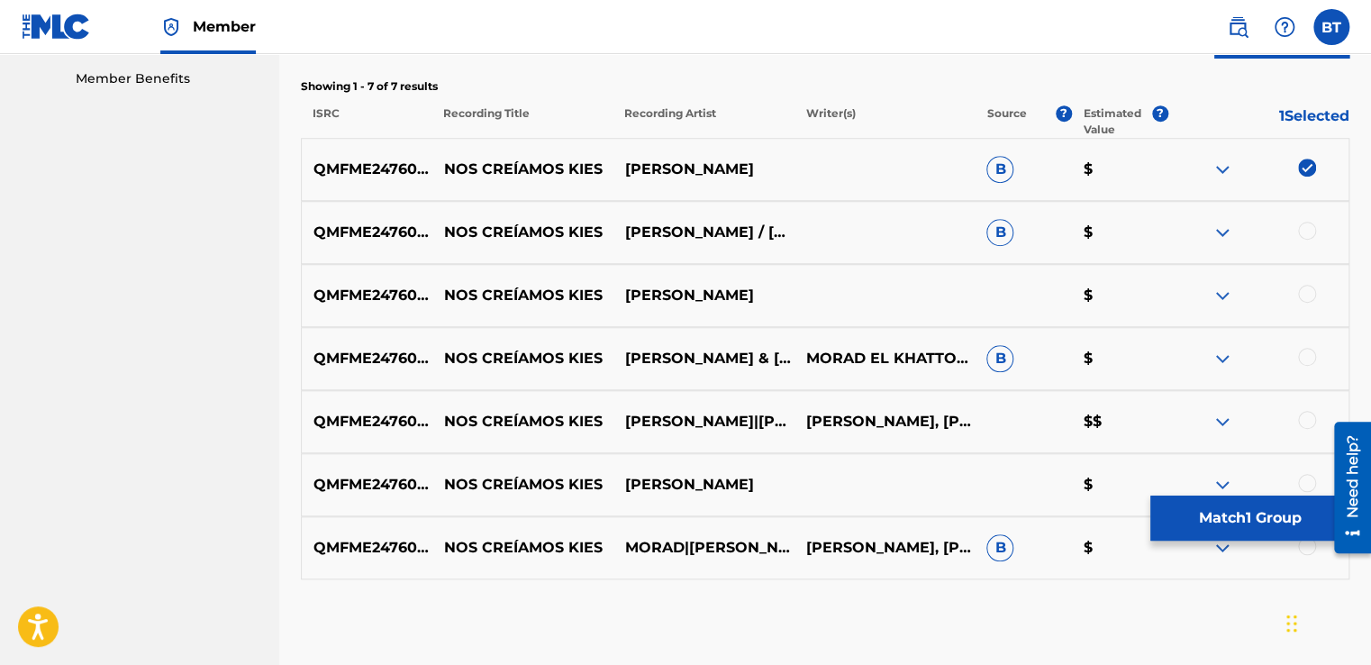
click at [1305, 232] on div at bounding box center [1307, 231] width 18 height 18
click at [1311, 296] on div at bounding box center [1307, 294] width 18 height 18
click at [1308, 348] on div at bounding box center [1307, 357] width 18 height 18
click at [1313, 421] on div at bounding box center [1307, 420] width 18 height 18
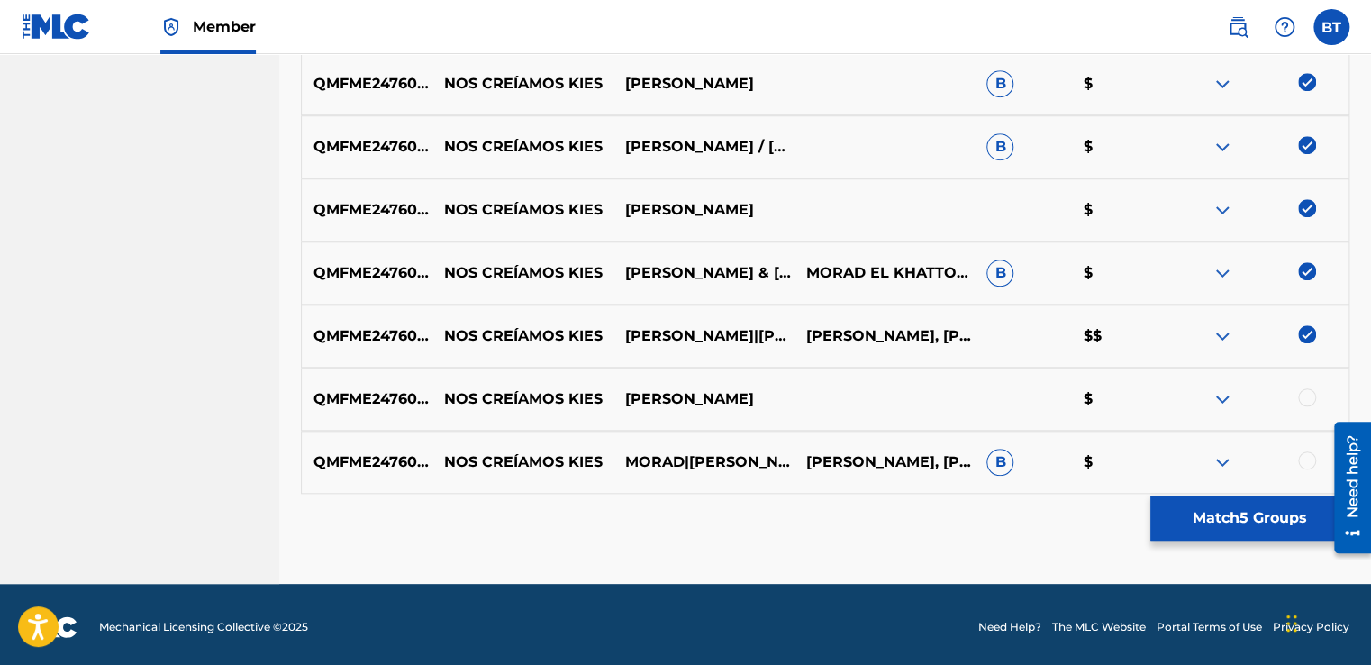
scroll to position [667, 0]
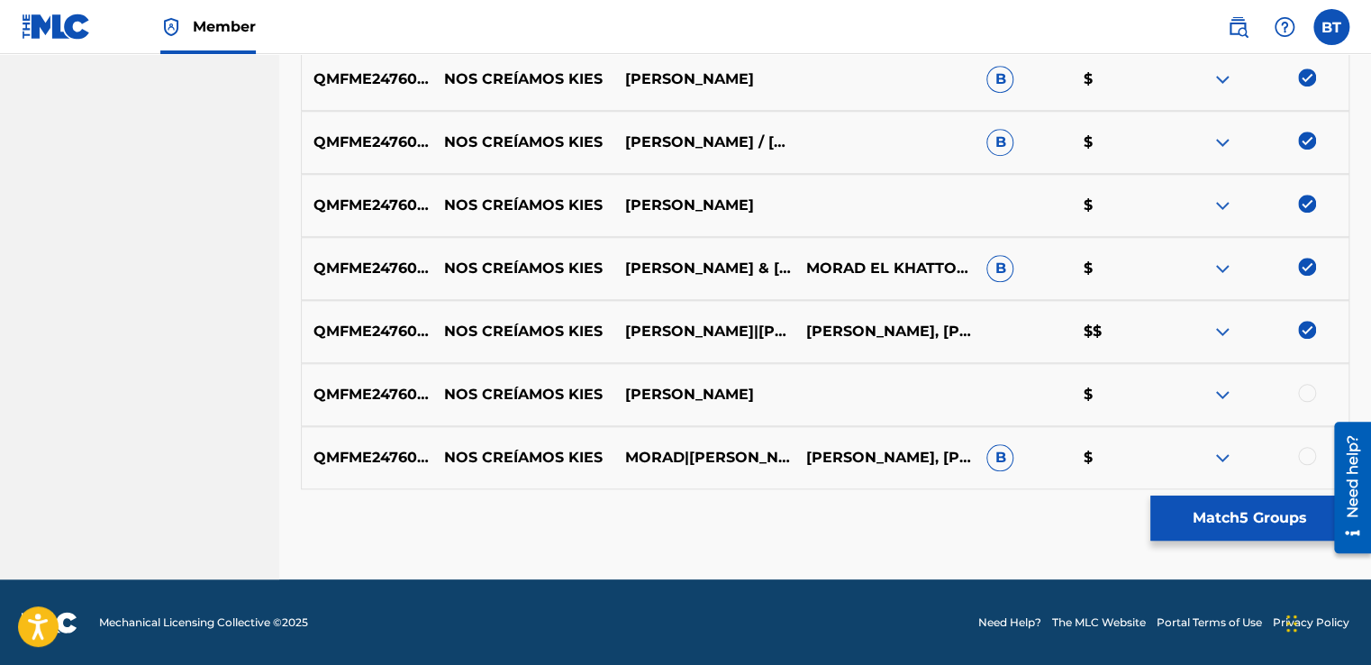
click at [1307, 398] on div at bounding box center [1307, 393] width 18 height 18
click at [1312, 459] on div at bounding box center [1307, 456] width 18 height 18
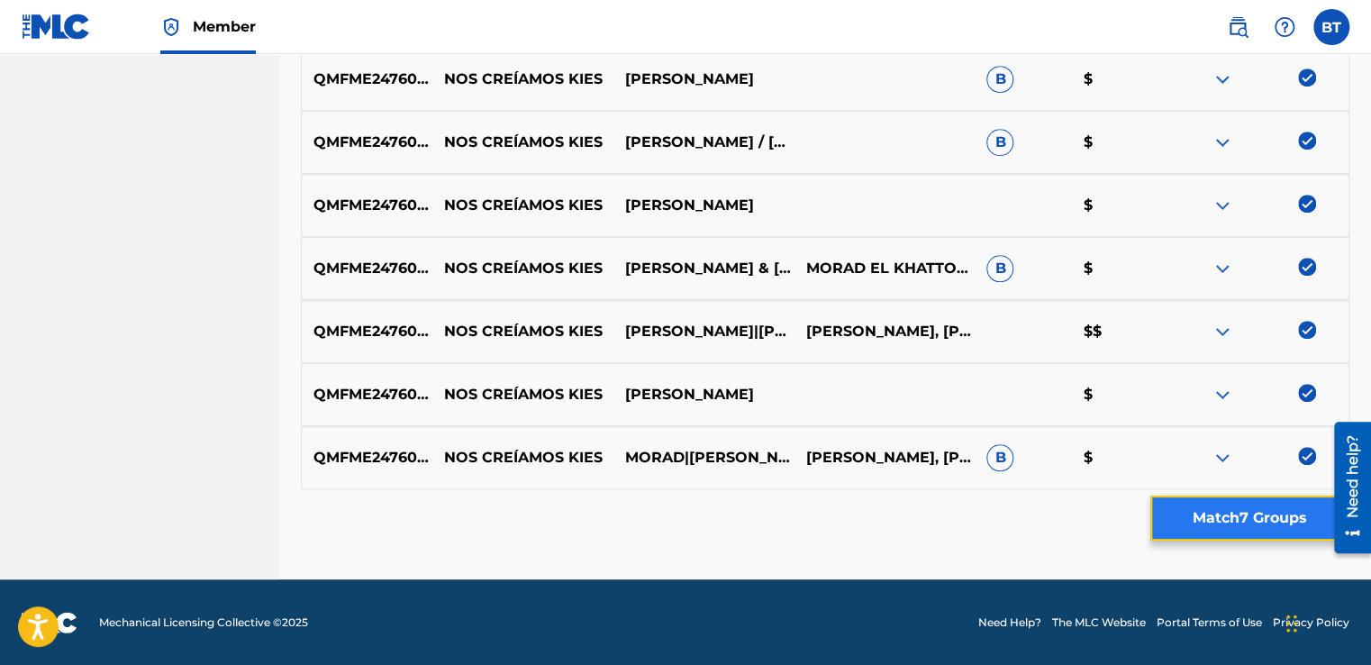
click at [1239, 531] on button "Match 7 Groups" at bounding box center [1249, 517] width 199 height 45
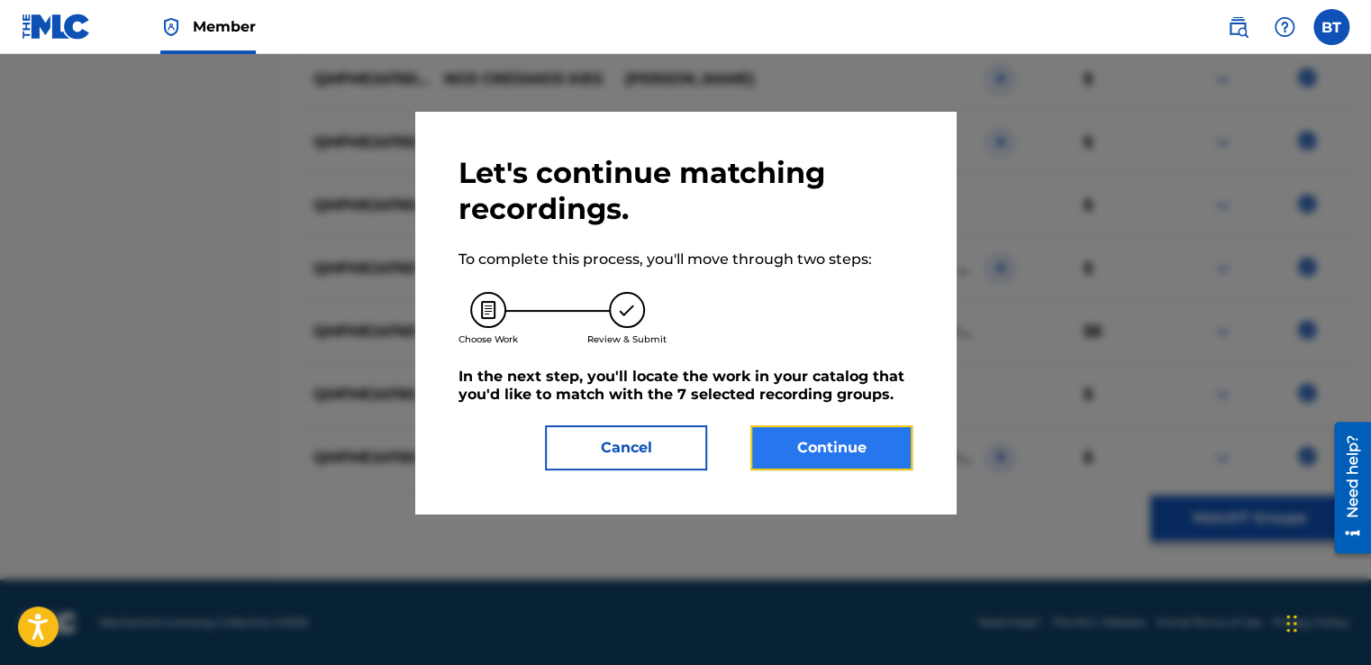
click at [869, 448] on button "Continue" at bounding box center [831, 447] width 162 height 45
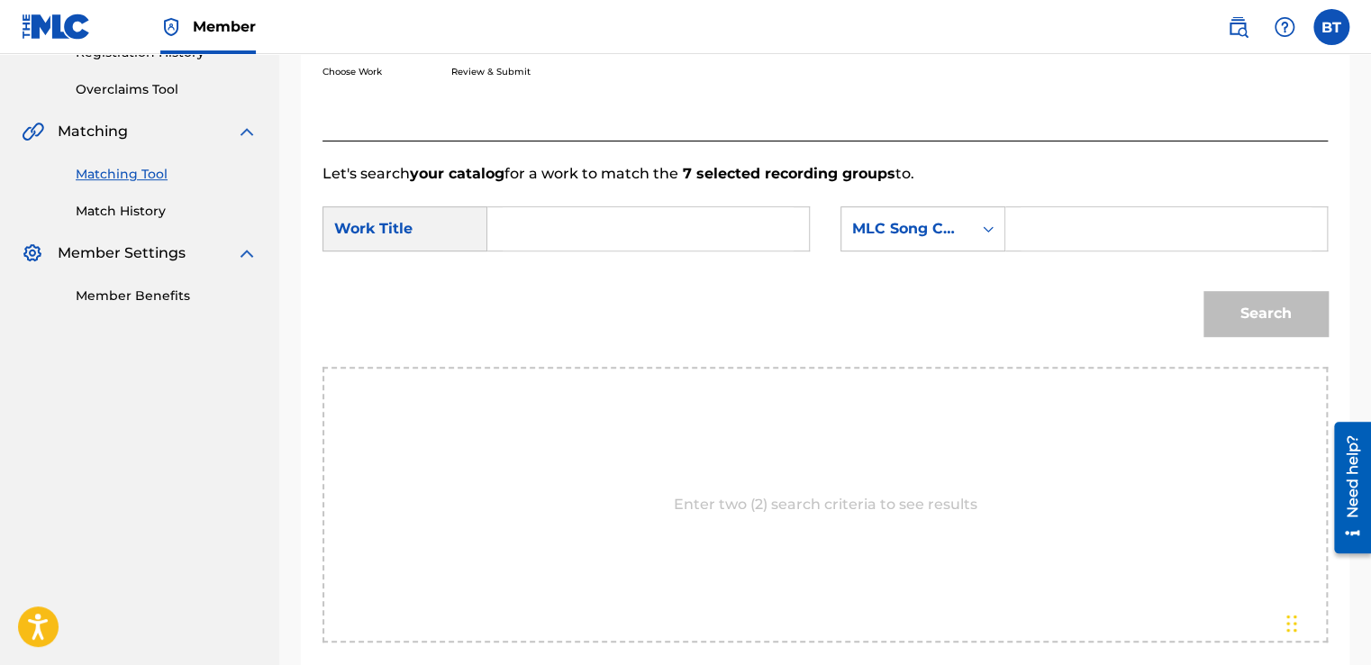
scroll to position [354, 0]
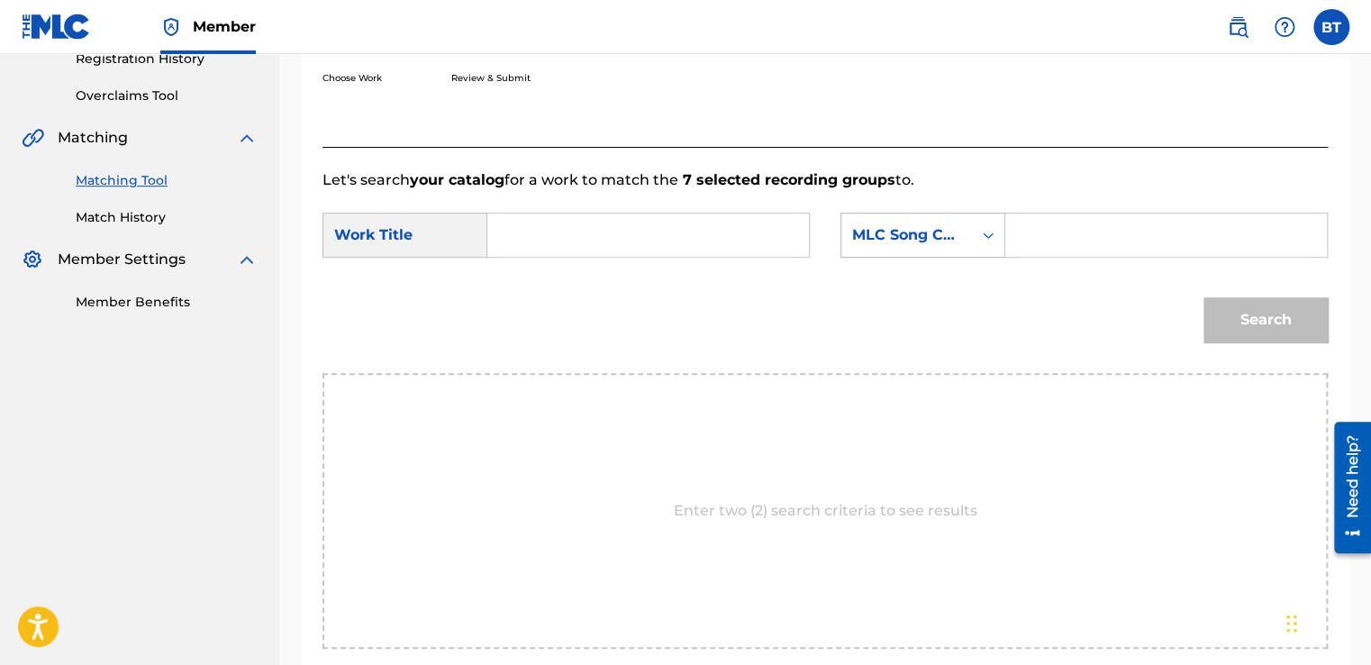
click at [982, 250] on div "Search Form" at bounding box center [988, 235] width 32 height 32
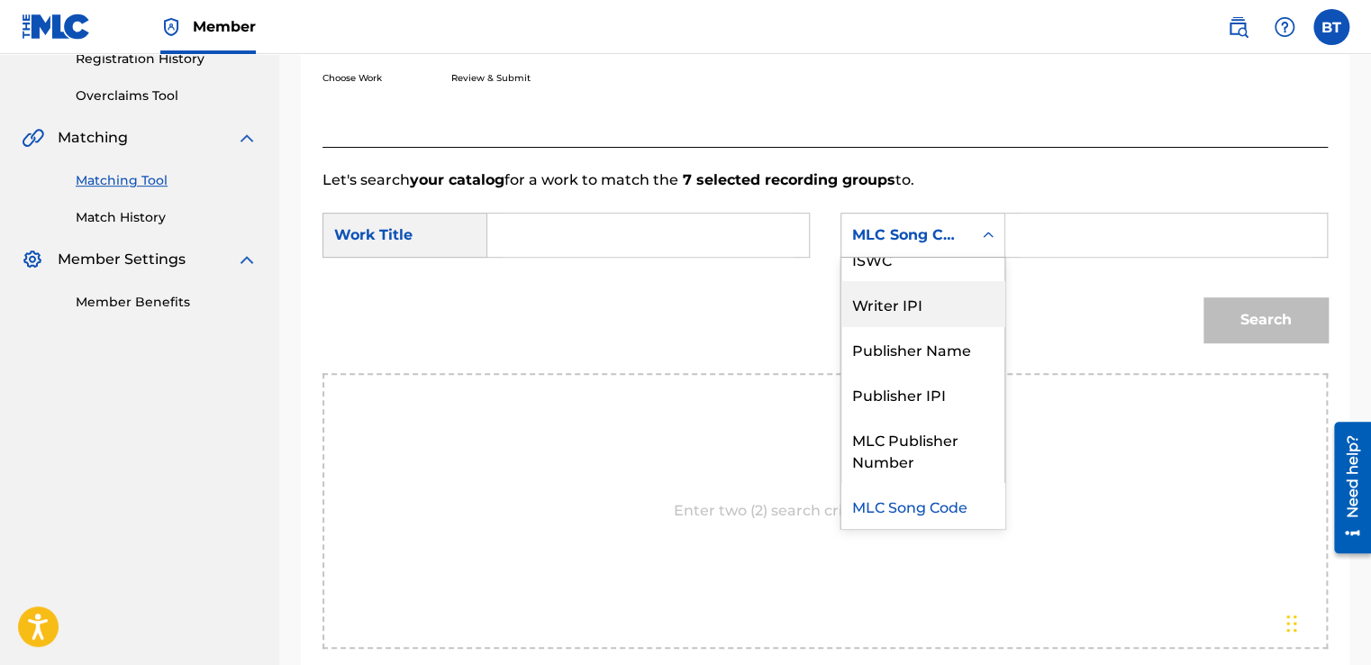
scroll to position [0, 0]
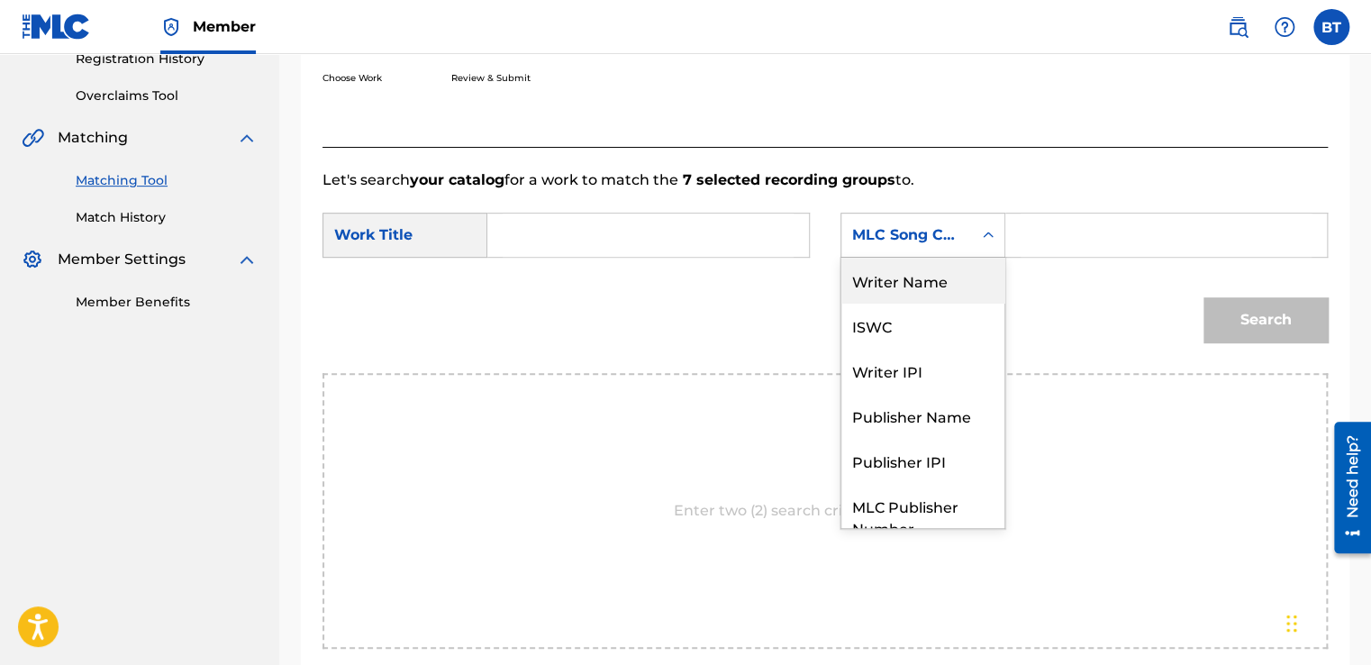
click at [978, 296] on div "Writer Name" at bounding box center [922, 280] width 163 height 45
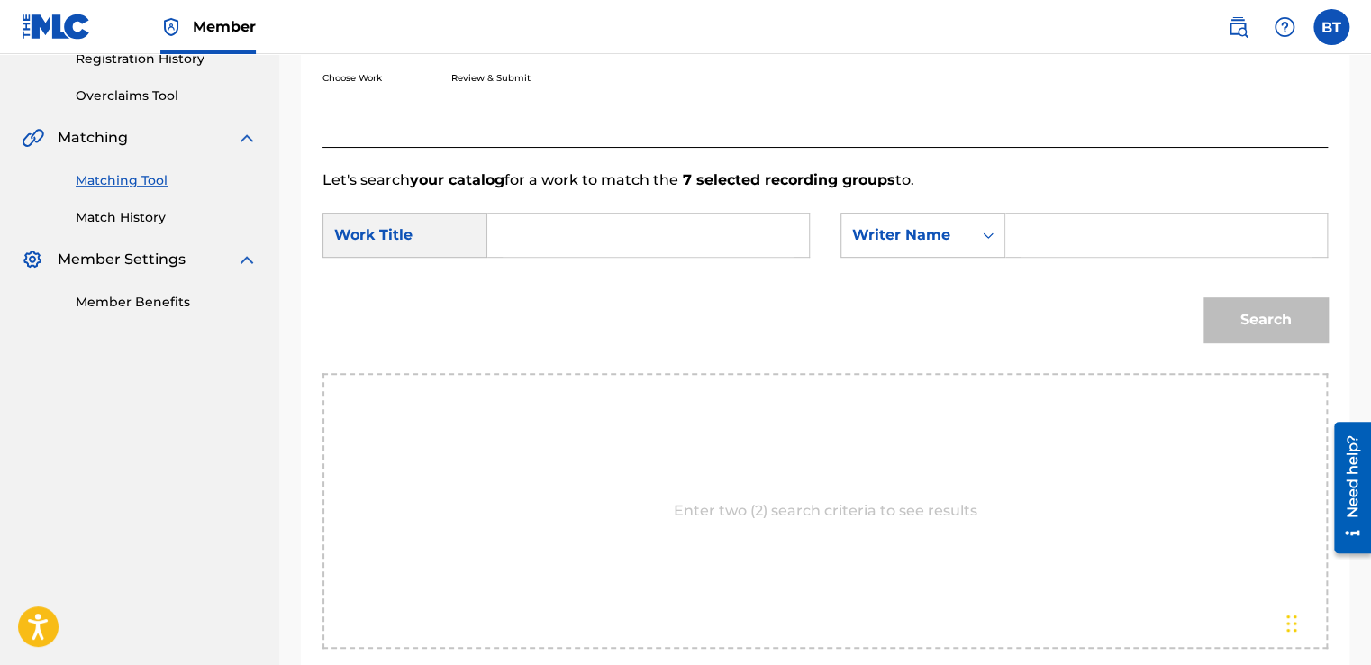
click at [1086, 240] on input "Search Form" at bounding box center [1166, 234] width 291 height 43
paste input "[PERSON_NAME] El Khattouti"
click at [1139, 230] on input "[PERSON_NAME] El Khattouti" at bounding box center [1166, 234] width 291 height 43
type input "[PERSON_NAME] El Khattouti"
click at [679, 238] on input "Search Form" at bounding box center [648, 234] width 291 height 43
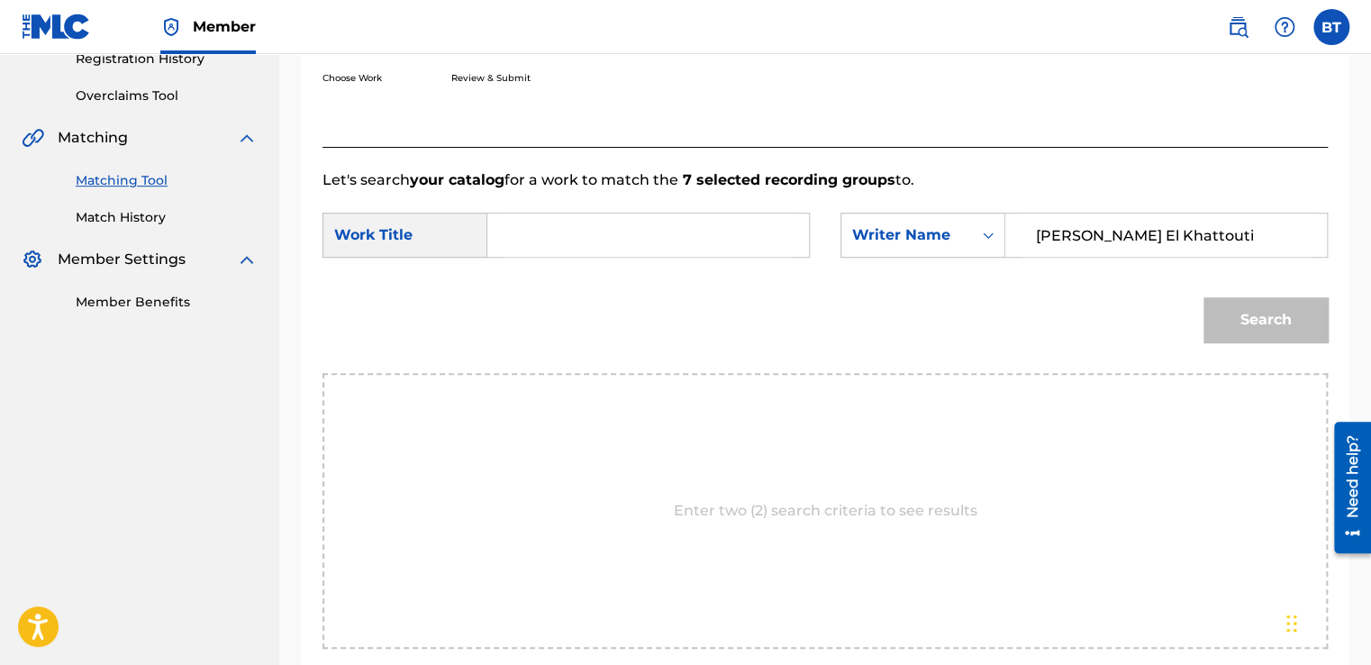
click at [646, 229] on input "Search Form" at bounding box center [648, 234] width 291 height 43
paste input "Nos Creíamos Kies"
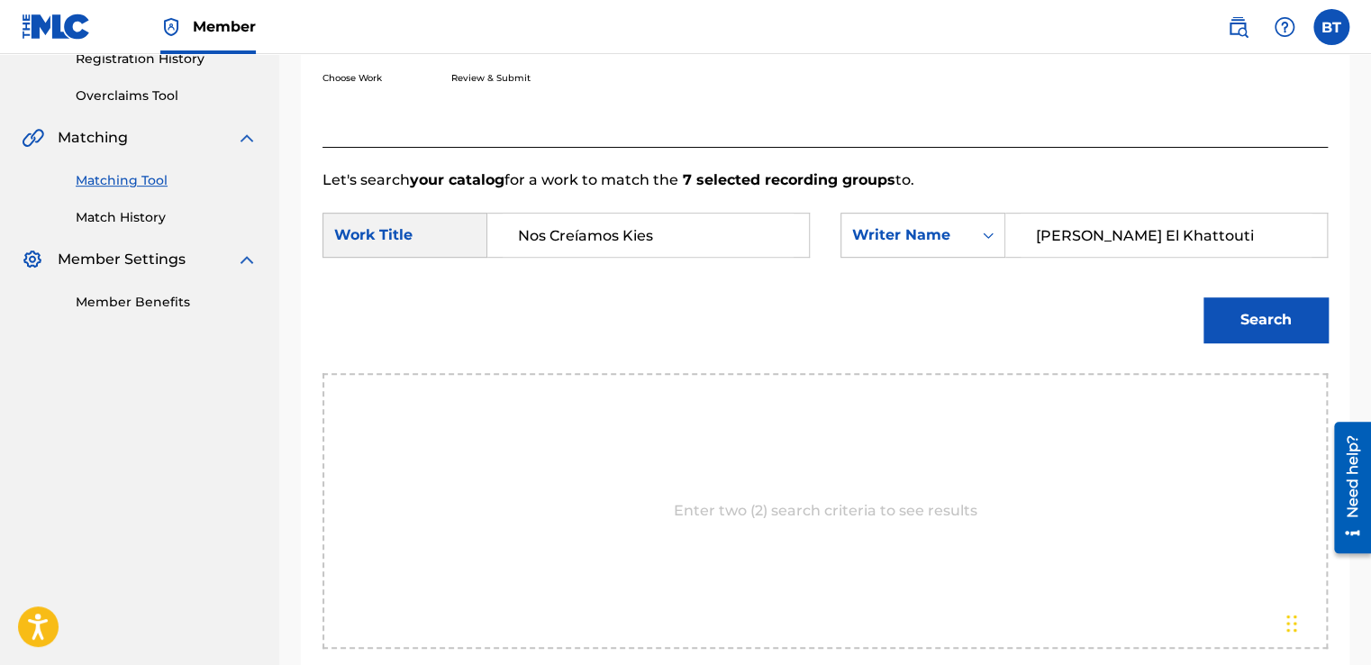
type input "Nos Creíamos Kies"
click at [1228, 307] on button "Search" at bounding box center [1265, 319] width 124 height 45
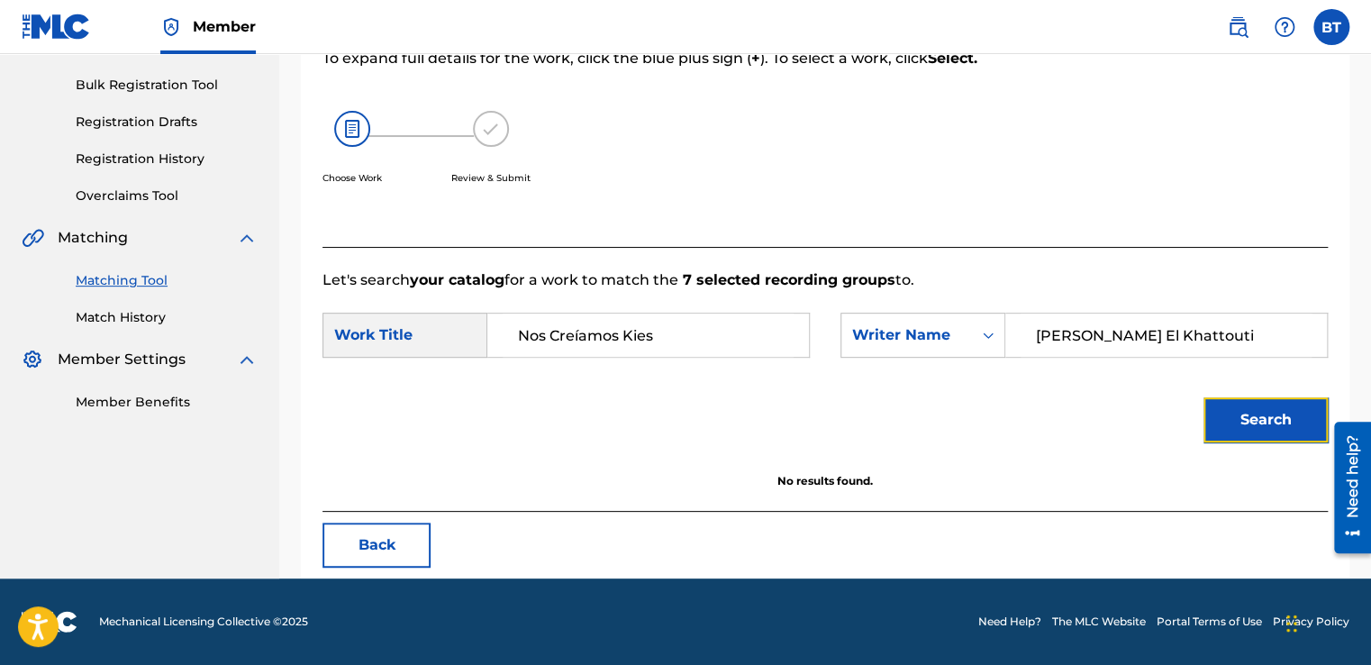
scroll to position [253, 0]
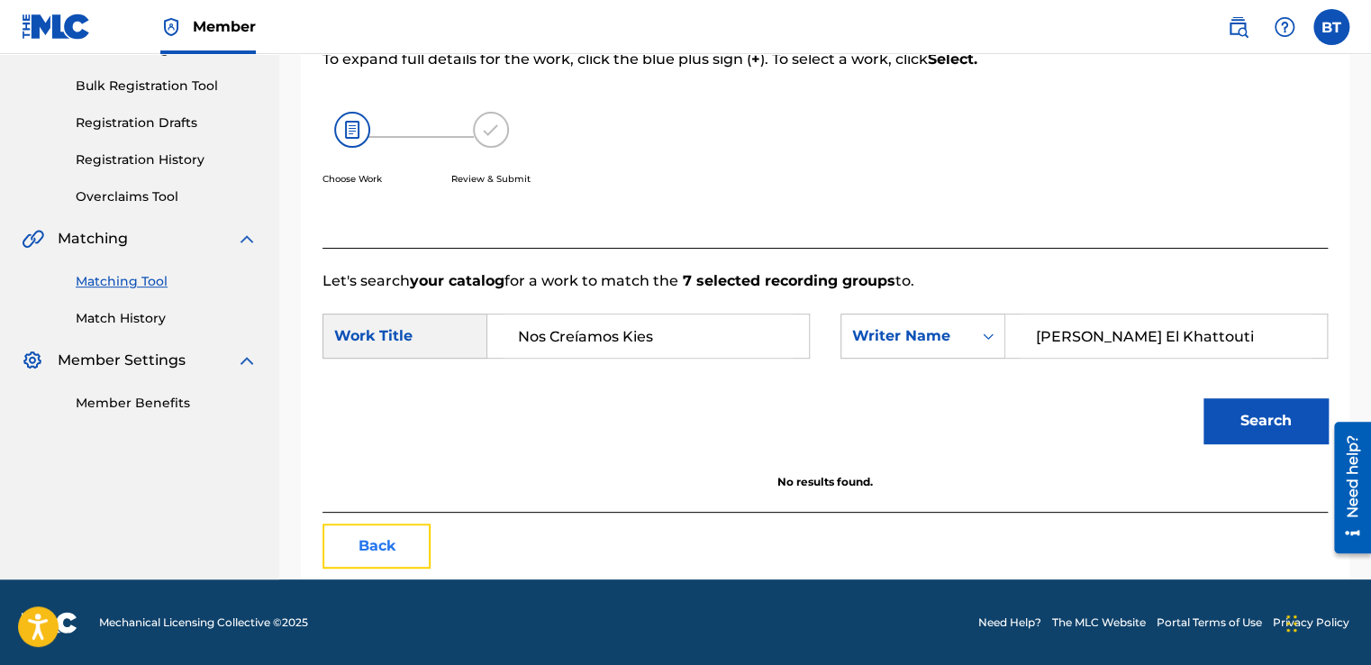
click at [386, 545] on button "Back" at bounding box center [376, 545] width 108 height 45
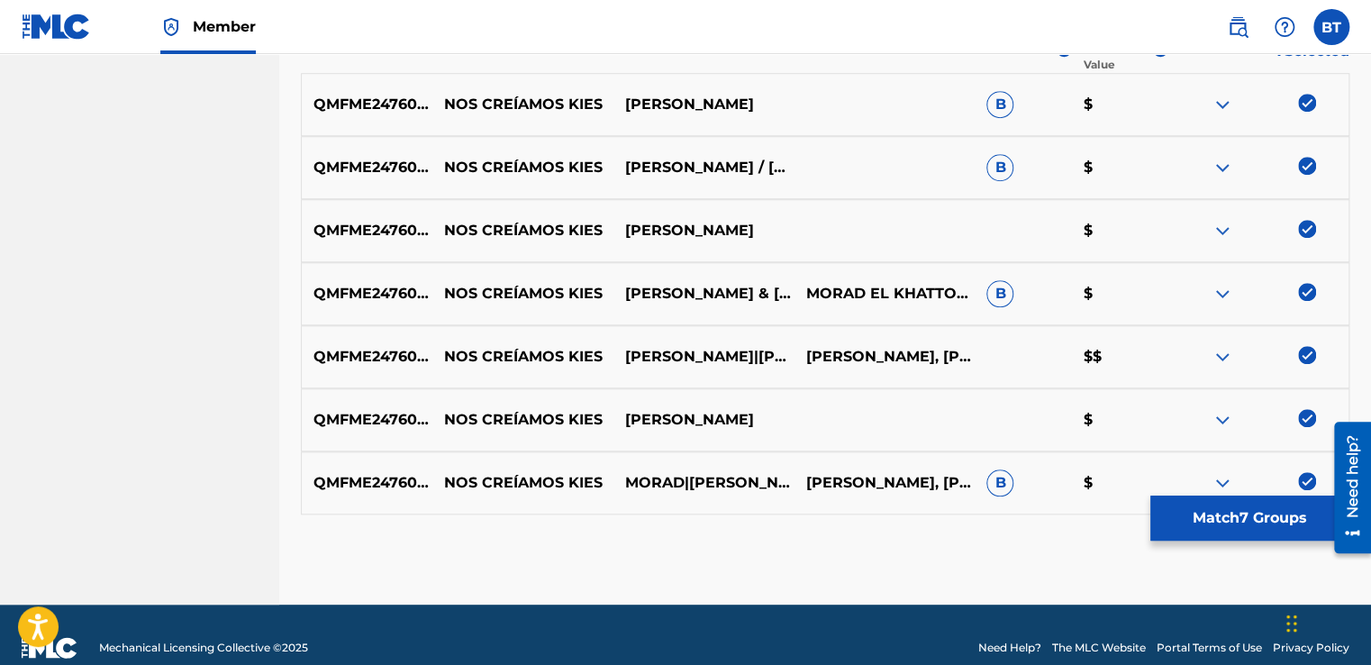
scroll to position [667, 0]
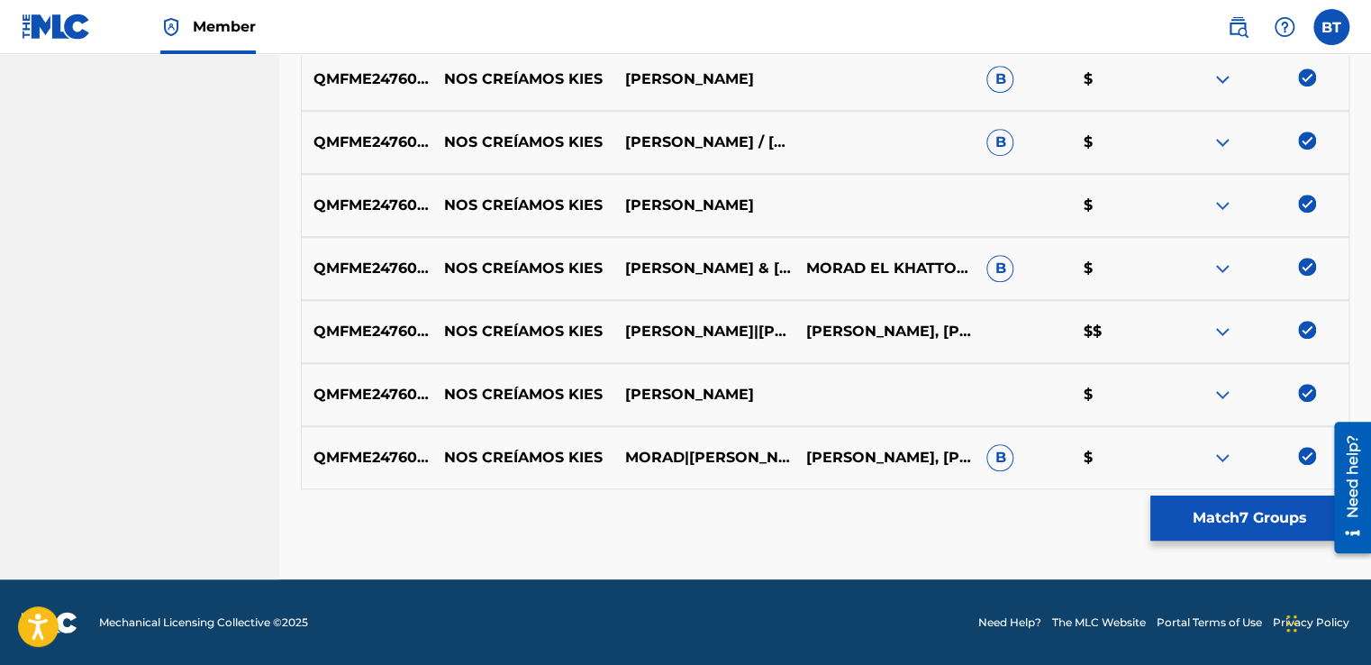
click at [1301, 75] on img at bounding box center [1307, 77] width 18 height 18
click at [1302, 139] on img at bounding box center [1307, 141] width 18 height 18
click at [1304, 204] on img at bounding box center [1307, 204] width 18 height 18
click at [1310, 268] on img at bounding box center [1307, 267] width 18 height 18
click at [1311, 341] on div at bounding box center [1257, 332] width 181 height 22
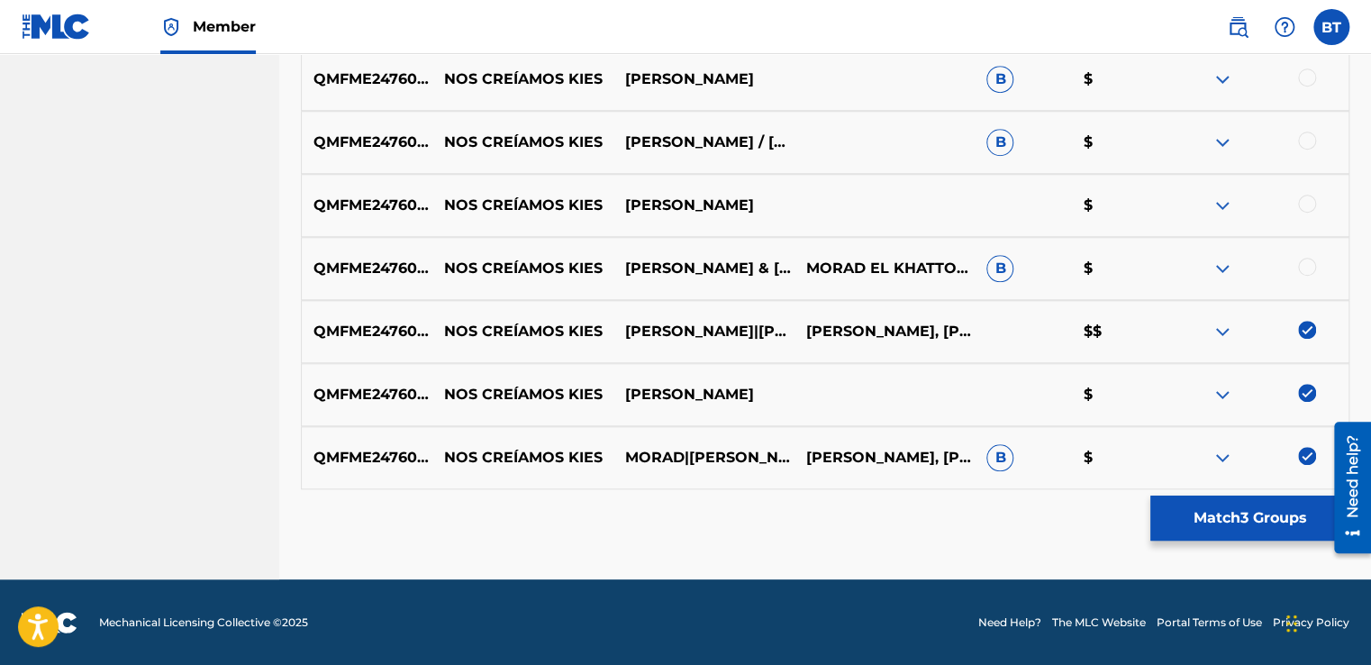
click at [1310, 335] on img at bounding box center [1307, 330] width 18 height 18
click at [1307, 386] on img at bounding box center [1307, 393] width 18 height 18
click at [1312, 459] on img at bounding box center [1307, 456] width 18 height 18
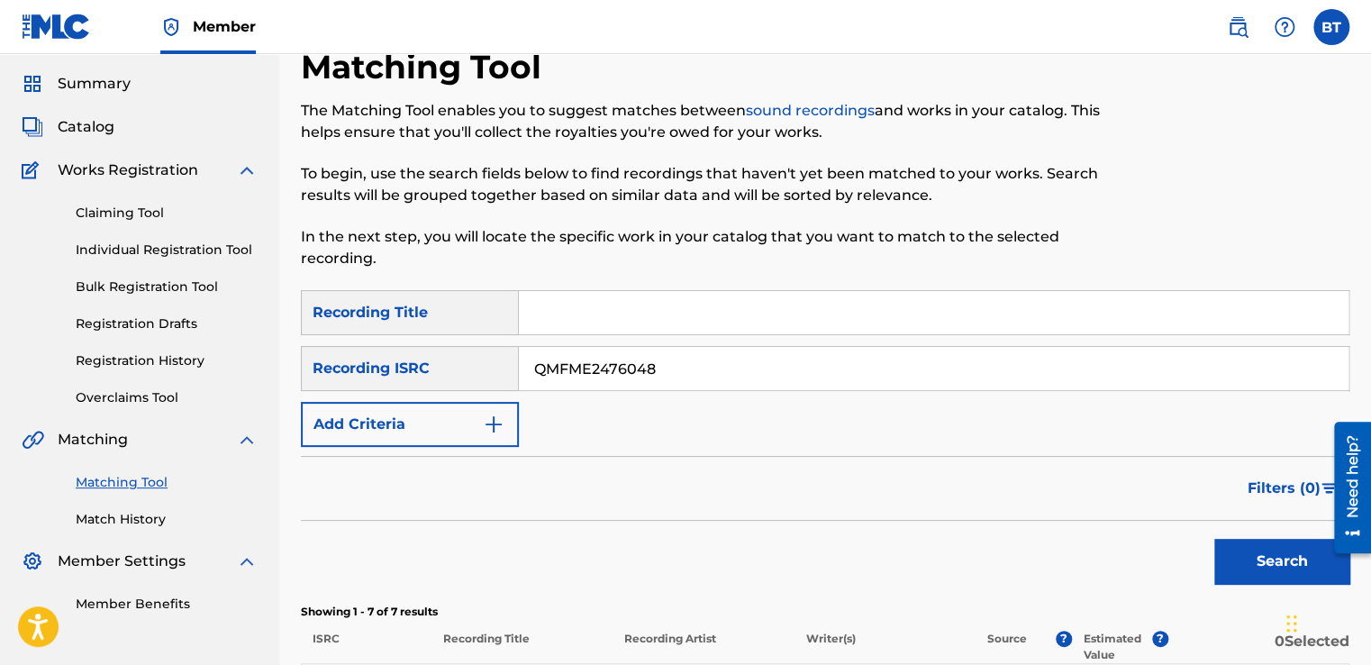
scroll to position [37, 0]
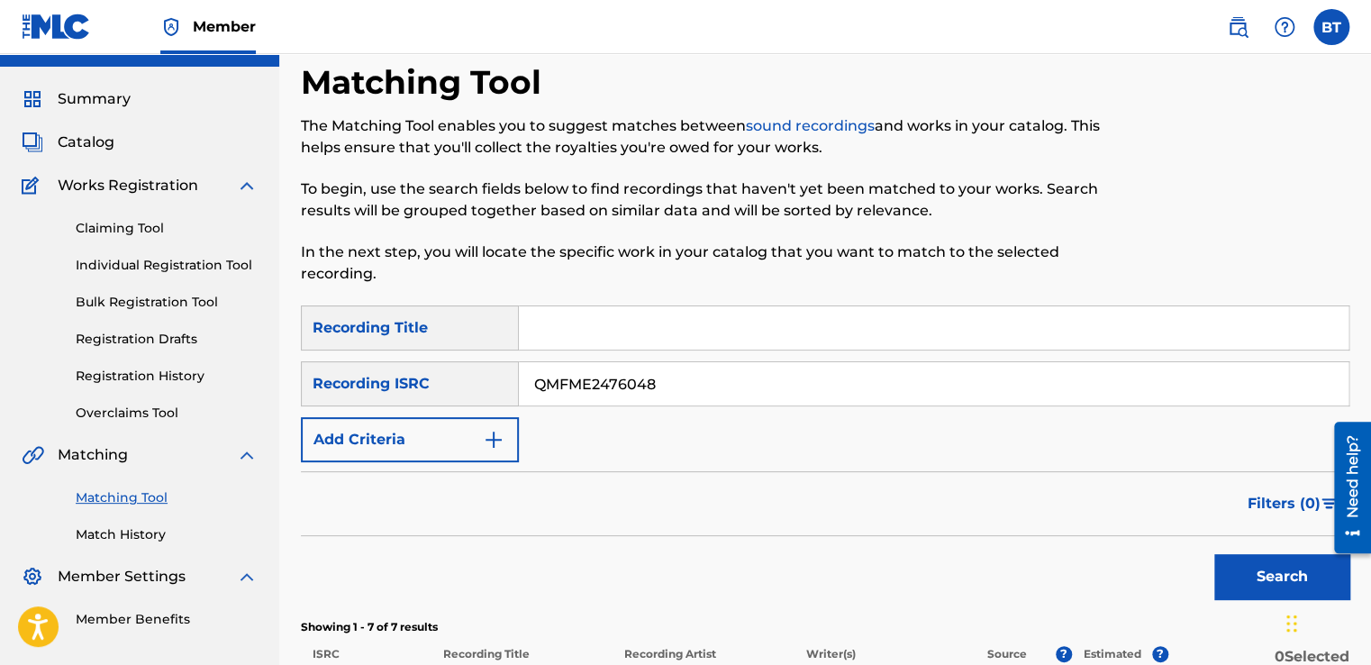
drag, startPoint x: 496, startPoint y: 380, endPoint x: 485, endPoint y: 380, distance: 11.7
click at [485, 380] on div "SearchWithCriteria0beeada8-94d6-4a4d-9d75-bc3ba10f36a4 Recording ISRC QMFME2476…" at bounding box center [825, 383] width 1049 height 45
paste input "DEFL7160115"
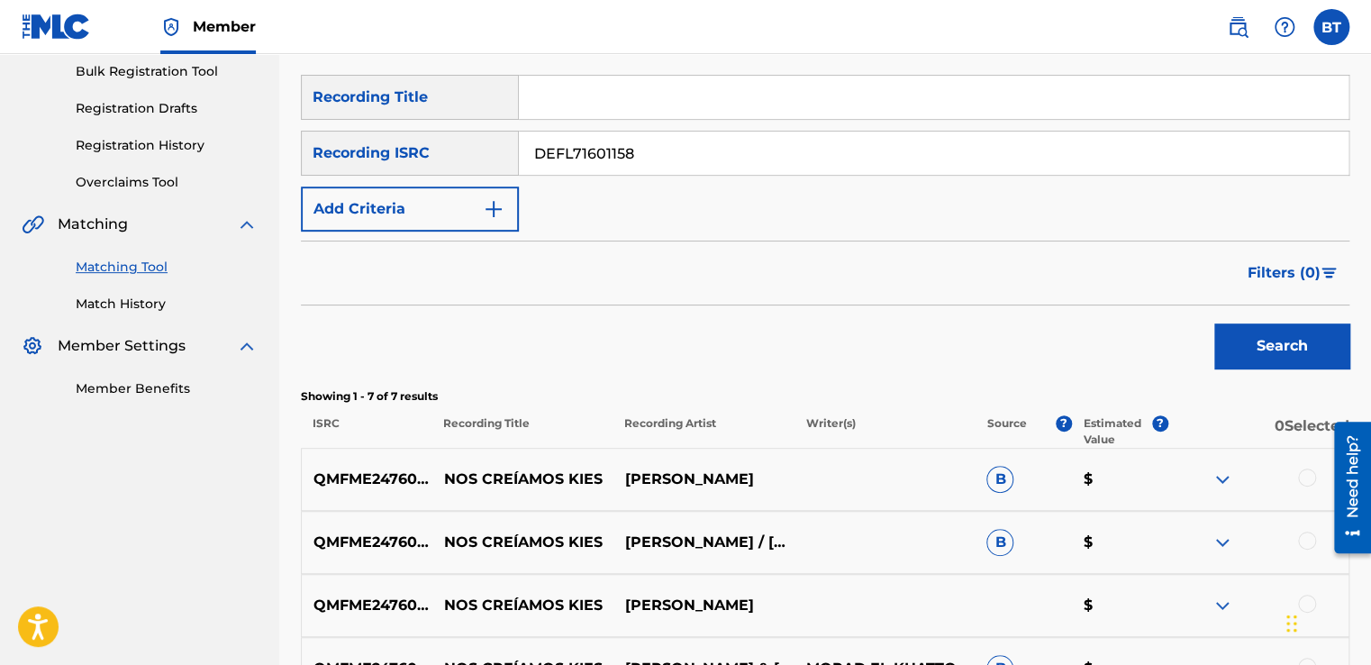
scroll to position [307, 0]
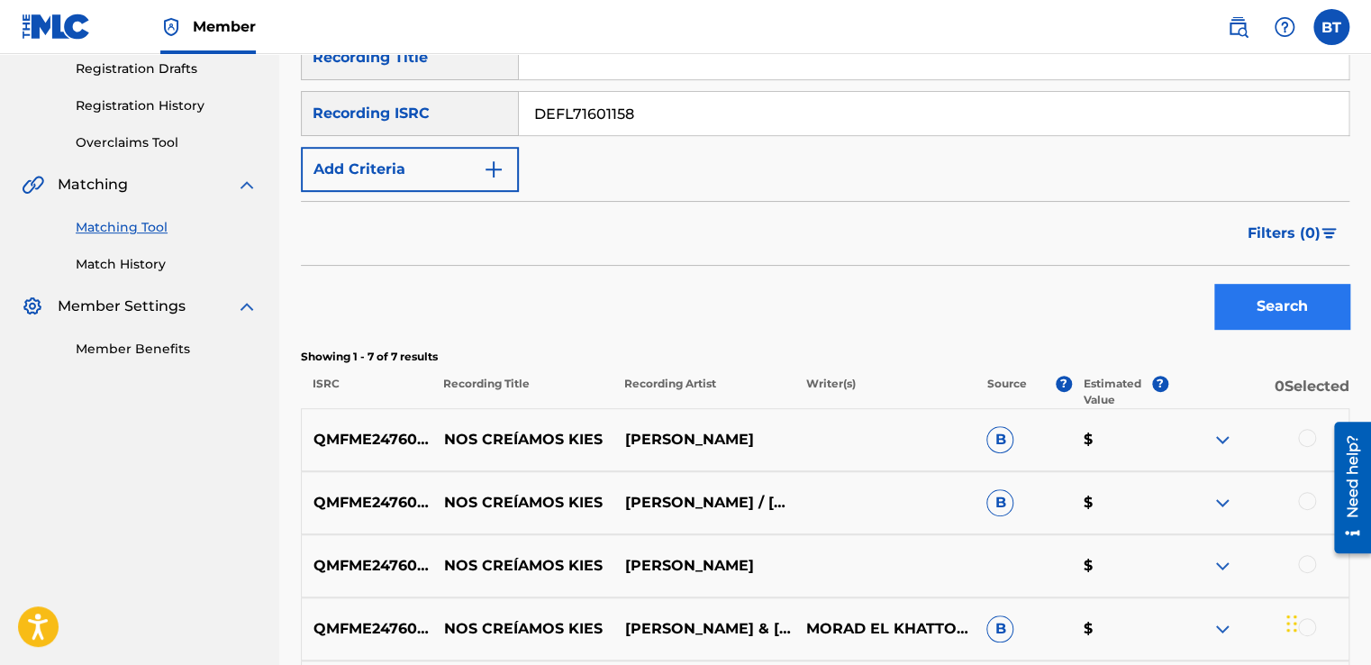
type input "DEFL71601158"
click at [1249, 314] on button "Search" at bounding box center [1281, 306] width 135 height 45
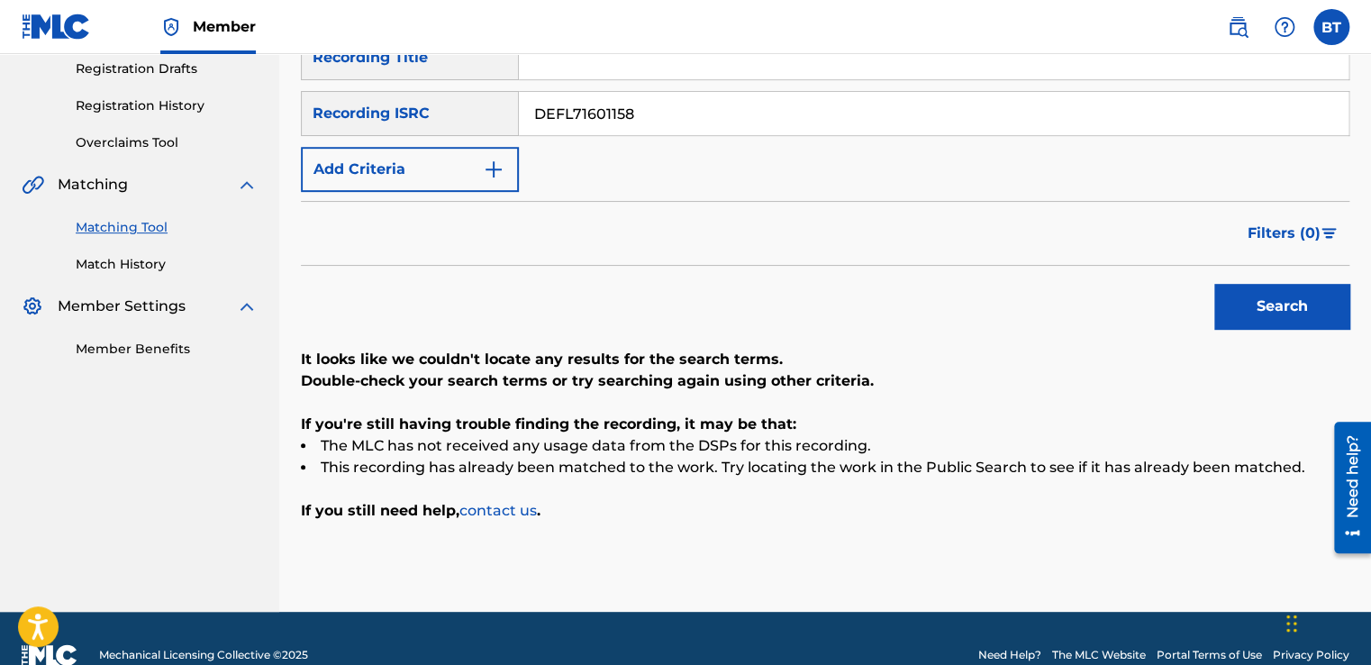
click at [672, 110] on input "DEFL71601158" at bounding box center [934, 113] width 830 height 43
click at [1292, 308] on button "Search" at bounding box center [1281, 306] width 135 height 45
drag, startPoint x: 678, startPoint y: 129, endPoint x: 523, endPoint y: 127, distance: 154.9
click at [523, 127] on input "DEFL71601158" at bounding box center [934, 113] width 830 height 43
click at [1284, 294] on button "Search" at bounding box center [1281, 306] width 135 height 45
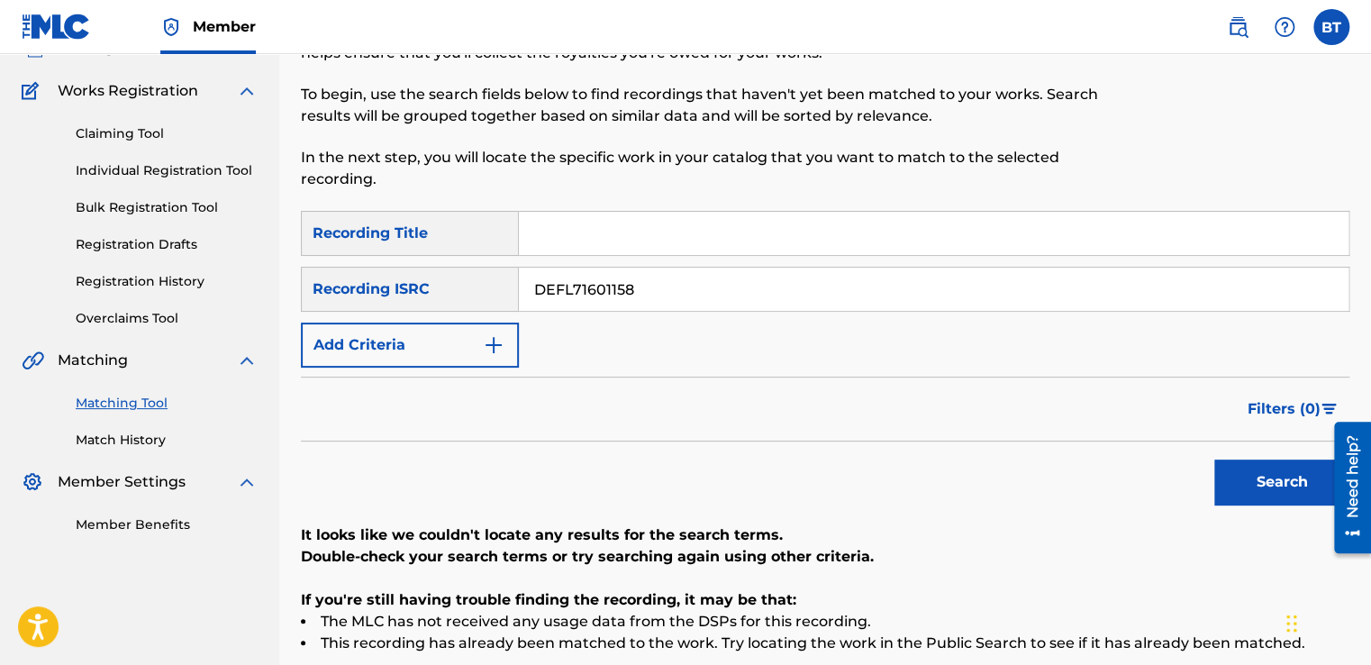
scroll to position [127, 0]
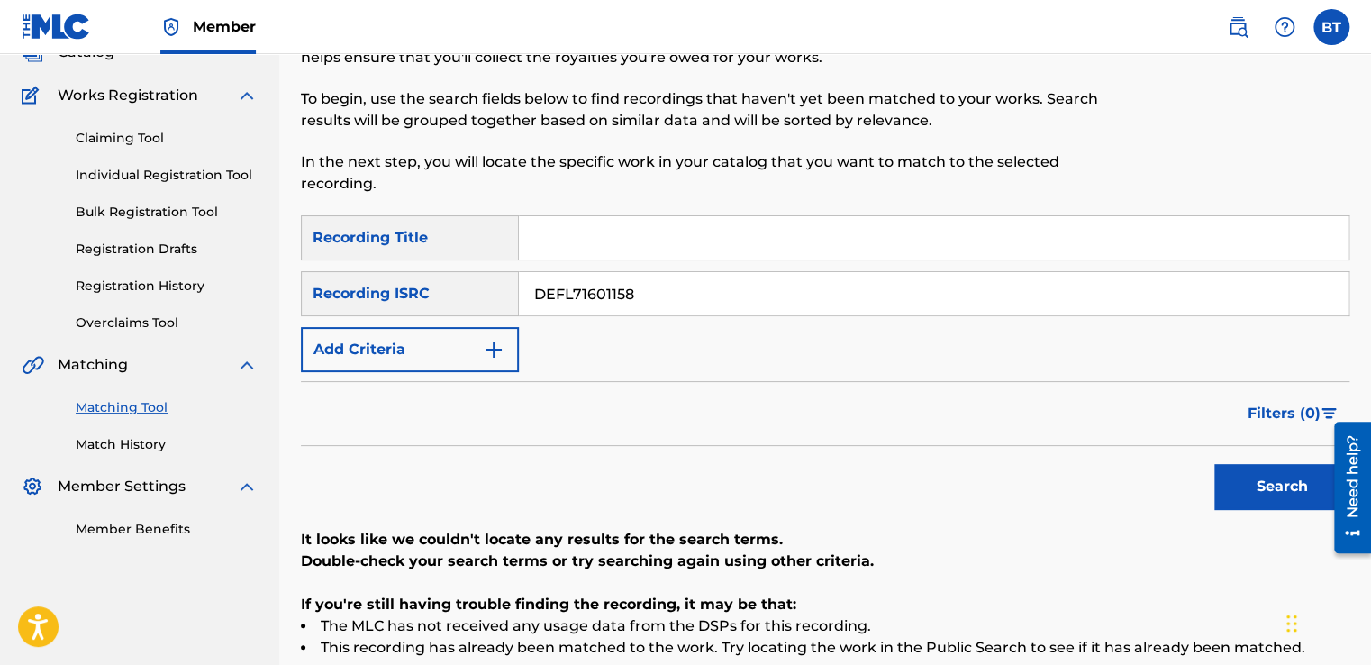
drag, startPoint x: 643, startPoint y: 290, endPoint x: 492, endPoint y: 275, distance: 152.1
click at [492, 275] on div "SearchWithCriteria0beeada8-94d6-4a4d-9d75-bc3ba10f36a4 Recording ISRC DEFL71601…" at bounding box center [825, 293] width 1049 height 45
click at [576, 245] on input "Search Form" at bounding box center [934, 237] width 830 height 43
type input "prisoner"
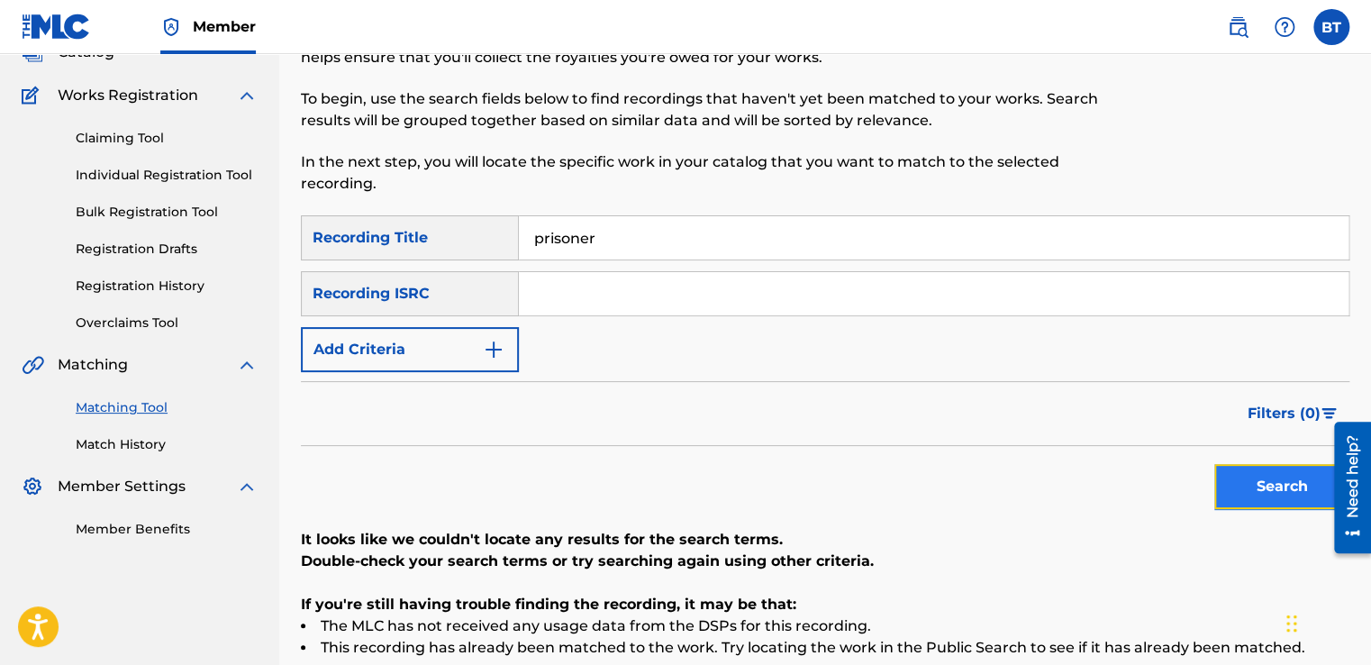
click at [1249, 474] on button "Search" at bounding box center [1281, 486] width 135 height 45
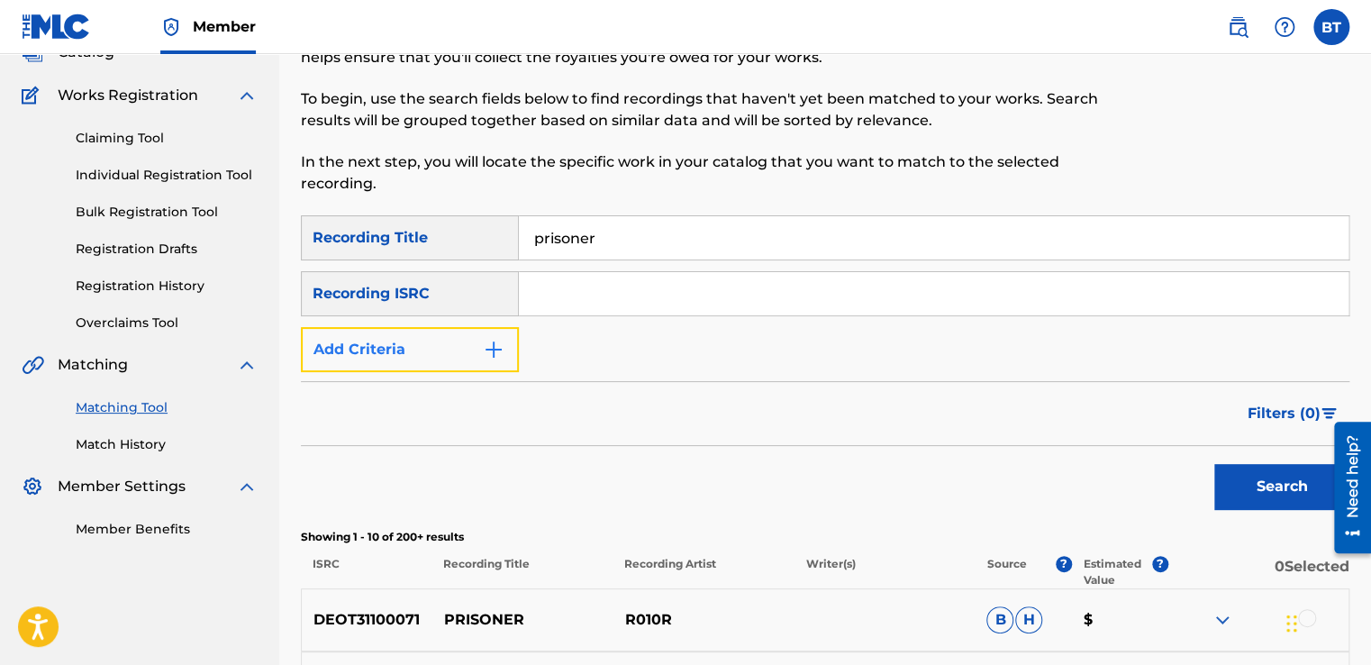
click at [402, 341] on button "Add Criteria" at bounding box center [410, 349] width 218 height 45
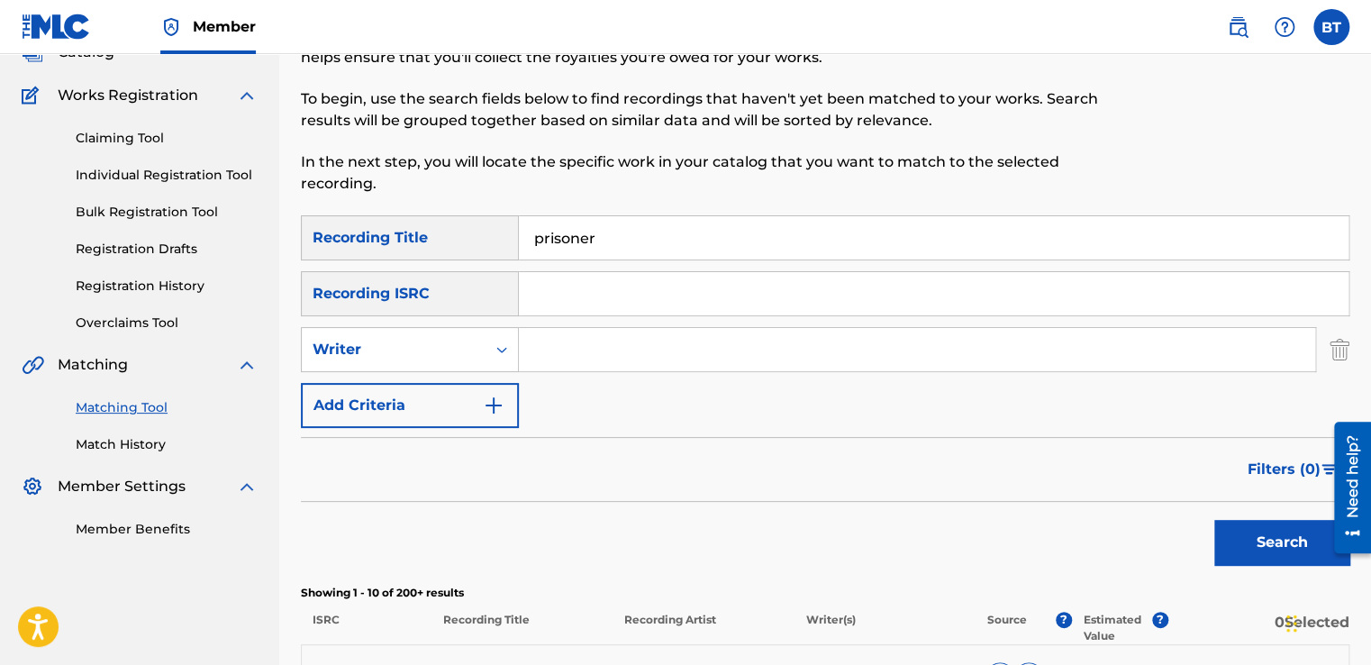
click at [598, 355] on input "Search Form" at bounding box center [917, 349] width 796 height 43
click at [631, 337] on input "Search Form" at bounding box center [917, 349] width 796 height 43
paste input "[PERSON_NAME]"
type input "[PERSON_NAME]"
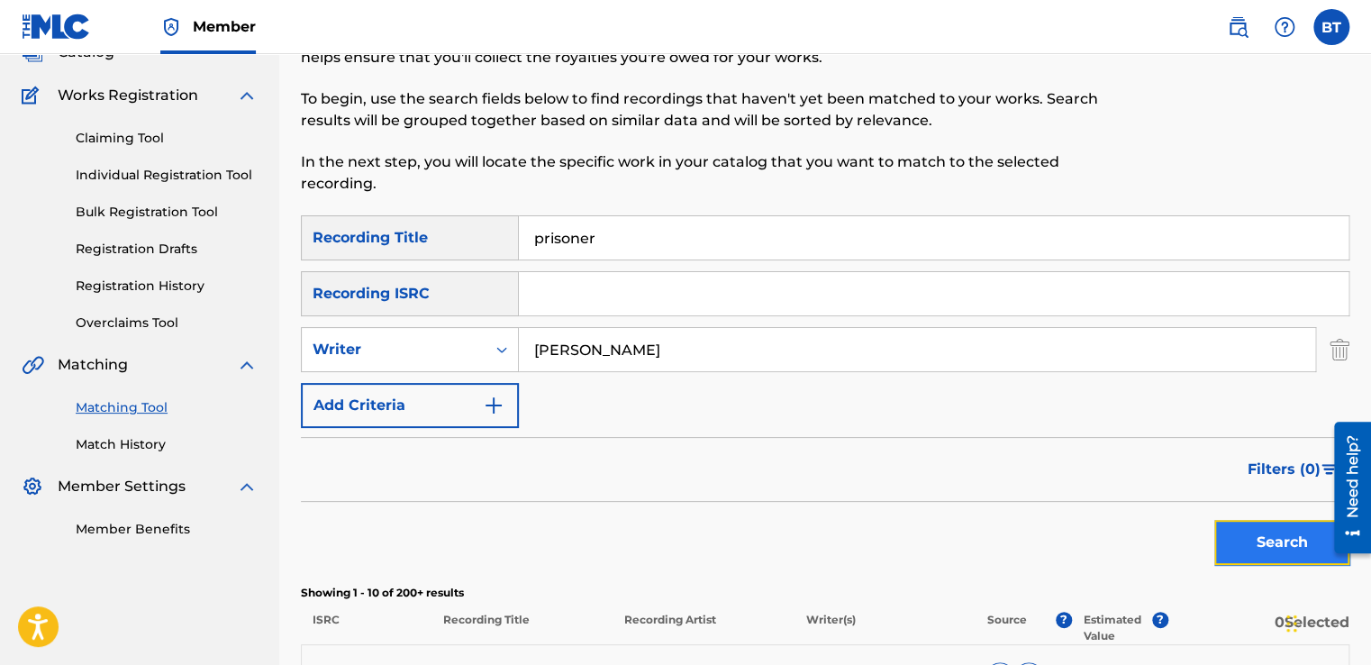
click at [1276, 540] on button "Search" at bounding box center [1281, 542] width 135 height 45
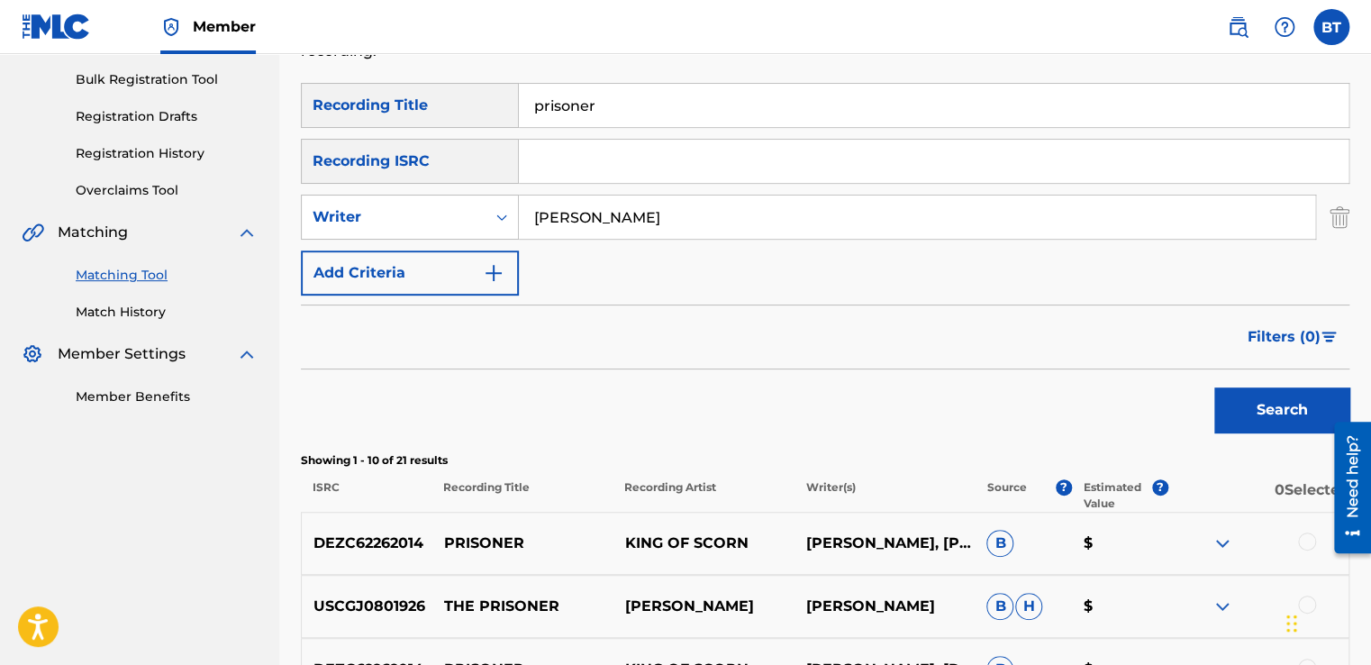
scroll to position [307, 0]
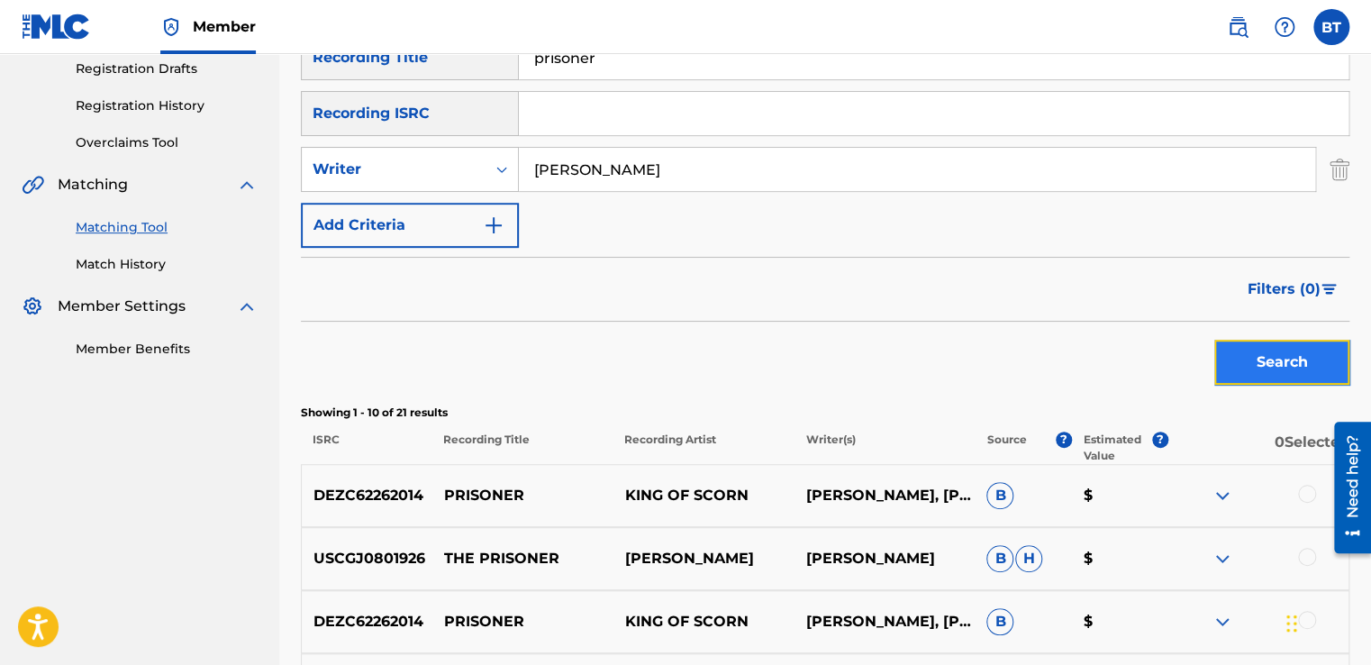
click at [1239, 373] on button "Search" at bounding box center [1281, 362] width 135 height 45
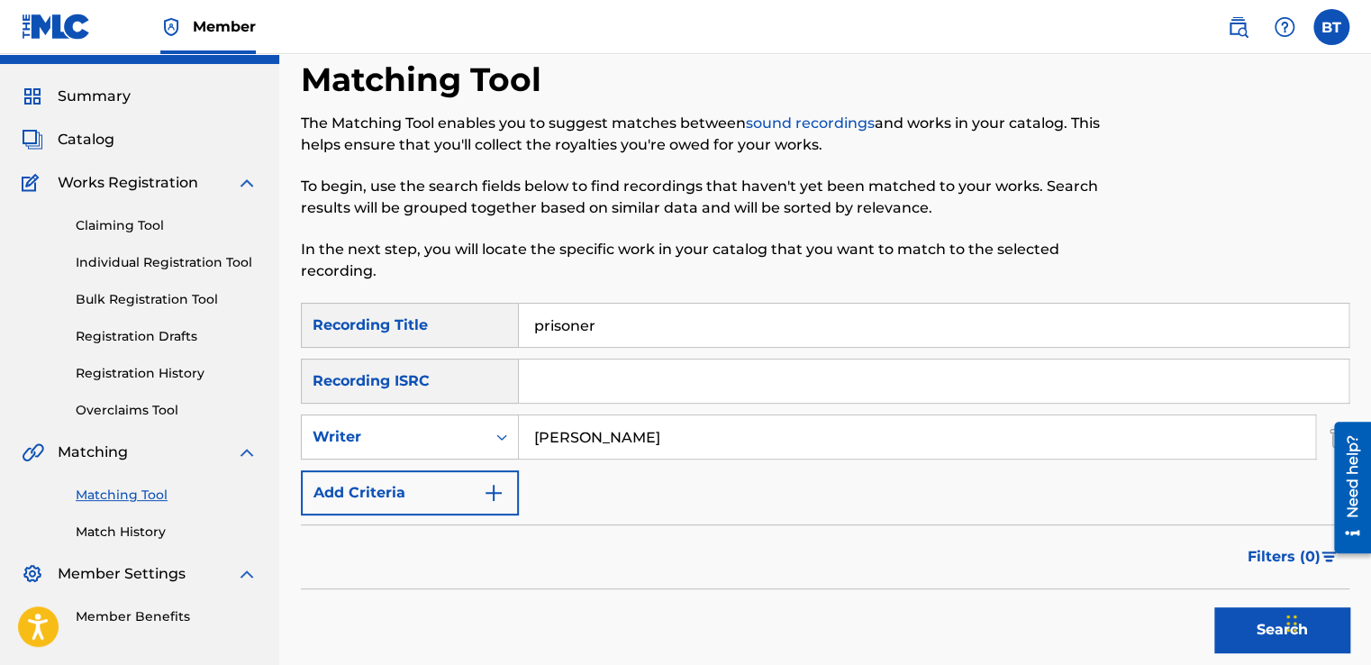
scroll to position [37, 0]
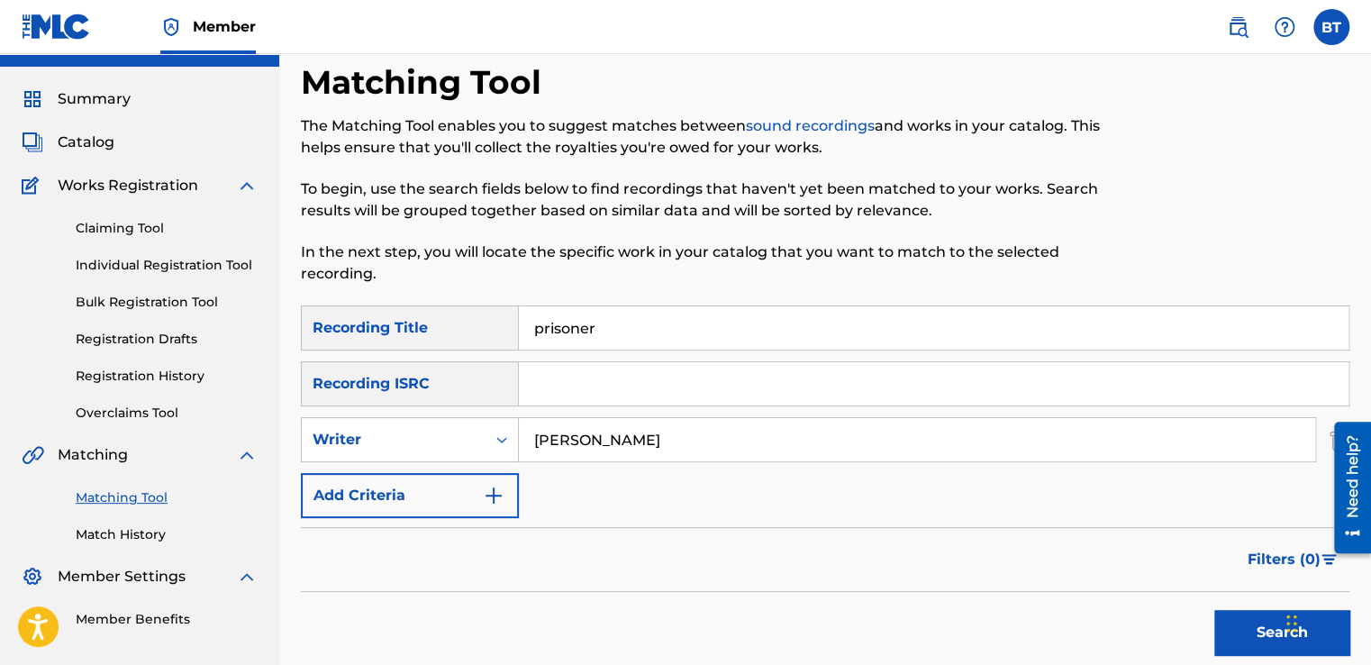
click at [663, 375] on input "Search Form" at bounding box center [934, 383] width 830 height 43
paste input "DEFL71601158"
type input "DEFL71601158"
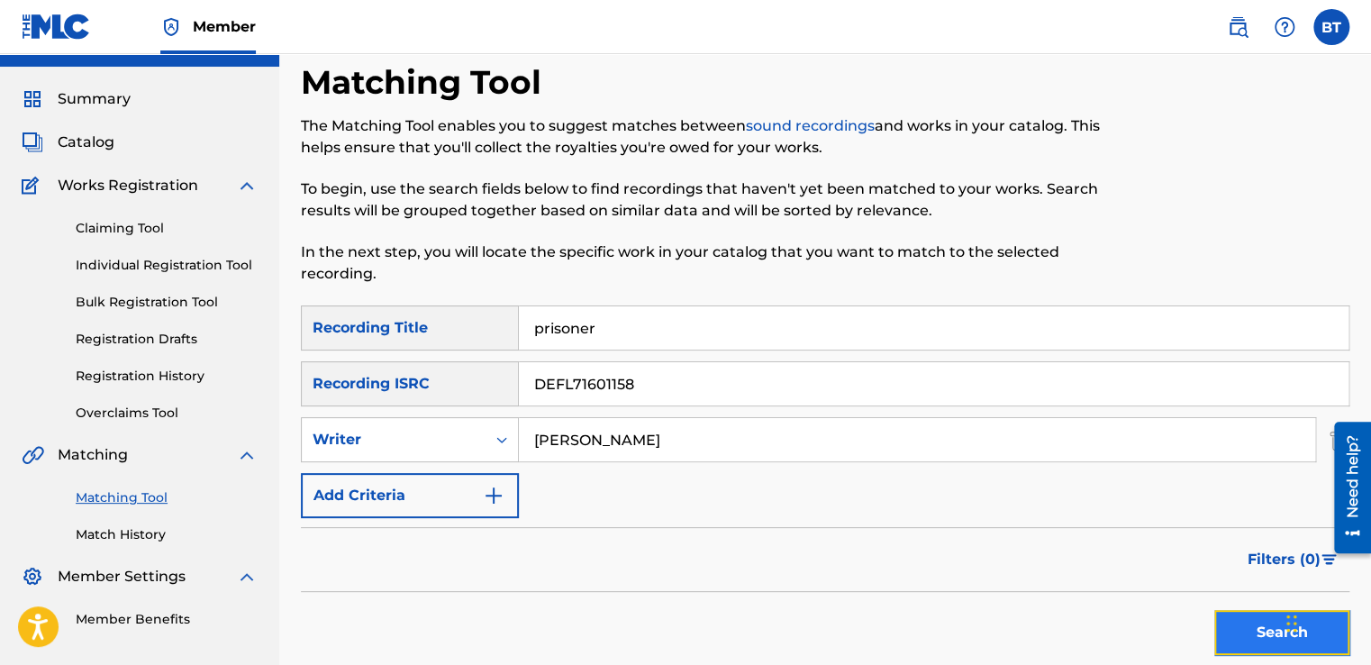
click at [1236, 615] on button "Search" at bounding box center [1281, 632] width 135 height 45
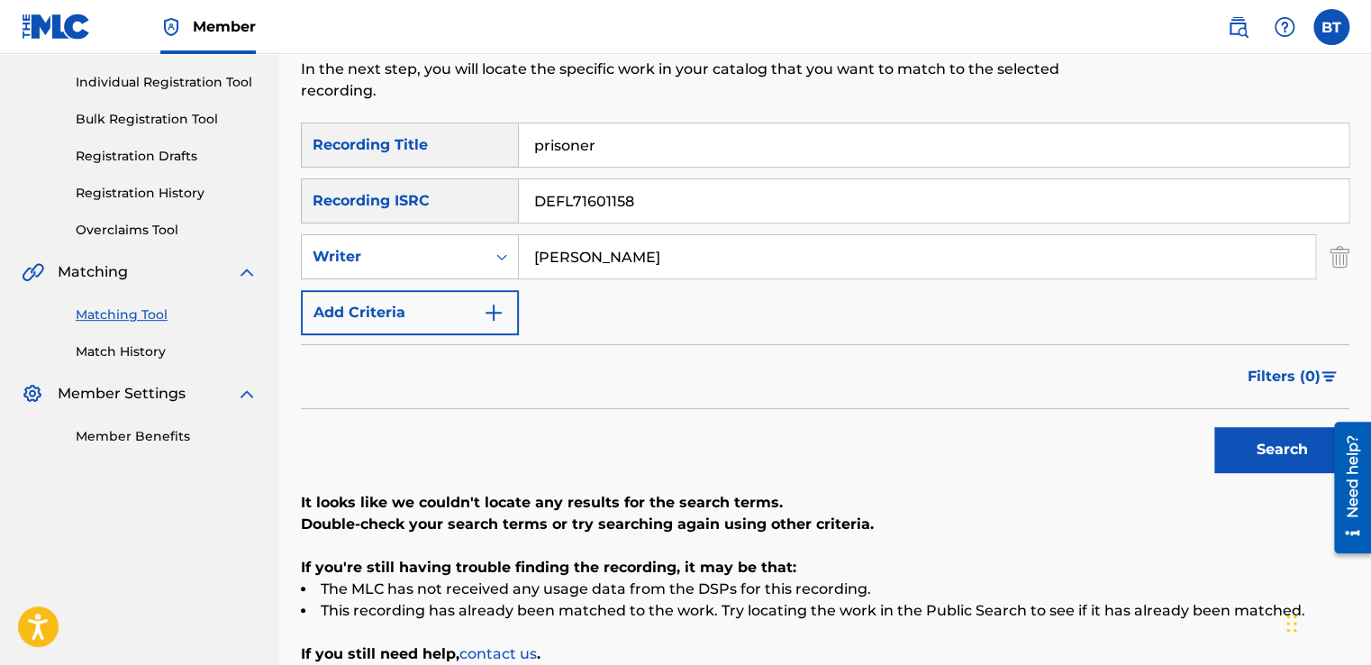
scroll to position [217, 0]
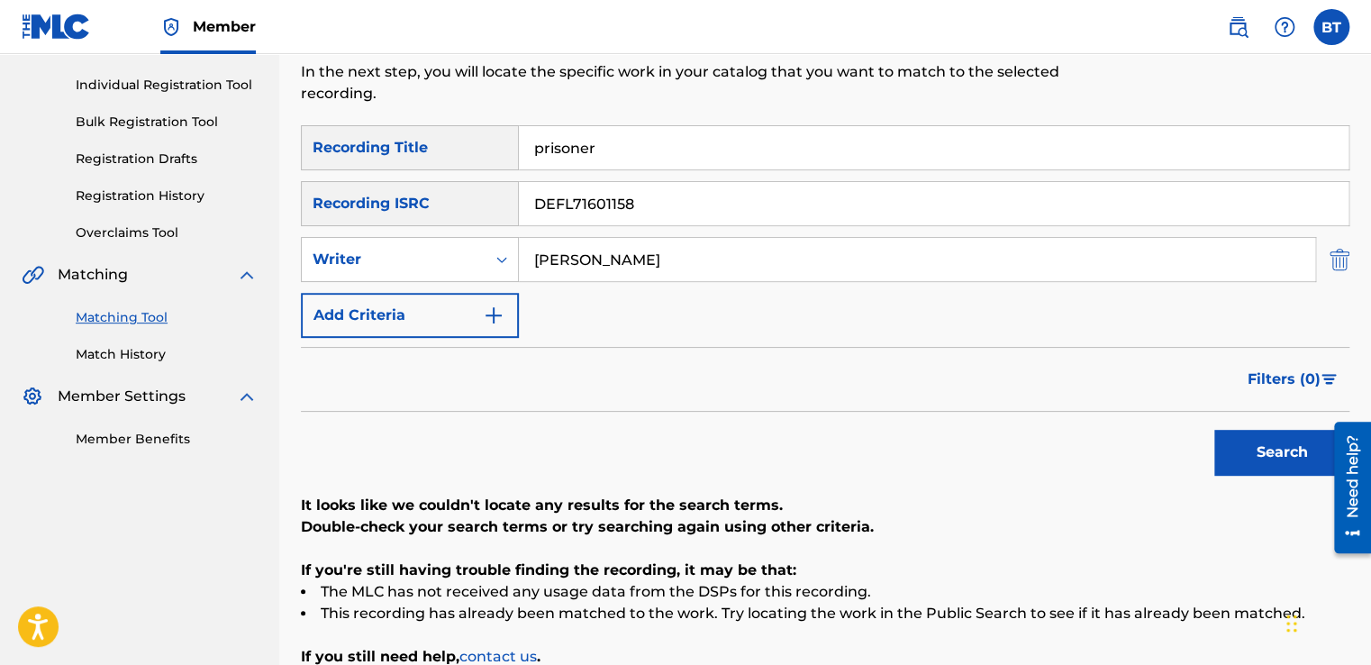
click at [1339, 258] on img "Search Form" at bounding box center [1340, 259] width 20 height 45
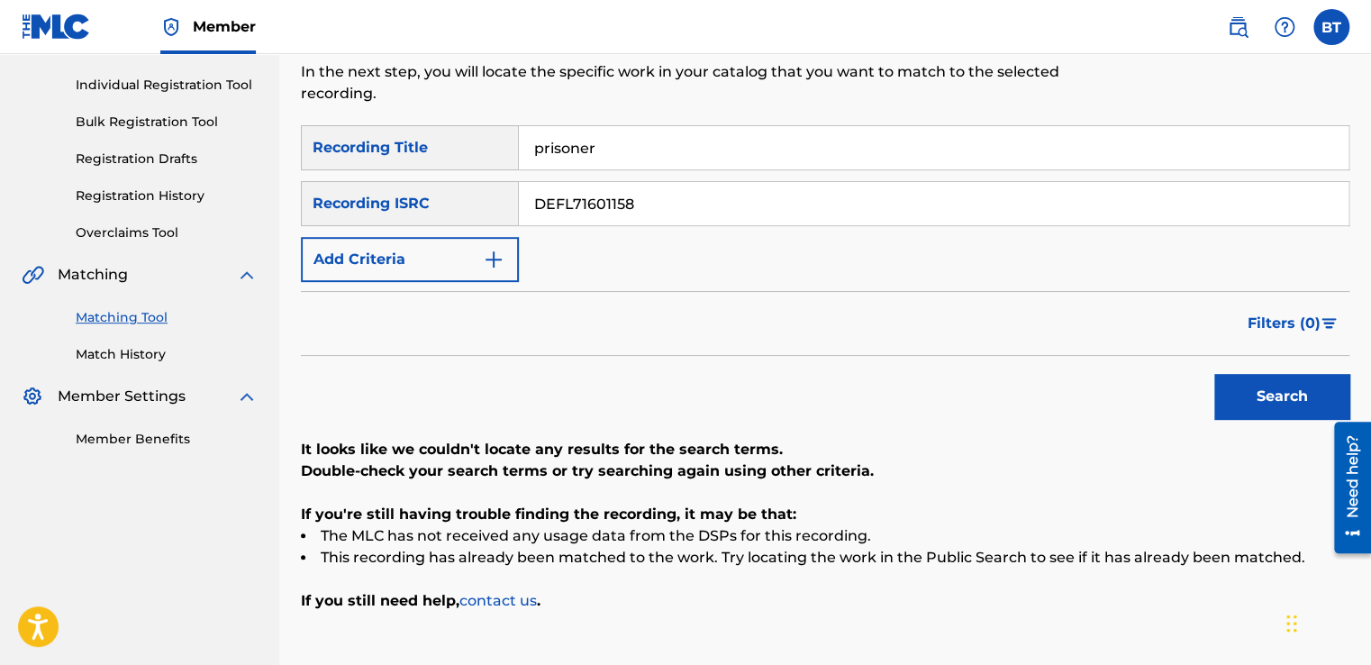
drag, startPoint x: 656, startPoint y: 150, endPoint x: 468, endPoint y: 142, distance: 187.5
click at [468, 142] on div "SearchWithCriteriad1608889-bba0-452e-9f38-4a5ff3c14dcc Recording Title prisoner" at bounding box center [825, 147] width 1049 height 45
drag, startPoint x: 713, startPoint y: 208, endPoint x: 393, endPoint y: 217, distance: 320.8
click at [393, 216] on div "SearchWithCriteria0beeada8-94d6-4a4d-9d75-bc3ba10f36a4 Recording ISRC DEFL71601…" at bounding box center [825, 203] width 1049 height 45
paste input "USVPR0713751"
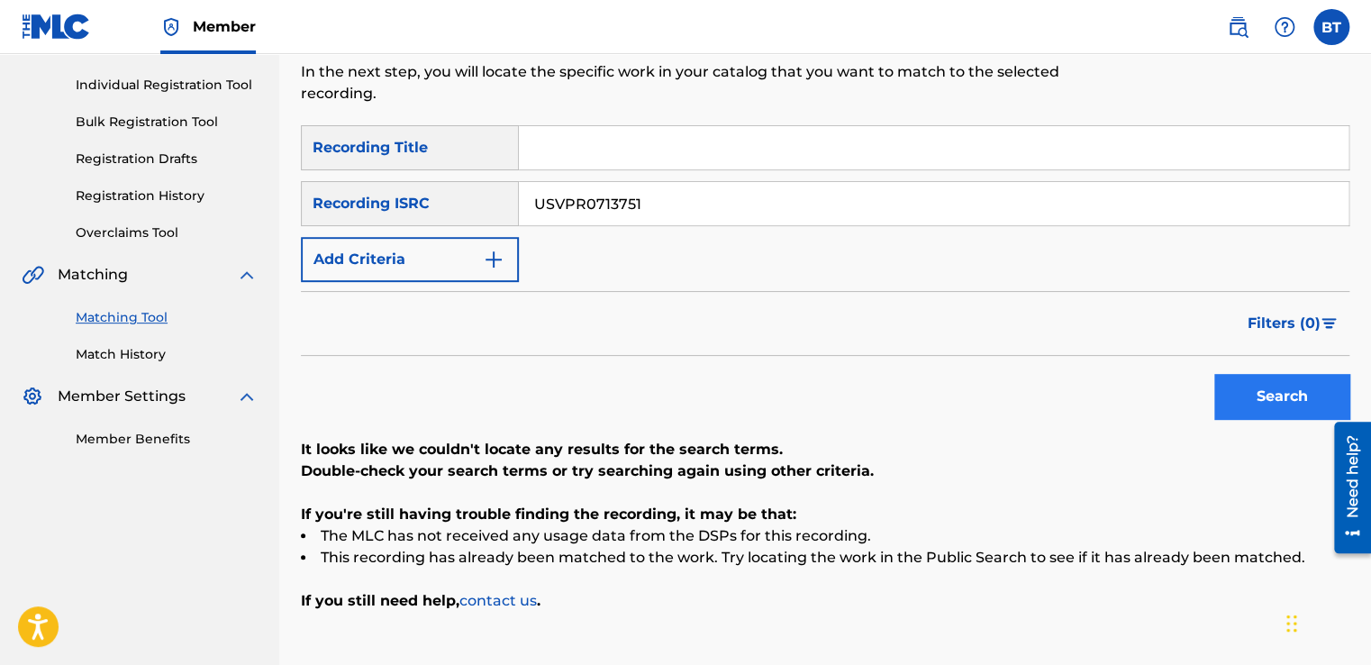
type input "USVPR0713751"
click at [1233, 376] on button "Search" at bounding box center [1281, 396] width 135 height 45
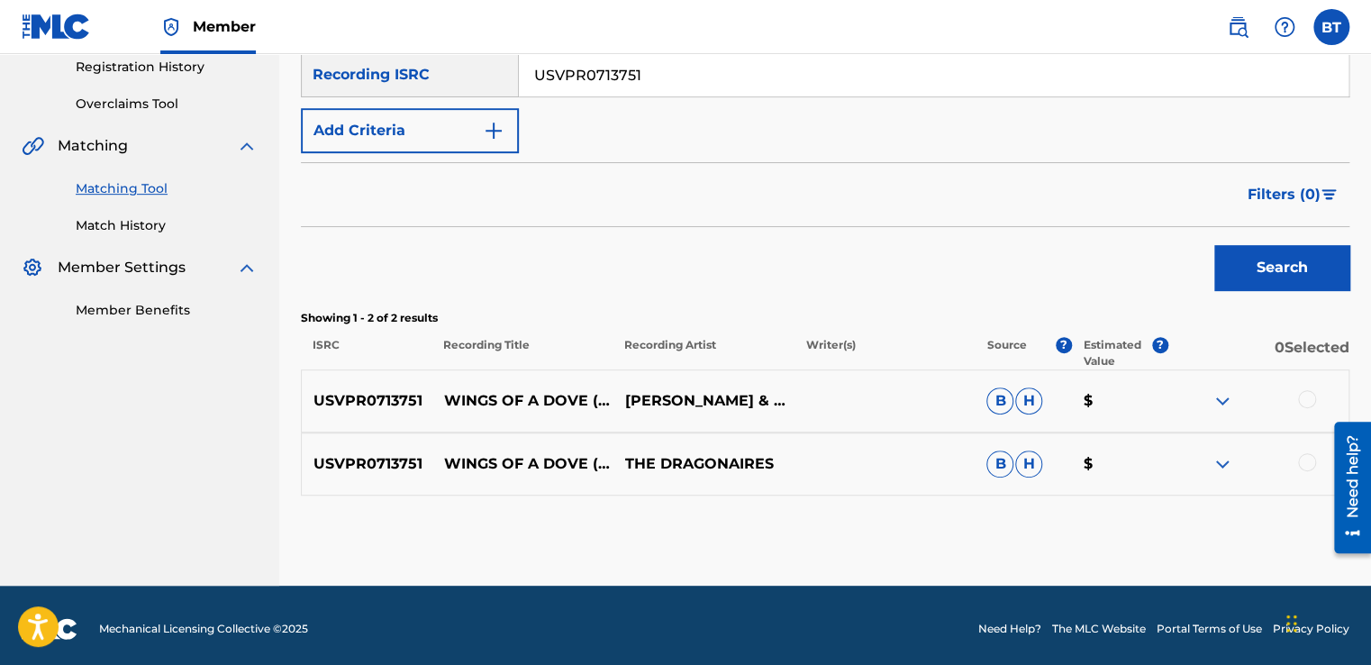
scroll to position [352, 0]
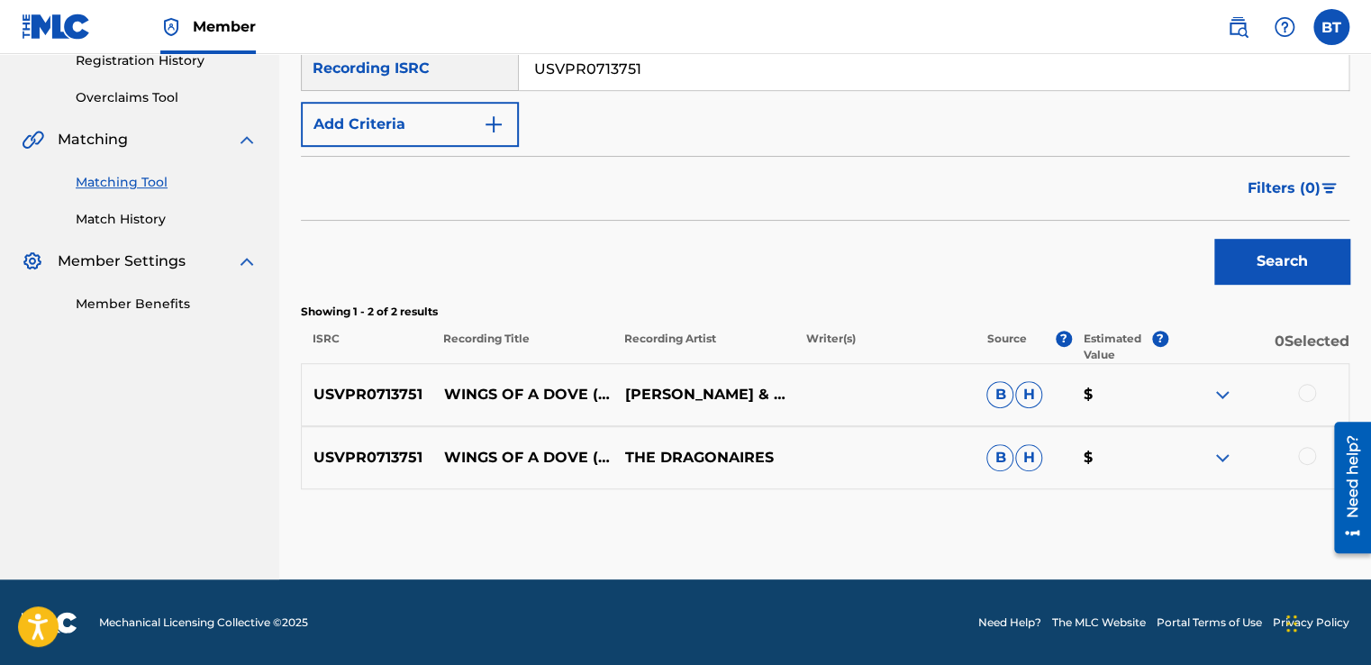
click at [1303, 400] on div at bounding box center [1307, 393] width 18 height 18
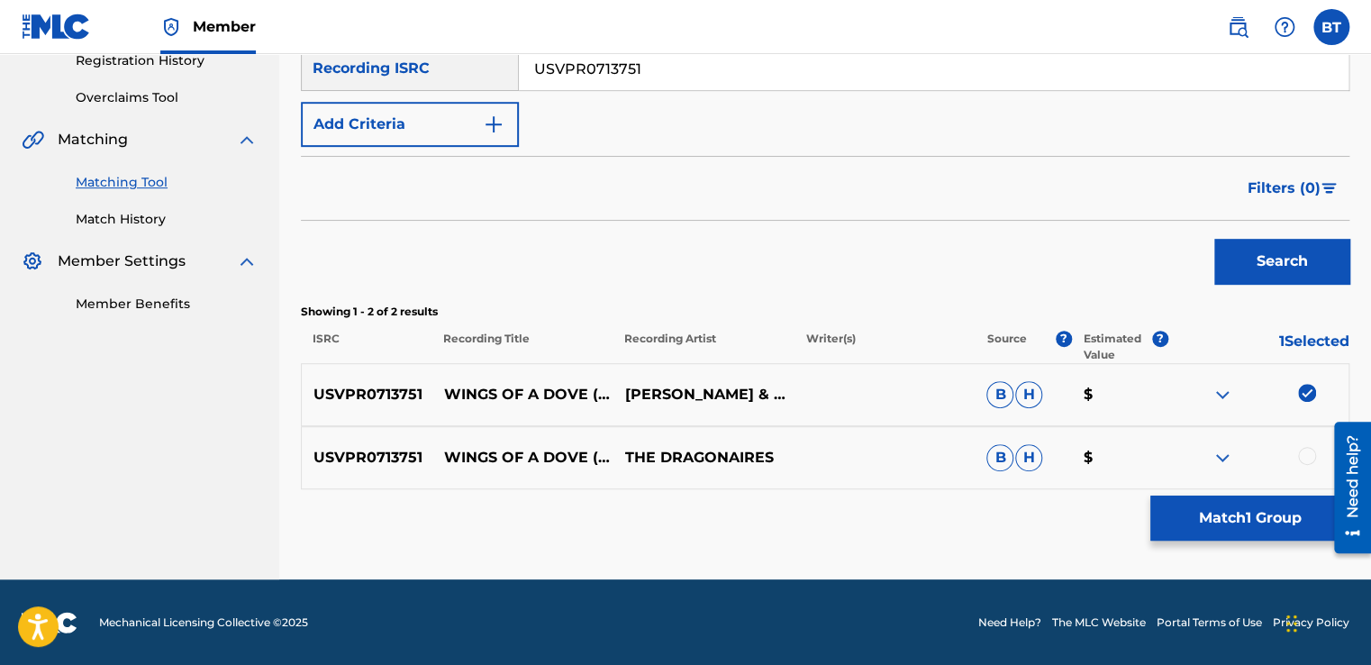
click at [1306, 459] on div at bounding box center [1307, 456] width 18 height 18
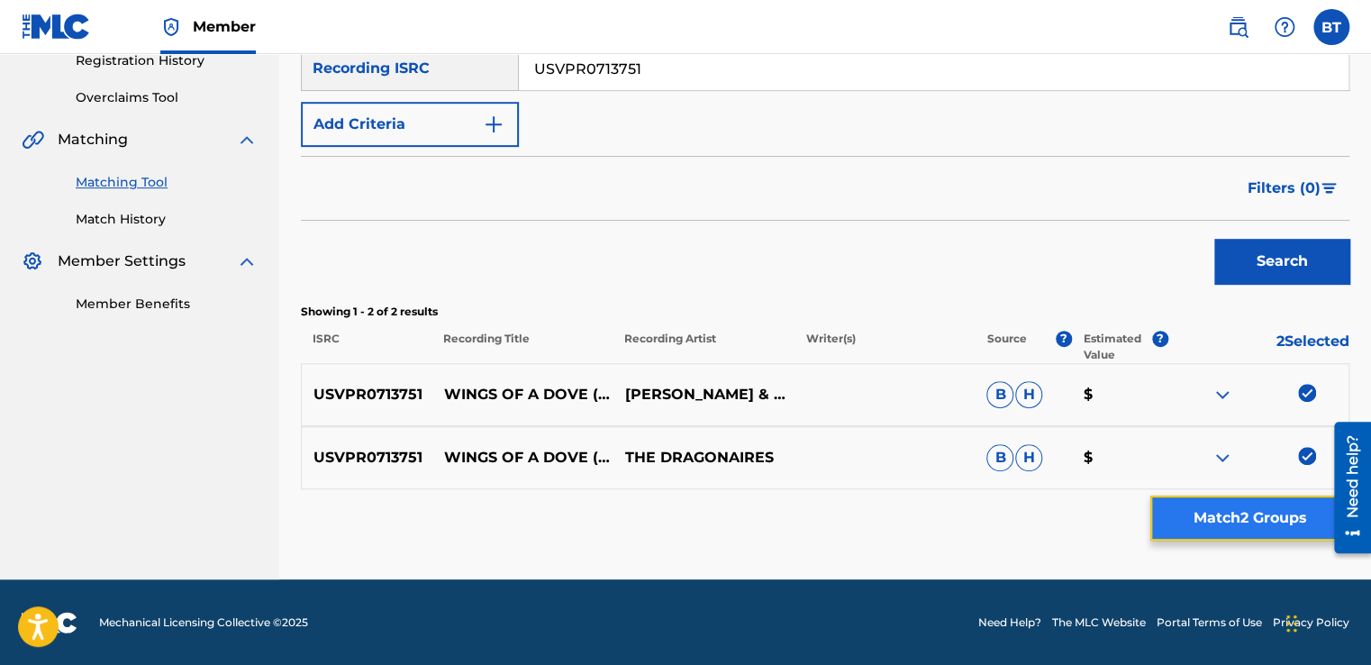
click at [1271, 524] on button "Match 2 Groups" at bounding box center [1249, 517] width 199 height 45
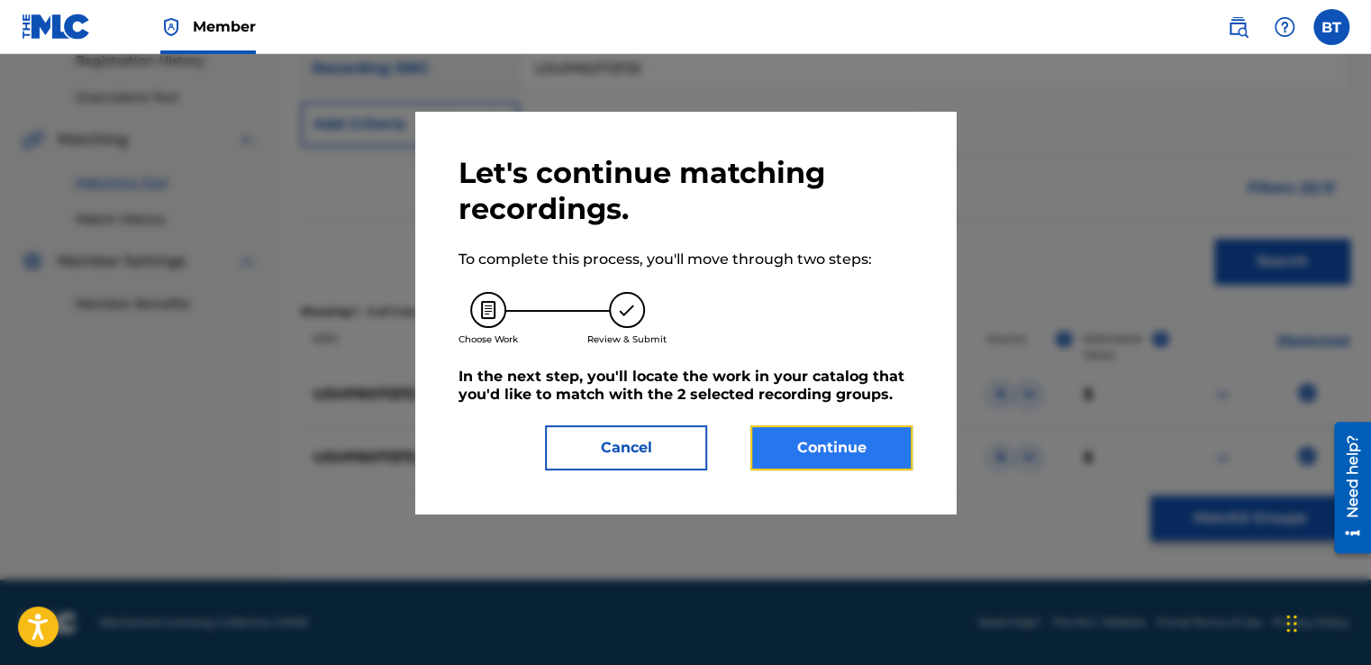
click at [862, 446] on button "Continue" at bounding box center [831, 447] width 162 height 45
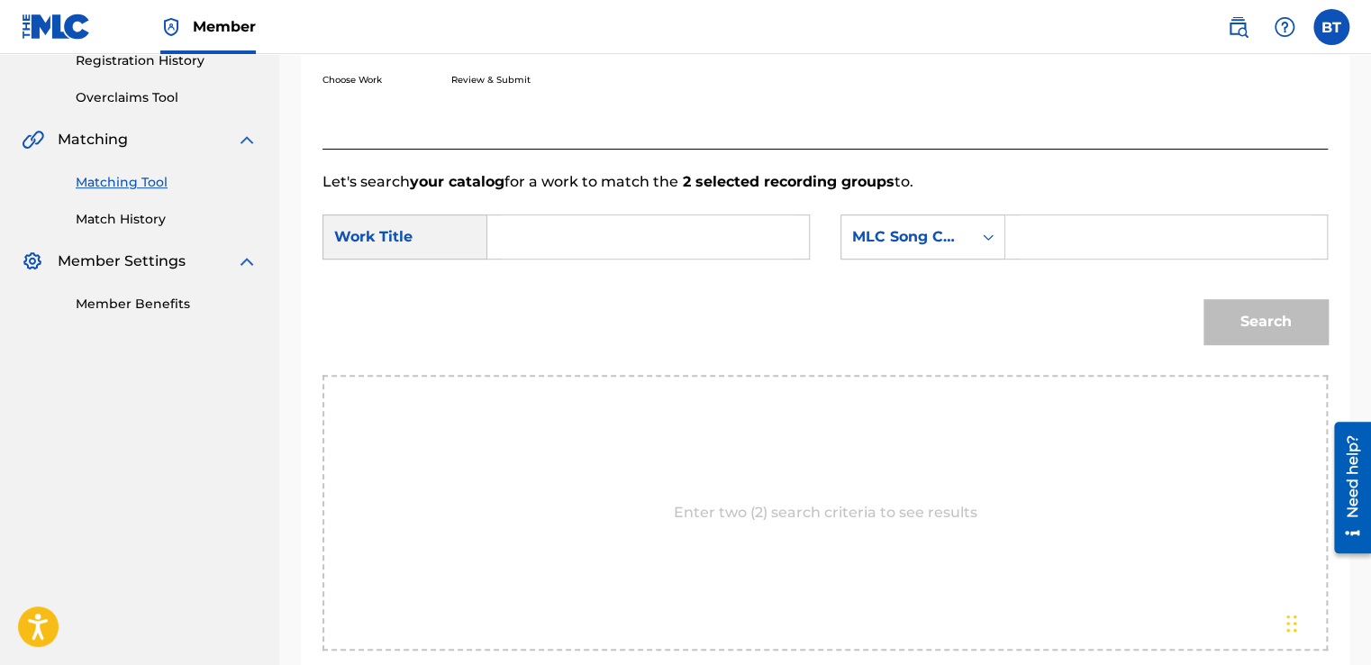
click at [585, 229] on input "Search Form" at bounding box center [648, 236] width 291 height 43
paste input "Wings Of A Dove (feat. The Blue Busters)"
type input "Wings Of A Dove (feat. The Blue Busters)"
click at [976, 230] on div "Search Form" at bounding box center [988, 237] width 32 height 32
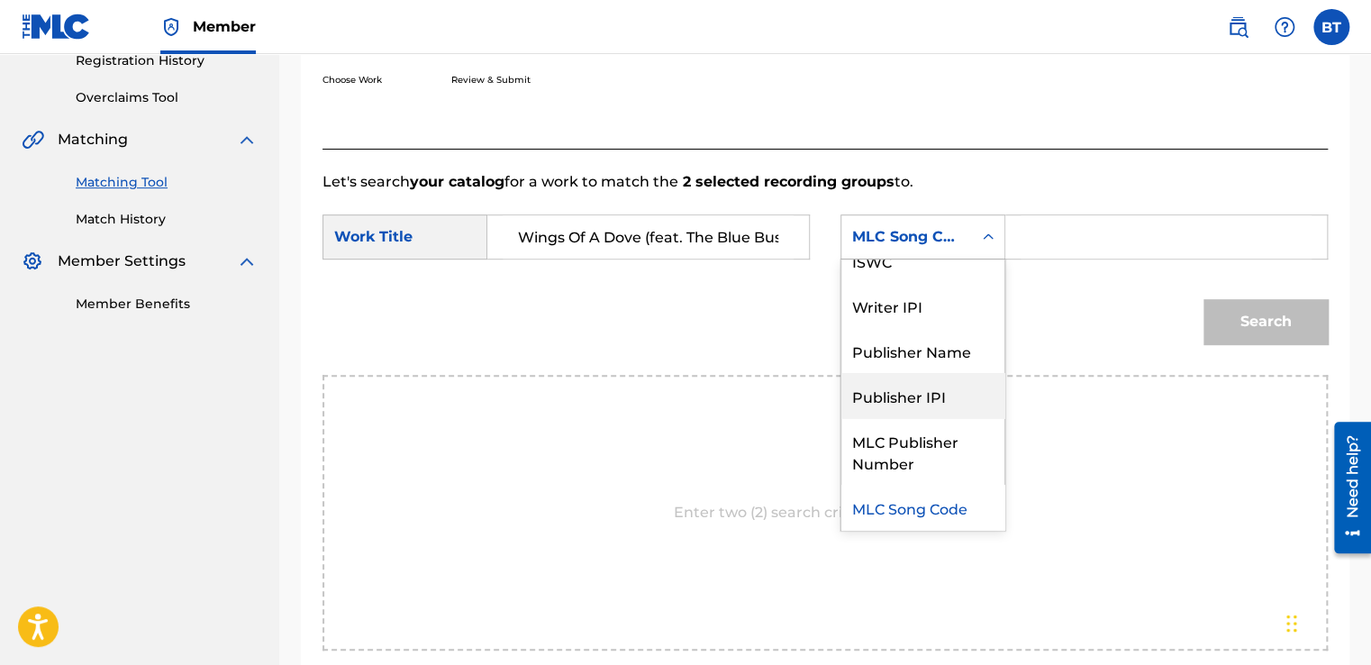
scroll to position [0, 0]
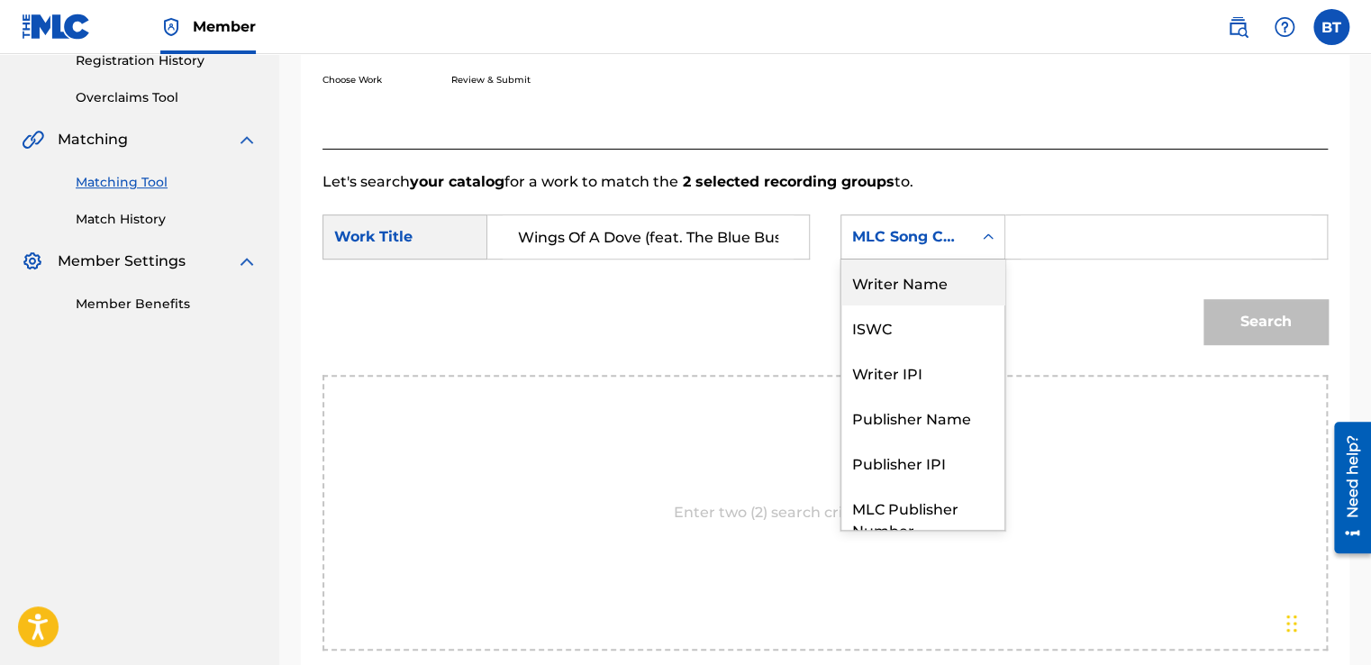
drag, startPoint x: 960, startPoint y: 288, endPoint x: 976, endPoint y: 119, distance: 170.1
click at [959, 286] on div "Writer Name" at bounding box center [922, 281] width 163 height 45
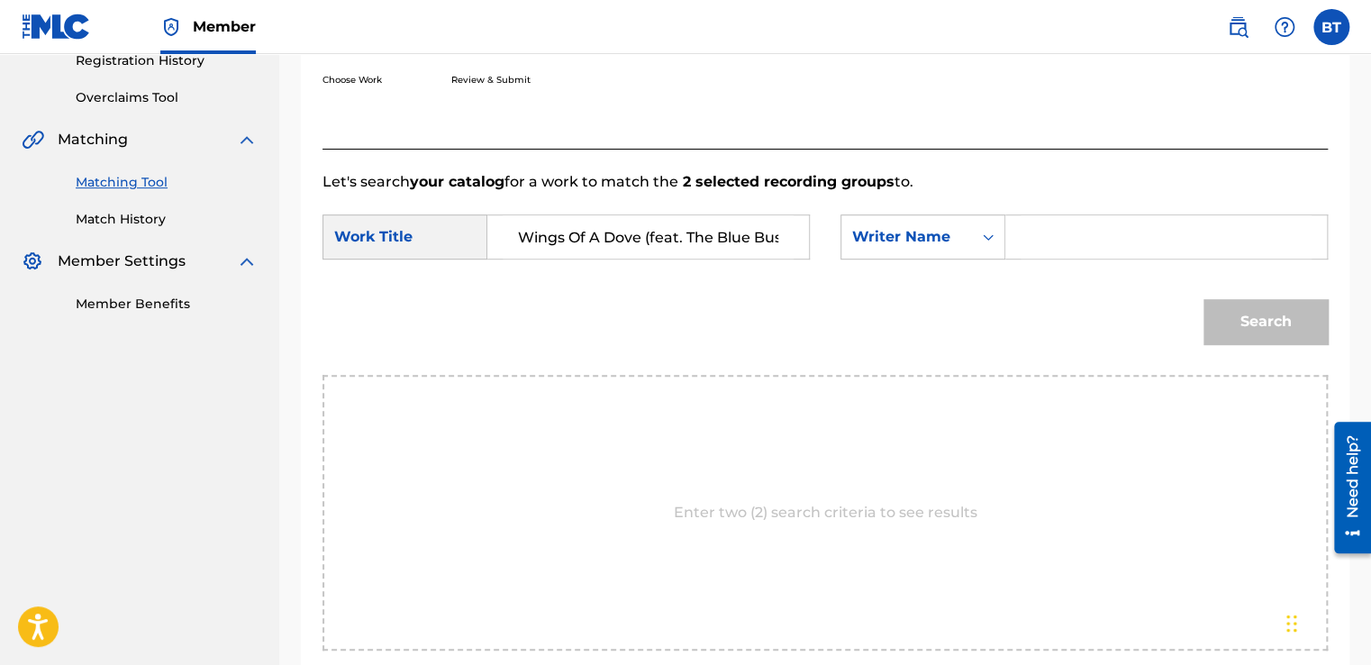
click at [1064, 236] on input "Search Form" at bounding box center [1166, 236] width 291 height 43
paste input "[PERSON_NAME] & The DragonairesThe Blue Busters"
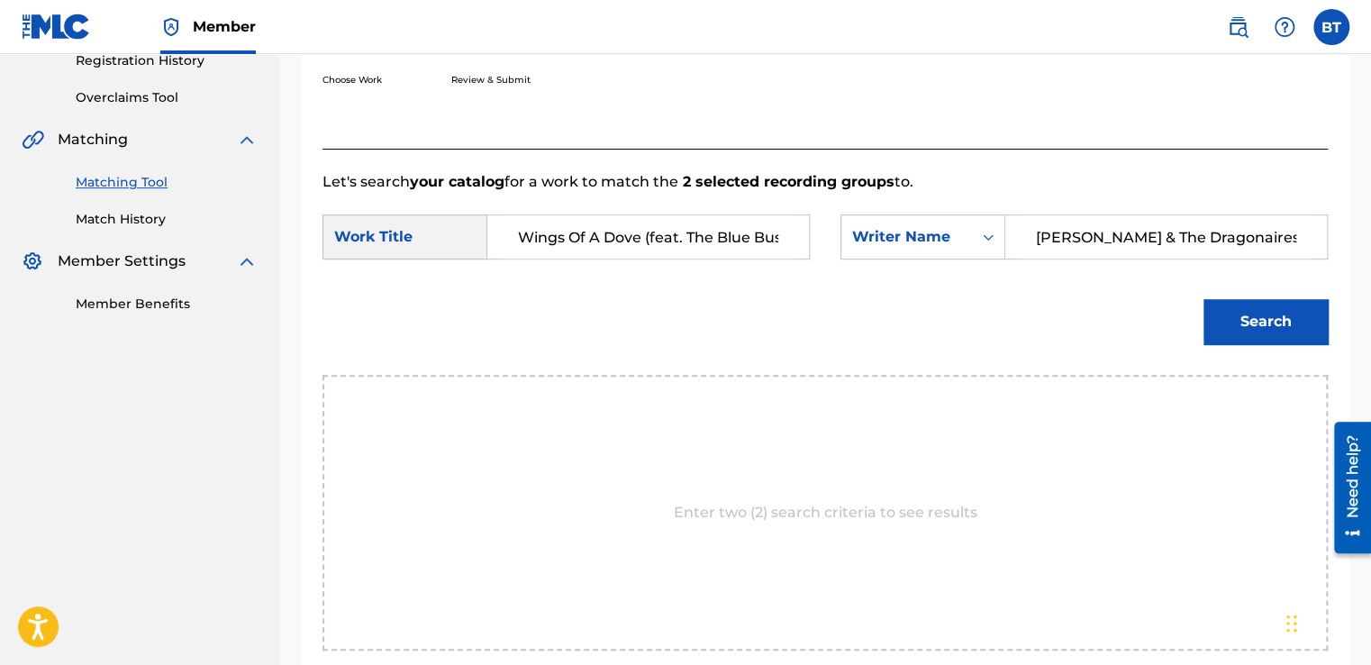
scroll to position [0, 74]
drag, startPoint x: 1291, startPoint y: 241, endPoint x: 1172, endPoint y: 233, distance: 119.1
click at [1172, 233] on input "[PERSON_NAME] & The DragonairesThe Blue Busters" at bounding box center [1166, 236] width 291 height 43
type input "[PERSON_NAME] & The Dragonaires"
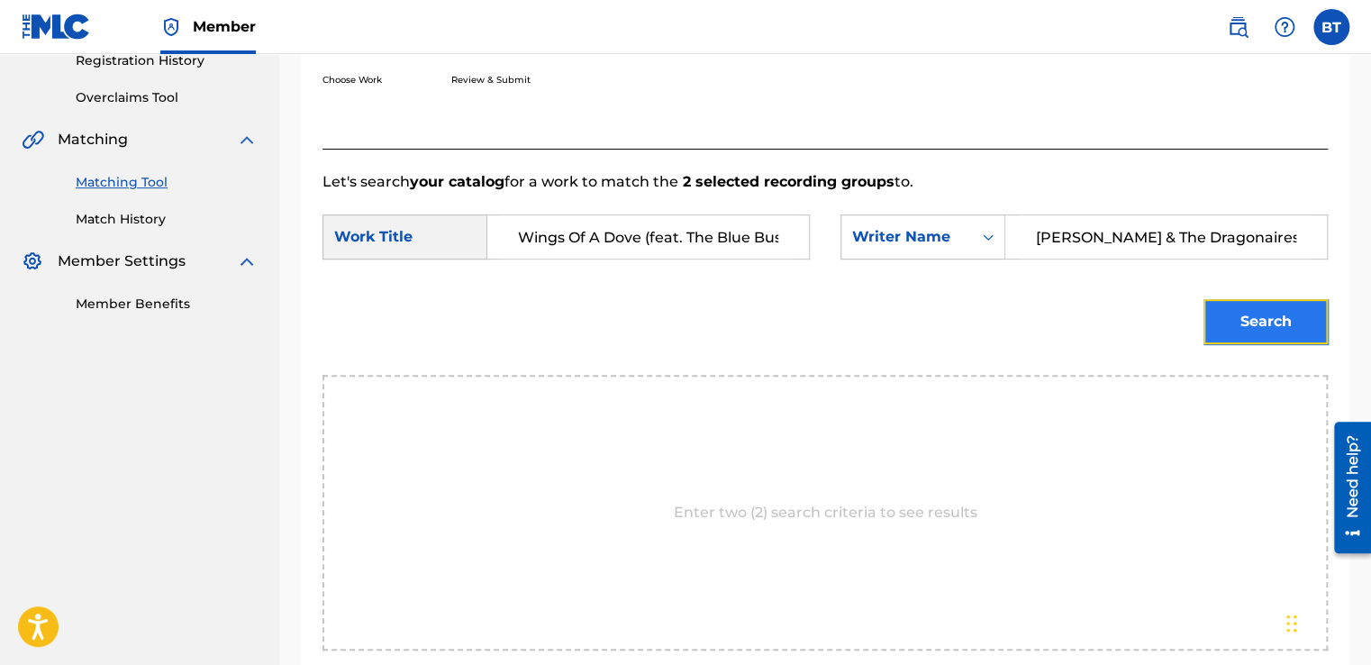
click at [1222, 331] on button "Search" at bounding box center [1265, 321] width 124 height 45
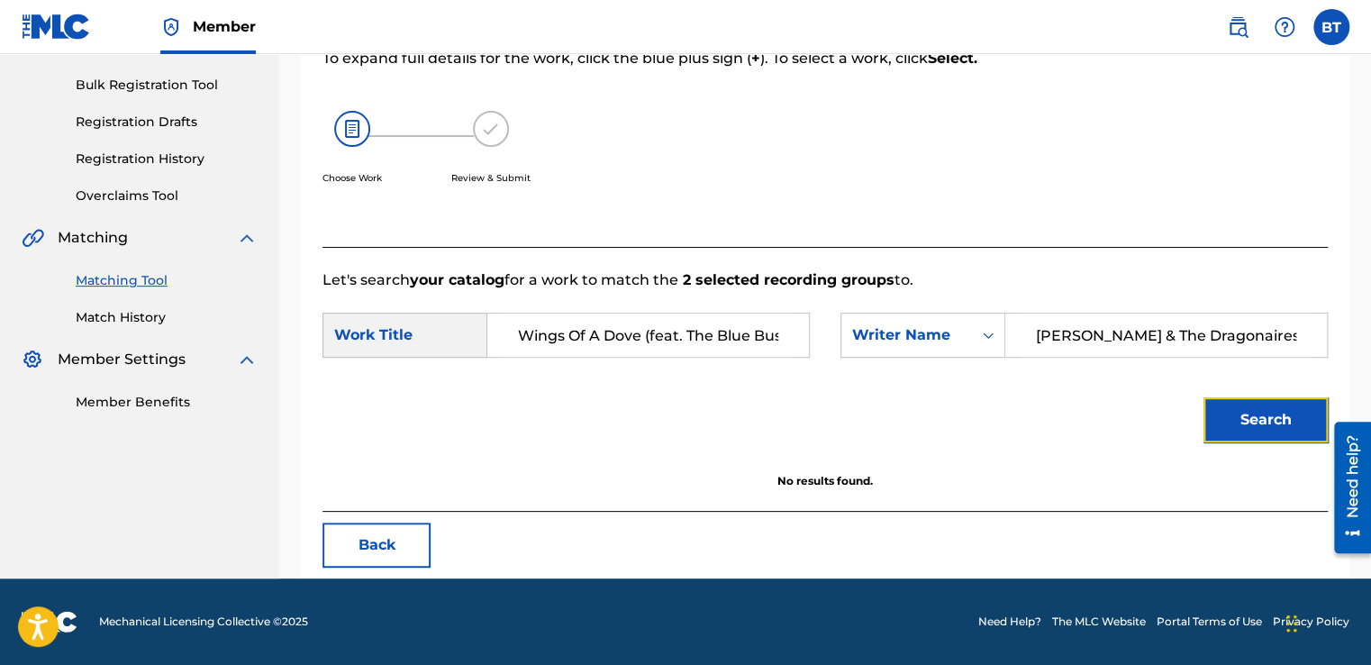
scroll to position [253, 0]
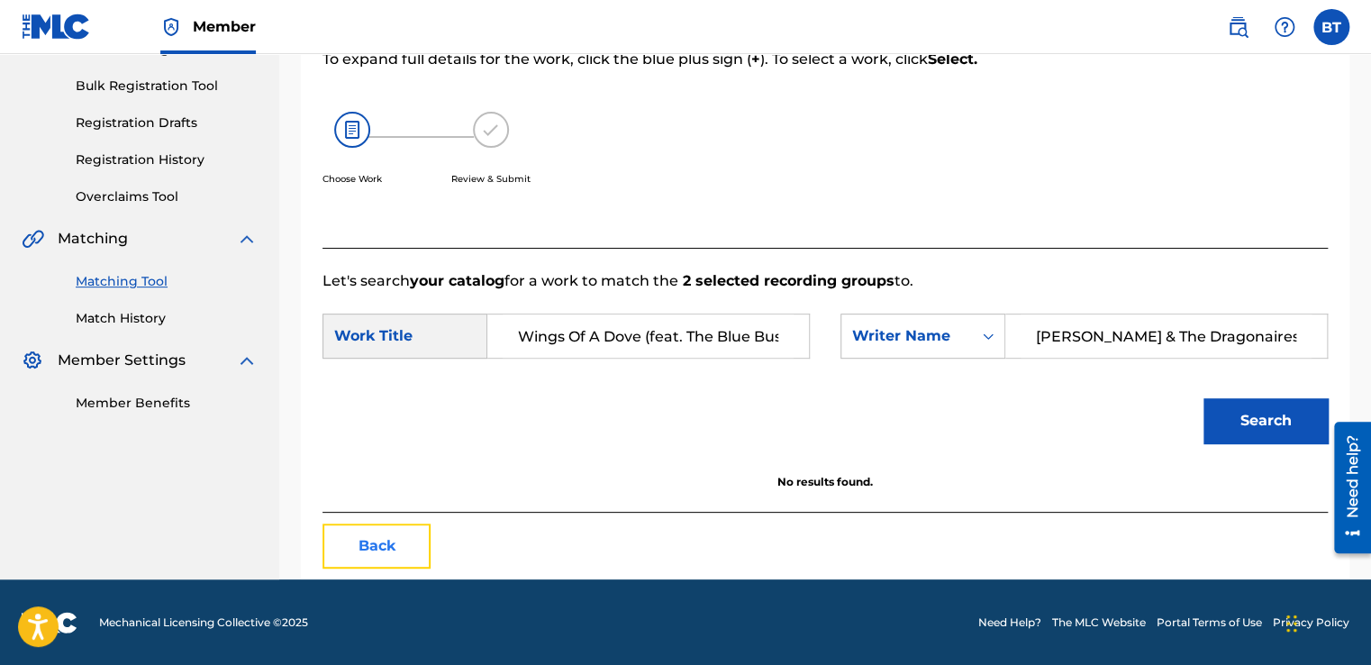
click at [402, 530] on button "Back" at bounding box center [376, 545] width 108 height 45
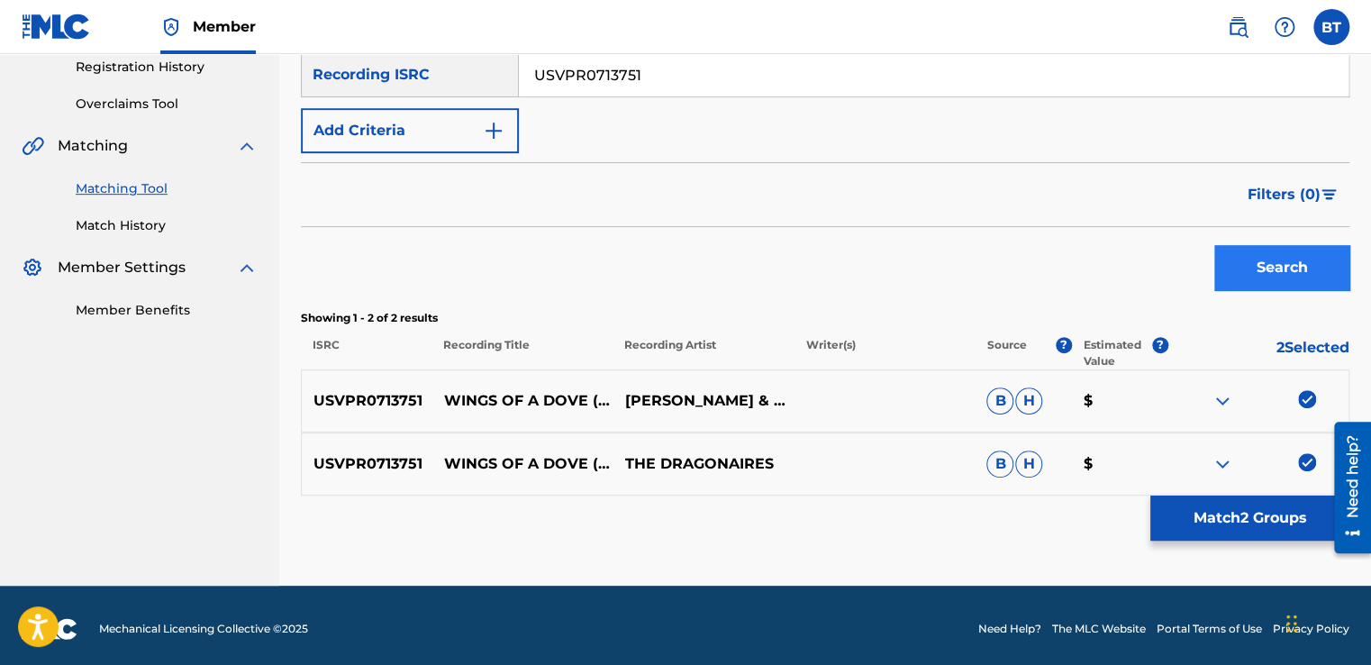
scroll to position [352, 0]
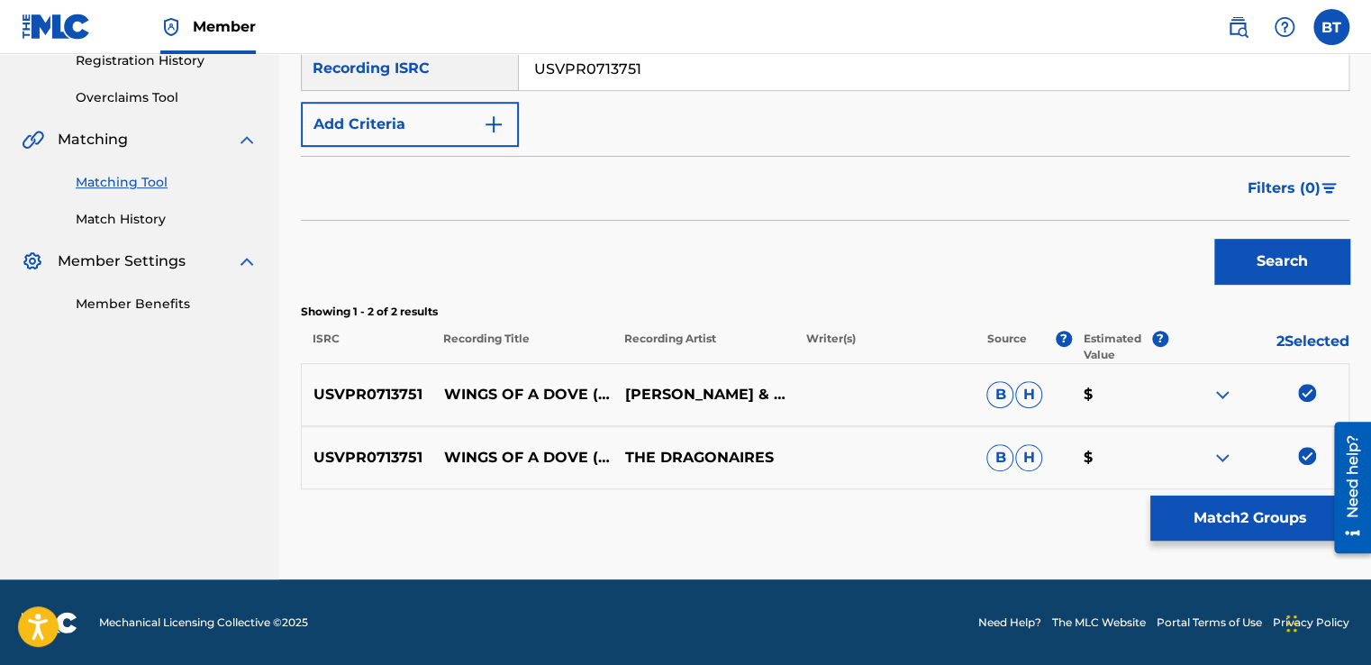
click at [1306, 391] on img at bounding box center [1307, 393] width 18 height 18
click at [1304, 457] on img at bounding box center [1307, 456] width 18 height 18
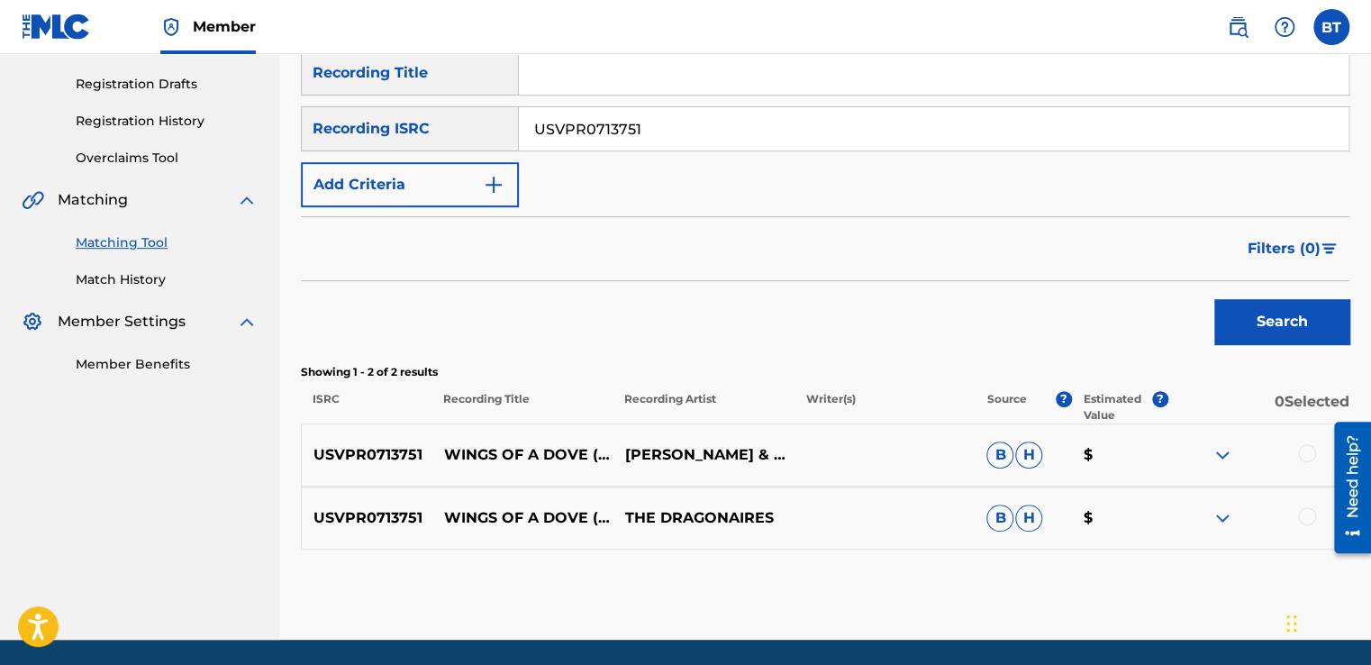
scroll to position [262, 0]
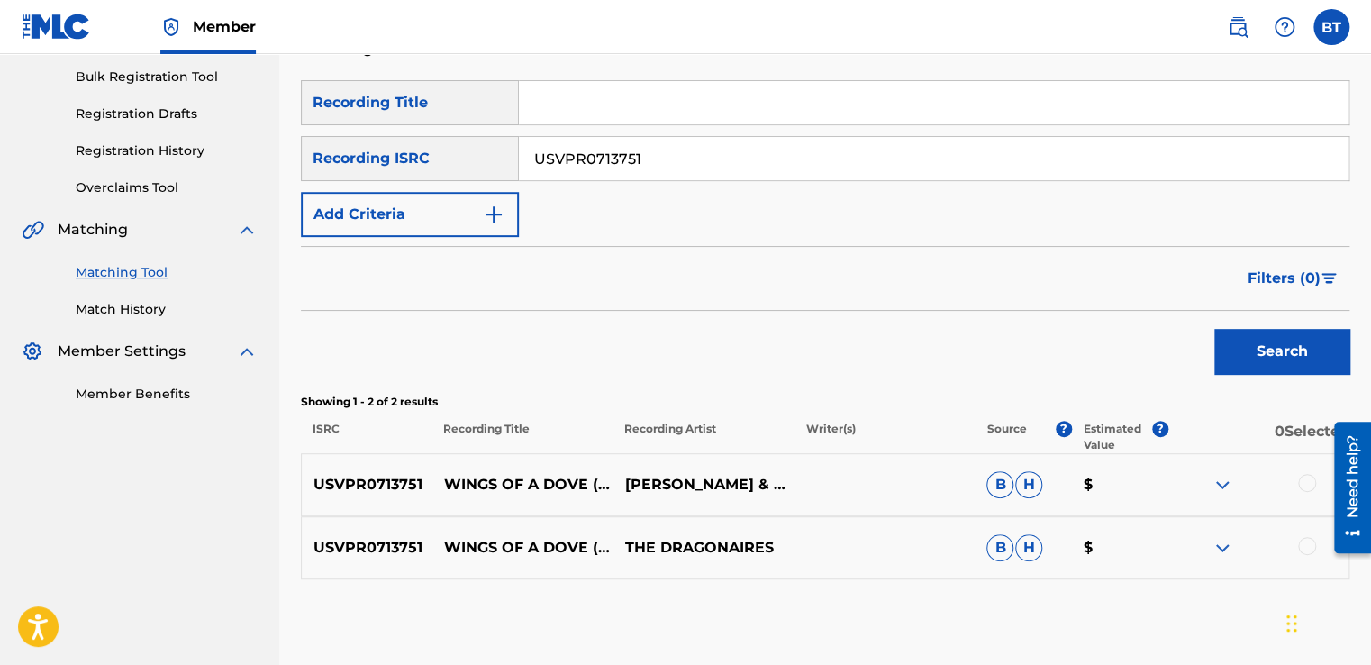
drag, startPoint x: 662, startPoint y: 156, endPoint x: 494, endPoint y: 156, distance: 168.4
click at [484, 156] on div "SearchWithCriteria0beeada8-94d6-4a4d-9d75-bc3ba10f36a4 Recording ISRC USVPR0713…" at bounding box center [825, 158] width 1049 height 45
paste input "DEN960000654"
type input "DEN960000654"
click at [1270, 354] on button "Search" at bounding box center [1281, 351] width 135 height 45
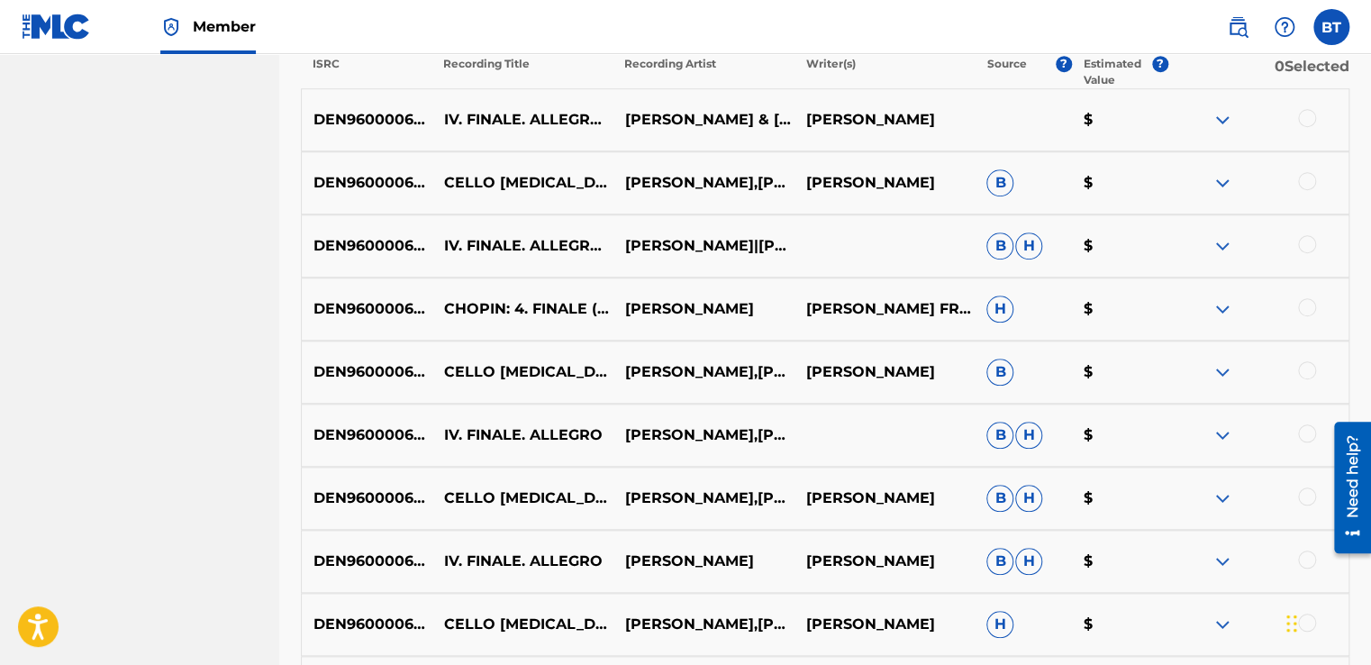
scroll to position [631, 0]
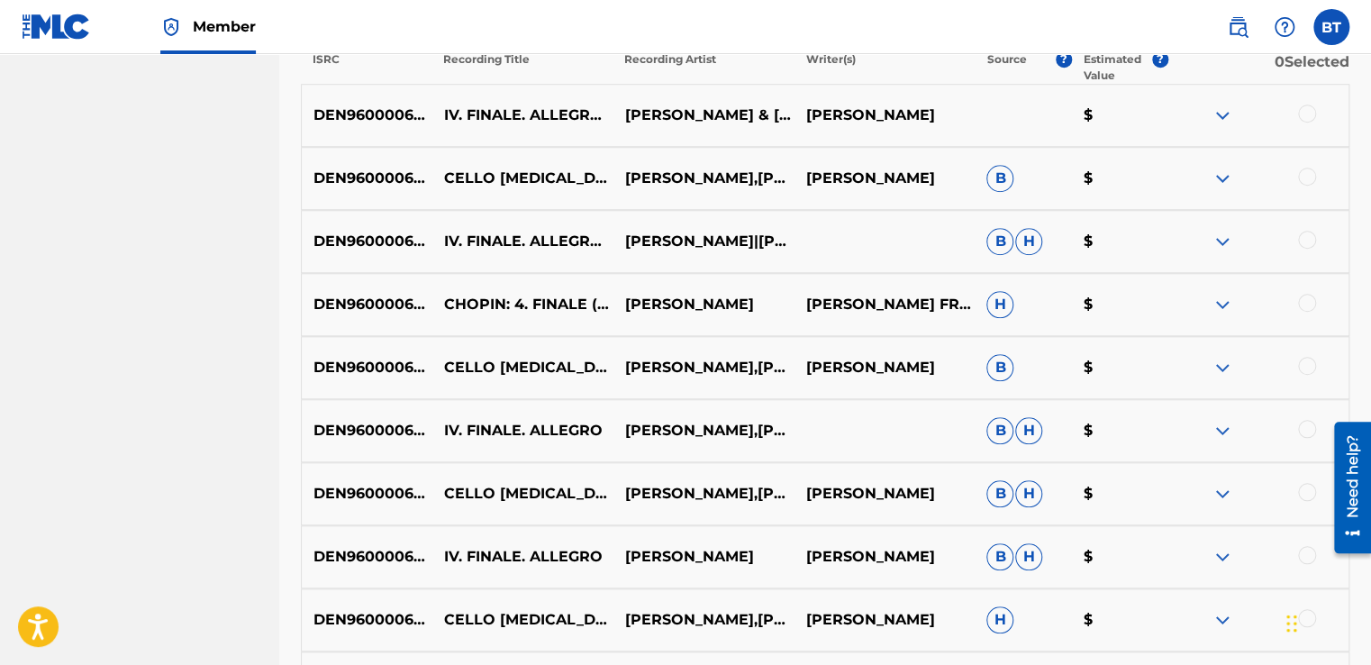
click at [1303, 113] on div at bounding box center [1307, 113] width 18 height 18
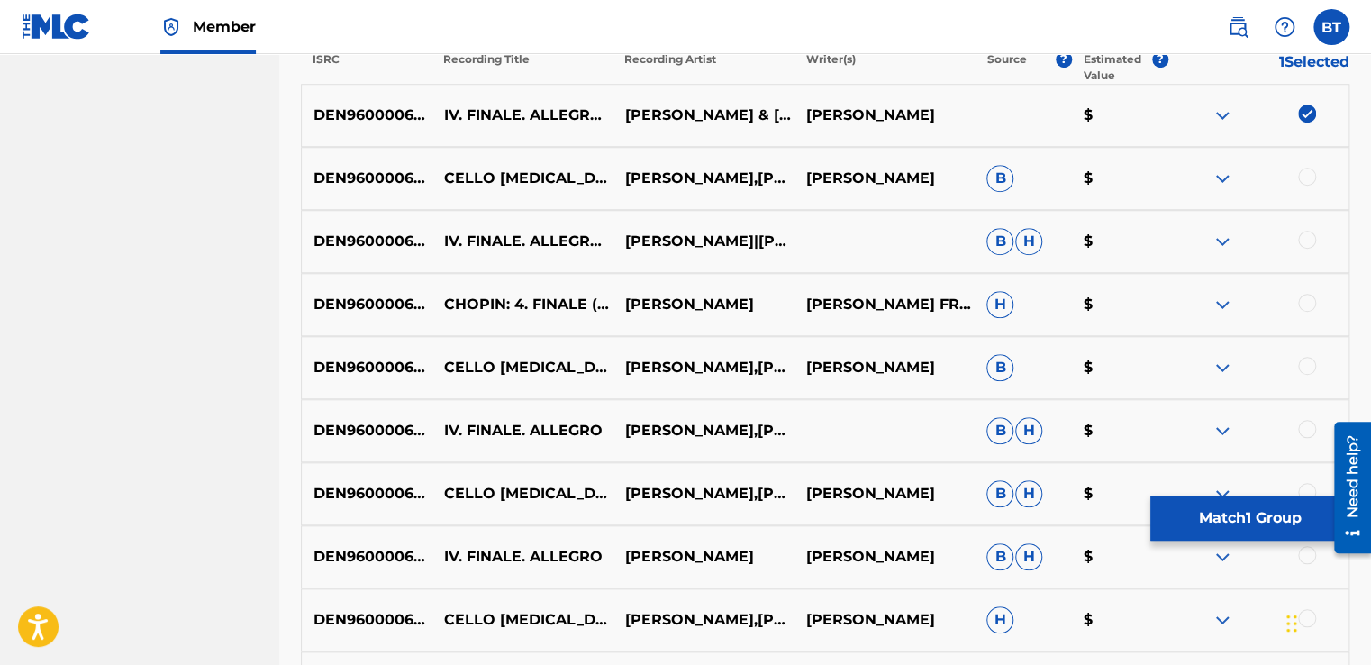
click at [1303, 173] on div at bounding box center [1307, 177] width 18 height 18
click at [1303, 359] on div at bounding box center [1307, 366] width 18 height 18
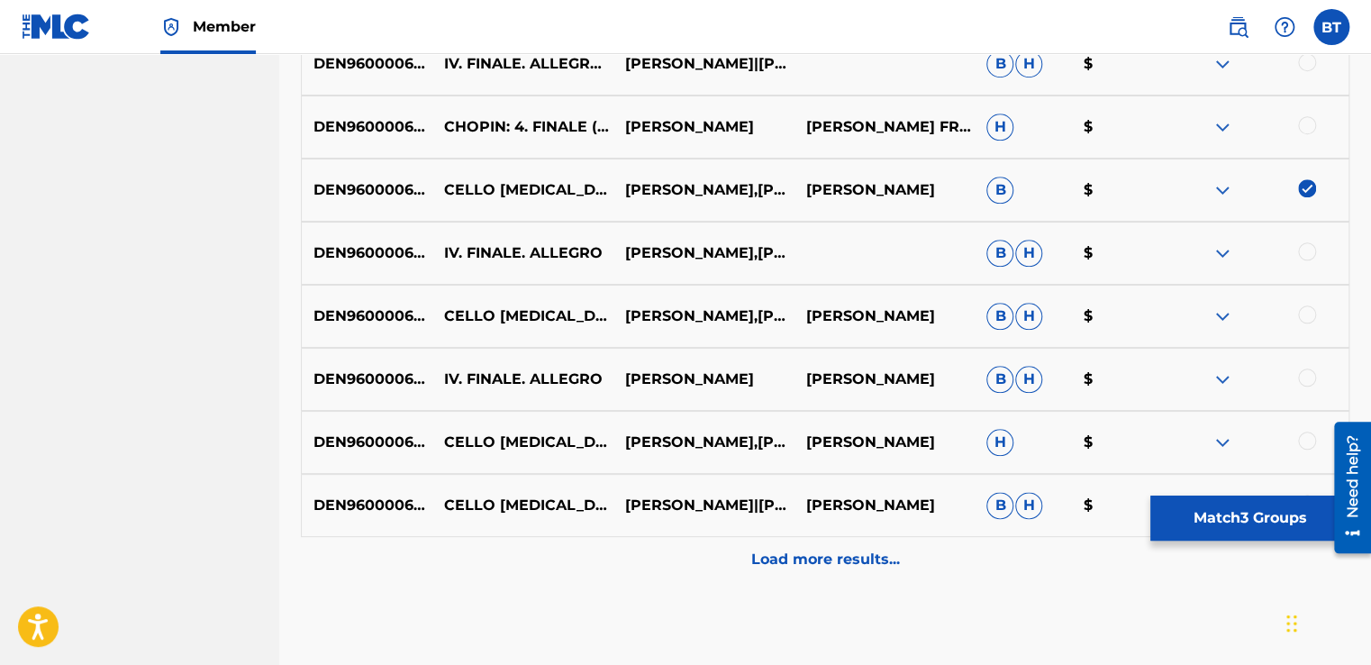
scroll to position [812, 0]
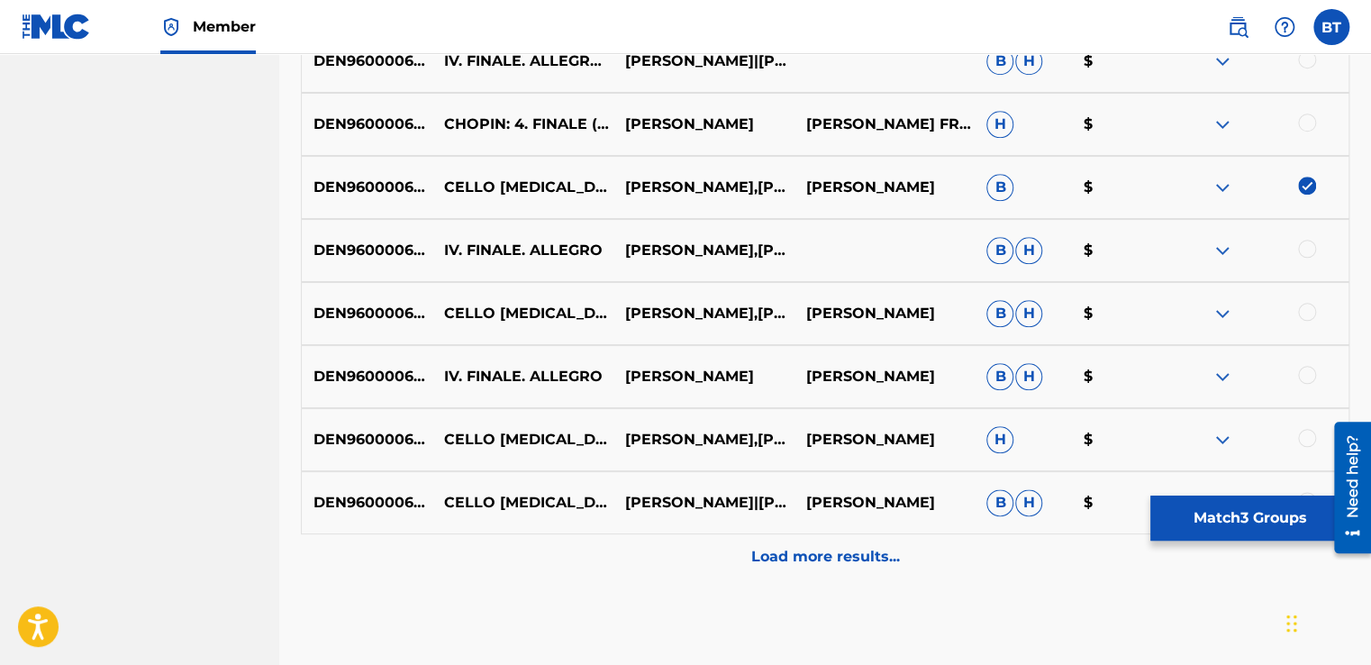
click at [1310, 318] on div at bounding box center [1307, 312] width 18 height 18
click at [1303, 371] on div at bounding box center [1307, 375] width 18 height 18
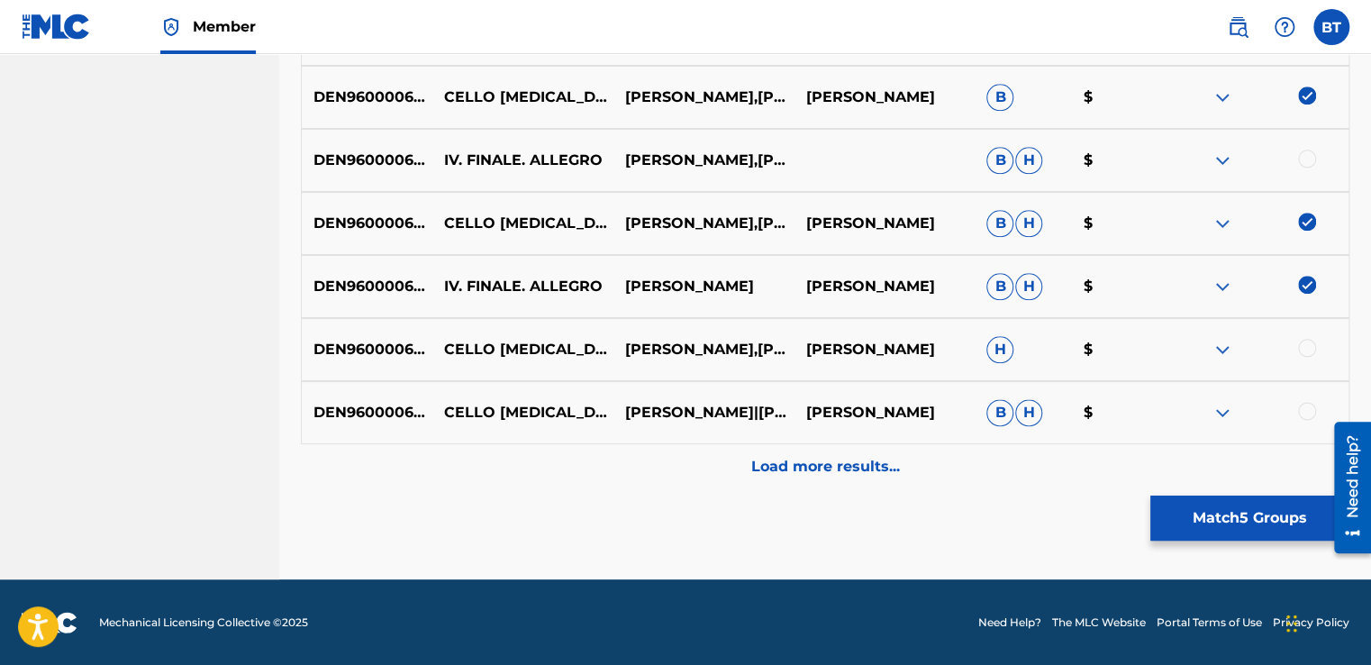
click at [1301, 346] on div at bounding box center [1307, 348] width 18 height 18
click at [1304, 409] on div at bounding box center [1307, 411] width 18 height 18
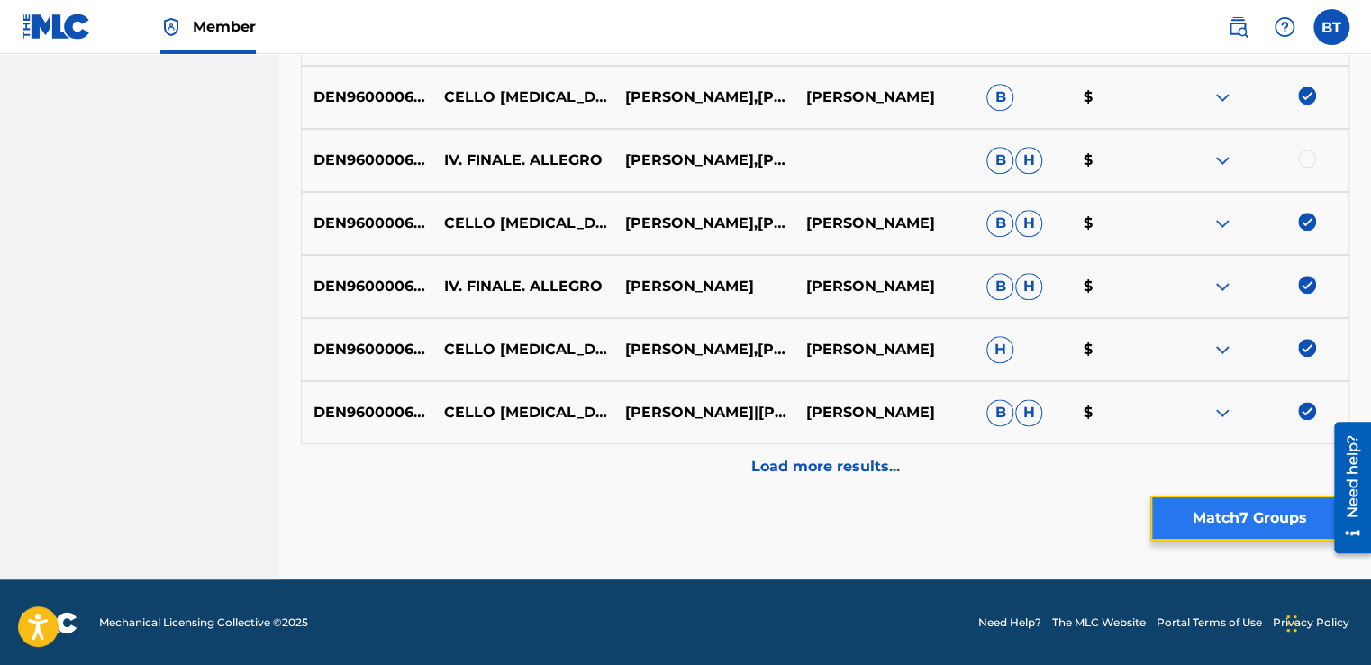
click at [1244, 511] on button "Match 7 Groups" at bounding box center [1249, 517] width 199 height 45
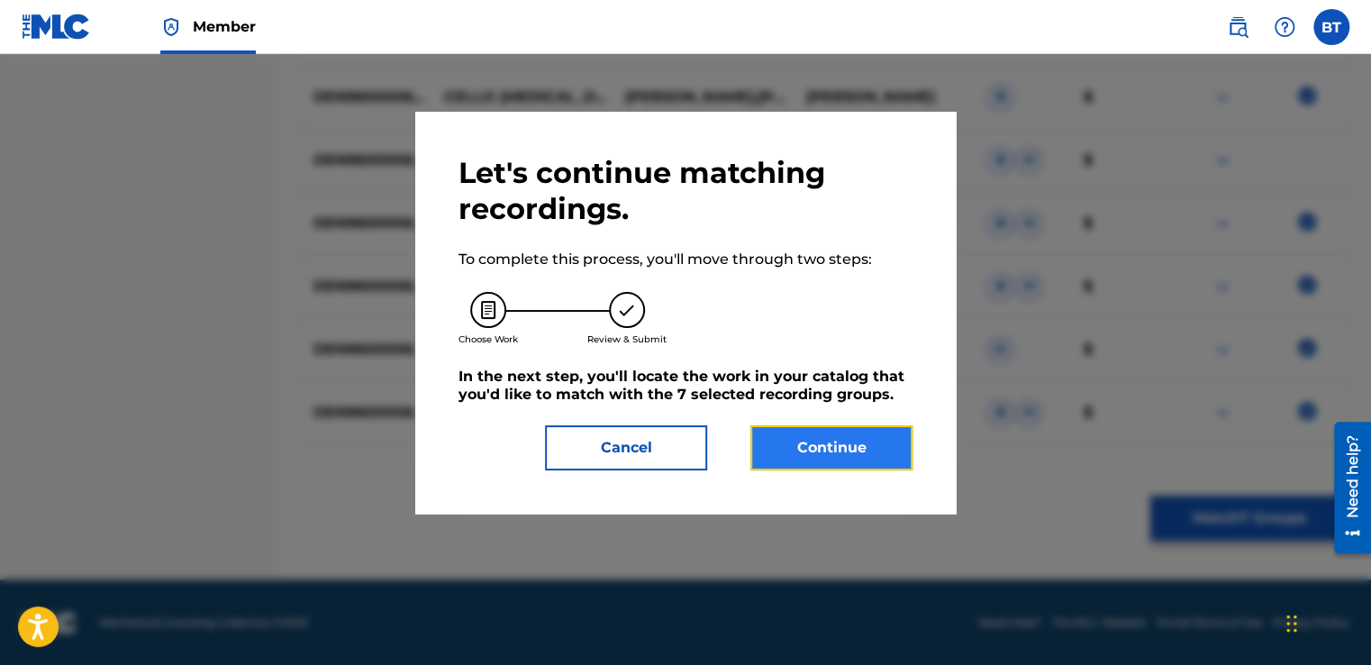
click at [797, 456] on button "Continue" at bounding box center [831, 447] width 162 height 45
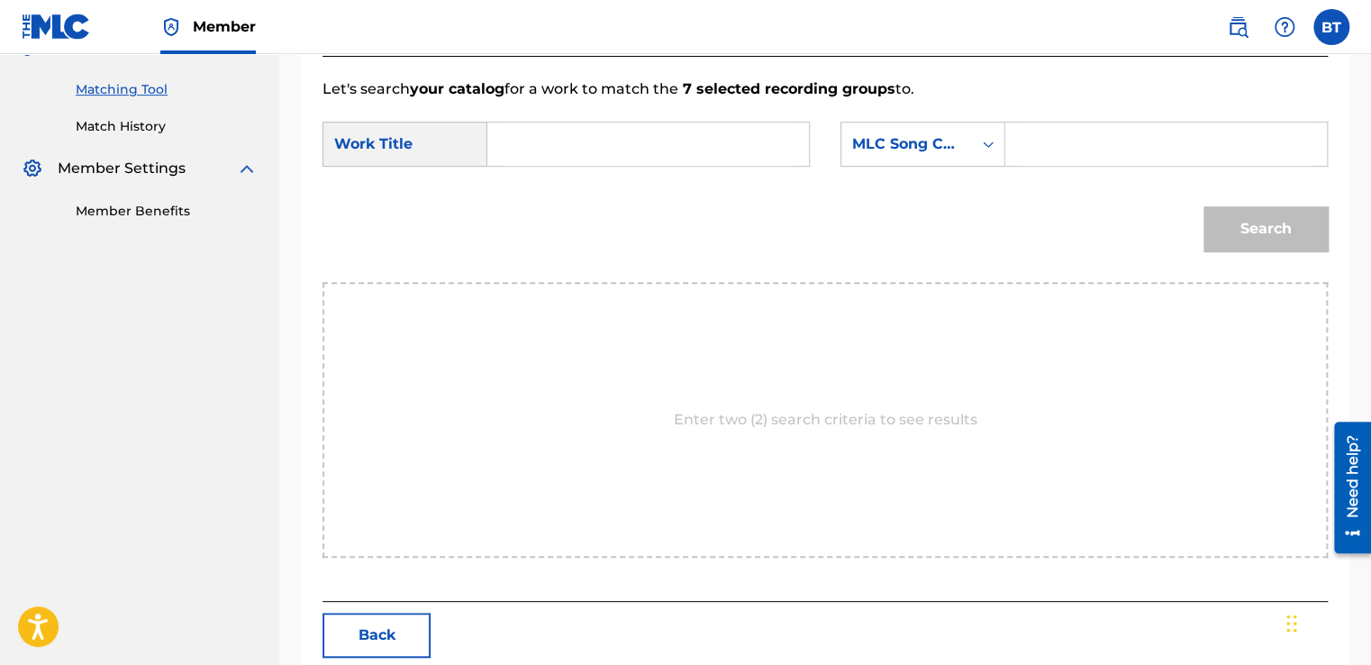
scroll to position [444, 0]
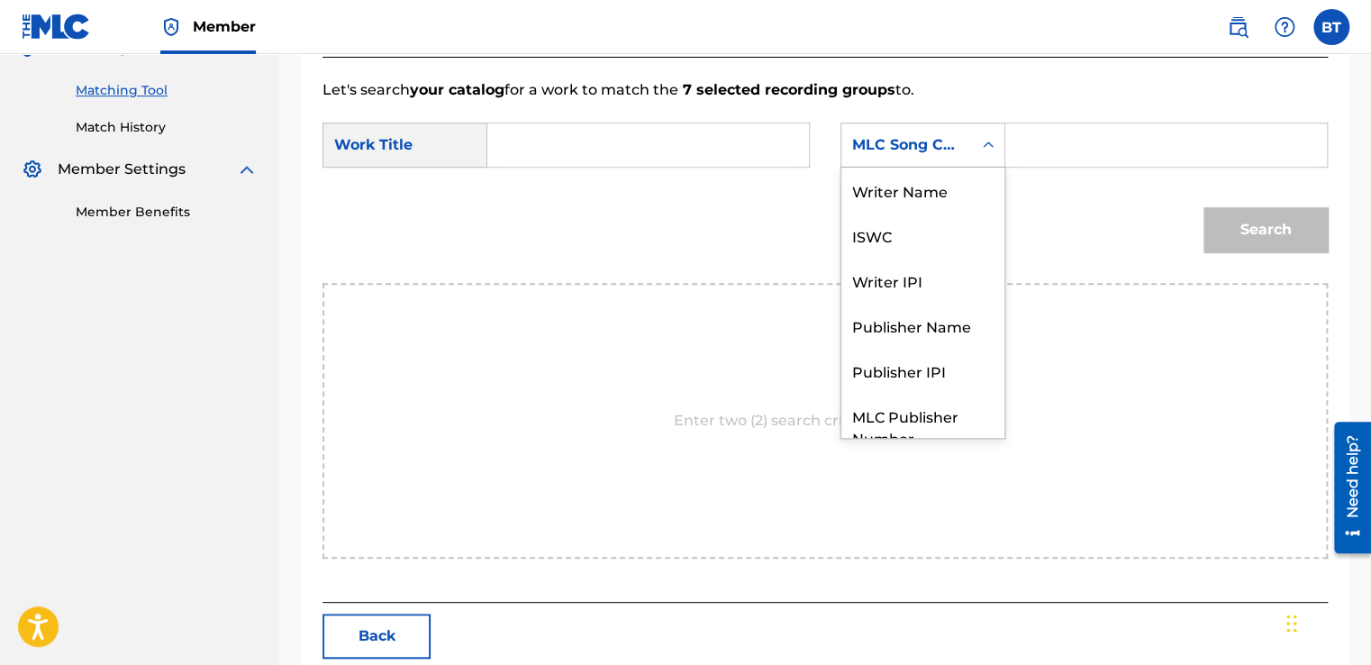
click at [931, 128] on div "MLC Song Code" at bounding box center [906, 145] width 131 height 34
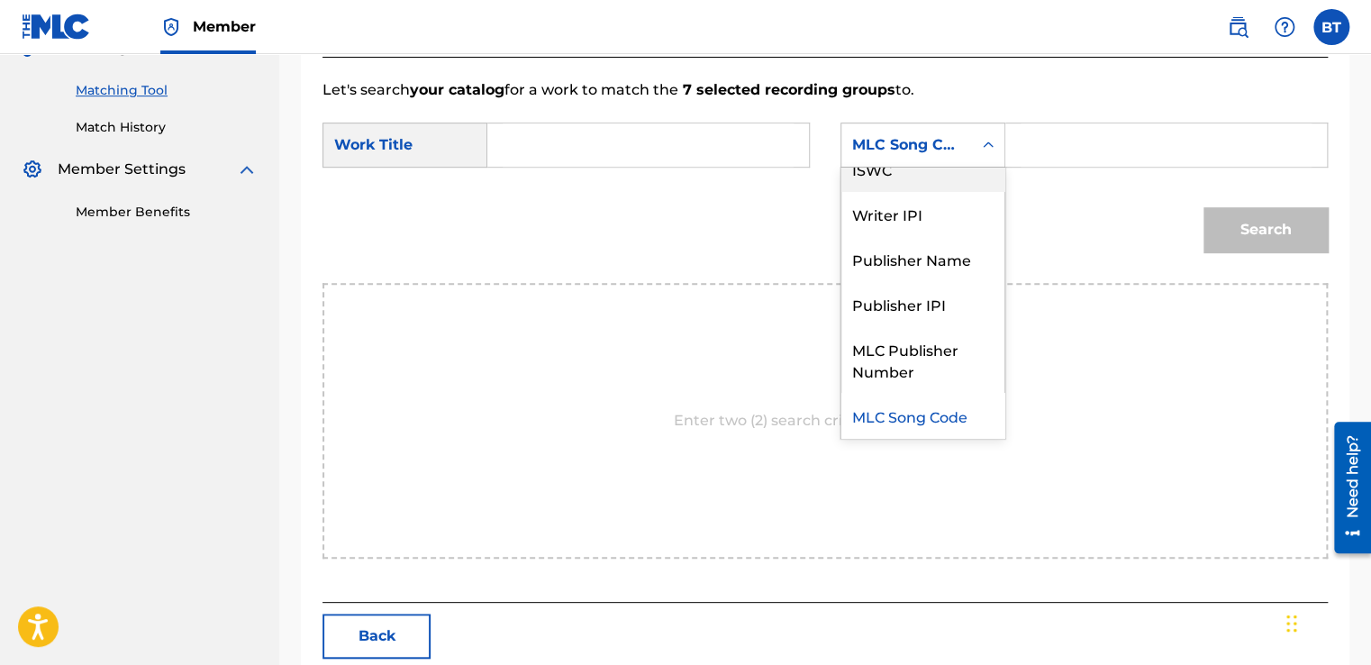
scroll to position [0, 0]
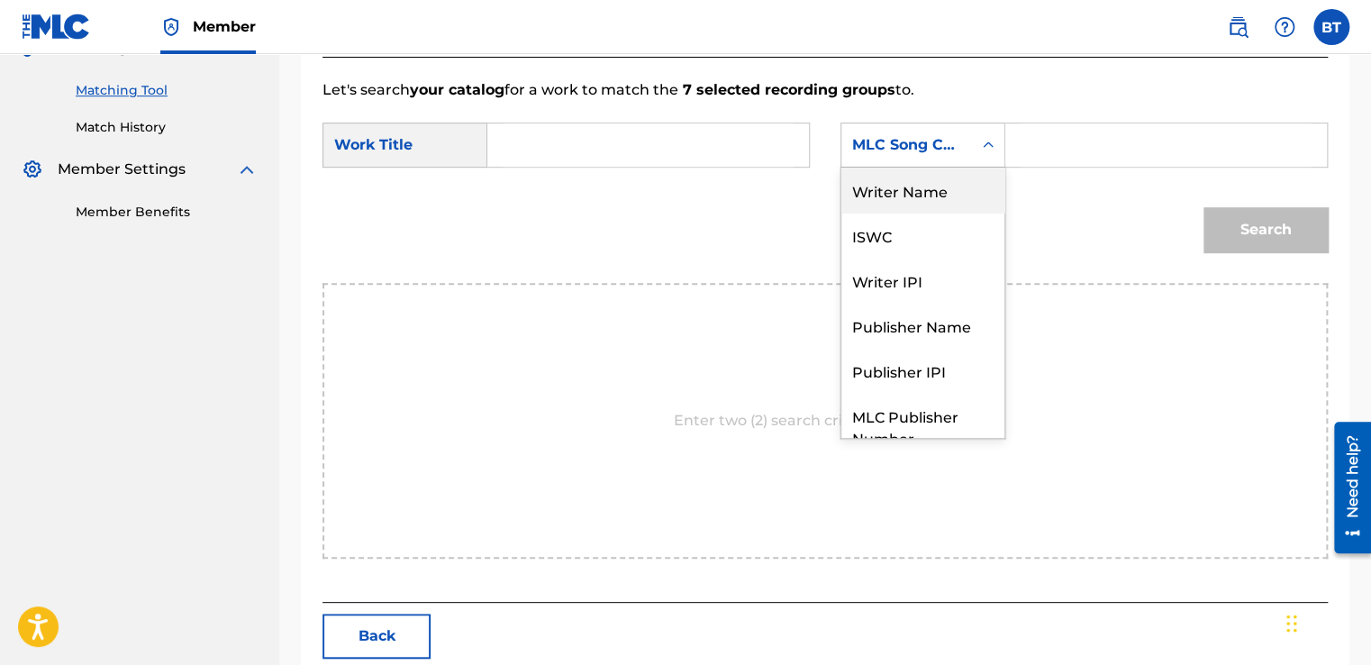
click at [937, 187] on div "Writer Name" at bounding box center [922, 190] width 163 height 45
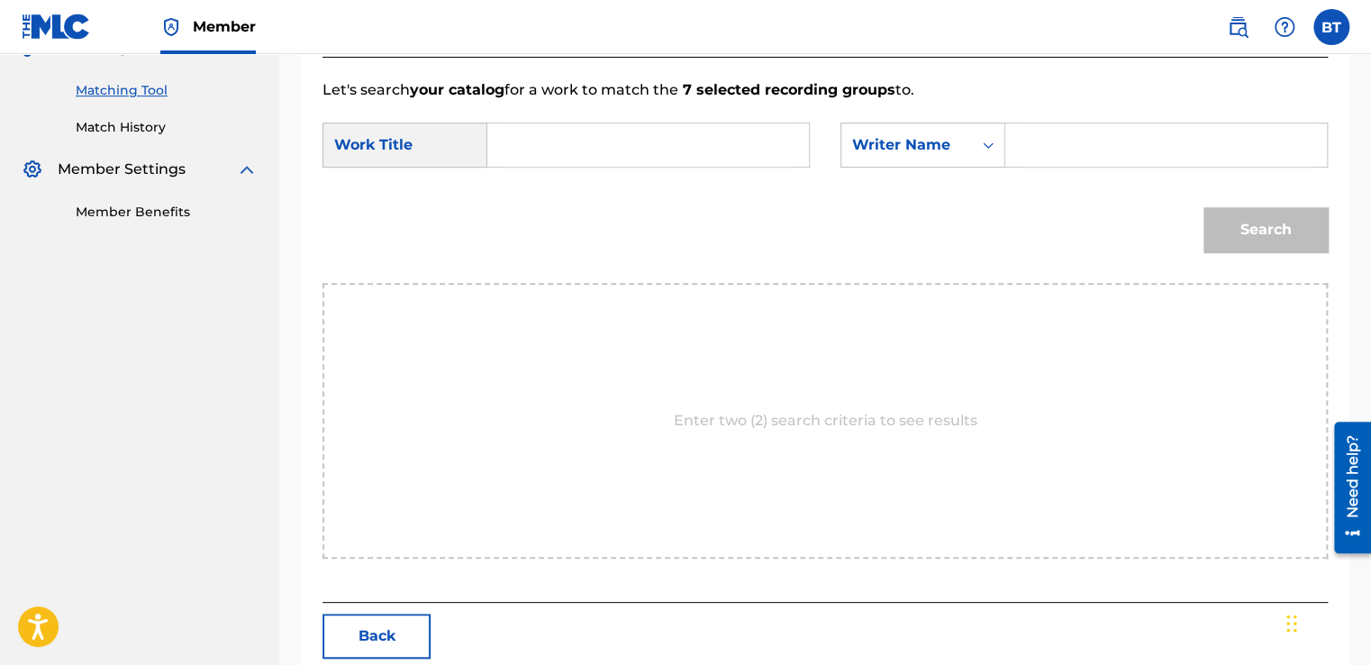
click at [629, 147] on input "Search Form" at bounding box center [648, 144] width 291 height 43
click at [1026, 148] on input "Search Form" at bounding box center [1166, 144] width 291 height 43
paste input "[PERSON_NAME]"
type input "[PERSON_NAME]"
click at [620, 150] on input "Search Form" at bounding box center [648, 144] width 291 height 43
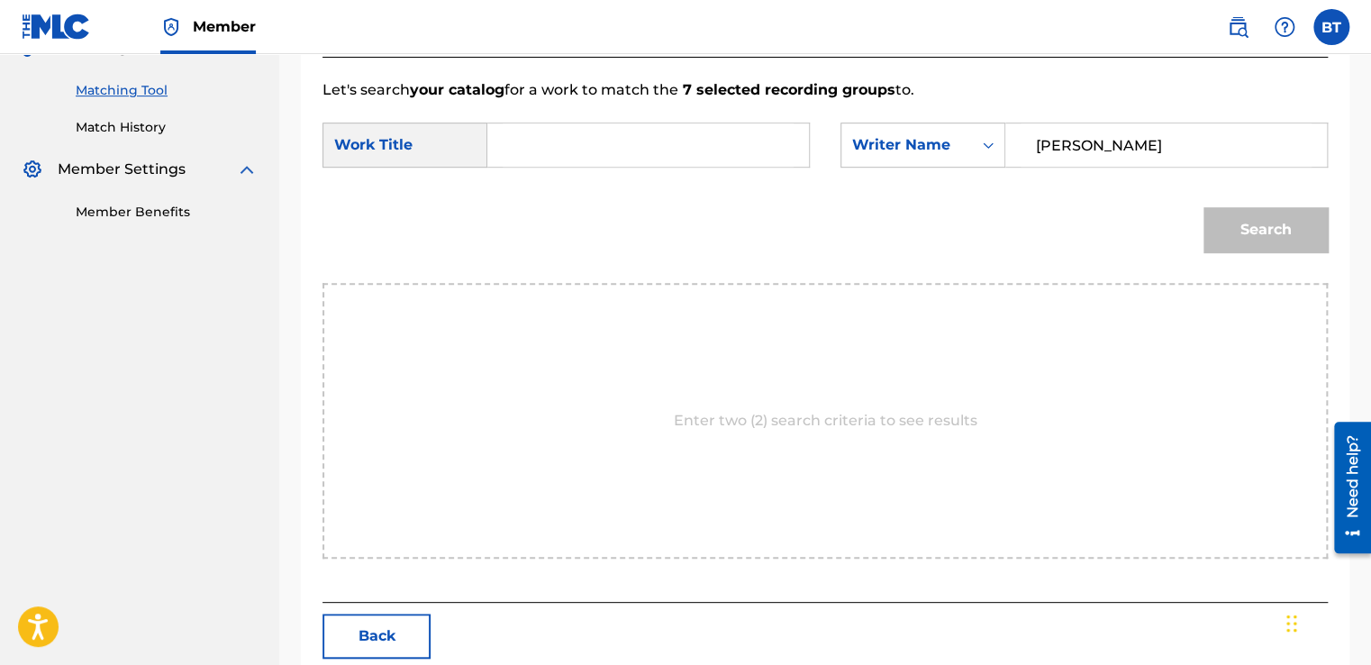
paste input "Cello [MEDICAL_DATA] in G Minor, Op. 65: IV. Finale. Allegro"
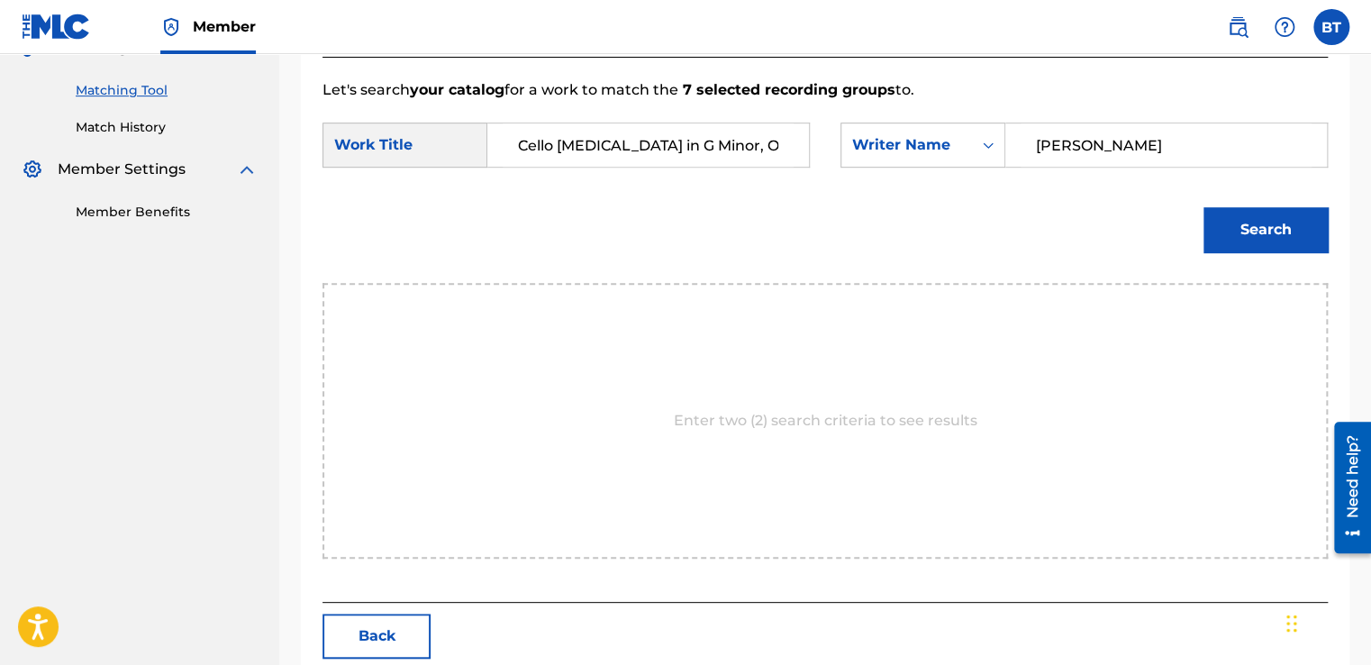
scroll to position [0, 94]
type input "Cello [MEDICAL_DATA] in G Minor, Op. 65: IV. Finale. Allegro"
click at [1267, 200] on div "Search" at bounding box center [1260, 225] width 133 height 72
click at [1257, 218] on button "Search" at bounding box center [1265, 229] width 124 height 45
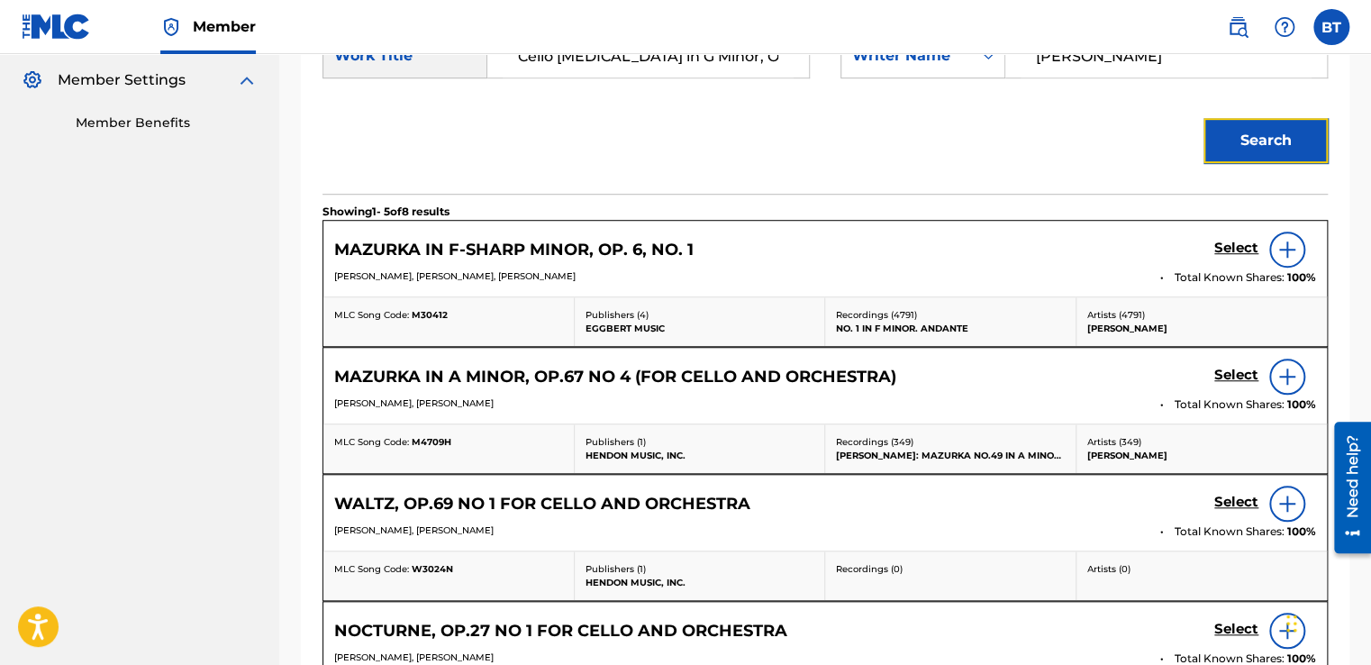
scroll to position [534, 0]
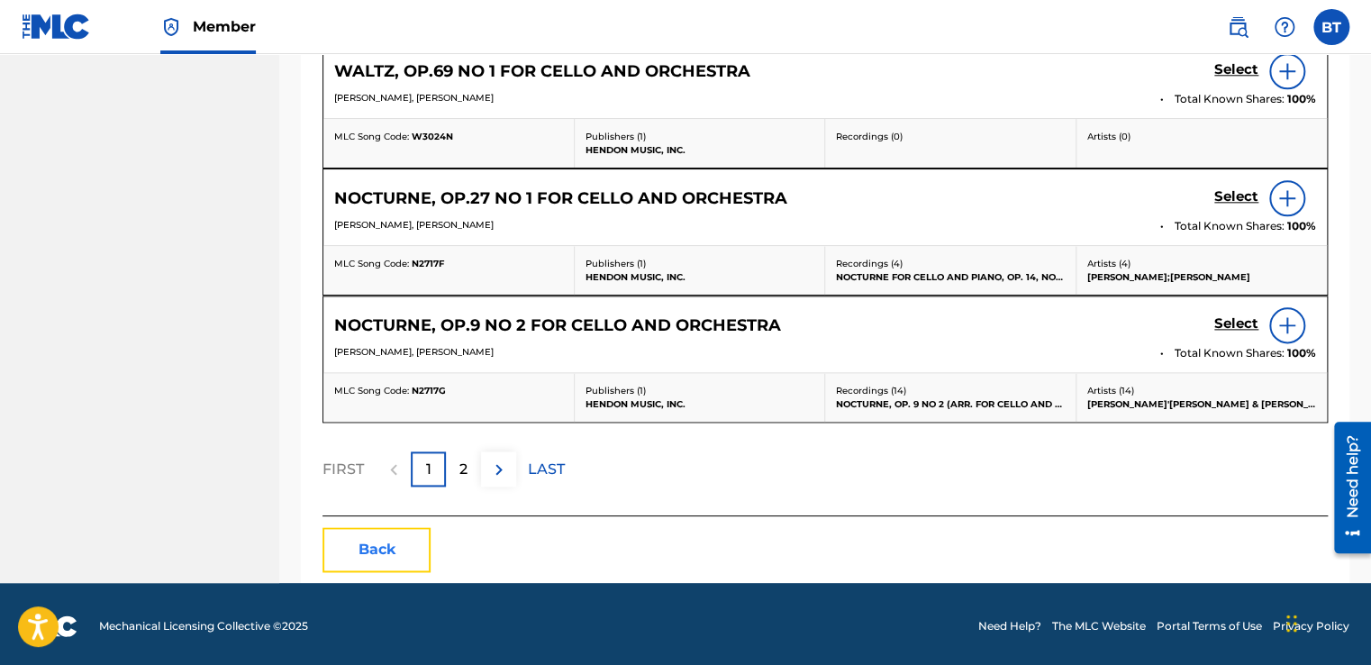
click at [426, 540] on button "Back" at bounding box center [376, 549] width 108 height 45
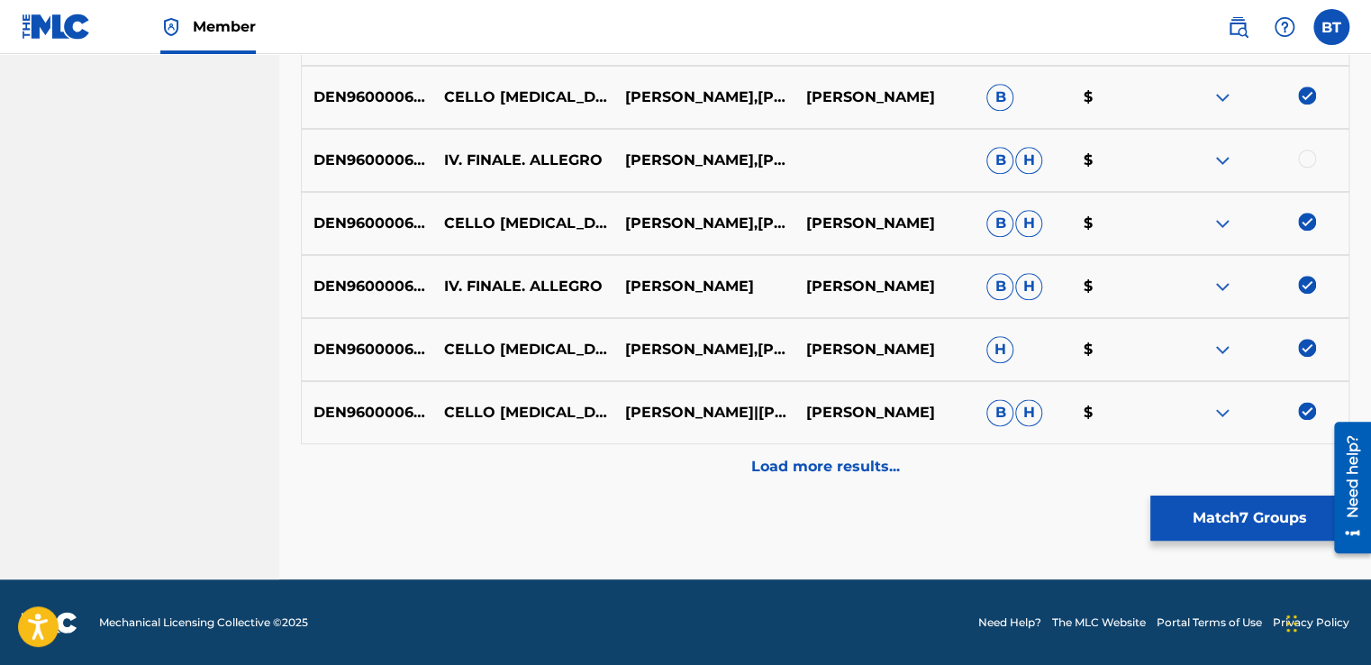
click at [1305, 408] on img at bounding box center [1307, 411] width 18 height 18
drag, startPoint x: 1305, startPoint y: 348, endPoint x: 1290, endPoint y: 314, distance: 36.7
click at [1305, 347] on img at bounding box center [1307, 348] width 18 height 18
click at [1303, 284] on img at bounding box center [1307, 285] width 18 height 18
click at [1301, 218] on img at bounding box center [1307, 222] width 18 height 18
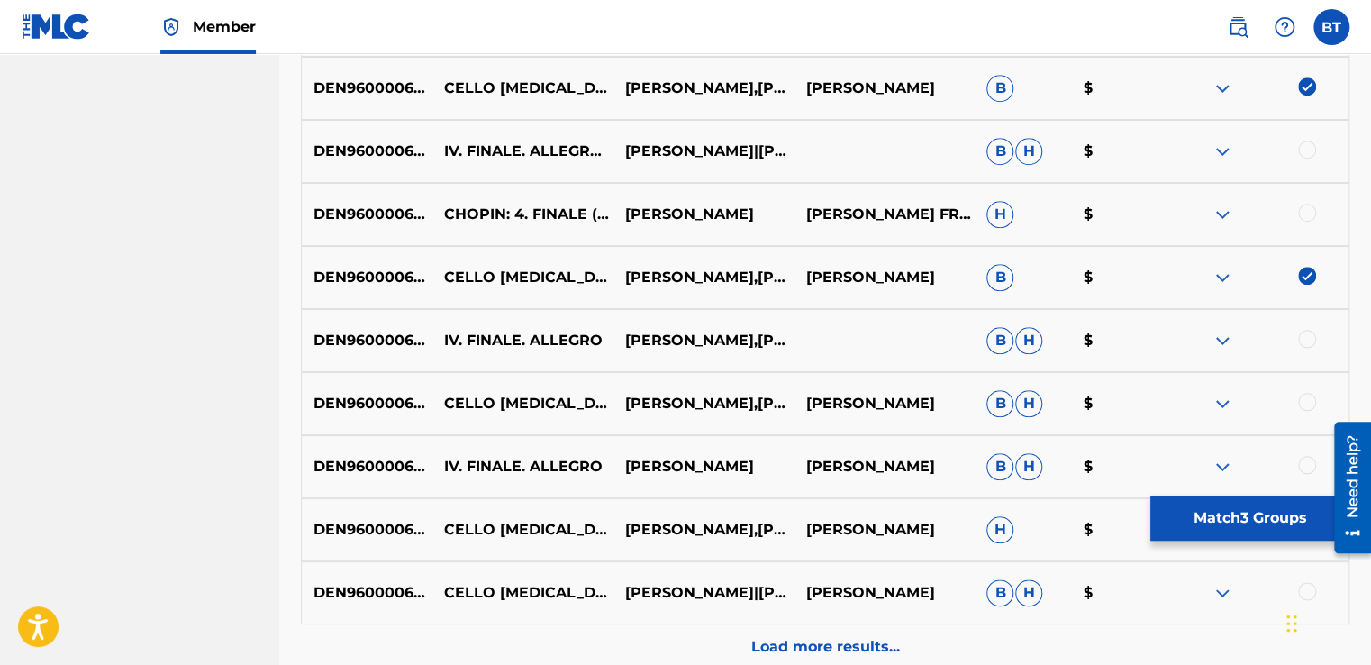
click at [1306, 272] on img at bounding box center [1307, 276] width 18 height 18
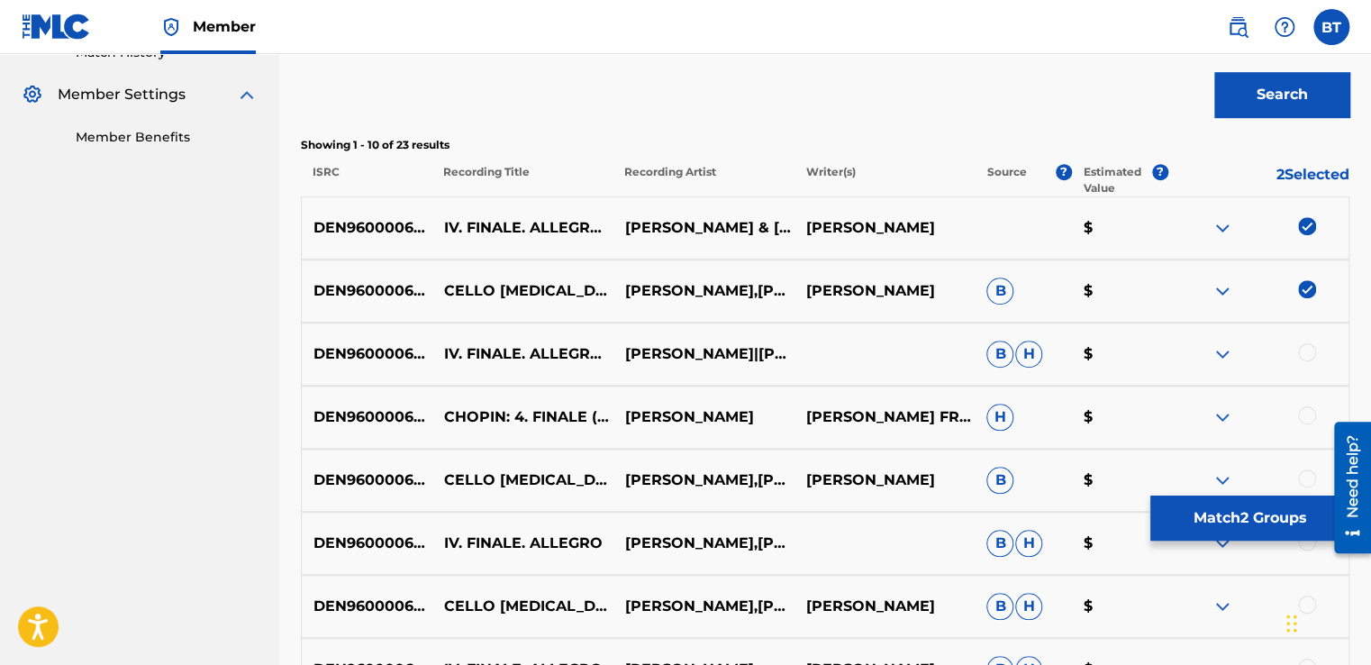
scroll to position [451, 0]
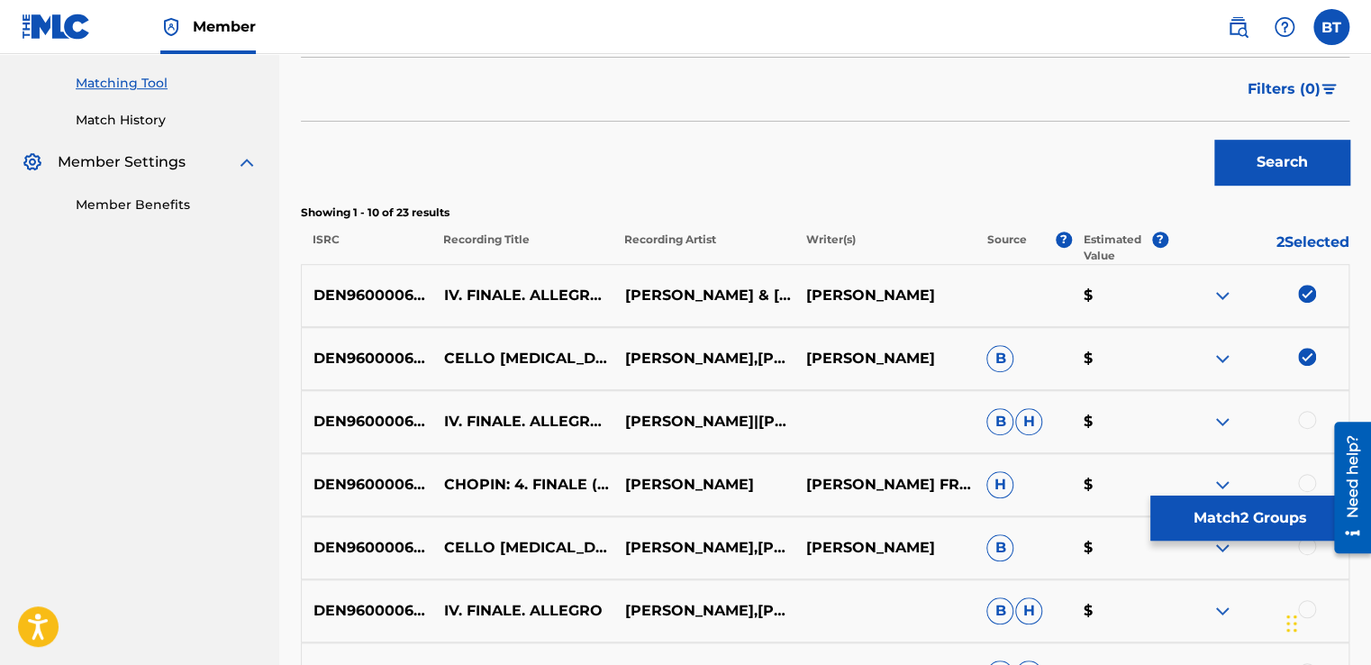
click at [1307, 348] on img at bounding box center [1307, 357] width 18 height 18
click at [1304, 289] on img at bounding box center [1307, 294] width 18 height 18
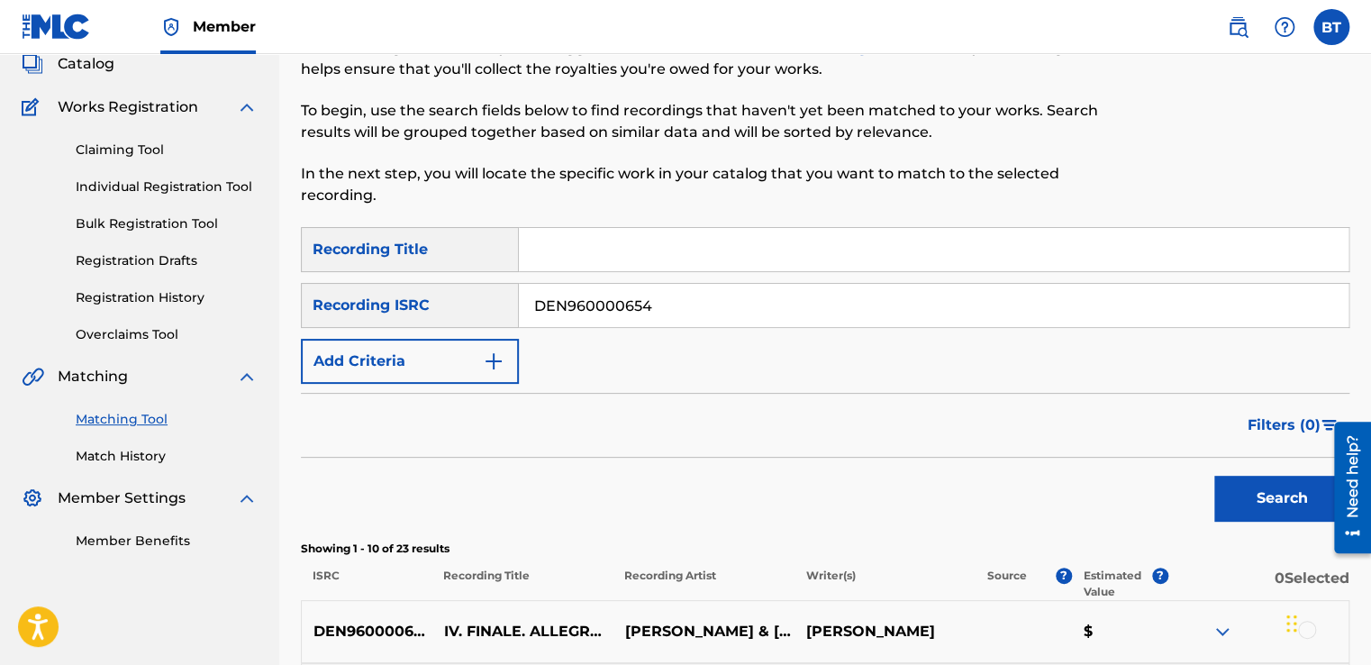
scroll to position [91, 0]
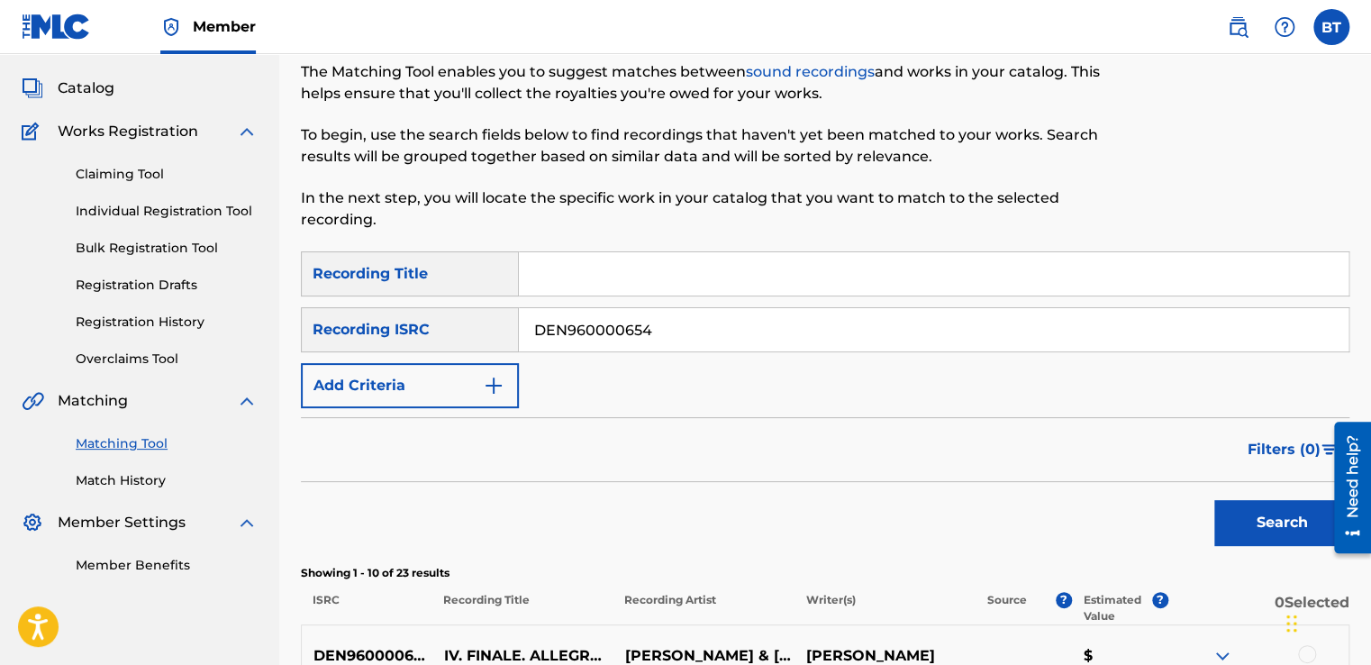
drag, startPoint x: 659, startPoint y: 331, endPoint x: 465, endPoint y: 331, distance: 194.6
click at [465, 332] on div "SearchWithCriteria0beeada8-94d6-4a4d-9d75-bc3ba10f36a4 Recording ISRC DEN960000…" at bounding box center [825, 329] width 1049 height 45
paste input "AURFF1900815"
type input "AURFF1900815"
click at [1237, 521] on button "Search" at bounding box center [1281, 522] width 135 height 45
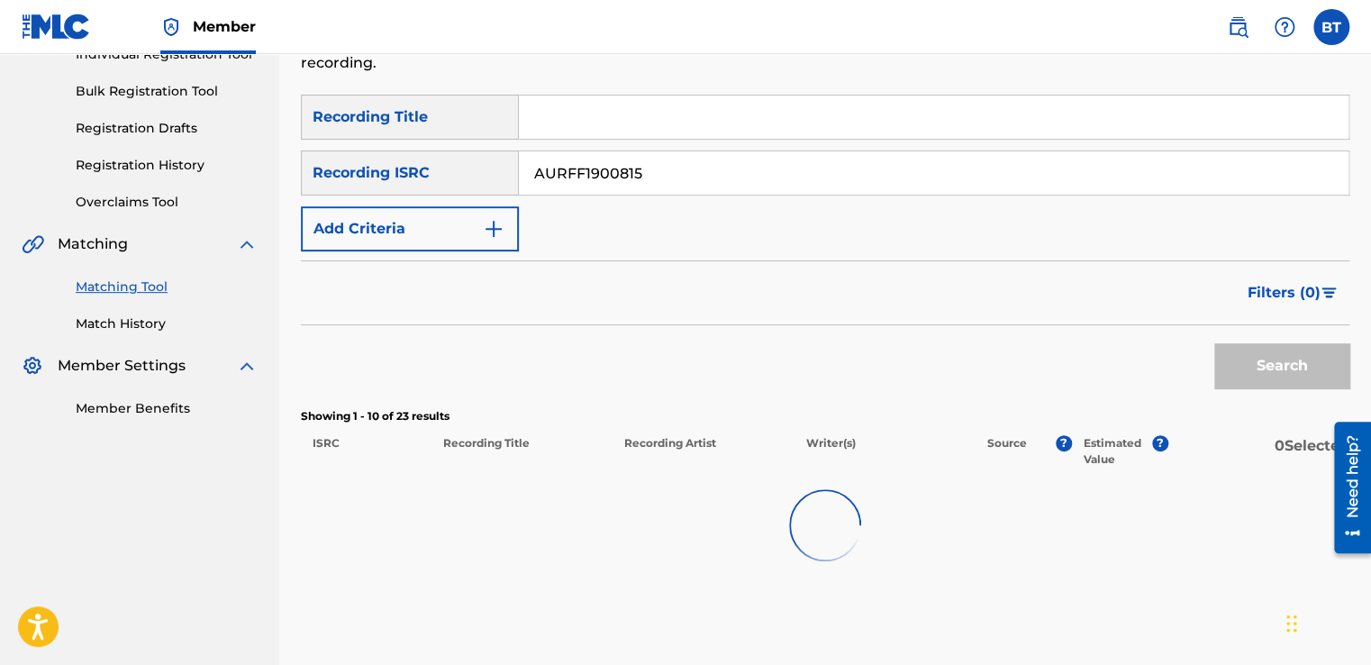
scroll to position [271, 0]
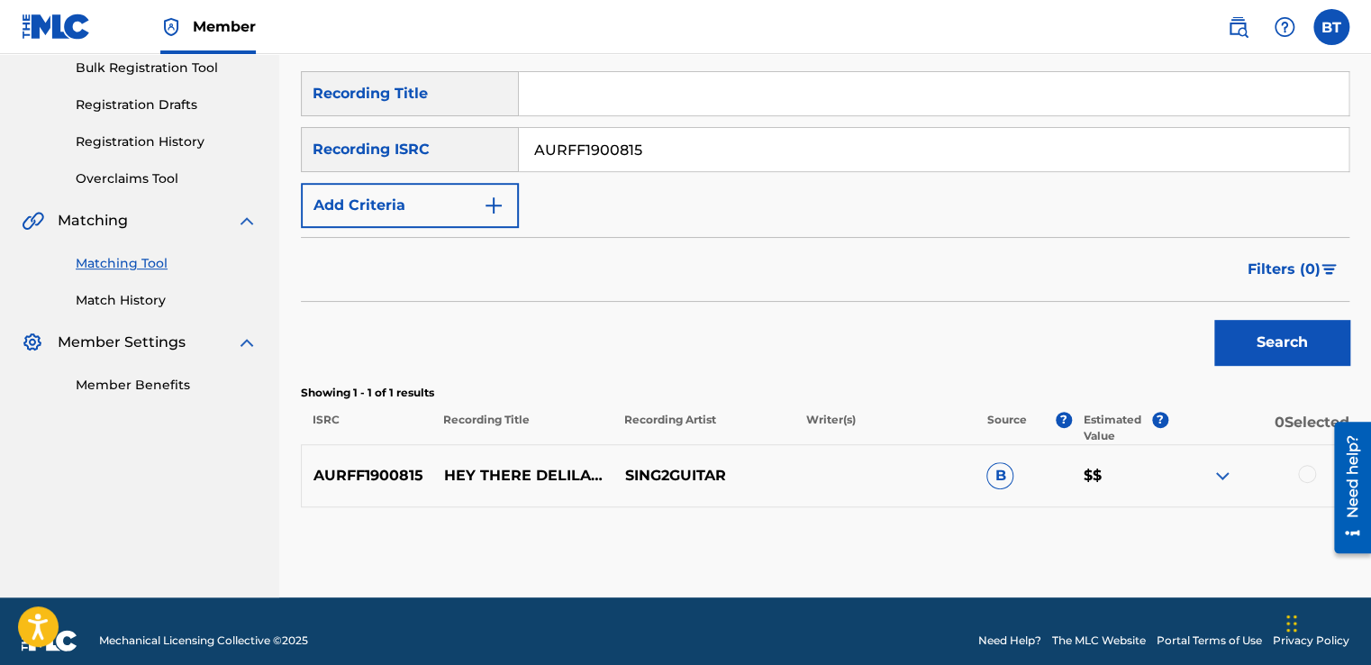
click at [1304, 477] on div at bounding box center [1307, 474] width 18 height 18
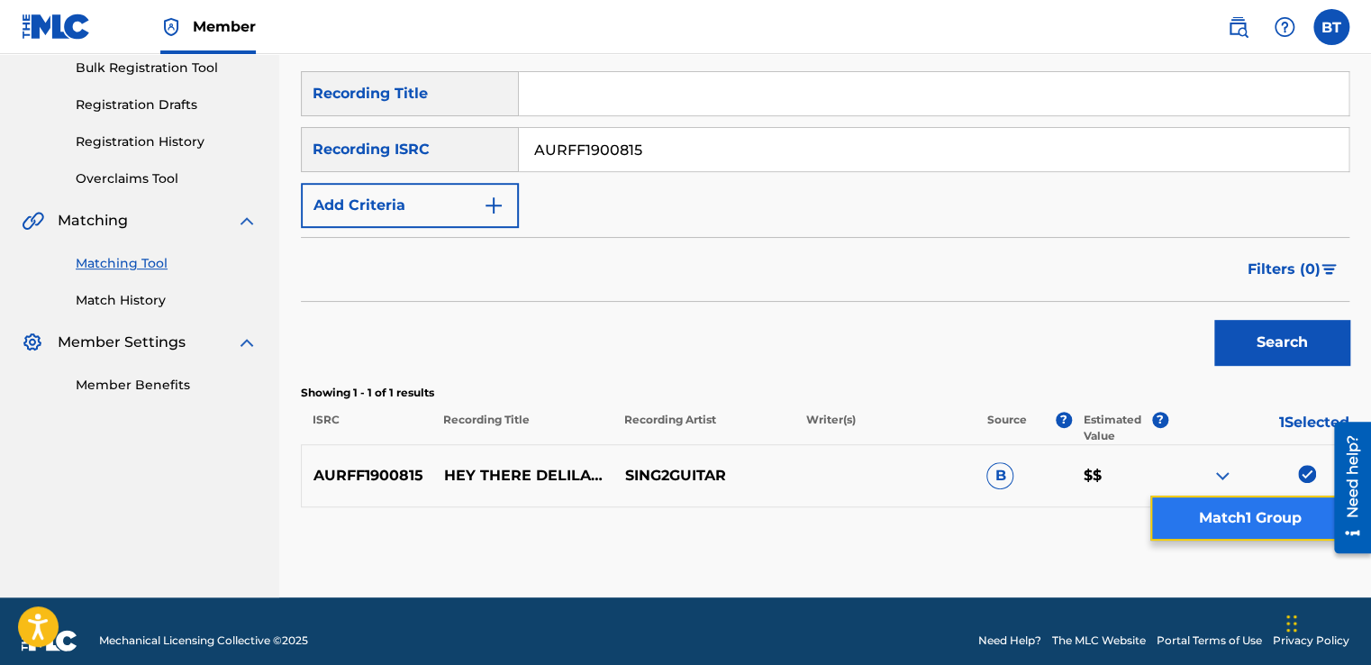
click at [1281, 517] on button "Match 1 Group" at bounding box center [1249, 517] width 199 height 45
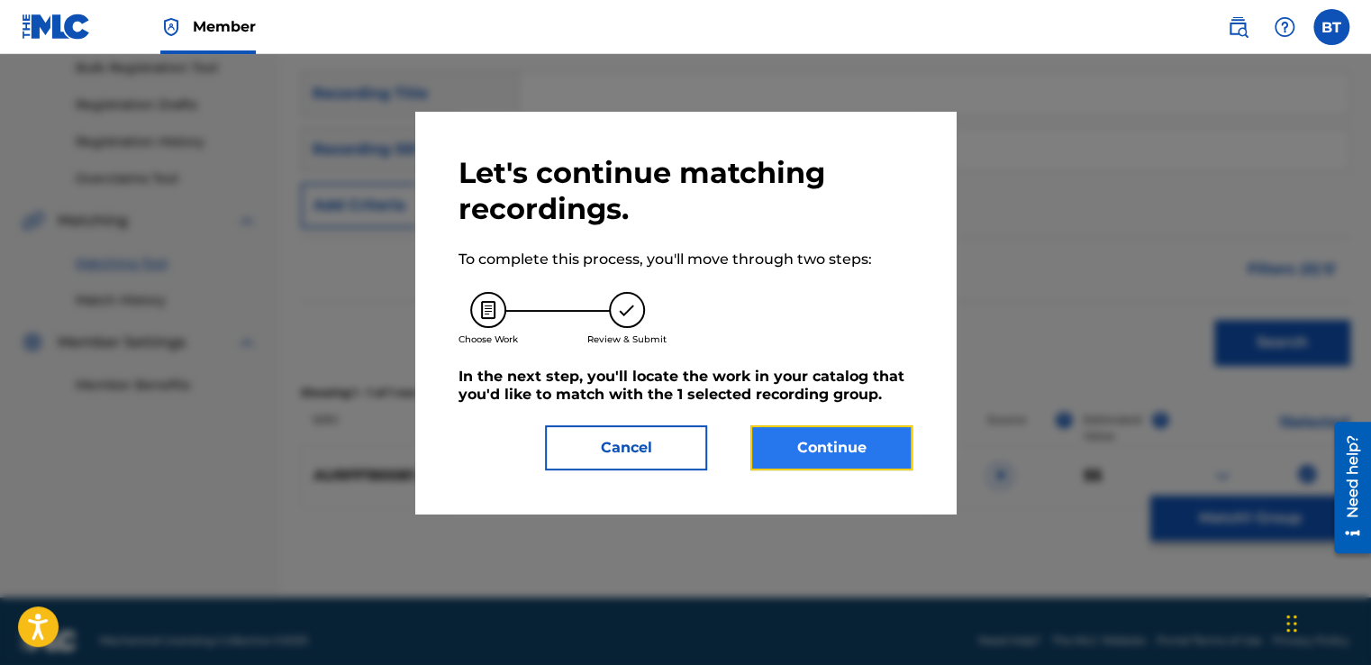
click at [883, 441] on button "Continue" at bounding box center [831, 447] width 162 height 45
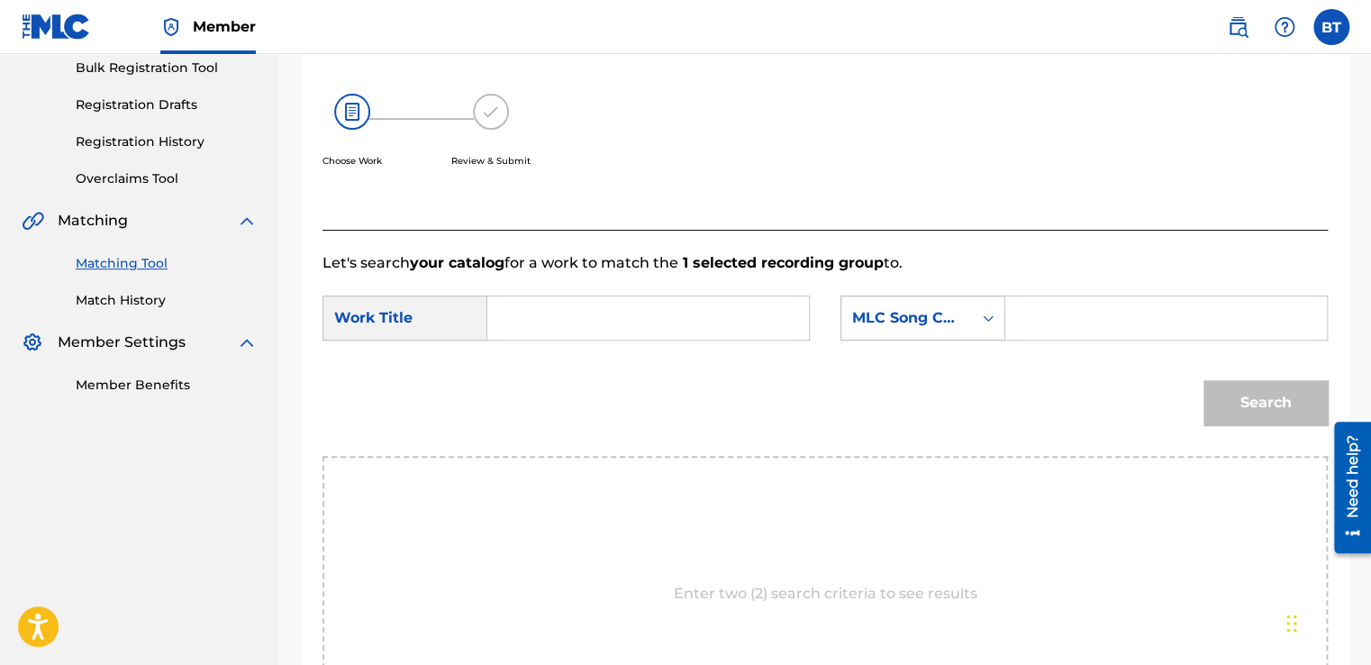
click at [966, 322] on div "MLC Song Code" at bounding box center [906, 318] width 131 height 34
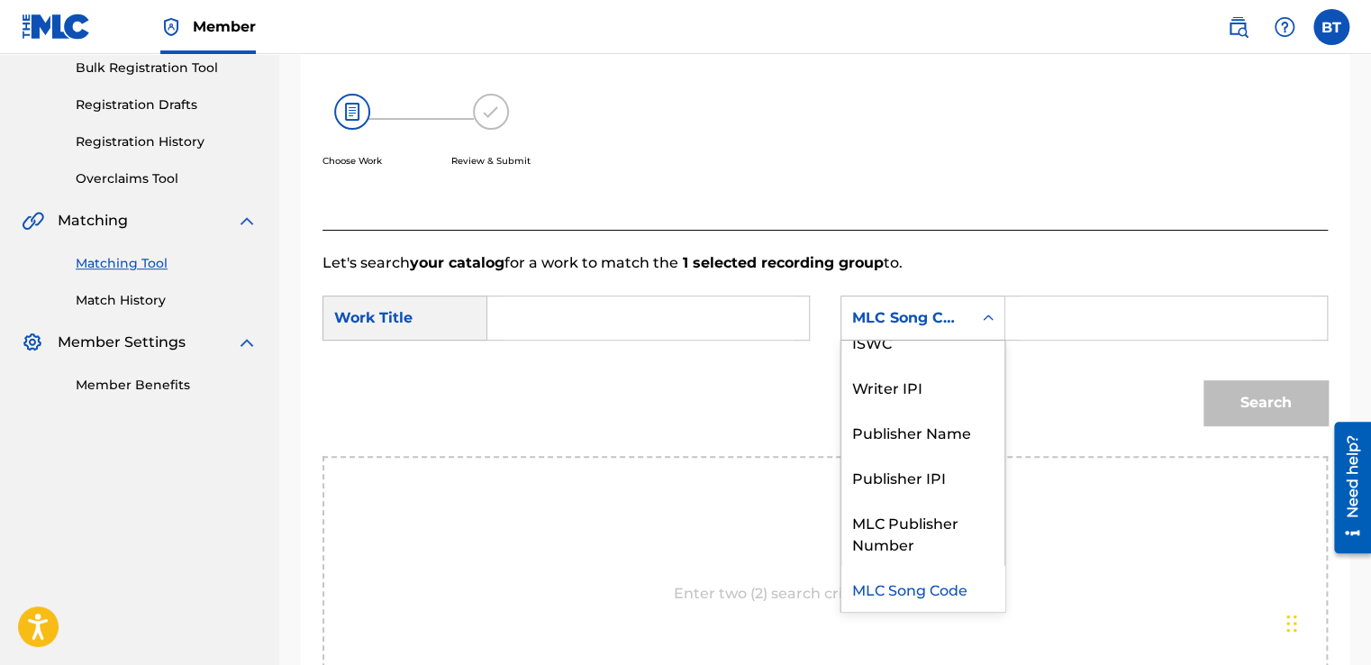
scroll to position [0, 0]
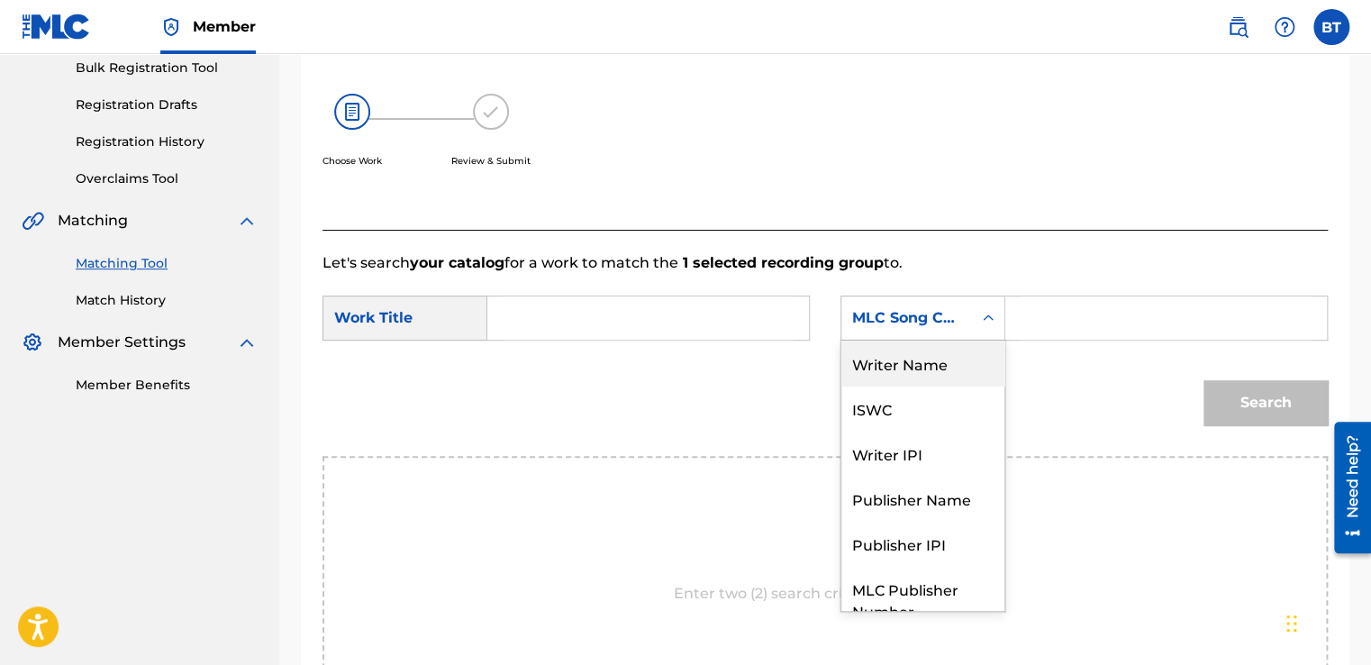
click at [943, 381] on div "Writer Name" at bounding box center [922, 363] width 163 height 45
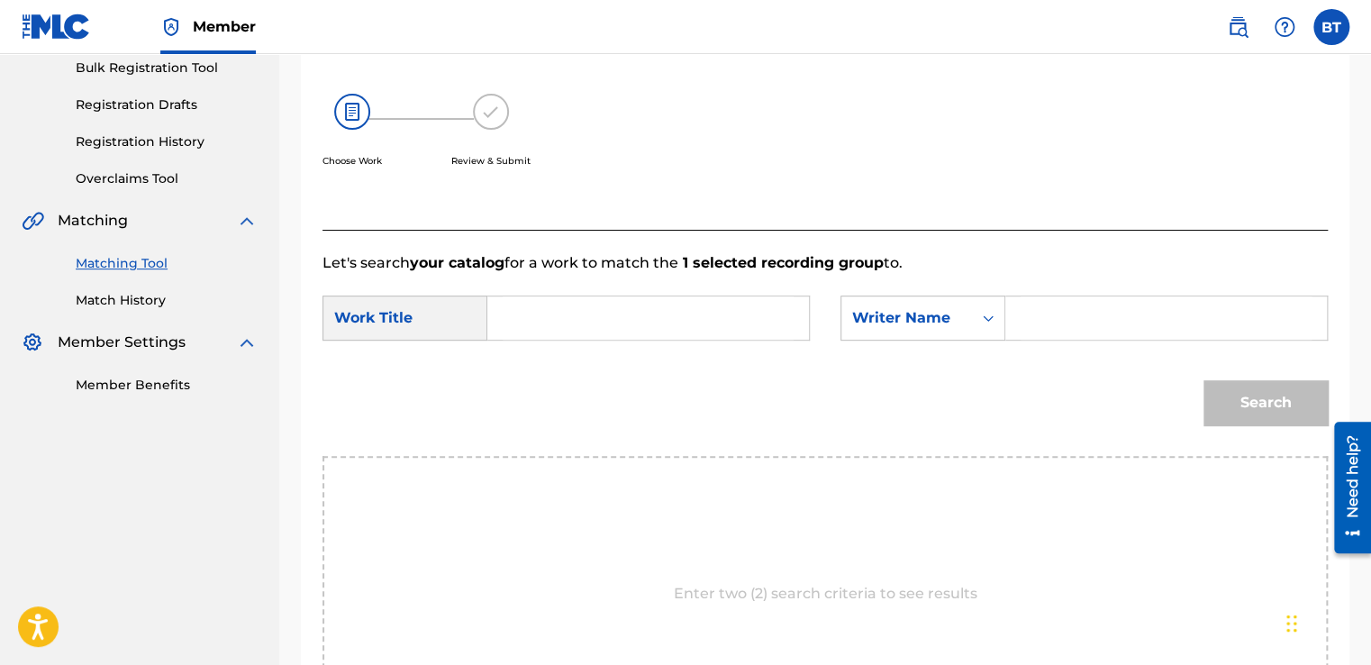
click at [1074, 322] on input "Search Form" at bounding box center [1166, 317] width 291 height 43
paste input "[PERSON_NAME]"
type input "[PERSON_NAME]"
click at [733, 332] on input "Search Form" at bounding box center [648, 317] width 291 height 43
click at [586, 338] on input "Search Form" at bounding box center [648, 317] width 291 height 43
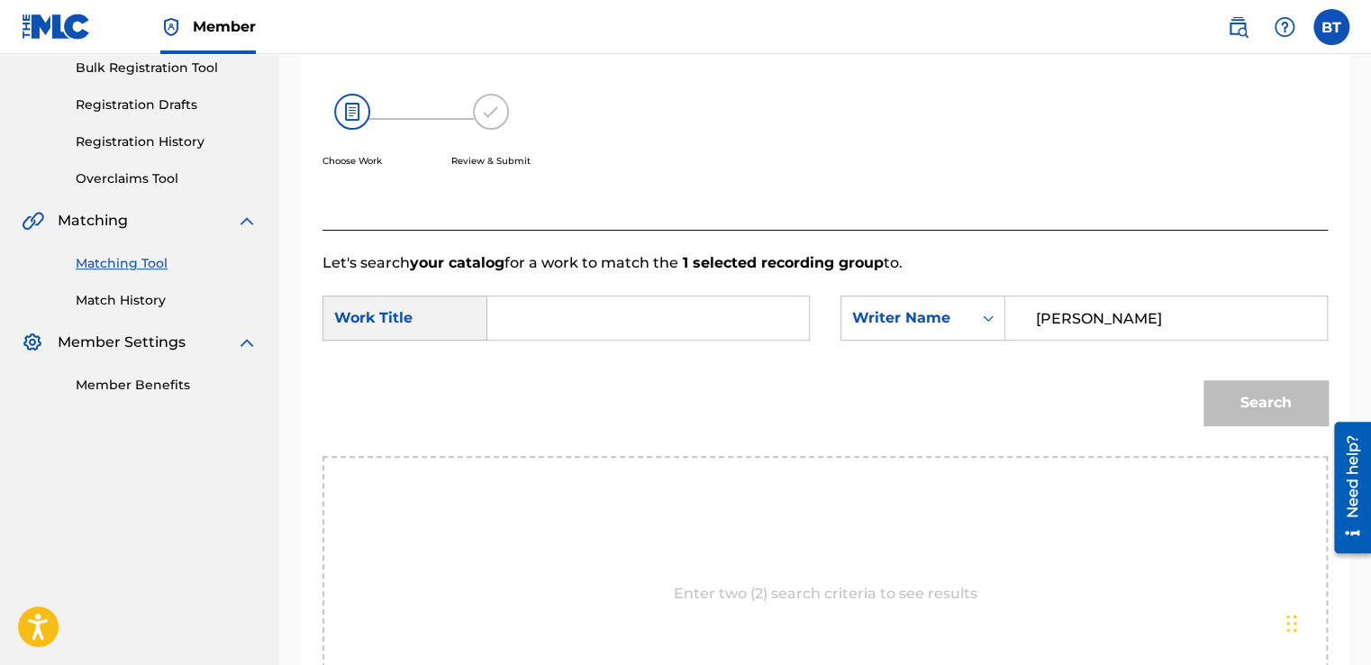
paste input "Hey There Delilah (Higher Key) [Originally Performed by Plain White T's] - Acou…"
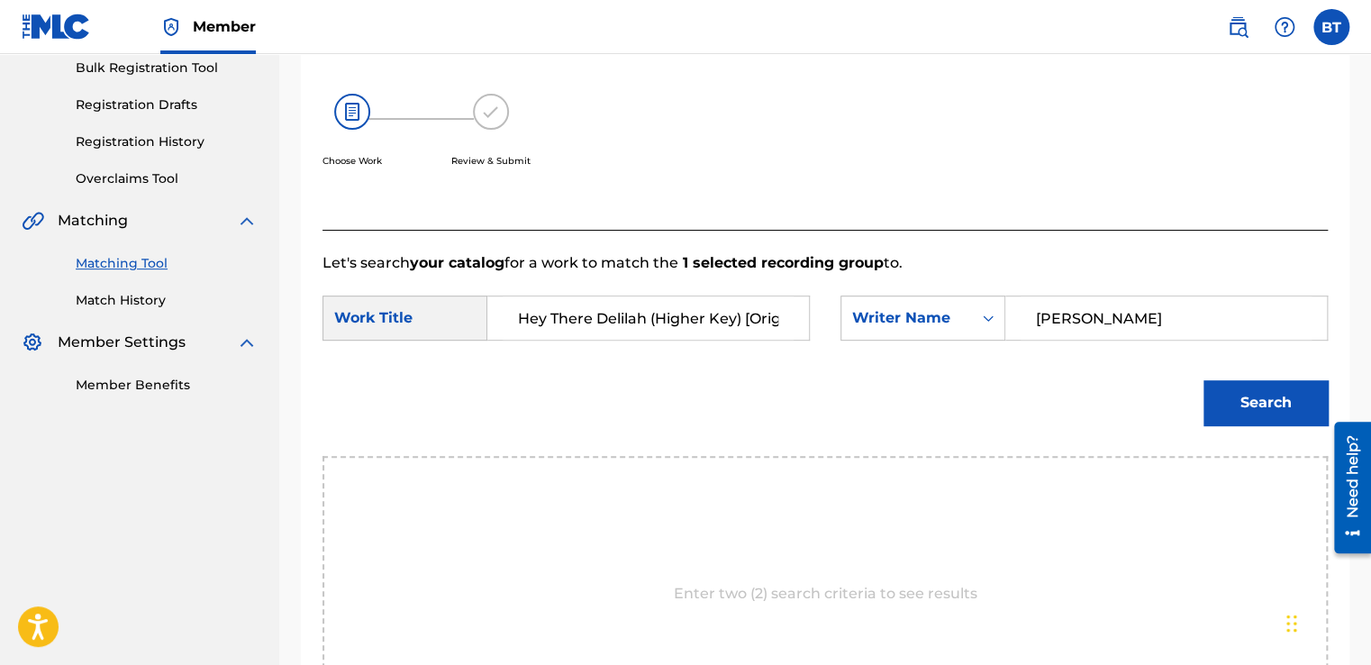
scroll to position [0, 450]
type input "Hey There Delilah (Higher Key) [Originally Performed by Plain White T's] - Acou…"
click at [1240, 398] on button "Search" at bounding box center [1265, 402] width 124 height 45
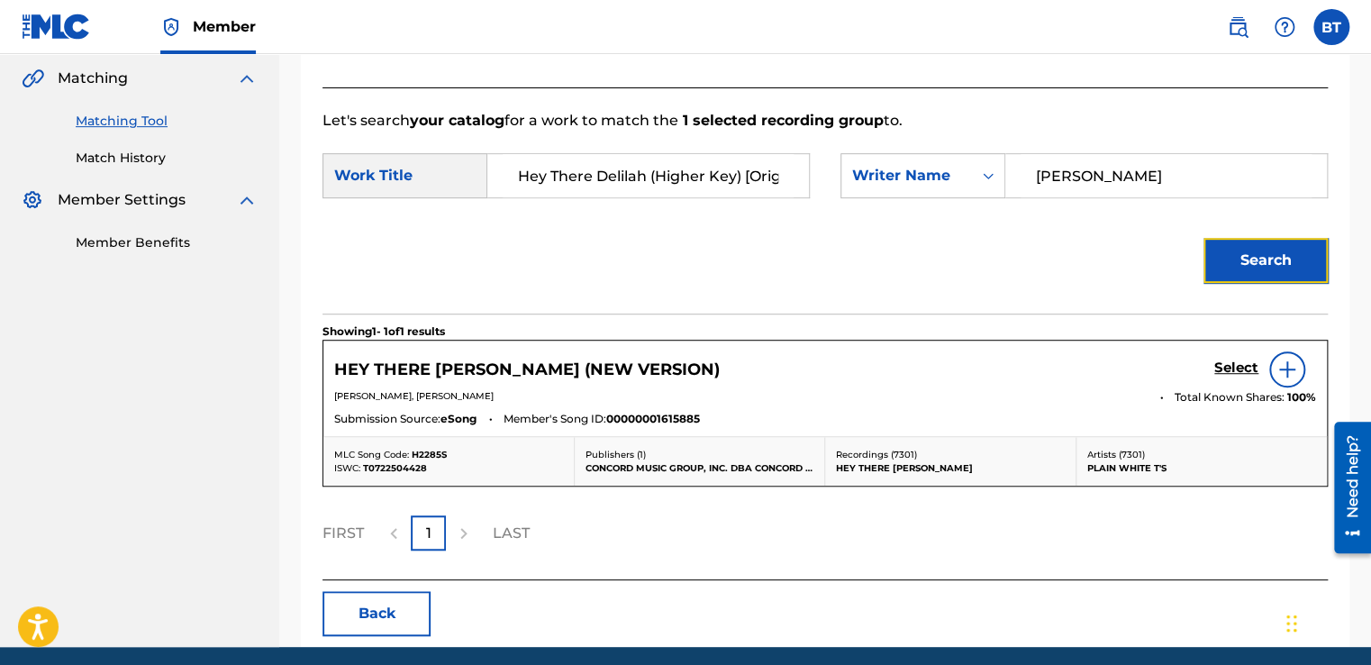
scroll to position [451, 0]
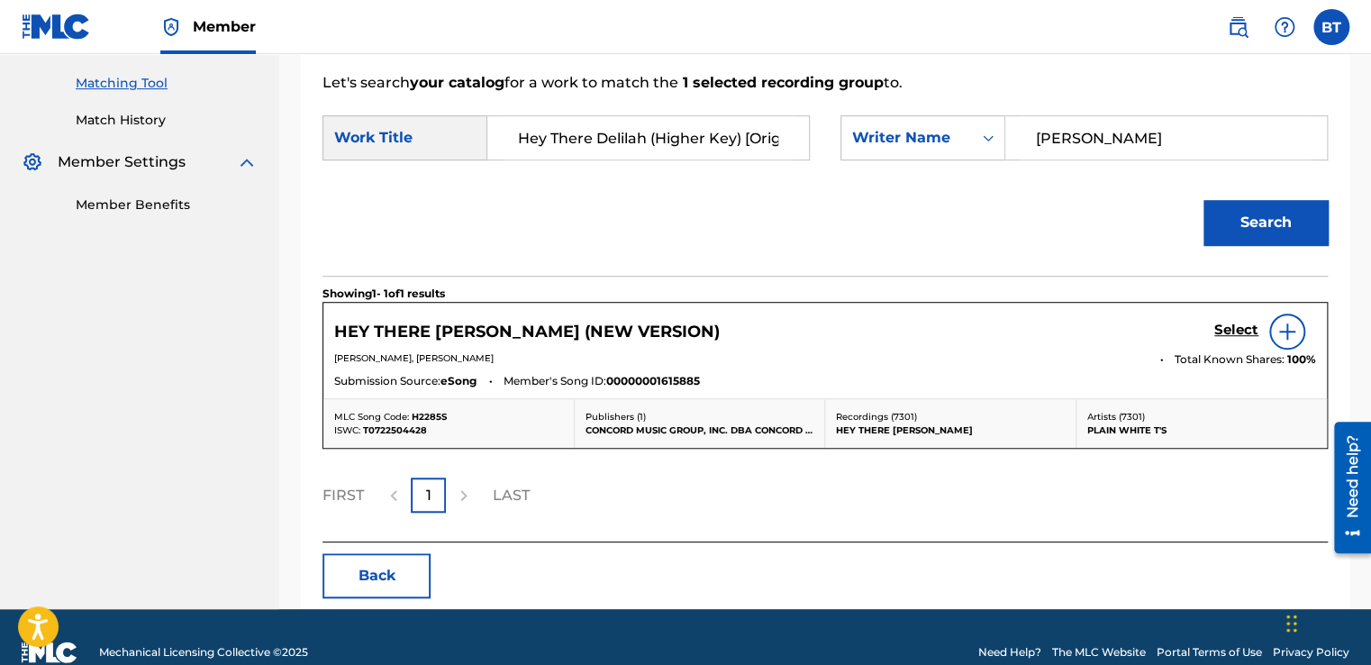
click at [1282, 331] on img at bounding box center [1287, 332] width 22 height 22
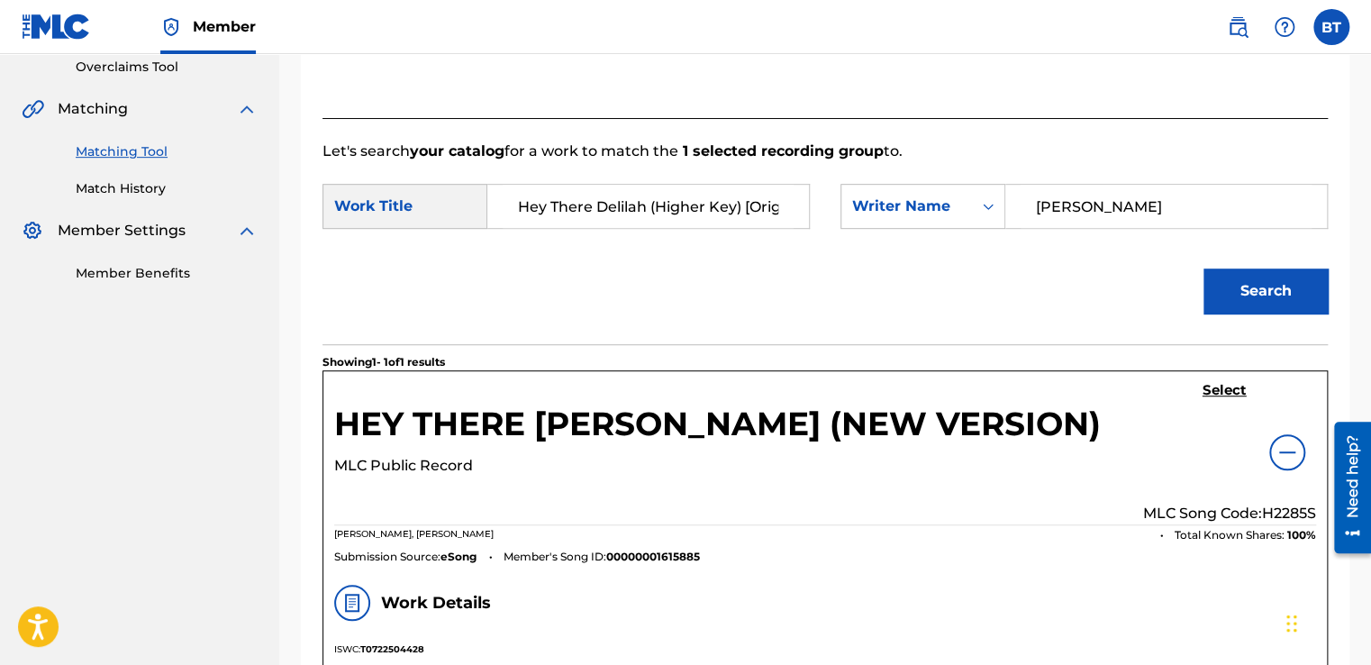
scroll to position [382, 0]
click at [958, 203] on div "Writer Name" at bounding box center [906, 207] width 109 height 22
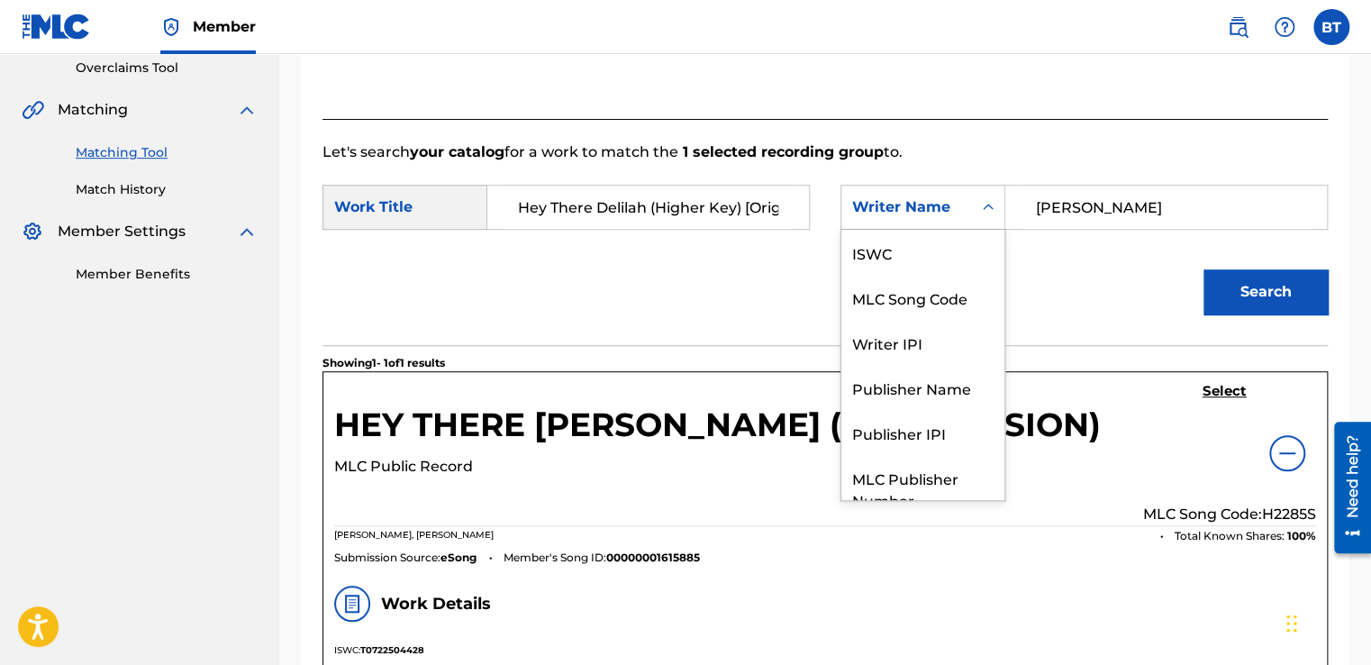
scroll to position [67, 0]
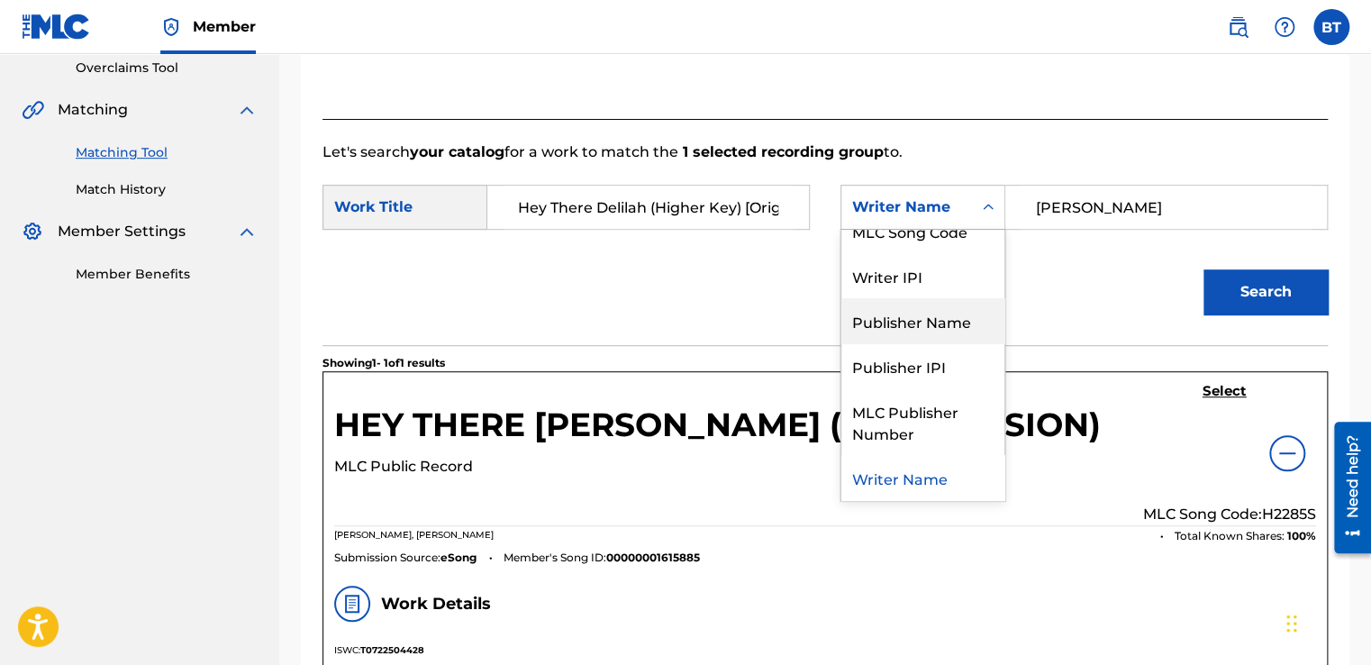
click at [946, 318] on div "Publisher Name" at bounding box center [922, 320] width 163 height 45
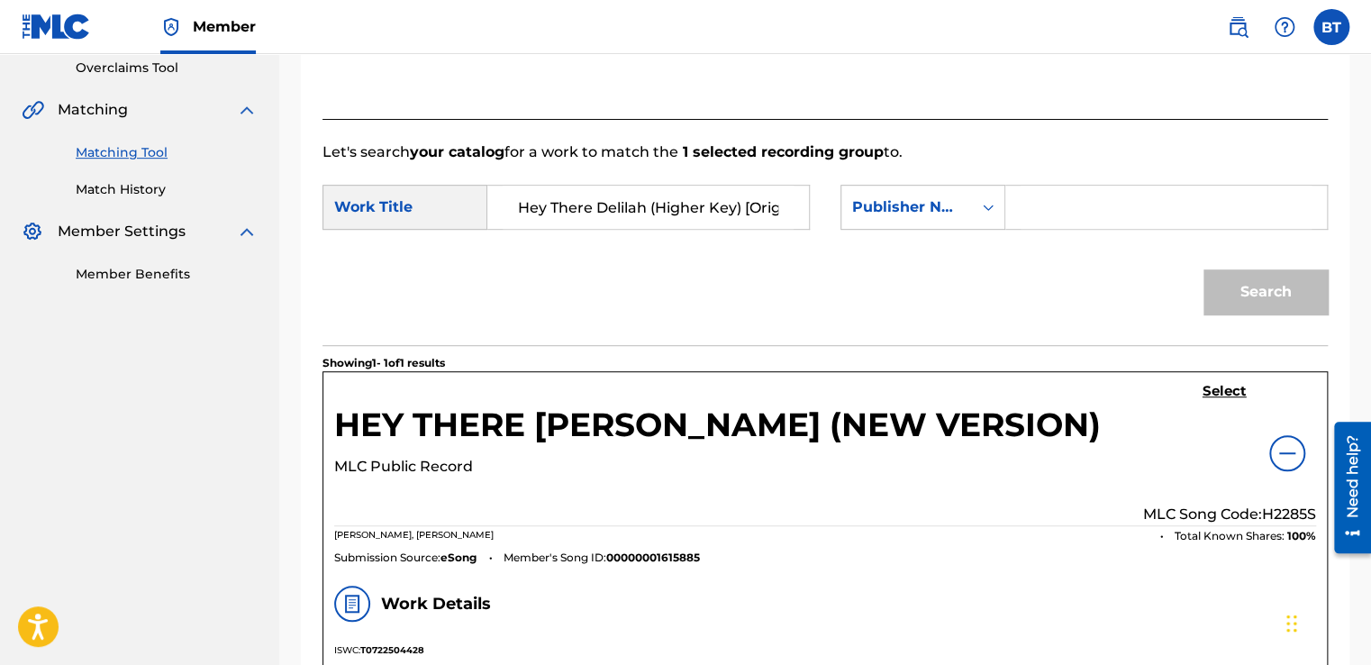
click at [1145, 212] on input "Search Form" at bounding box center [1166, 207] width 291 height 43
paste input "Sing2Music Productions Pty Ltd"
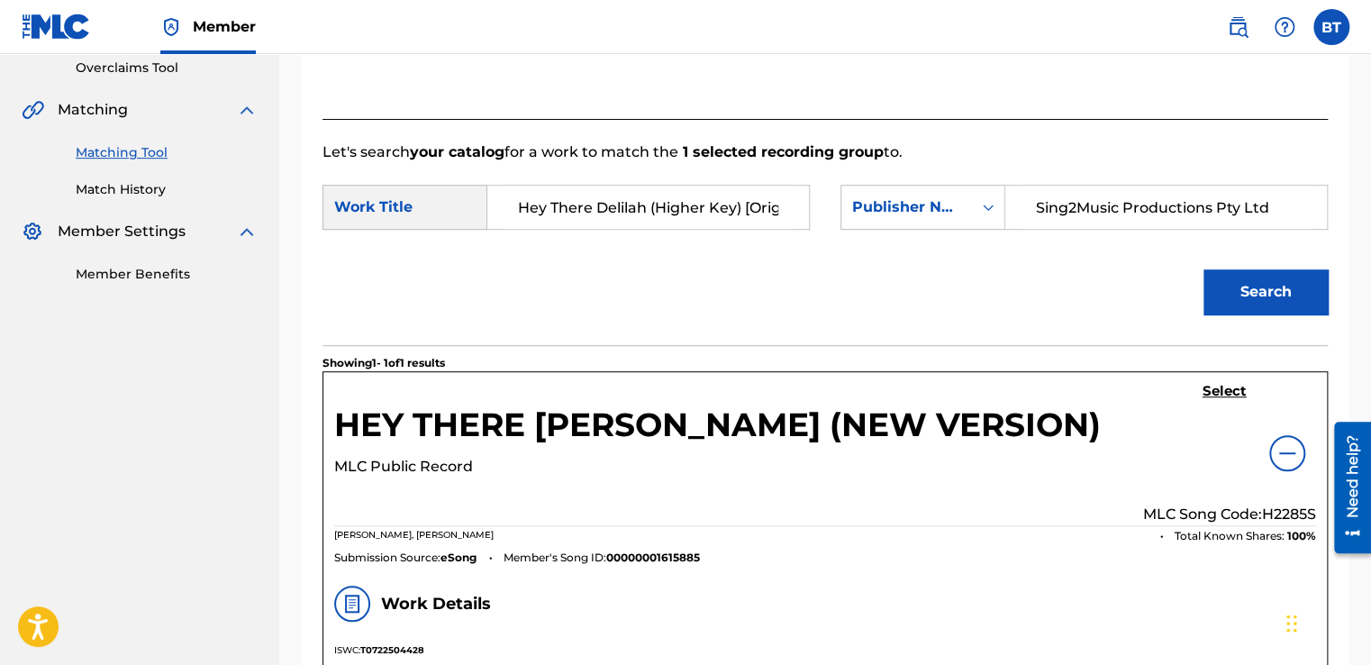
type input "Sing2Music Productions Pty Ltd"
click at [1316, 313] on div "Search" at bounding box center [1260, 287] width 133 height 72
click at [1305, 303] on button "Search" at bounding box center [1265, 291] width 124 height 45
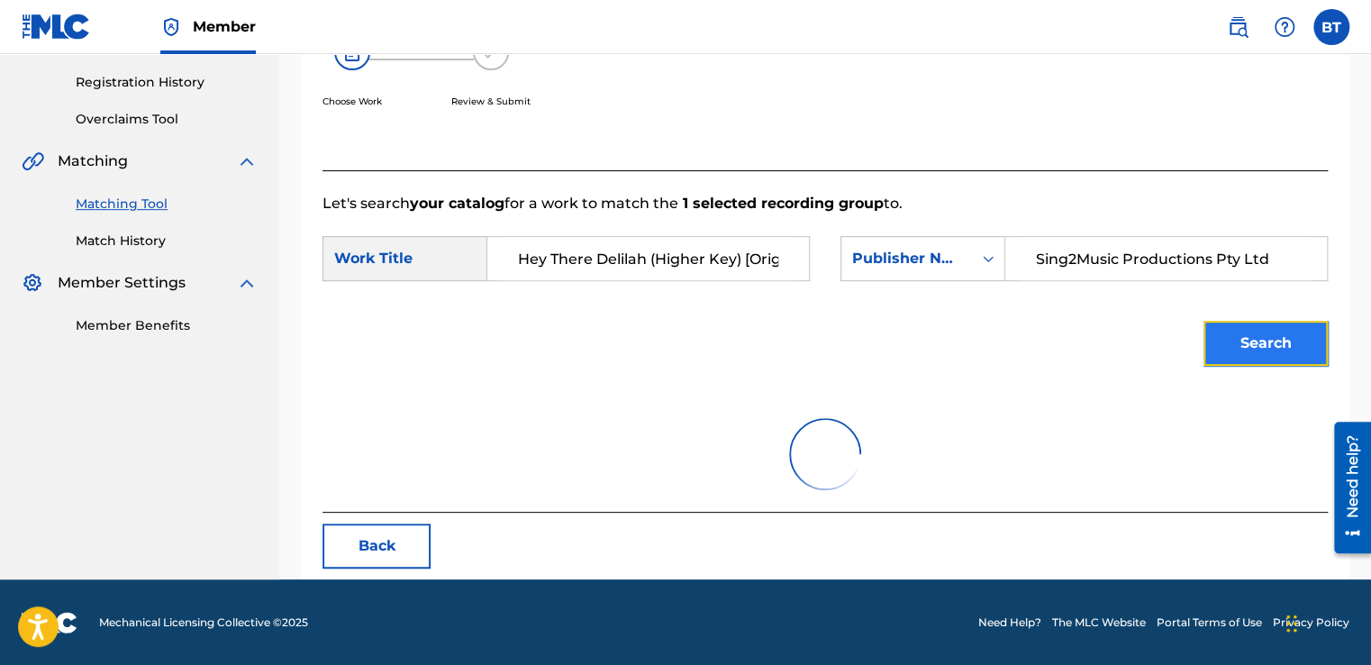
scroll to position [253, 0]
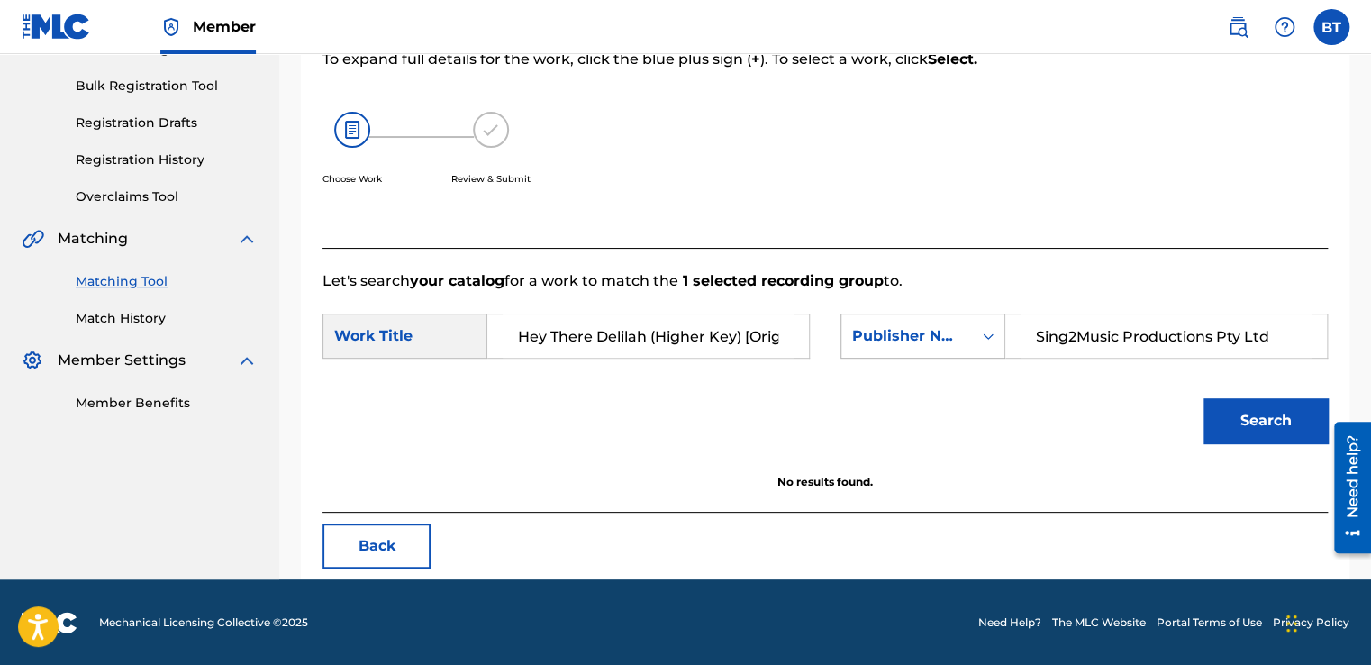
click at [967, 326] on div "Publisher Name" at bounding box center [906, 336] width 131 height 34
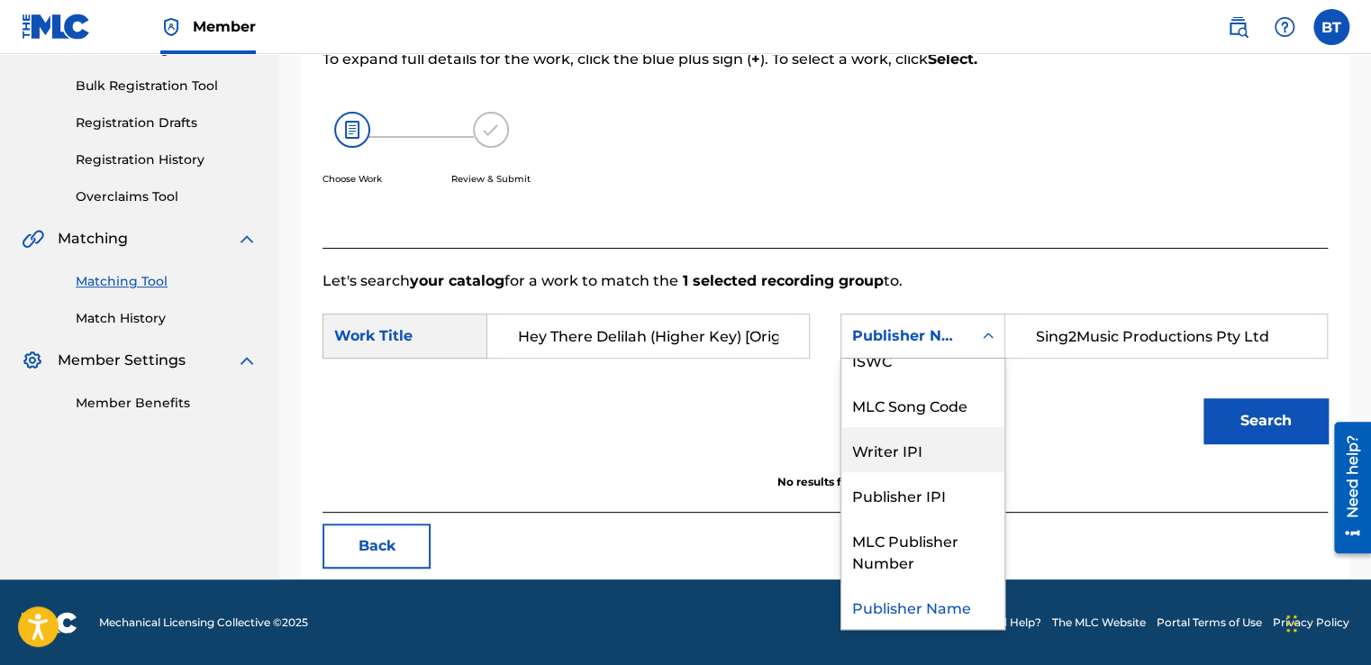
scroll to position [0, 0]
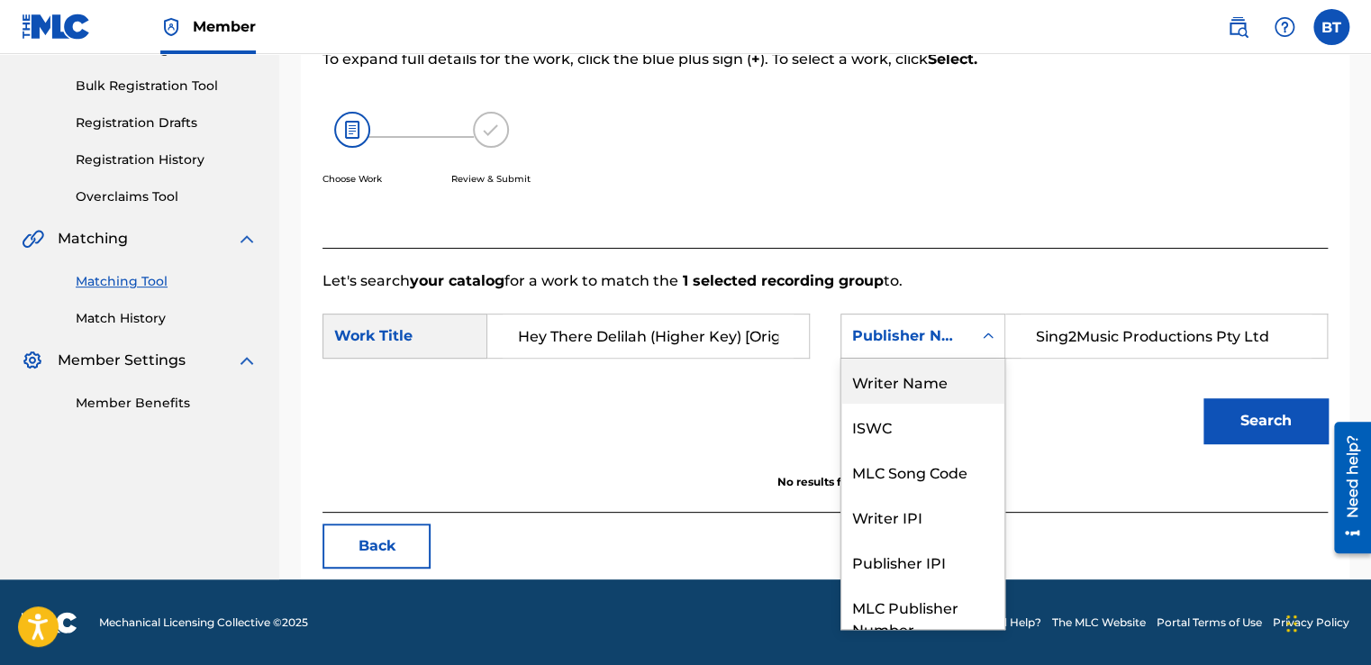
click at [780, 400] on div "Search" at bounding box center [824, 427] width 1005 height 94
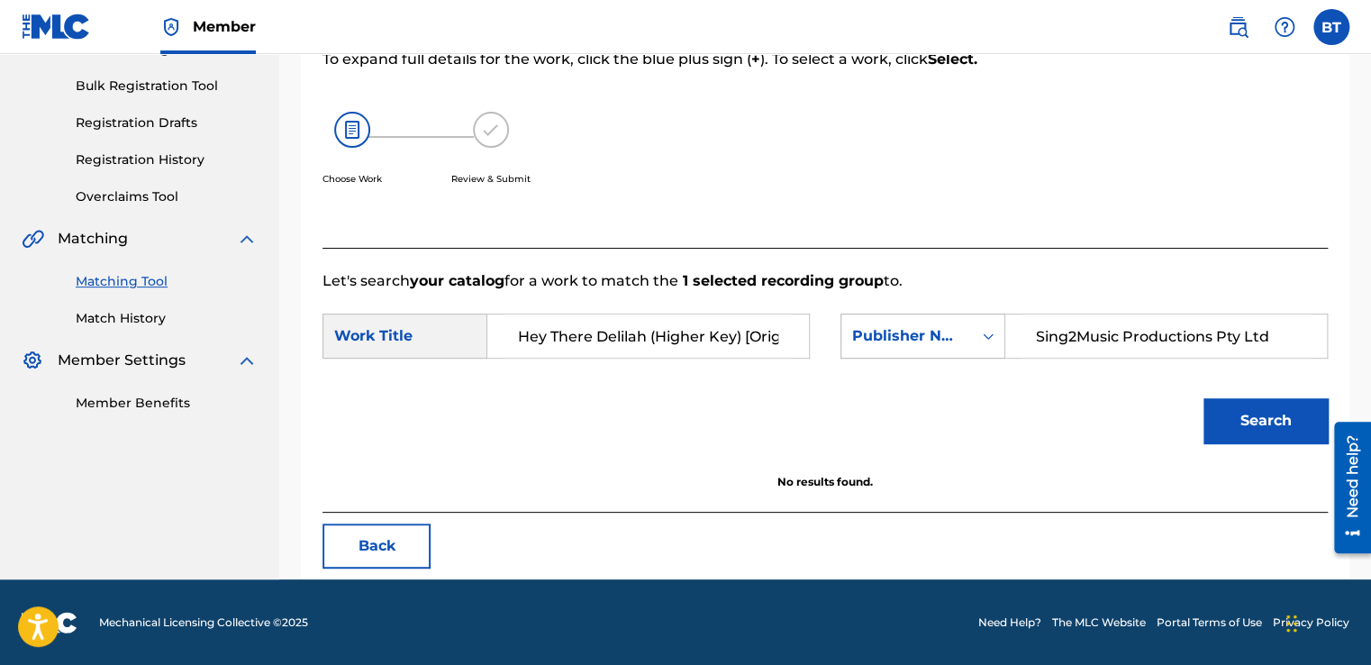
click at [951, 322] on div "Publisher Name" at bounding box center [906, 336] width 131 height 34
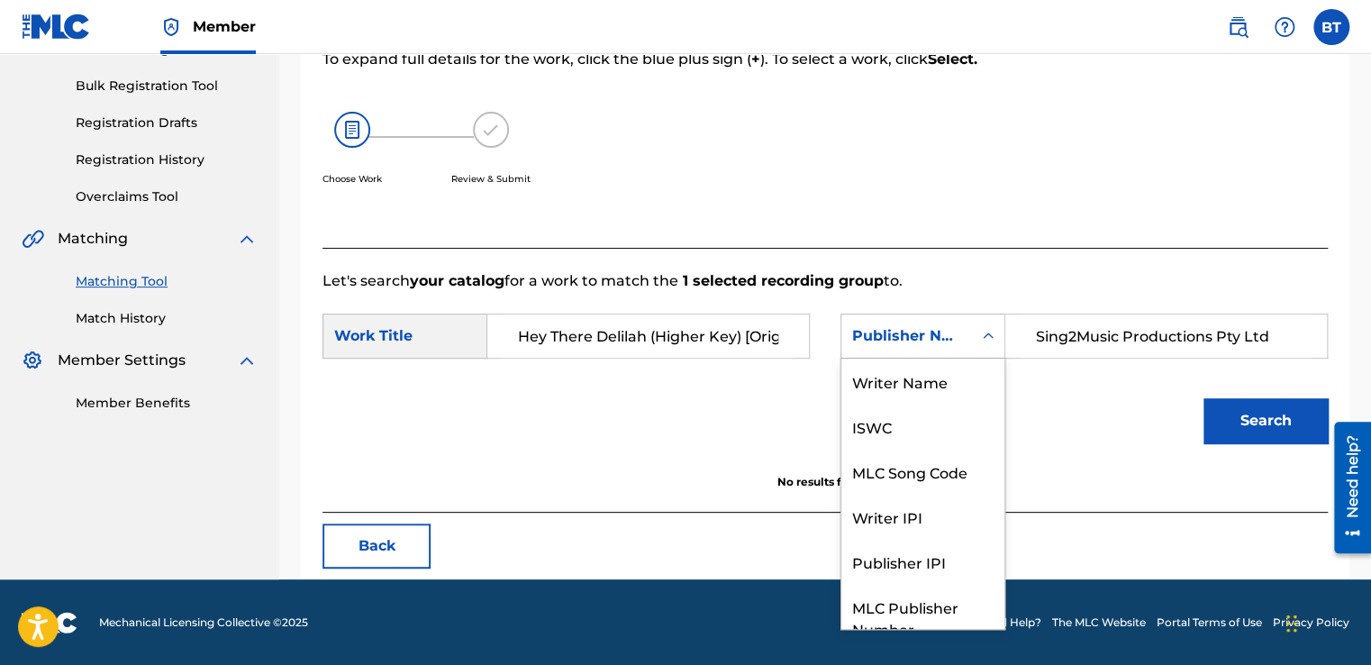
scroll to position [67, 0]
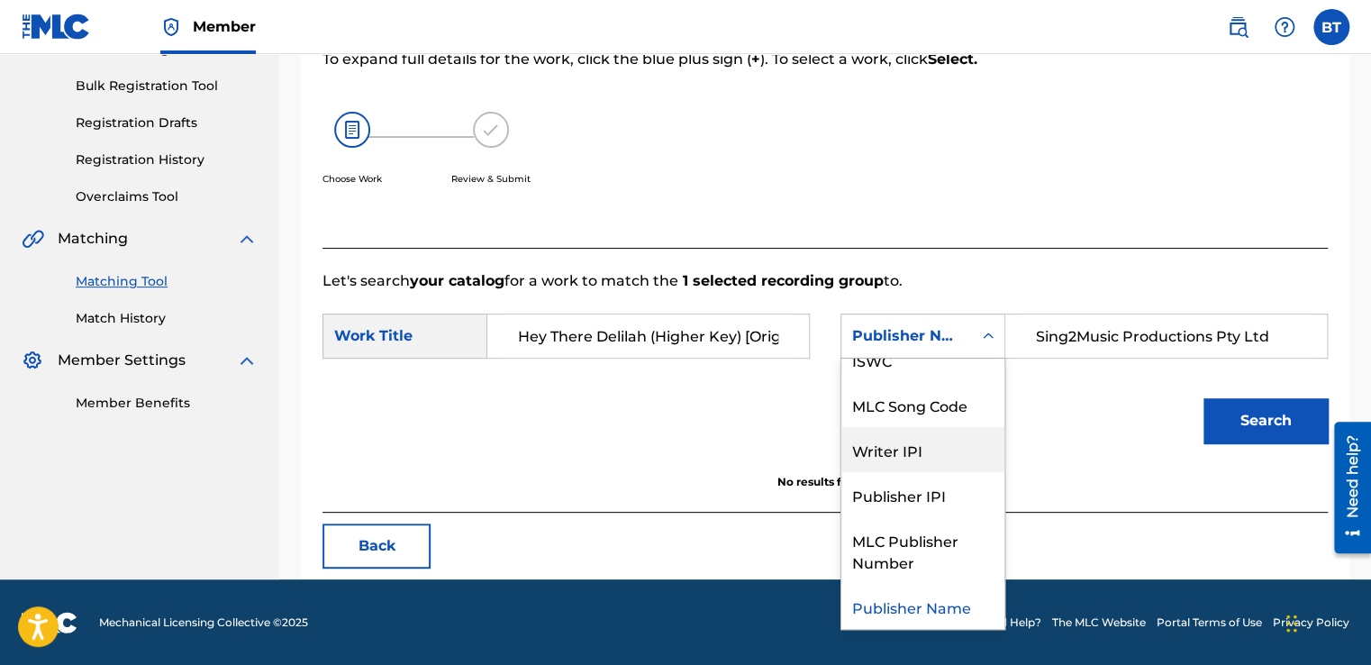
drag, startPoint x: 743, startPoint y: 451, endPoint x: 669, endPoint y: 463, distance: 74.8
click at [740, 451] on div "Search" at bounding box center [824, 427] width 1005 height 94
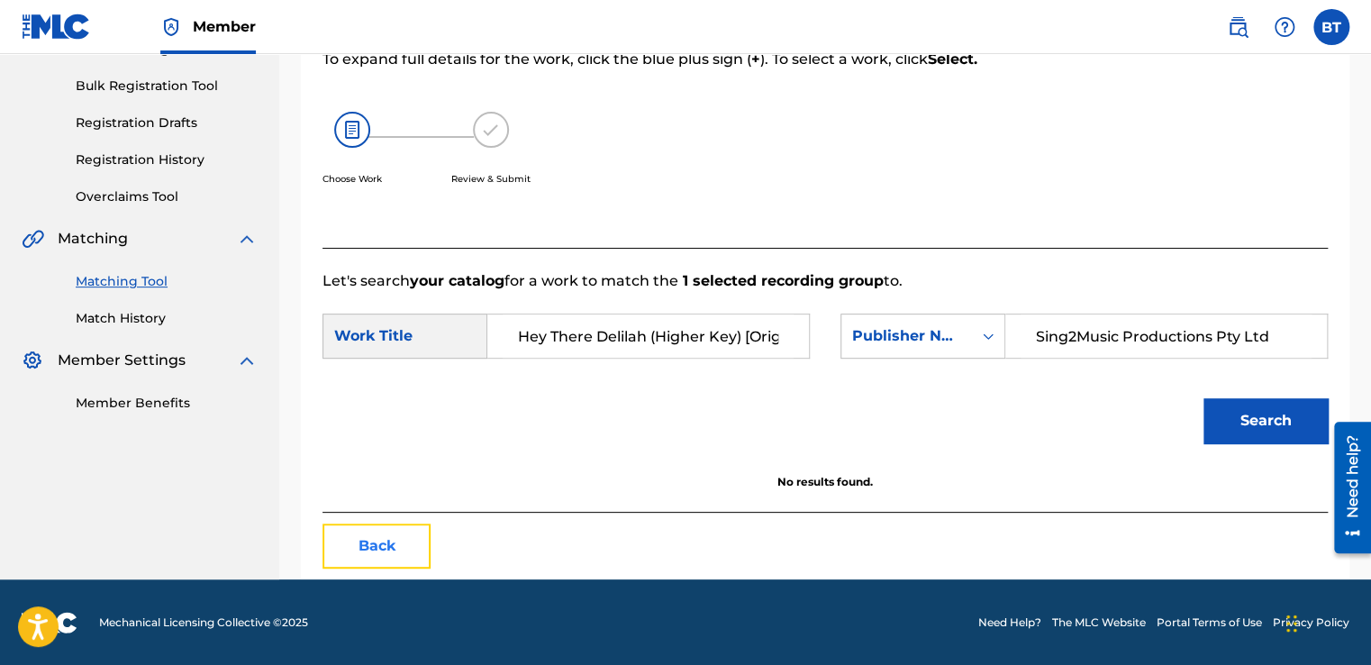
click at [386, 554] on button "Back" at bounding box center [376, 545] width 108 height 45
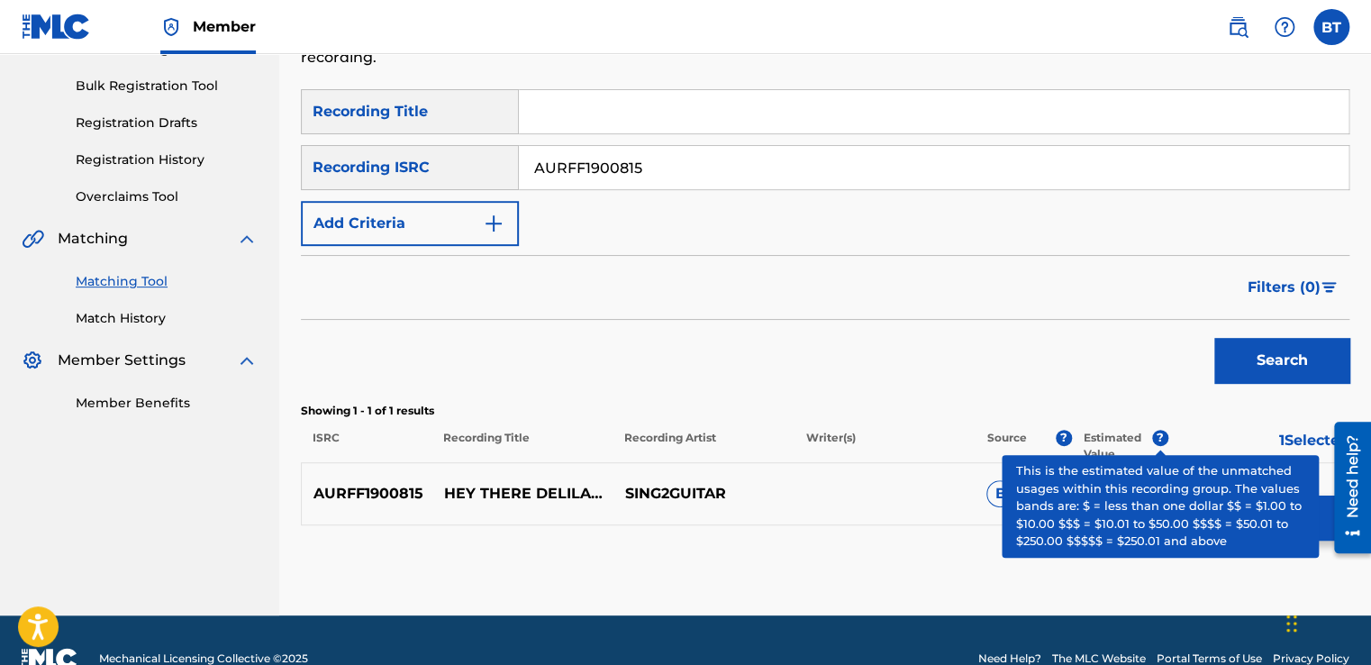
scroll to position [289, 0]
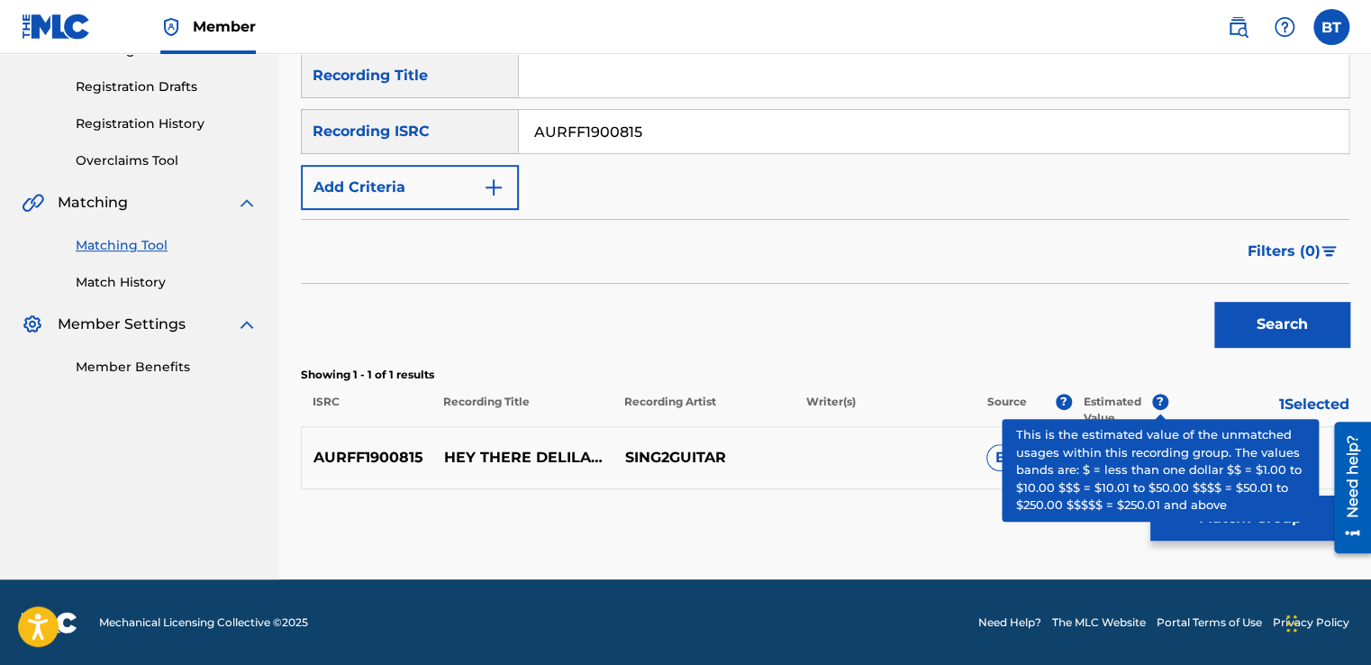
click at [1022, 528] on div "Matching Tool The Matching Tool enables you to suggest matches between sound re…" at bounding box center [825, 194] width 1049 height 769
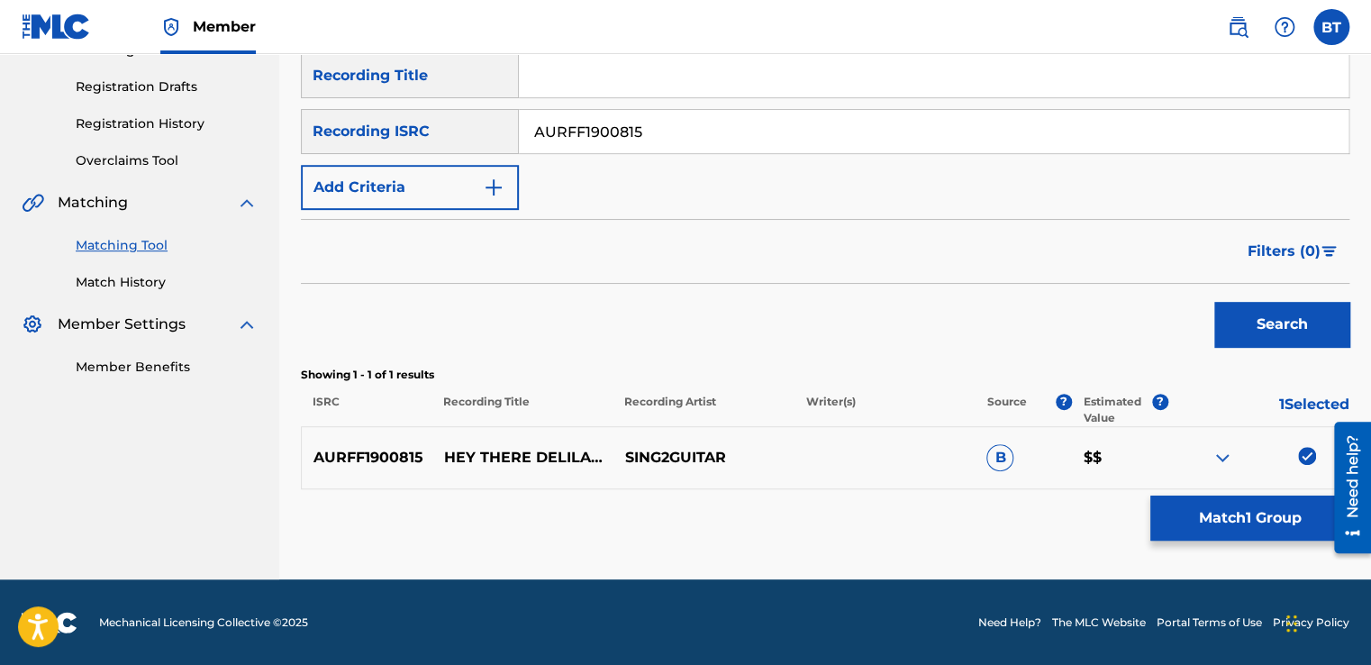
click at [1135, 388] on div "Showing 1 - 1 of 1 results ISRC Recording Title Recording Artist Writer(s) Sour…" at bounding box center [825, 396] width 1049 height 59
click at [1305, 456] on img at bounding box center [1307, 456] width 18 height 18
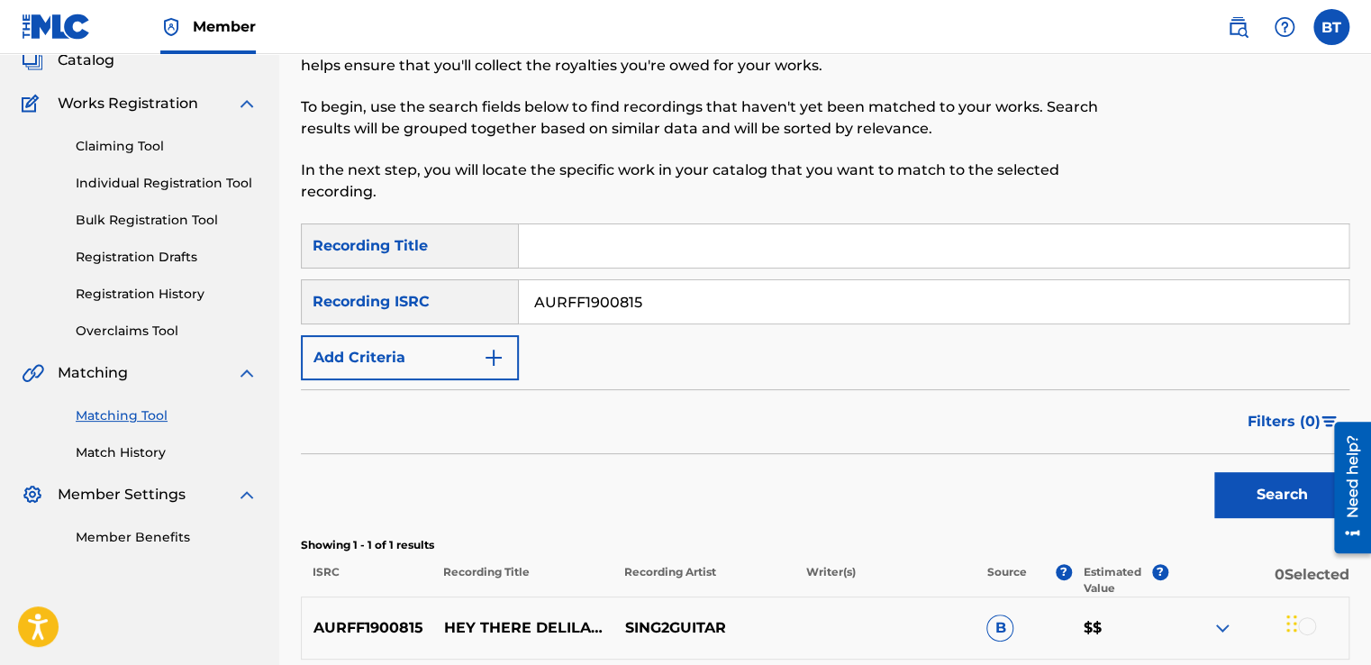
scroll to position [109, 0]
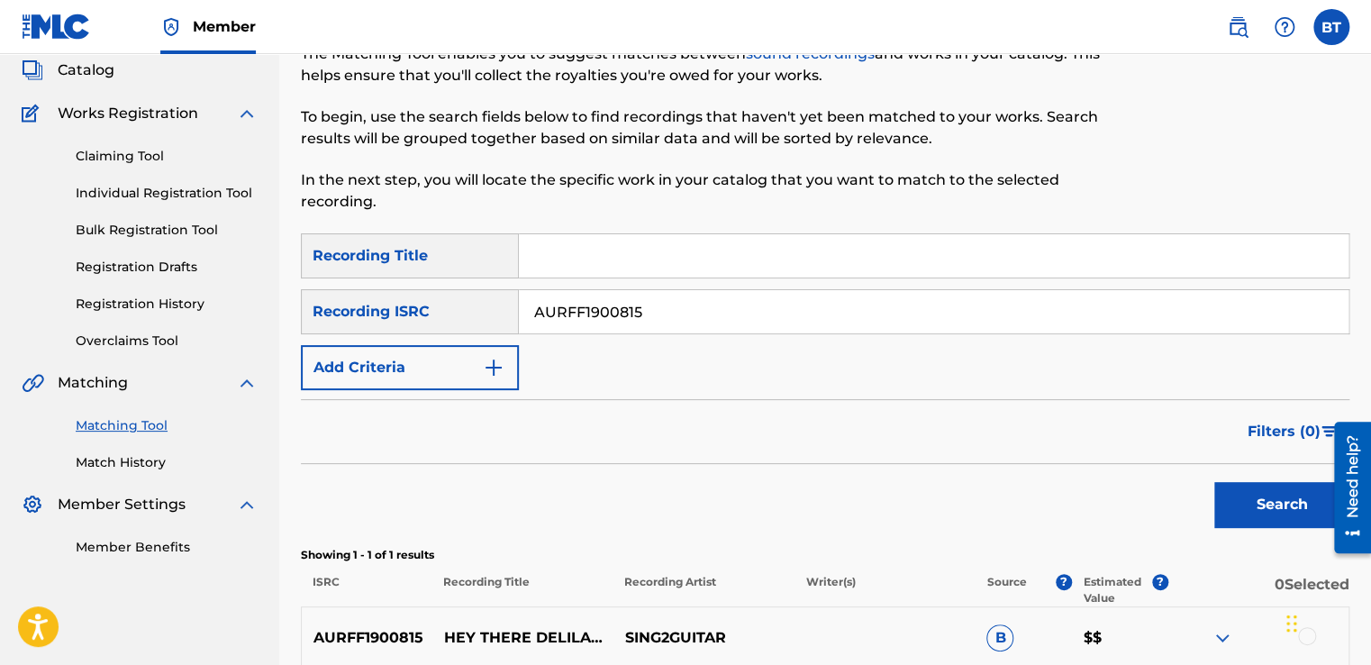
drag, startPoint x: 669, startPoint y: 309, endPoint x: 455, endPoint y: 337, distance: 216.2
click at [455, 337] on div "SearchWithCriteriad1608889-bba0-452e-9f38-4a5ff3c14dcc Recording Title SearchWi…" at bounding box center [825, 311] width 1049 height 157
paste input "USKO1150209"
type input "USKO11502095"
click at [1296, 506] on button "Search" at bounding box center [1281, 504] width 135 height 45
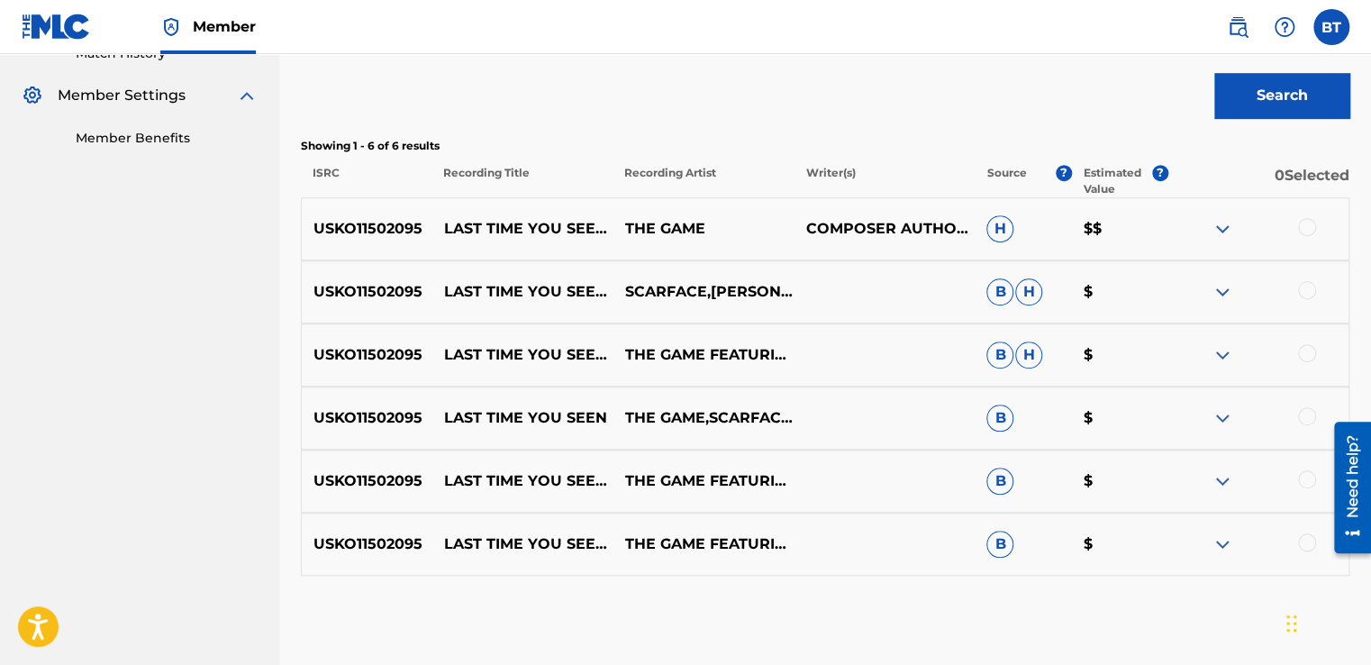
scroll to position [604, 0]
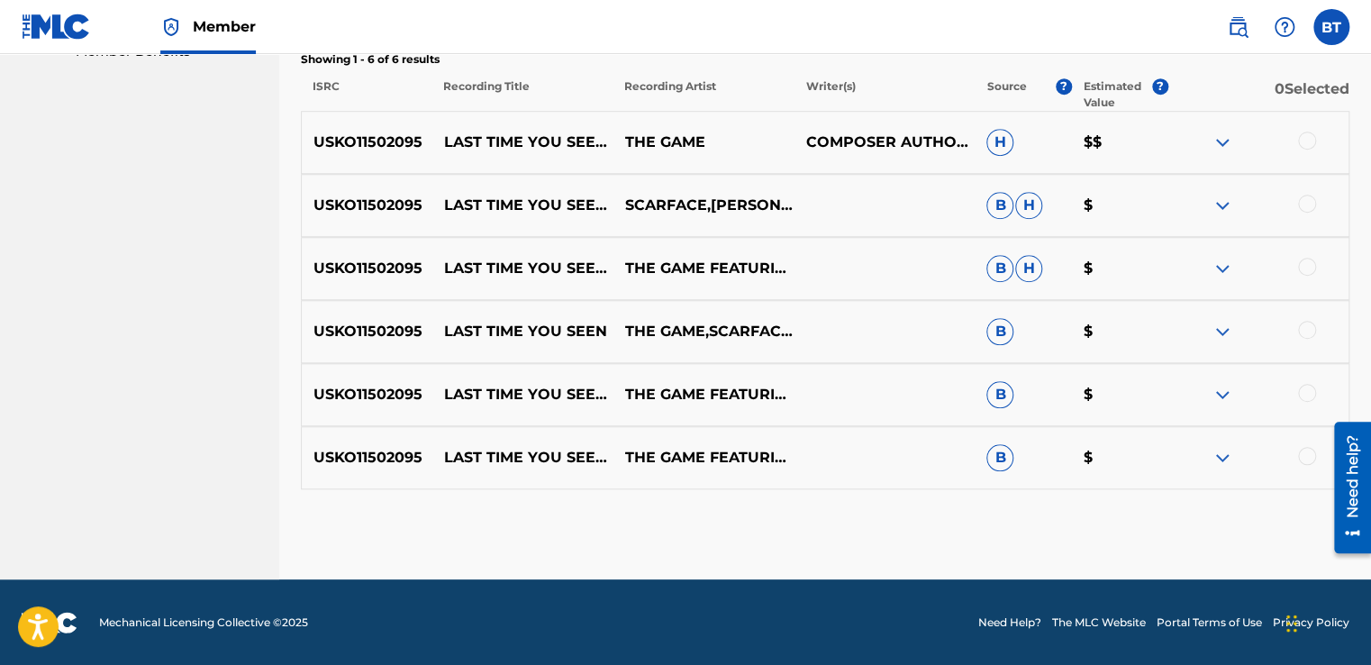
click at [1306, 145] on div at bounding box center [1307, 141] width 18 height 18
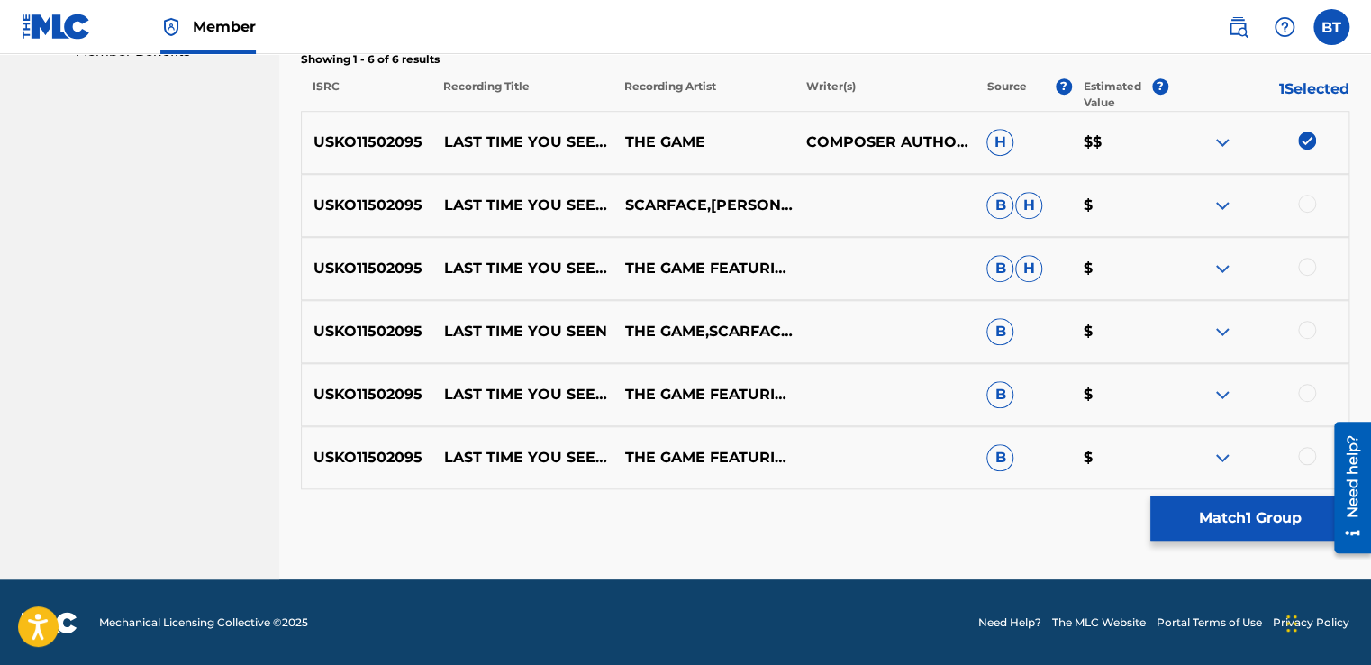
click at [1308, 207] on div at bounding box center [1307, 204] width 18 height 18
click at [1308, 269] on div at bounding box center [1307, 267] width 18 height 18
click at [1304, 325] on div at bounding box center [1307, 330] width 18 height 18
drag, startPoint x: 1304, startPoint y: 392, endPoint x: 1304, endPoint y: 427, distance: 35.1
click at [1304, 393] on div at bounding box center [1307, 393] width 18 height 18
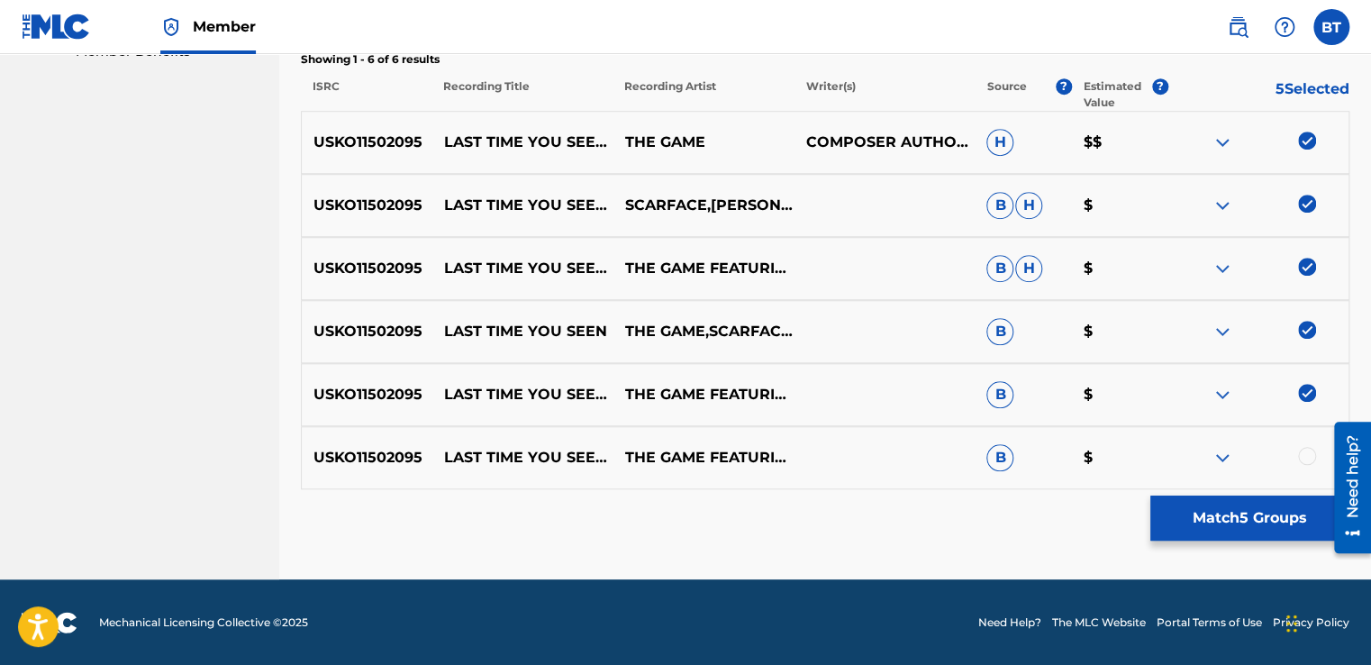
click at [1309, 459] on div at bounding box center [1307, 456] width 18 height 18
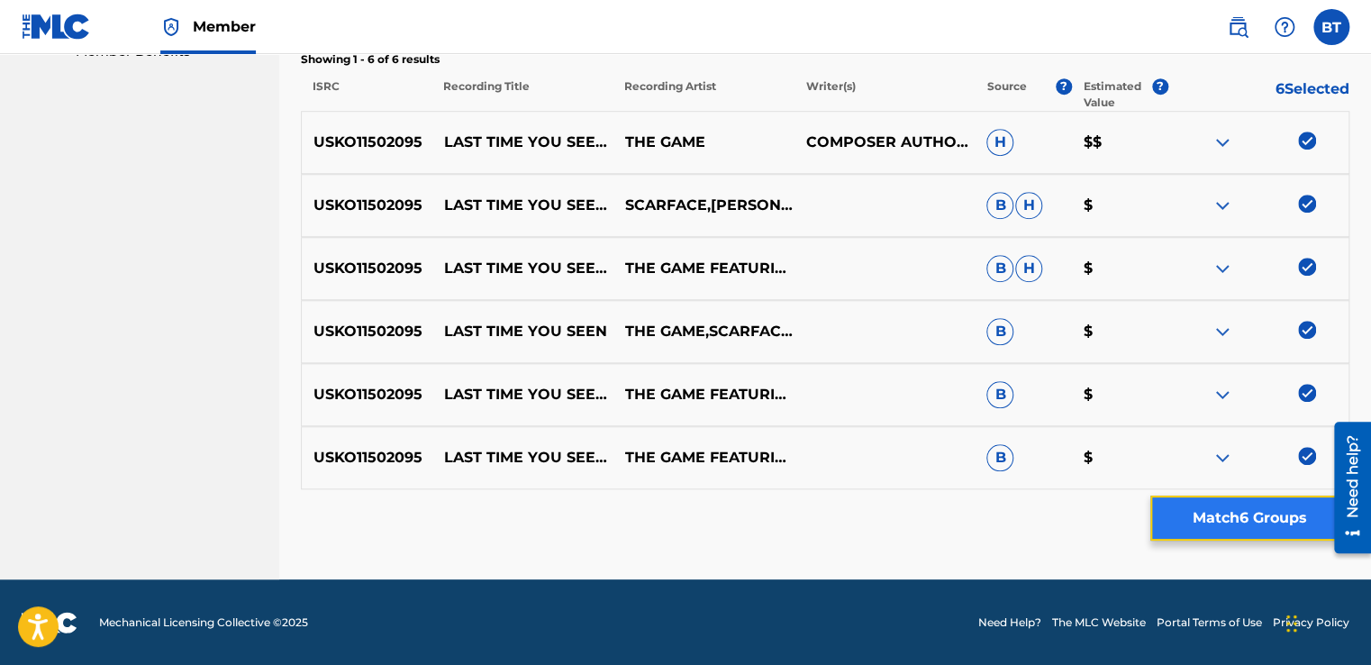
click at [1282, 525] on button "Match 6 Groups" at bounding box center [1249, 517] width 199 height 45
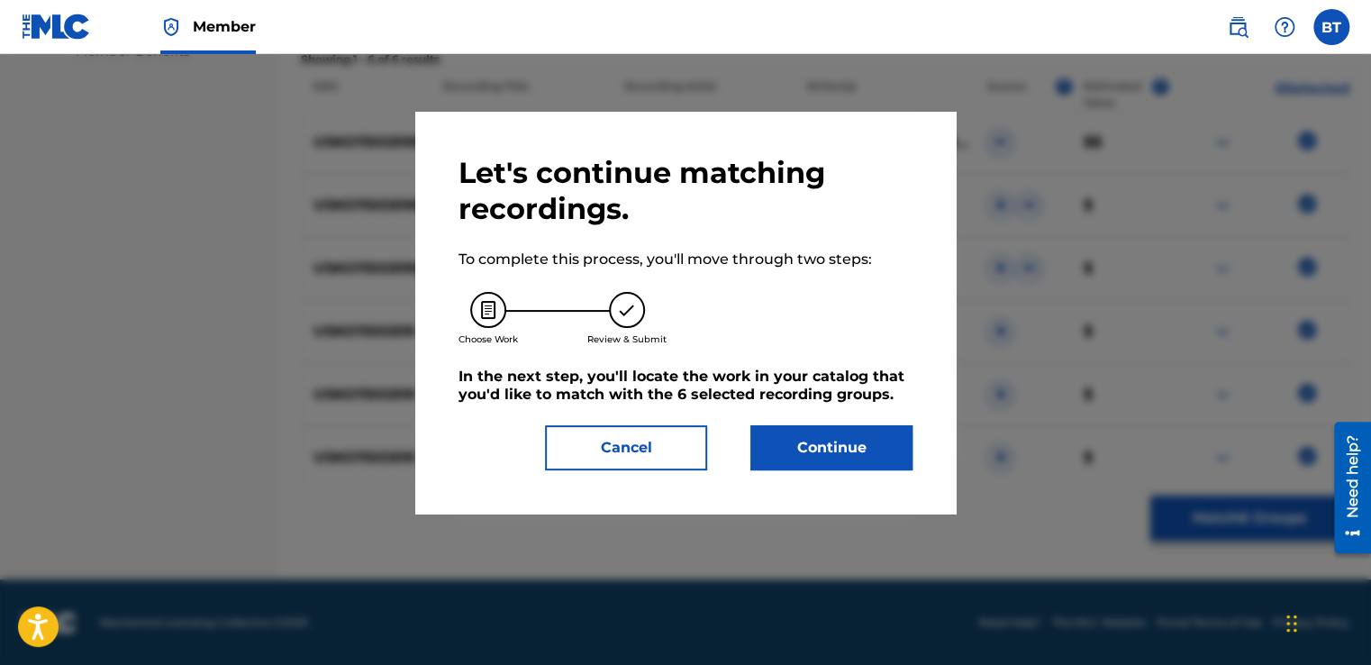
click at [868, 470] on div "Let's continue matching recordings. To complete this process, you'll move throu…" at bounding box center [685, 313] width 540 height 402
click at [865, 456] on button "Continue" at bounding box center [831, 447] width 162 height 45
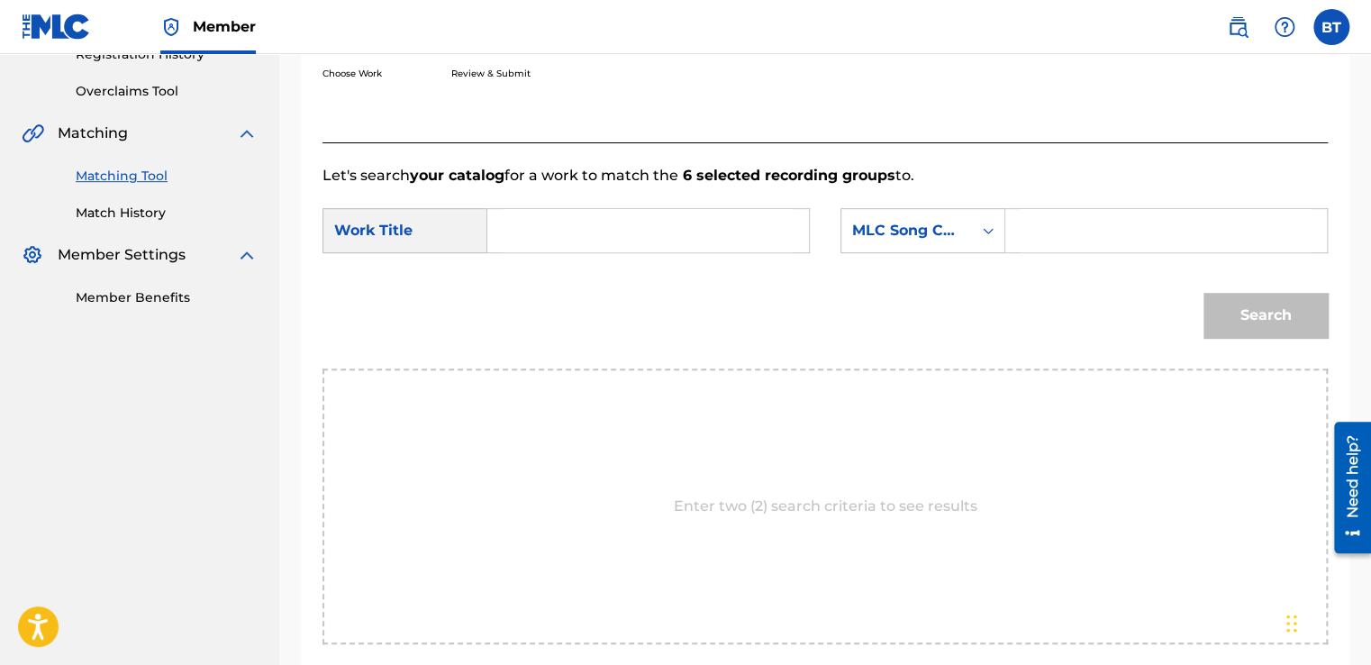
scroll to position [354, 0]
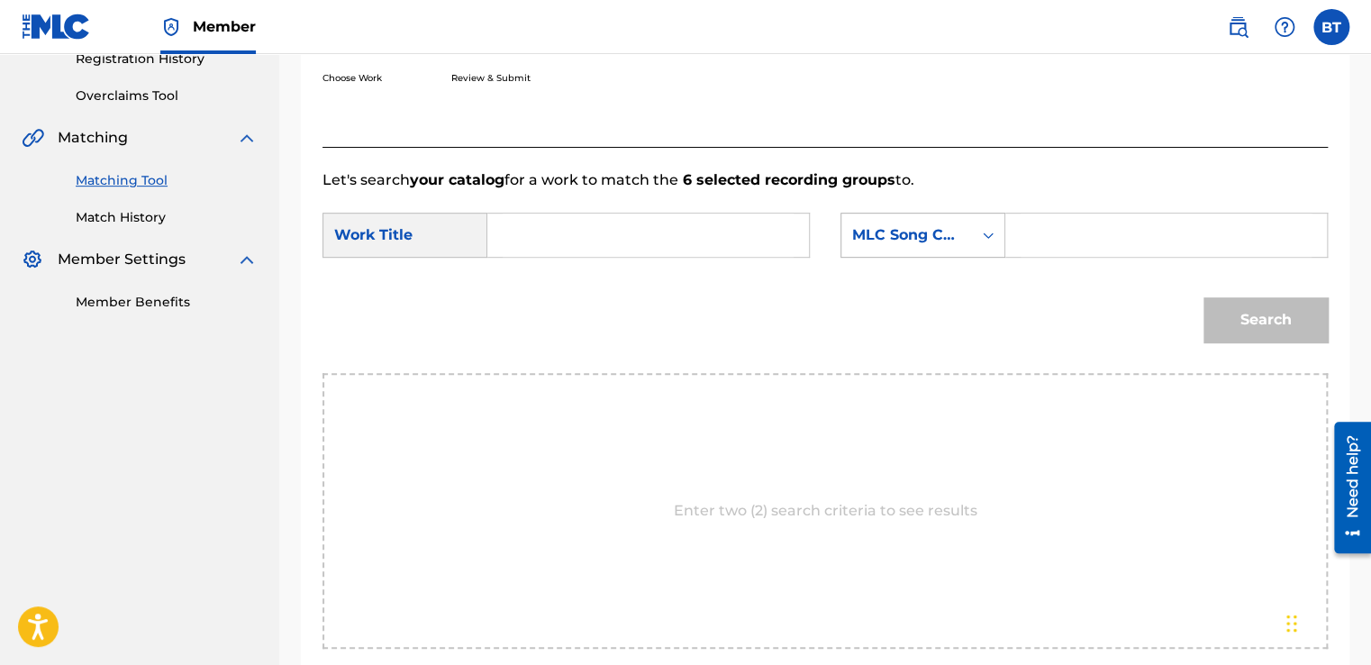
click at [943, 240] on div "MLC Song Code" at bounding box center [906, 235] width 109 height 22
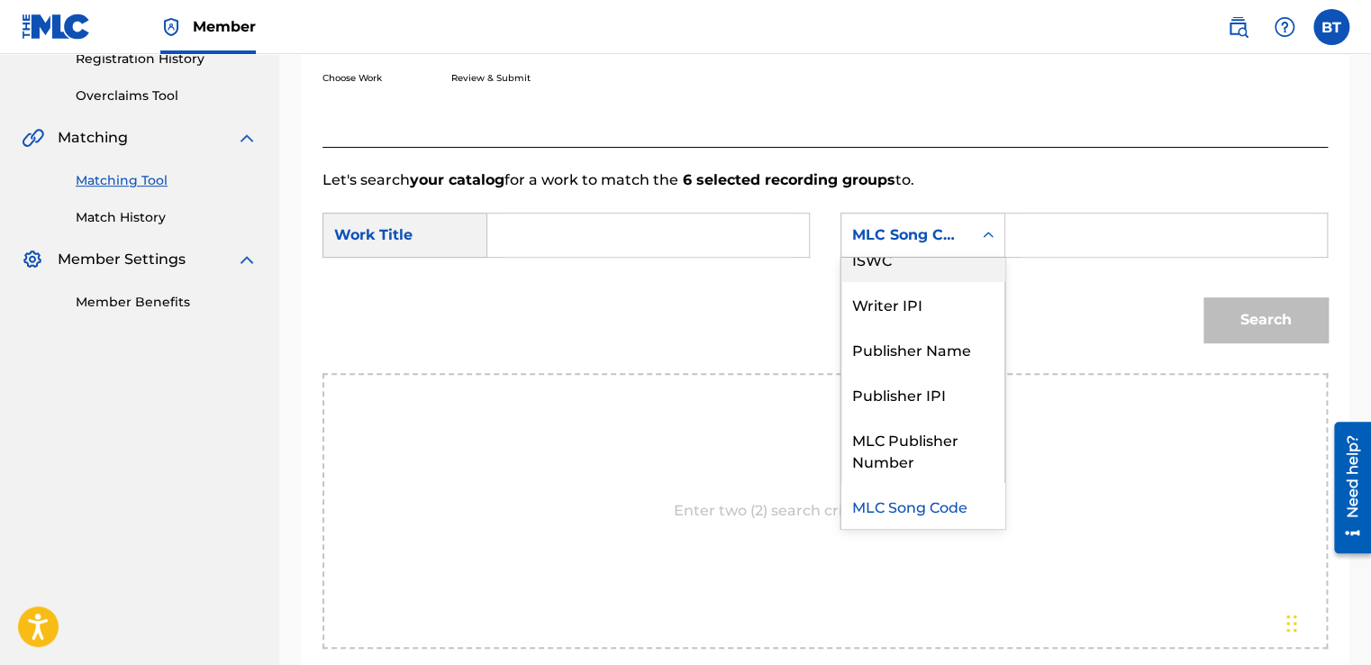
scroll to position [0, 0]
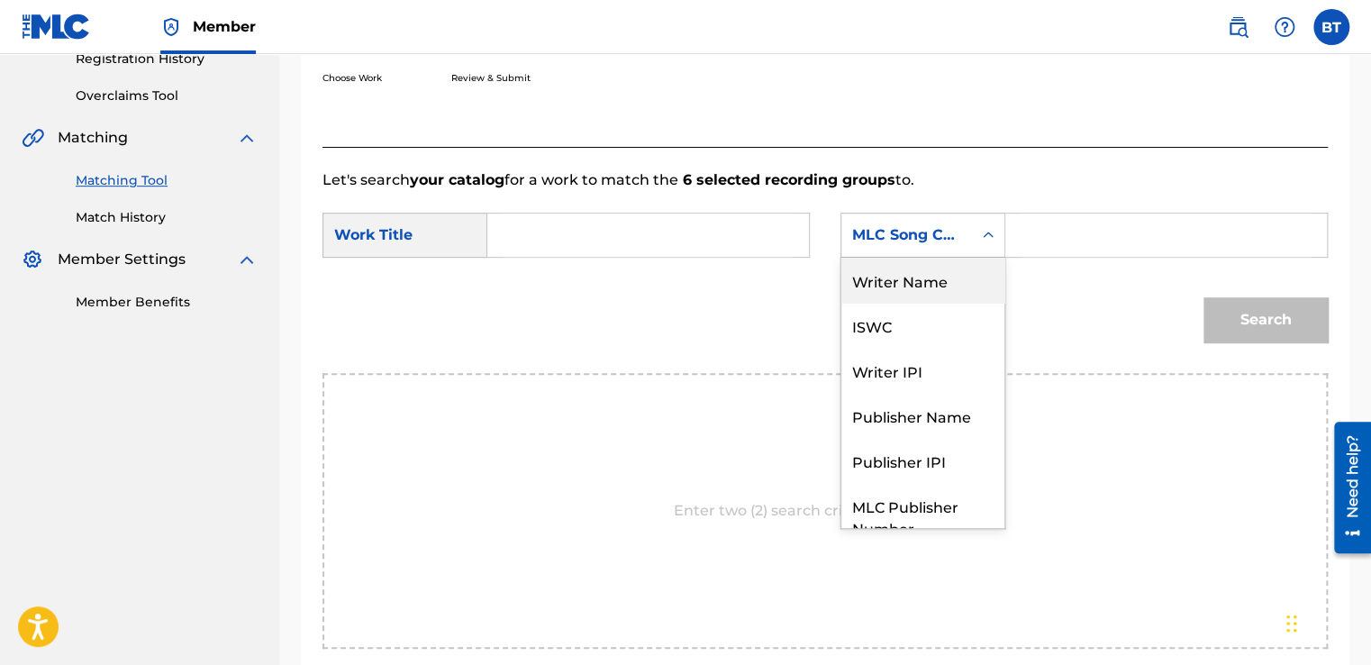
click at [964, 289] on div "Writer Name" at bounding box center [922, 280] width 163 height 45
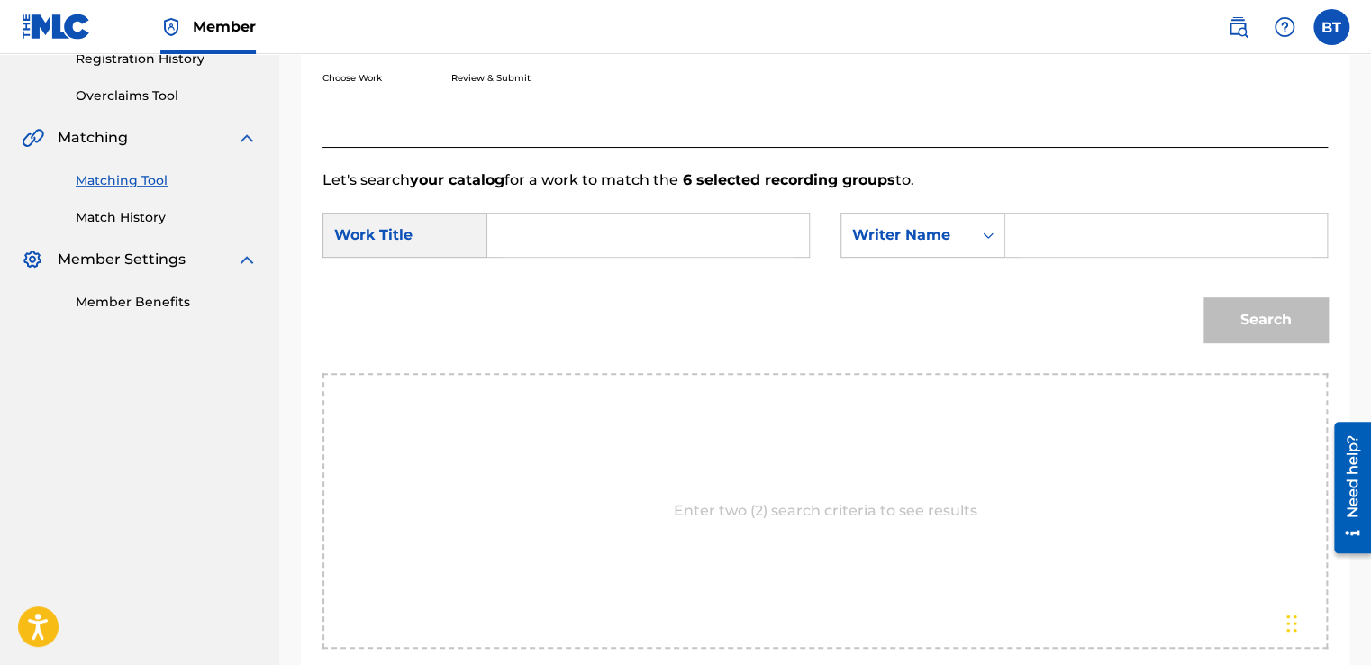
click at [1012, 236] on div "Search Form" at bounding box center [1166, 235] width 322 height 45
click at [1034, 225] on input "Search Form" at bounding box center [1166, 234] width 291 height 43
type input "g"
type input "G Koop"
click at [729, 236] on input "Search Form" at bounding box center [648, 234] width 291 height 43
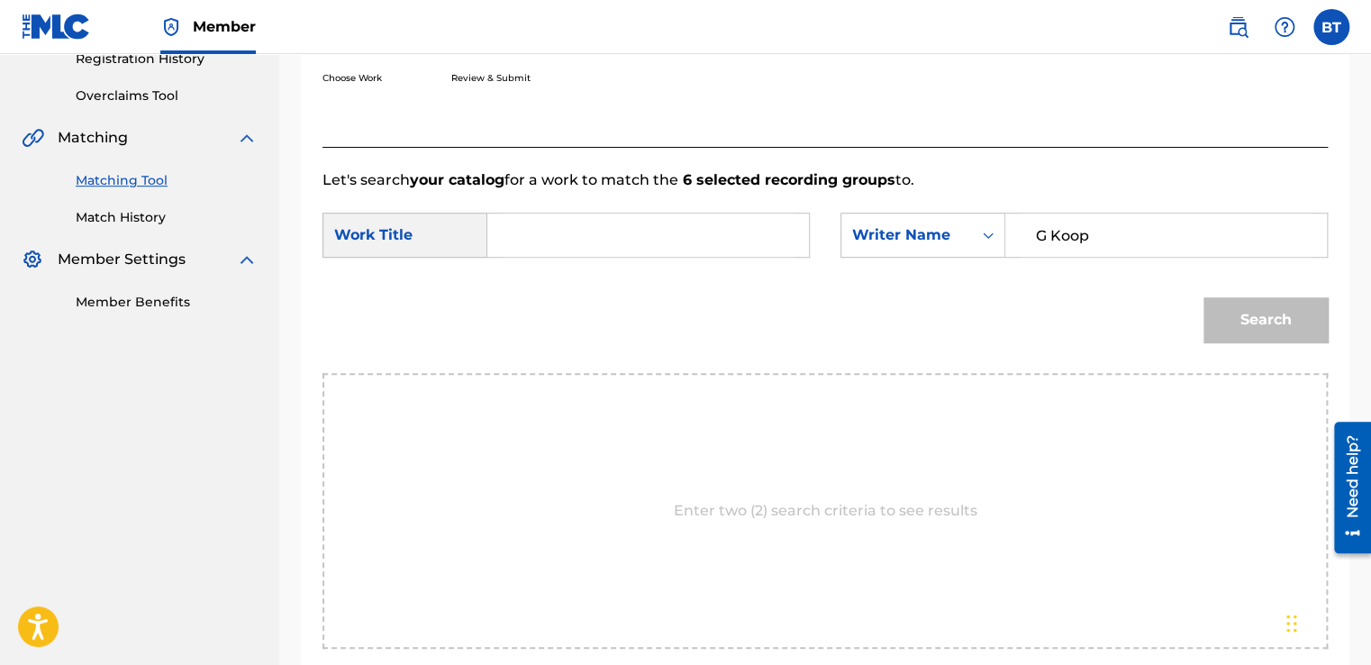
paste input "Last Time You Seen"
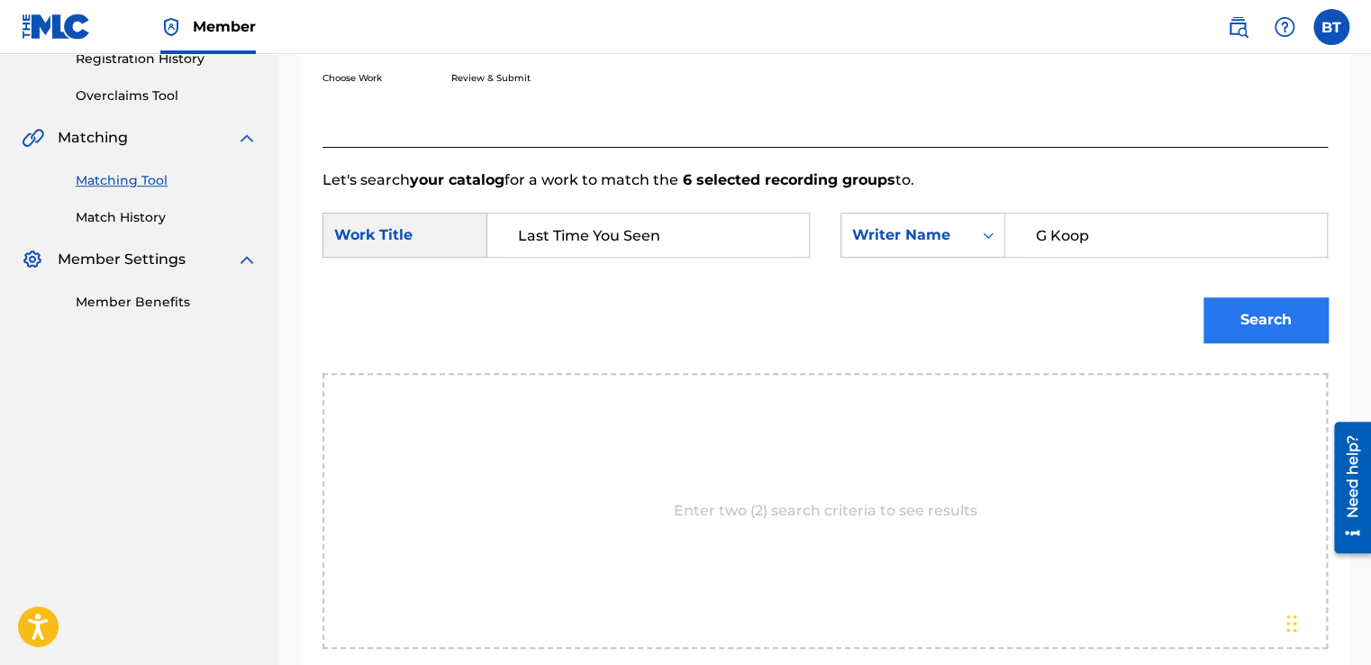
type input "Last Time You Seen"
click at [1282, 327] on button "Search" at bounding box center [1265, 319] width 124 height 45
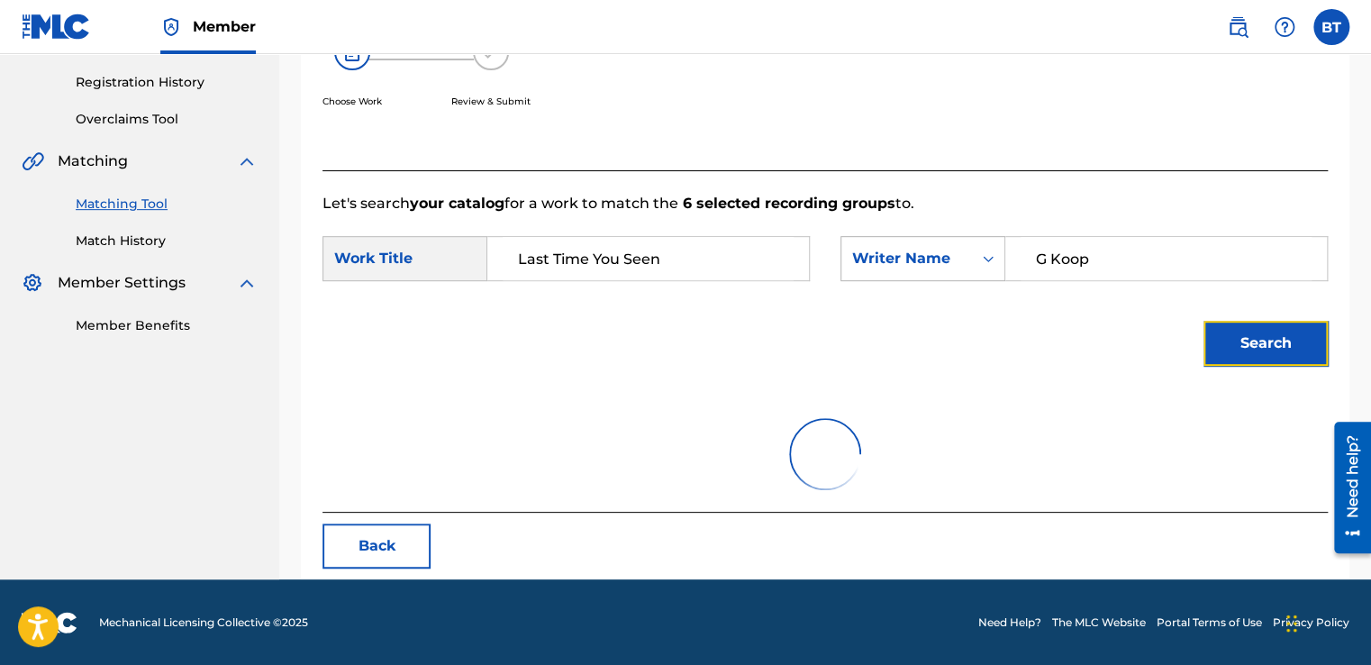
scroll to position [253, 0]
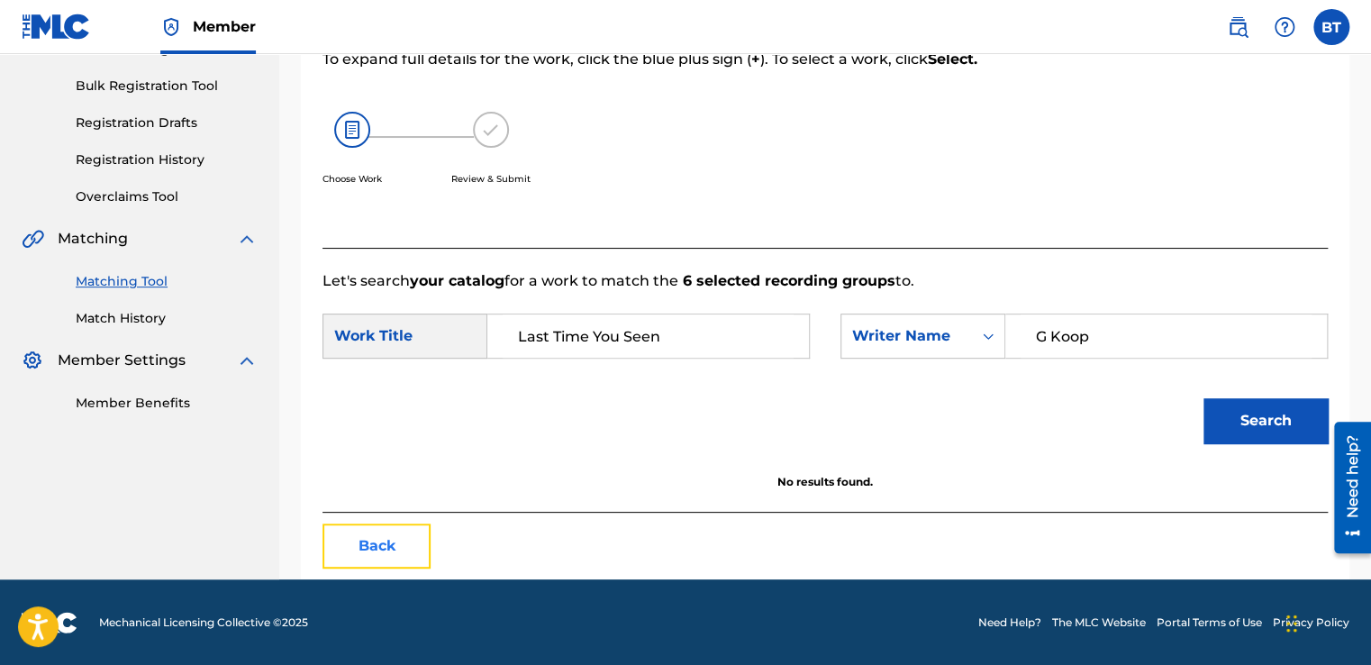
click at [346, 542] on button "Back" at bounding box center [376, 545] width 108 height 45
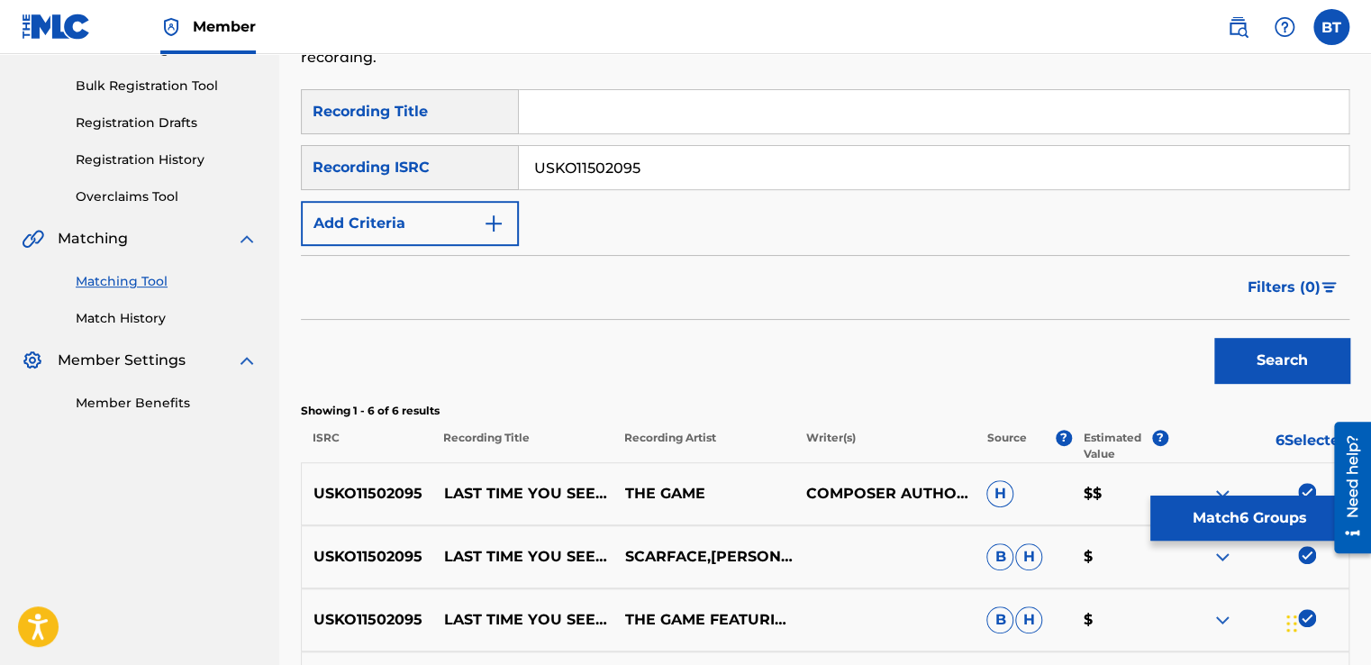
drag, startPoint x: 656, startPoint y: 165, endPoint x: 519, endPoint y: 160, distance: 137.0
click at [519, 160] on input "USKO11502095" at bounding box center [934, 167] width 830 height 43
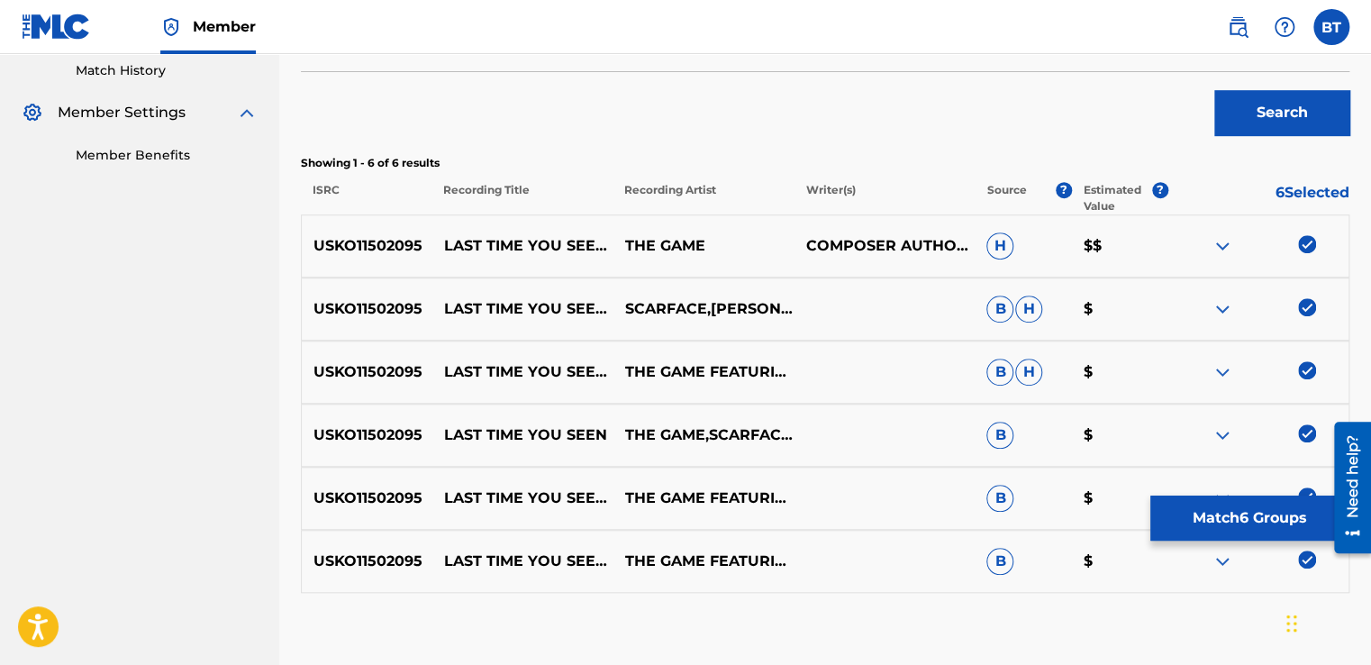
scroll to position [604, 0]
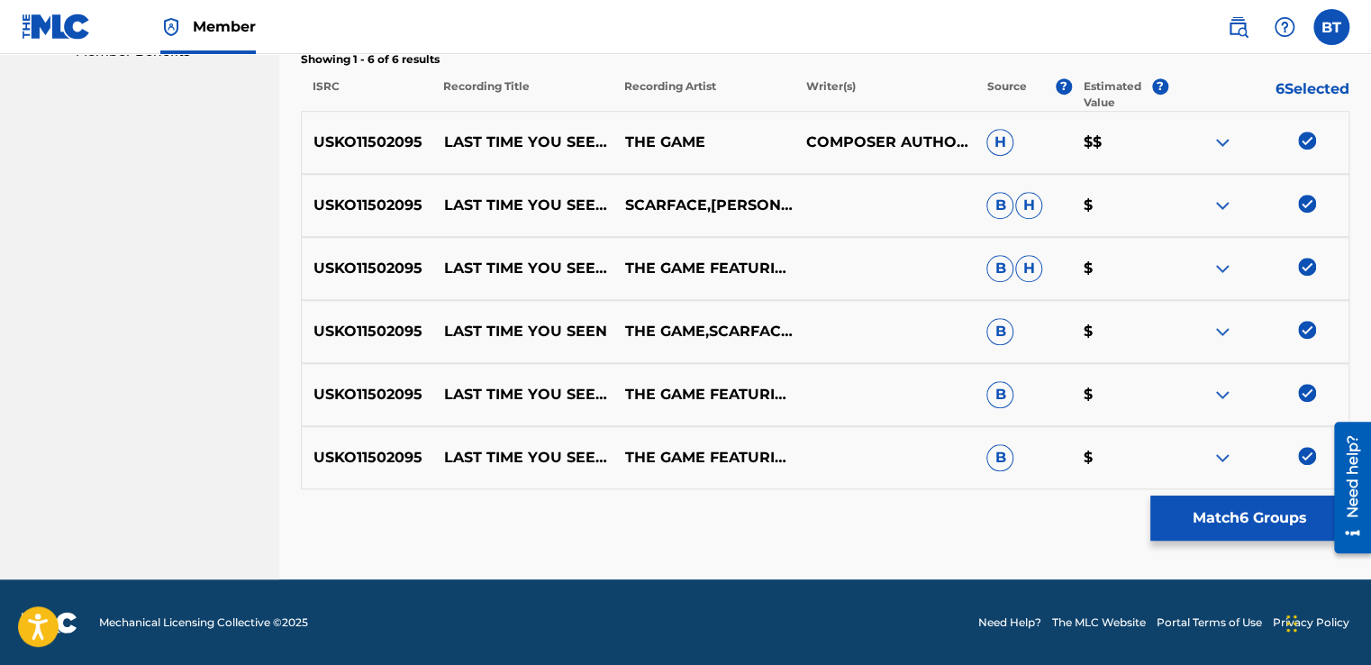
click at [1310, 135] on img at bounding box center [1307, 141] width 18 height 18
click at [1310, 204] on img at bounding box center [1307, 204] width 18 height 18
click at [1307, 258] on img at bounding box center [1307, 267] width 18 height 18
click at [1303, 331] on img at bounding box center [1307, 330] width 18 height 18
click at [1305, 395] on img at bounding box center [1307, 393] width 18 height 18
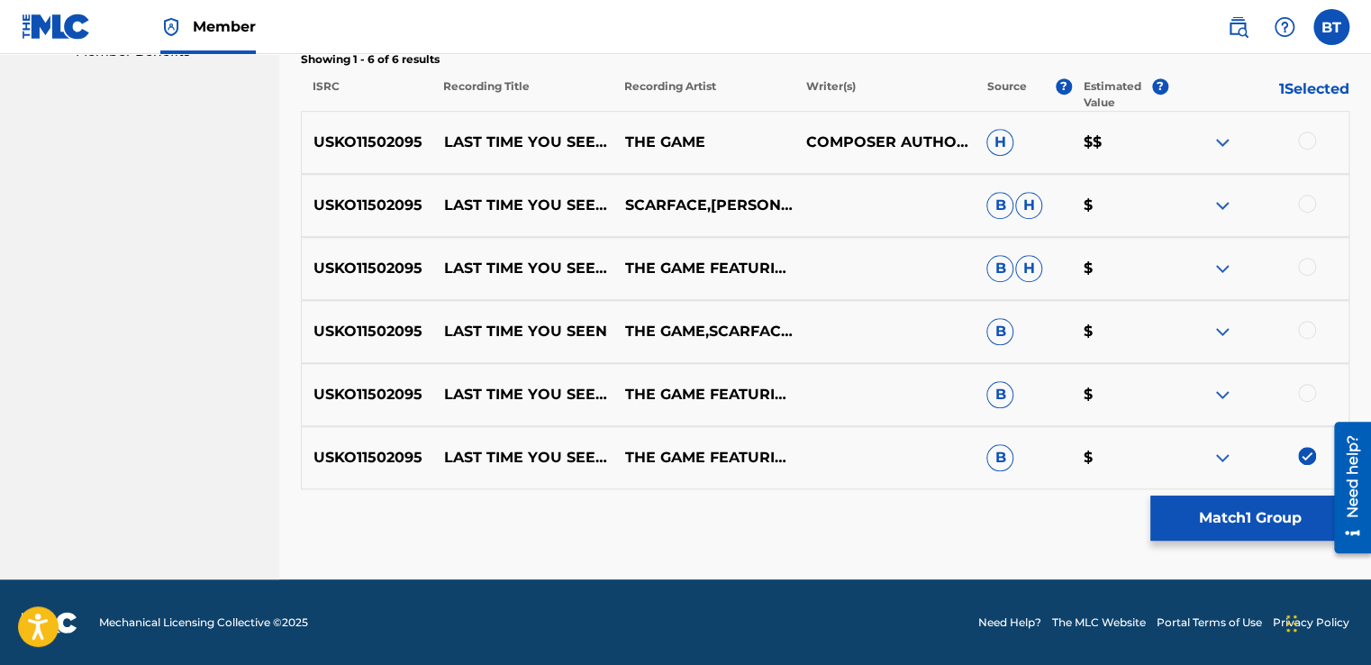
click at [1307, 459] on img at bounding box center [1307, 456] width 18 height 18
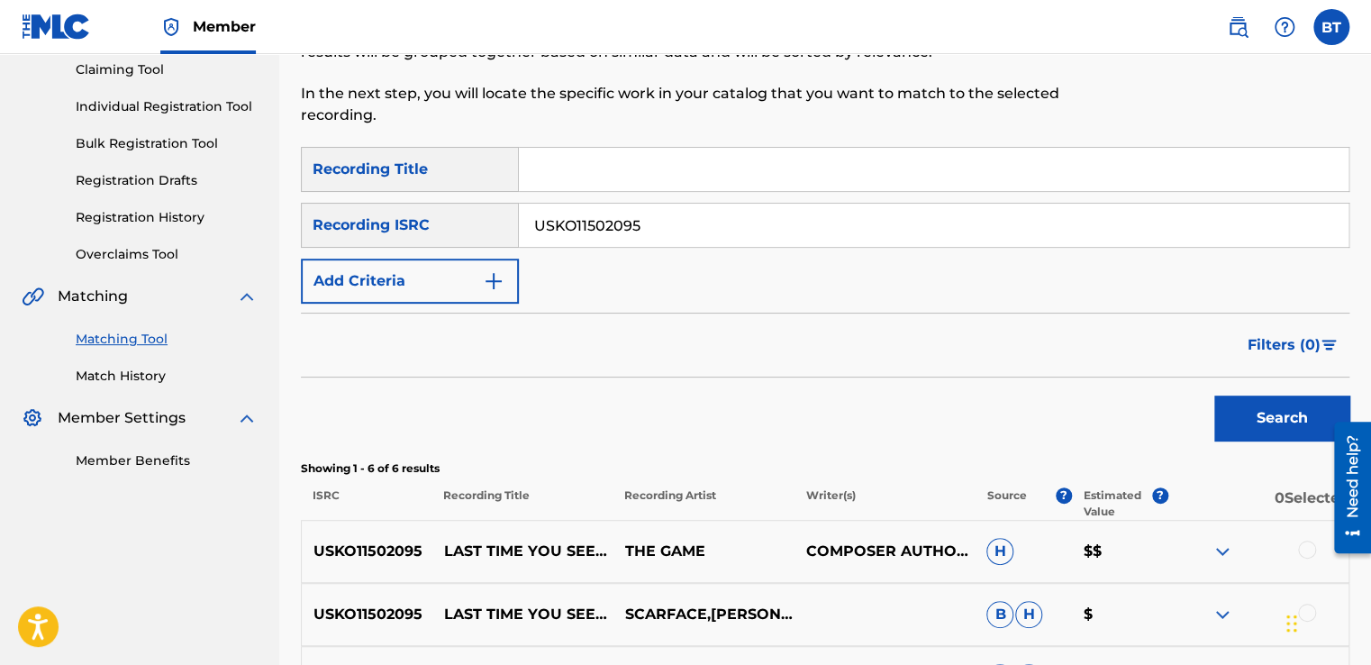
scroll to position [154, 0]
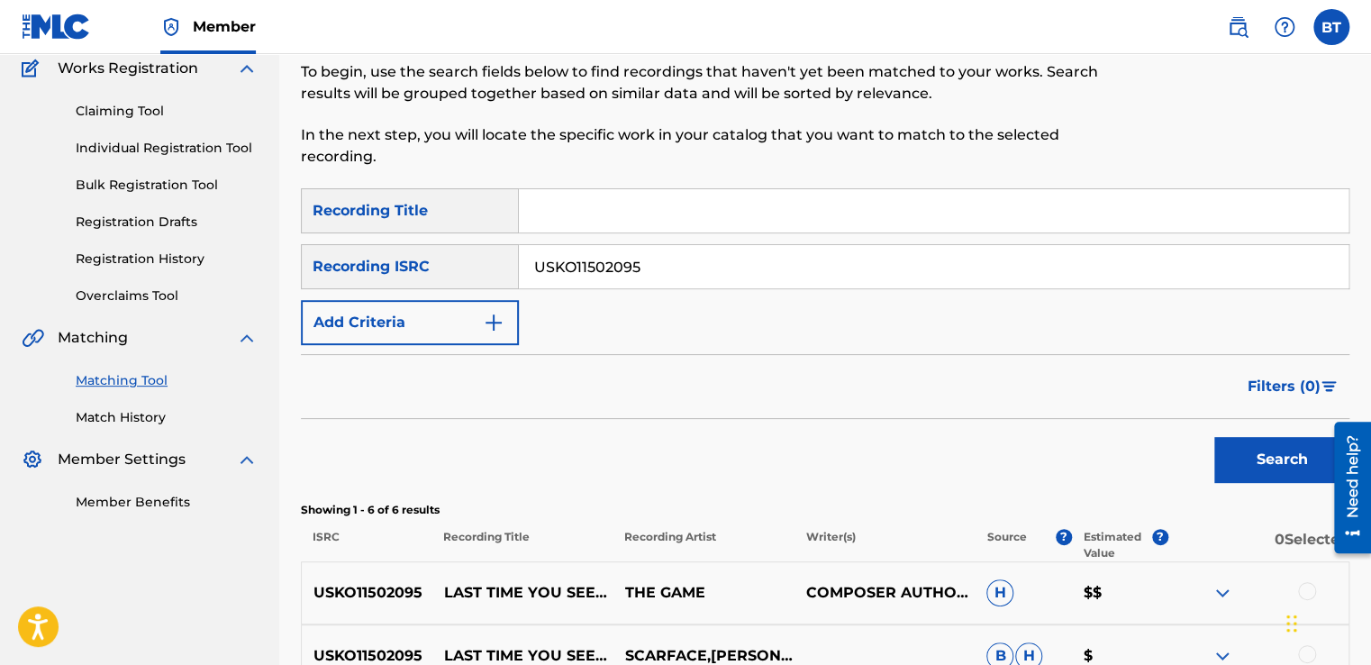
paste input "ARG991018649"
type input "ARG991018649"
click at [1294, 454] on button "Search" at bounding box center [1281, 459] width 135 height 45
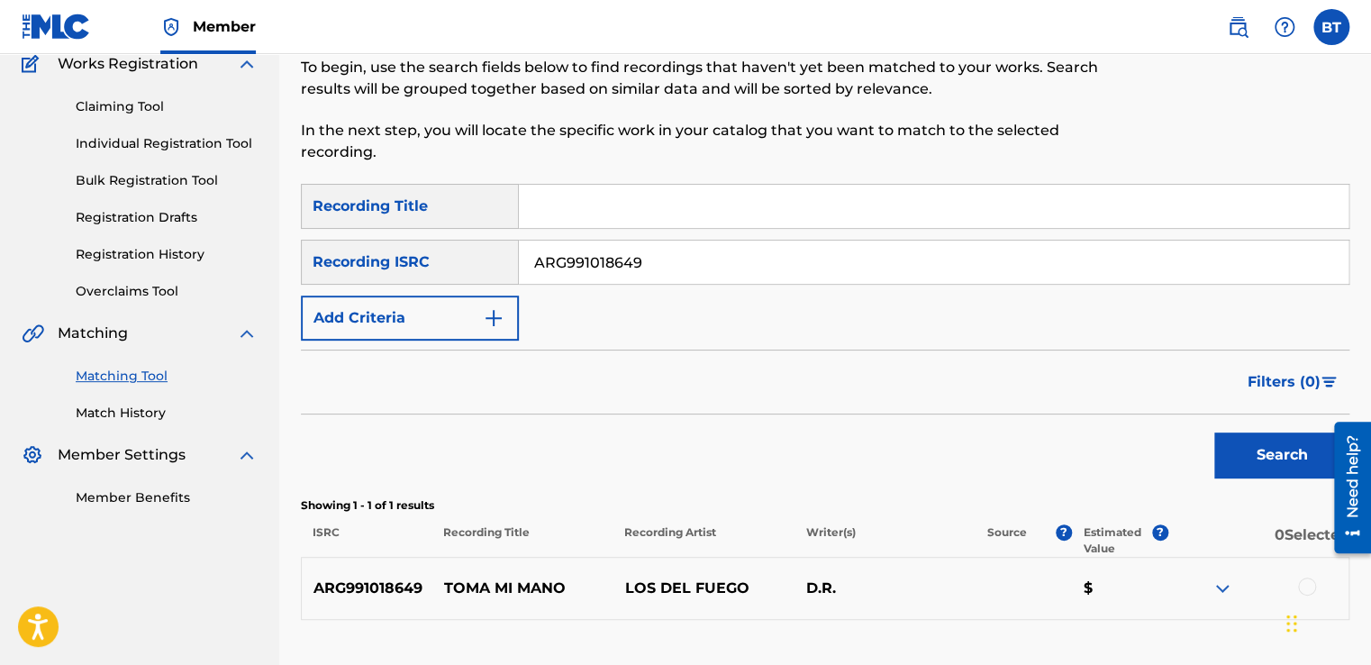
scroll to position [289, 0]
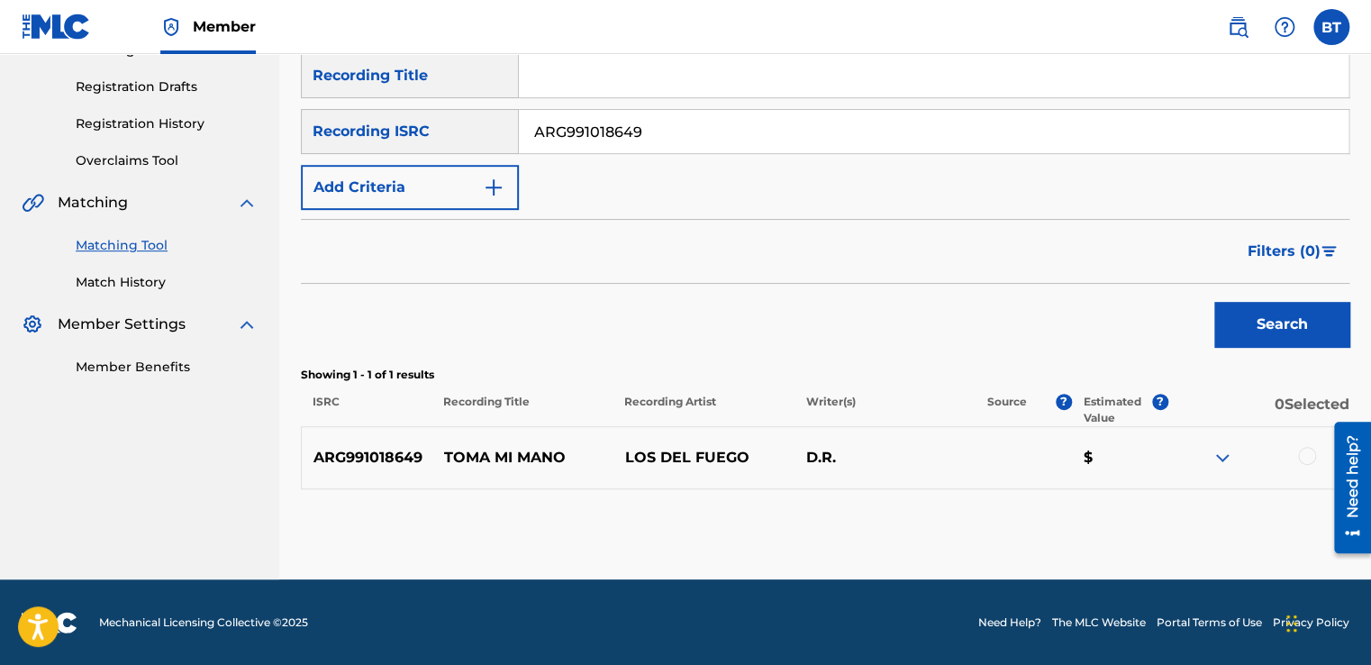
click at [1303, 451] on div at bounding box center [1307, 456] width 18 height 18
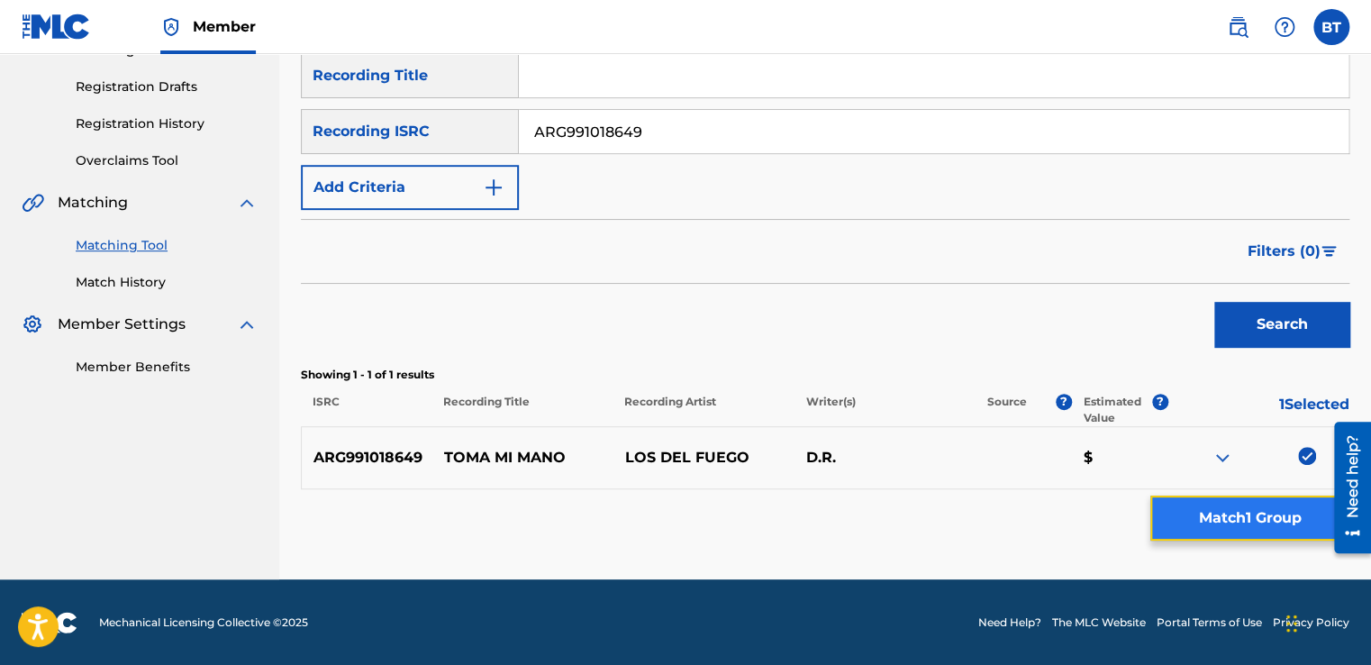
click at [1265, 503] on button "Match 1 Group" at bounding box center [1249, 517] width 199 height 45
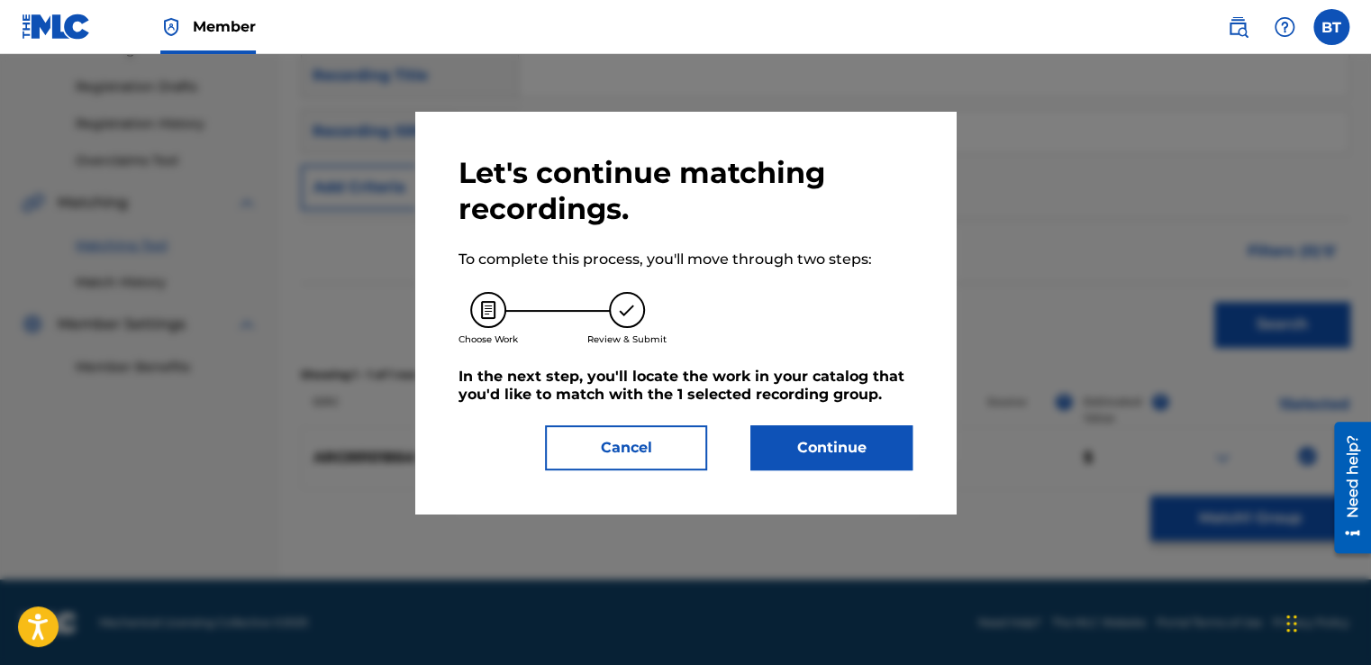
click at [866, 471] on div "Let's continue matching recordings. To complete this process, you'll move throu…" at bounding box center [685, 313] width 540 height 402
click at [868, 463] on button "Continue" at bounding box center [831, 447] width 162 height 45
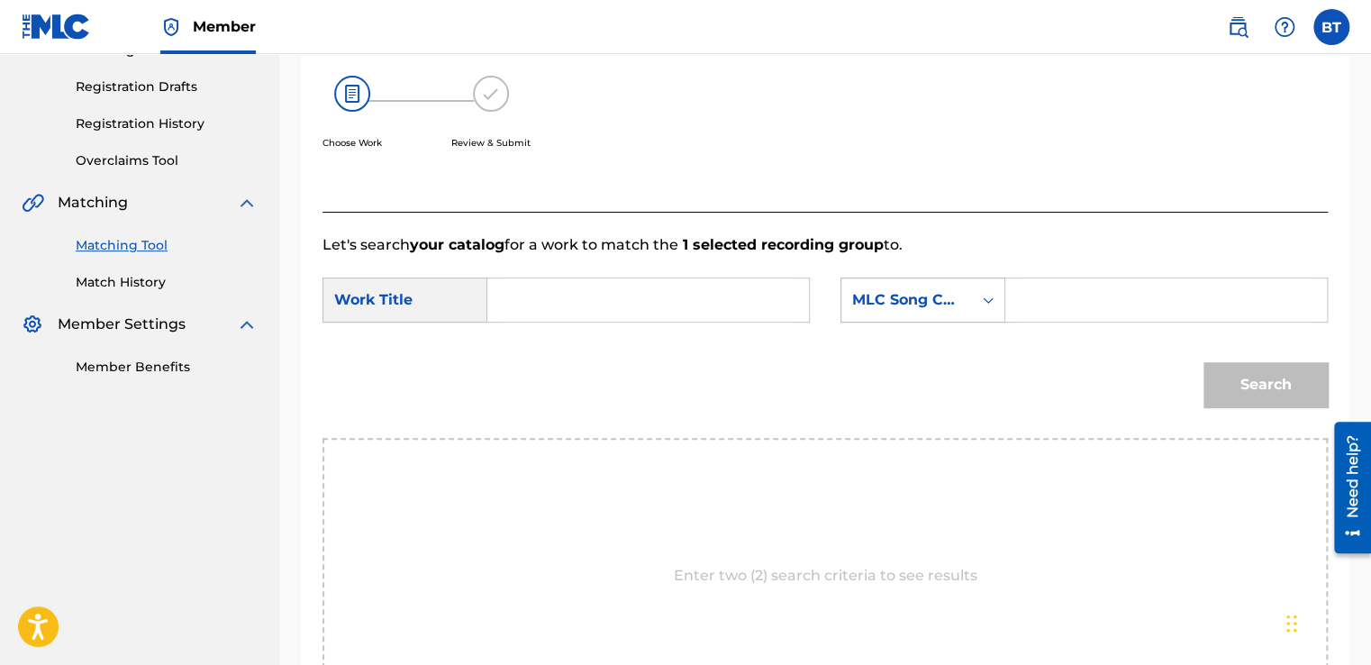
click at [920, 302] on div "MLC Song Code" at bounding box center [906, 300] width 109 height 22
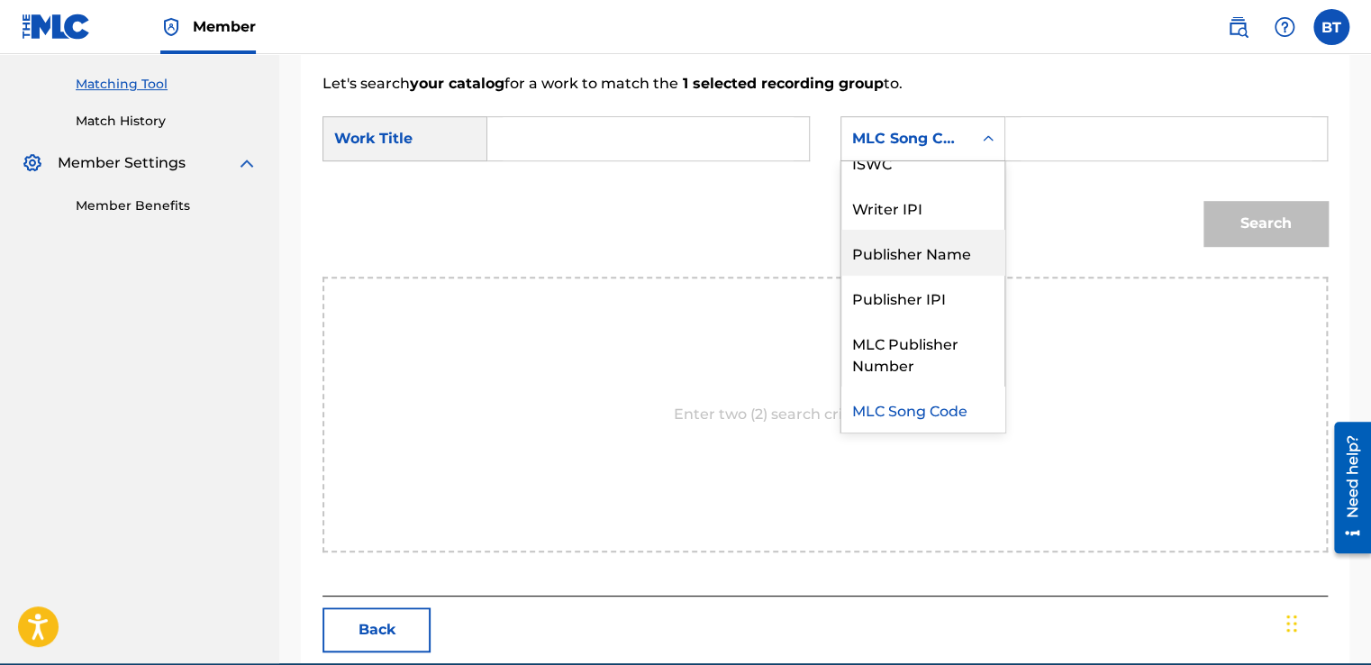
scroll to position [0, 0]
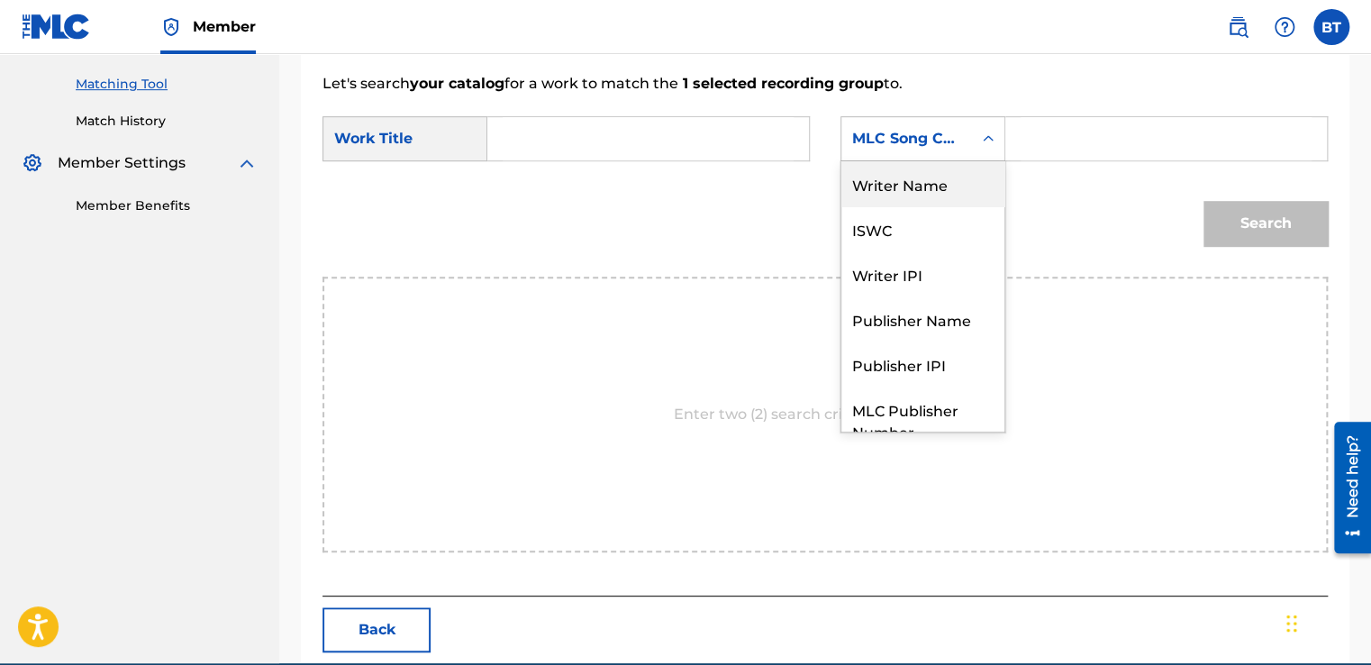
click at [955, 165] on div "Writer Name" at bounding box center [922, 183] width 163 height 45
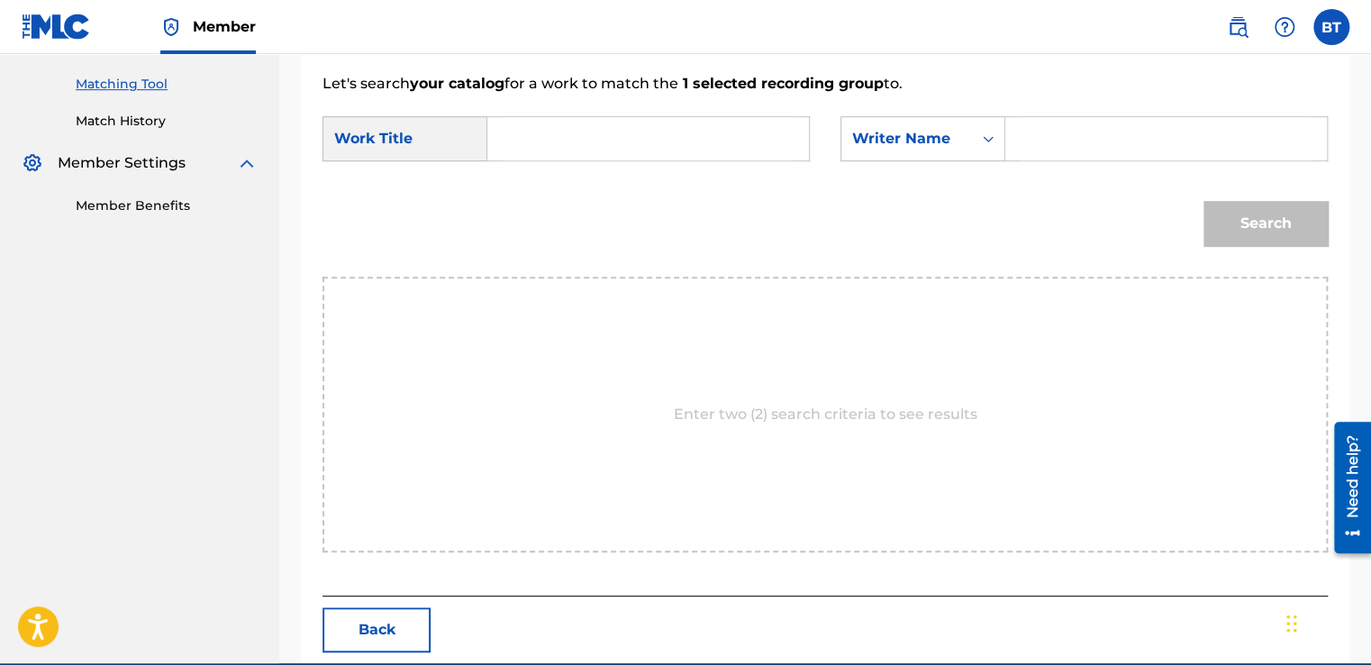
click at [1055, 133] on input "Search Form" at bounding box center [1166, 138] width 291 height 43
paste input "[PERSON_NAME]"
click at [1143, 135] on input "[PERSON_NAME]" at bounding box center [1166, 138] width 291 height 43
type input "[PERSON_NAME] [PERSON_NAME]"
click at [637, 135] on input "Search Form" at bounding box center [648, 138] width 291 height 43
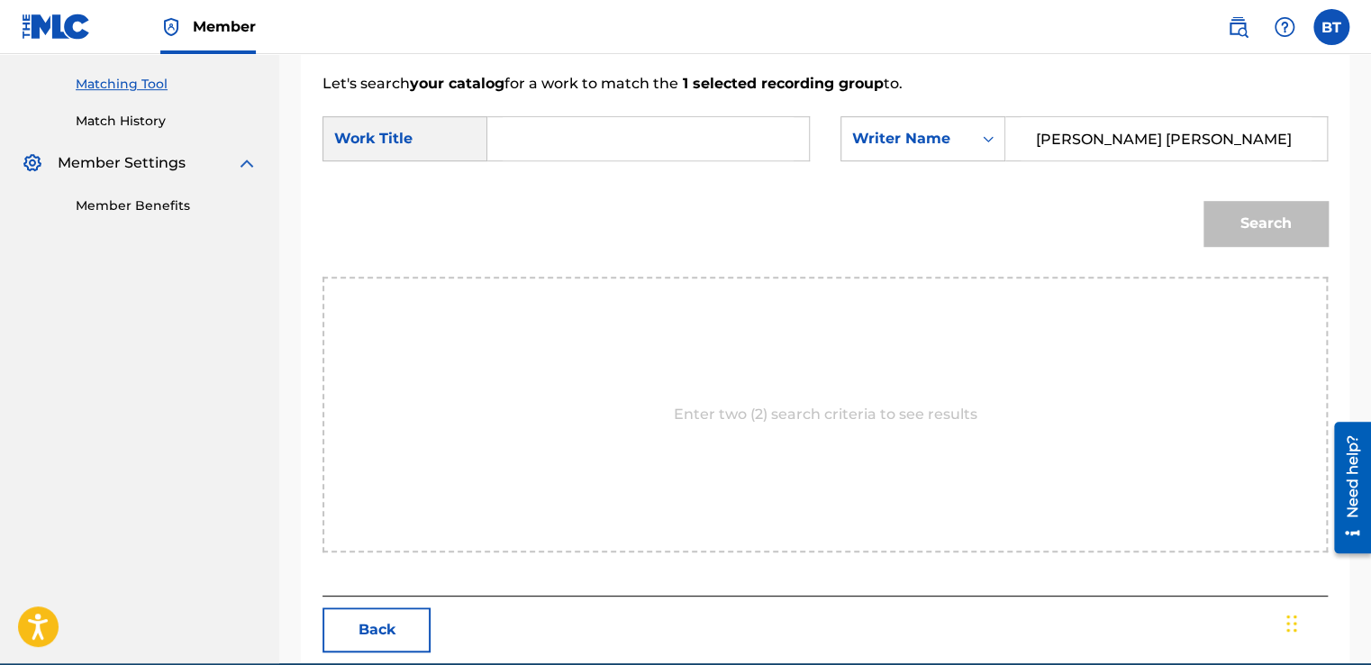
click at [582, 163] on div "SearchWithCriteria4c6232ff-0441-4728-aa9c-054a40ce3f51 Work Title SearchWithCri…" at bounding box center [824, 144] width 1005 height 56
click at [689, 146] on input "Search Form" at bounding box center [648, 138] width 291 height 43
paste input "[PERSON_NAME]"
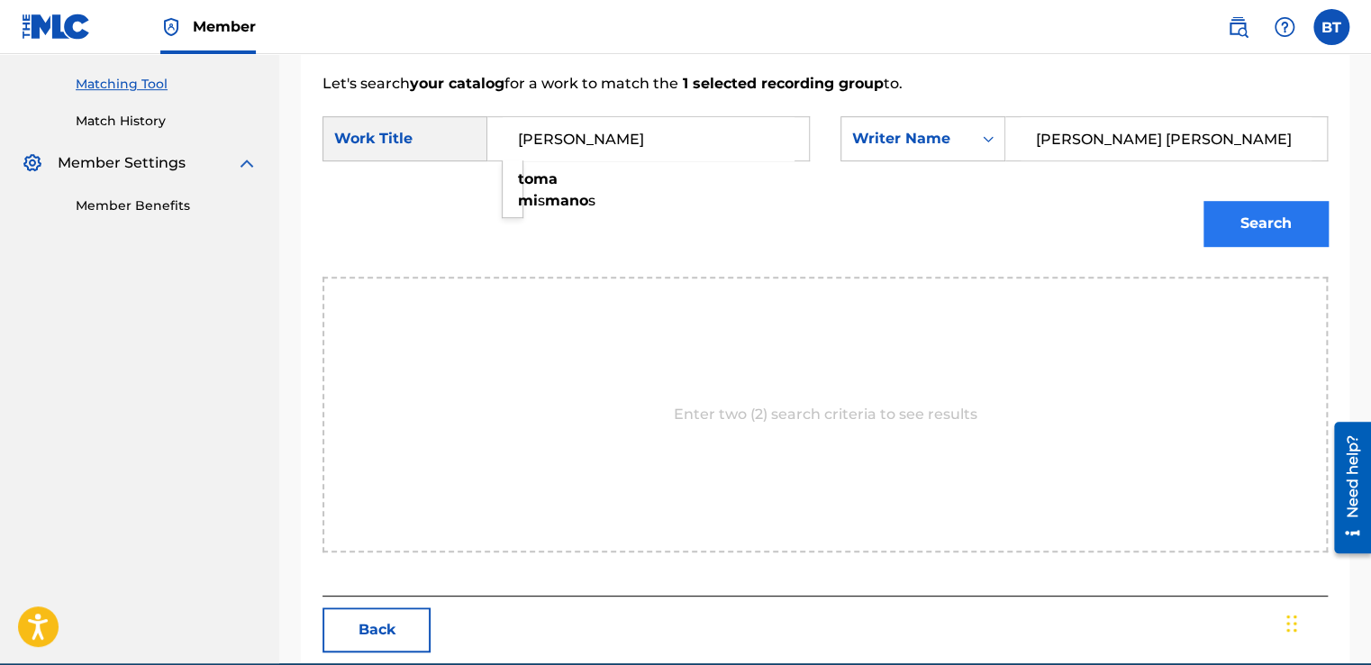
type input "[PERSON_NAME]"
click at [1260, 218] on button "Search" at bounding box center [1265, 223] width 124 height 45
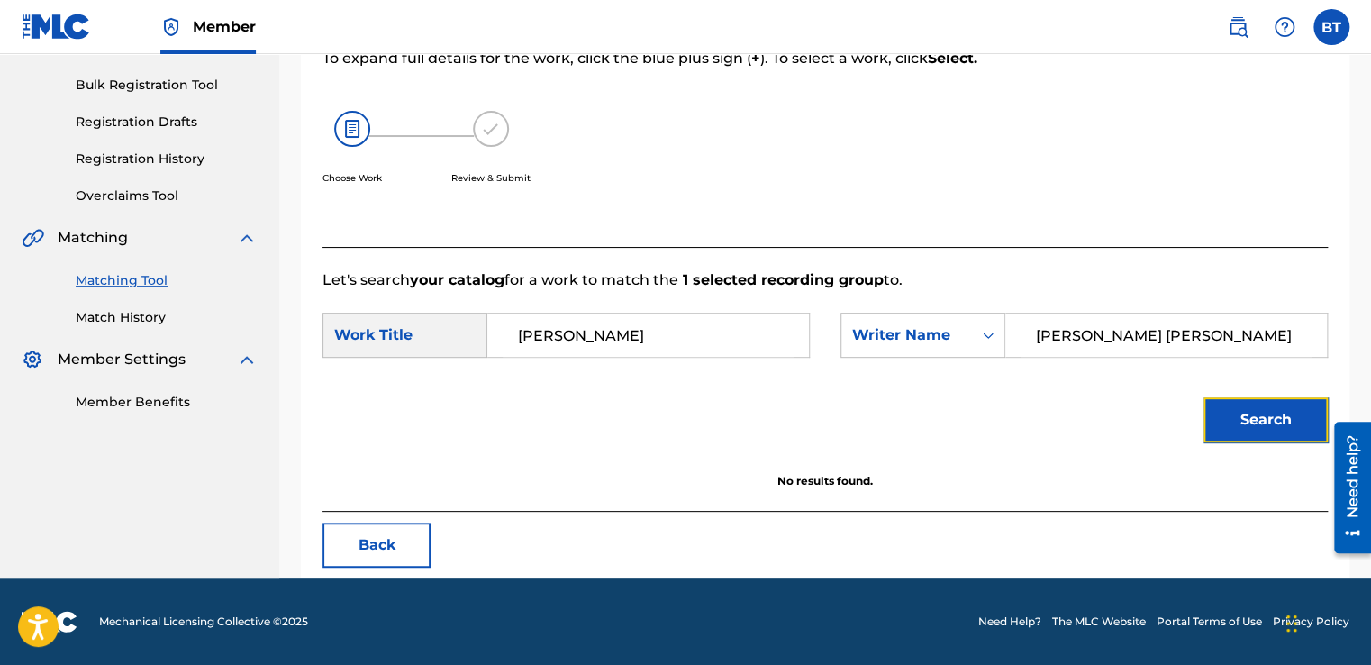
scroll to position [253, 0]
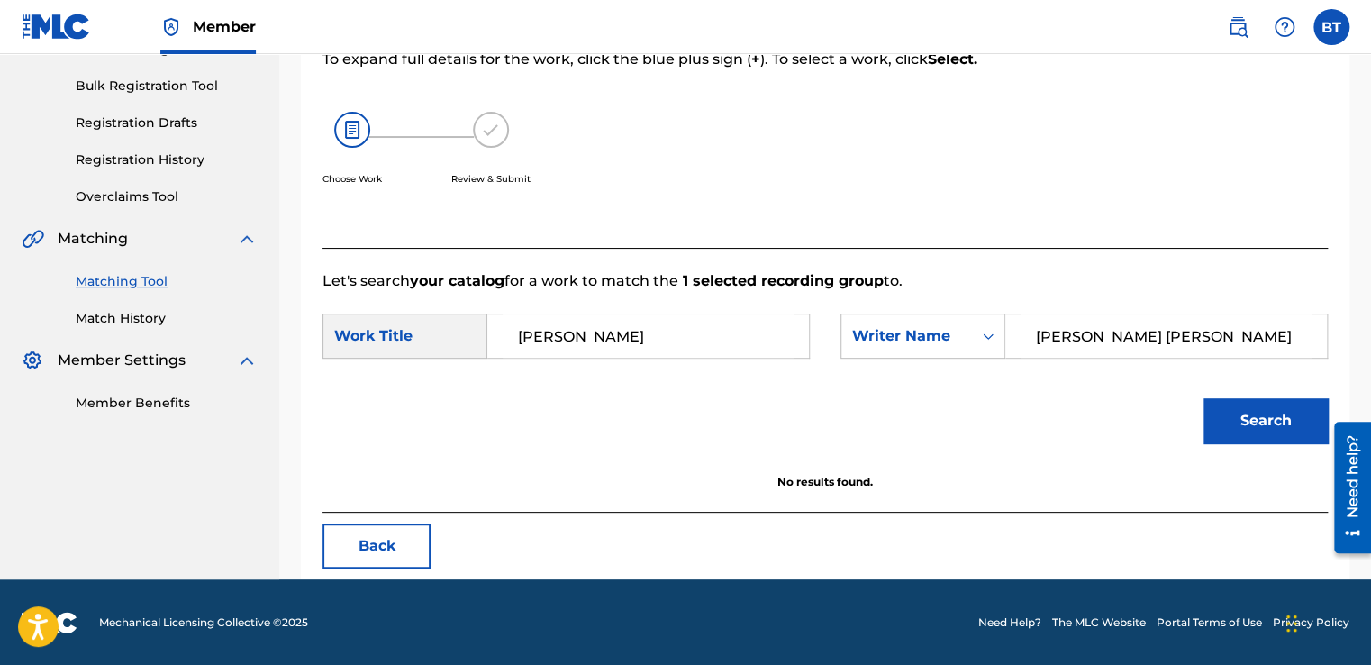
drag, startPoint x: 1230, startPoint y: 334, endPoint x: 1140, endPoint y: 350, distance: 91.4
click at [1140, 350] on input "[PERSON_NAME] [PERSON_NAME]" at bounding box center [1166, 335] width 291 height 43
type input "[PERSON_NAME]"
click at [1254, 400] on button "Search" at bounding box center [1265, 420] width 124 height 45
click at [413, 542] on button "Back" at bounding box center [376, 545] width 108 height 45
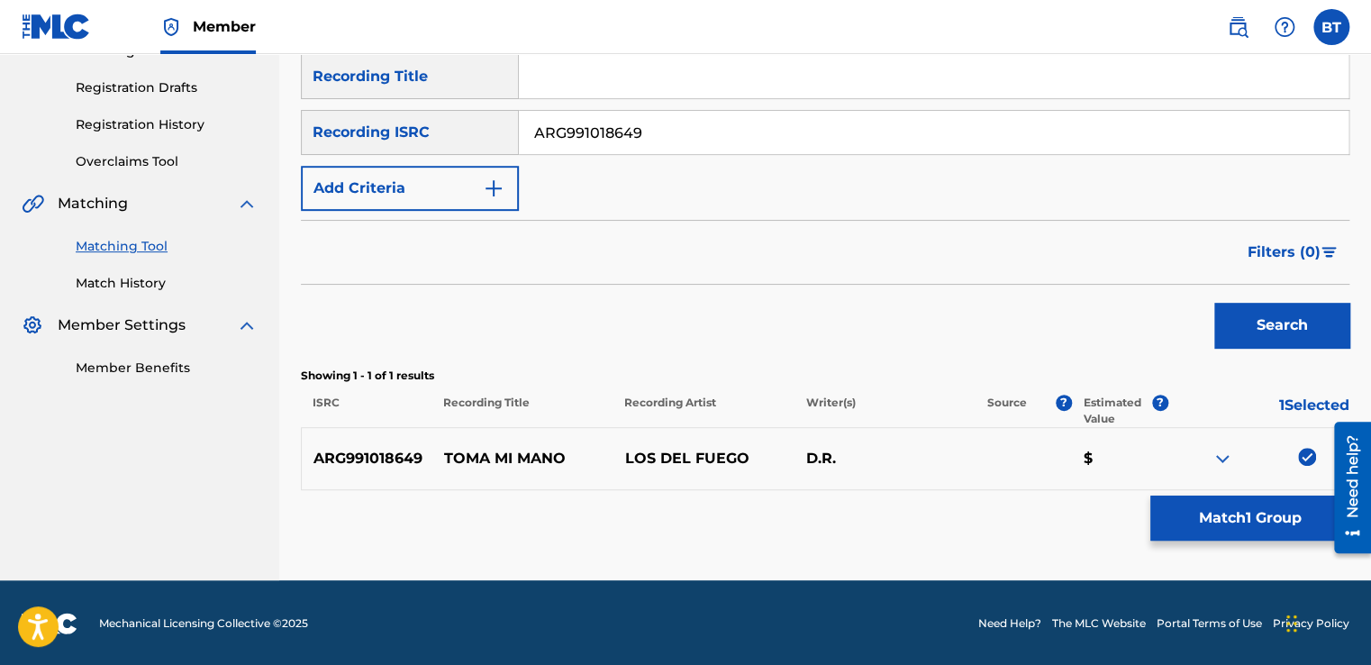
scroll to position [289, 0]
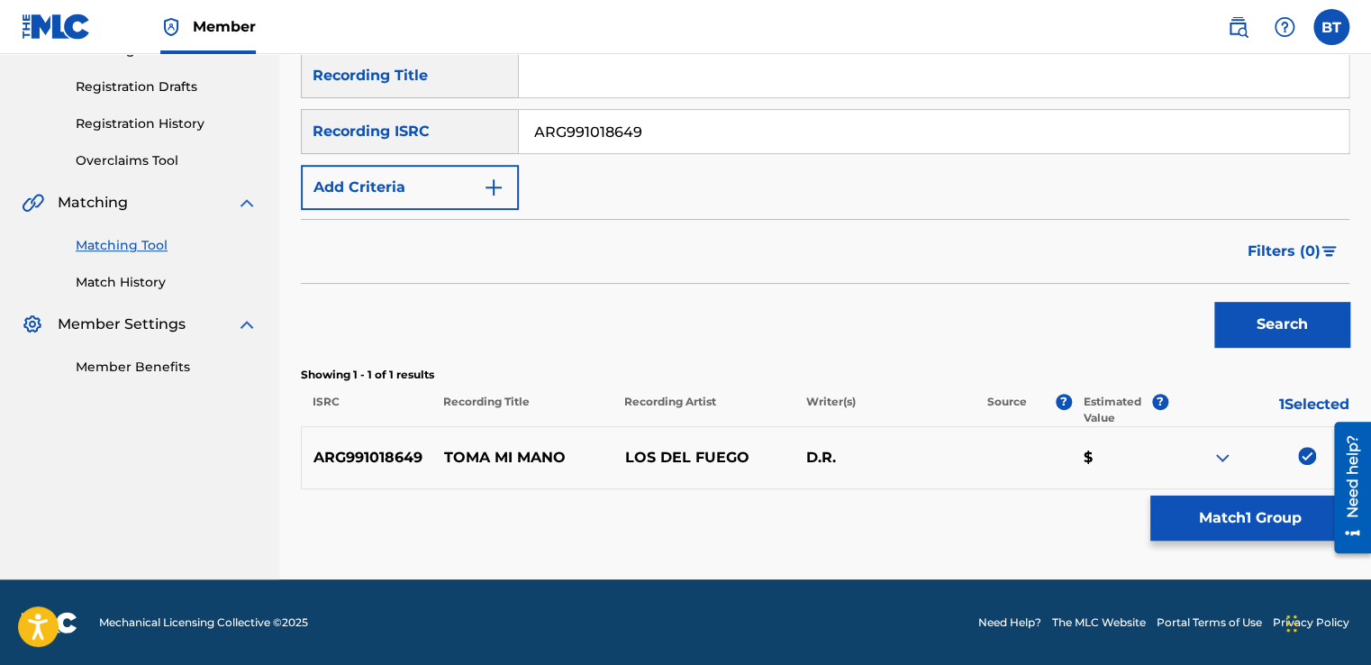
click at [1305, 448] on img at bounding box center [1307, 456] width 18 height 18
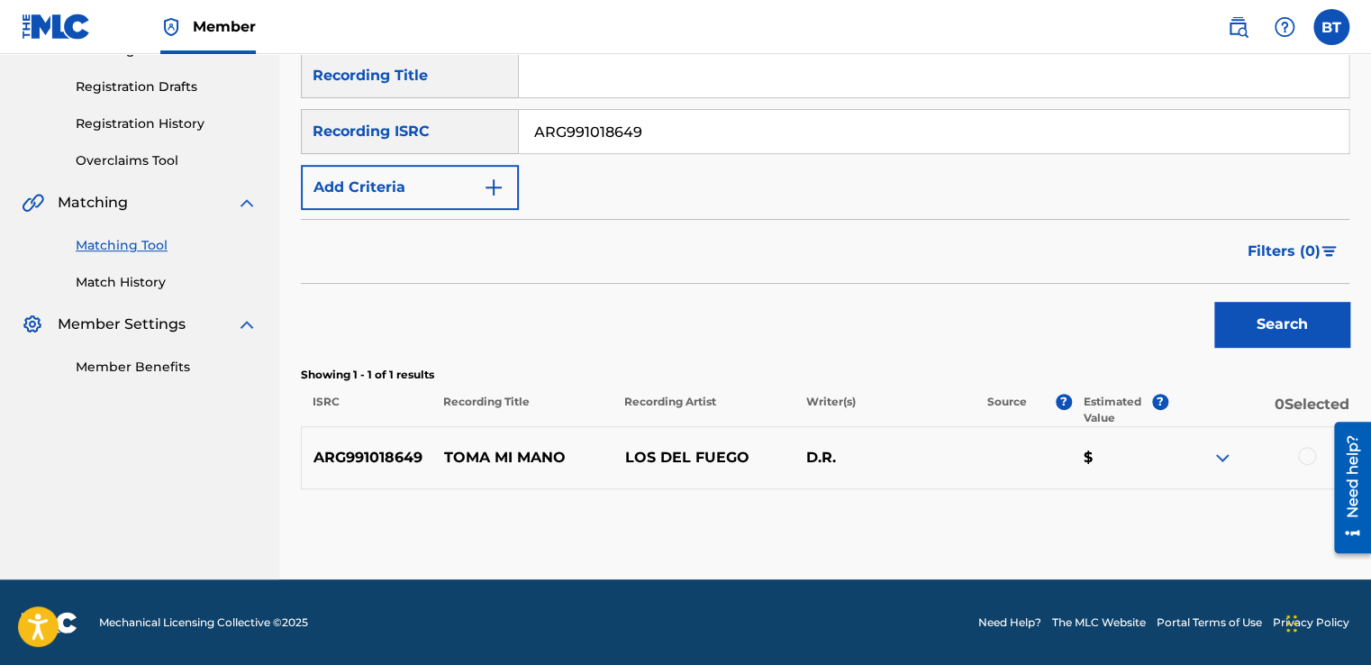
drag, startPoint x: 659, startPoint y: 126, endPoint x: 468, endPoint y: 119, distance: 191.1
click at [468, 119] on div "SearchWithCriteria0beeada8-94d6-4a4d-9d75-bc3ba10f36a4 Recording ISRC ARG991018…" at bounding box center [825, 131] width 1049 height 45
paste input "TCAGB2240696"
type input "TCAGB2240696"
click at [1268, 322] on button "Search" at bounding box center [1281, 324] width 135 height 45
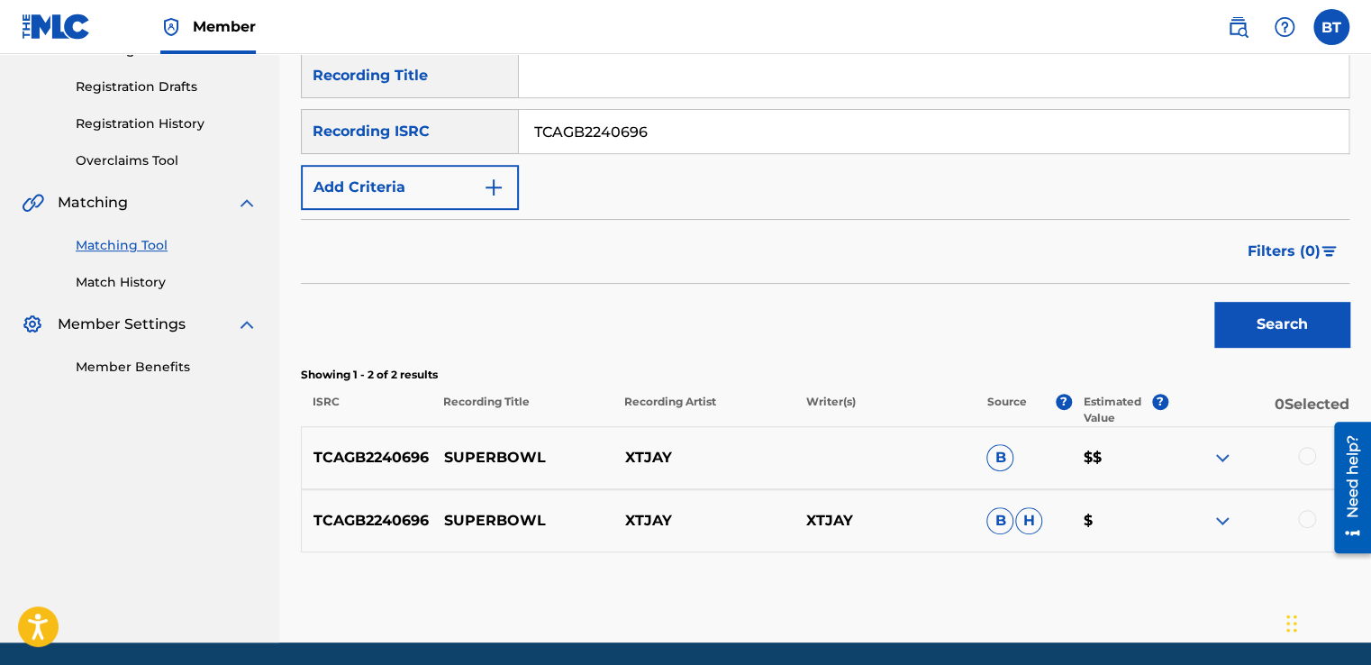
scroll to position [352, 0]
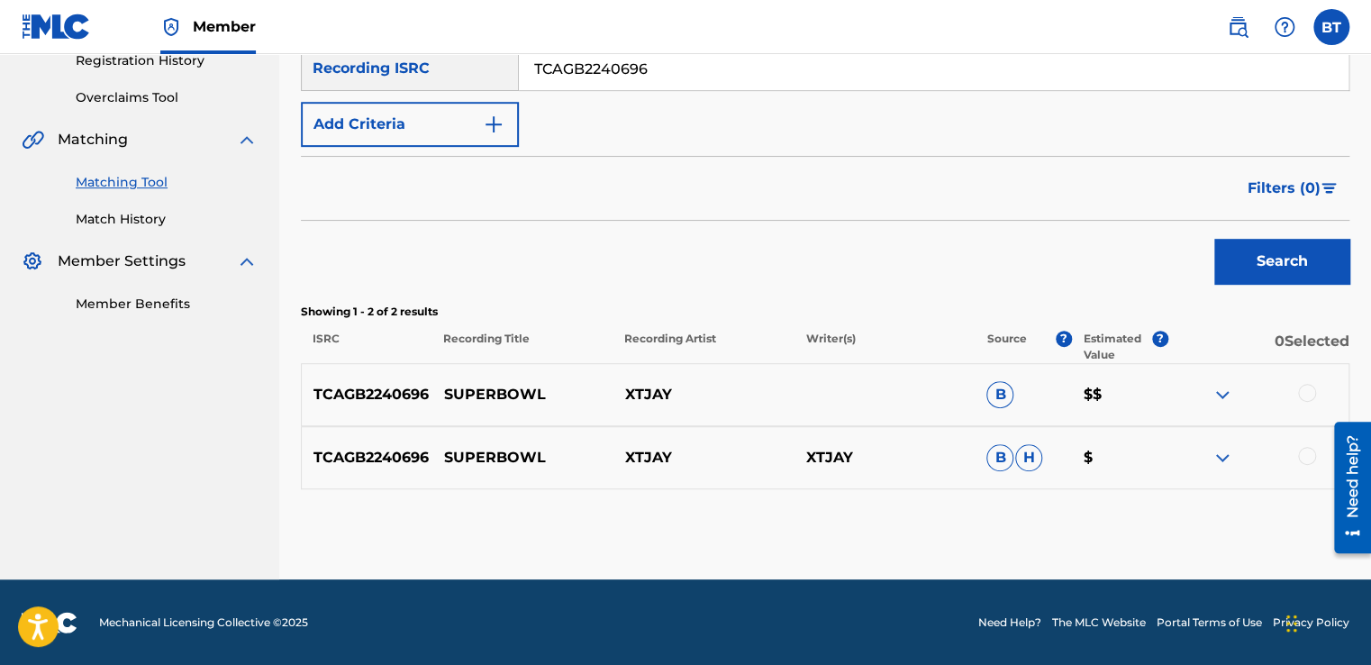
click at [1305, 393] on div at bounding box center [1307, 393] width 18 height 18
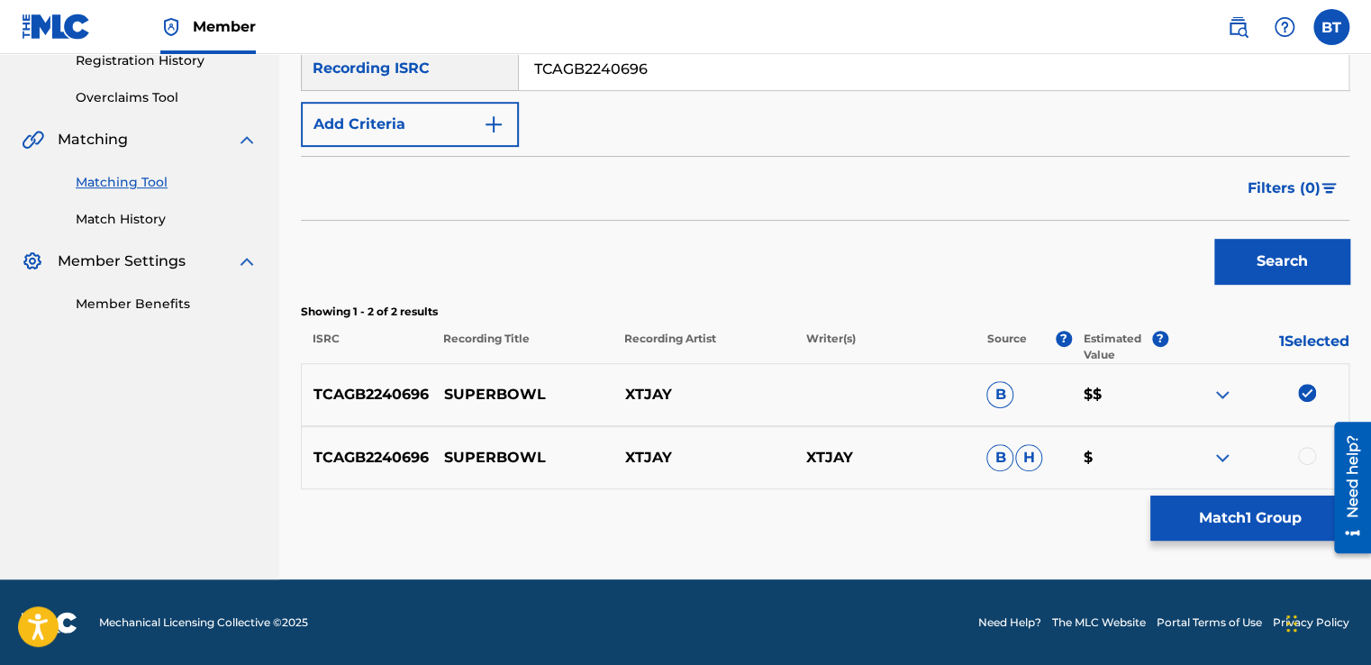
click at [1312, 458] on div at bounding box center [1307, 456] width 18 height 18
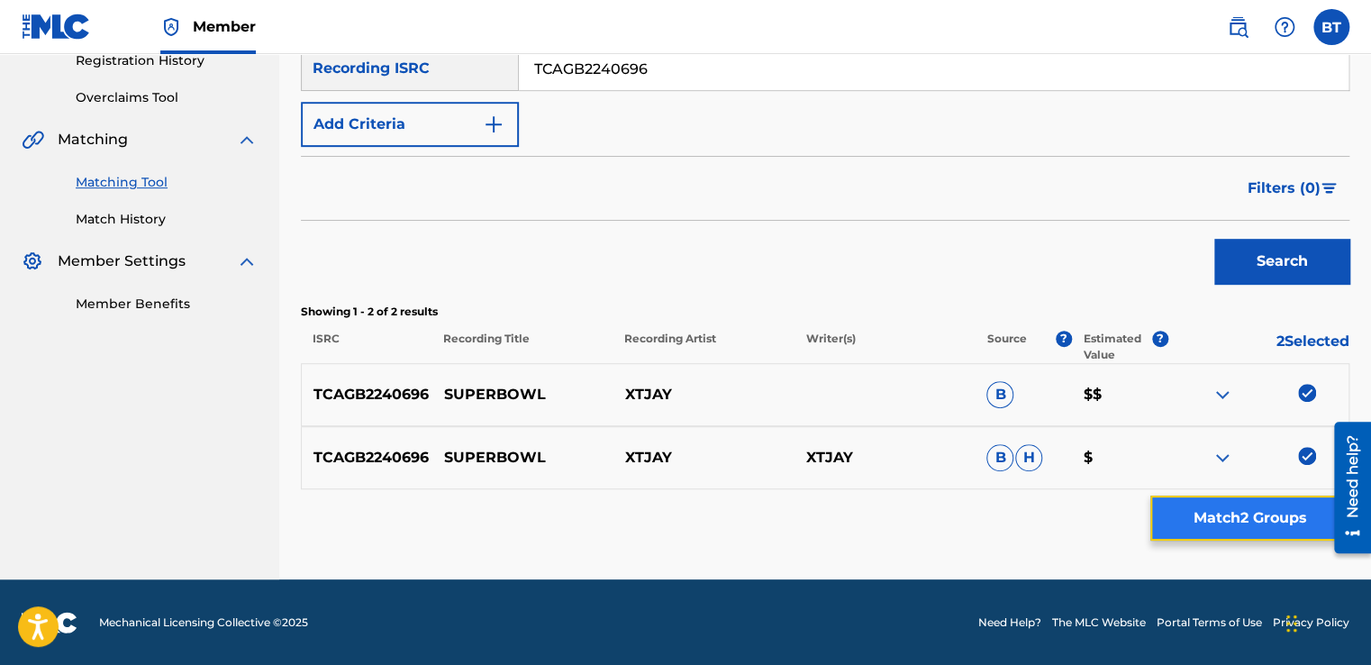
click at [1277, 510] on button "Match 2 Groups" at bounding box center [1249, 517] width 199 height 45
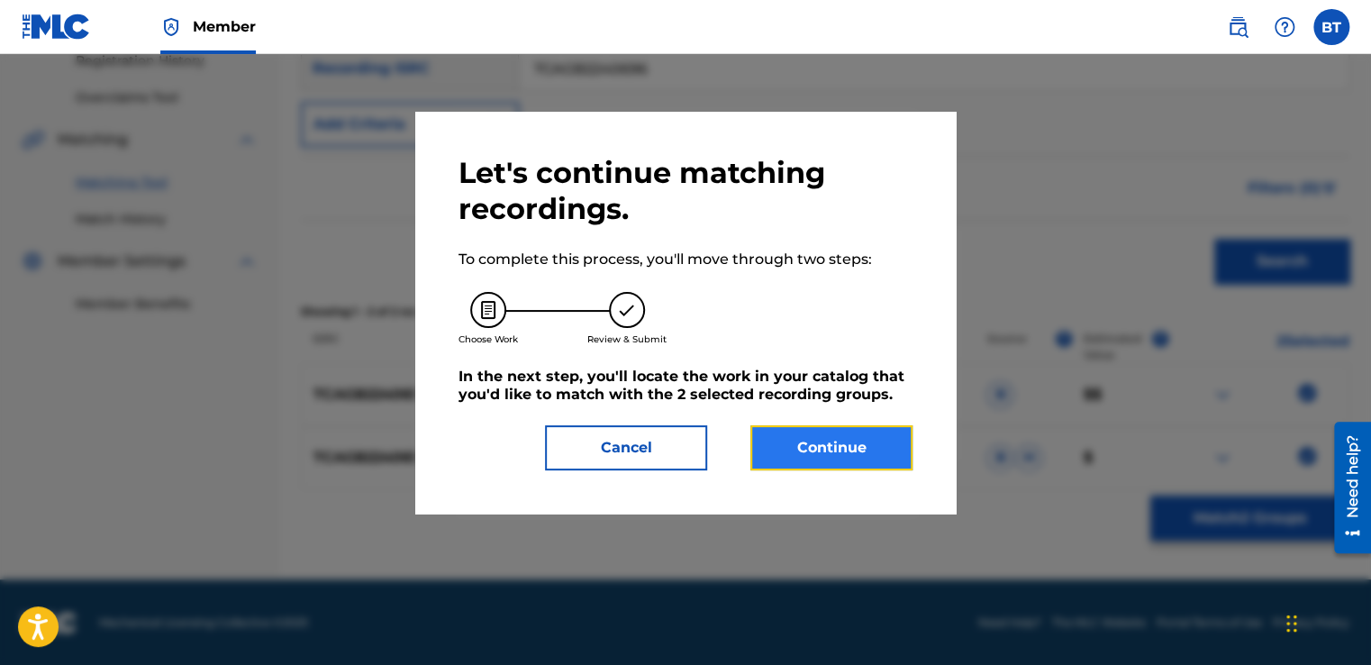
click at [888, 441] on button "Continue" at bounding box center [831, 447] width 162 height 45
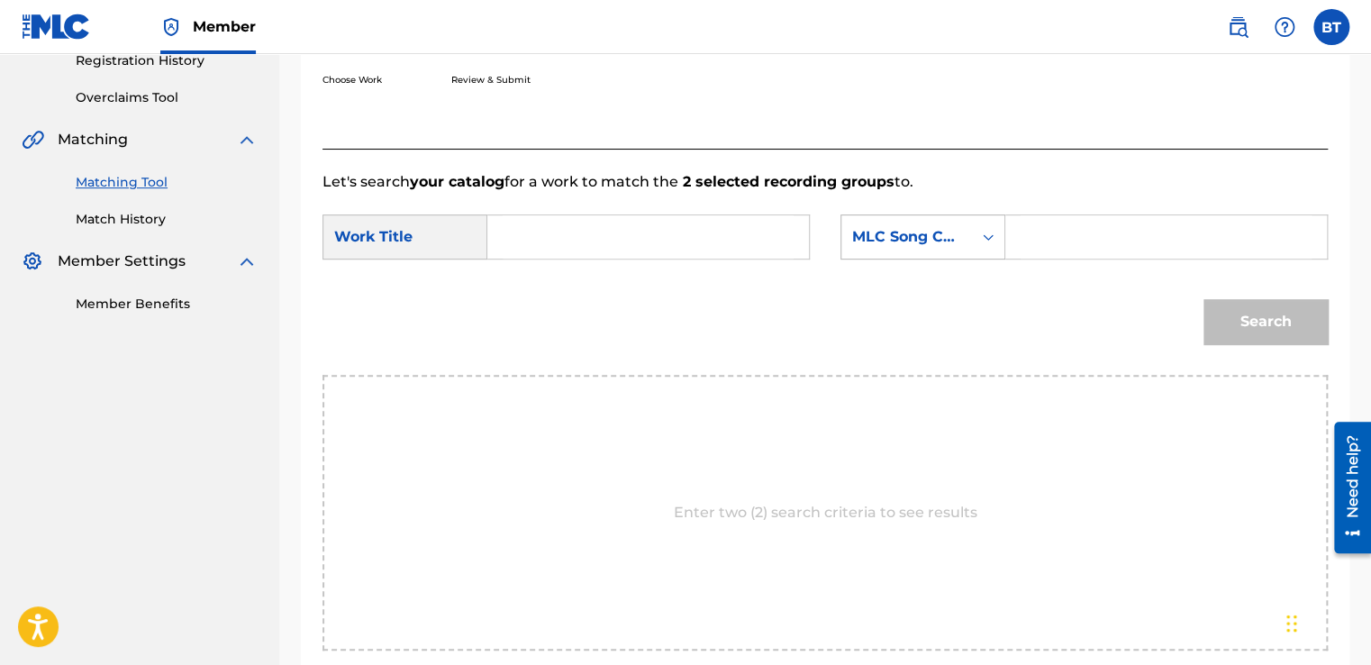
click at [969, 251] on div "MLC Song Code" at bounding box center [906, 237] width 131 height 34
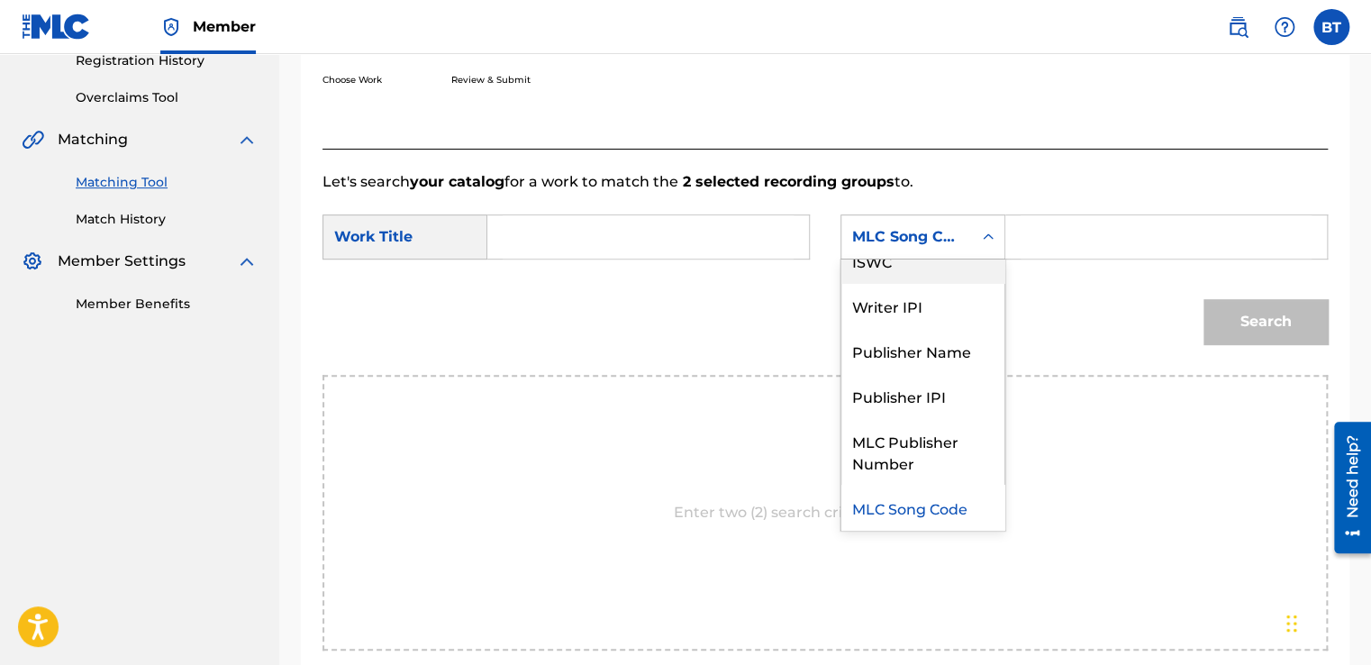
scroll to position [0, 0]
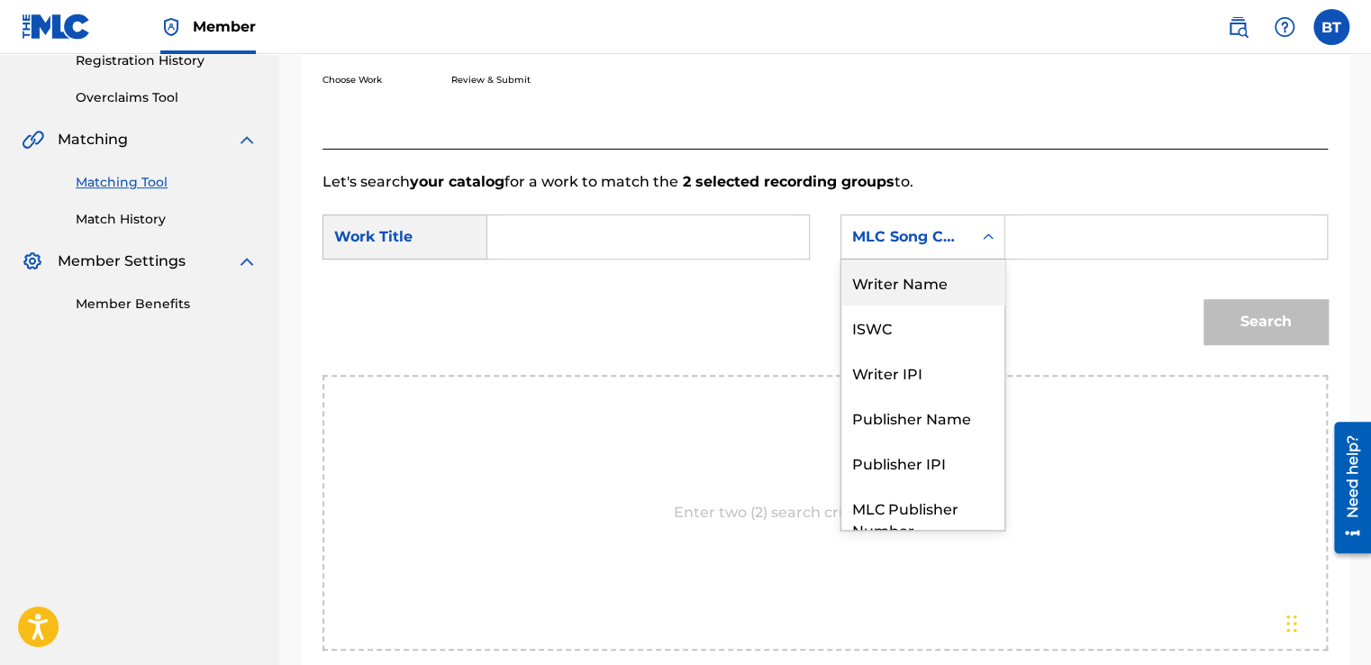
click at [951, 283] on div "Writer Name" at bounding box center [922, 281] width 163 height 45
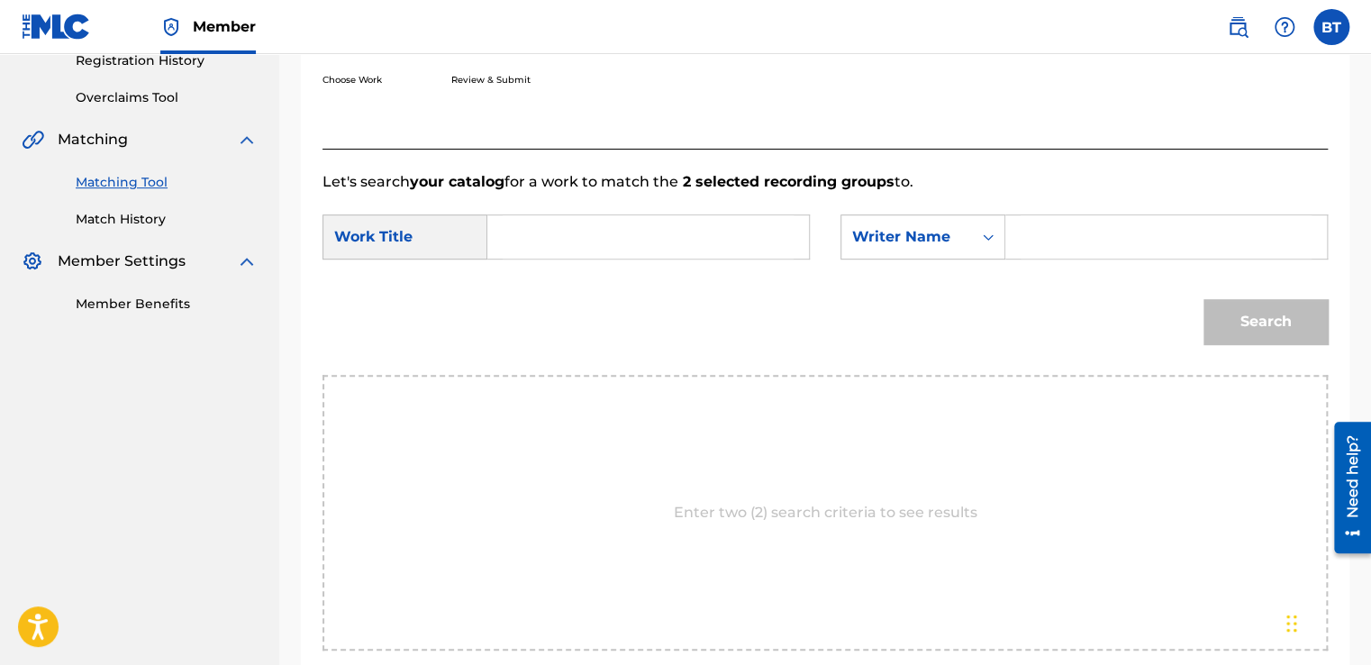
scroll to position [442, 0]
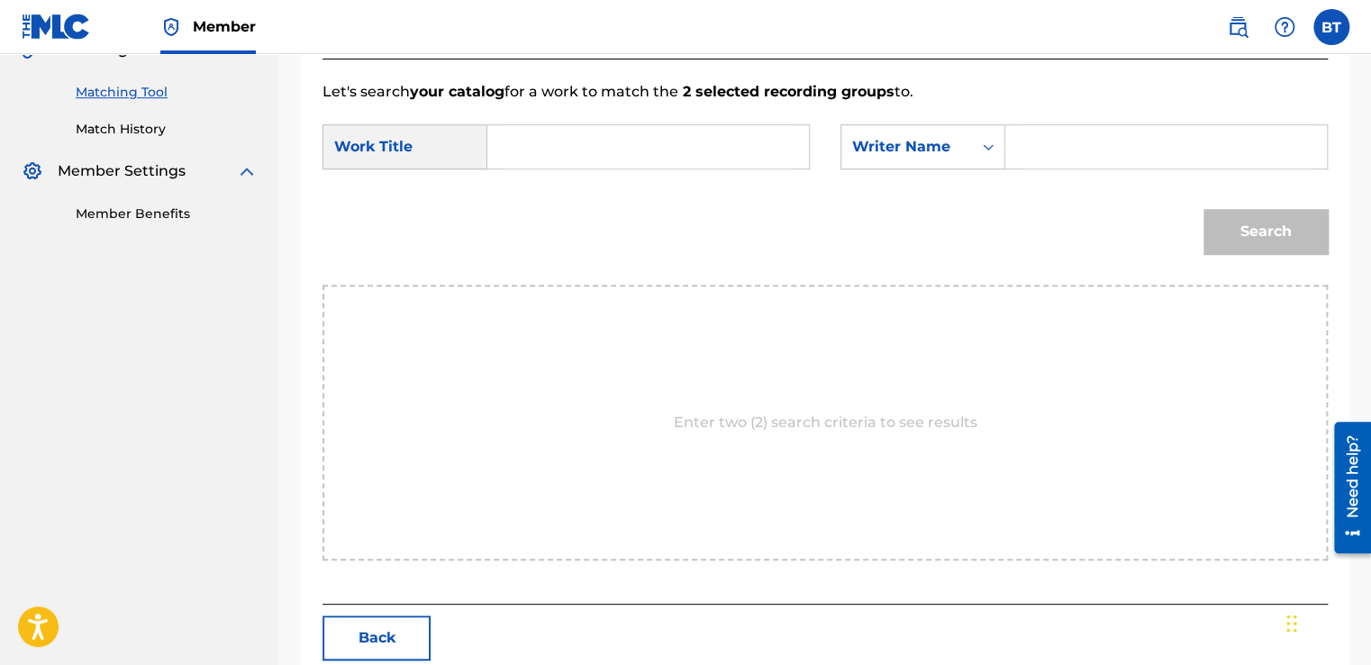
click at [1050, 143] on input "Search Form" at bounding box center [1166, 146] width 291 height 43
paste input "XTJAY"
type input "XTJAY"
click at [617, 146] on input "Search Form" at bounding box center [648, 146] width 291 height 43
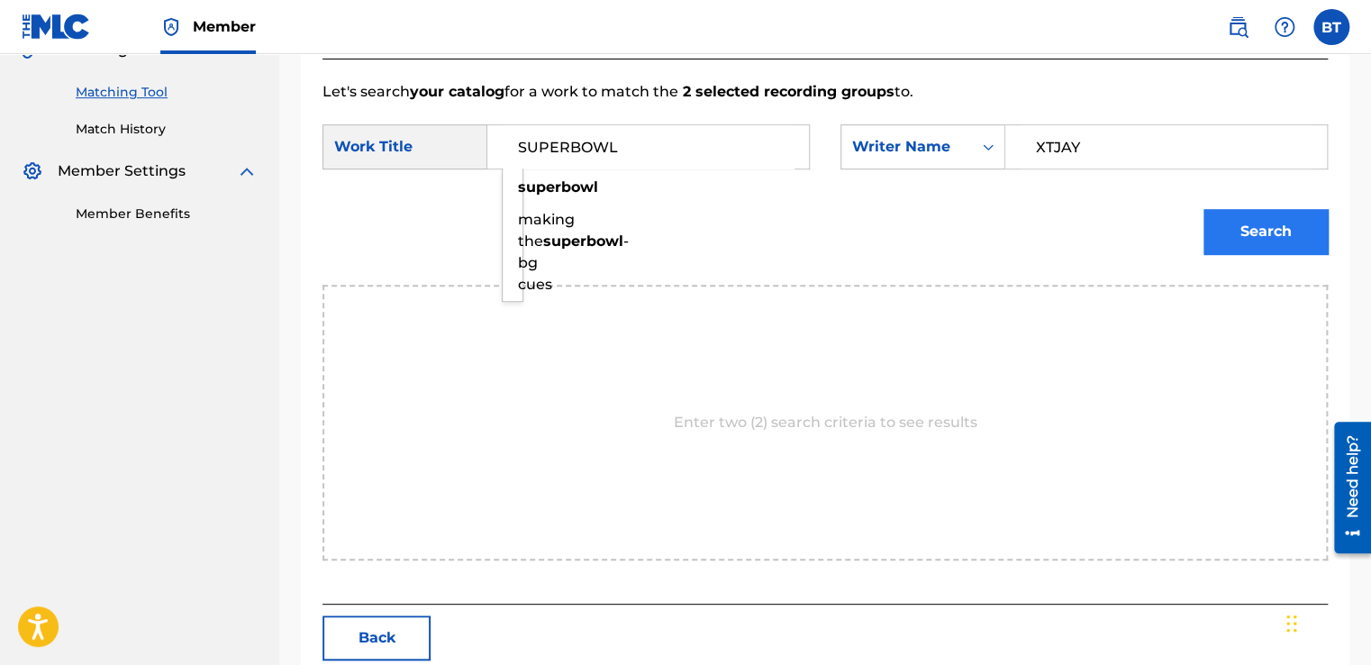
type input "SUPERBOWL"
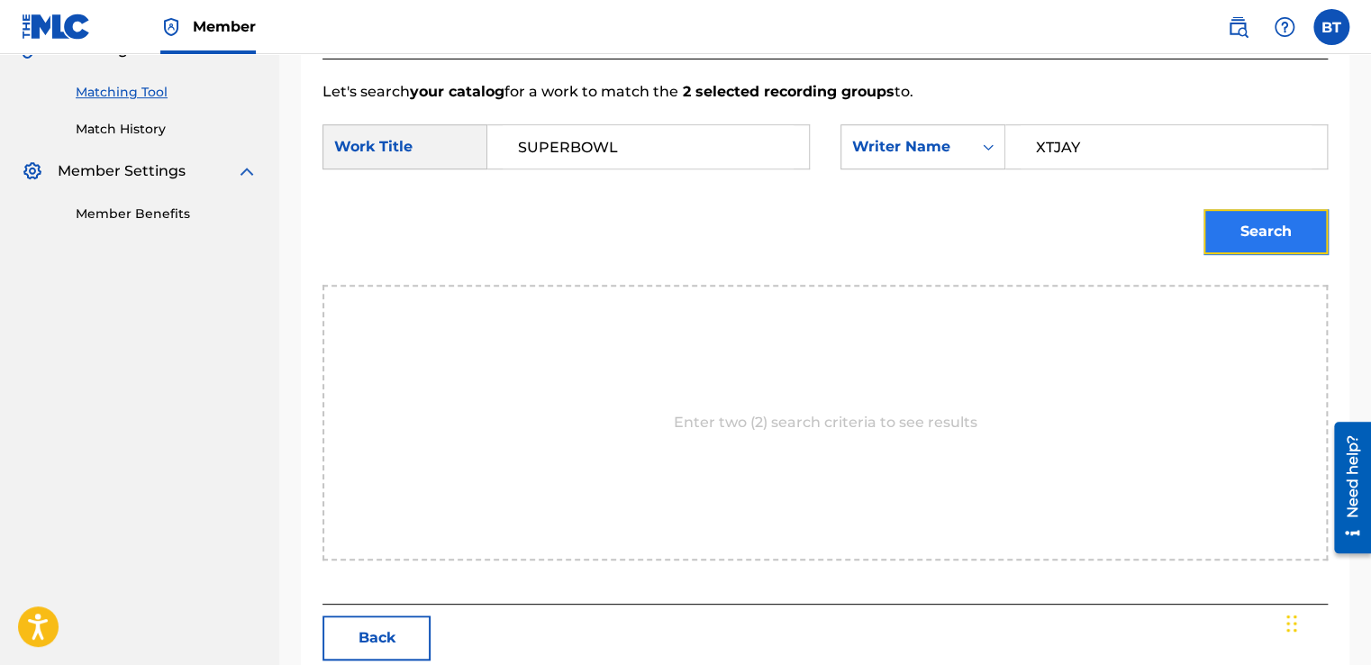
click at [1247, 222] on button "Search" at bounding box center [1265, 231] width 124 height 45
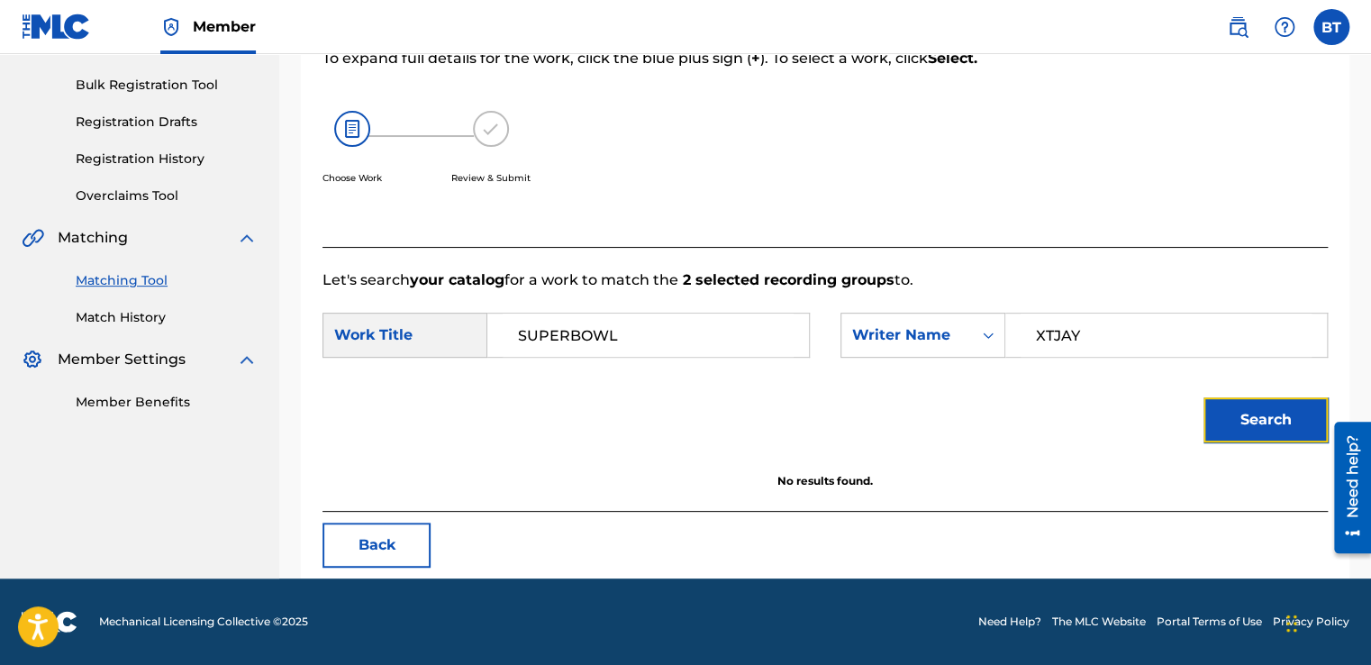
scroll to position [253, 0]
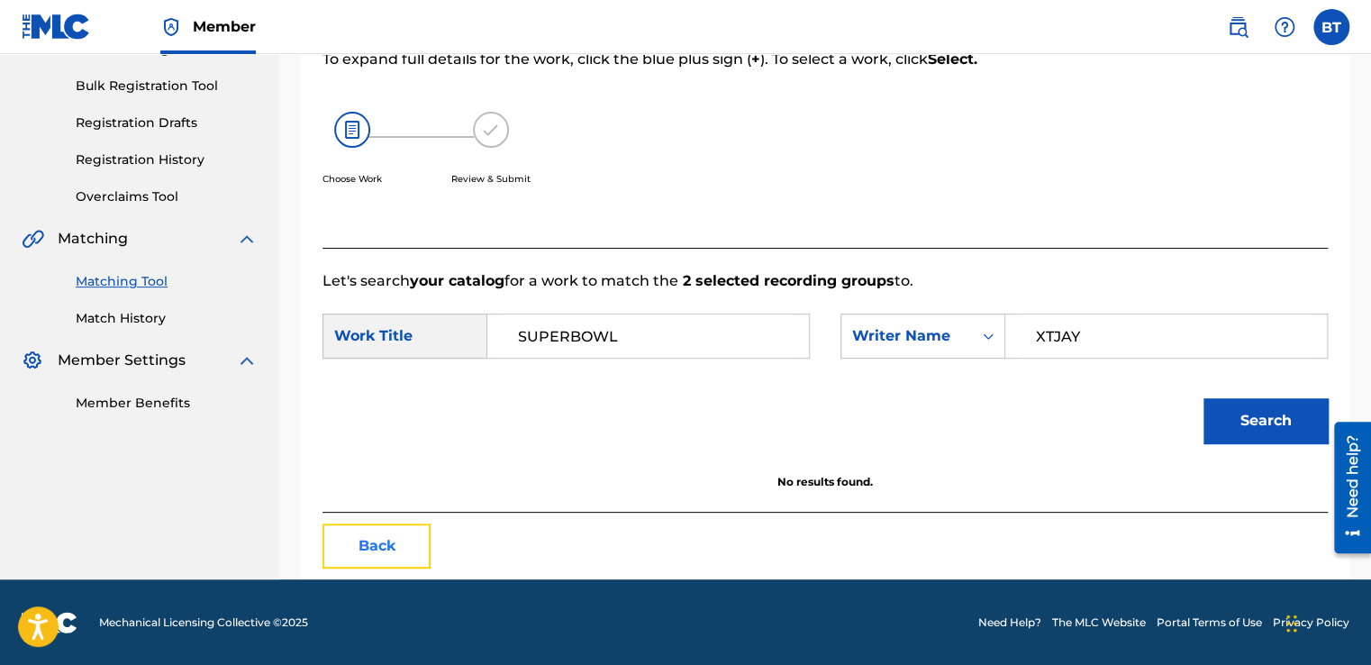
click at [375, 530] on button "Back" at bounding box center [376, 545] width 108 height 45
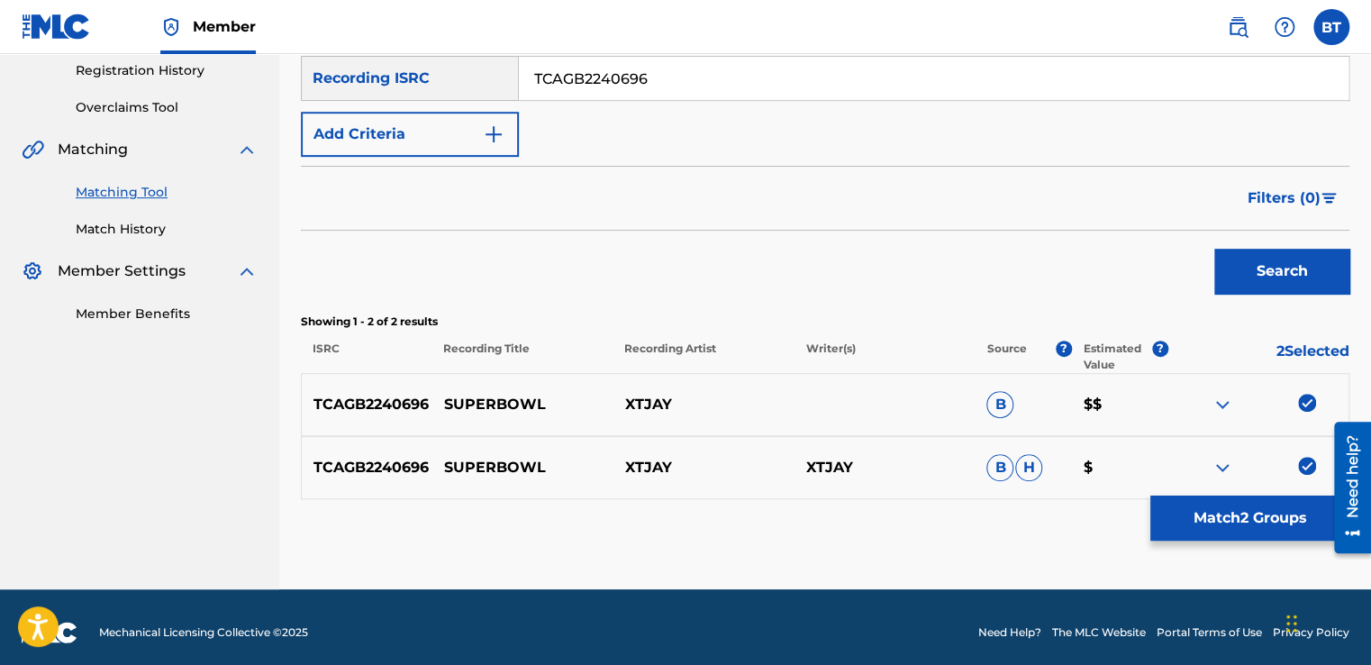
scroll to position [352, 0]
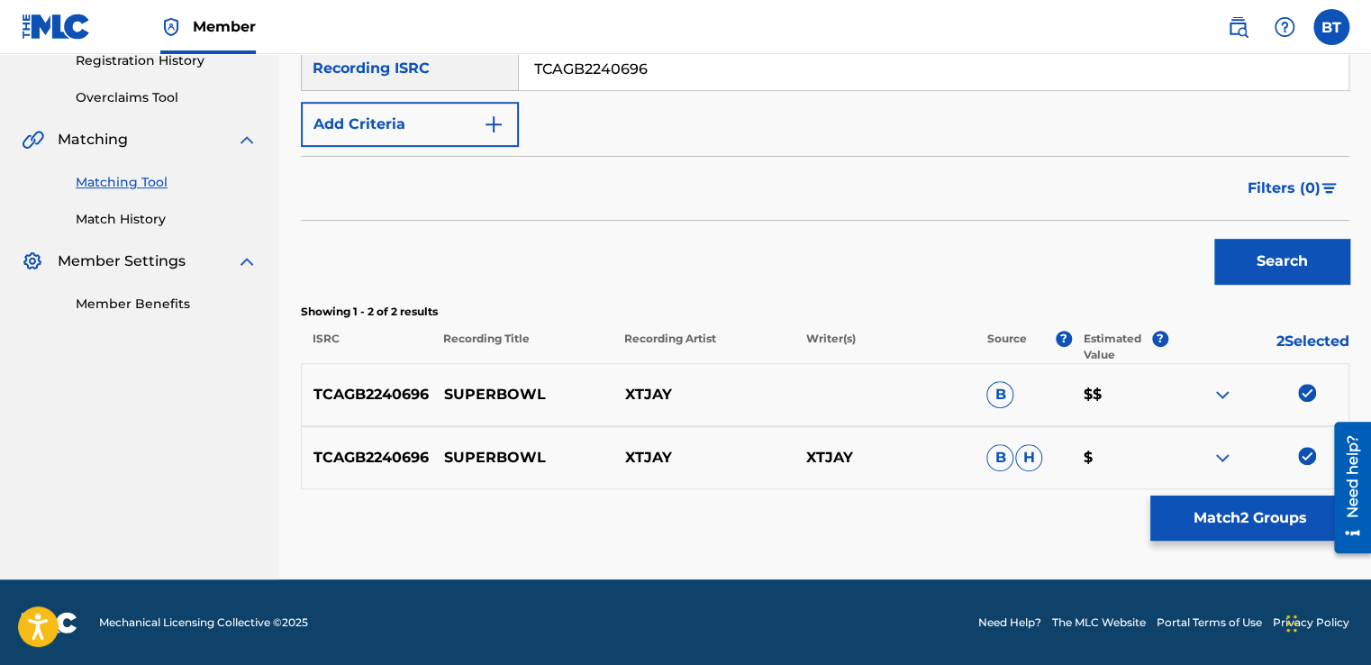
click at [1308, 390] on img at bounding box center [1307, 393] width 18 height 18
click at [1308, 449] on img at bounding box center [1307, 456] width 18 height 18
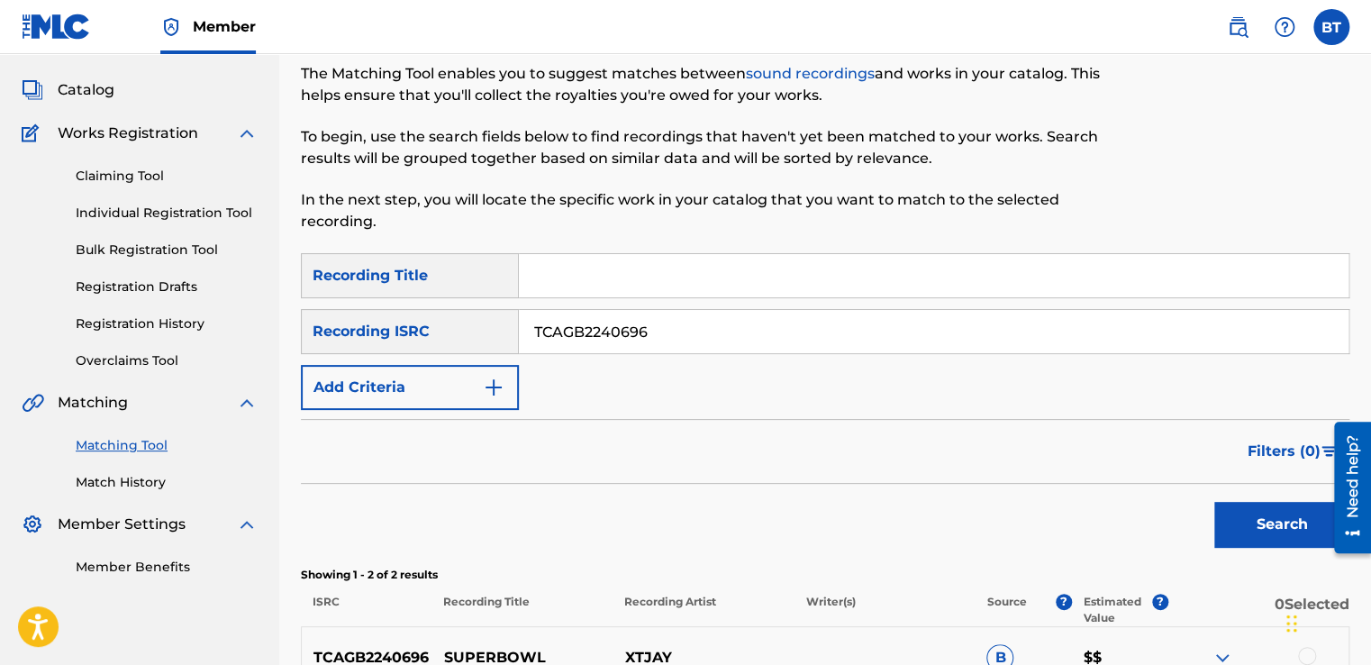
scroll to position [82, 0]
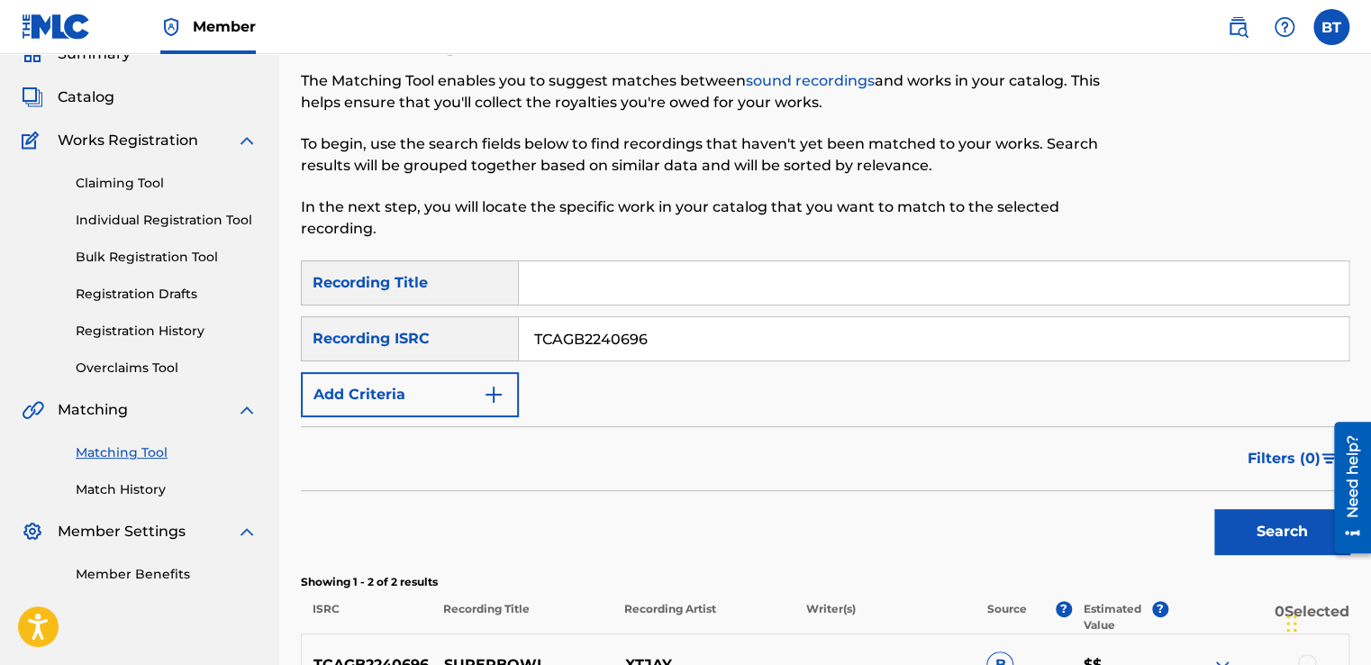
drag, startPoint x: 689, startPoint y: 335, endPoint x: 431, endPoint y: 318, distance: 258.2
click at [449, 320] on div "SearchWithCriteria0beeada8-94d6-4a4d-9d75-bc3ba10f36a4 Recording ISRC TCAGB2240…" at bounding box center [825, 338] width 1049 height 45
paste input "DEF05883010"
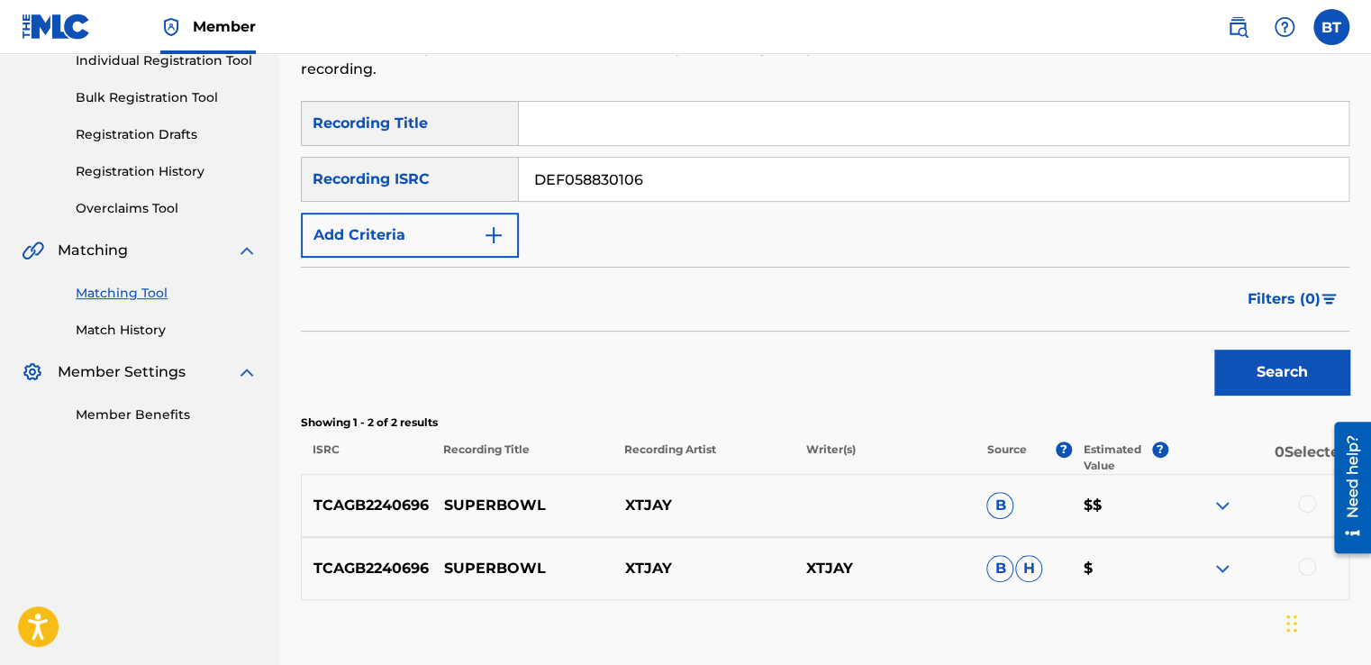
scroll to position [262, 0]
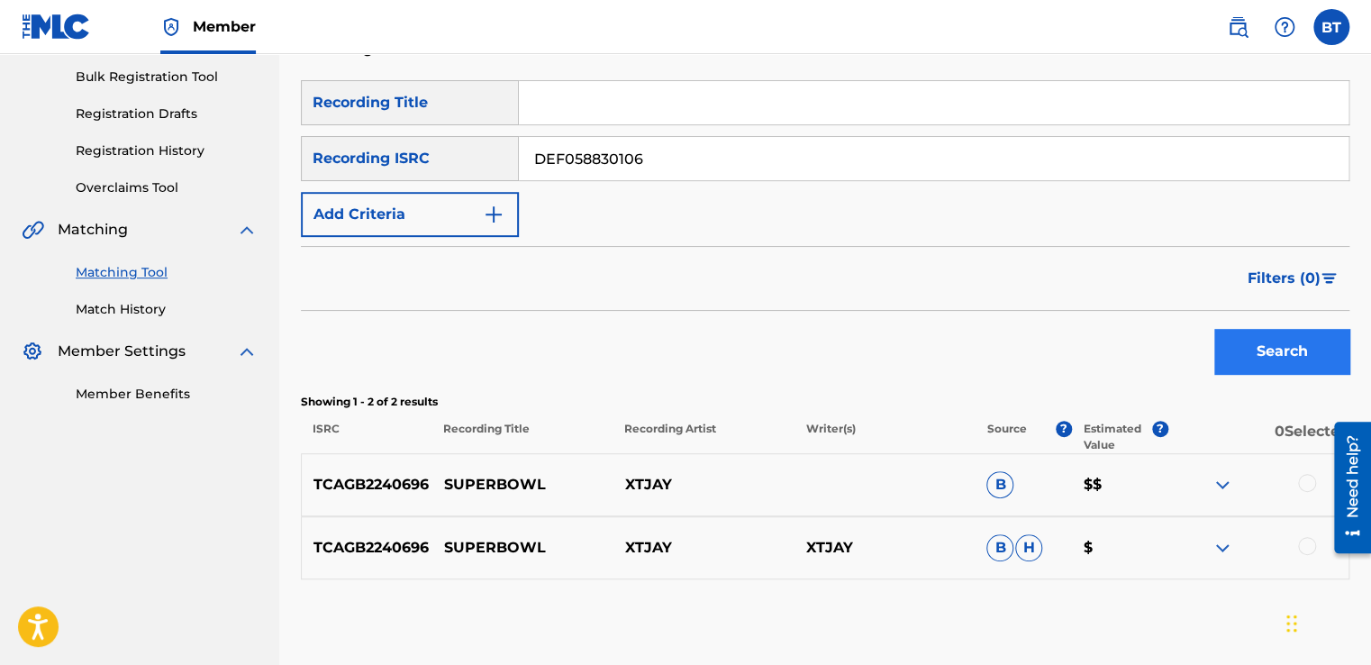
type input "DEF058830106"
click at [1277, 366] on button "Search" at bounding box center [1281, 351] width 135 height 45
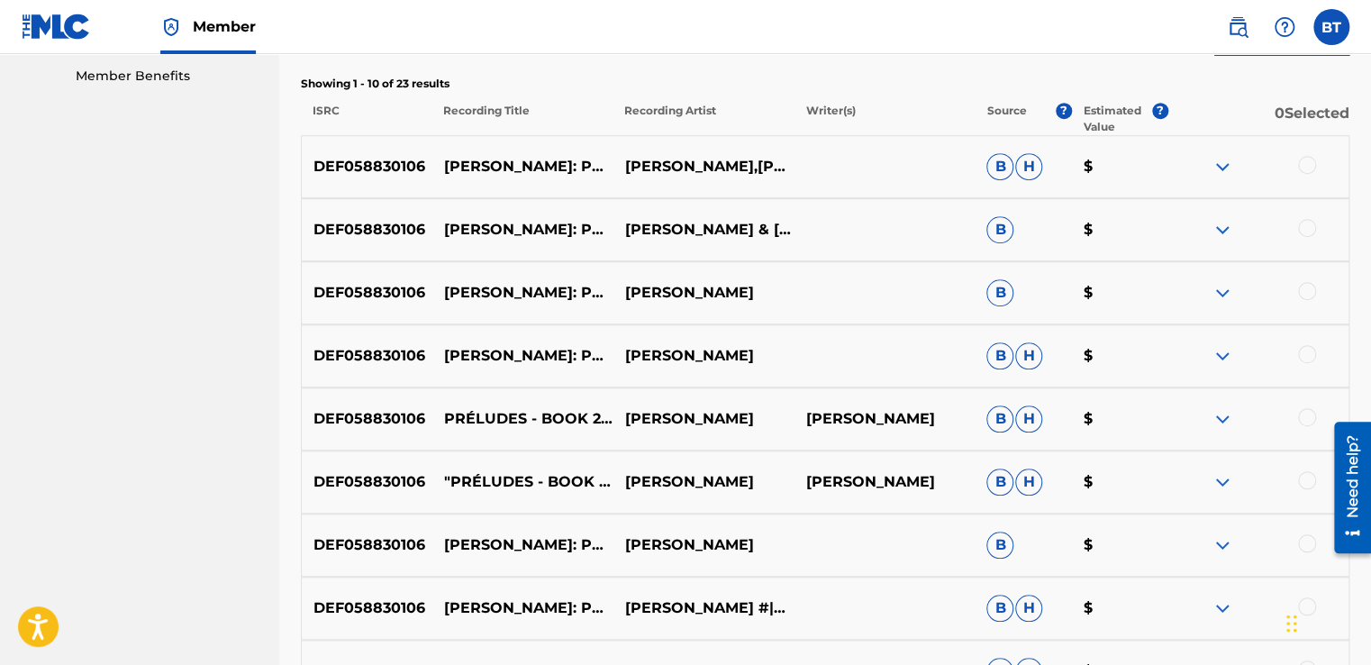
scroll to position [713, 0]
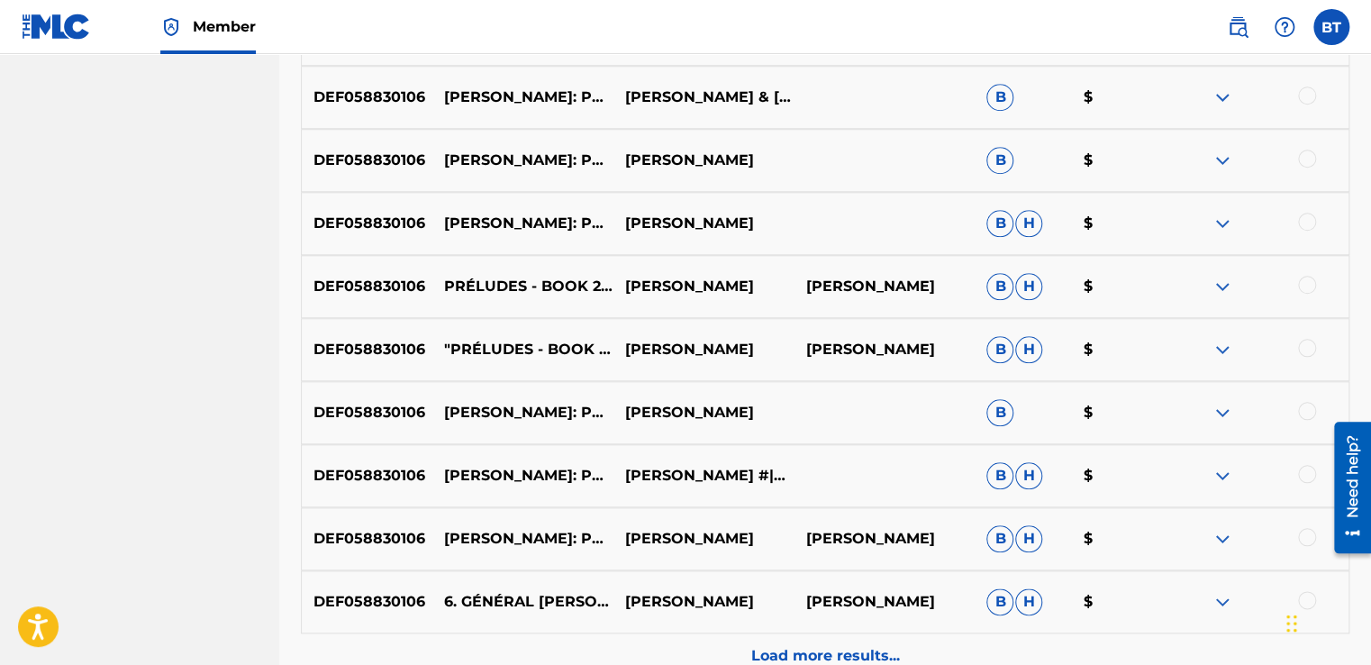
click at [1307, 99] on div at bounding box center [1307, 95] width 18 height 18
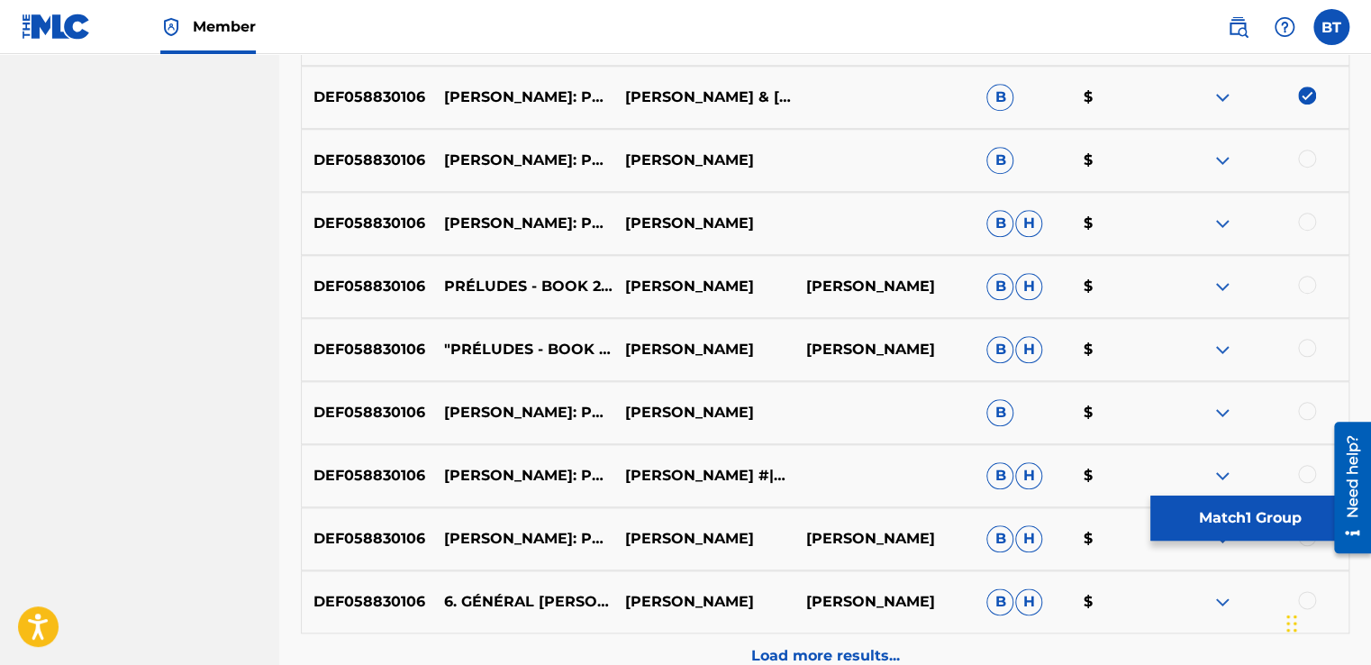
click at [1307, 169] on div at bounding box center [1257, 161] width 181 height 22
click at [1312, 164] on div at bounding box center [1307, 159] width 18 height 18
click at [1306, 289] on div at bounding box center [1307, 285] width 18 height 18
click at [1304, 348] on div at bounding box center [1307, 348] width 18 height 18
click at [1304, 163] on img at bounding box center [1307, 159] width 18 height 18
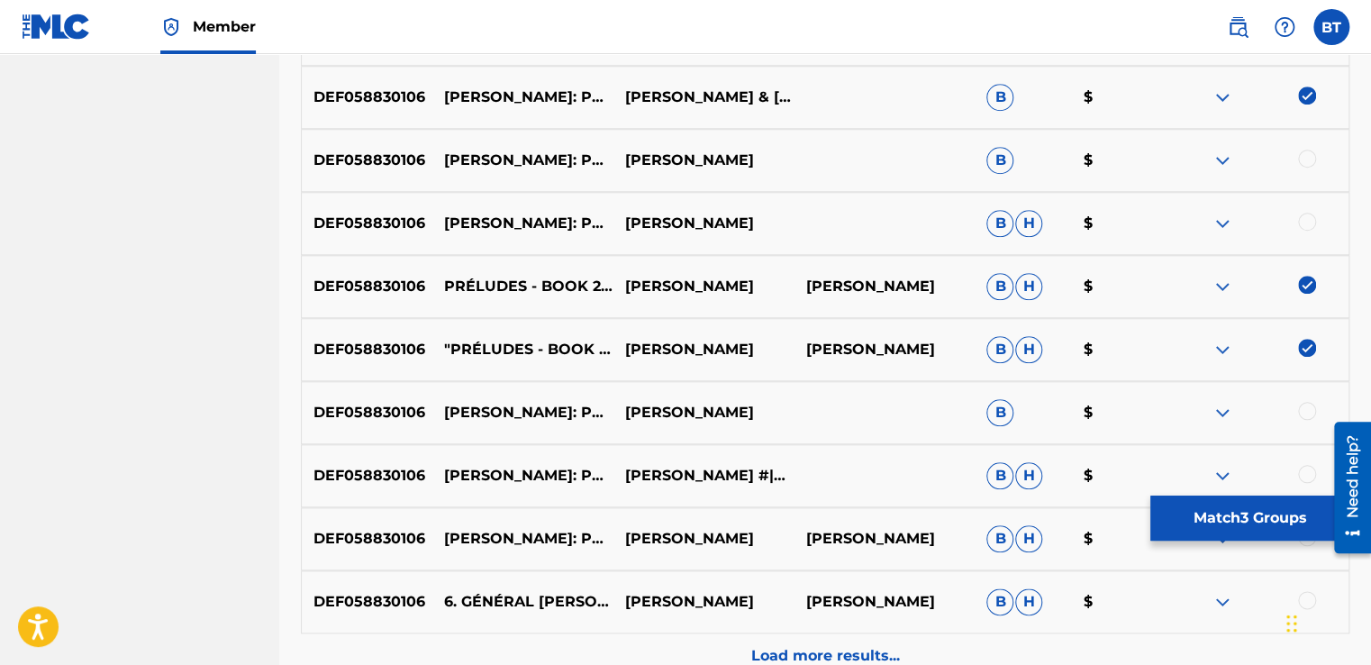
click at [1304, 97] on img at bounding box center [1307, 95] width 18 height 18
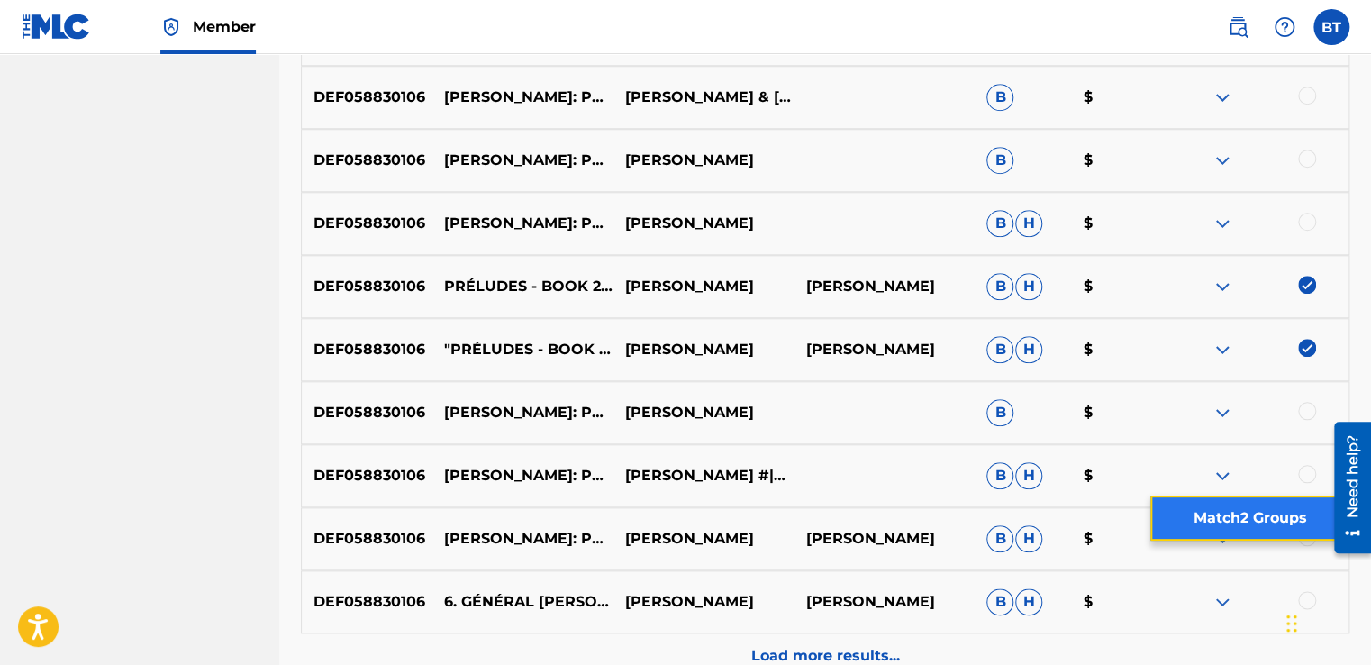
click at [1192, 521] on button "Match 2 Groups" at bounding box center [1249, 517] width 199 height 45
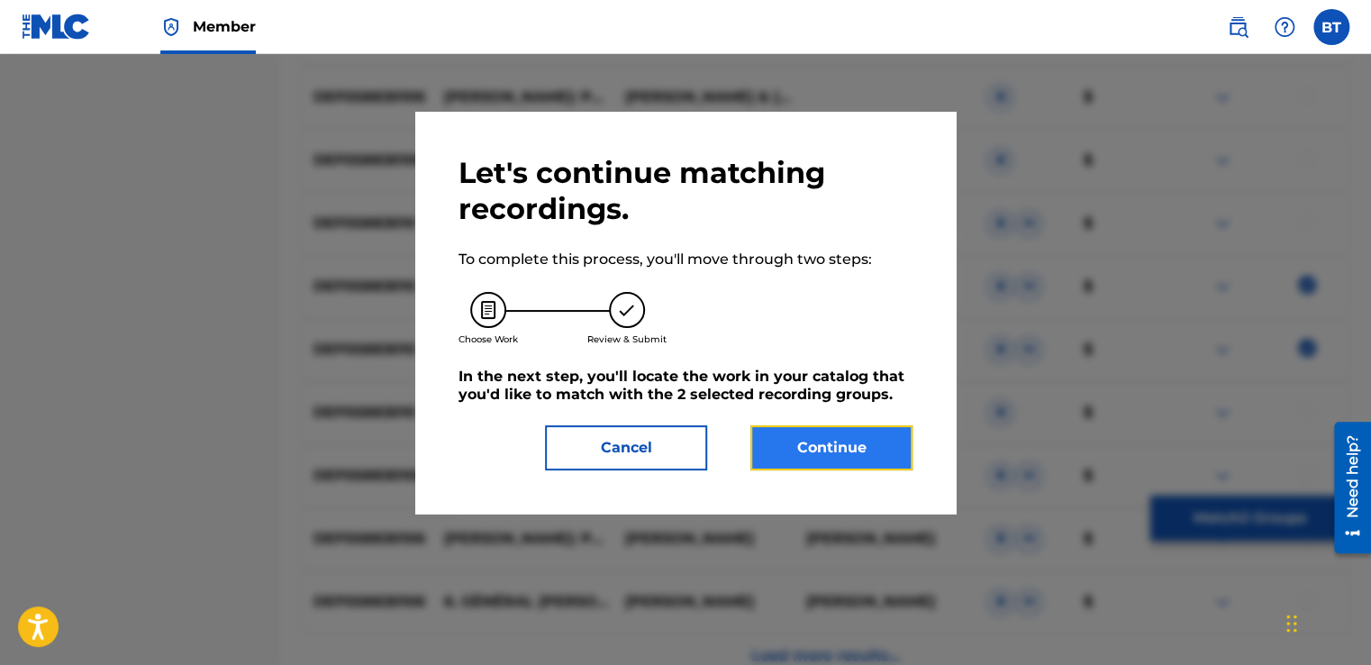
click at [826, 448] on button "Continue" at bounding box center [831, 447] width 162 height 45
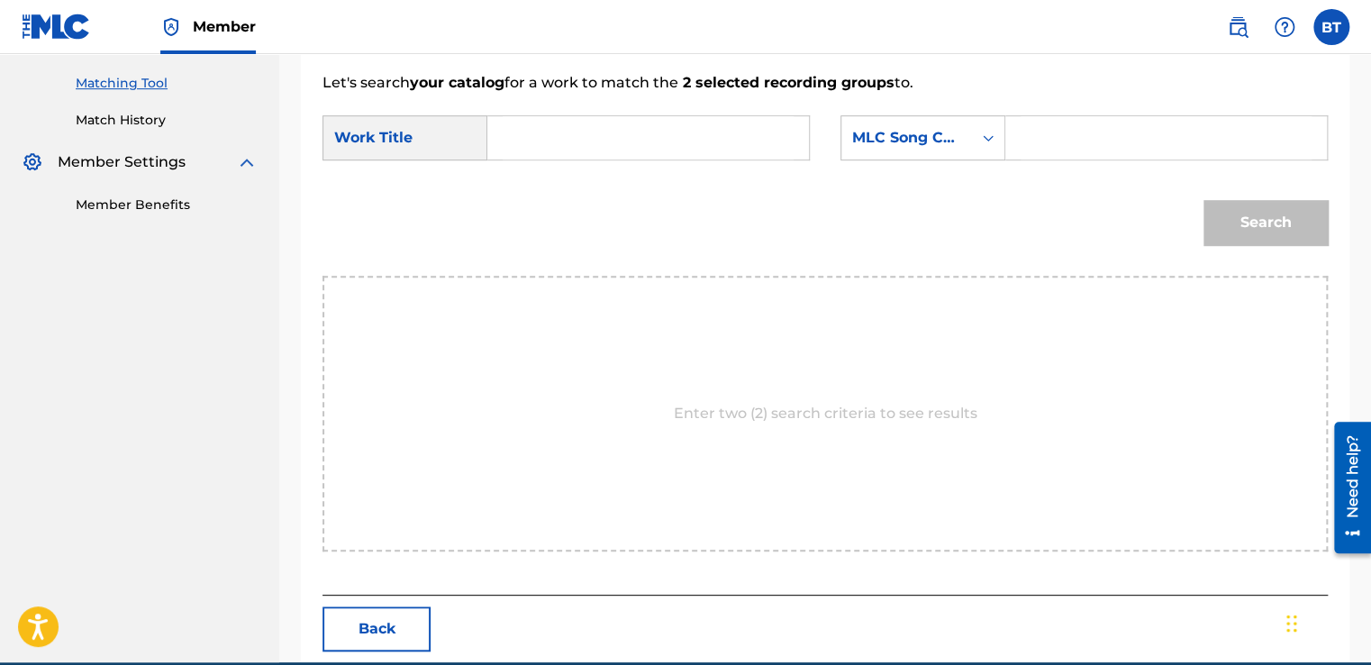
scroll to position [444, 0]
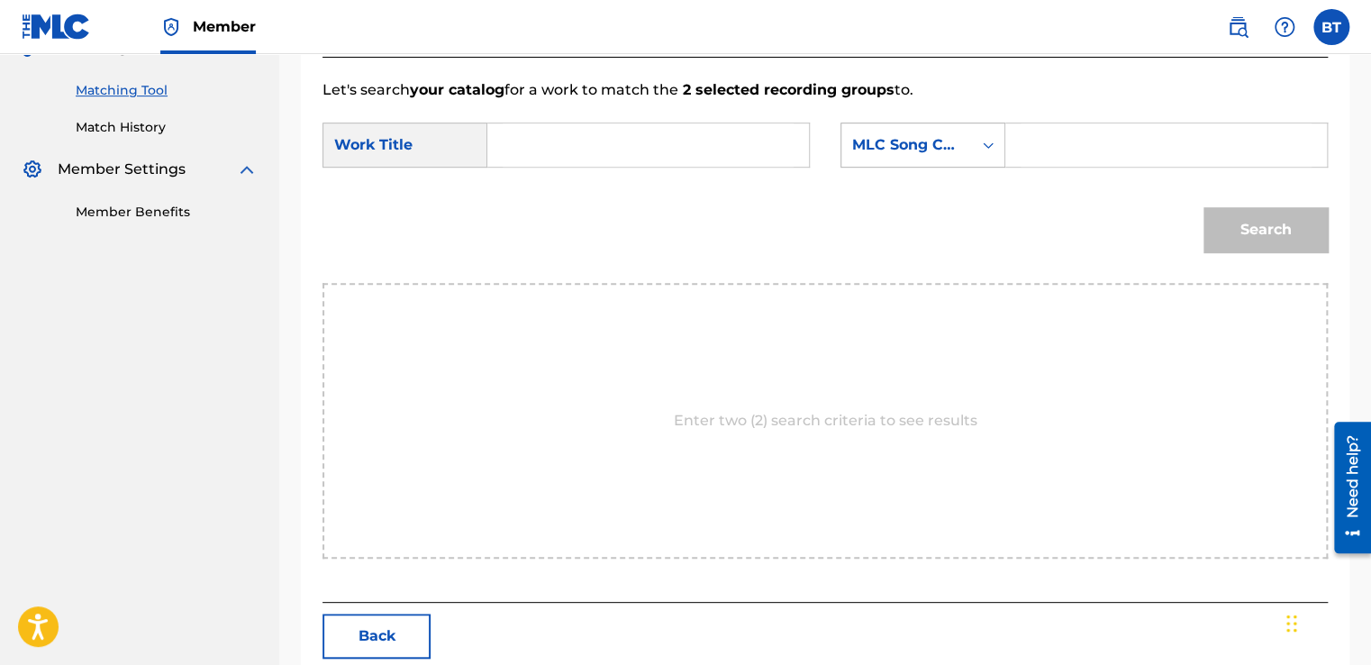
click at [930, 159] on div "MLC Song Code" at bounding box center [906, 145] width 131 height 34
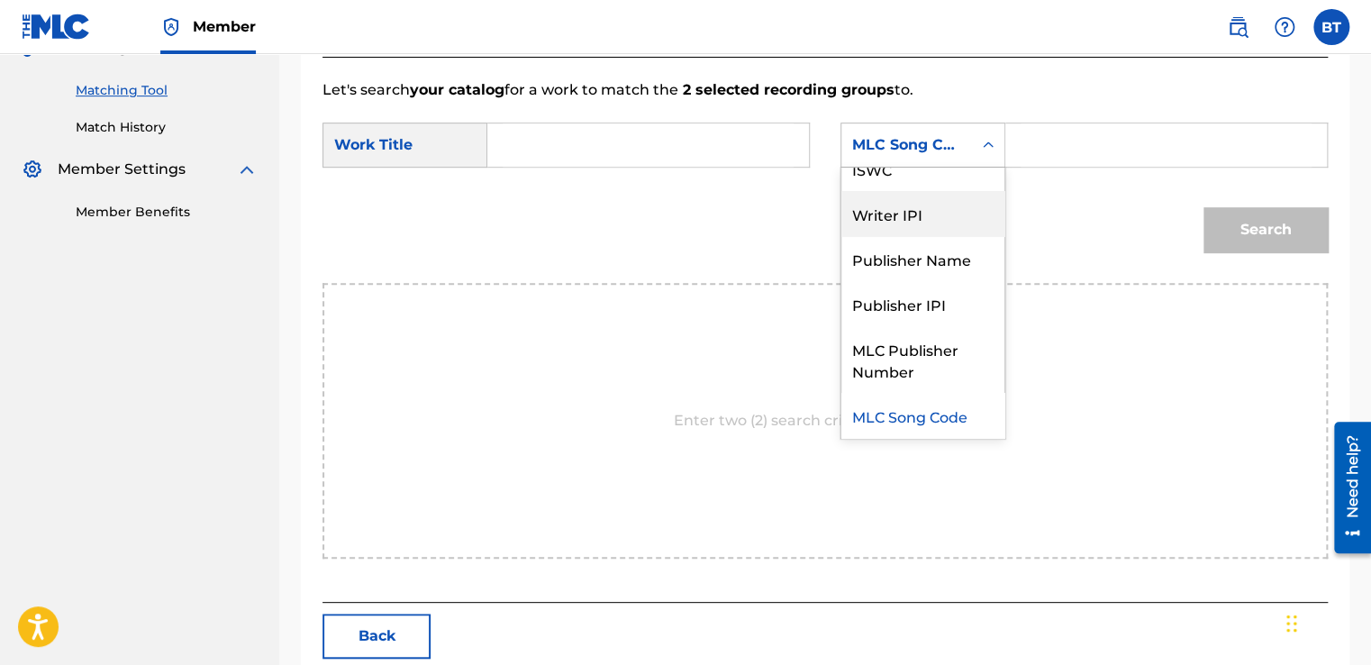
scroll to position [0, 0]
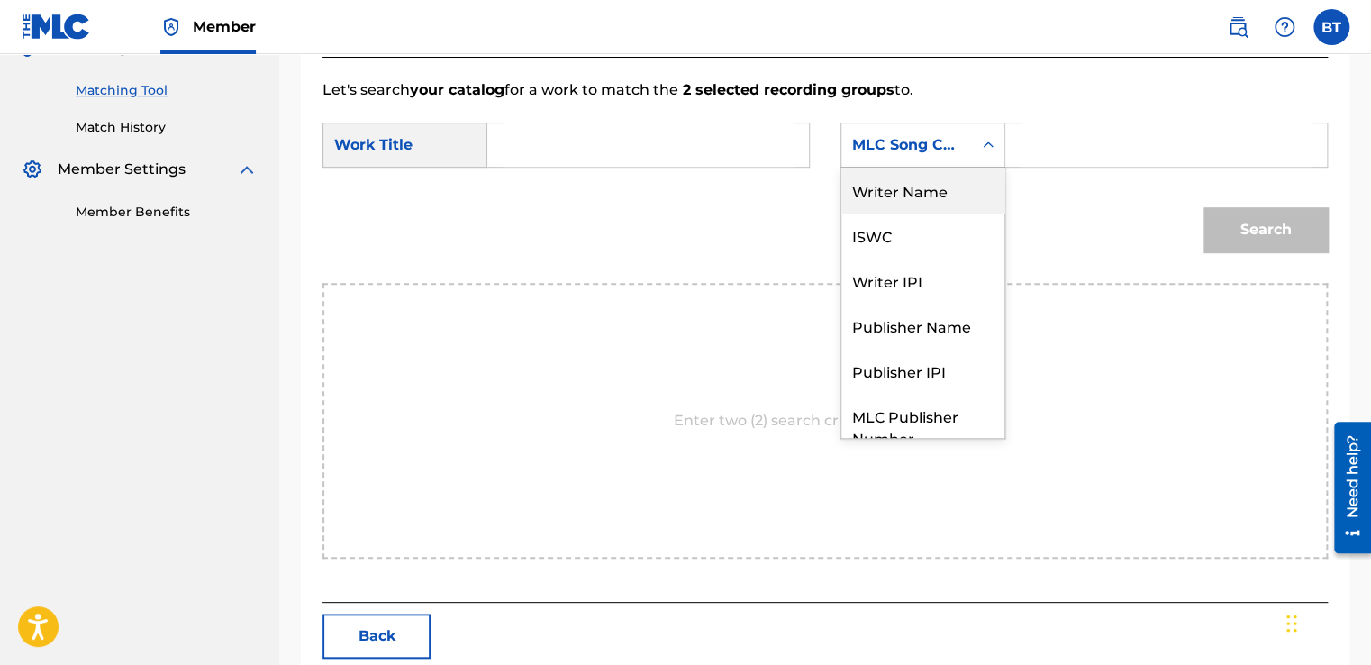
click at [930, 194] on div "Writer Name" at bounding box center [922, 190] width 163 height 45
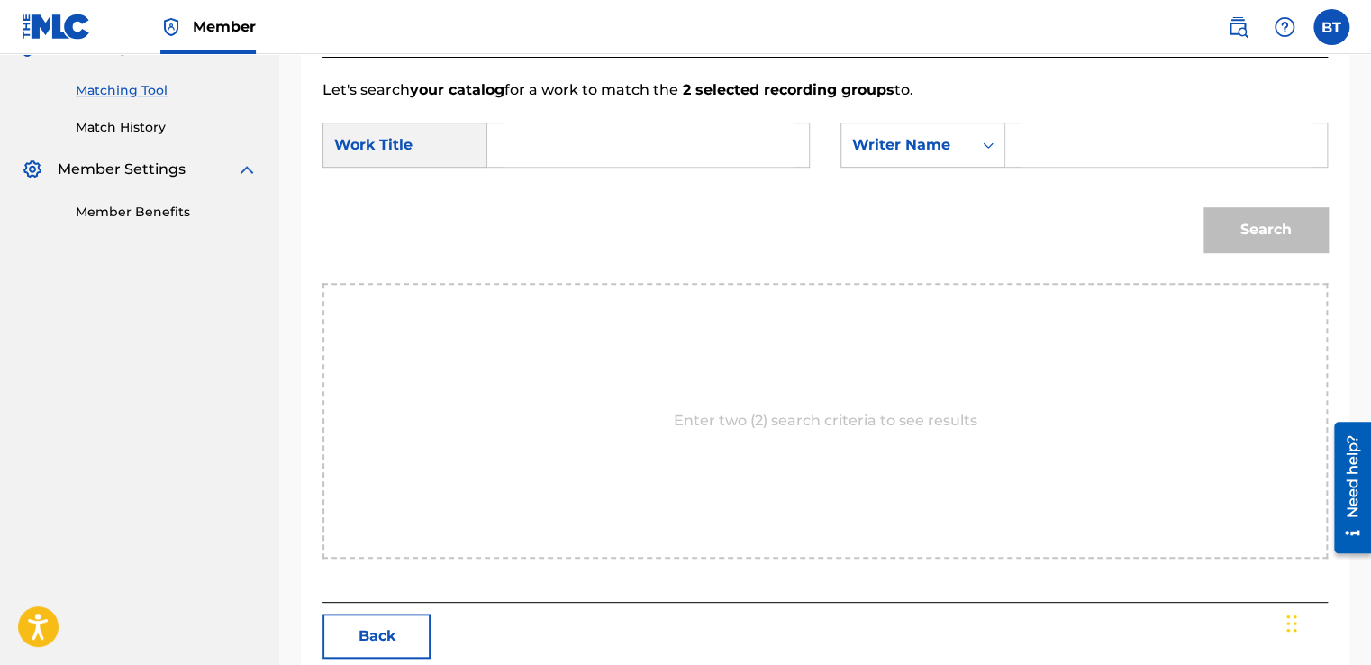
click at [1045, 150] on input "Search Form" at bounding box center [1166, 144] width 291 height 43
paste input "[PERSON_NAME]"
type input "[PERSON_NAME]"
click at [557, 158] on input "Search Form" at bounding box center [648, 144] width 291 height 43
paste input "Préludes, Book 2, CD 131: VI. Général [PERSON_NAME] – eccentric"
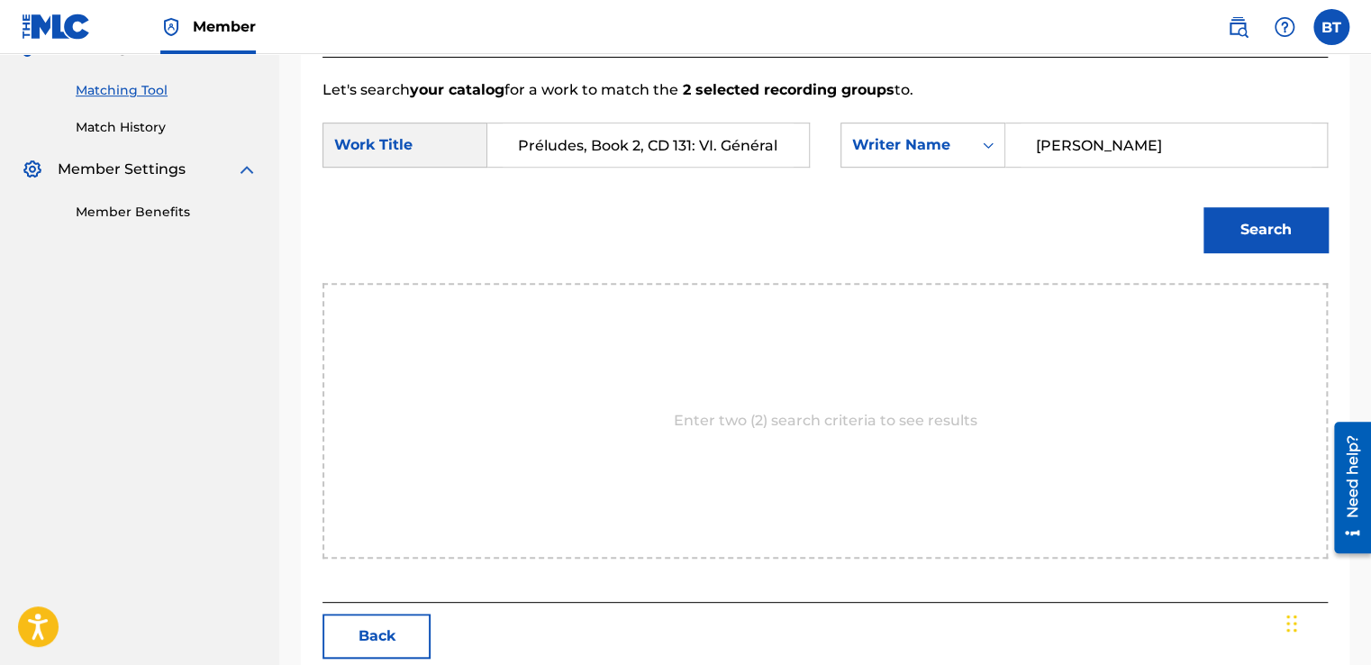
scroll to position [0, 132]
type input "Préludes, Book 2, CD 131: VI. Général [PERSON_NAME] – eccentric"
click at [1294, 225] on button "Search" at bounding box center [1265, 229] width 124 height 45
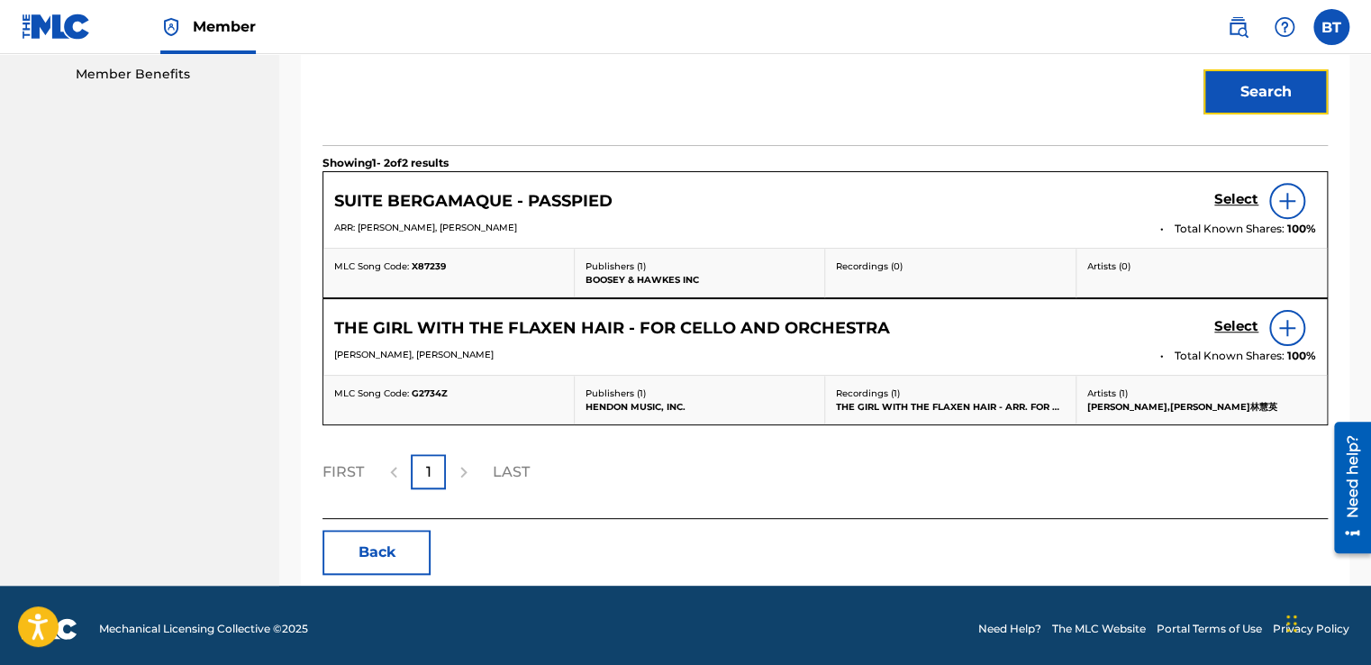
scroll to position [587, 0]
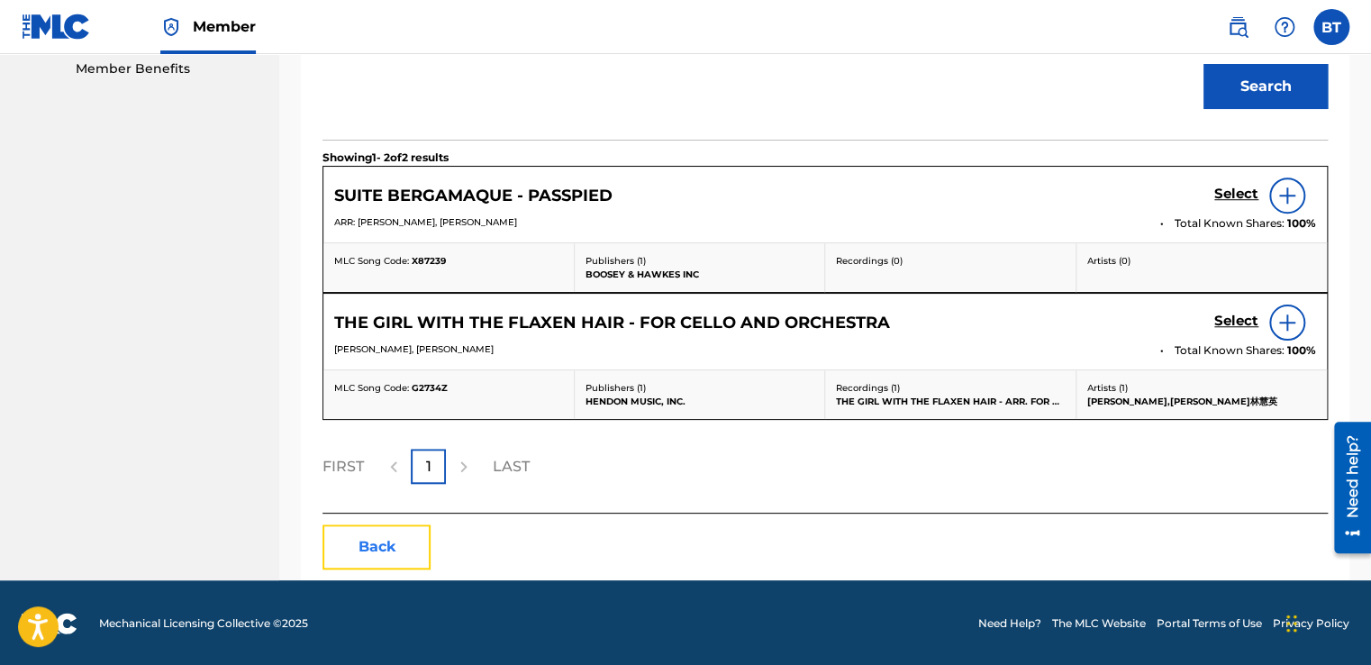
click at [380, 552] on button "Back" at bounding box center [376, 546] width 108 height 45
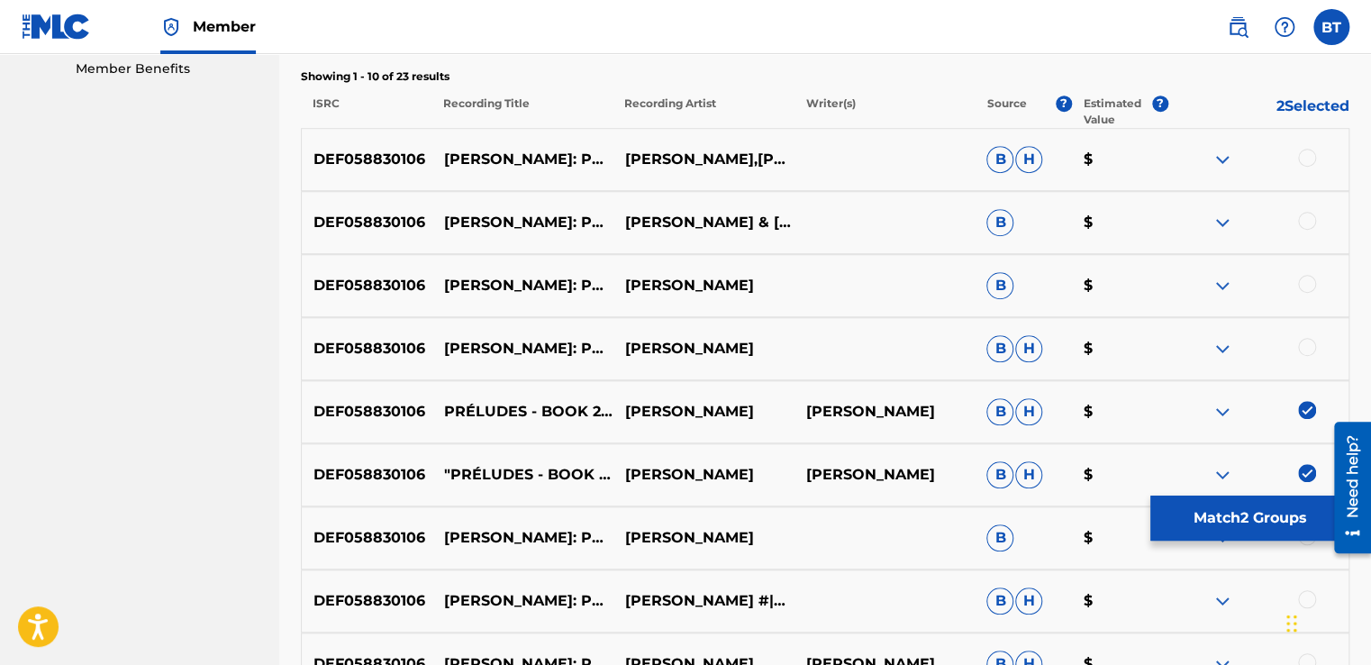
scroll to position [902, 0]
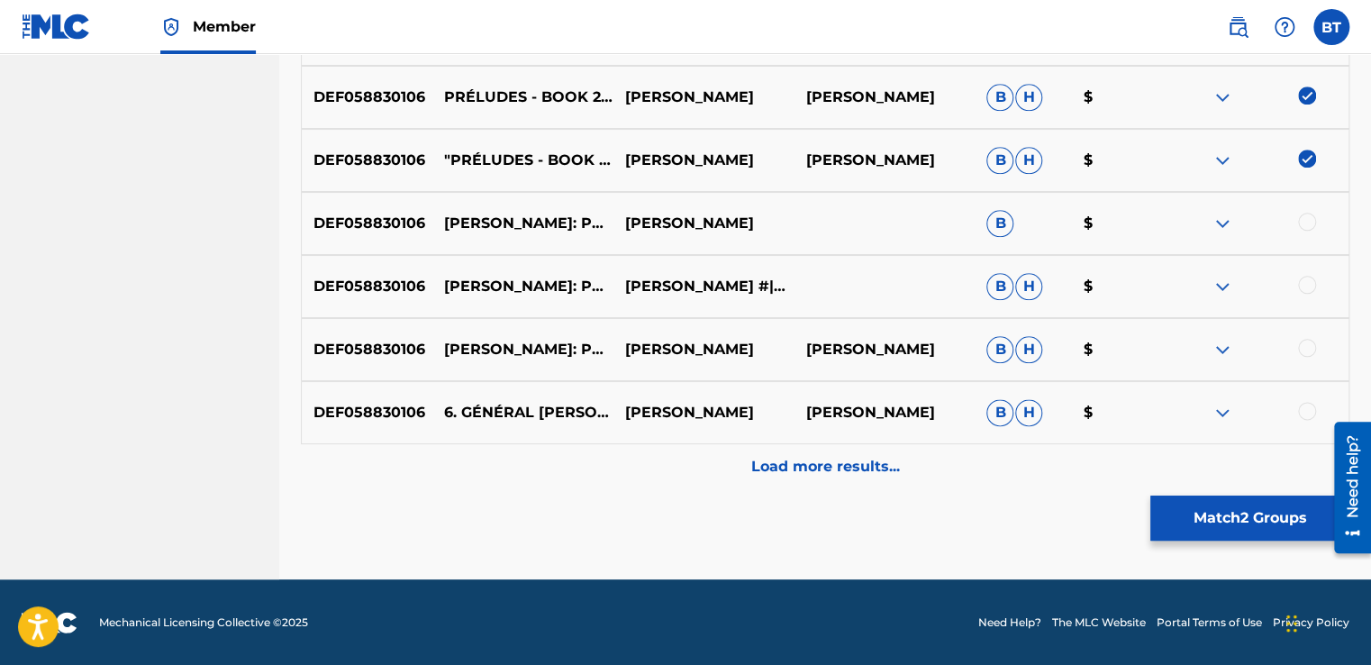
click at [1310, 160] on img at bounding box center [1307, 159] width 18 height 18
click at [1303, 89] on img at bounding box center [1307, 95] width 18 height 18
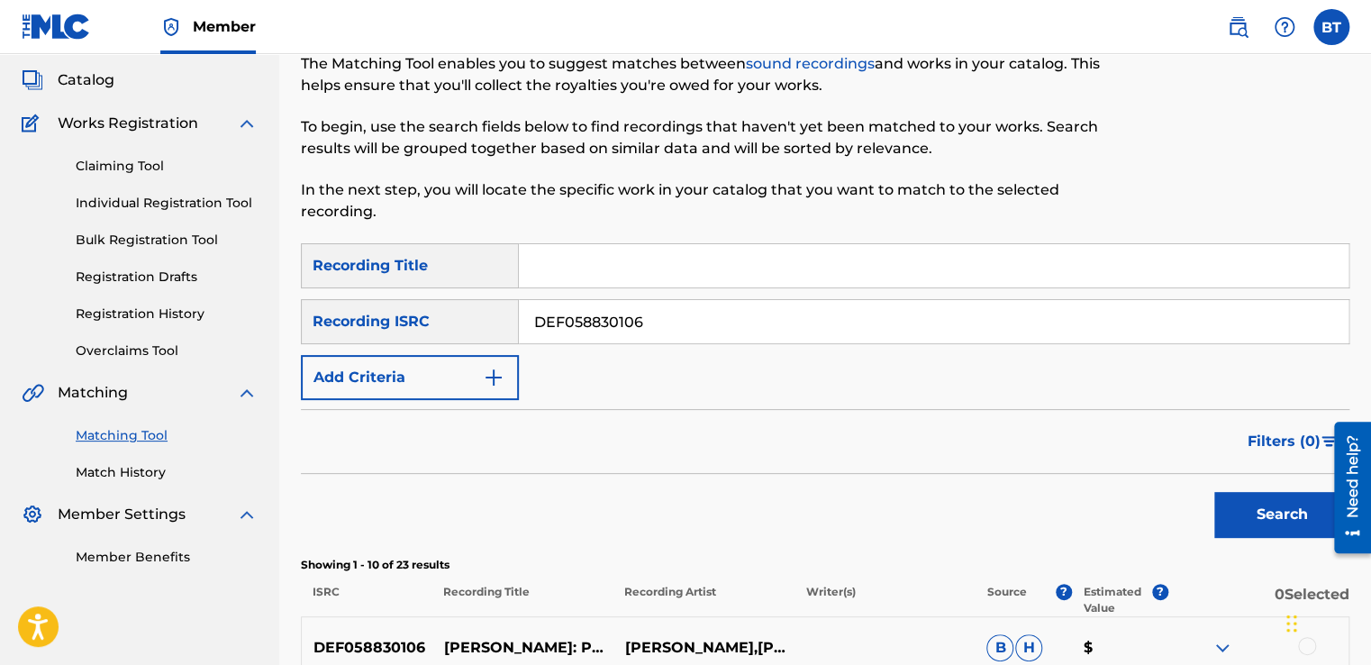
scroll to position [91, 0]
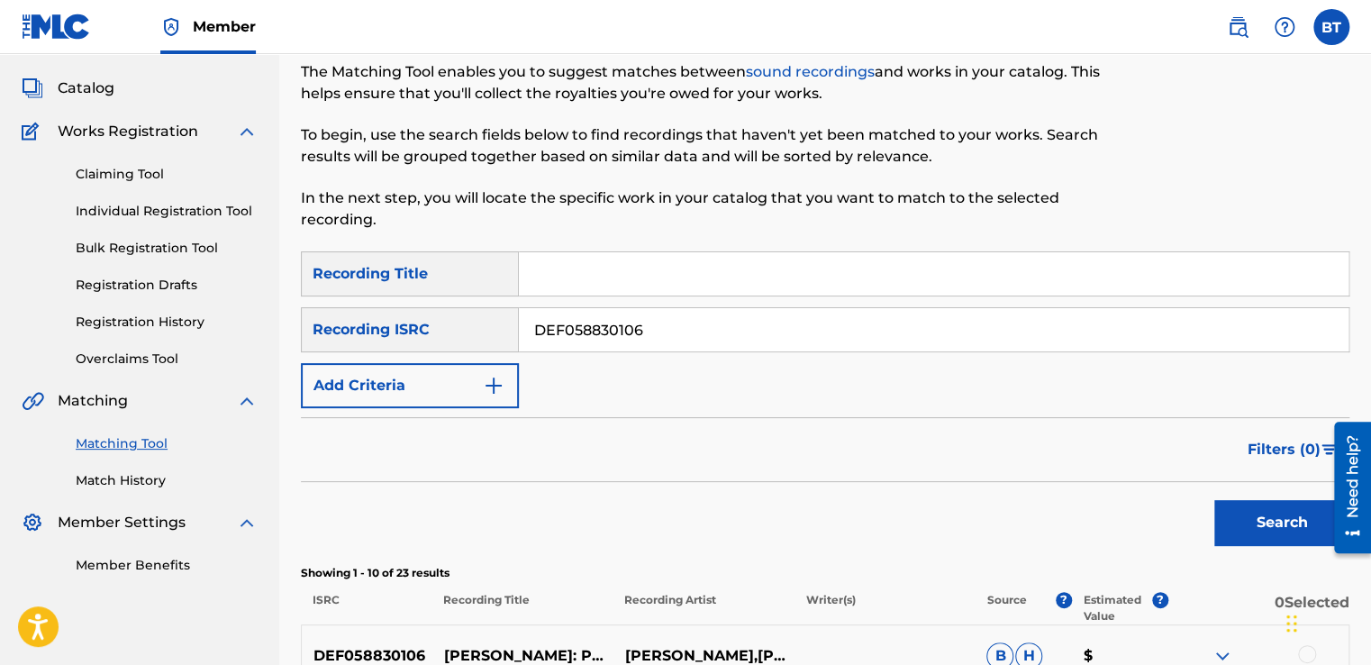
drag, startPoint x: 643, startPoint y: 330, endPoint x: 550, endPoint y: 308, distance: 95.3
click at [494, 330] on div "SearchWithCriteria0beeada8-94d6-4a4d-9d75-bc3ba10f36a4 Recording ISRC DEF058830…" at bounding box center [825, 329] width 1049 height 45
paste input "USAM19400394"
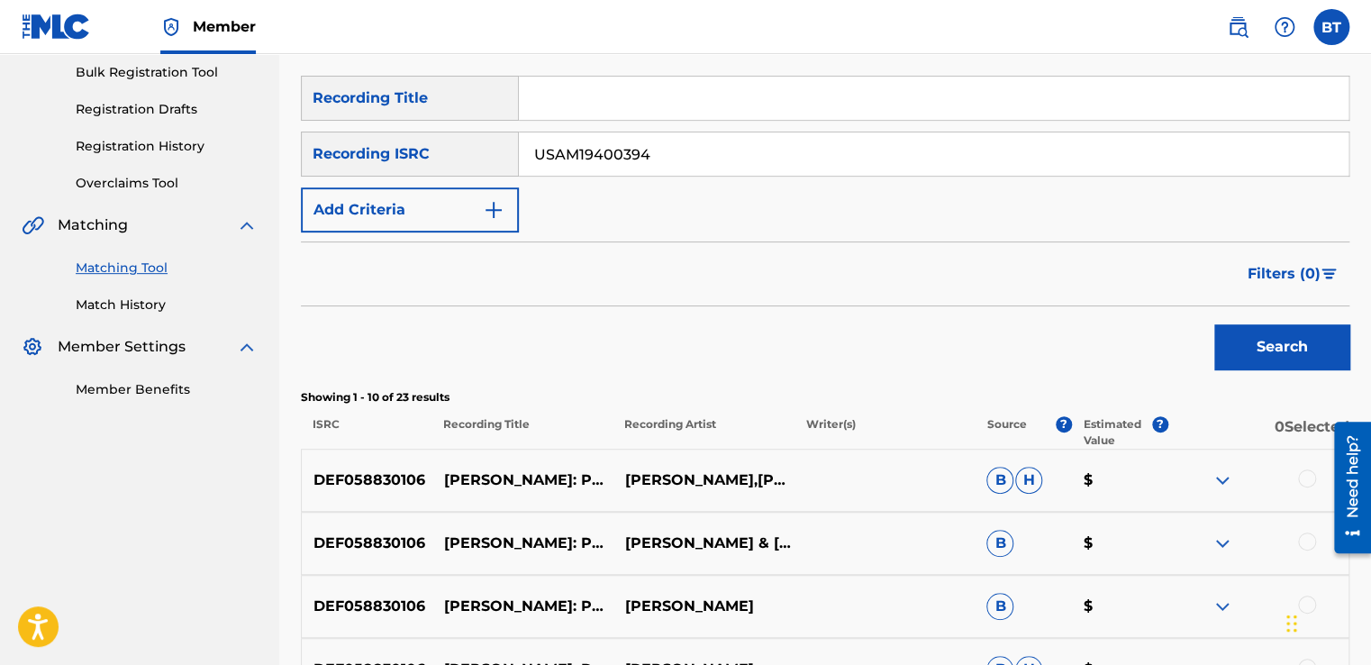
scroll to position [271, 0]
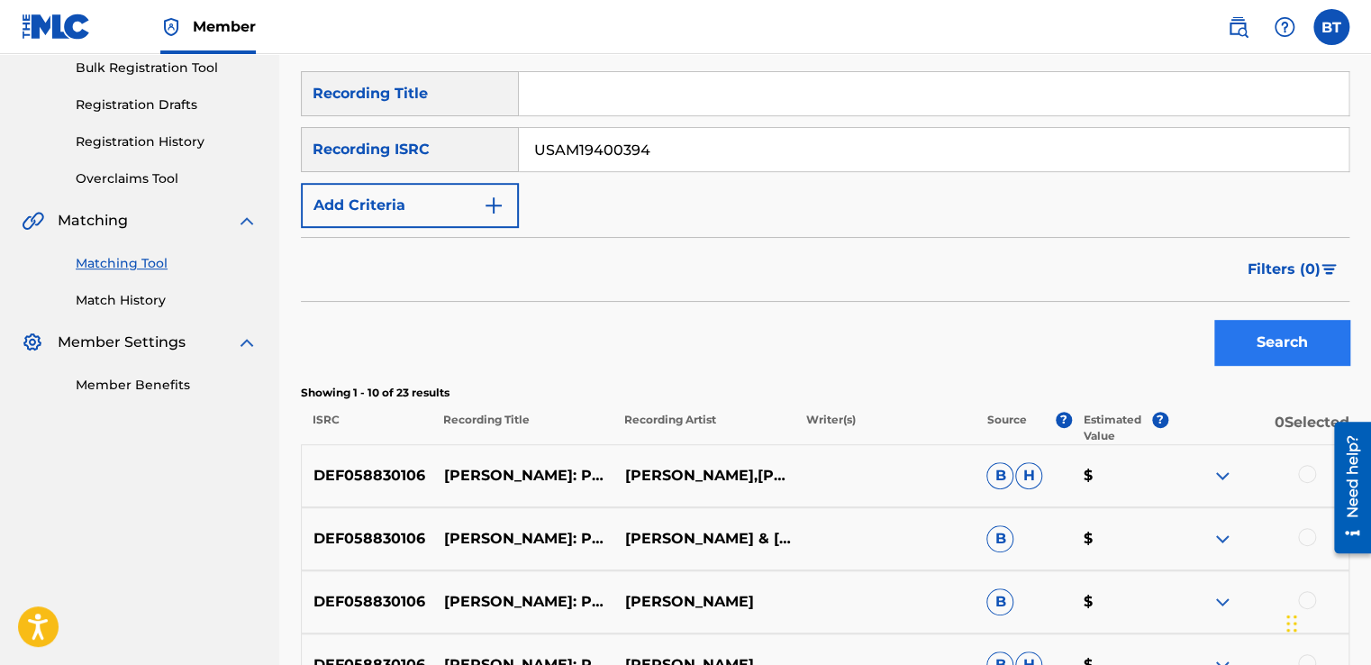
type input "USAM19400394"
click at [1295, 351] on button "Search" at bounding box center [1281, 342] width 135 height 45
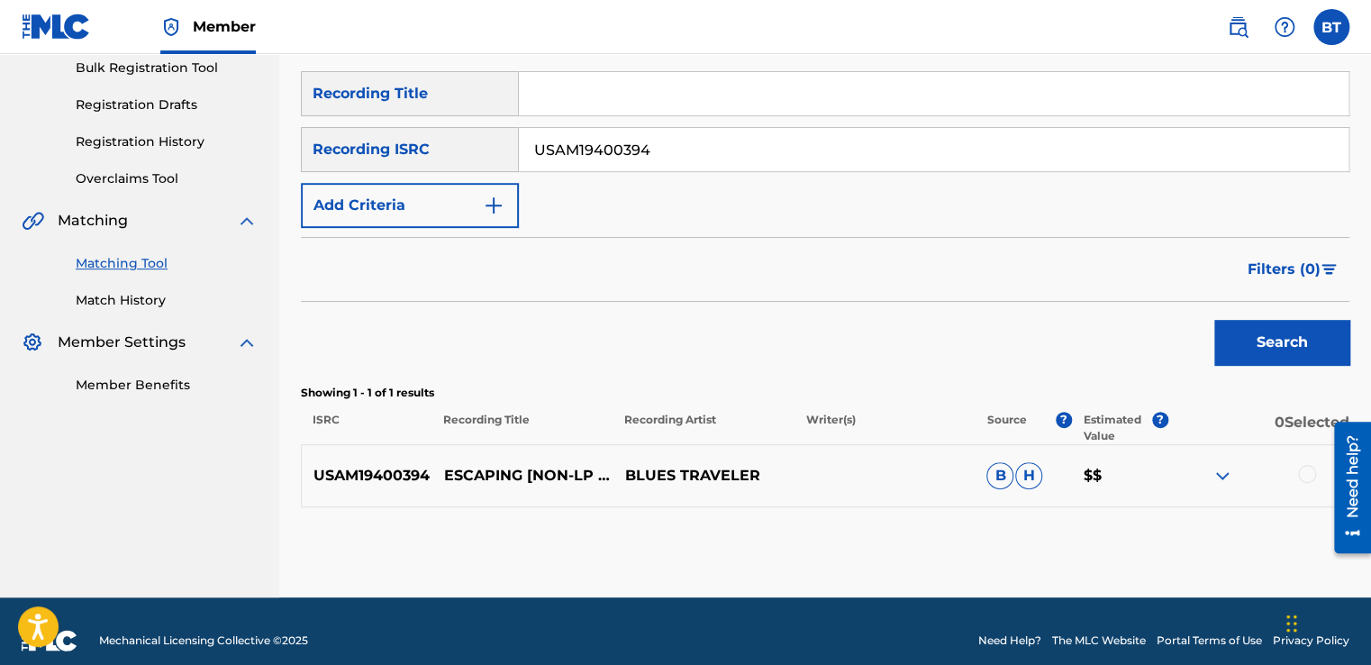
click at [1311, 474] on div at bounding box center [1307, 474] width 18 height 18
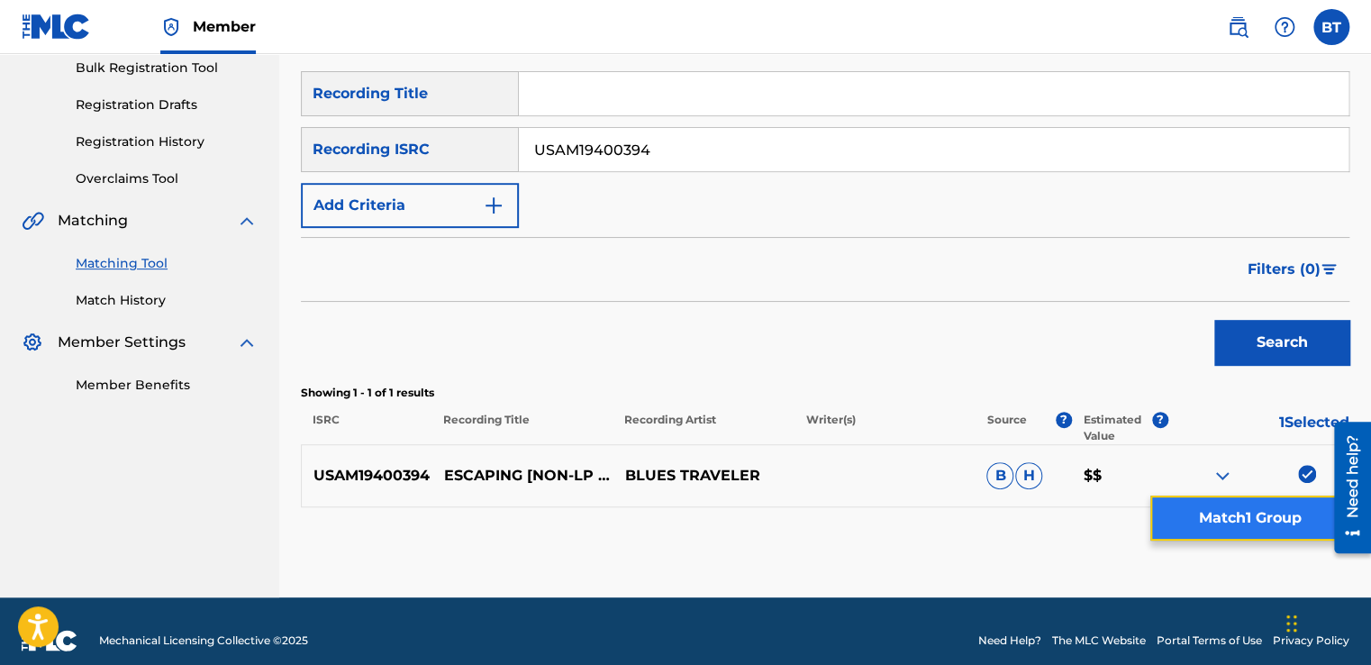
click at [1260, 516] on button "Match 1 Group" at bounding box center [1249, 517] width 199 height 45
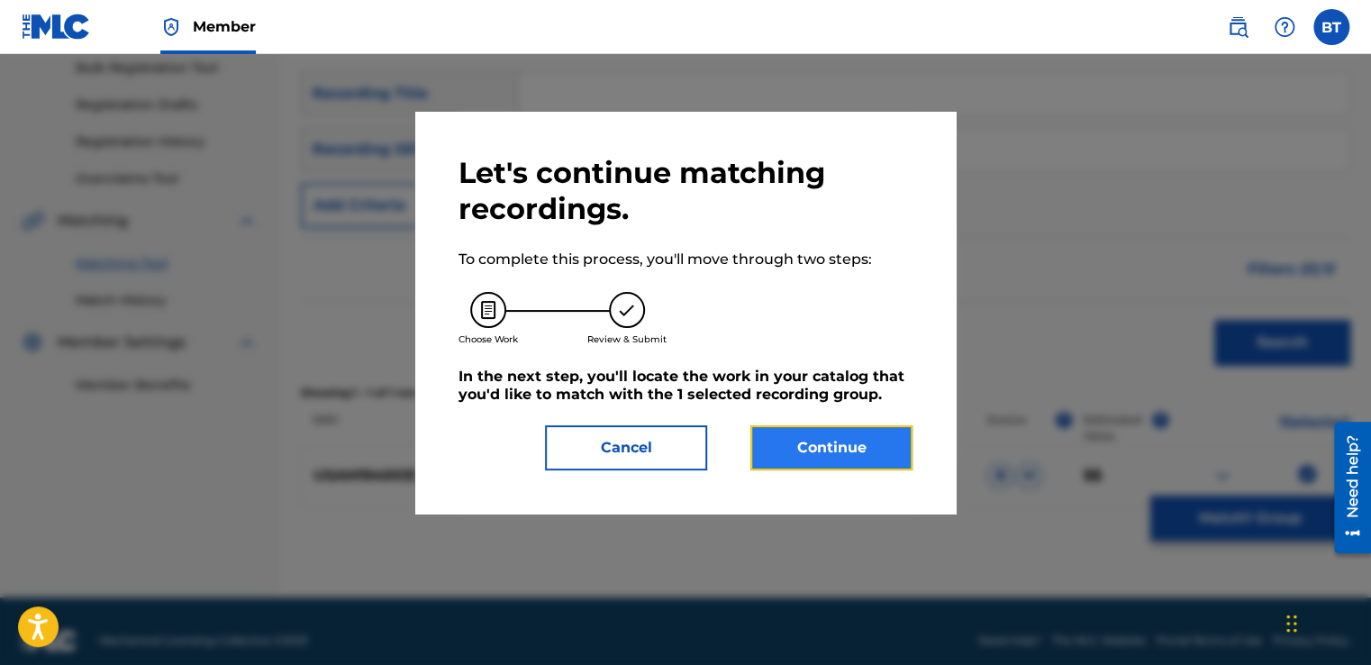
click at [811, 431] on button "Continue" at bounding box center [831, 447] width 162 height 45
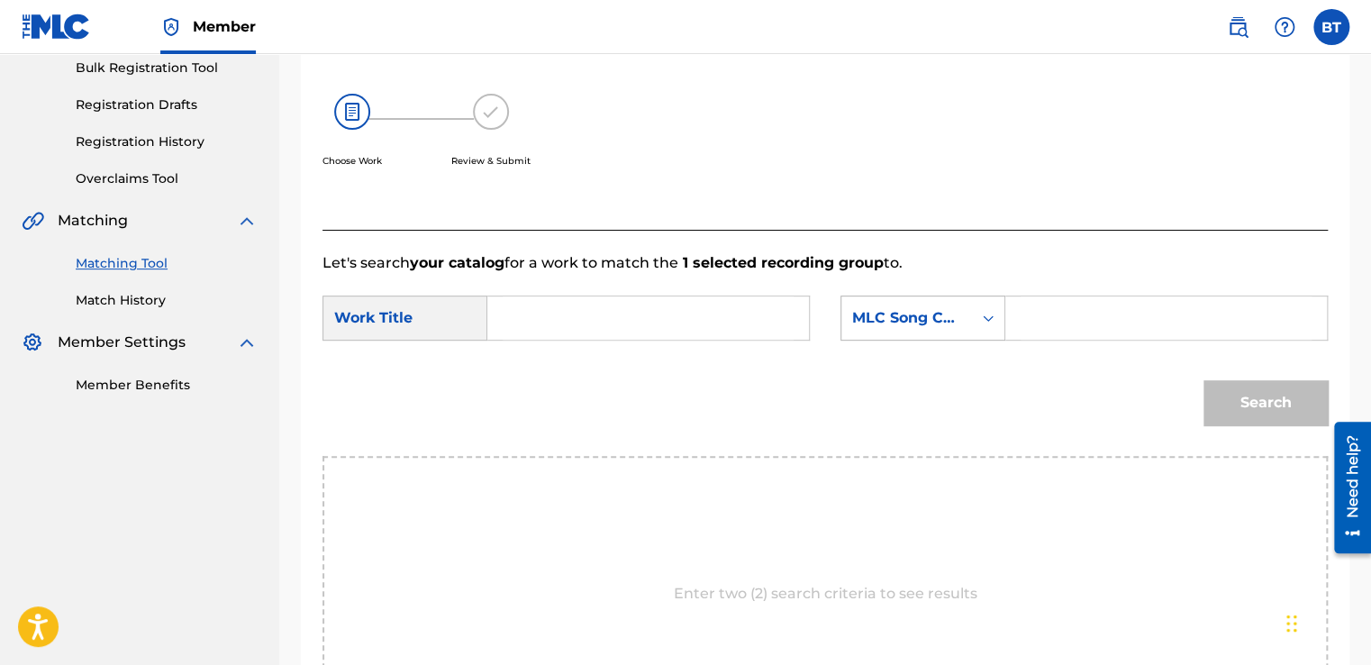
click at [985, 309] on icon "Search Form" at bounding box center [988, 318] width 18 height 18
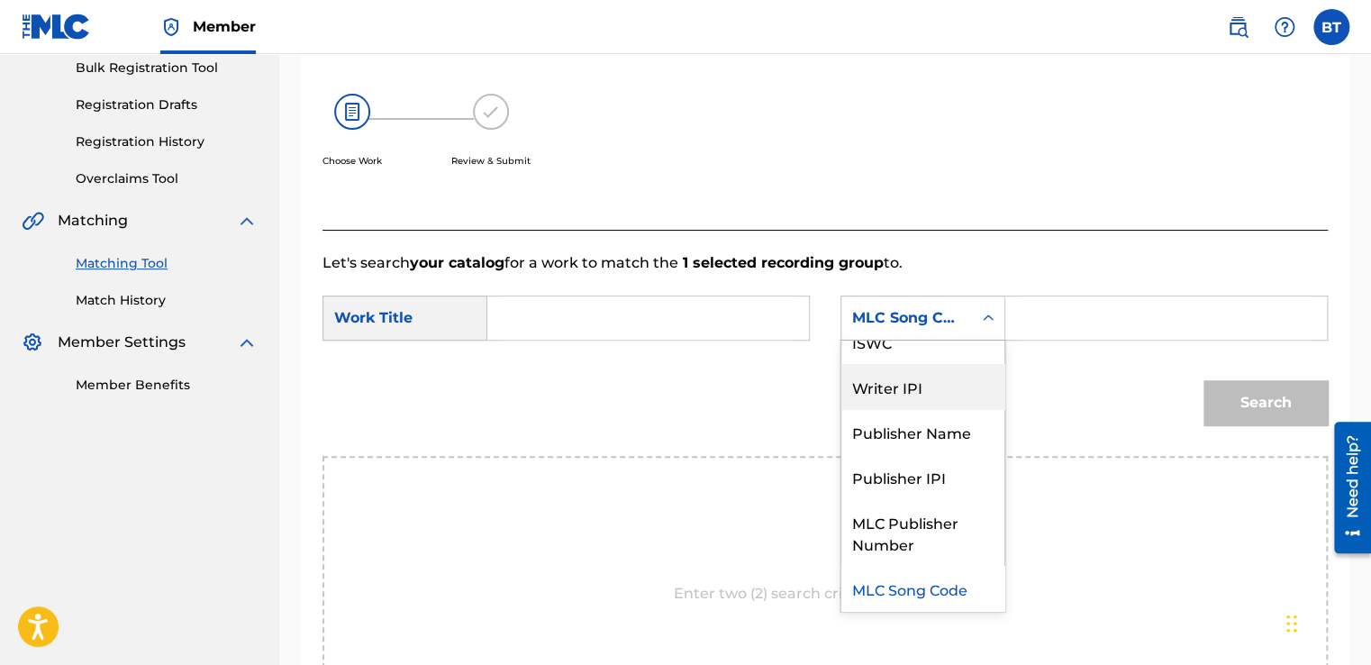
scroll to position [0, 0]
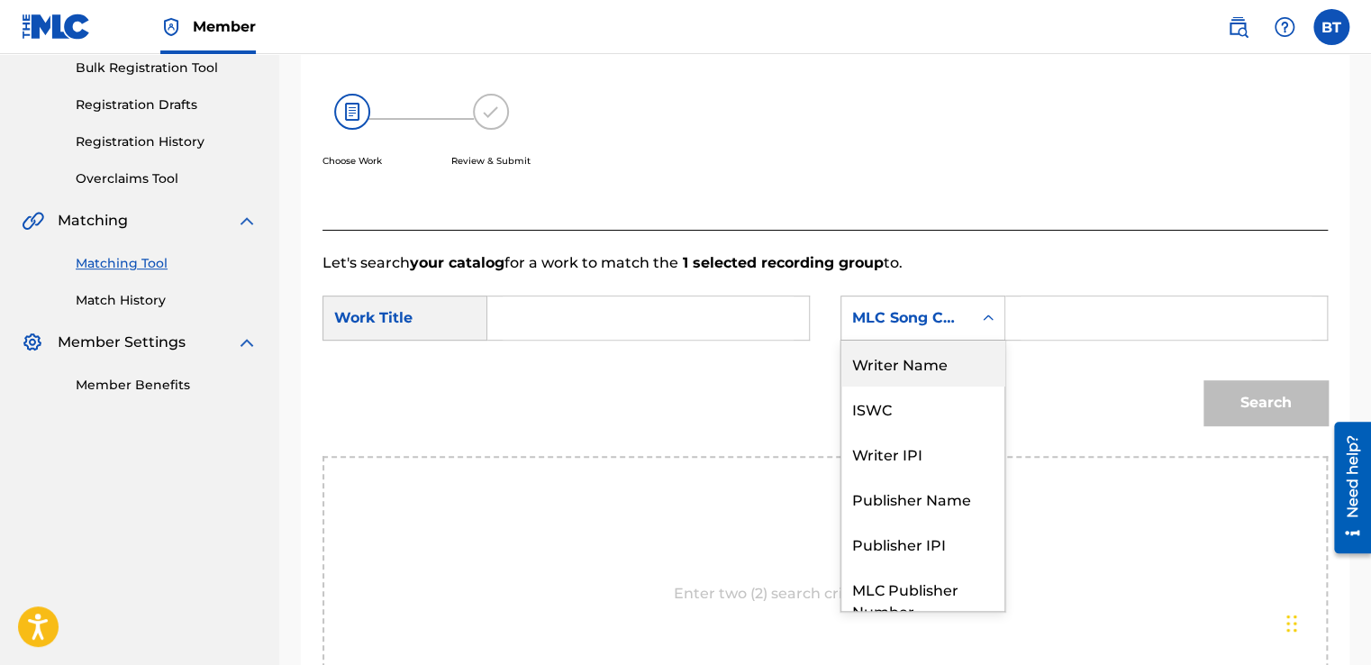
click at [918, 368] on div "Writer Name" at bounding box center [922, 363] width 163 height 45
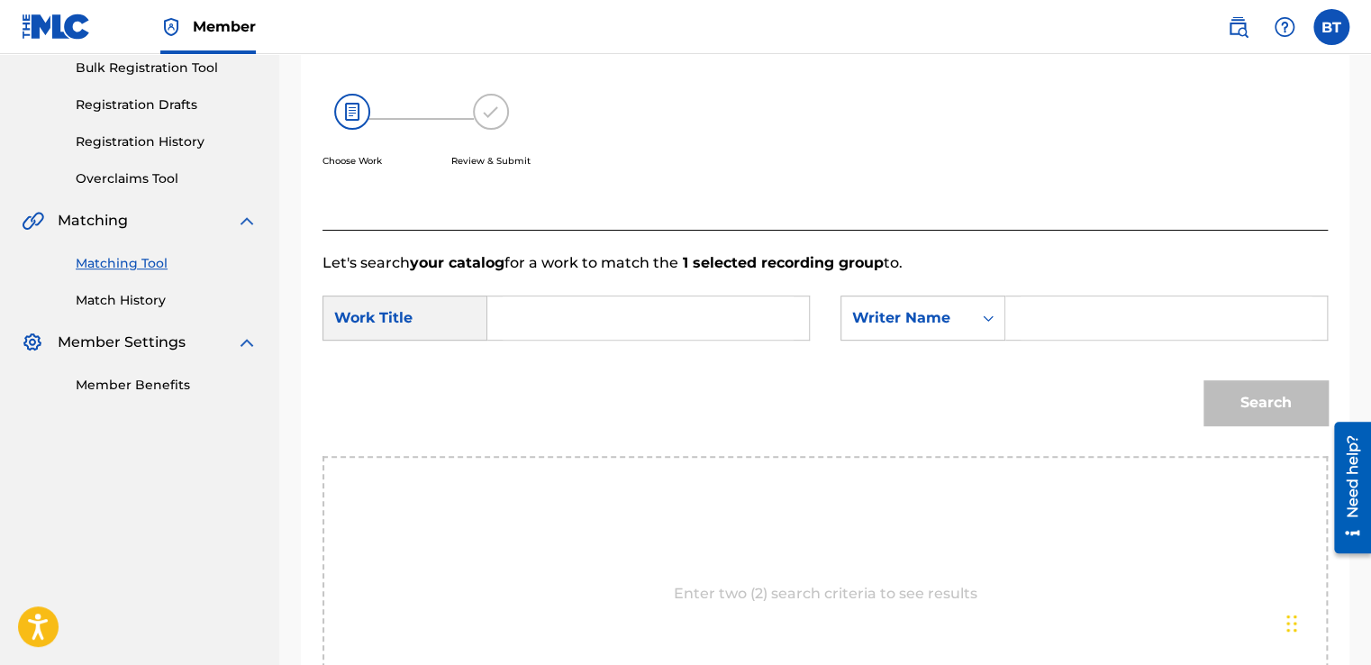
click at [1094, 330] on input "Search Form" at bounding box center [1166, 317] width 291 height 43
paste input "BLUES TRAVELER"
type input "BLUES TRAVELER"
click at [641, 323] on input "Search Form" at bounding box center [648, 317] width 291 height 43
paste input "Escaping"
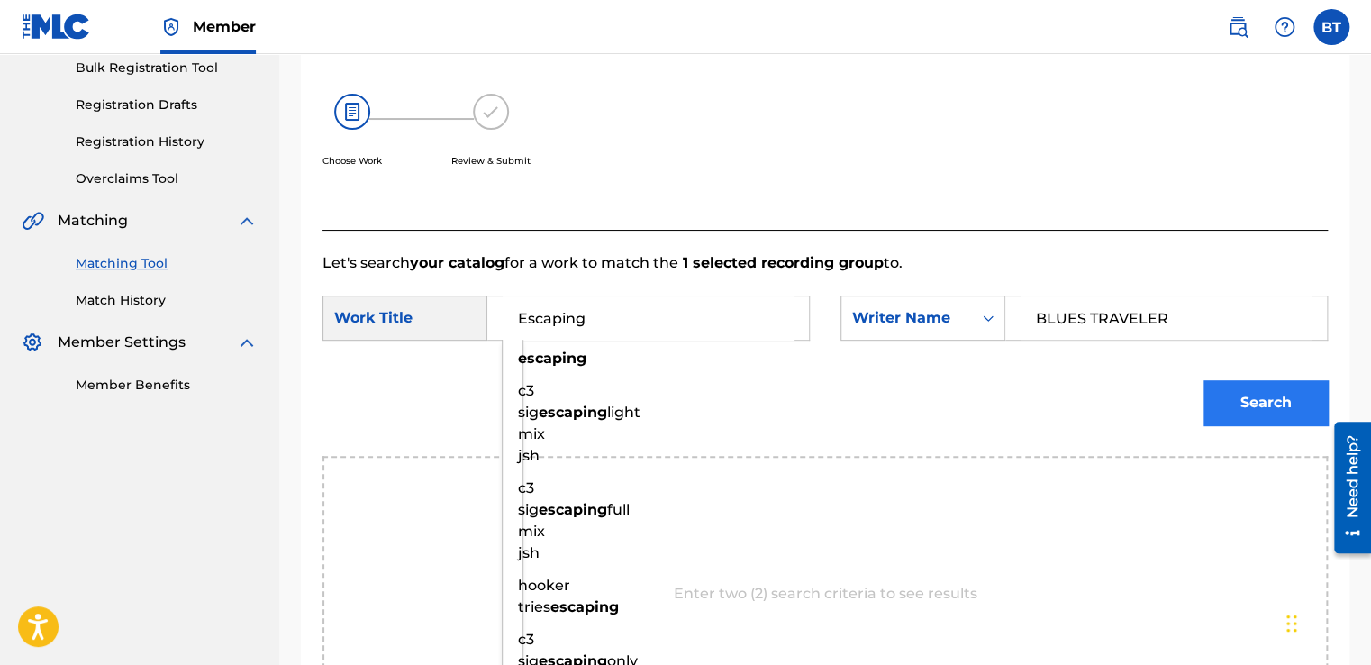
type input "Escaping"
click at [1256, 414] on button "Search" at bounding box center [1265, 402] width 124 height 45
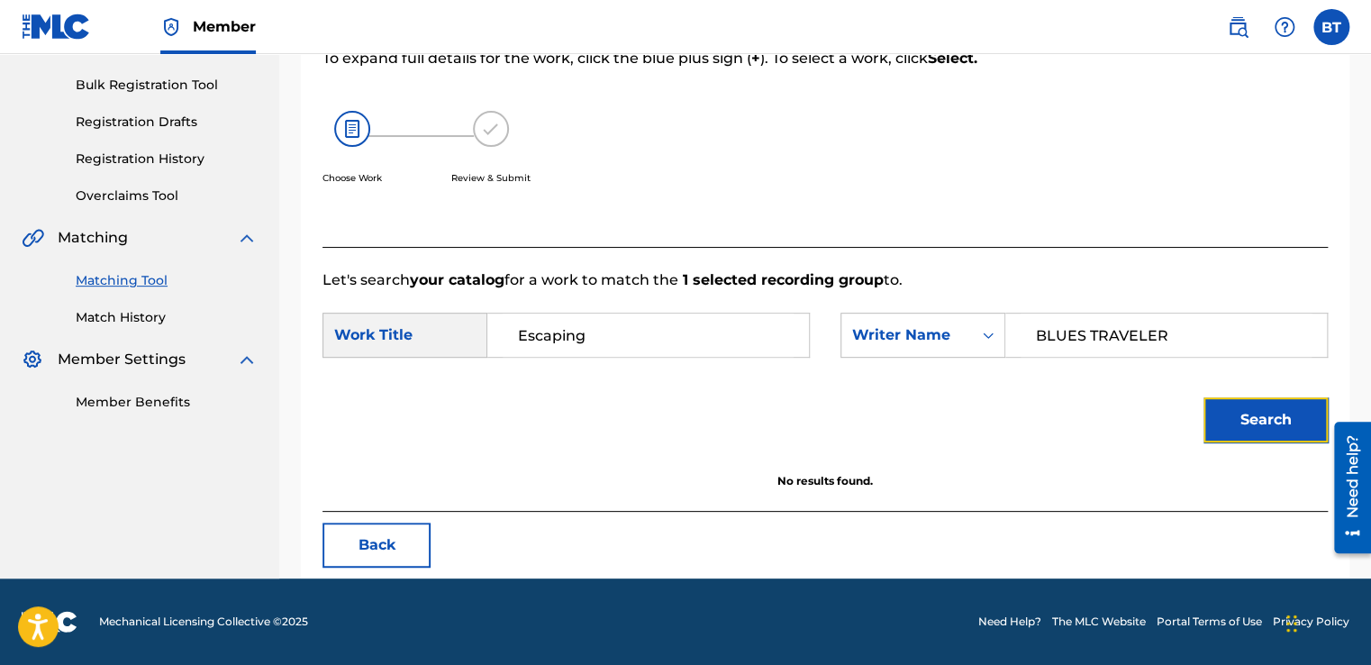
scroll to position [253, 0]
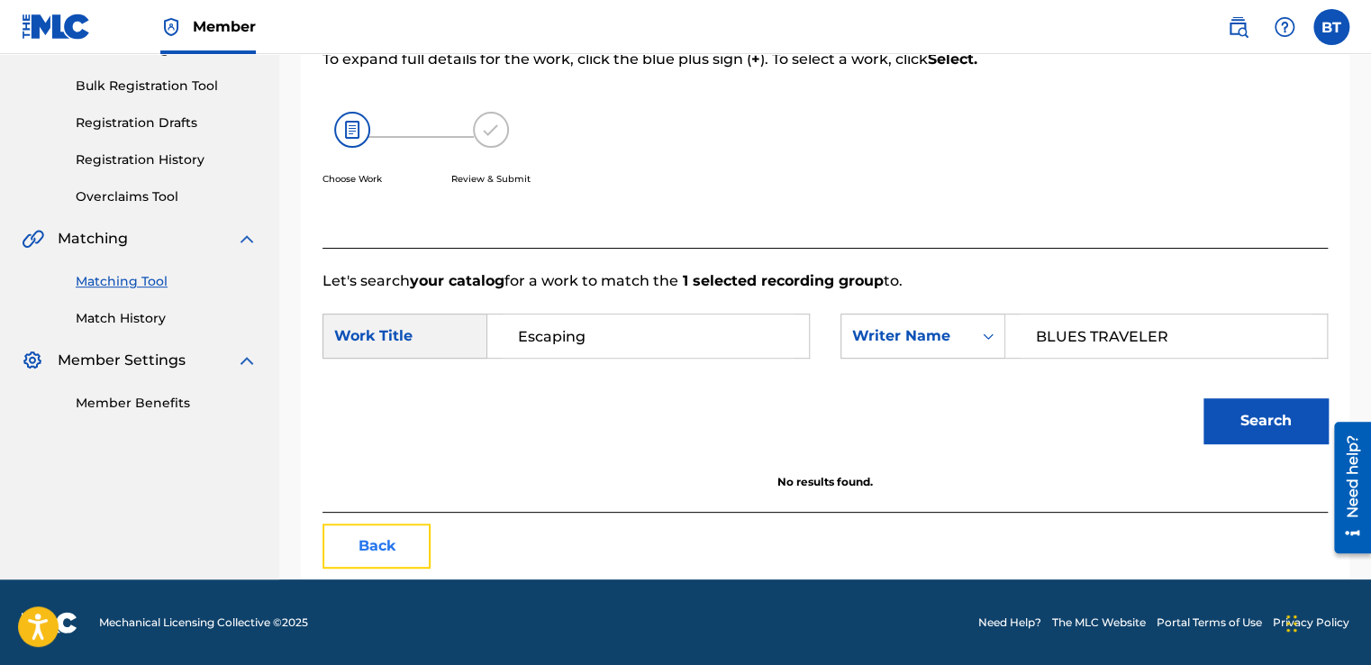
click at [360, 539] on button "Back" at bounding box center [376, 545] width 108 height 45
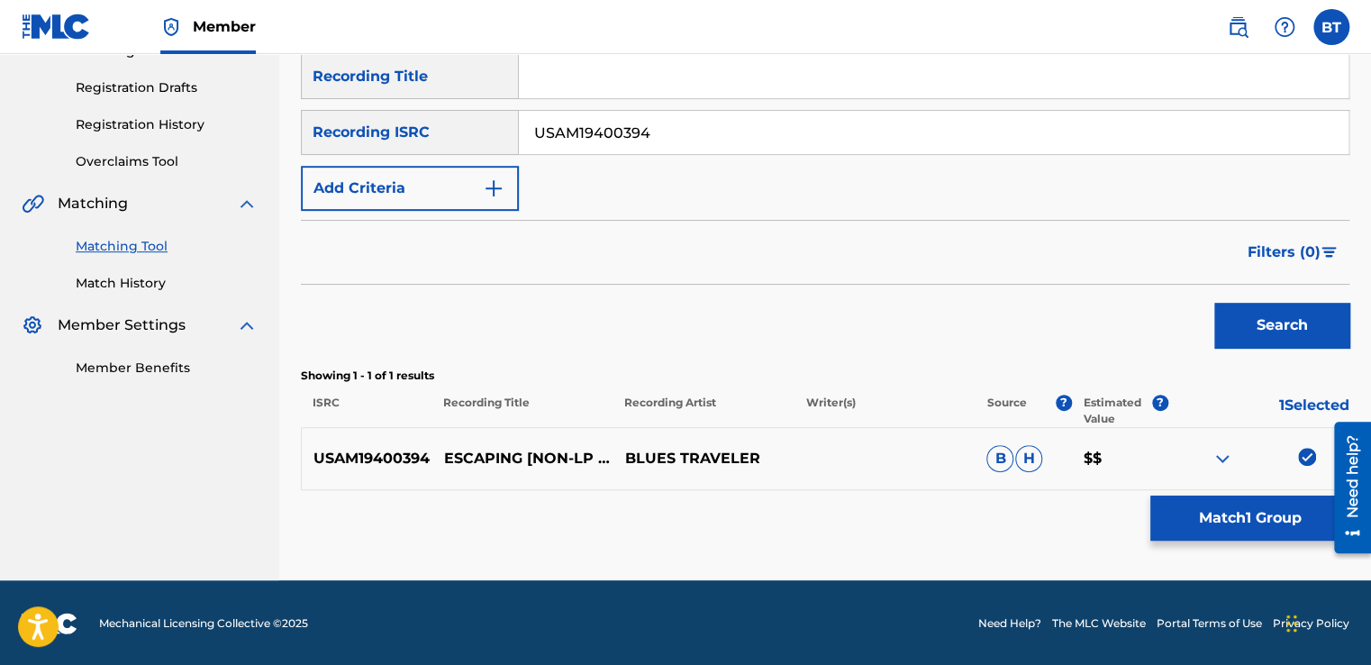
scroll to position [289, 0]
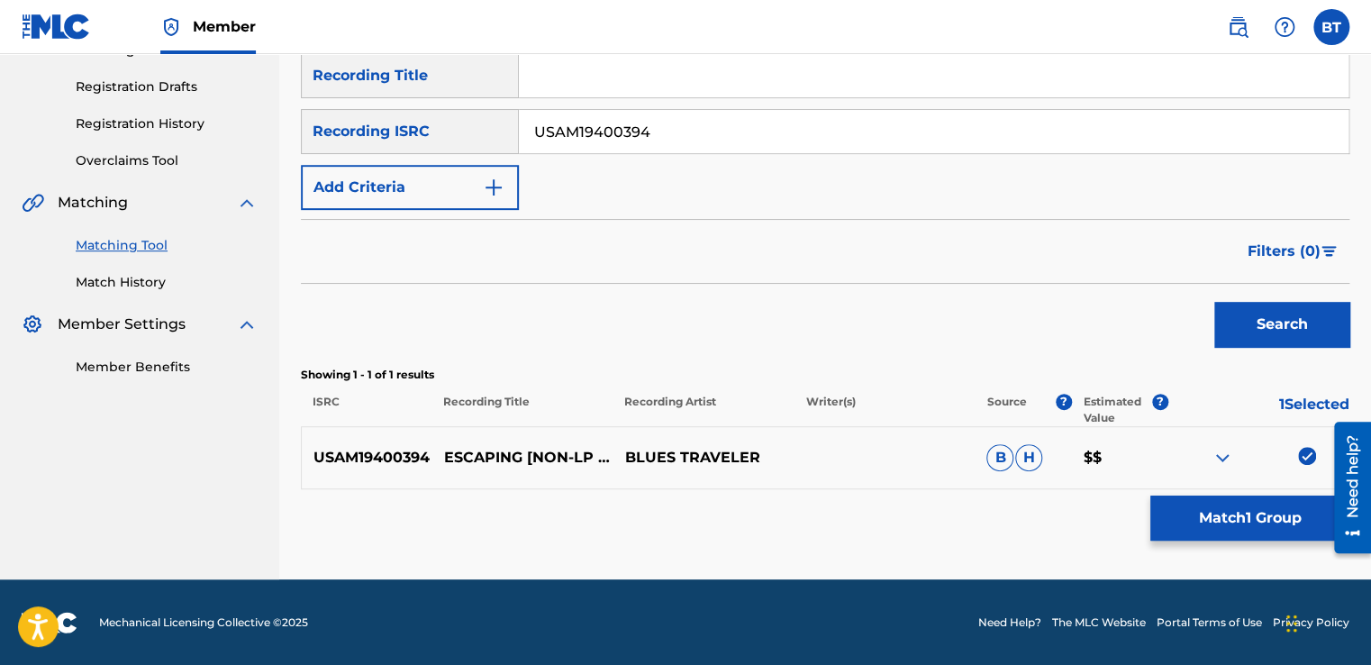
click at [1309, 456] on img at bounding box center [1307, 456] width 18 height 18
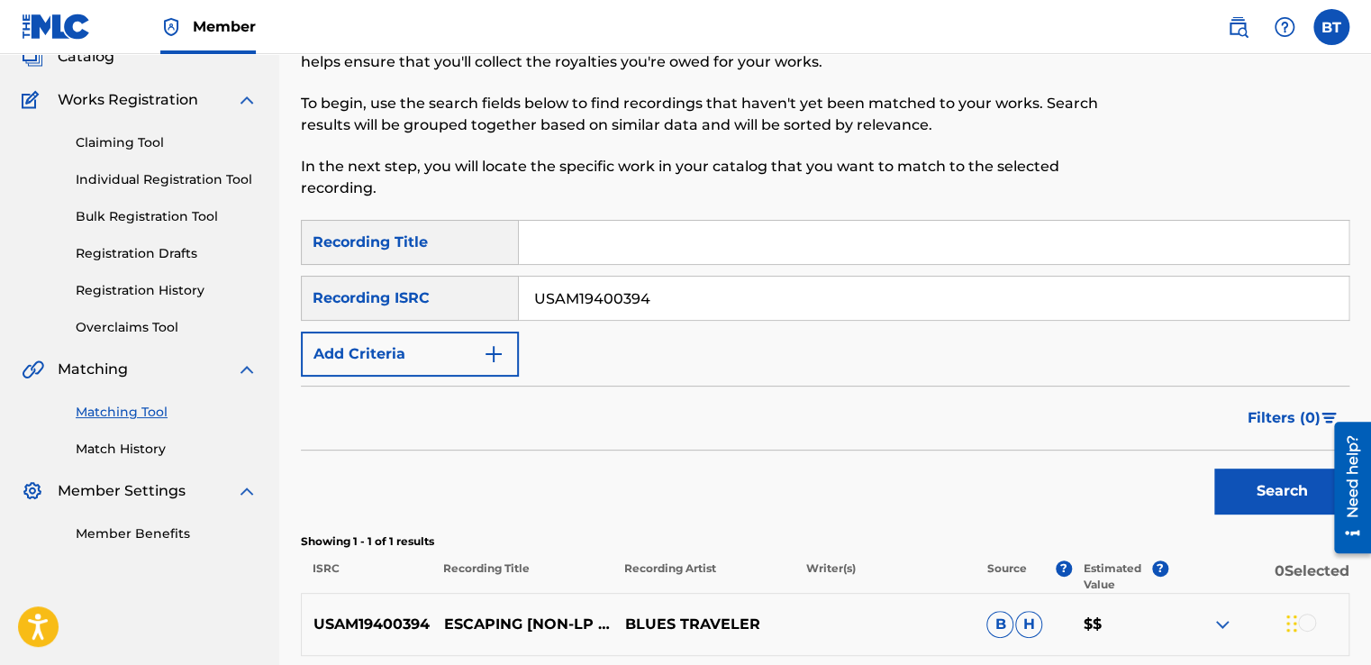
scroll to position [109, 0]
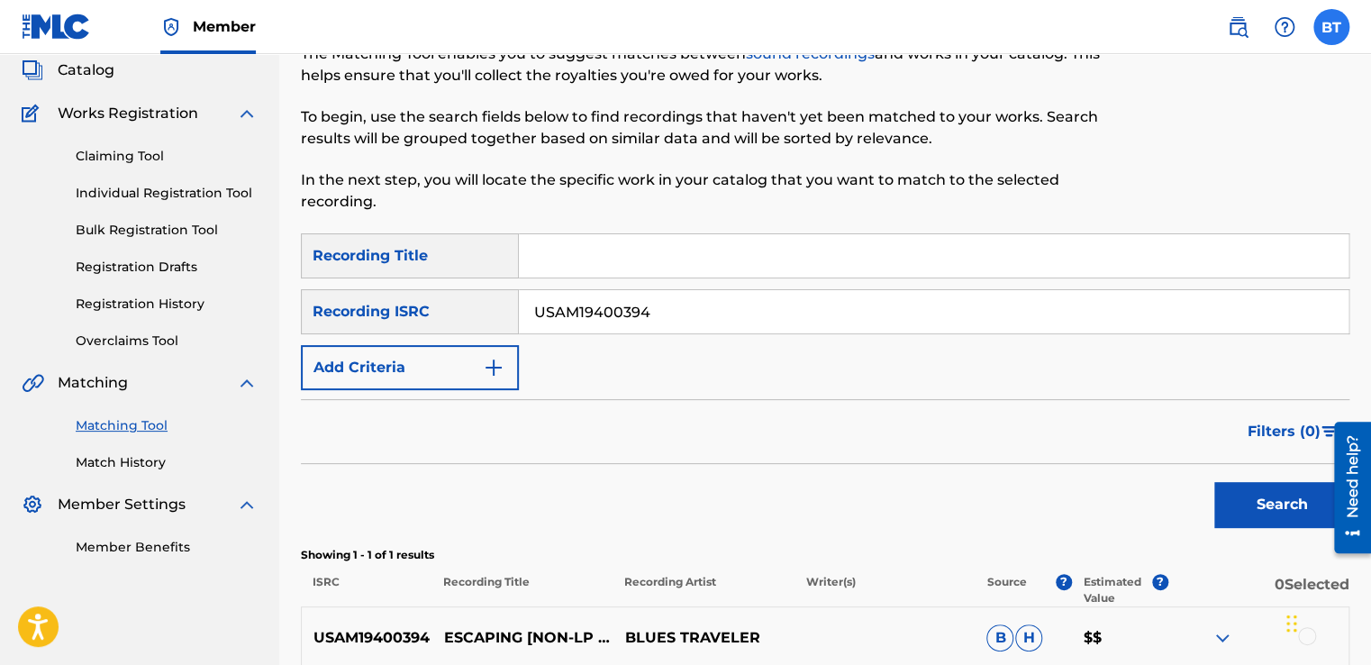
click at [1329, 29] on label at bounding box center [1331, 27] width 36 height 36
click at [1331, 27] on input "BT [PERSON_NAME] [PERSON_NAME][EMAIL_ADDRESS][DOMAIN_NAME] Notification Prefere…" at bounding box center [1331, 27] width 0 height 0
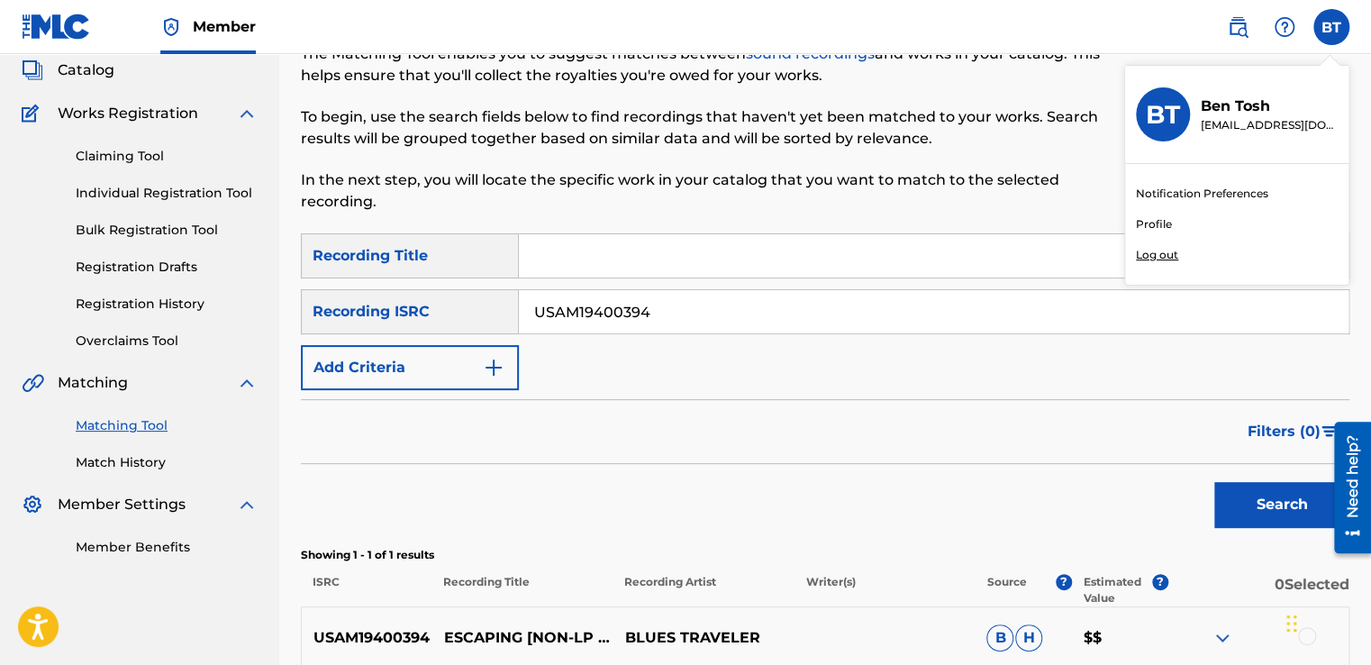
click at [1168, 258] on p "Log out" at bounding box center [1157, 255] width 42 height 16
click at [1331, 27] on input "BT [PERSON_NAME] [PERSON_NAME][EMAIL_ADDRESS][DOMAIN_NAME] Notification Prefere…" at bounding box center [1331, 27] width 0 height 0
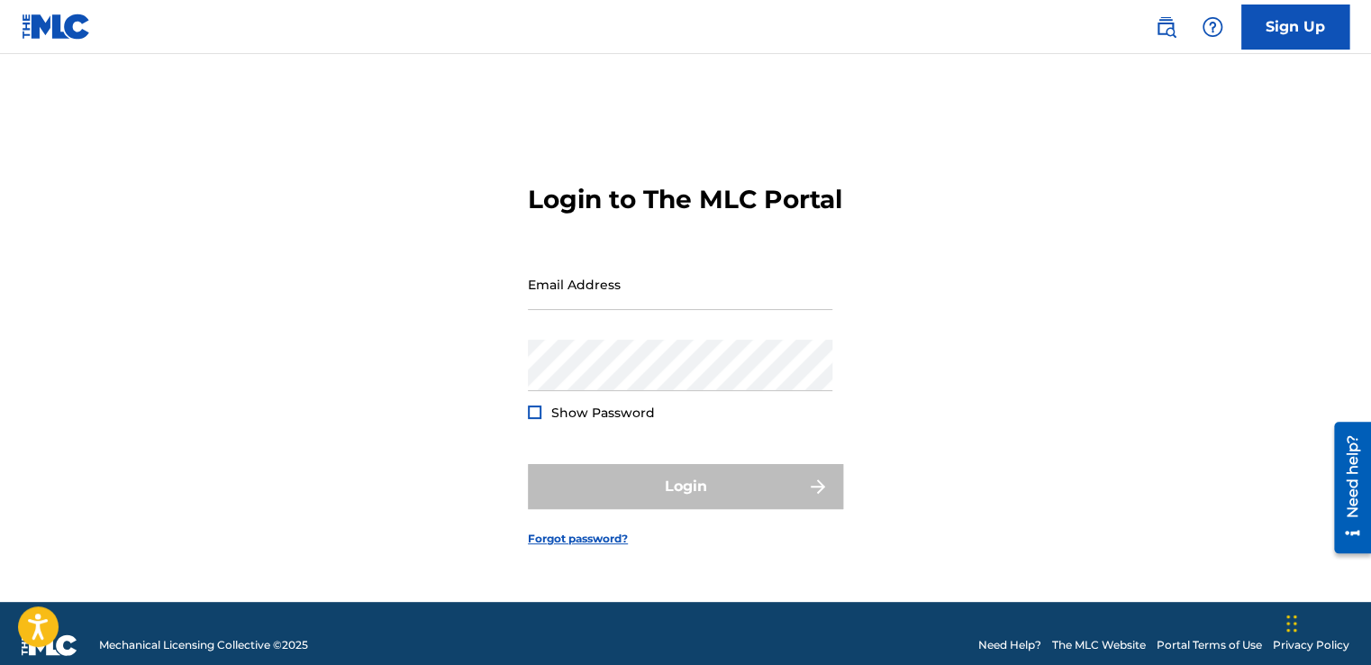
type input "[EMAIL_ADDRESS][DOMAIN_NAME]"
